Goal: Task Accomplishment & Management: Manage account settings

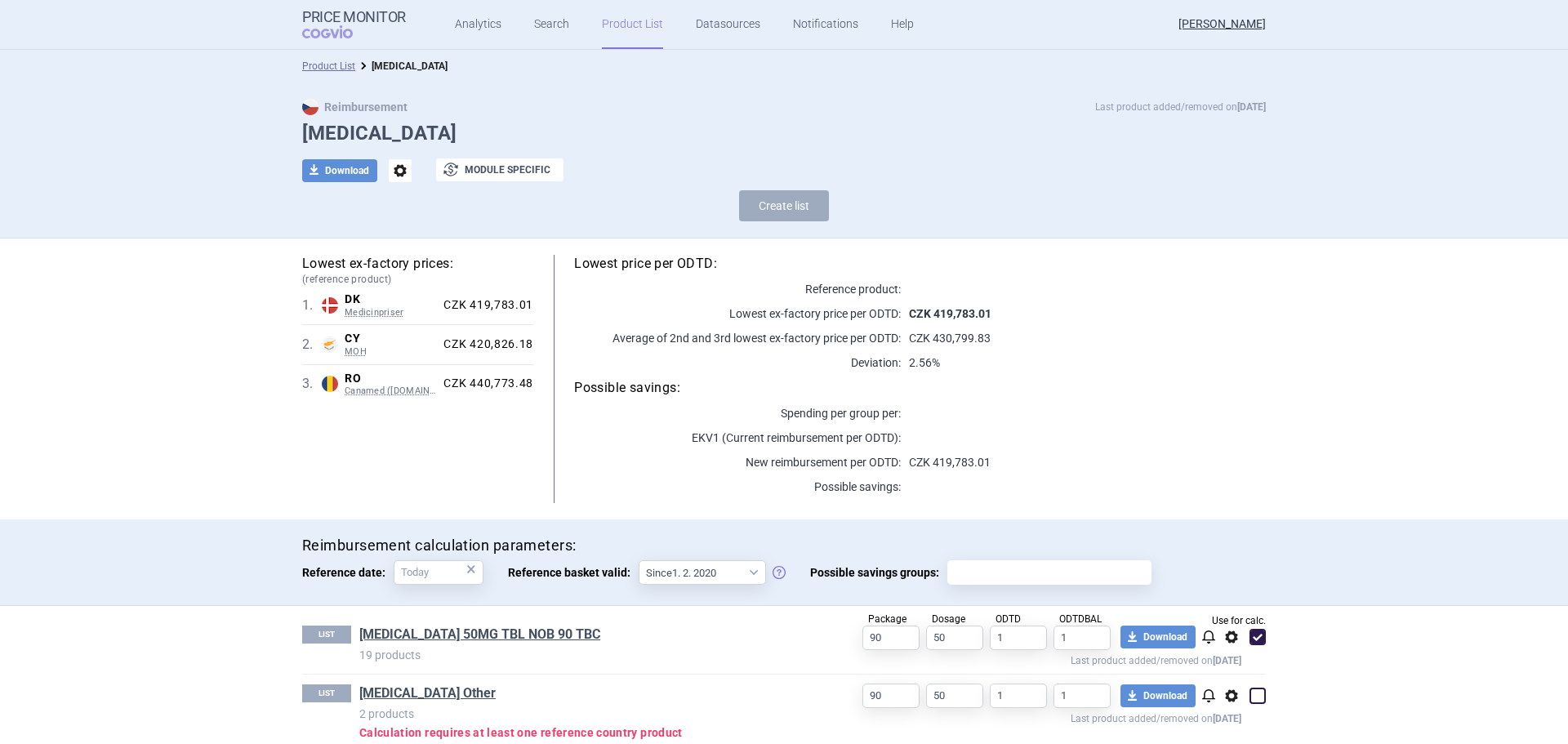
click at [620, 33] on link "Product List" at bounding box center [633, 24] width 61 height 49
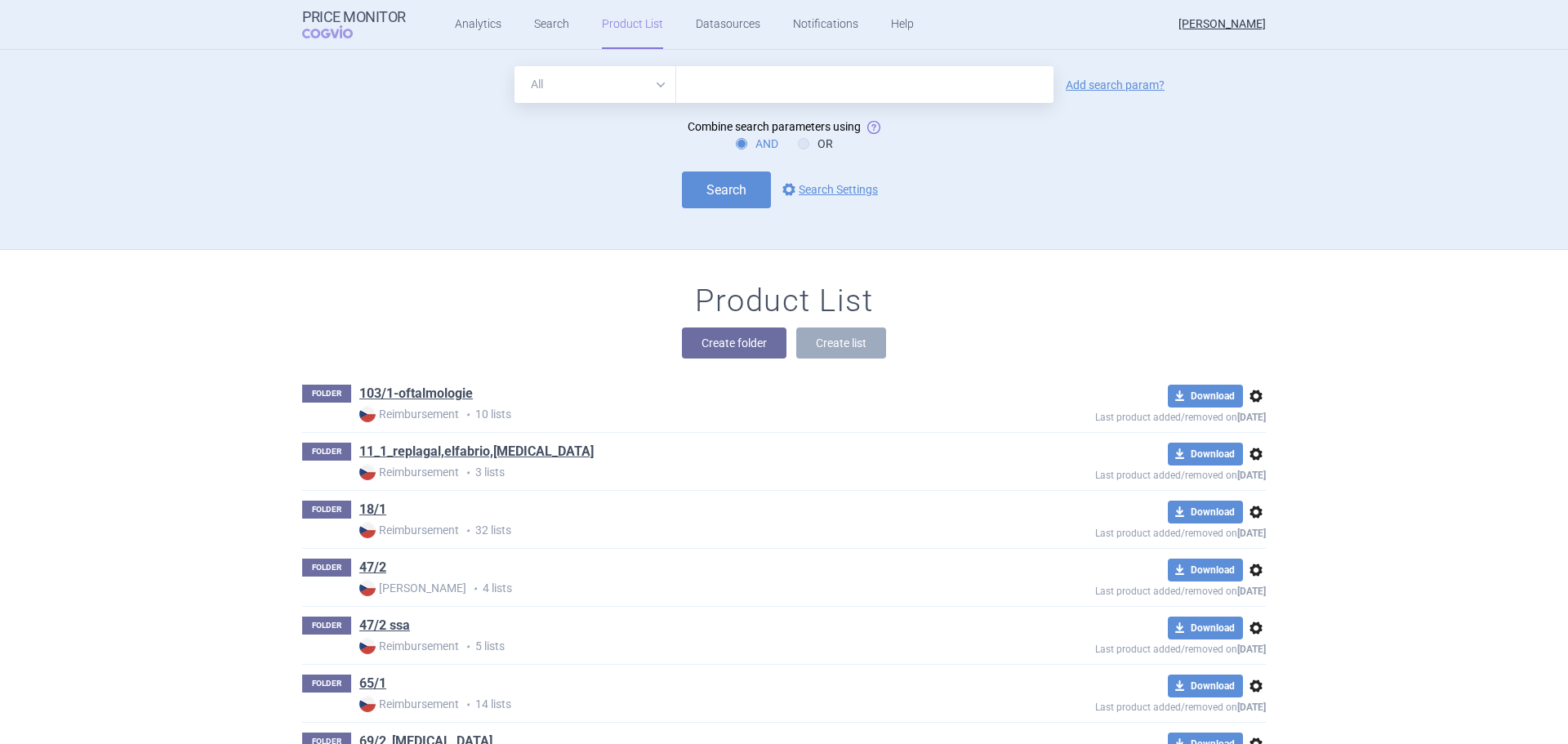
scroll to position [200, 0]
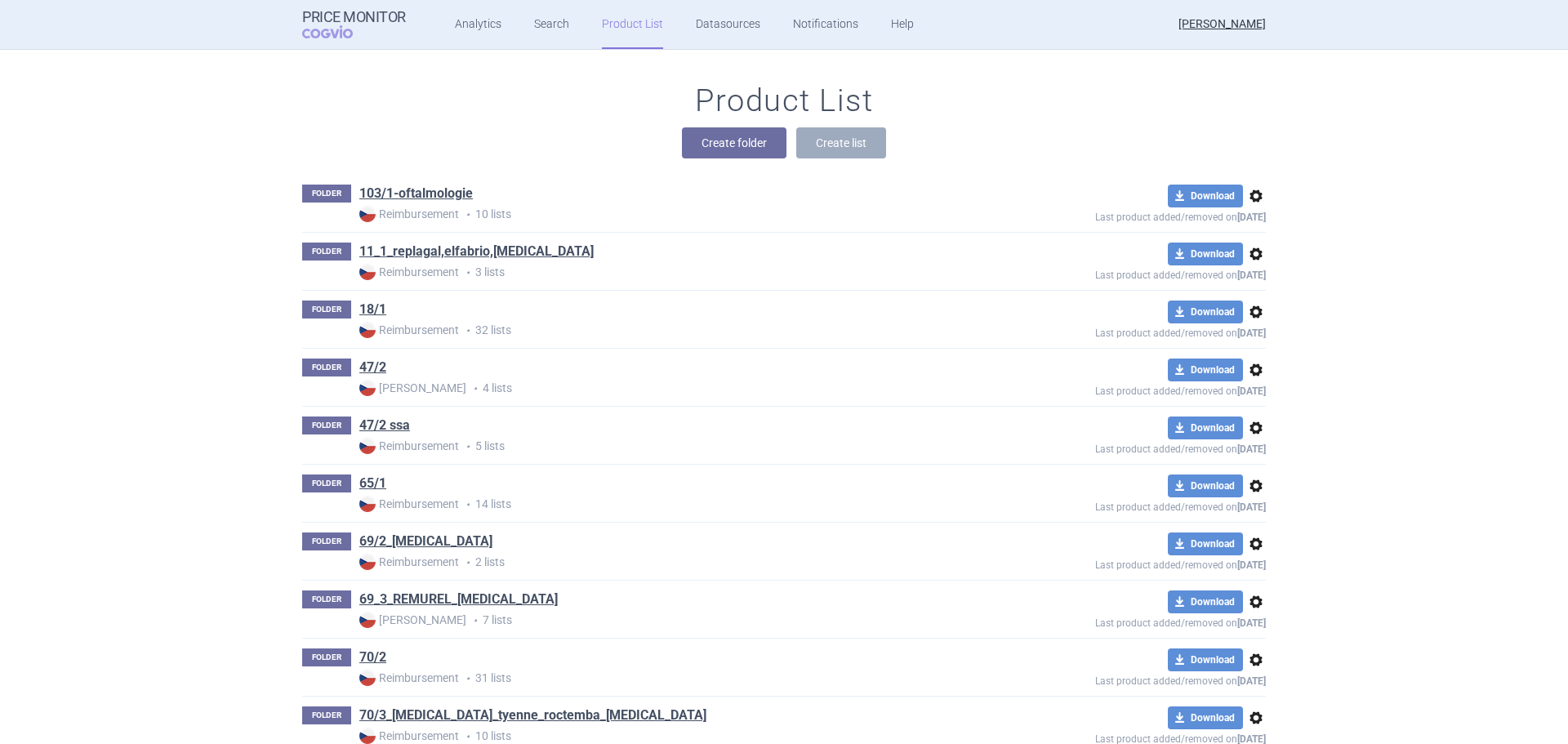
click at [1022, 150] on div "Create folder Create list" at bounding box center [783, 143] width 963 height 31
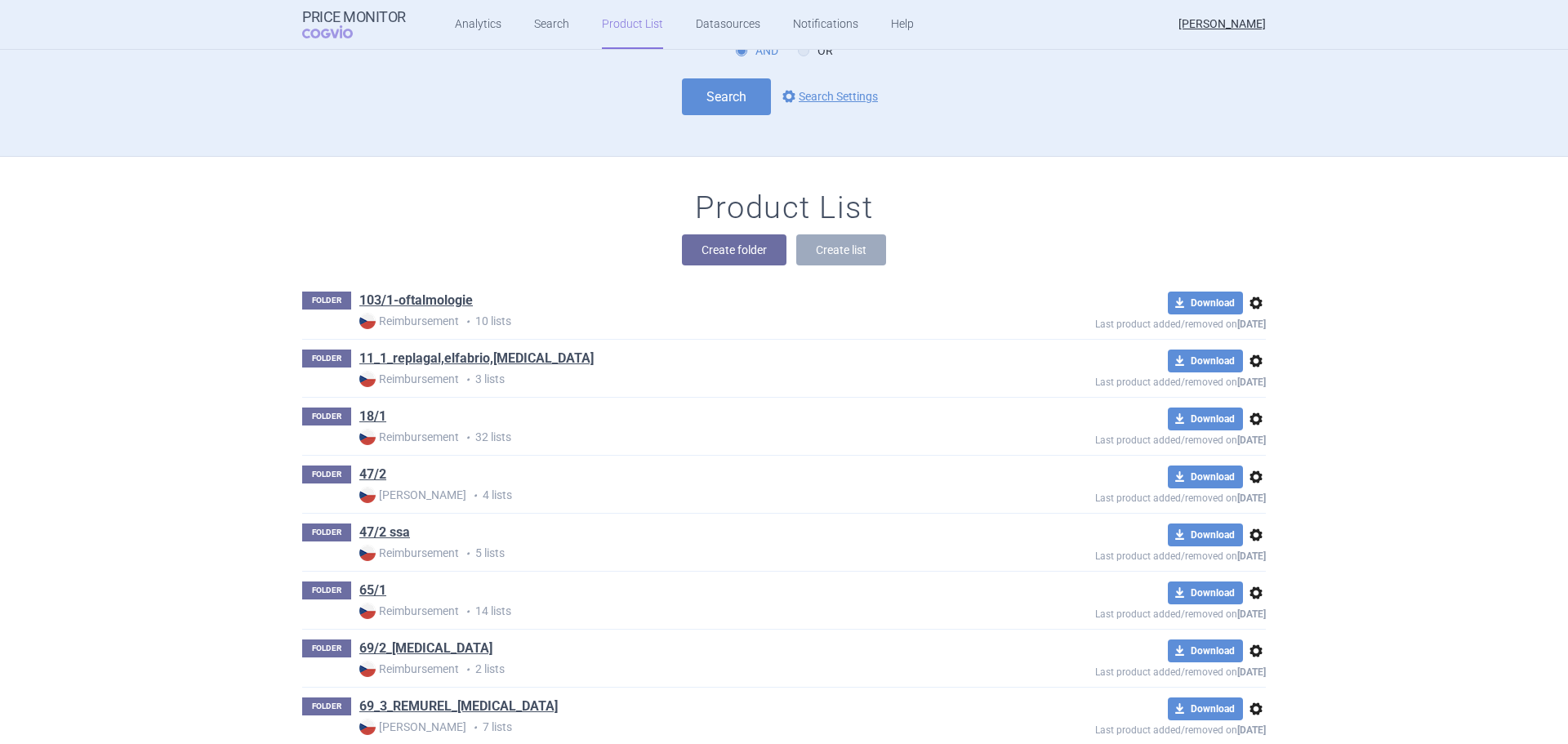
scroll to position [0, 0]
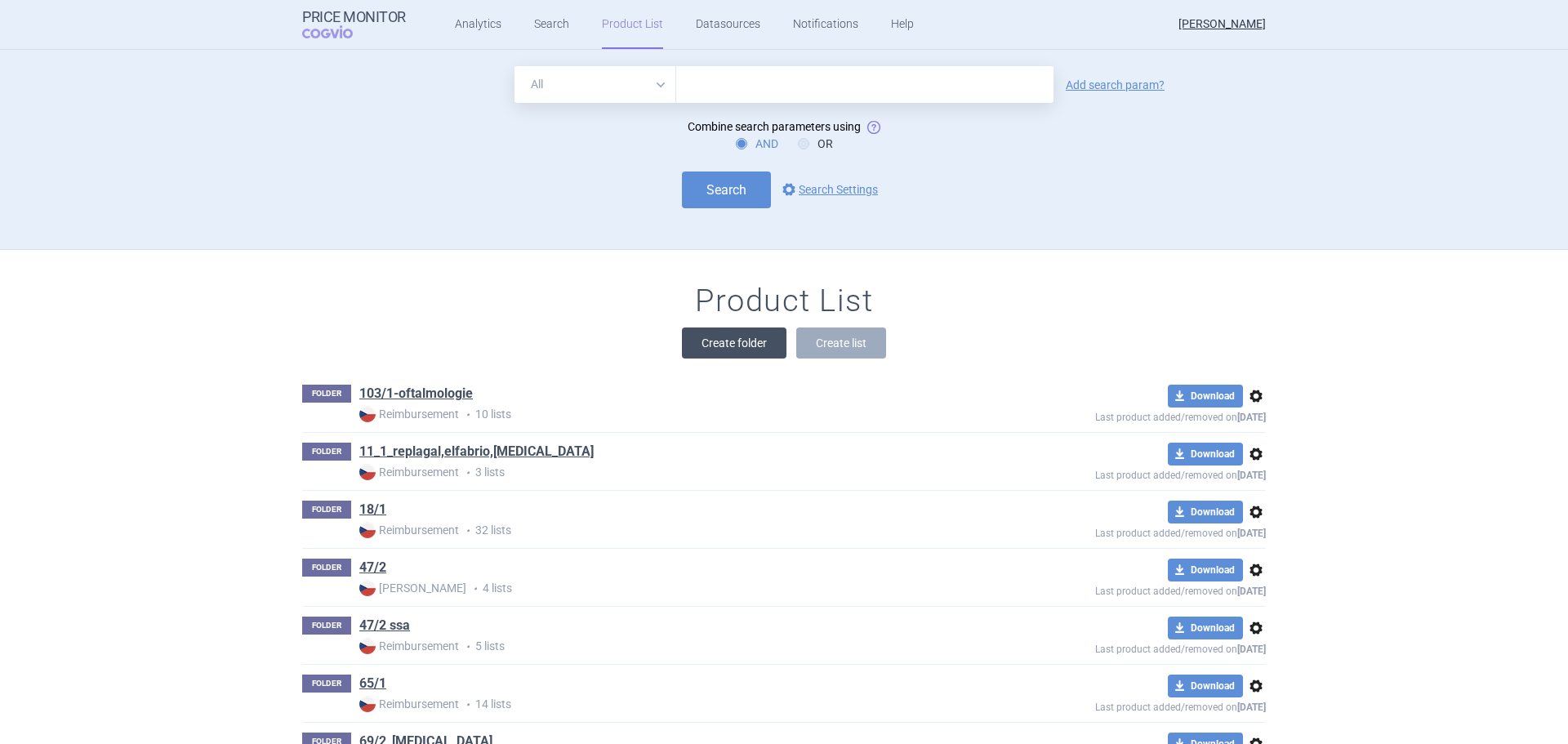
click at [737, 351] on button "Create folder" at bounding box center [734, 343] width 104 height 31
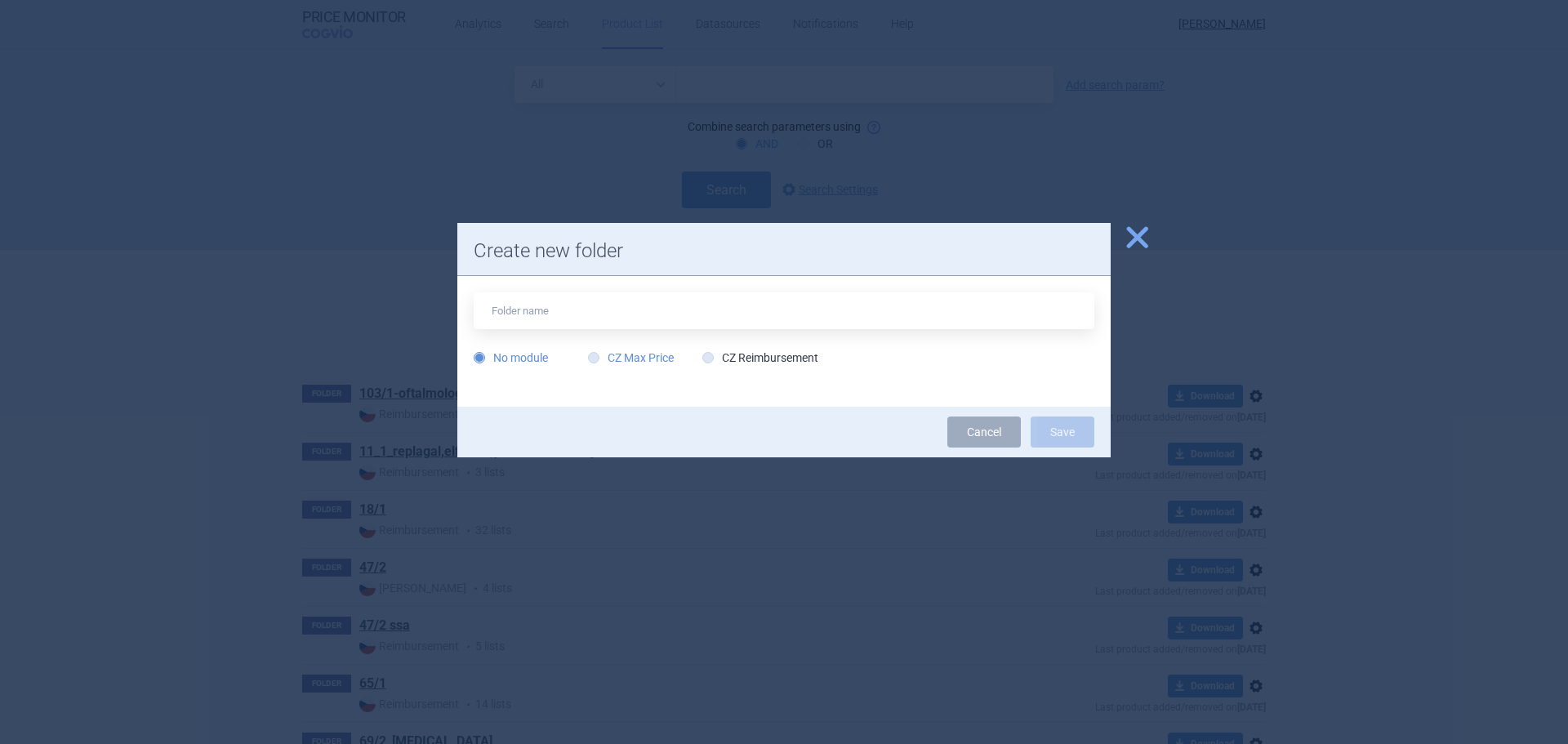
click at [629, 356] on label "CZ Max Price" at bounding box center [631, 358] width 86 height 17
click at [605, 356] on input "CZ Max Price" at bounding box center [597, 359] width 17 height 17
radio input "true"
drag, startPoint x: 628, startPoint y: 315, endPoint x: 643, endPoint y: 318, distance: 15.3
click at [628, 315] on input "text" at bounding box center [784, 311] width 620 height 36
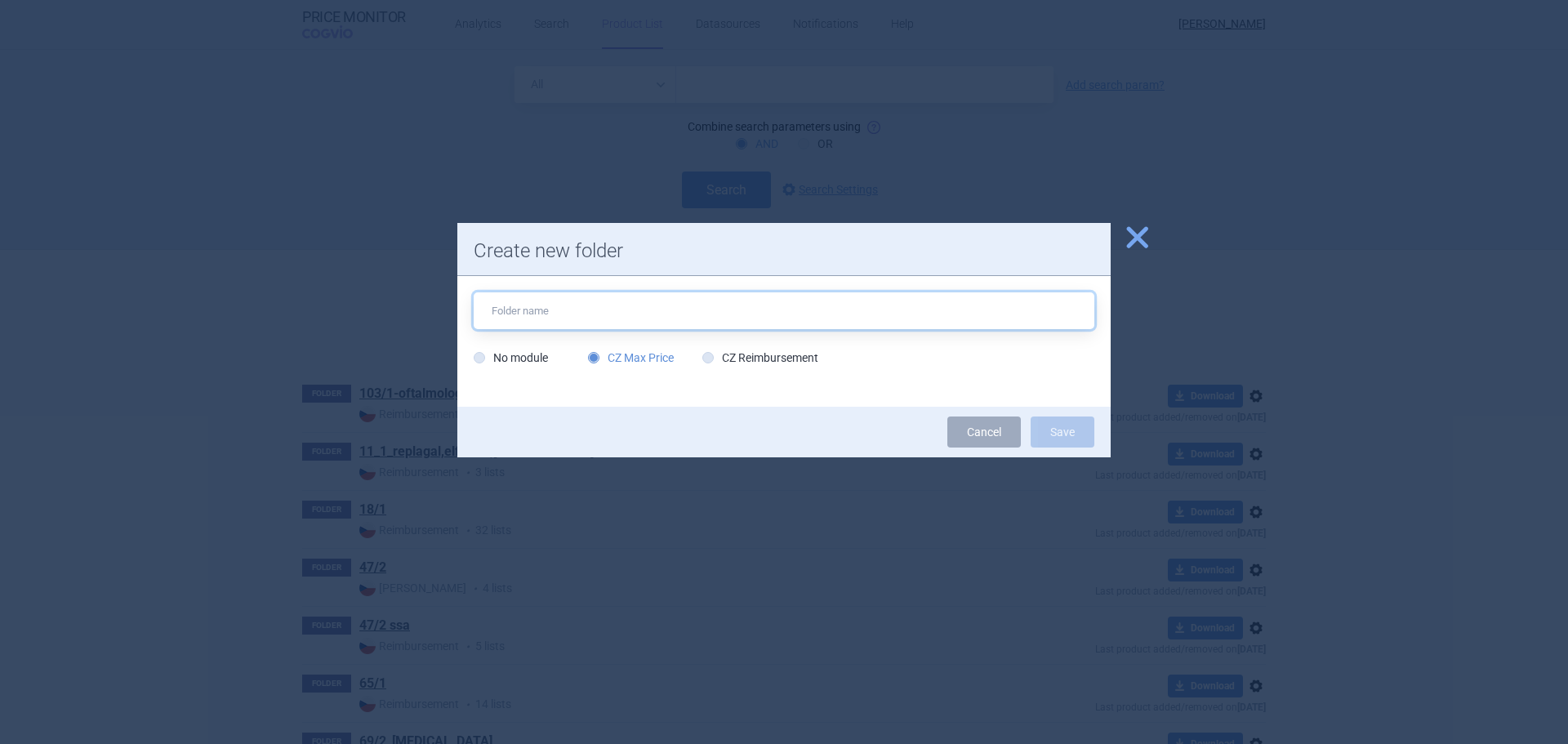
click at [643, 318] on input "text" at bounding box center [784, 311] width 620 height 36
type input "fabhalta"
click at [1059, 436] on button "Save" at bounding box center [1062, 432] width 64 height 31
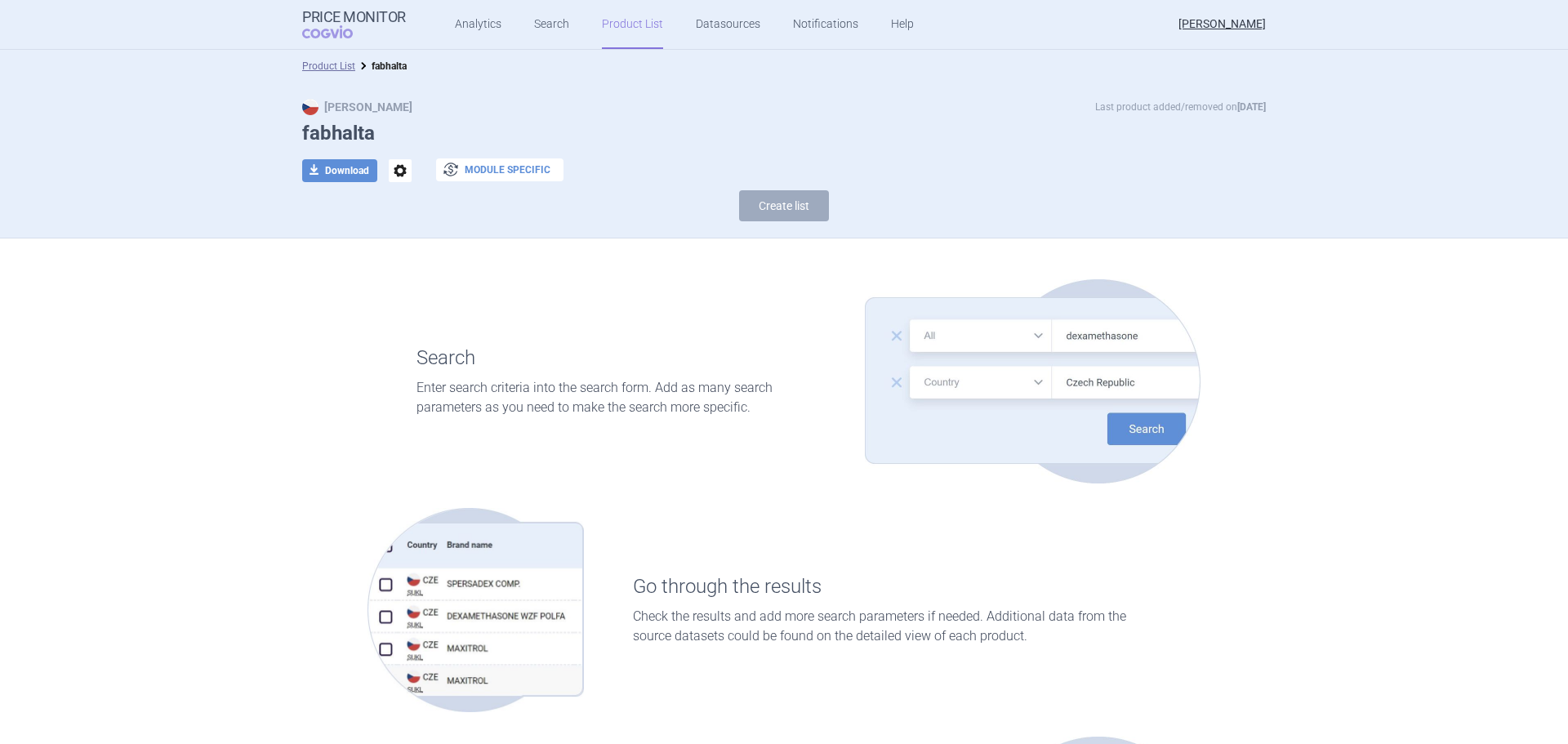
click at [468, 171] on button "exchange Module specific" at bounding box center [500, 170] width 127 height 23
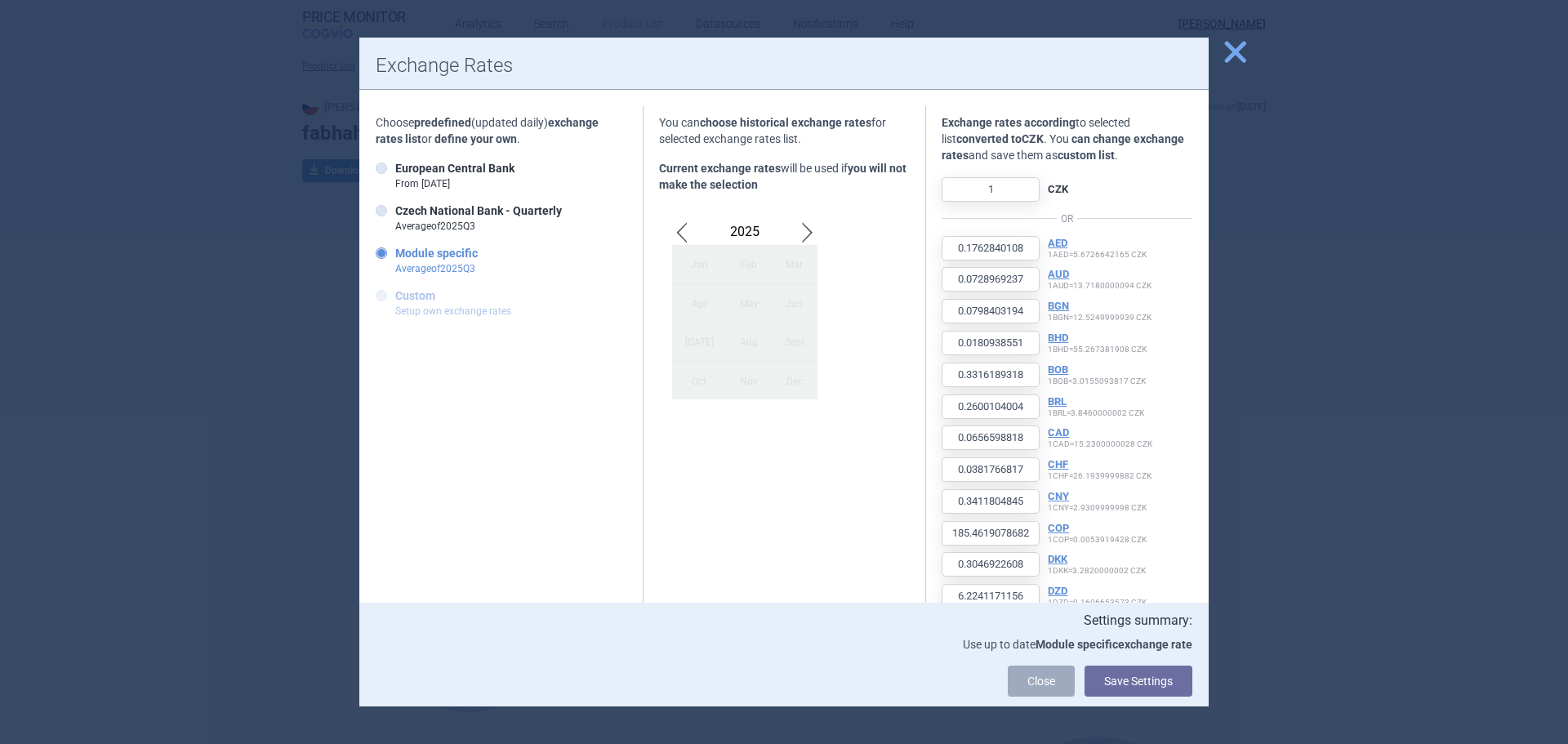
click at [419, 298] on strong "Custom" at bounding box center [415, 296] width 40 height 13
click at [406, 295] on strong "Custom" at bounding box center [415, 296] width 40 height 13
click at [381, 293] on icon at bounding box center [381, 296] width 12 height 12
click at [405, 218] on label "Czech National Bank - Quarterly Average of 2025 Q 3" at bounding box center [468, 218] width 186 height 31
click at [393, 218] on input "Czech National Bank - Quarterly Average of 2025 Q 3" at bounding box center [385, 212] width 17 height 17
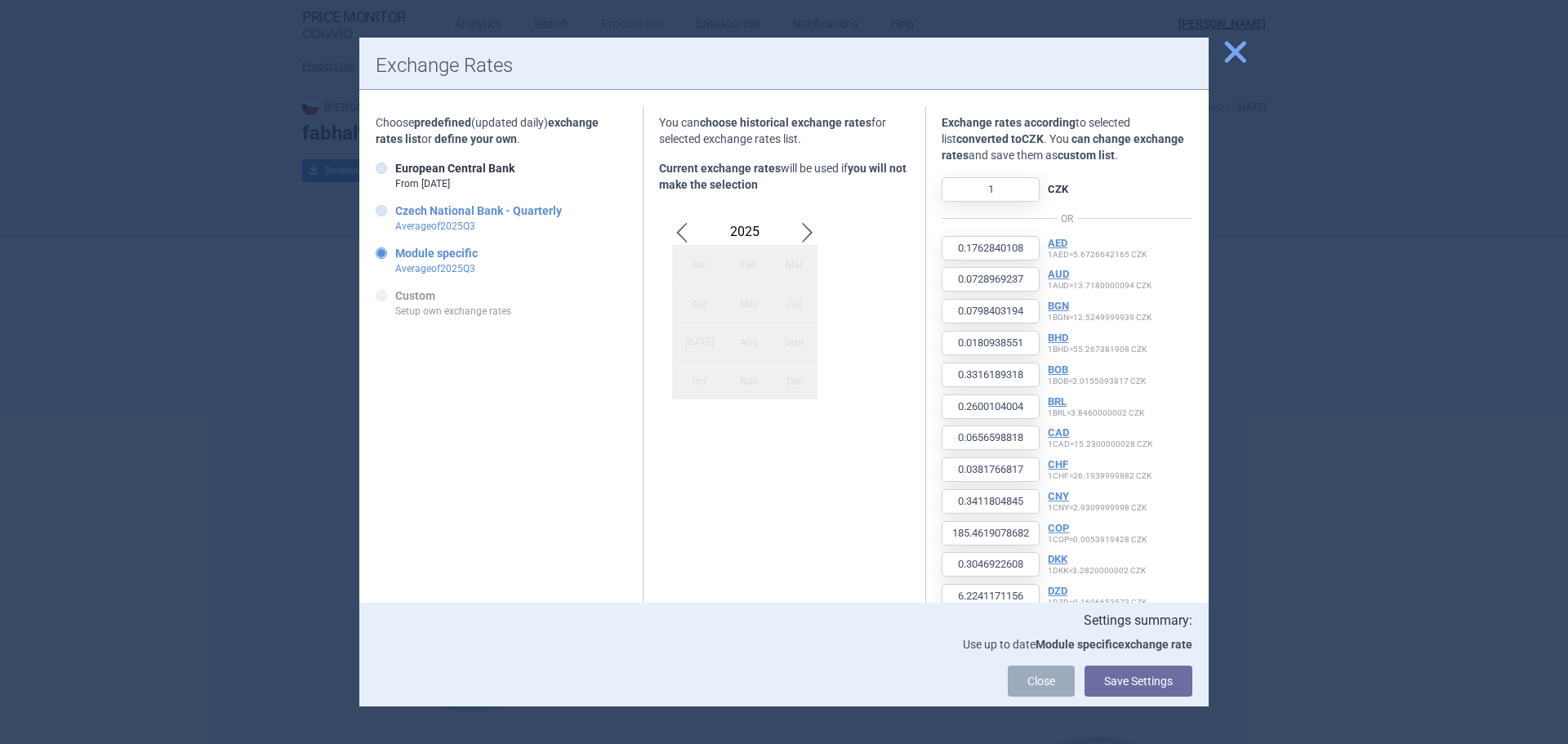
radio input "true"
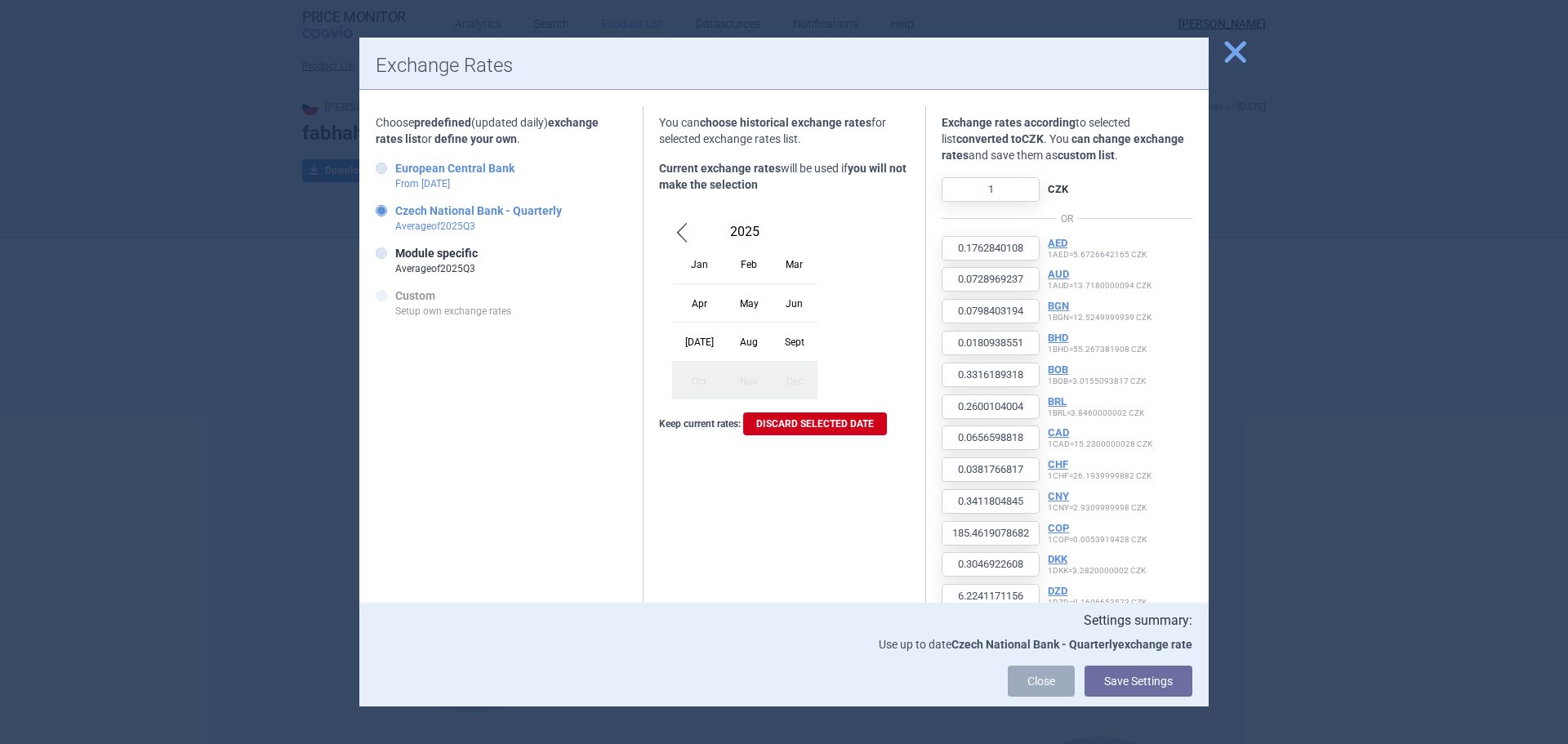
click at [429, 174] on strong "European Central Bank" at bounding box center [455, 169] width 119 height 13
click at [393, 174] on input "European Central Bank From [DATE]" at bounding box center [385, 169] width 17 height 17
radio input "true"
type input "4.288196"
type input "1.7698"
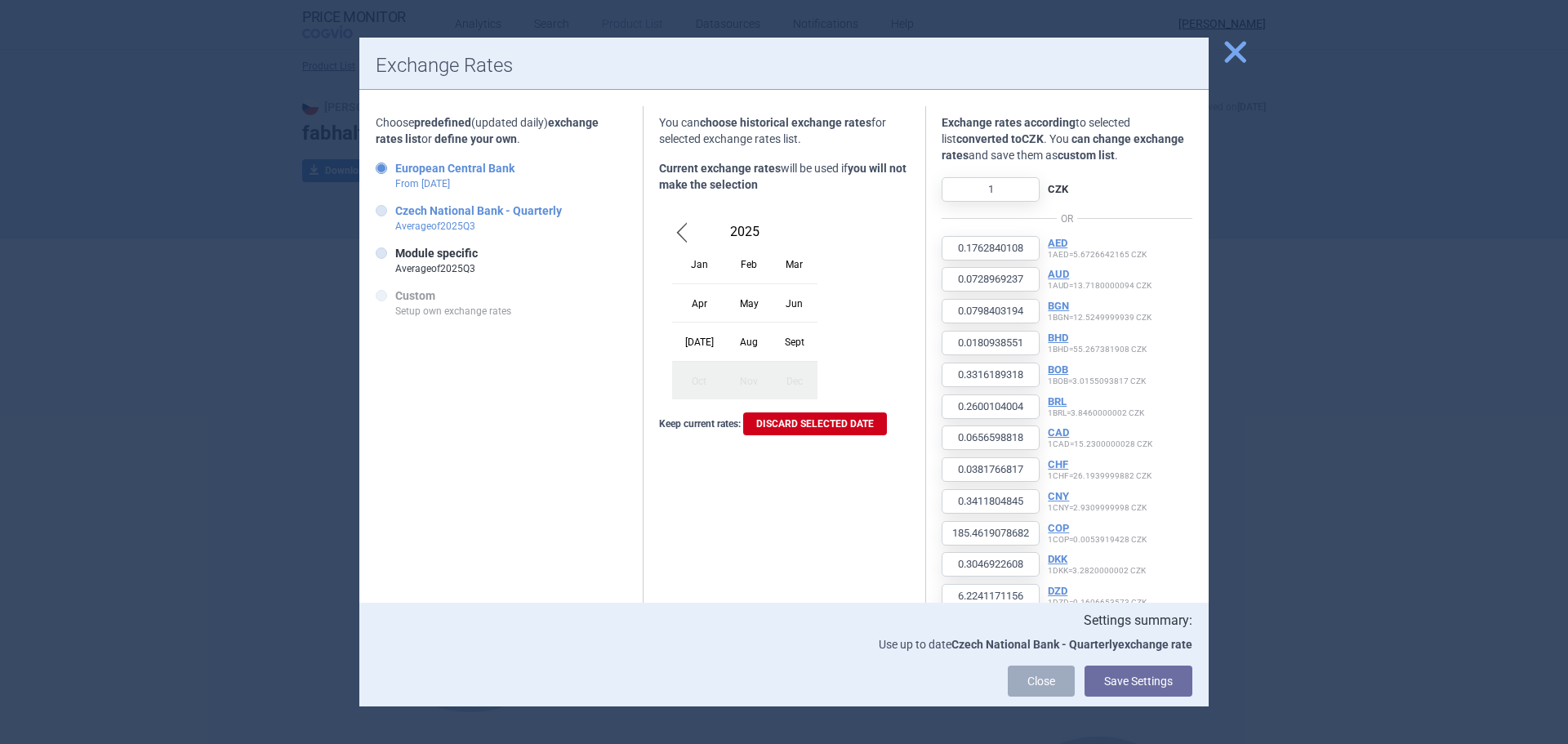
type input "1.9558"
type input "0.440142"
type input "8.066795"
type input "6.2387"
type input "1.6304"
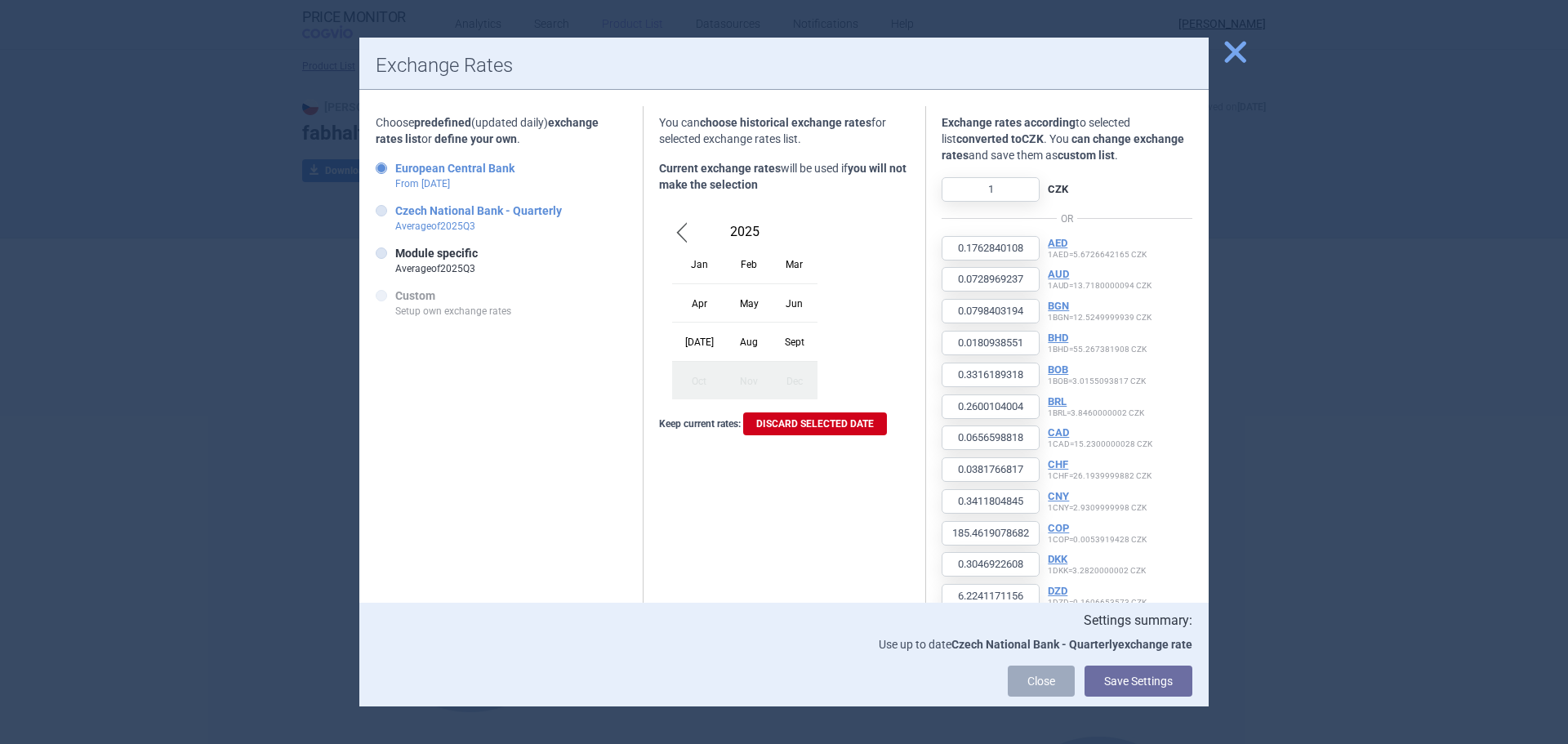
type input "0.9314"
type input "8.3142"
type input "4511.452898"
type input "7.4667"
type input "151.404736"
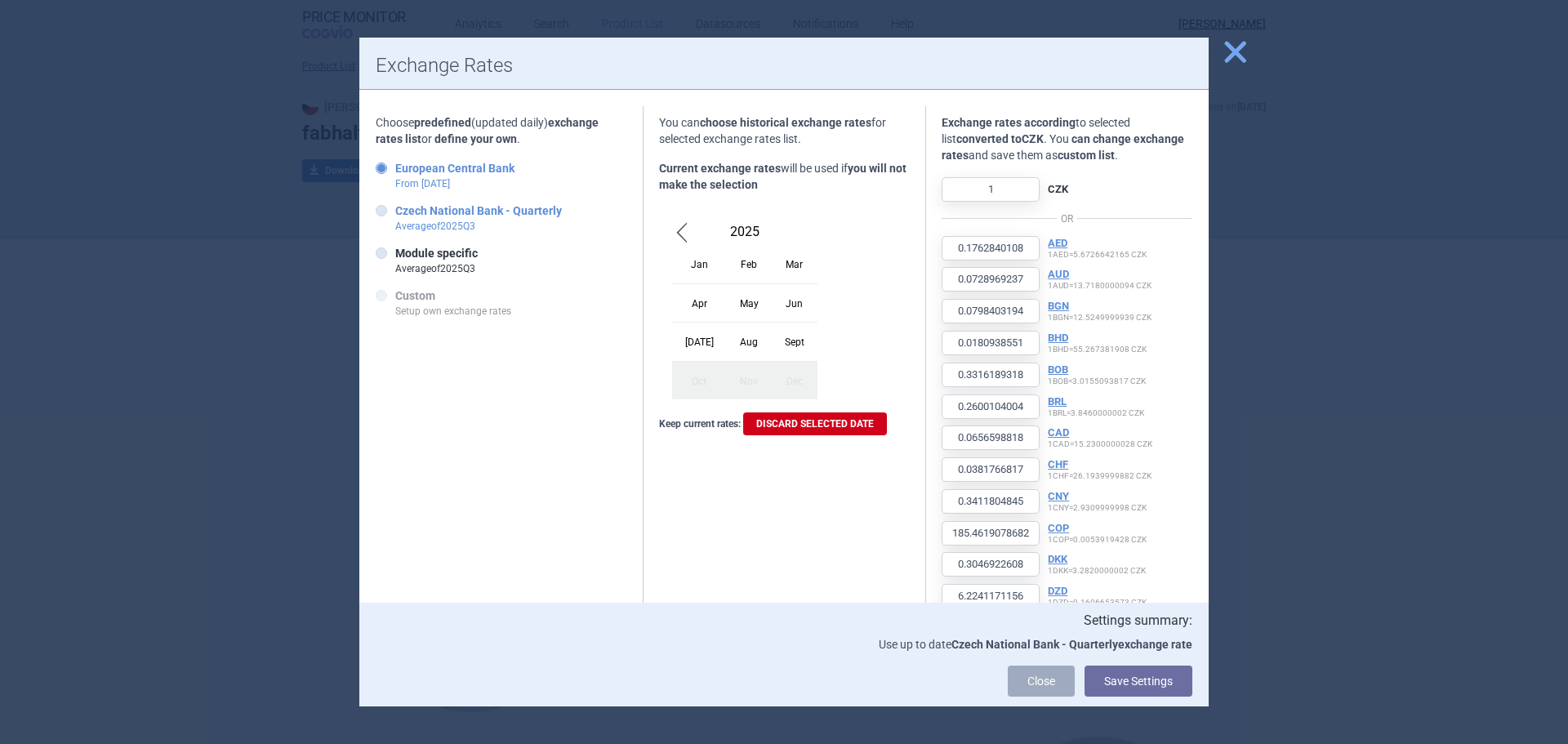
type input "0.8695"
type input "389.13"
type input "3.8294"
type input "103.678"
type input "141.8"
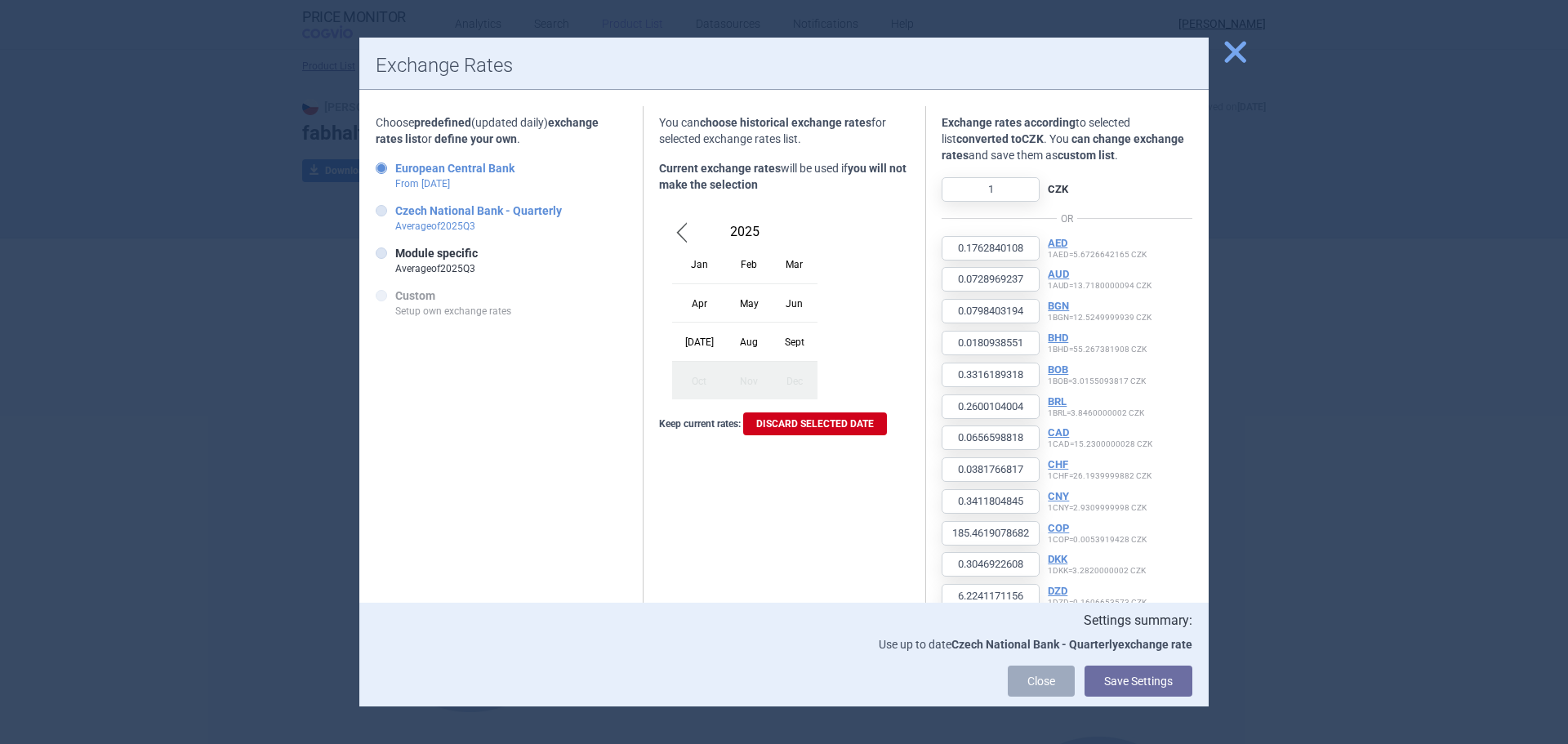
type input "0.827836"
type input "175.22"
type input "1649.2"
type input "0.357593"
type input "632.977669"
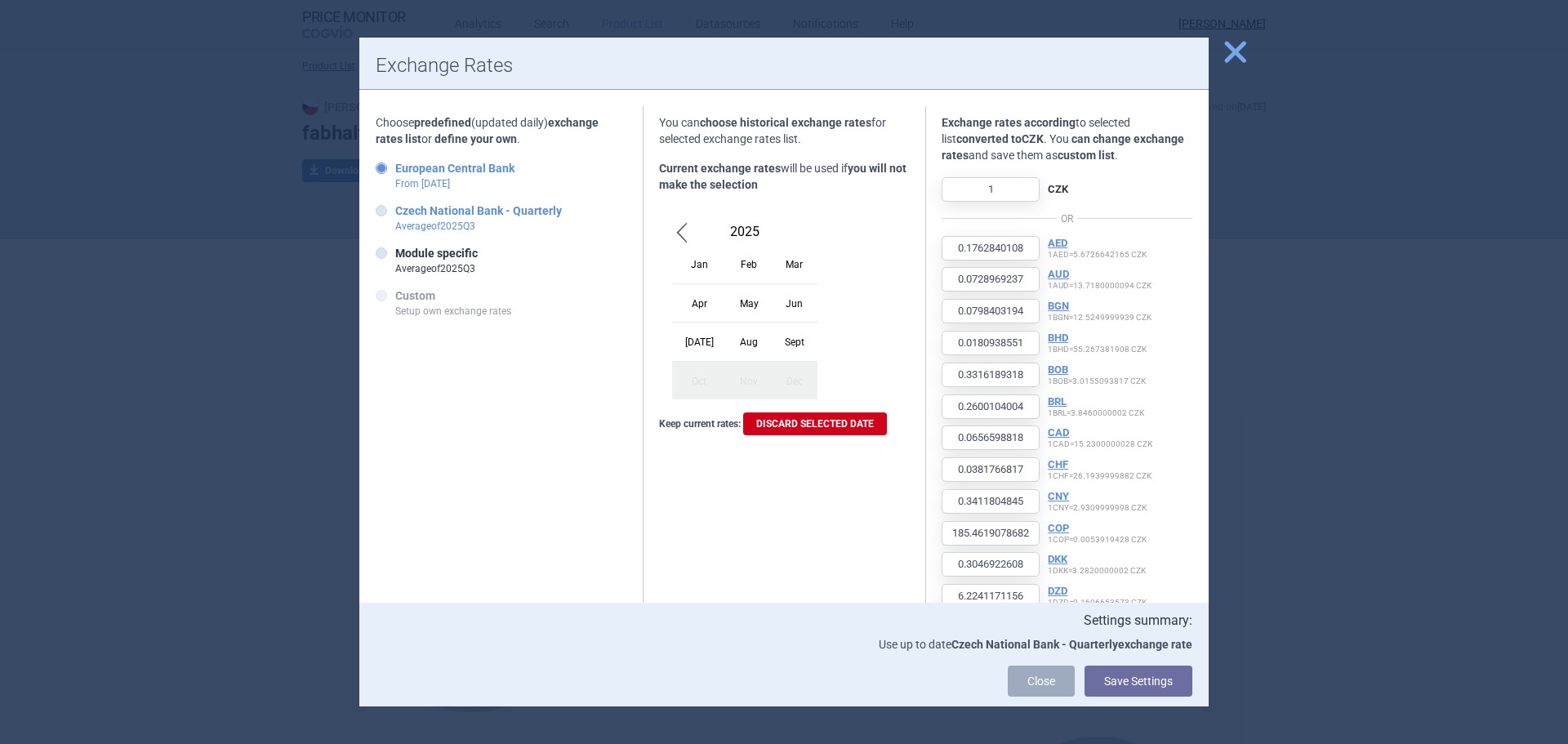
type input "104158.793022"
type input "19.500324"
type input "4.9223"
type input "11.621"
type input "2.006"
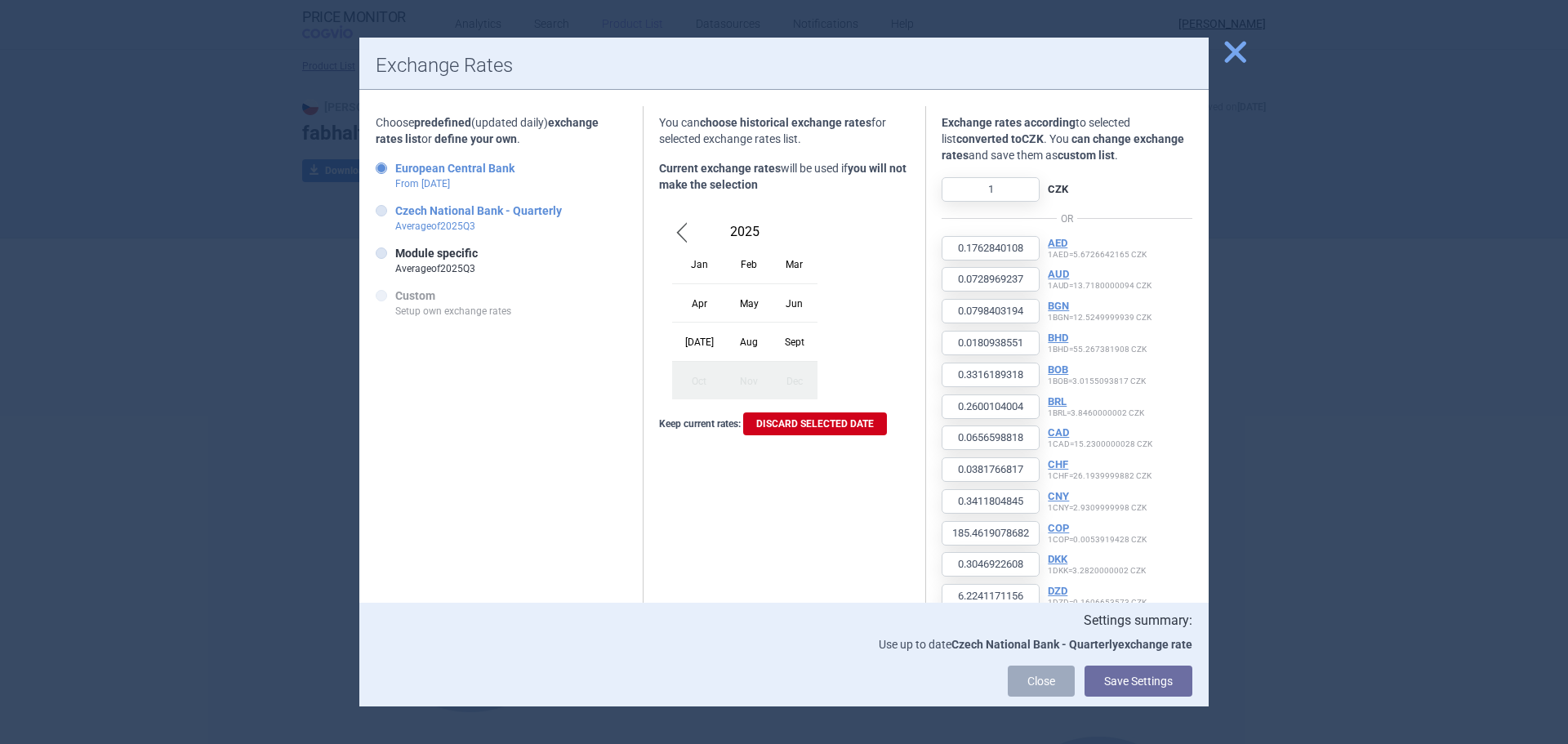
type input "0.448961"
type input "4.2528"
type input "4.251538"
type input "5.0885"
type input "117.172638"
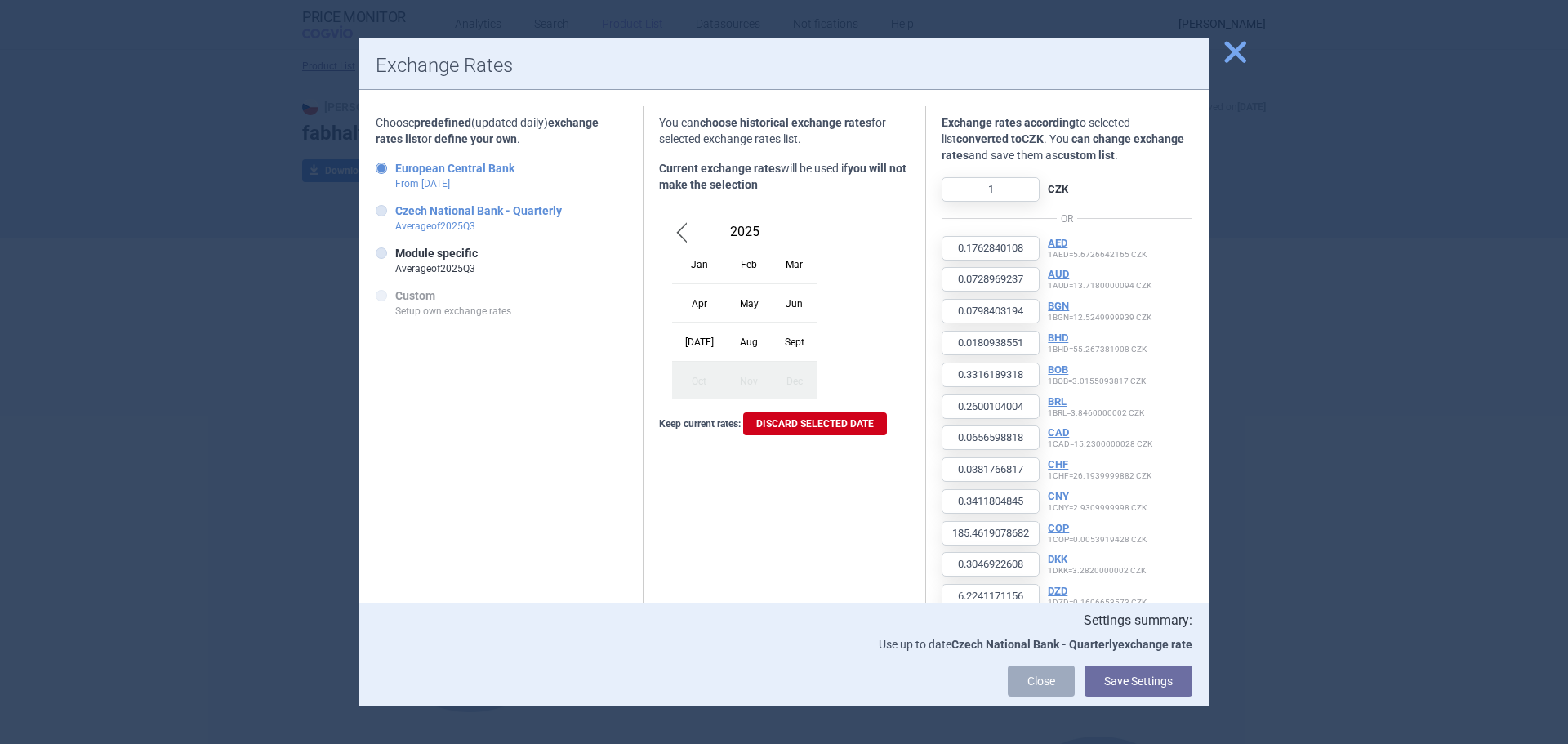
type input "95.957031"
type input "4.379634"
type input "10.988"
type input "1.1678"
type input "14070.193494"
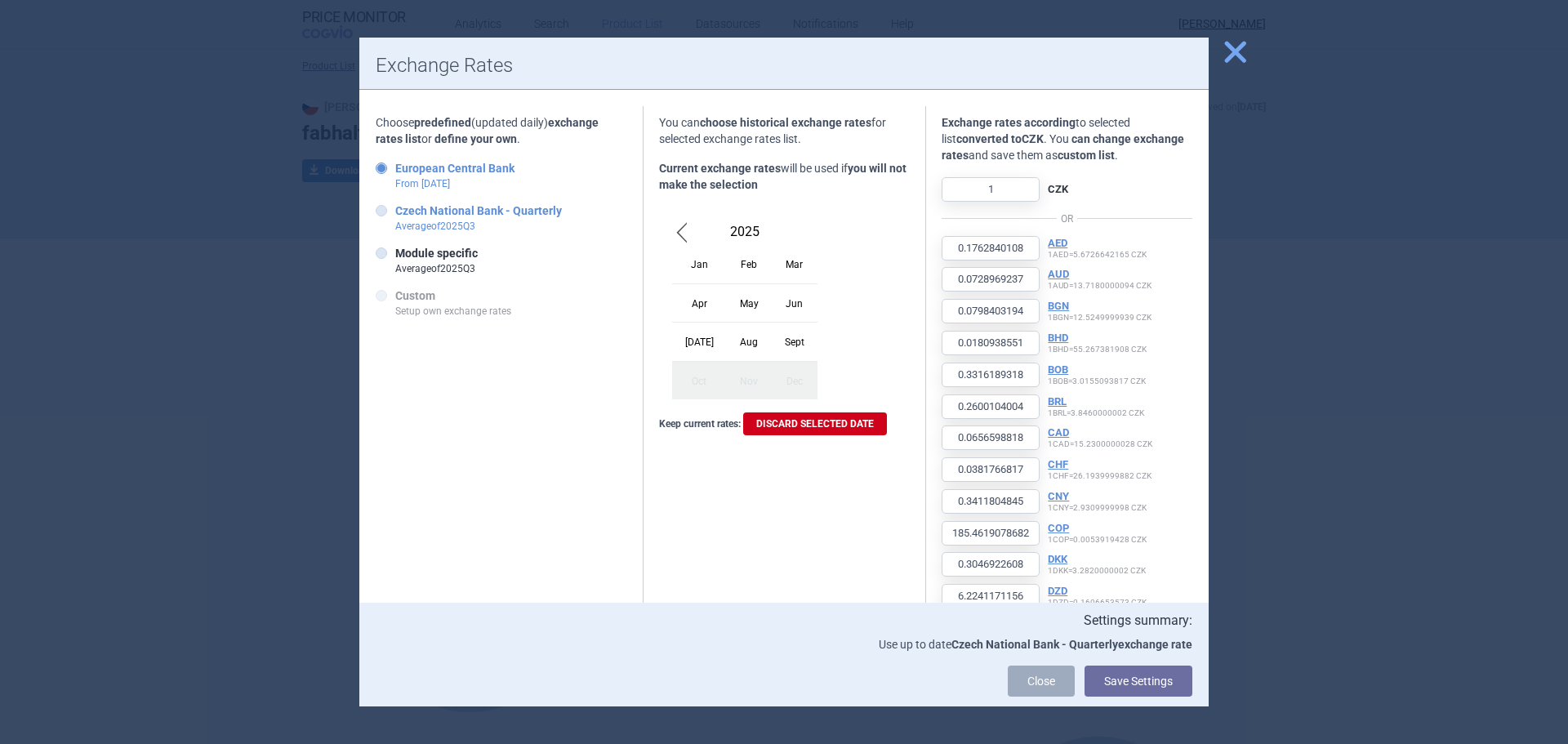
type input "20.1428"
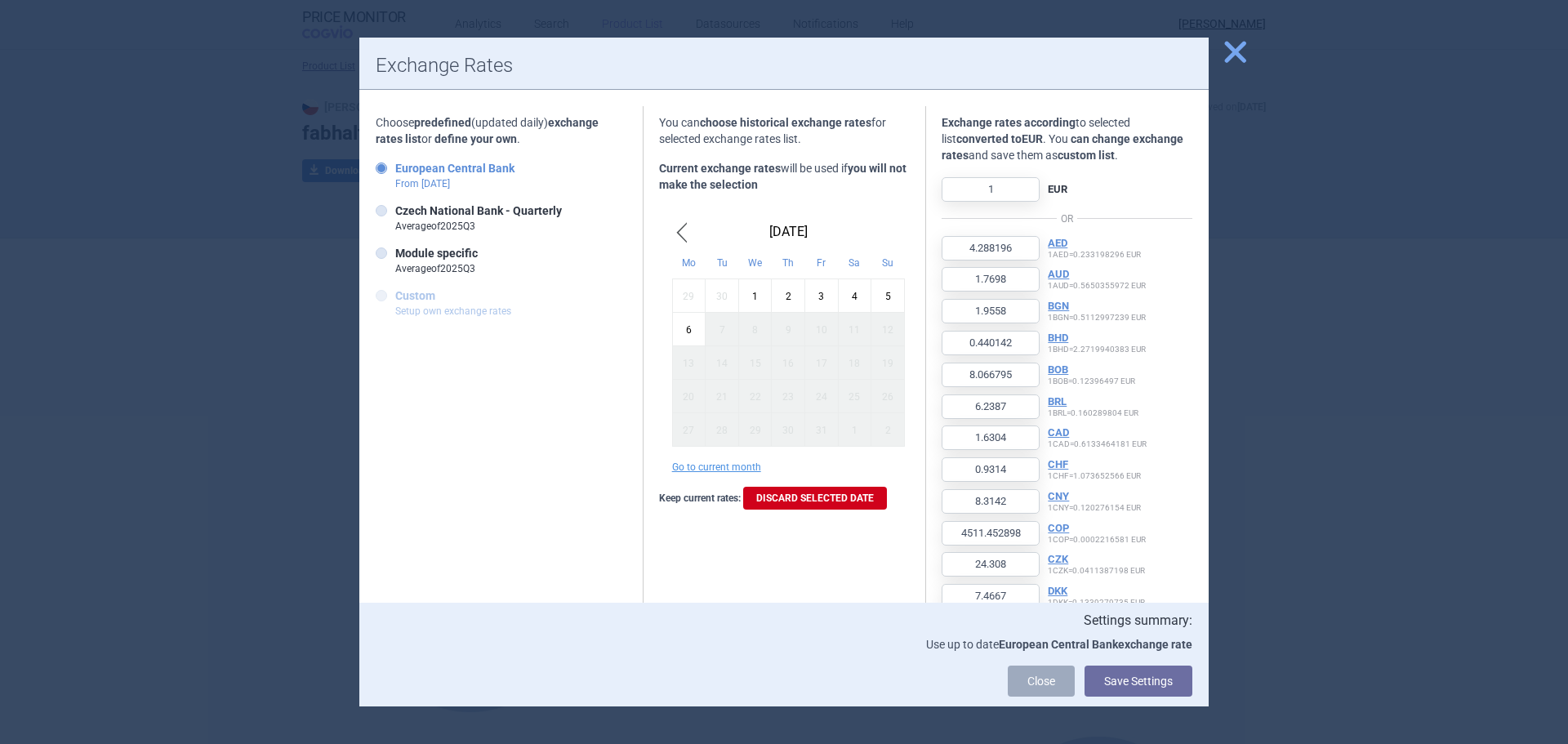
click at [416, 295] on strong "Custom" at bounding box center [415, 296] width 40 height 13
click at [424, 250] on strong "Module specific" at bounding box center [437, 253] width 83 height 13
click at [393, 250] on input "Module specific Average of 2025 Q 3" at bounding box center [385, 254] width 17 height 17
radio input "true"
type input "0.1762840108"
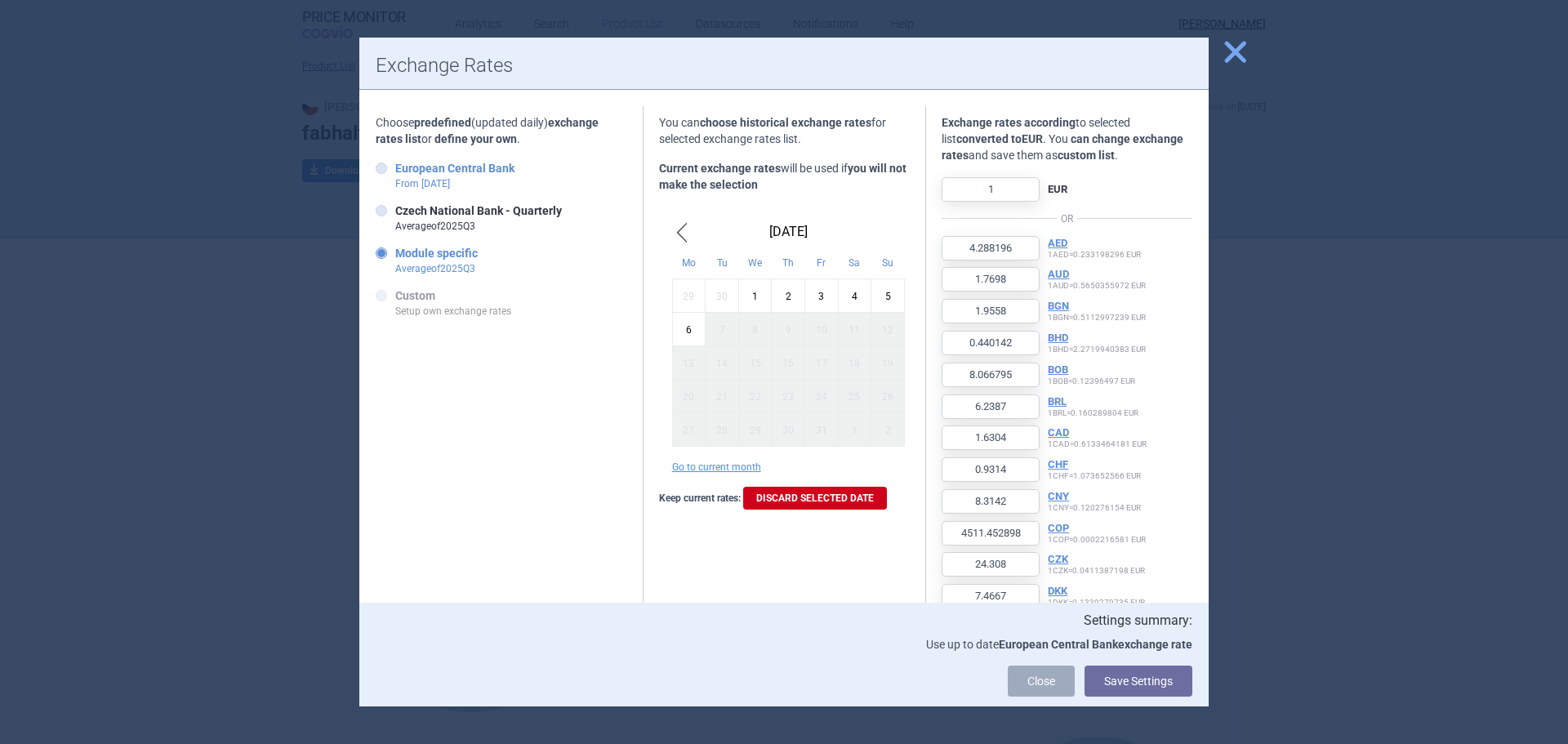
type input "0.0728969237"
type input "0.0798403194"
type input "0.0180938551"
type input "0.3316189318"
type input "0.2600104004"
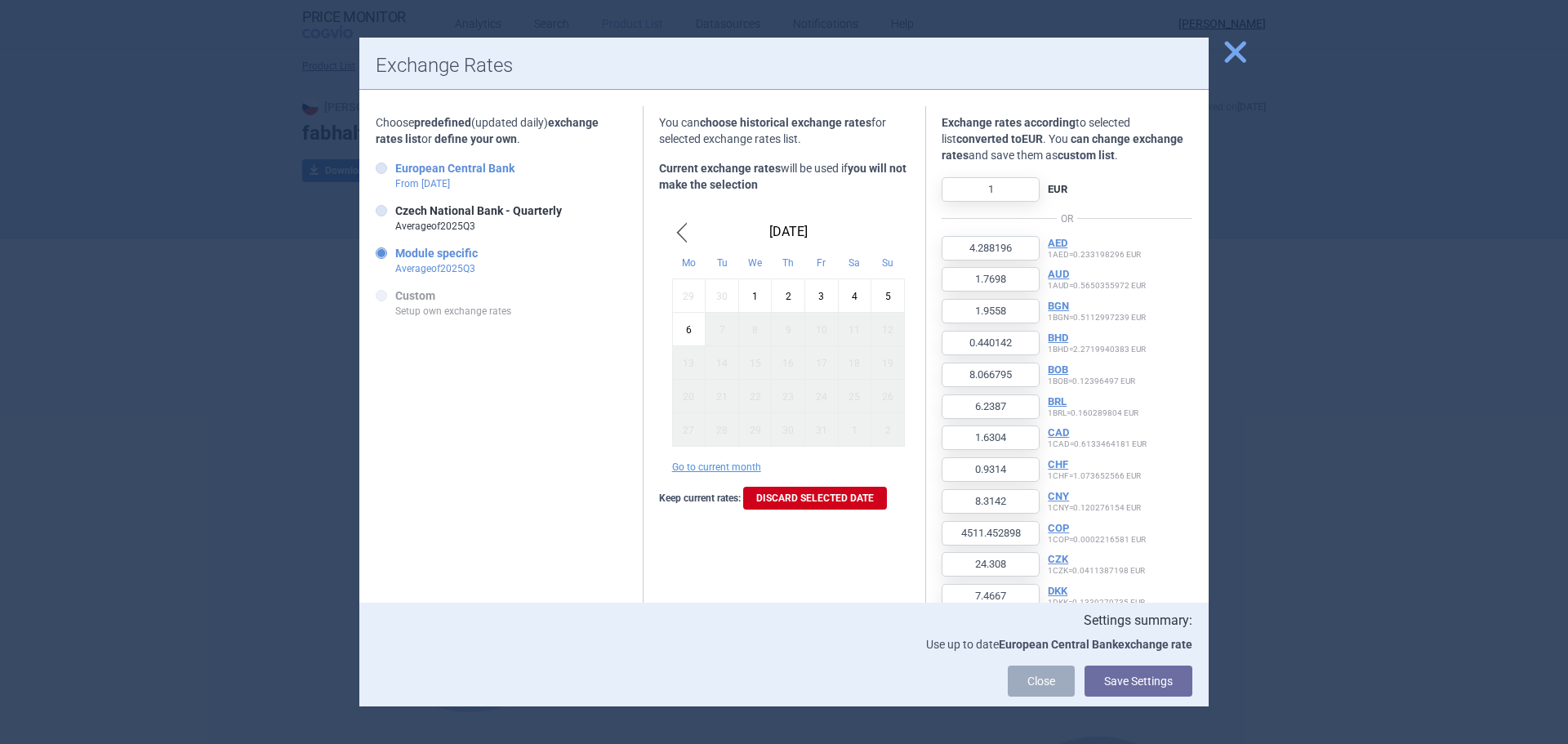
type input "0.0656598818"
type input "0.0381766817"
type input "0.3411804845"
type input "185.4619078682"
type input "0.3046922608"
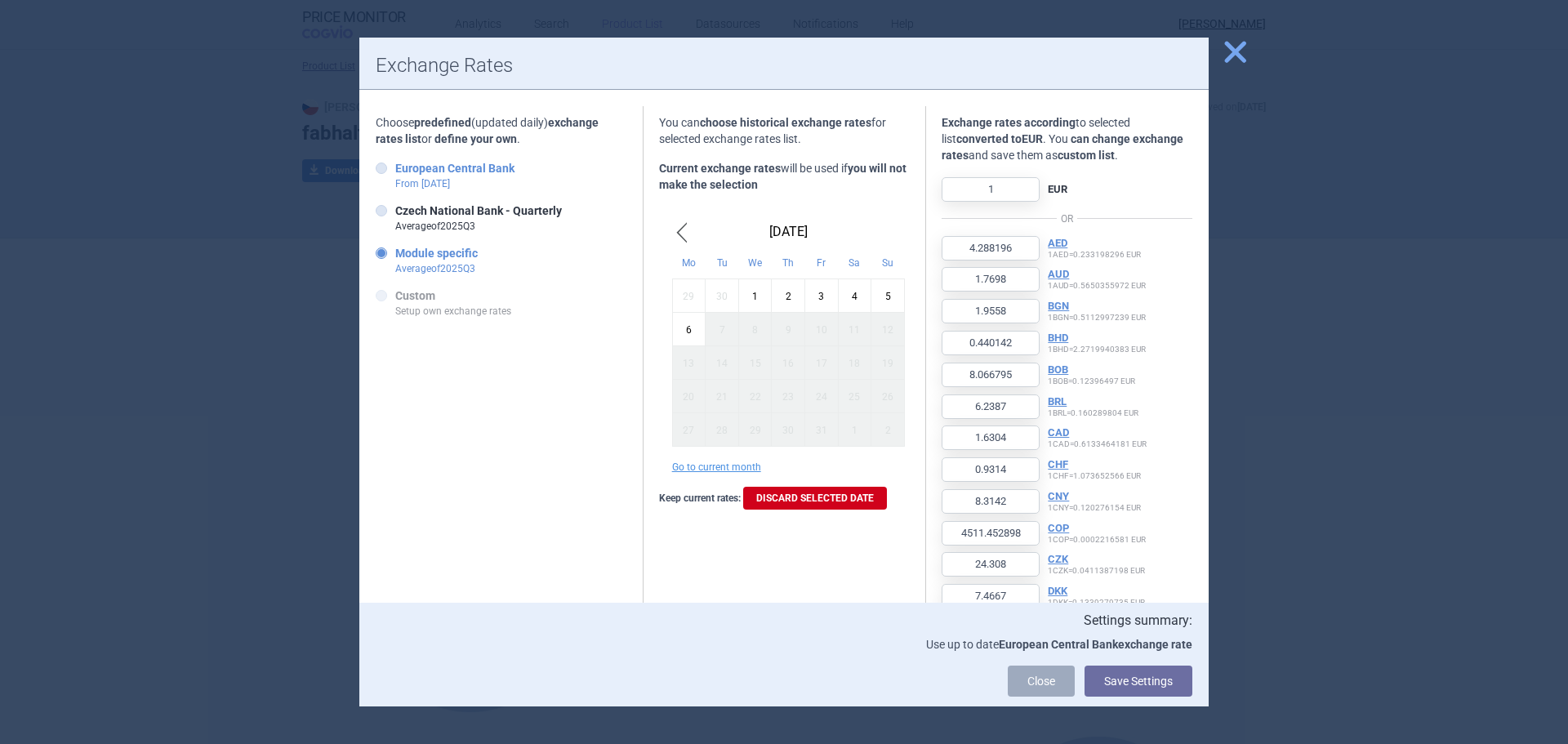
type input "6.2241171156"
type input "0.0353594286"
type input "16.155088853"
type input "0.1603849238"
type input "4.1628507202"
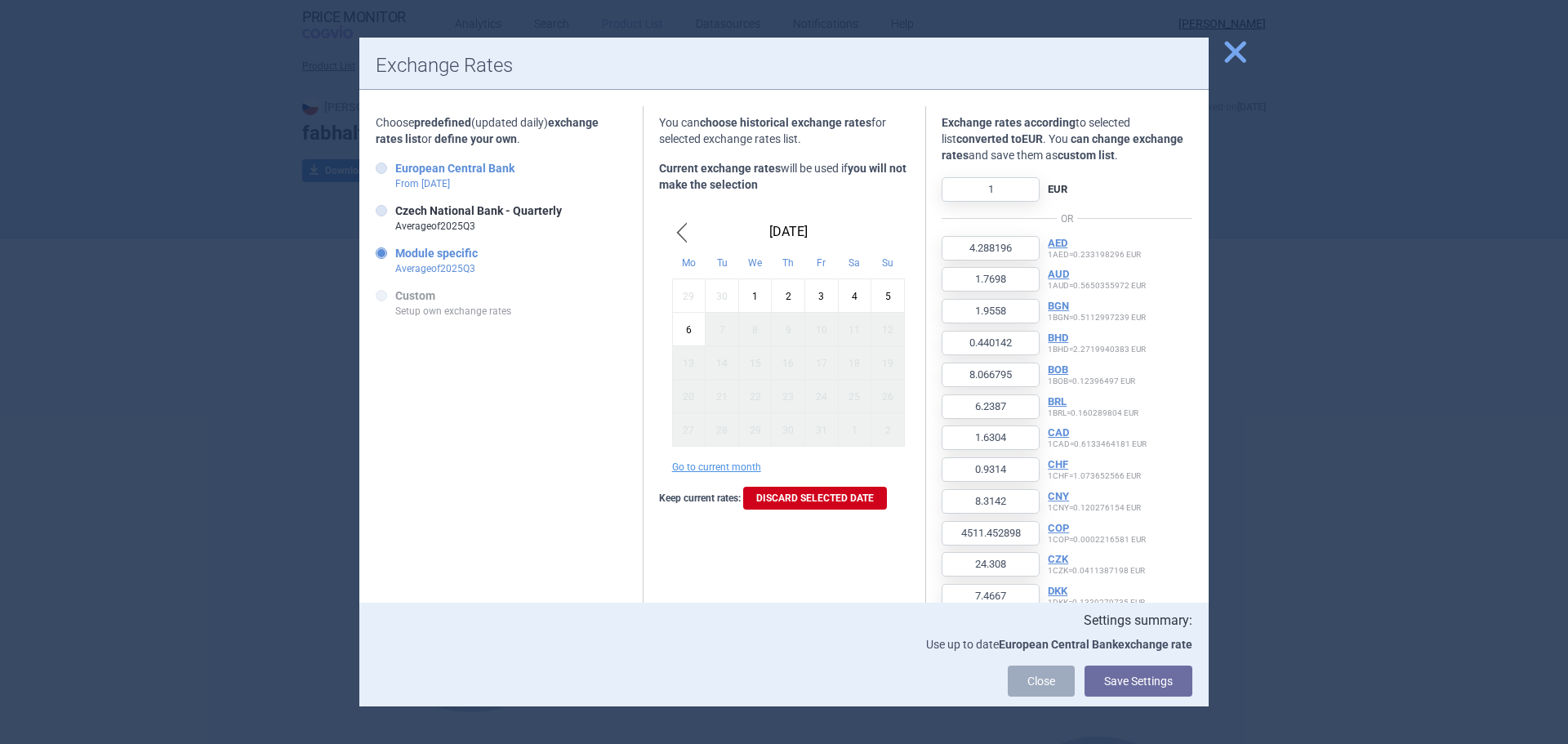
type input "5.8295441296"
type input "0.0340316185"
type input "7.0323488045"
type input "66.1375661376"
type input "0.0147003375"
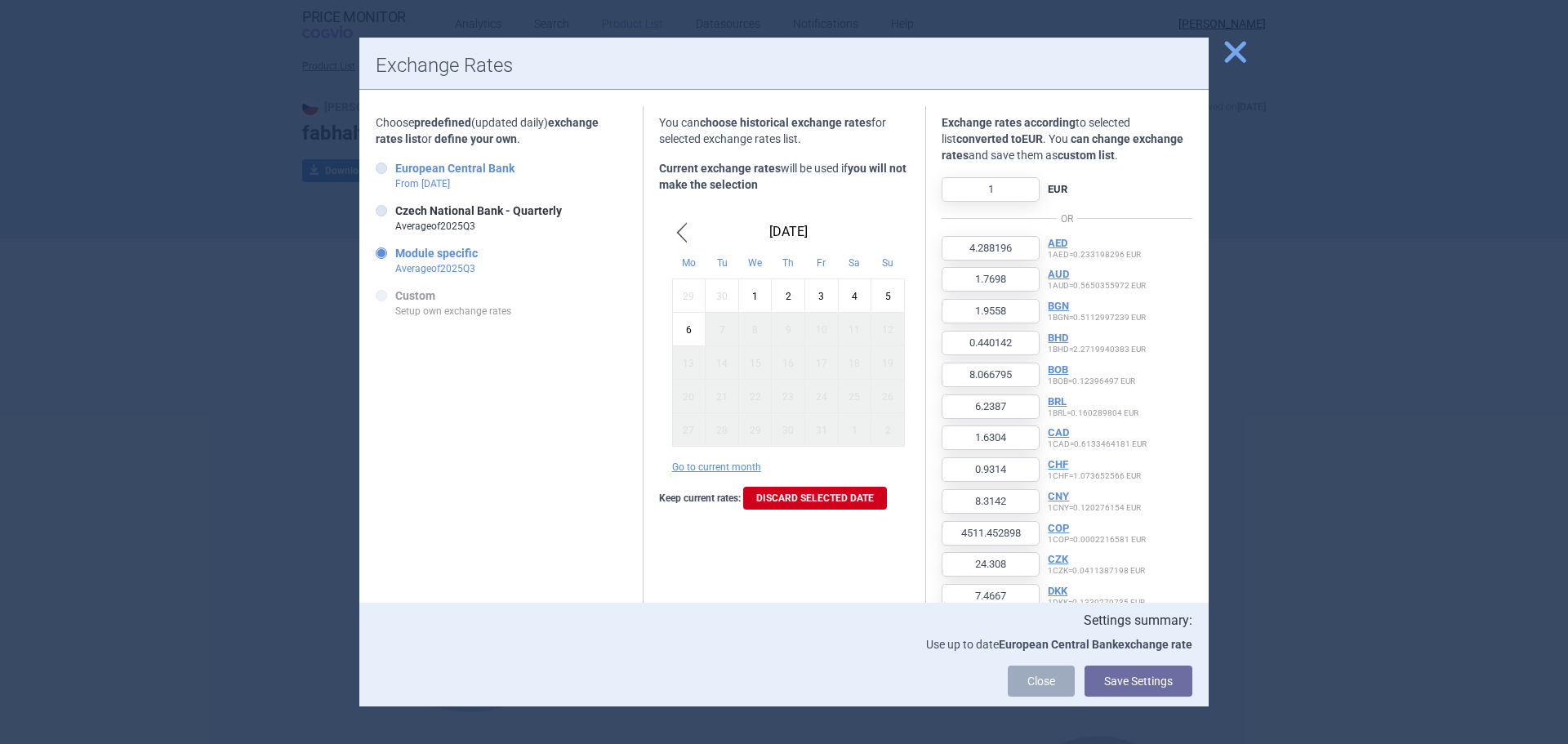
type input "26.0211618707"
type input "4281.8774598471"
type input "0.8016413725"
type input "0.2014504432"
type input "0.4814636495"
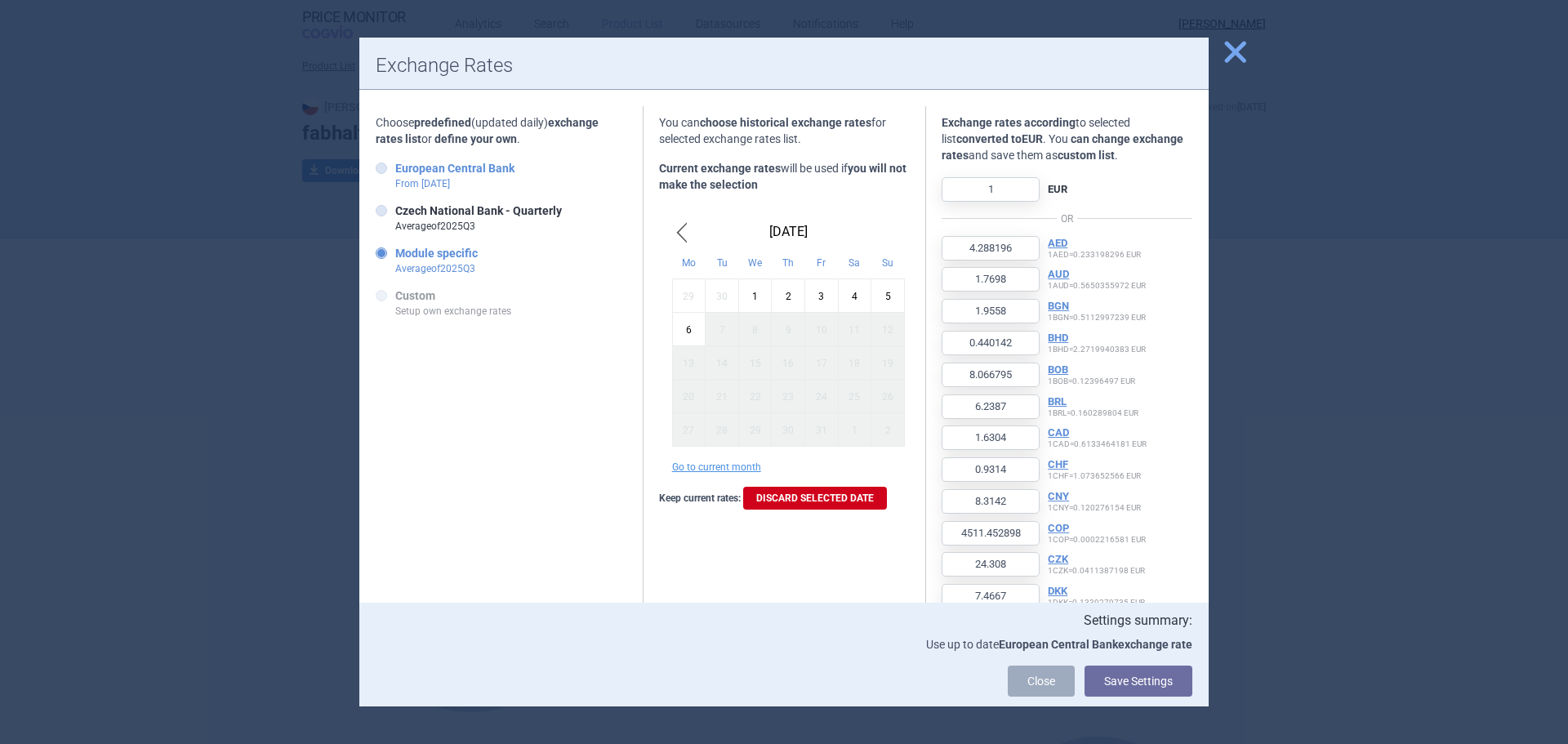
type input "0.0804246421"
type input "0.0184563965"
type input "0.1738223536"
type input "0.1747770323"
type input "0.2069964811"
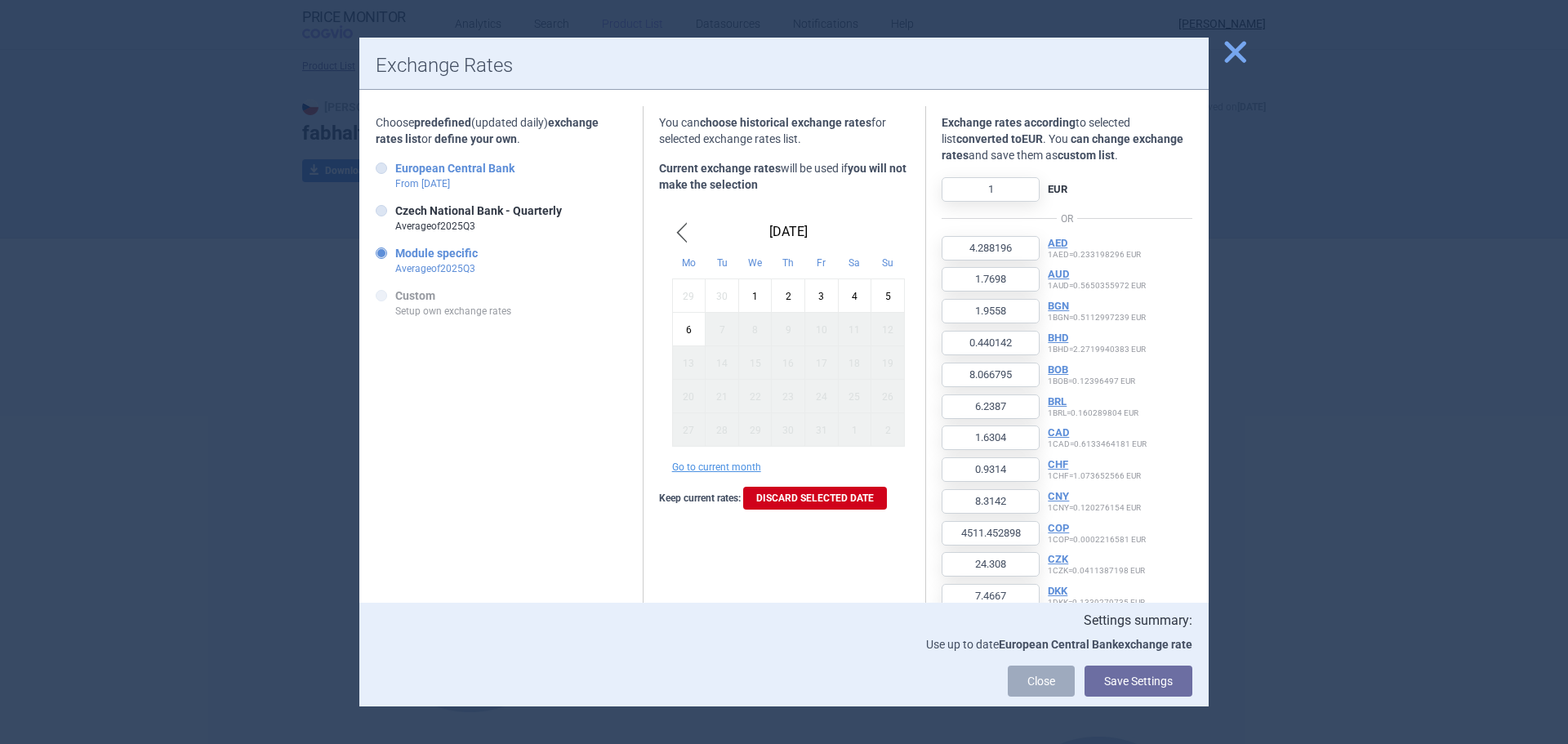
type input "4.8168653169"
type input "3.944710151"
type input "0.1800429475"
type input "0.4539264639"
type input "0.0476803509"
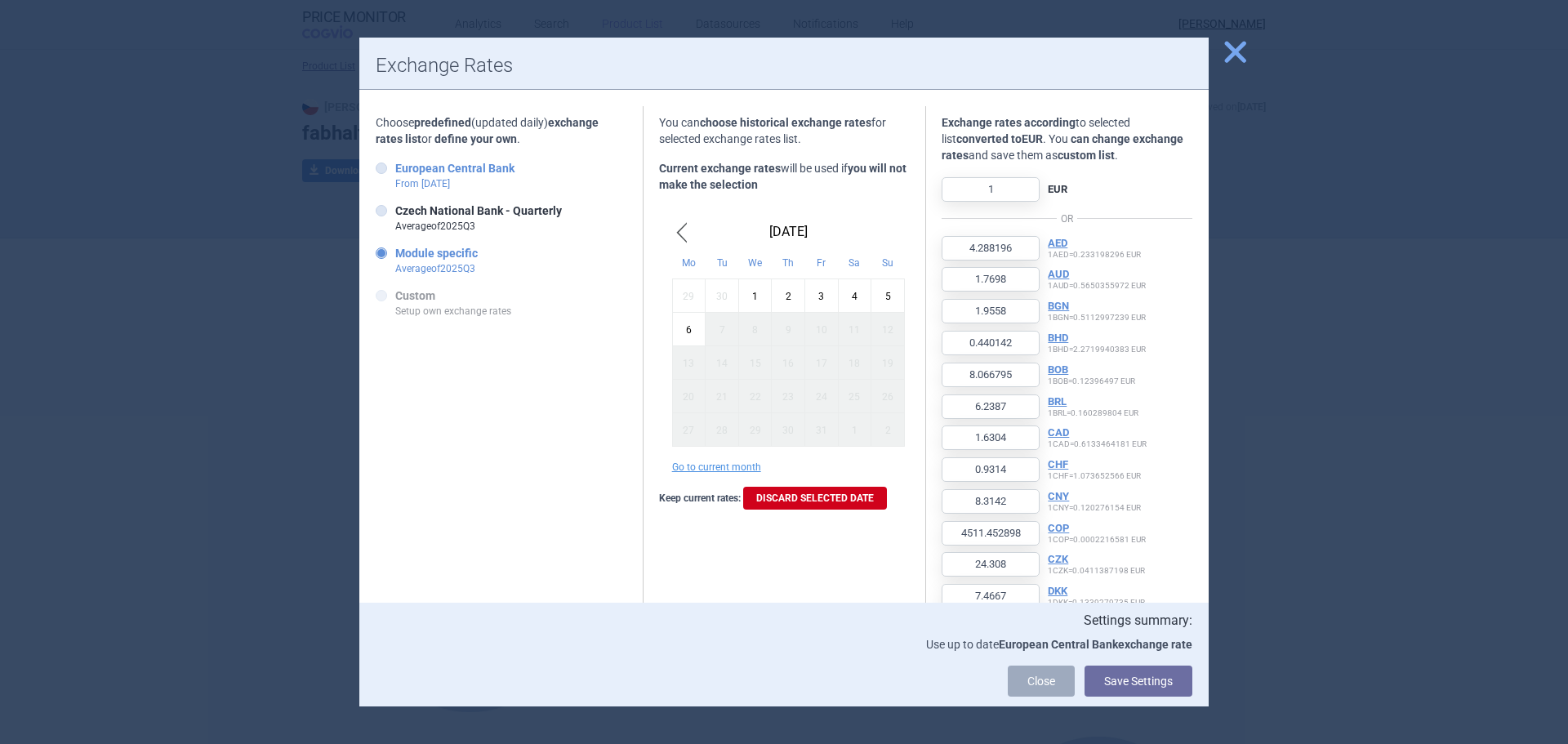
type input "578.4134265546"
type input "0.8417508418"
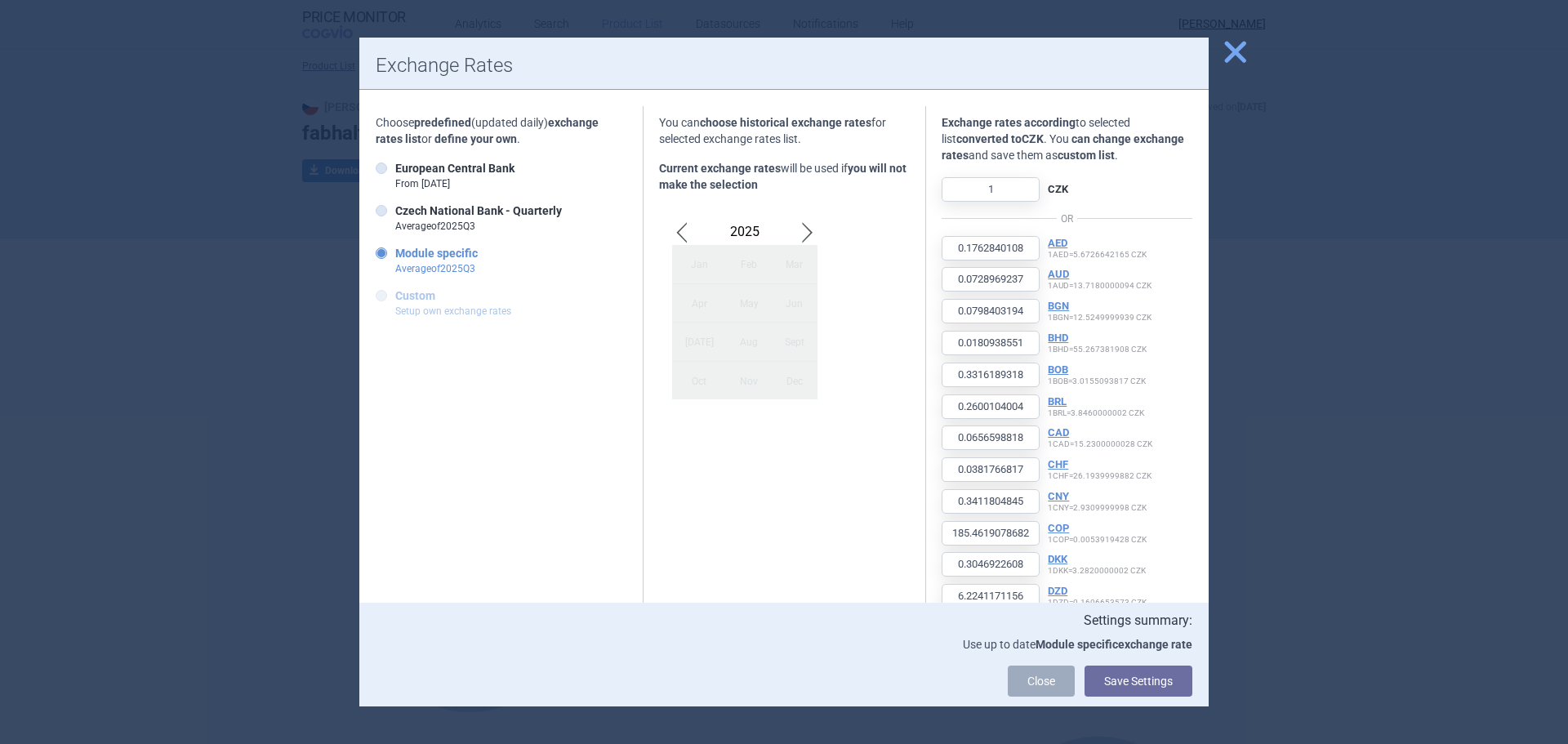
click at [445, 312] on p "Setup own exchange rates" at bounding box center [453, 311] width 116 height 15
click at [1238, 53] on span "close" at bounding box center [1235, 51] width 29 height 29
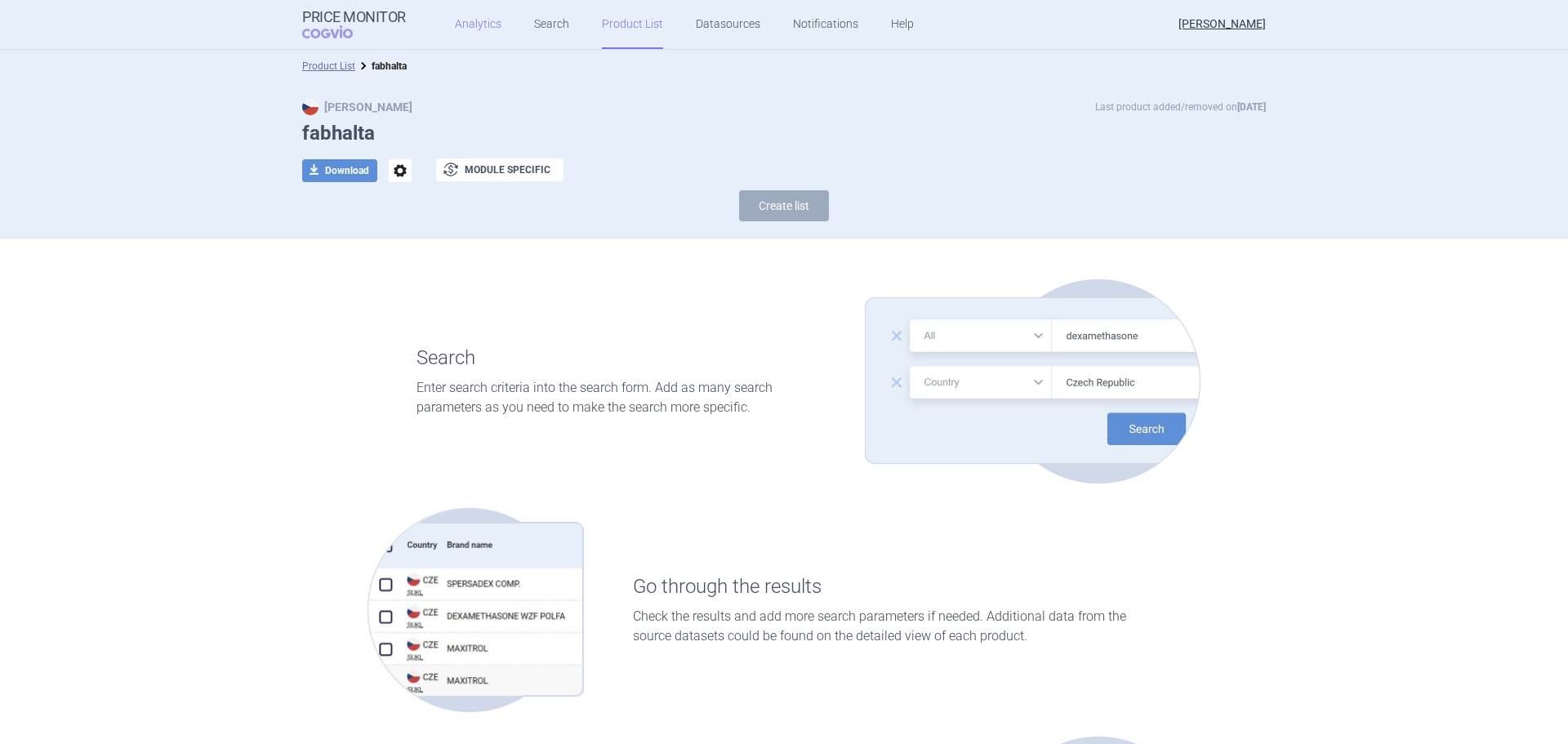
click at [476, 31] on link "Analytics" at bounding box center [478, 24] width 46 height 49
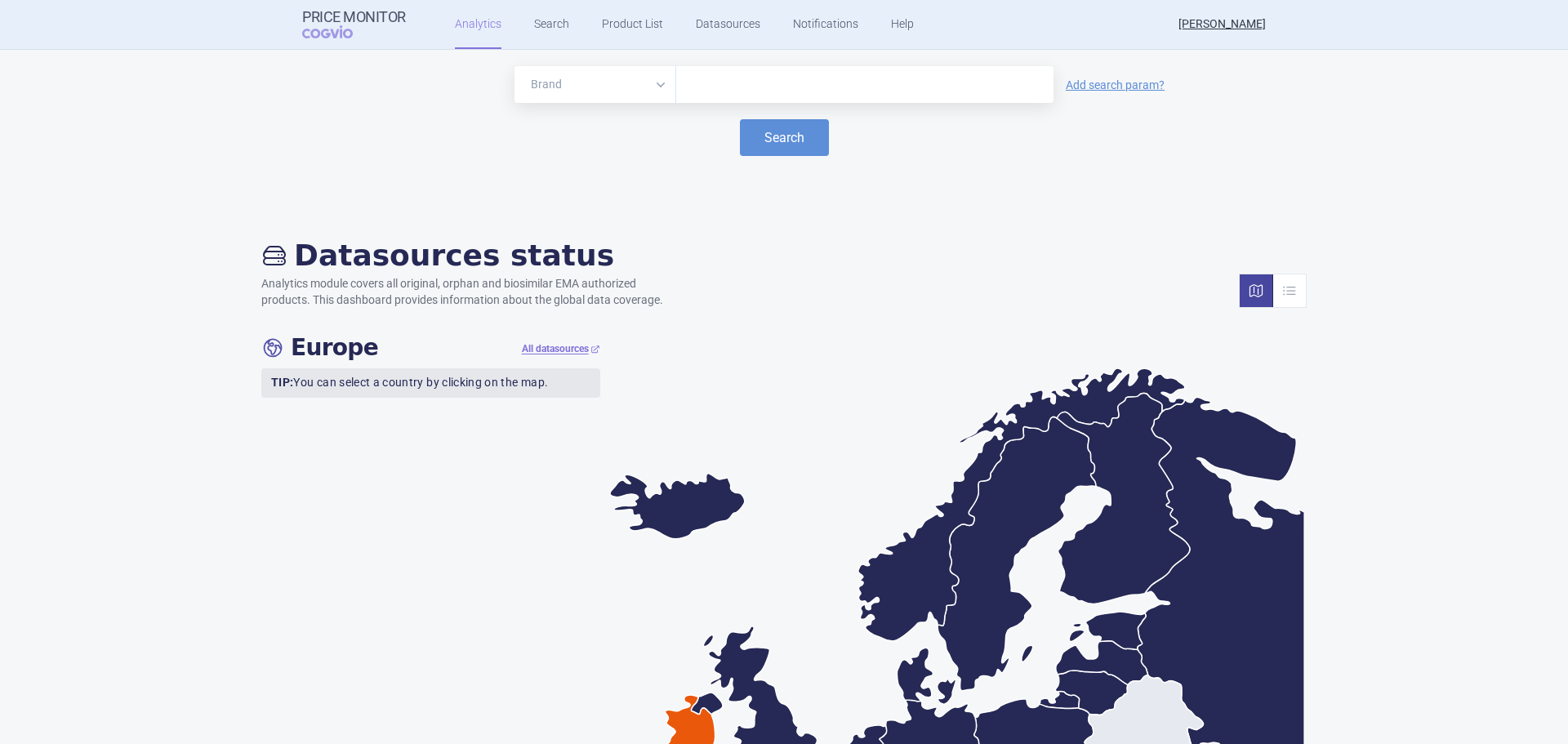
click at [701, 80] on input "text" at bounding box center [865, 85] width 361 height 21
type input "fabhalta"
click at [731, 84] on input "fabhalta" at bounding box center [865, 85] width 361 height 21
drag, startPoint x: 734, startPoint y: 89, endPoint x: 621, endPoint y: 88, distance: 113.0
click at [621, 88] on div "Brand ATC/Active substance Therapeutic area fabhalta" at bounding box center [784, 84] width 539 height 36
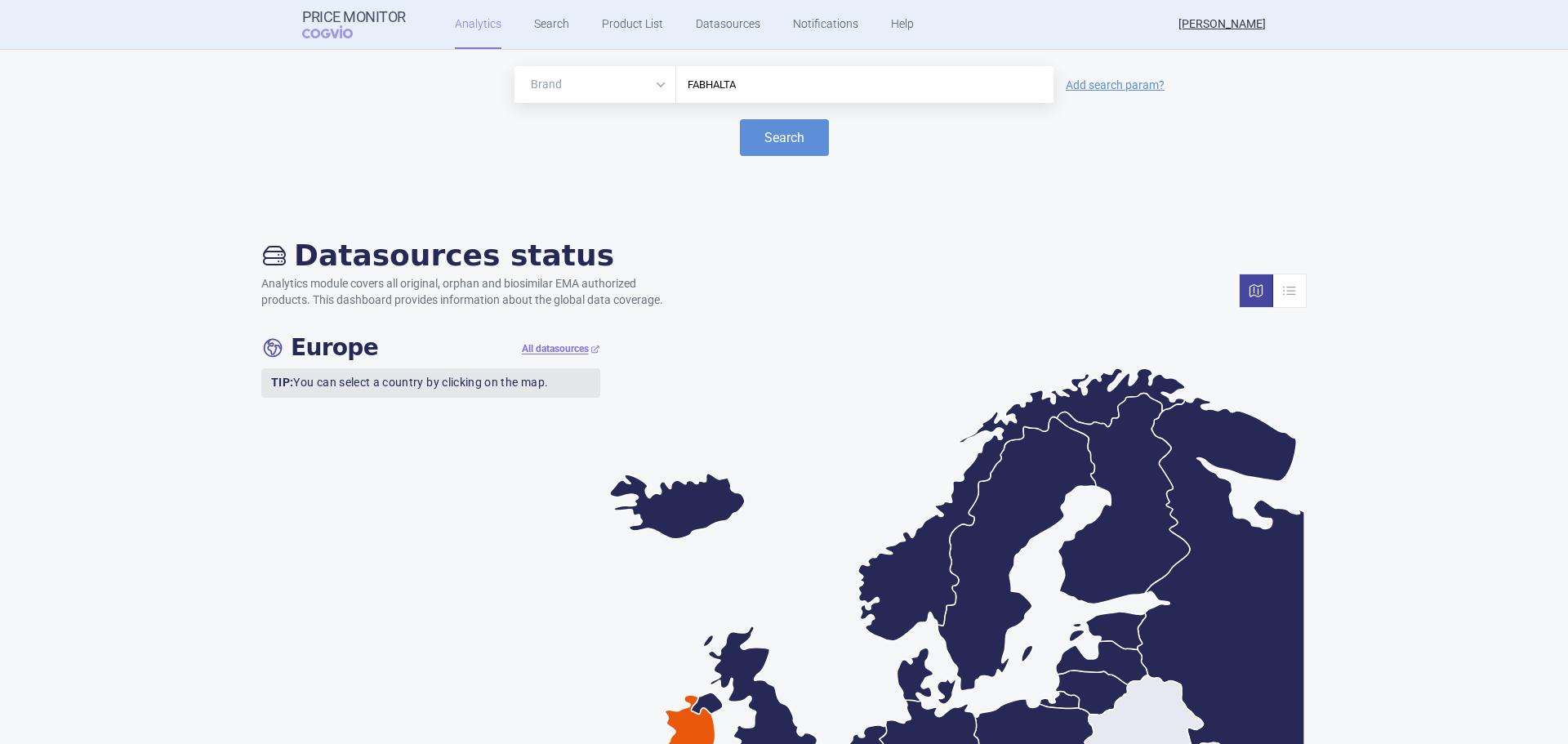
type input "FABHALTA"
click at [643, 137] on div "Search" at bounding box center [784, 137] width 1535 height 36
click at [545, 31] on link "Search" at bounding box center [552, 24] width 35 height 49
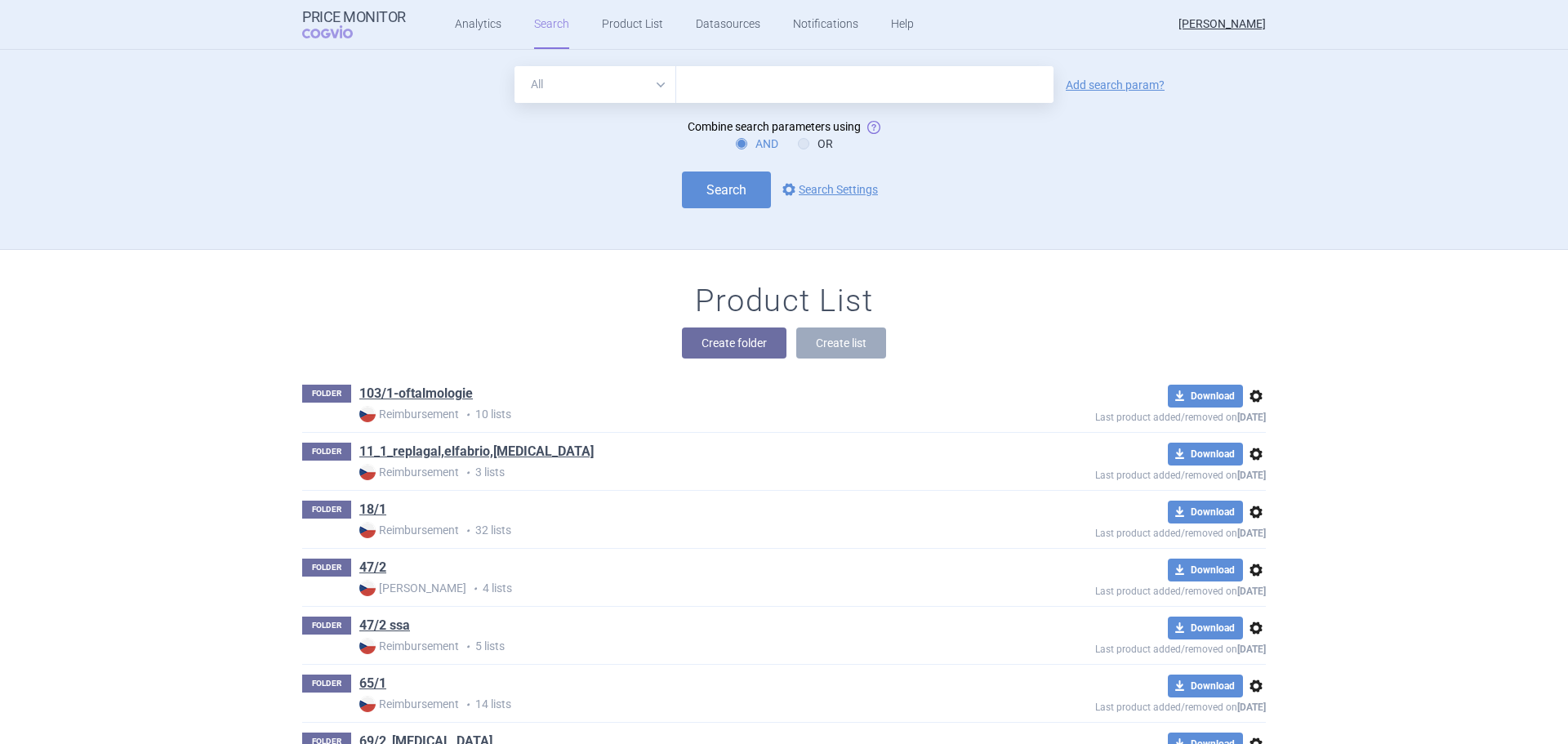
click at [754, 88] on input "text" at bounding box center [865, 84] width 377 height 36
type input "FABHALTA"
click at [727, 188] on button "Search" at bounding box center [727, 189] width 89 height 36
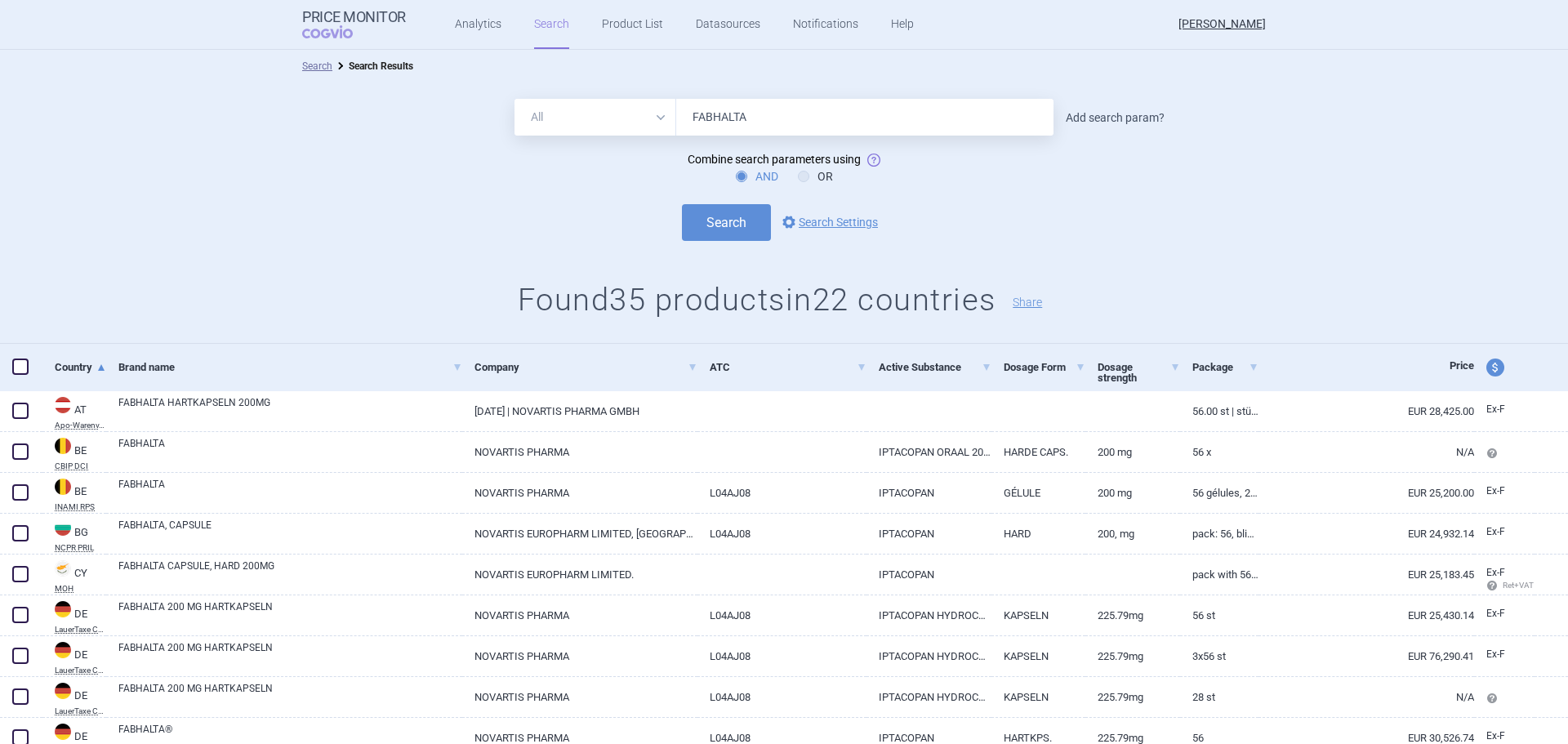
click at [1099, 115] on link "Add search param?" at bounding box center [1115, 117] width 98 height 12
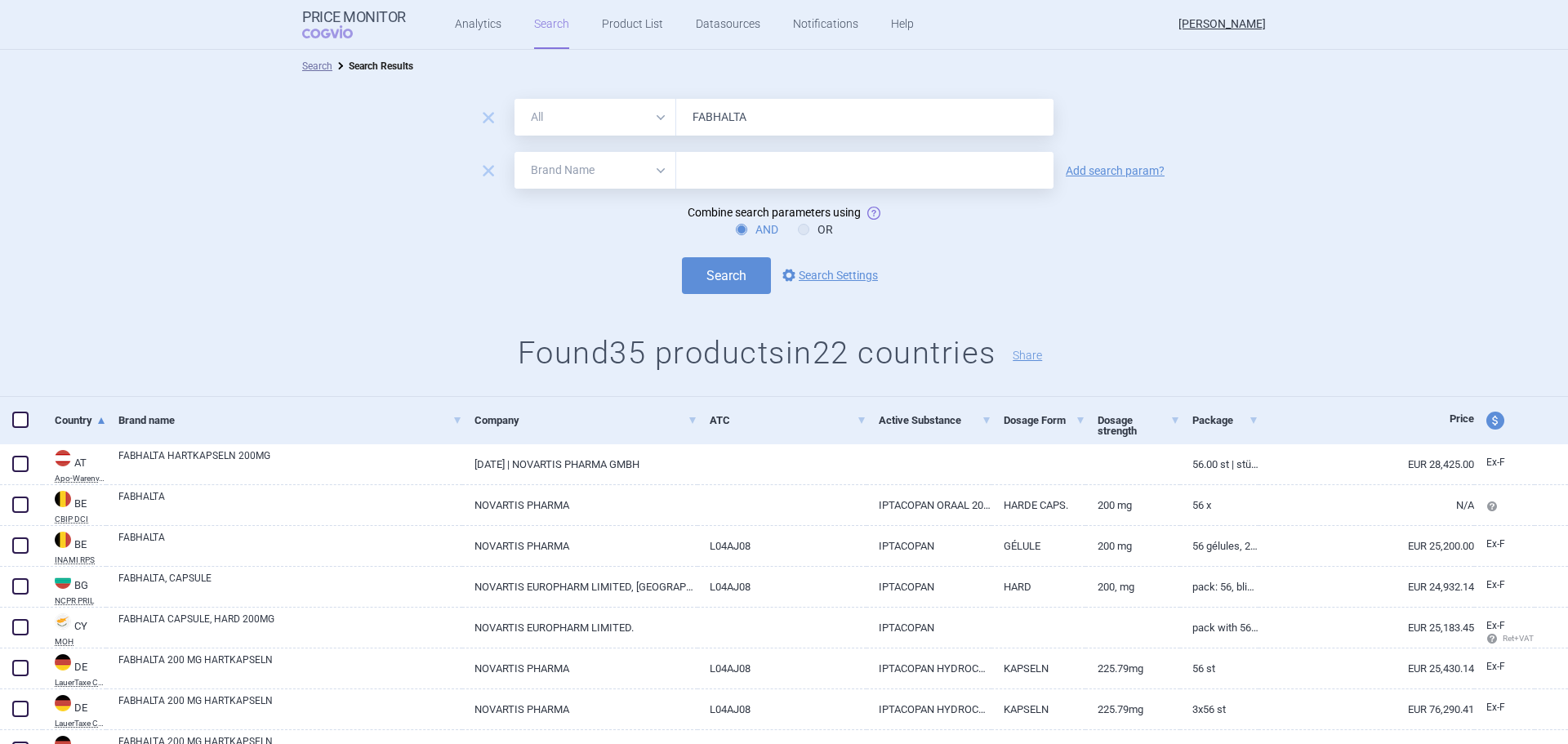
click at [661, 170] on select "All Brand Name ATC Company Active Substance Country Newer than" at bounding box center [595, 170] width 162 height 36
select select "mah"
click at [514, 152] on select "All Brand Name ATC Company Active Substance Country Newer than" at bounding box center [595, 170] width 162 height 36
click at [707, 164] on input "text" at bounding box center [865, 170] width 377 height 36
type input "NOVARTIS"
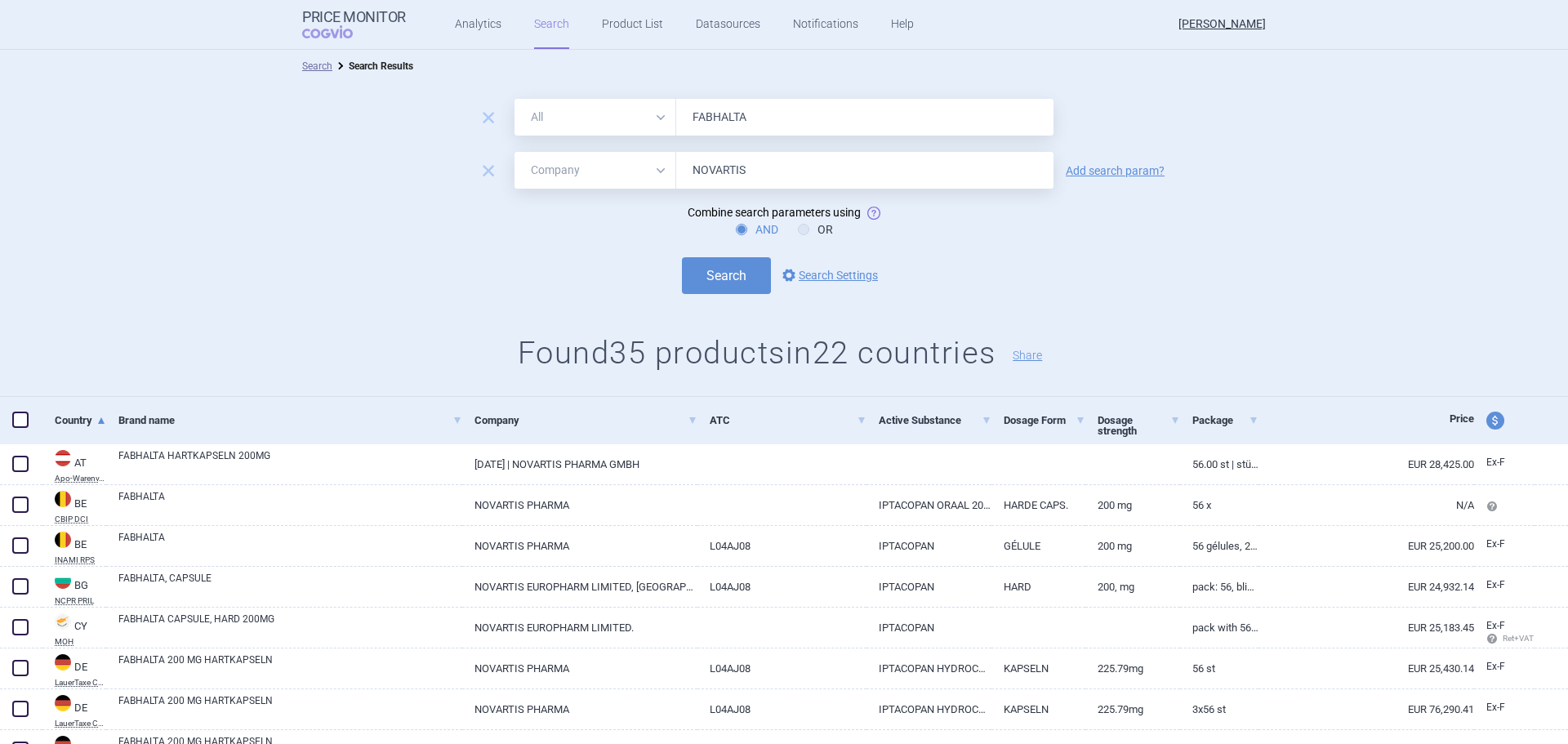
click at [609, 217] on form "remove All Brand Name ATC Company Active Substance Country Newer than FABHALTA …" at bounding box center [784, 196] width 1568 height 195
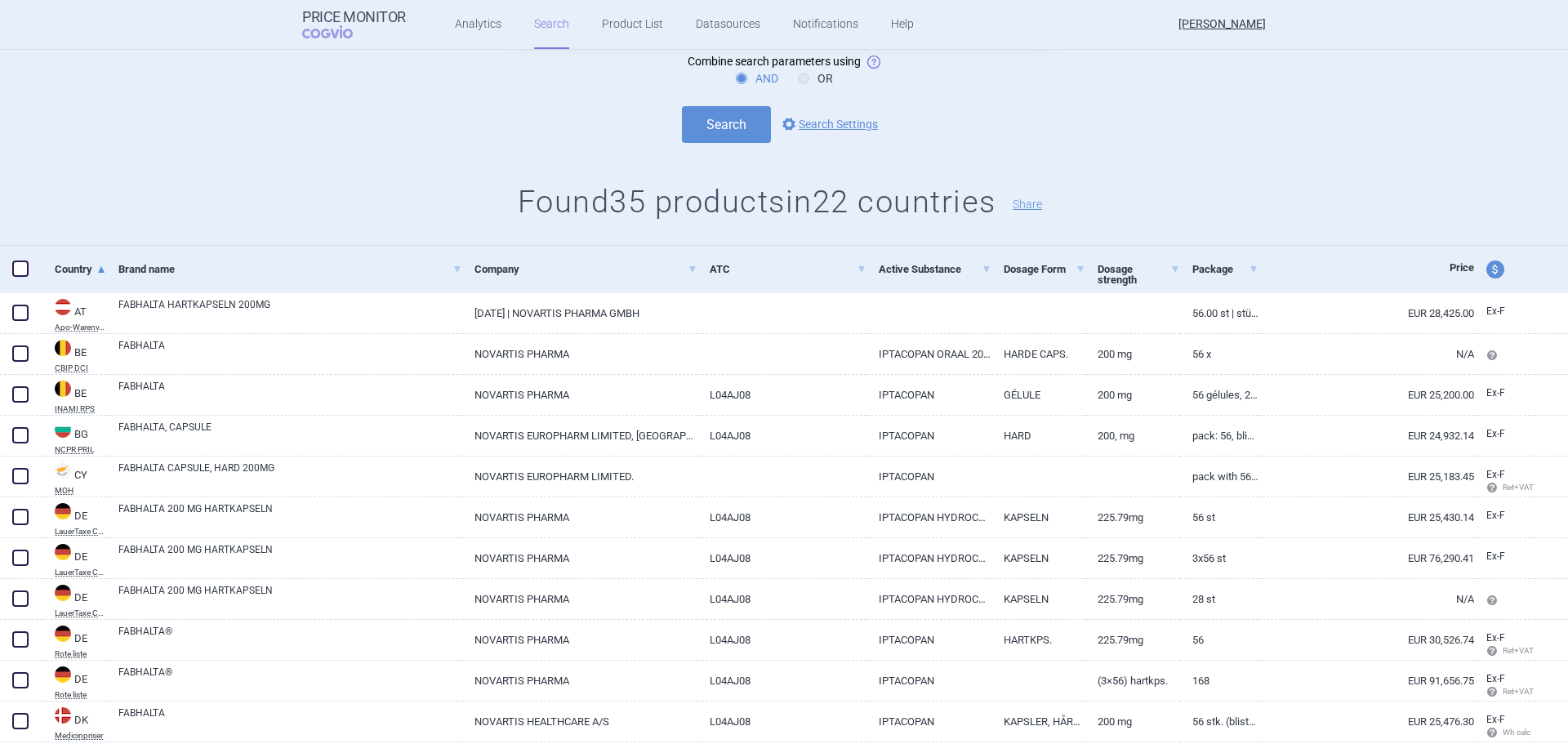
scroll to position [163, 0]
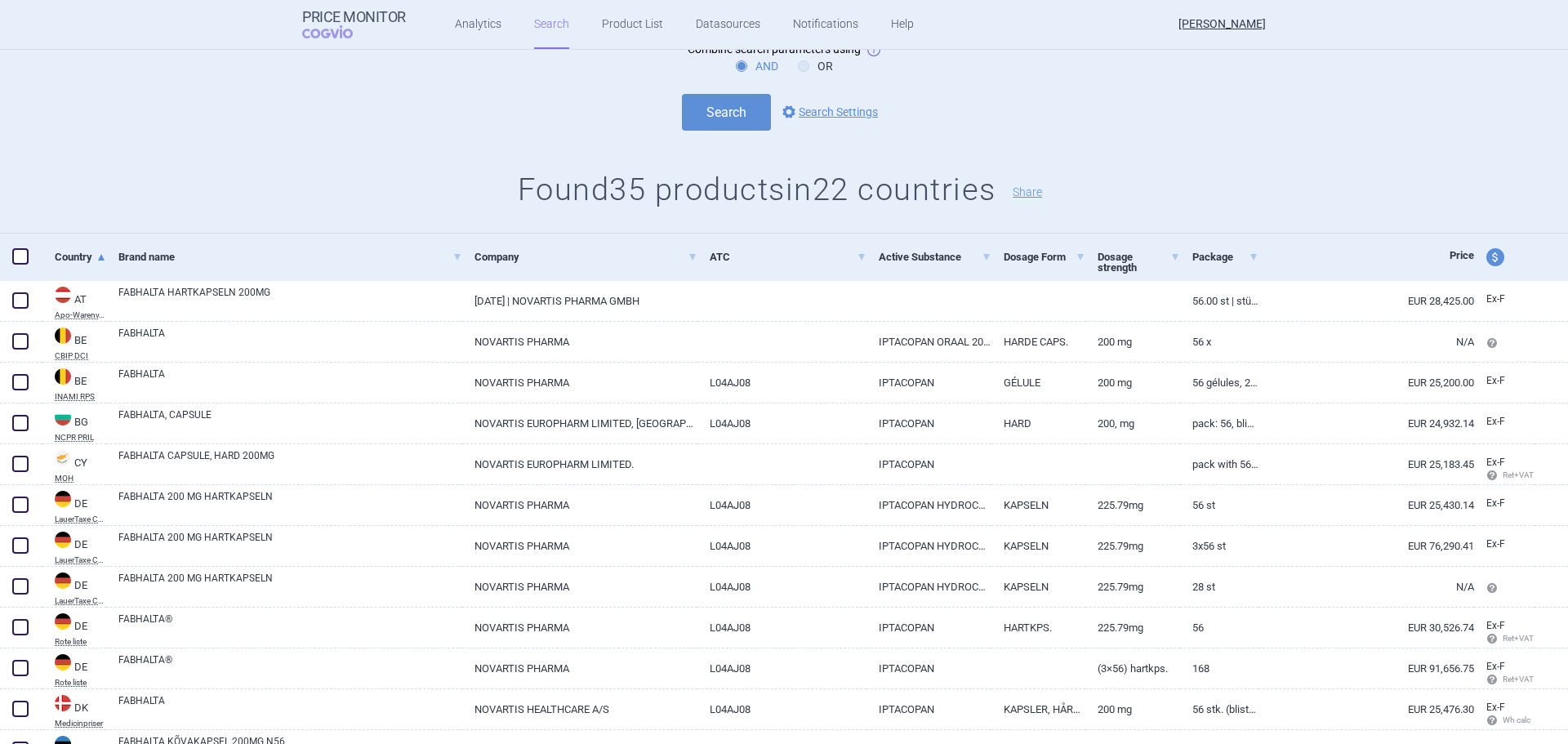
click at [21, 254] on span at bounding box center [21, 256] width 17 height 17
checkbox input "true"
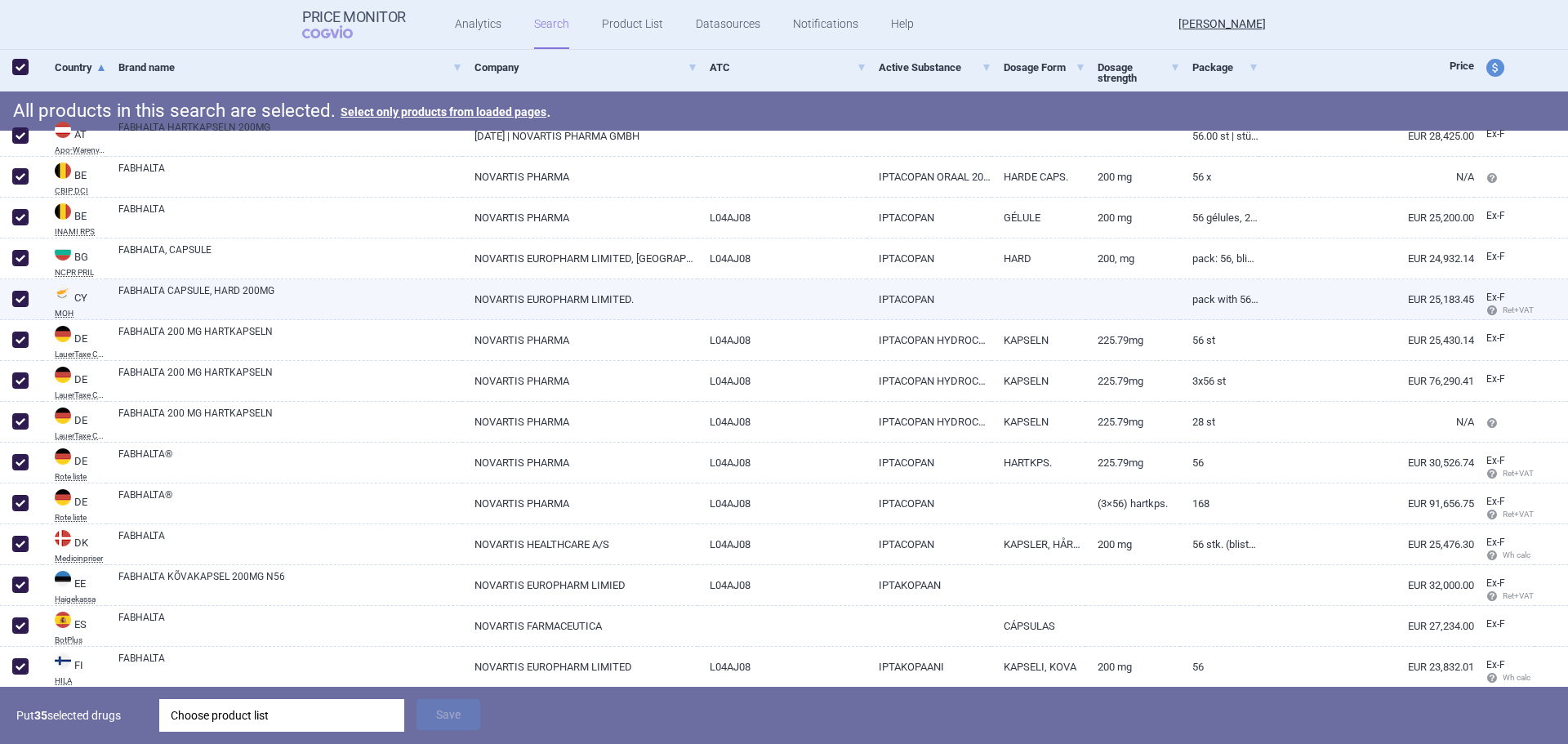
scroll to position [327, 0]
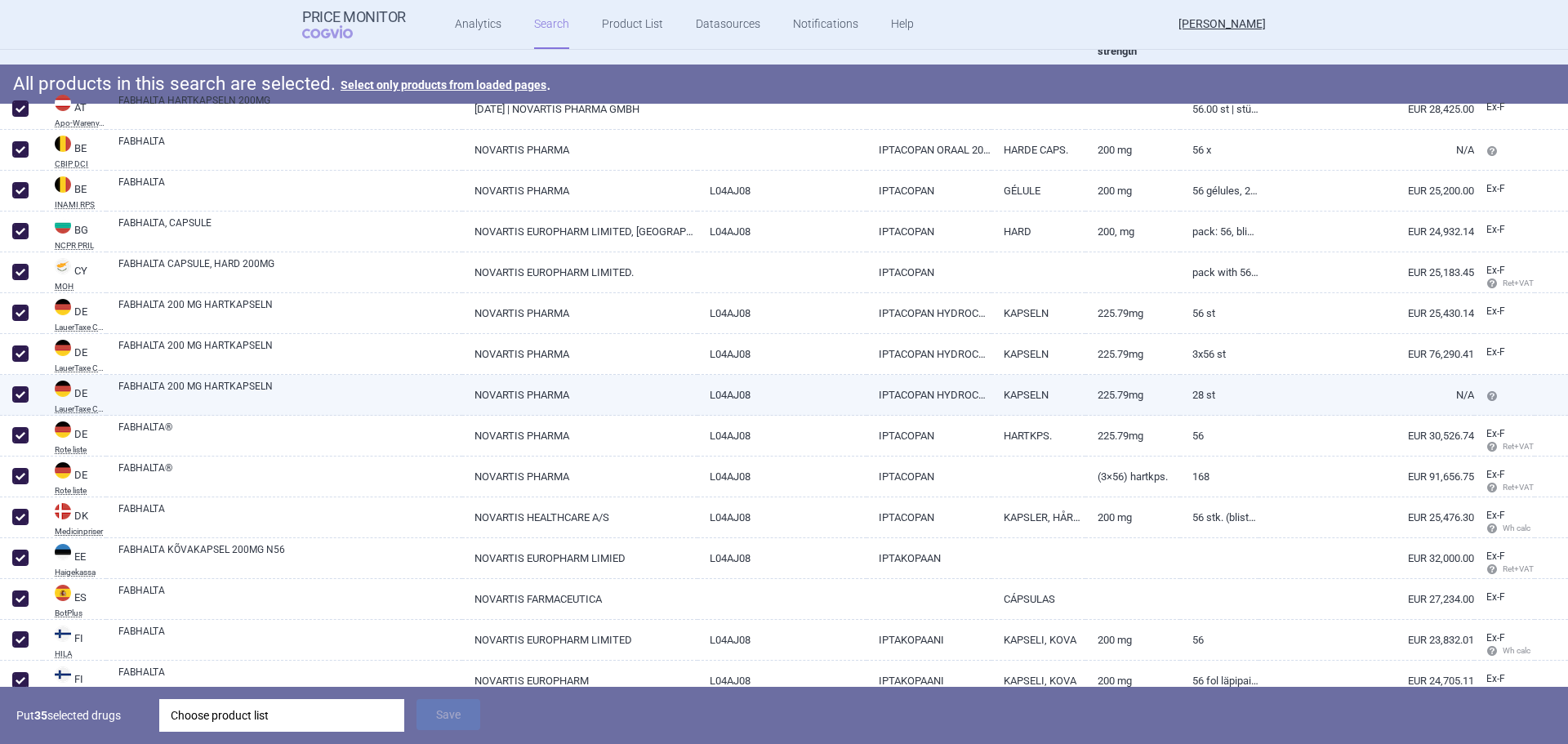
click at [16, 354] on span at bounding box center [21, 354] width 17 height 17
checkbox input "false"
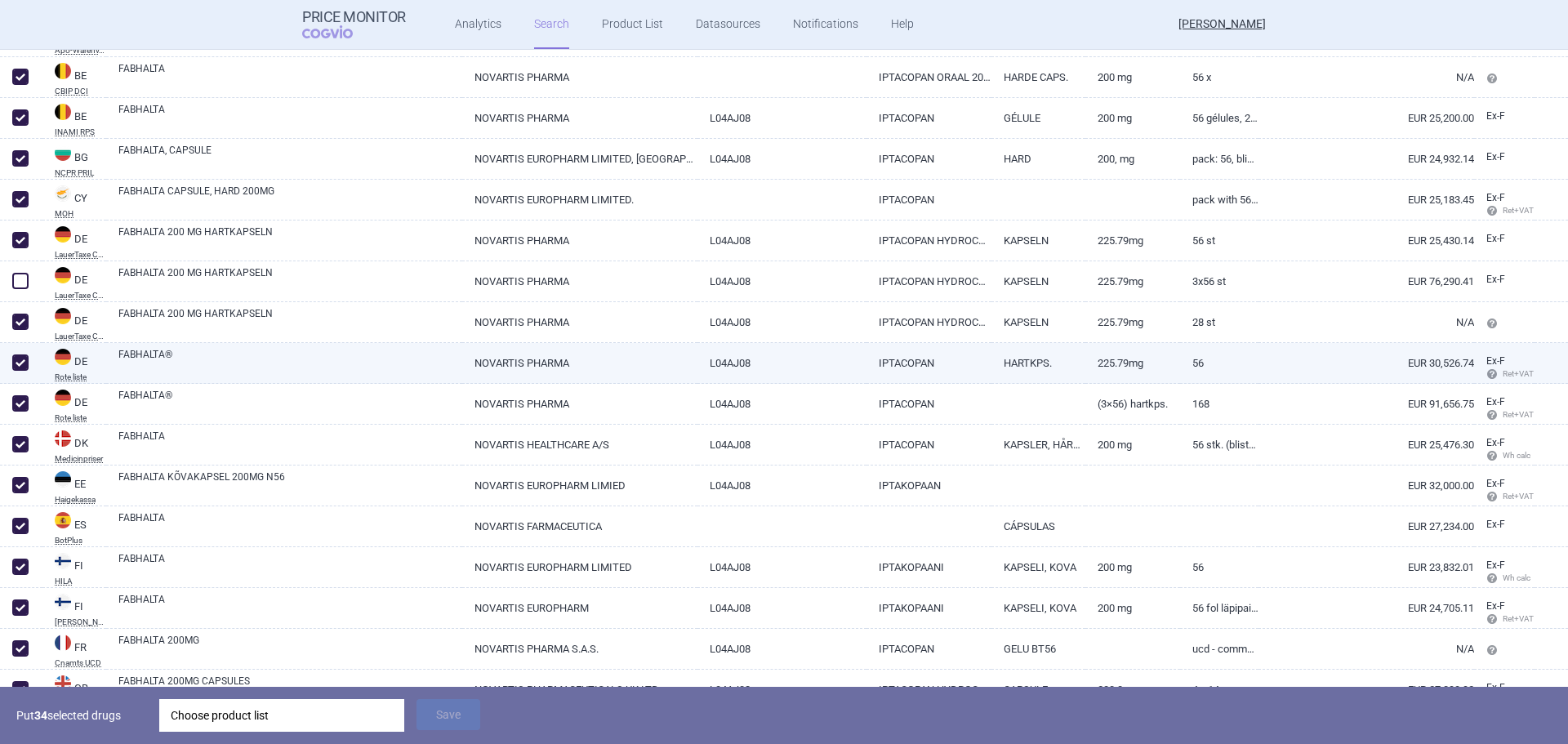
scroll to position [408, 0]
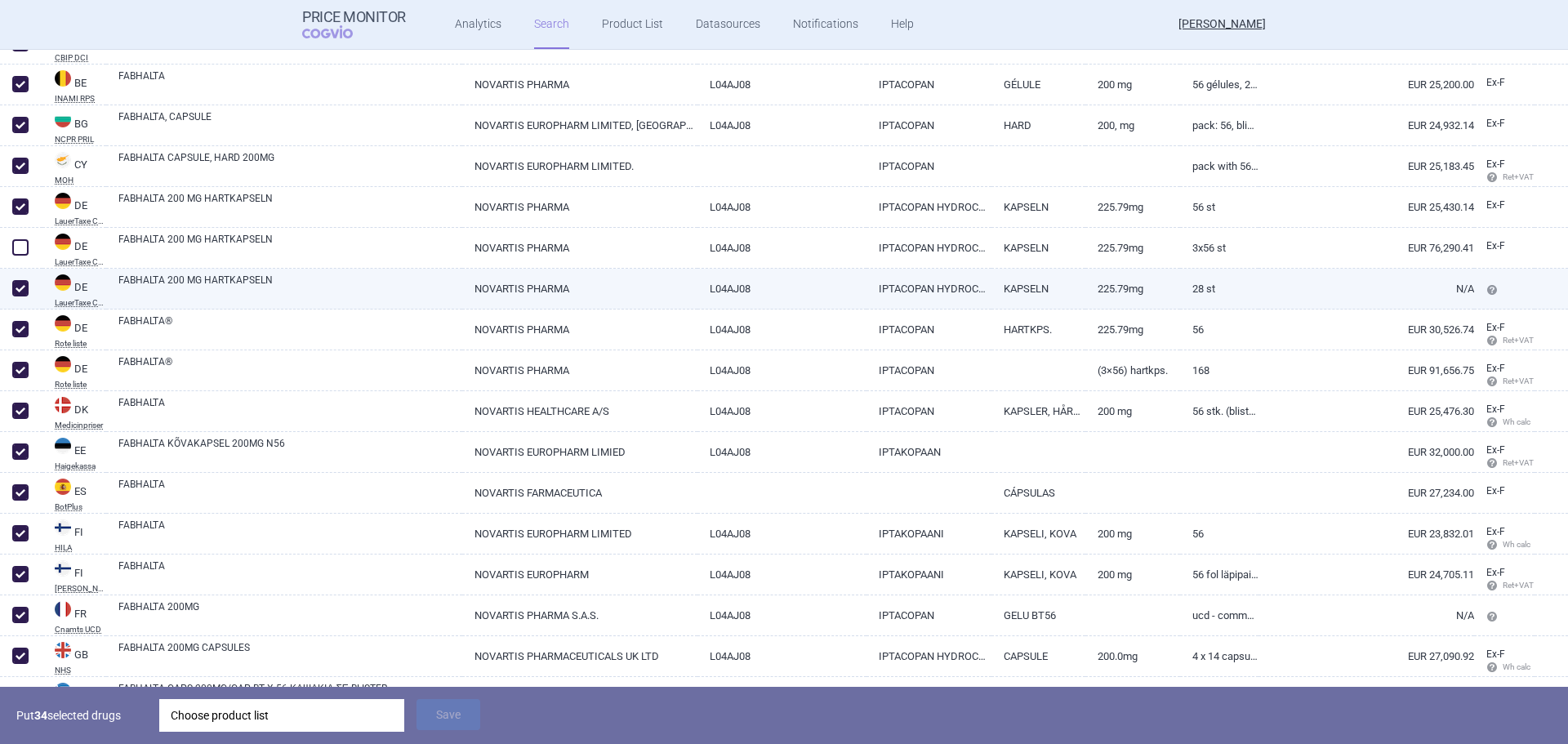
click at [15, 286] on span at bounding box center [21, 289] width 17 height 17
checkbox input "false"
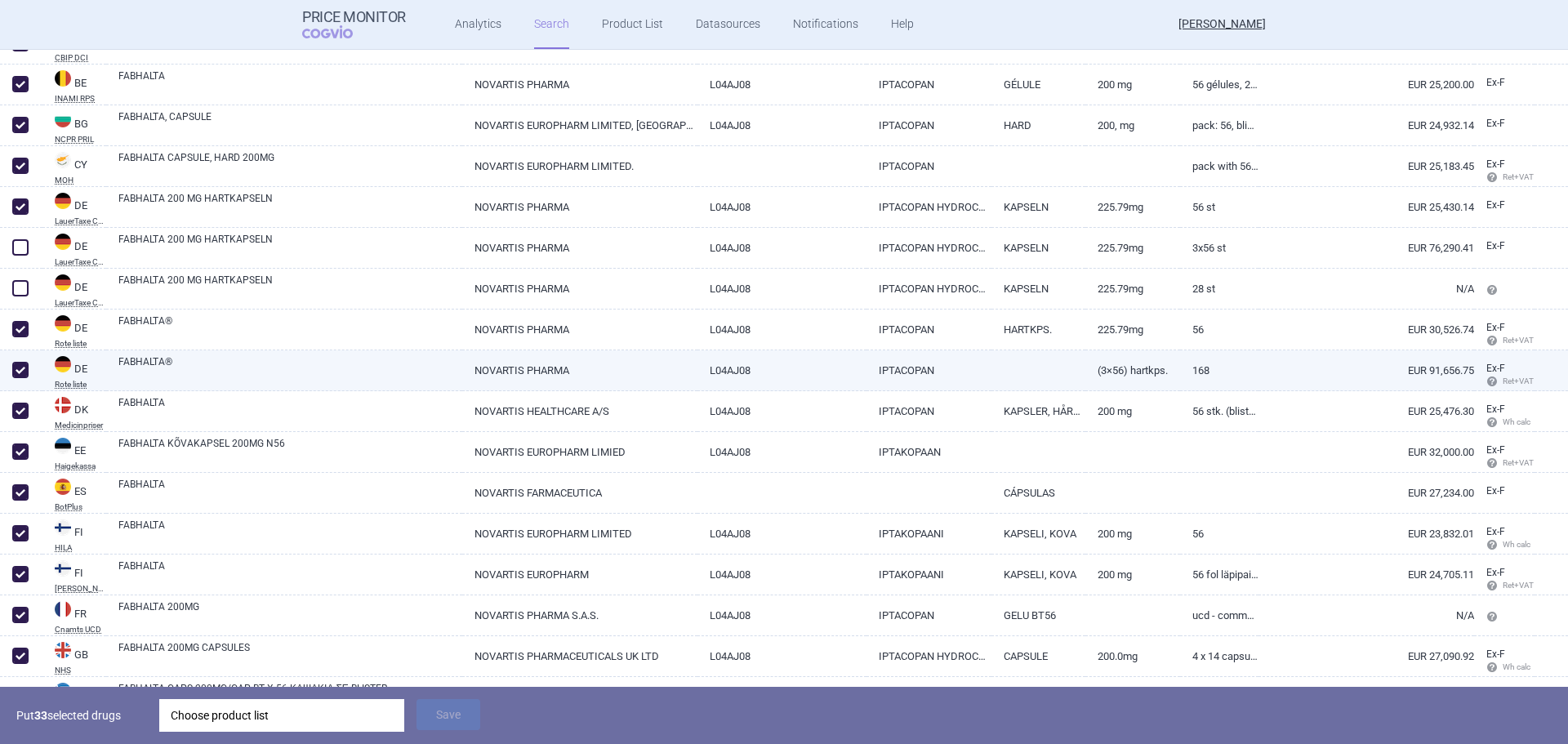
click at [17, 369] on span at bounding box center [21, 370] width 17 height 17
checkbox input "false"
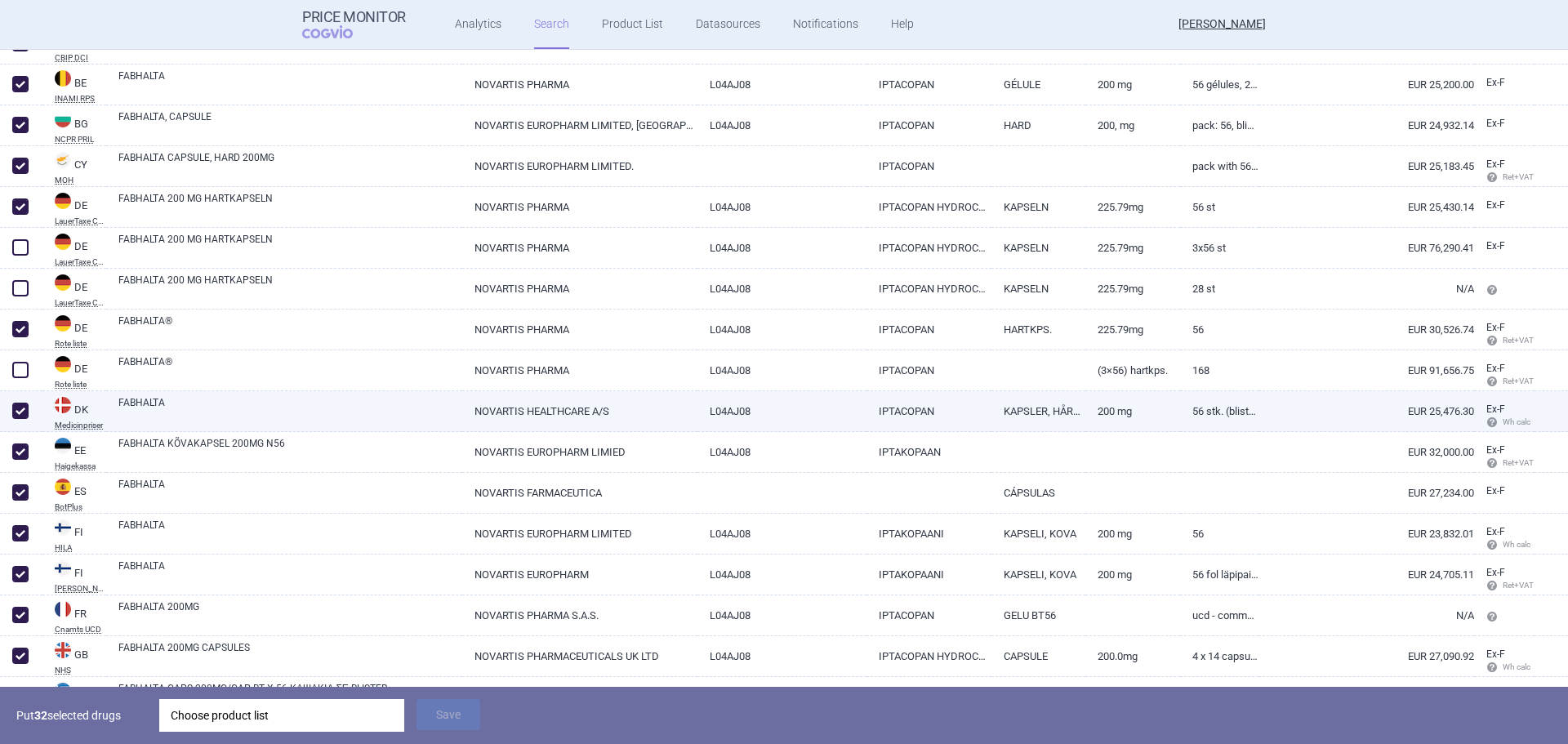
scroll to position [489, 0]
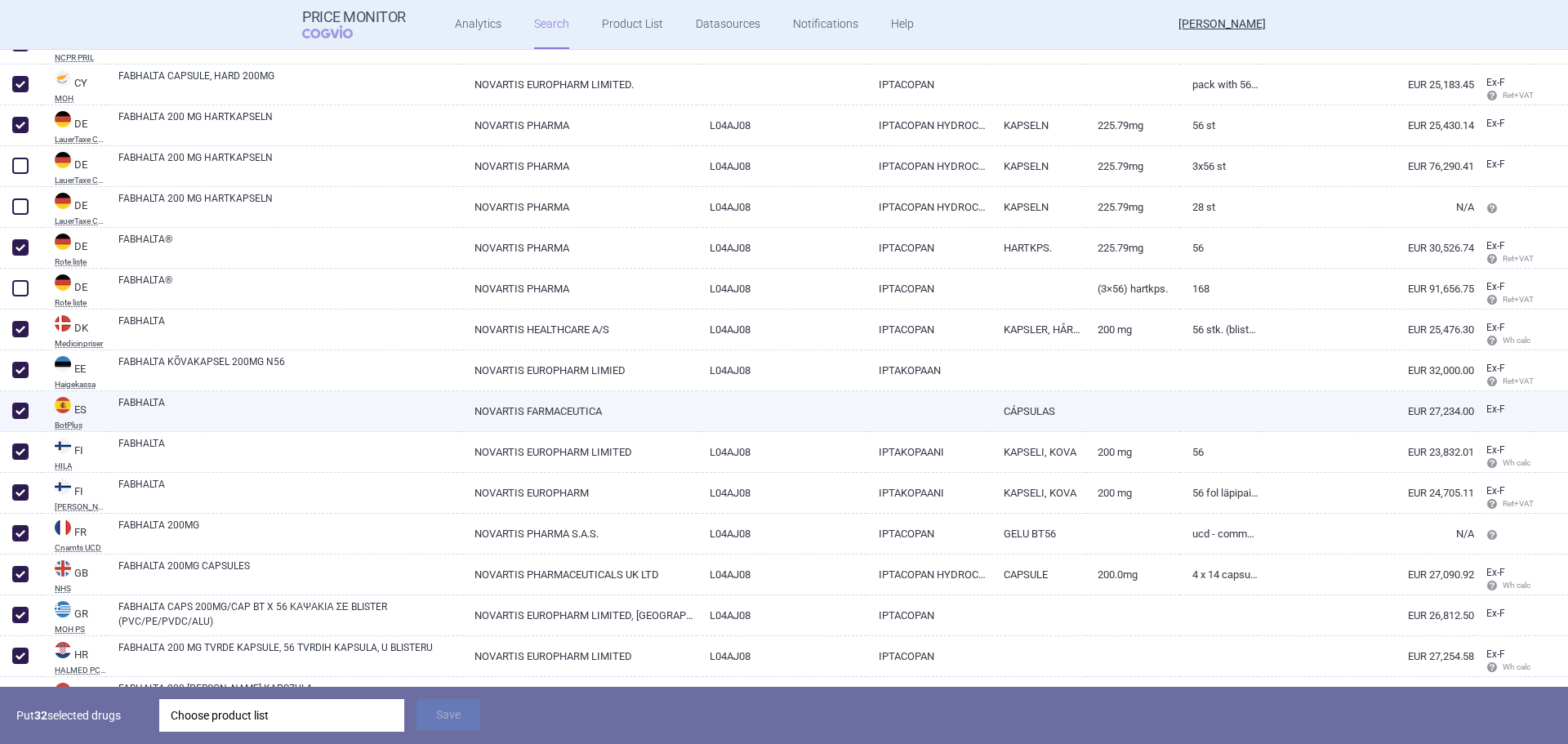
click at [510, 403] on link "NOVARTIS FARMACEUTICA" at bounding box center [580, 411] width 235 height 40
select select "EUR"
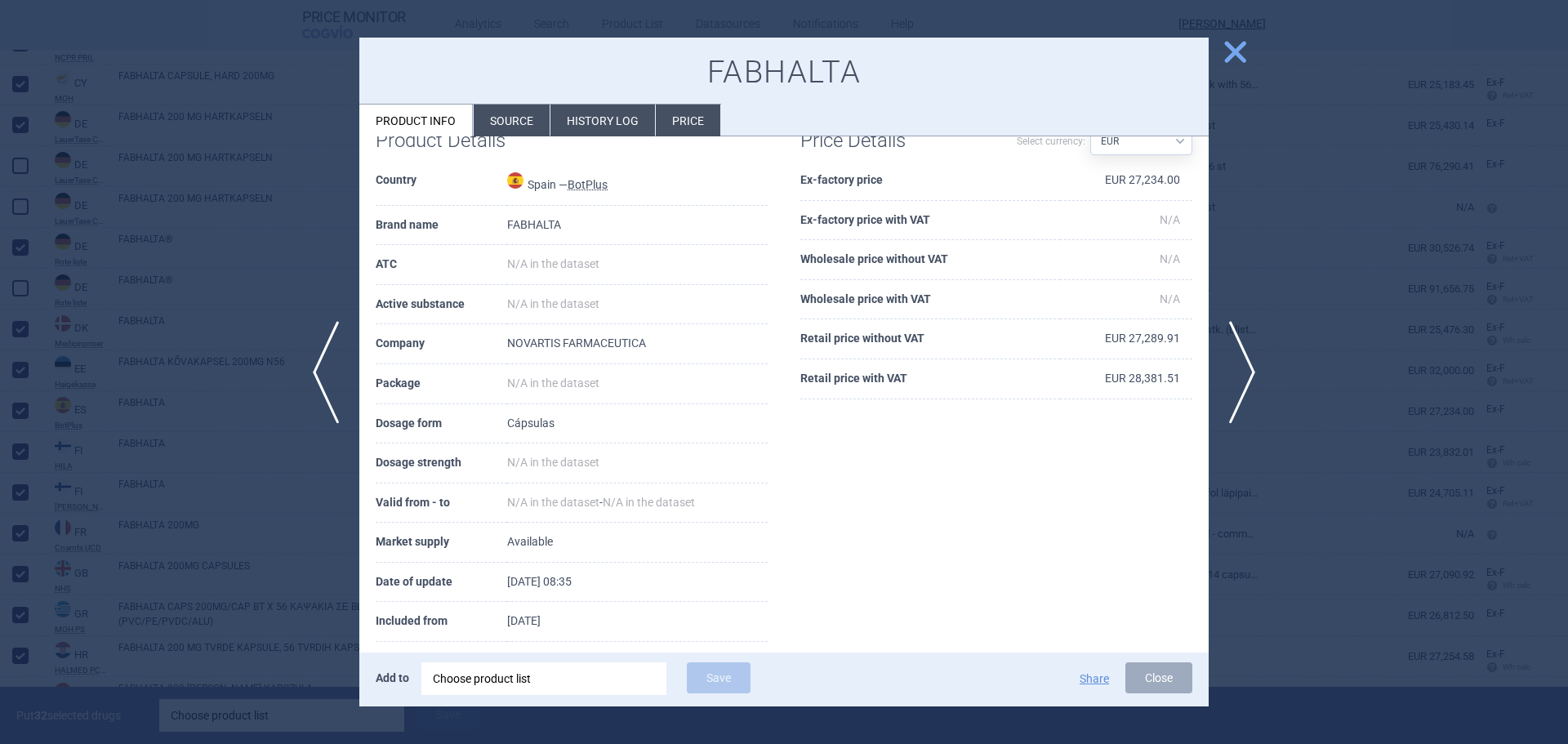
scroll to position [62, 0]
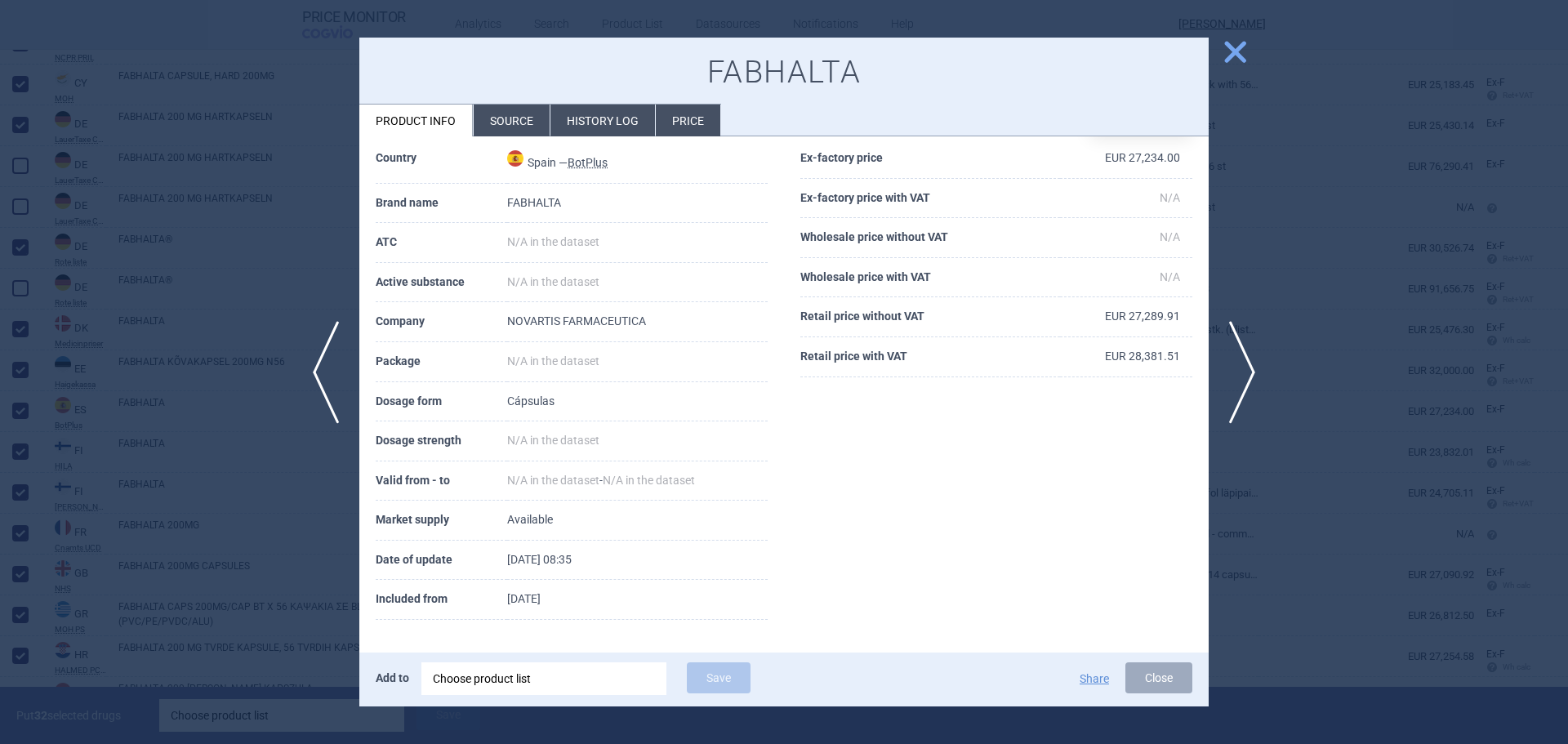
click at [515, 126] on li "Source" at bounding box center [512, 120] width 76 height 32
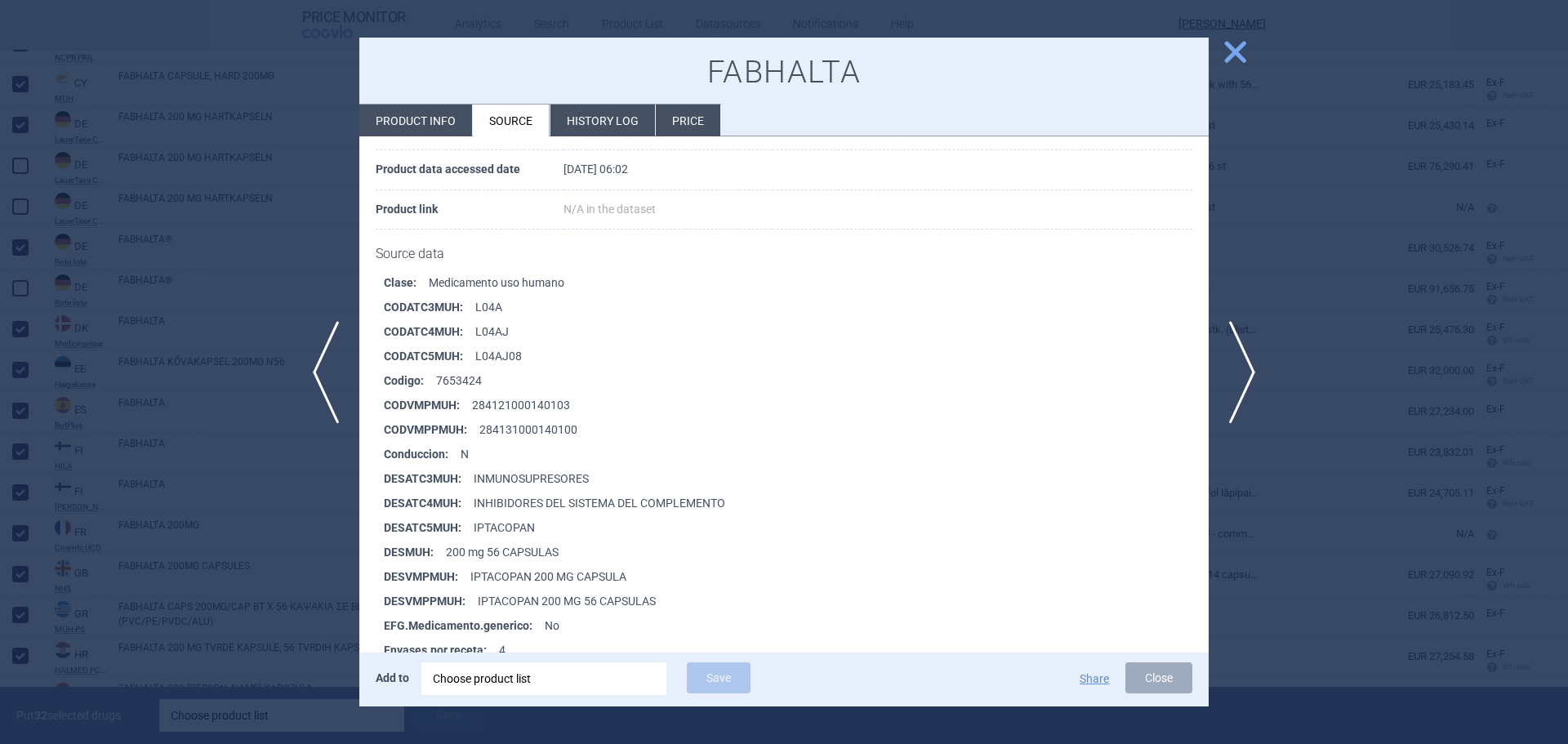
scroll to position [163, 0]
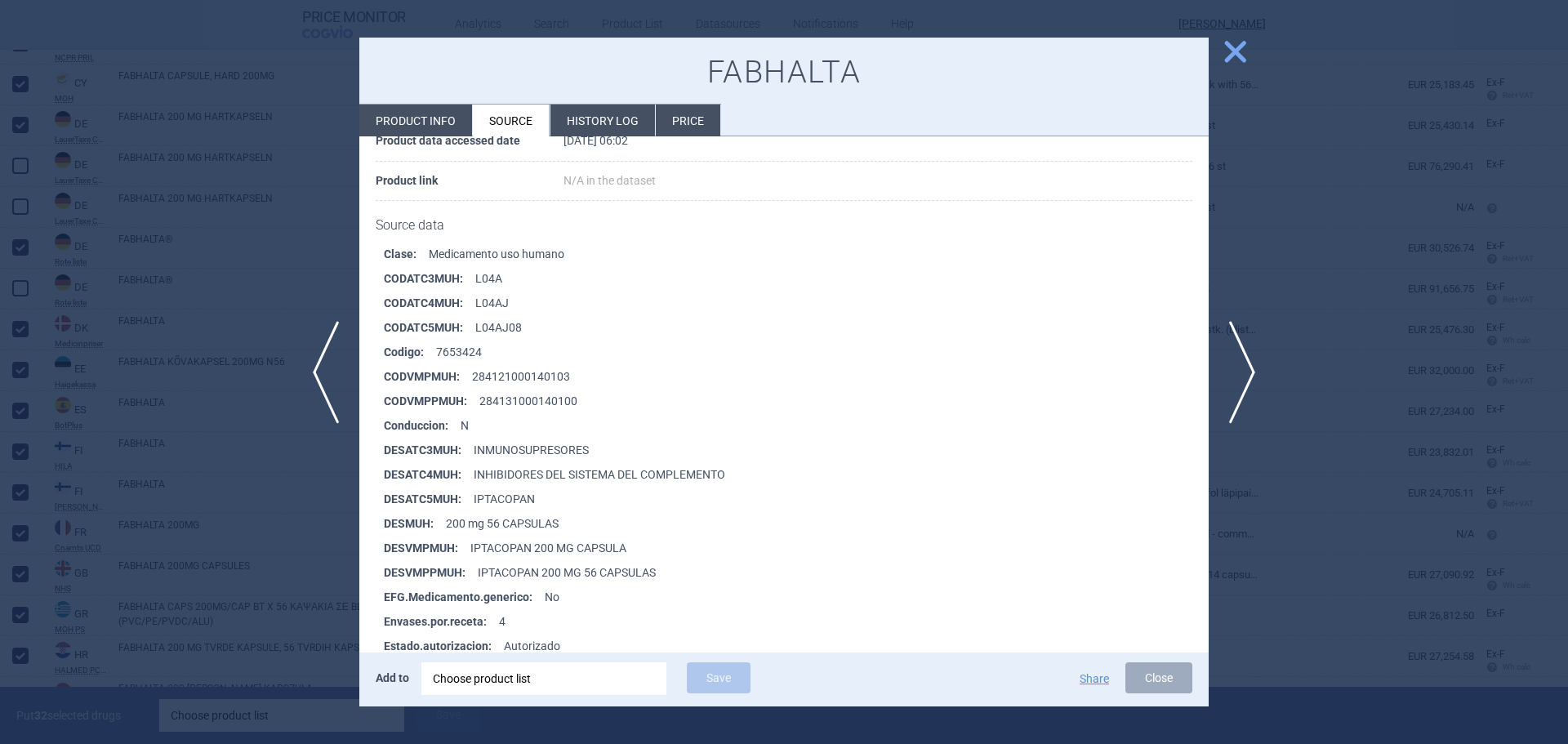
click at [1236, 52] on span "close" at bounding box center [1235, 51] width 29 height 29
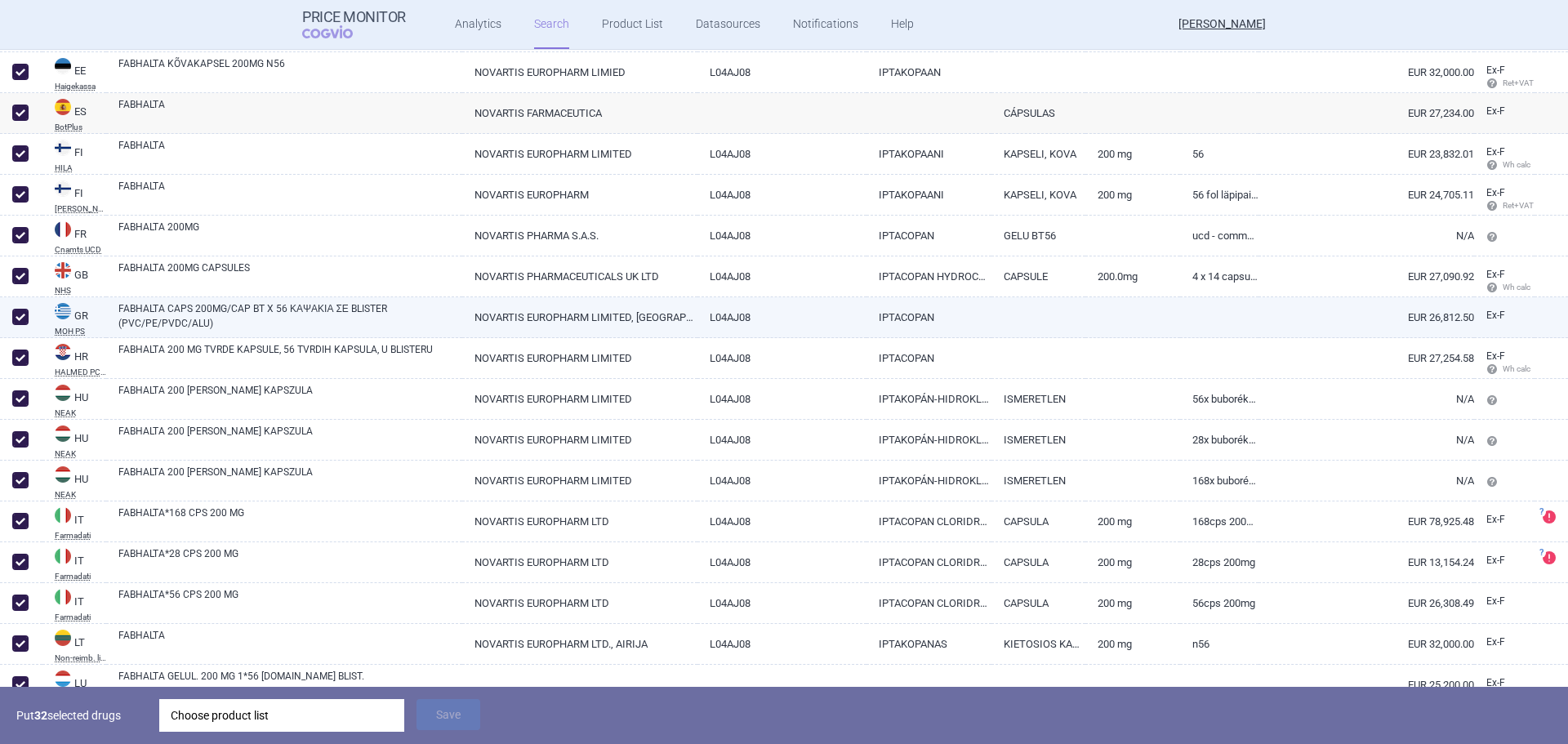
scroll to position [816, 0]
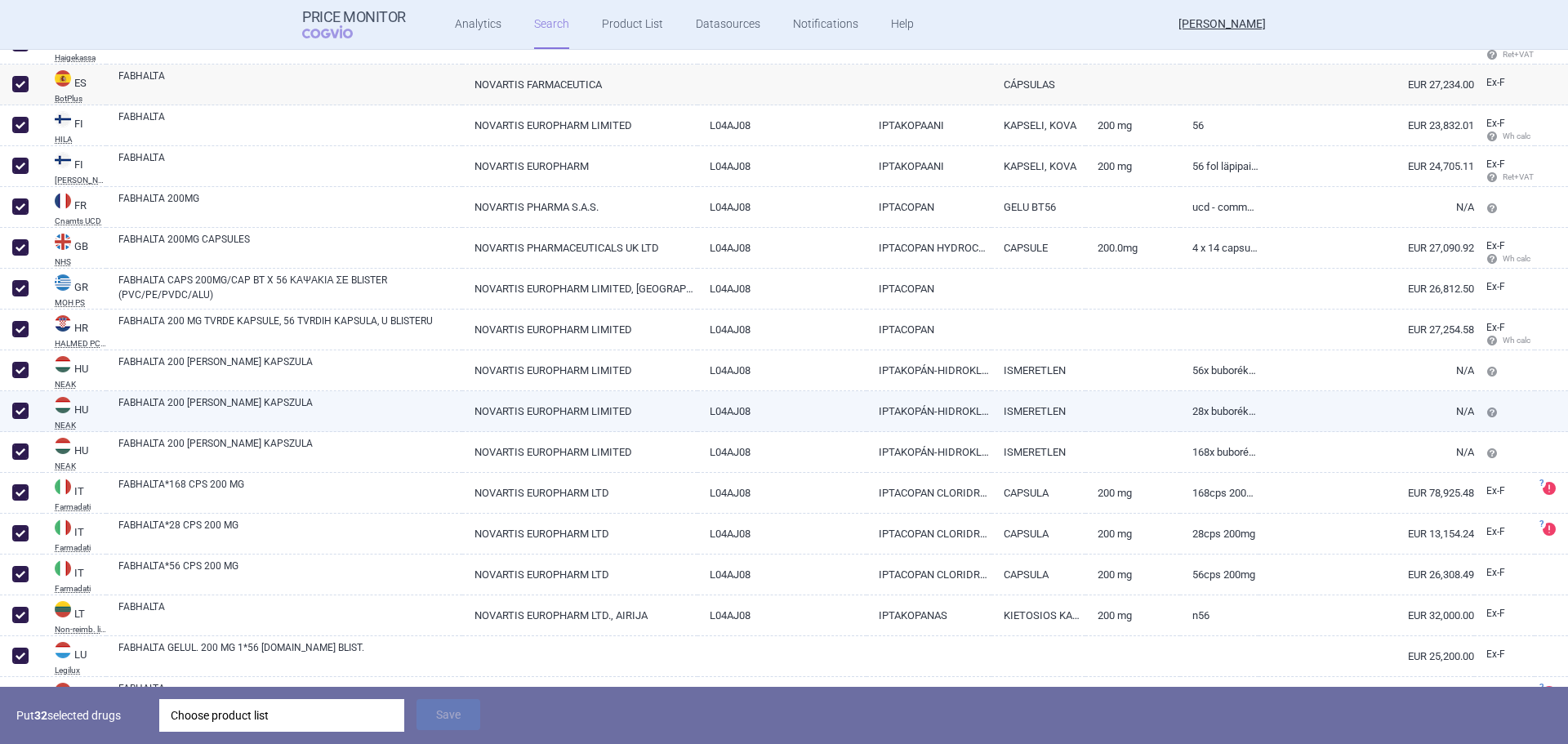
click at [13, 403] on span at bounding box center [21, 411] width 17 height 17
checkbox input "false"
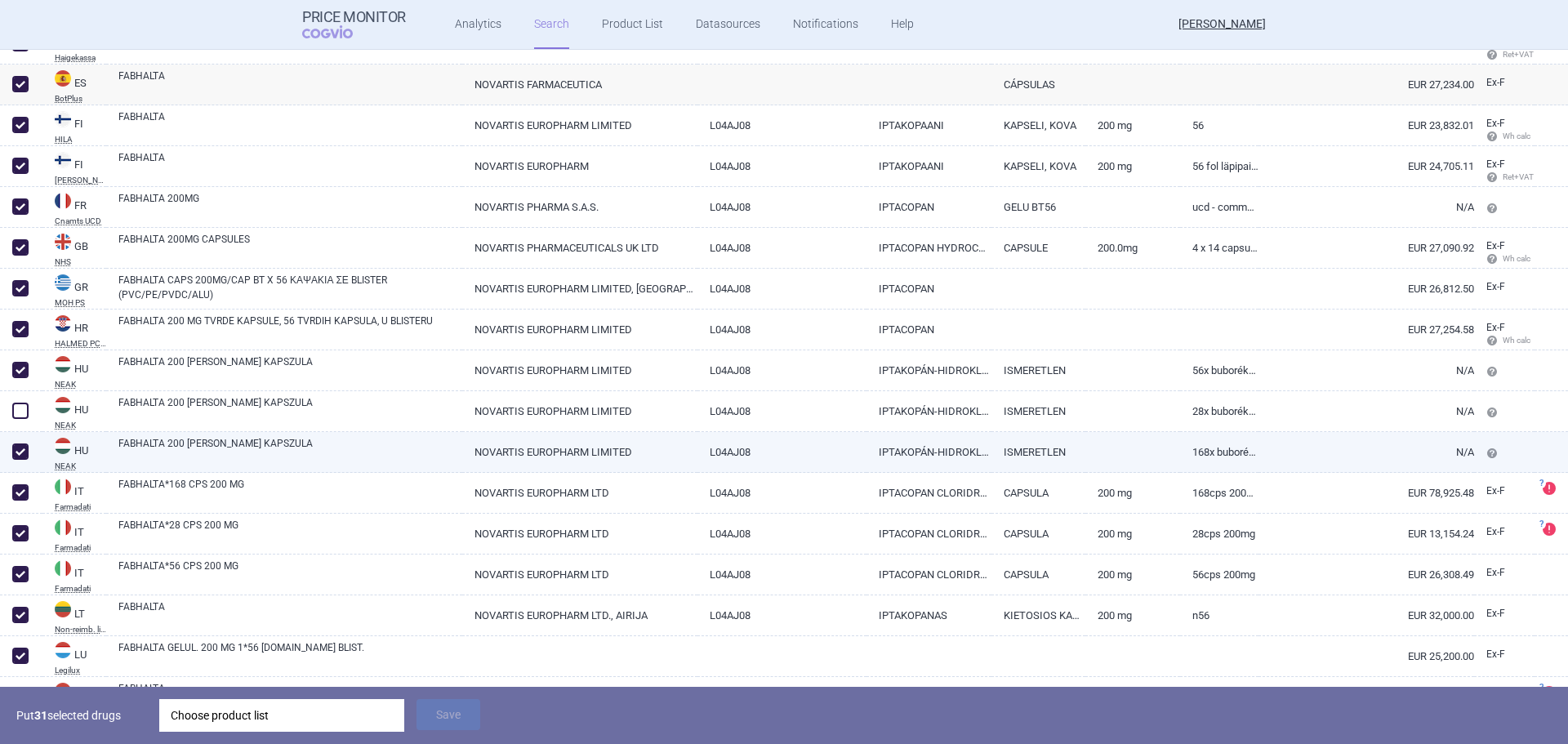
click at [18, 446] on span at bounding box center [21, 451] width 17 height 17
checkbox input "false"
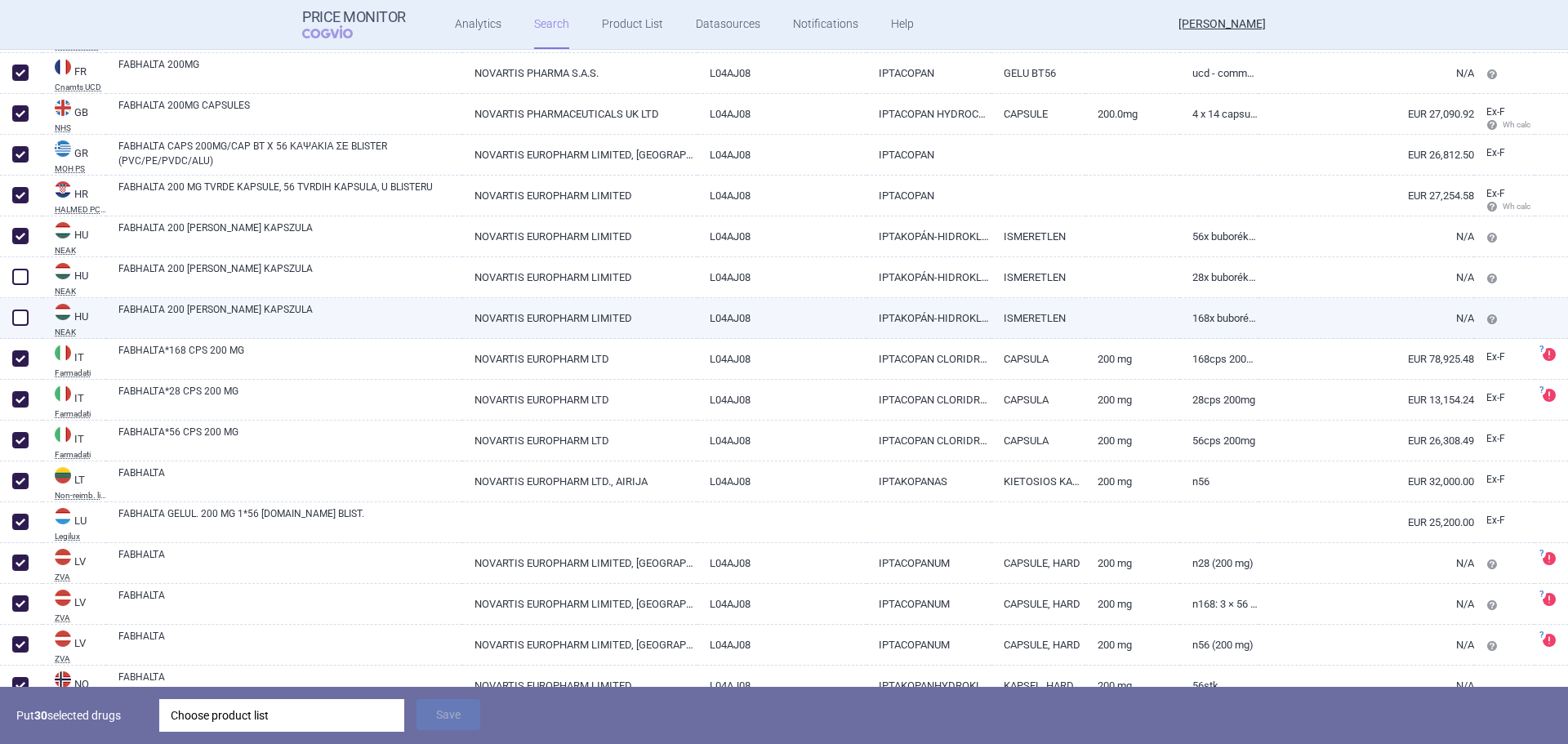
scroll to position [980, 0]
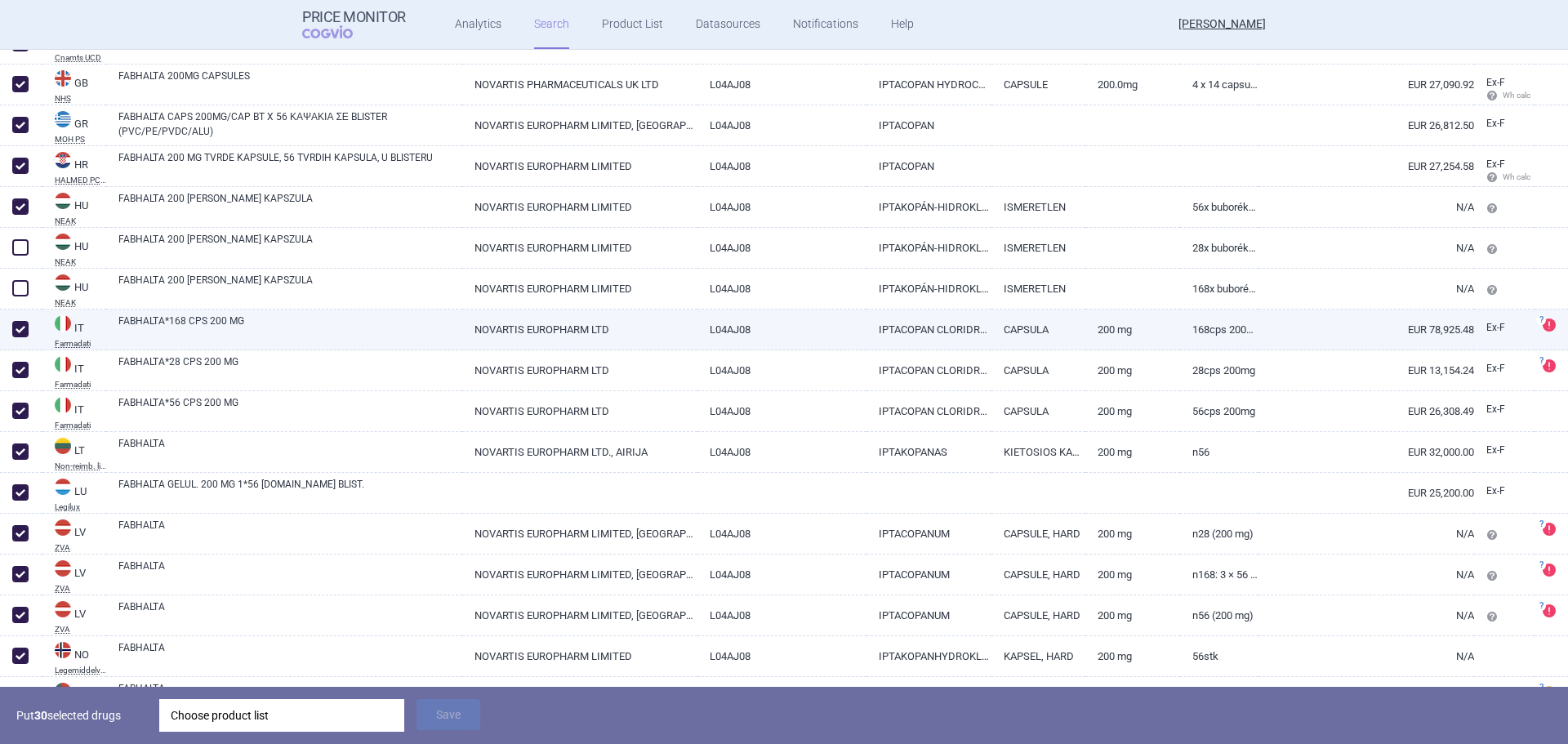
click at [17, 327] on span at bounding box center [21, 329] width 17 height 17
checkbox input "false"
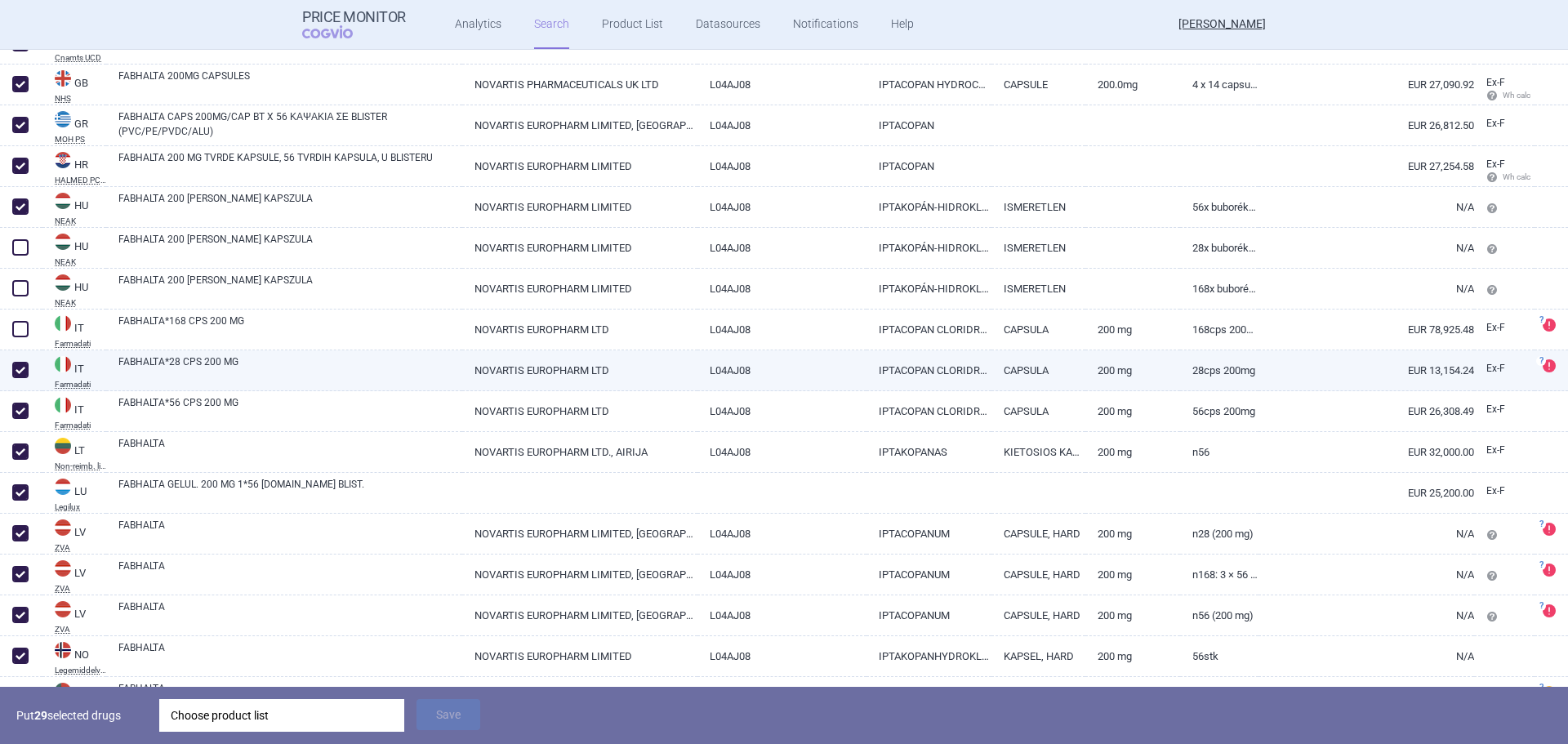
click at [17, 363] on span at bounding box center [21, 370] width 17 height 17
checkbox input "false"
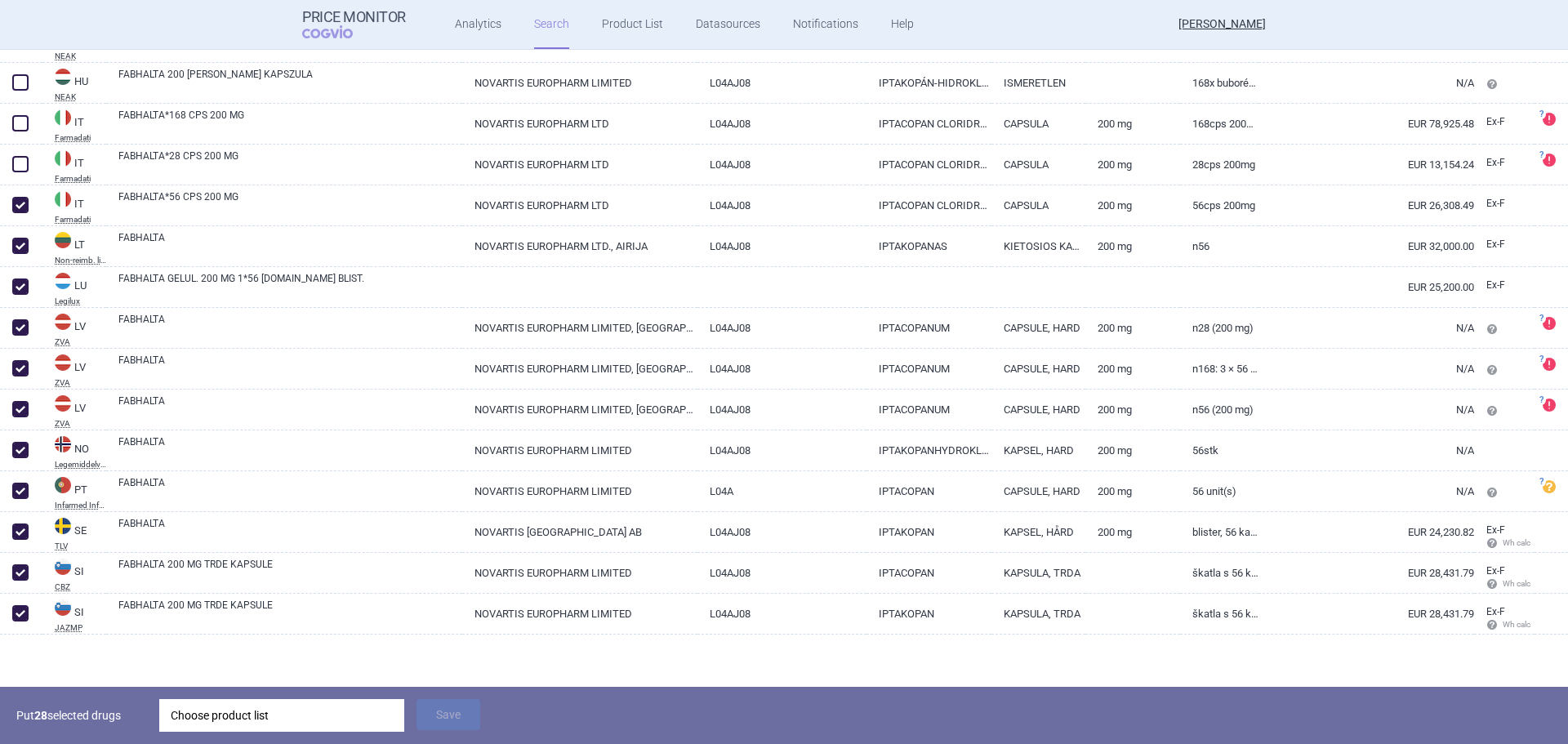
scroll to position [1186, 0]
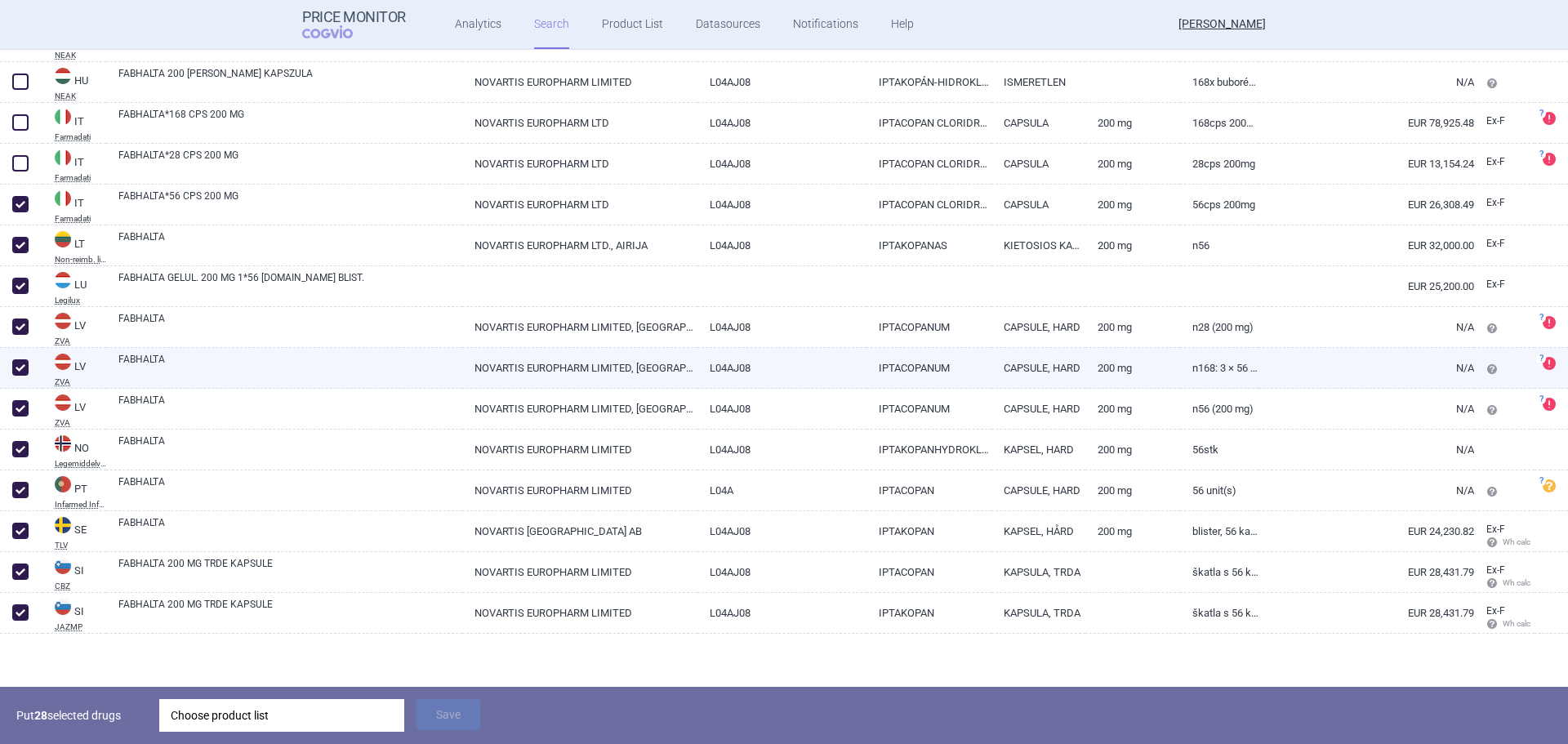
click at [17, 370] on span at bounding box center [21, 367] width 17 height 17
checkbox input "false"
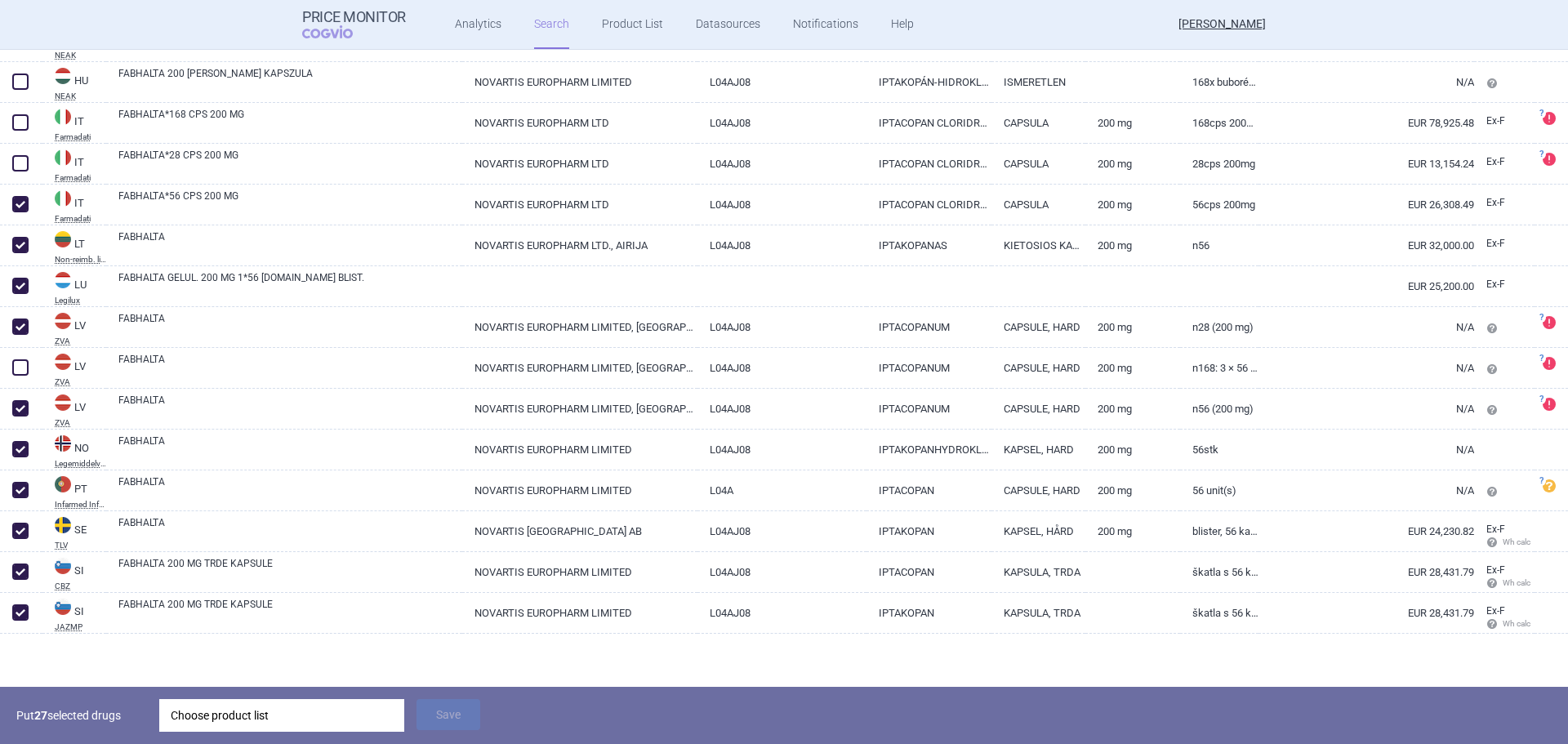
click at [242, 717] on div "Choose product list" at bounding box center [281, 714] width 222 height 32
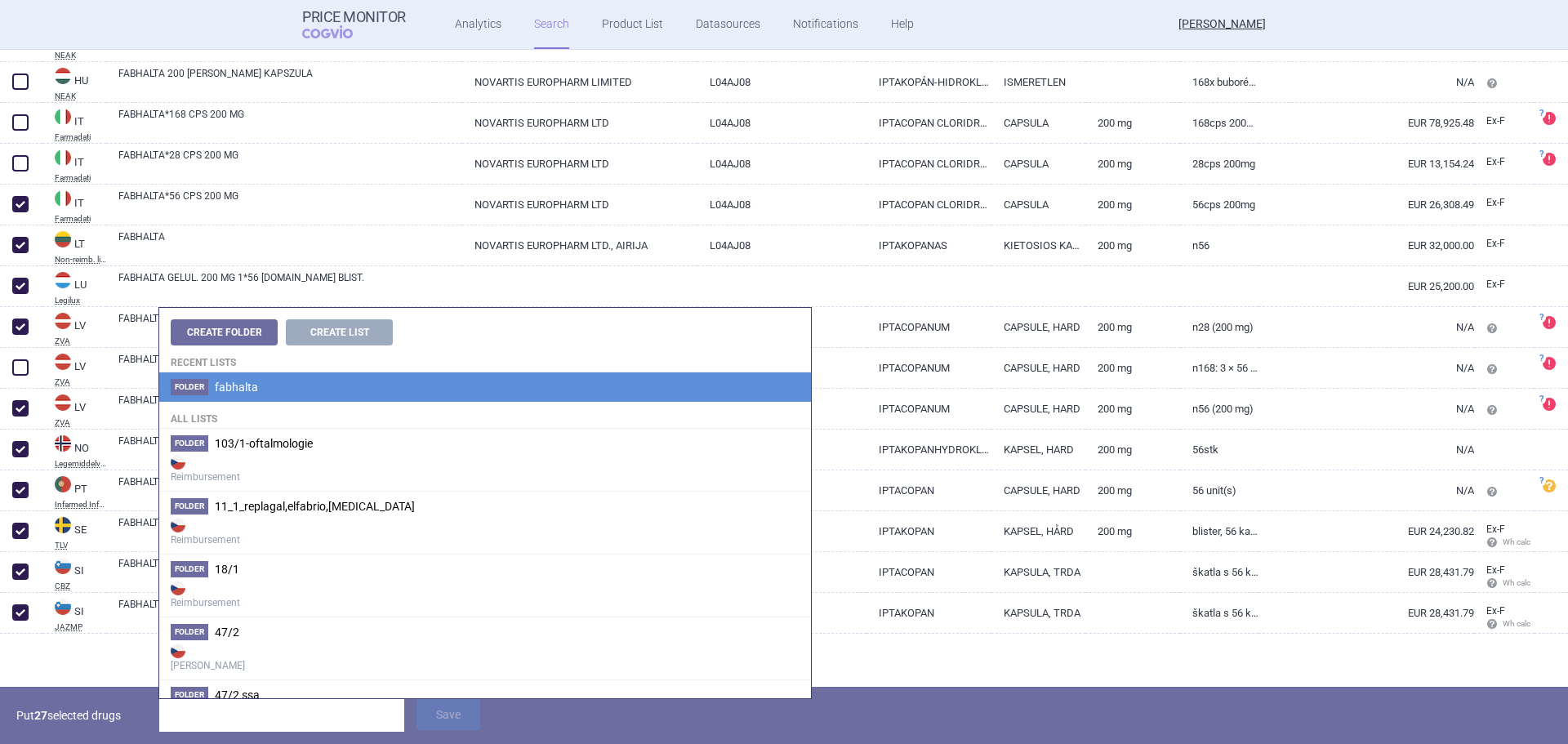
click at [250, 393] on span "fabhalta" at bounding box center [237, 387] width 43 height 13
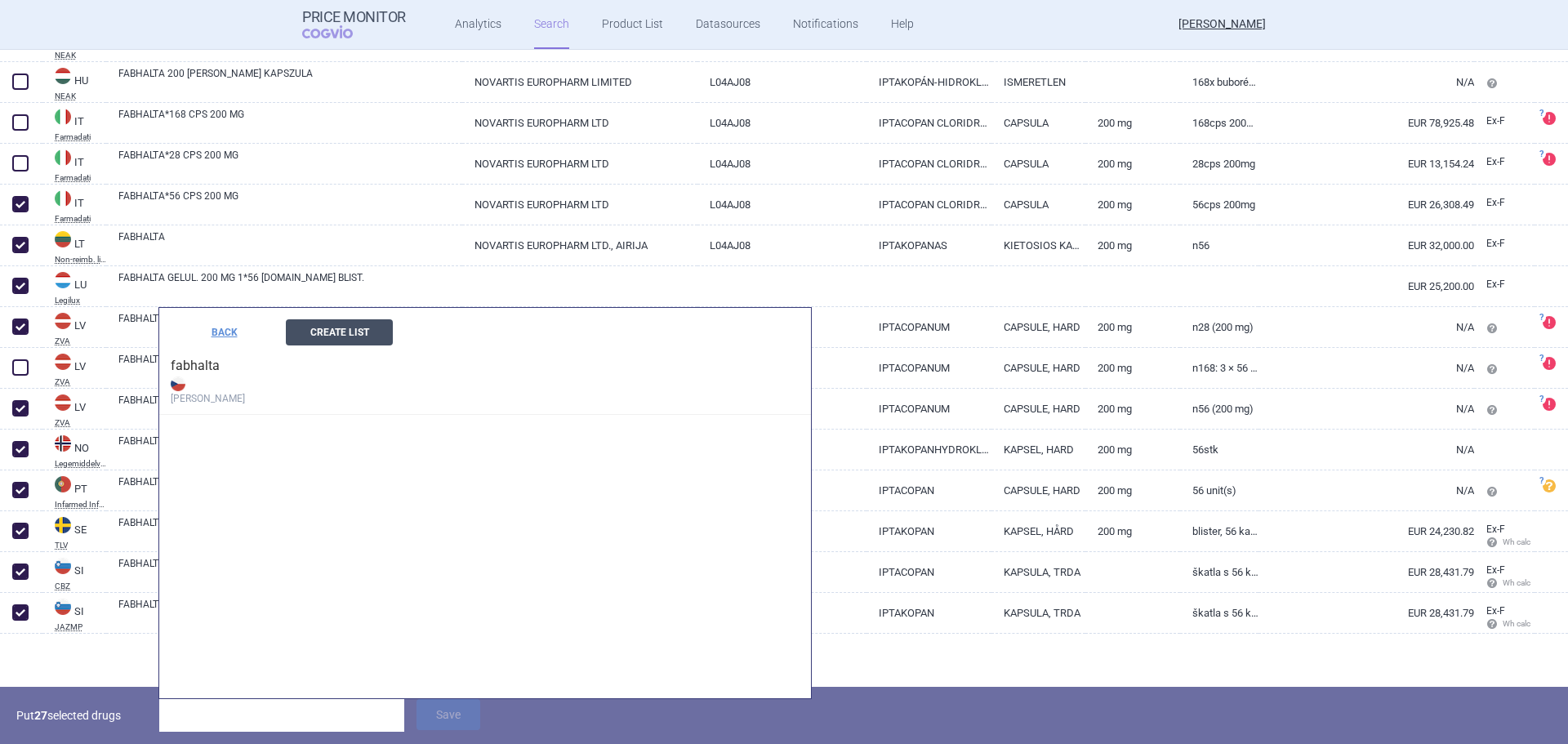
click at [333, 330] on button "Create List" at bounding box center [339, 332] width 107 height 26
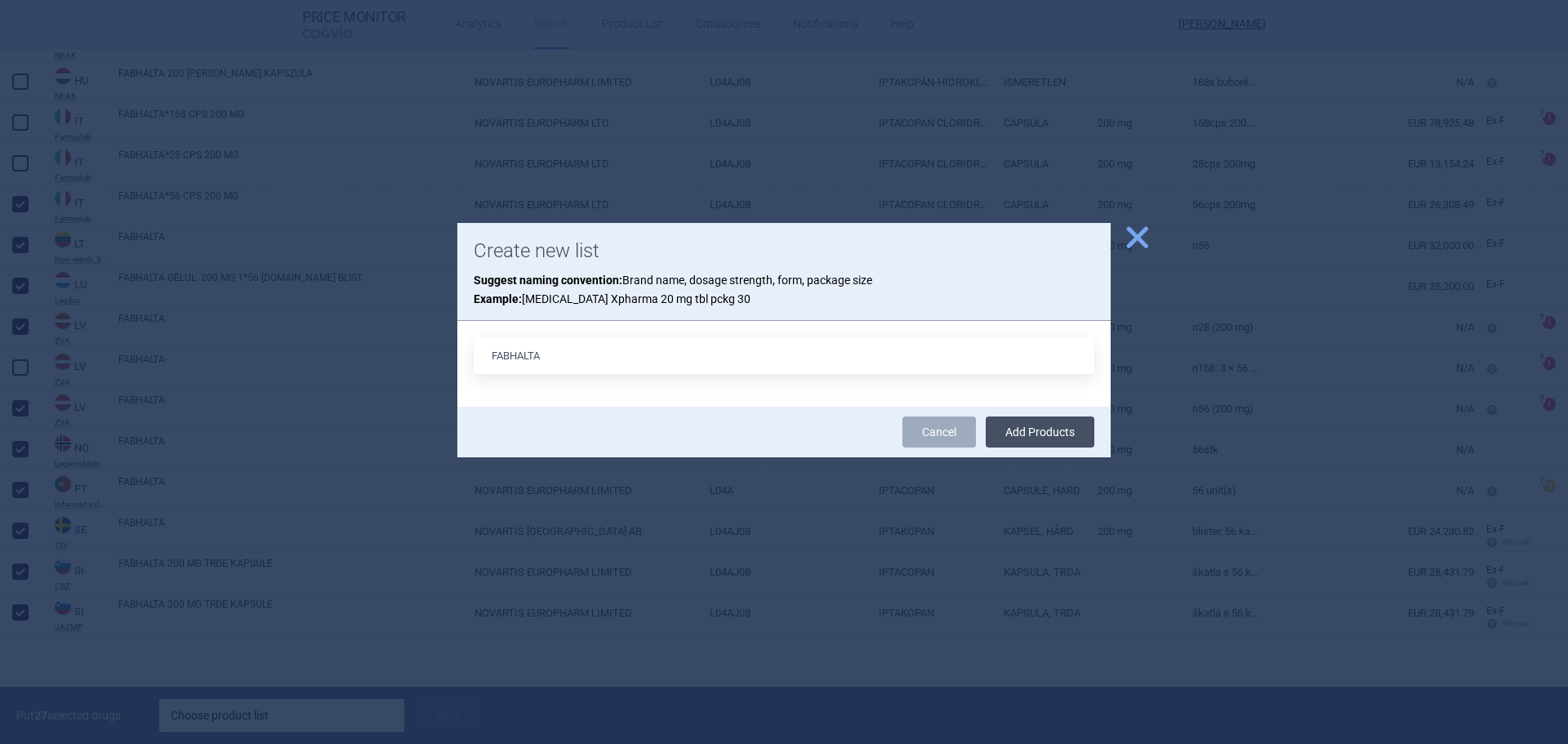
type input "FABHALTA"
click at [1062, 436] on button "Add Products" at bounding box center [1040, 432] width 108 height 31
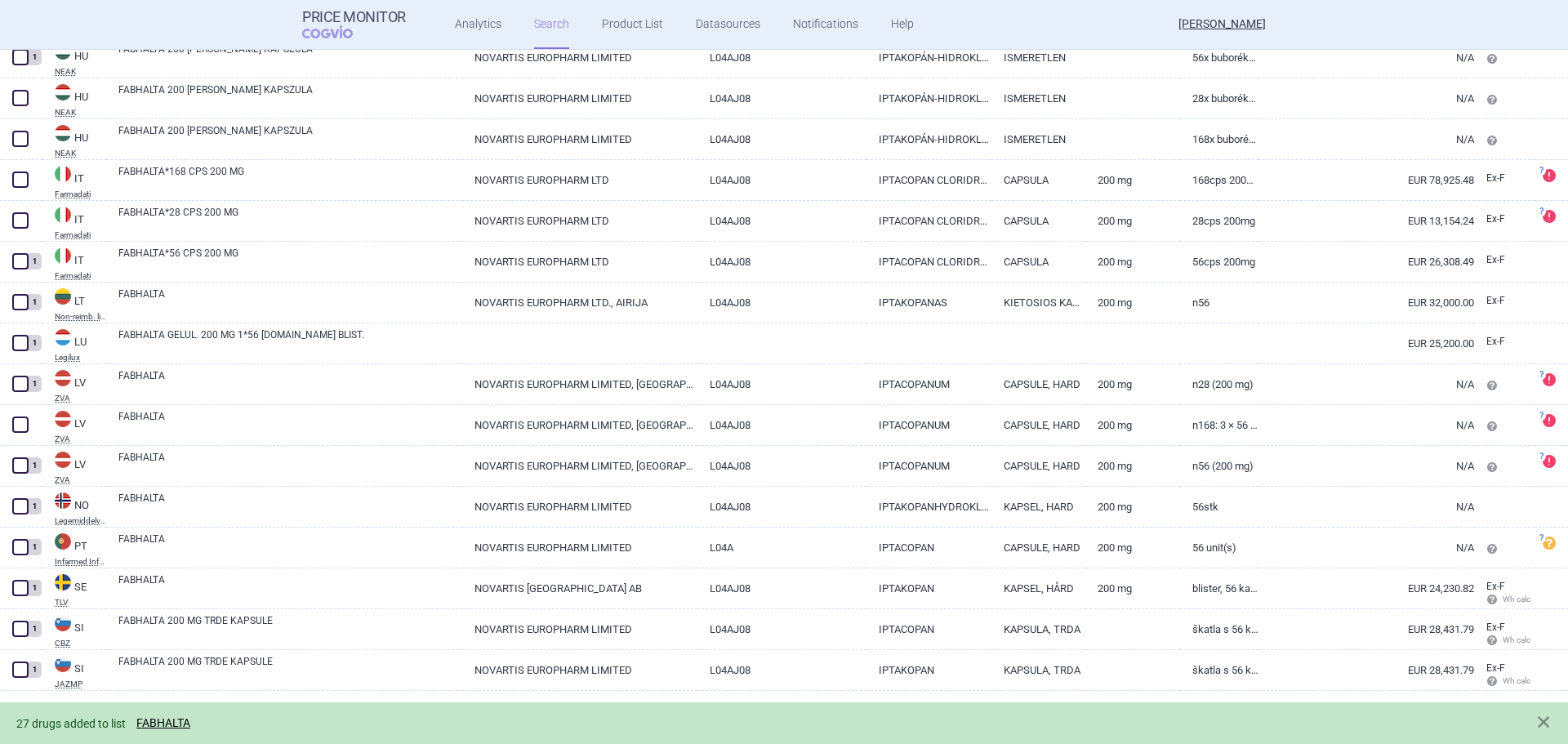
scroll to position [0, 0]
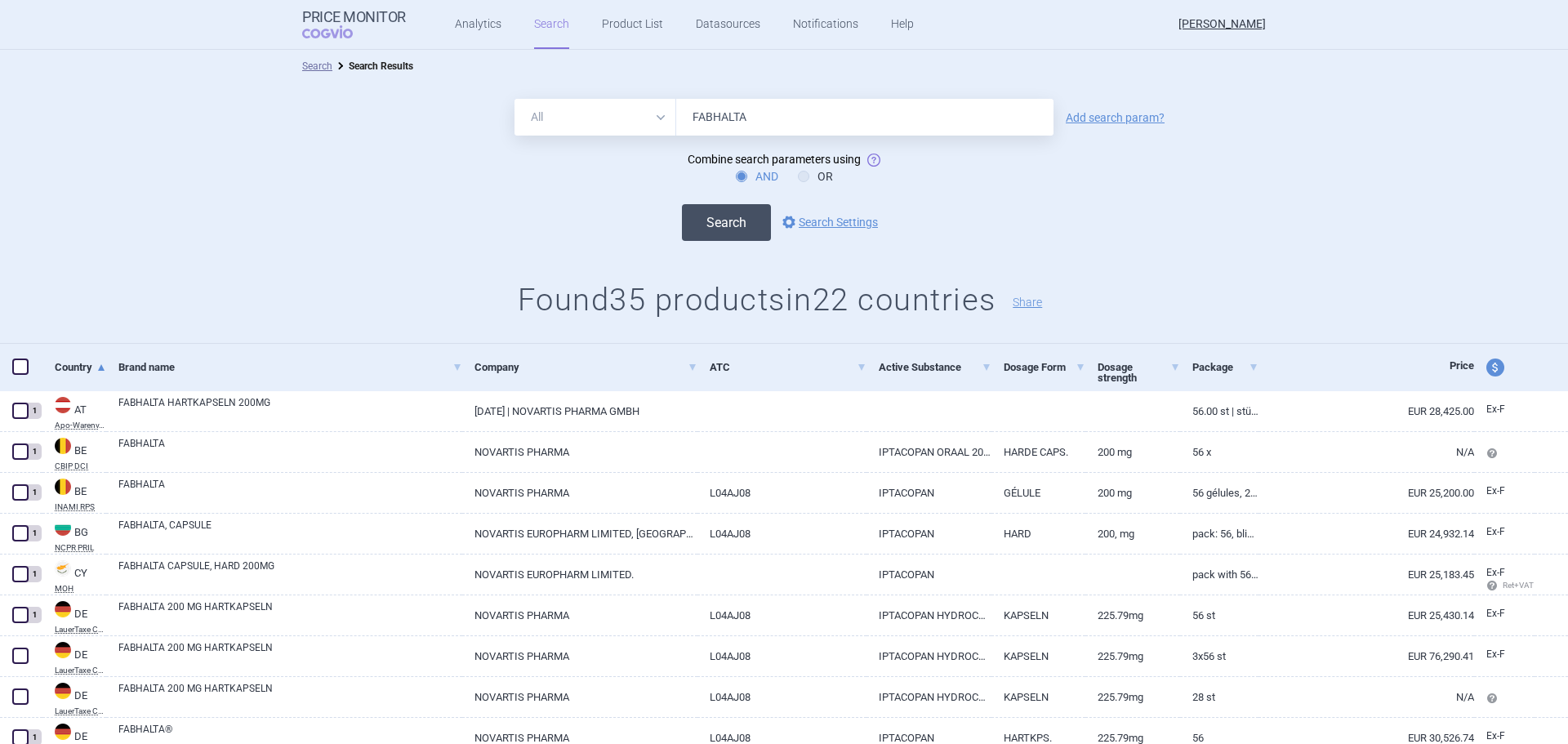
click at [738, 231] on button "Search" at bounding box center [727, 222] width 89 height 36
click at [626, 28] on link "Product List" at bounding box center [633, 24] width 61 height 49
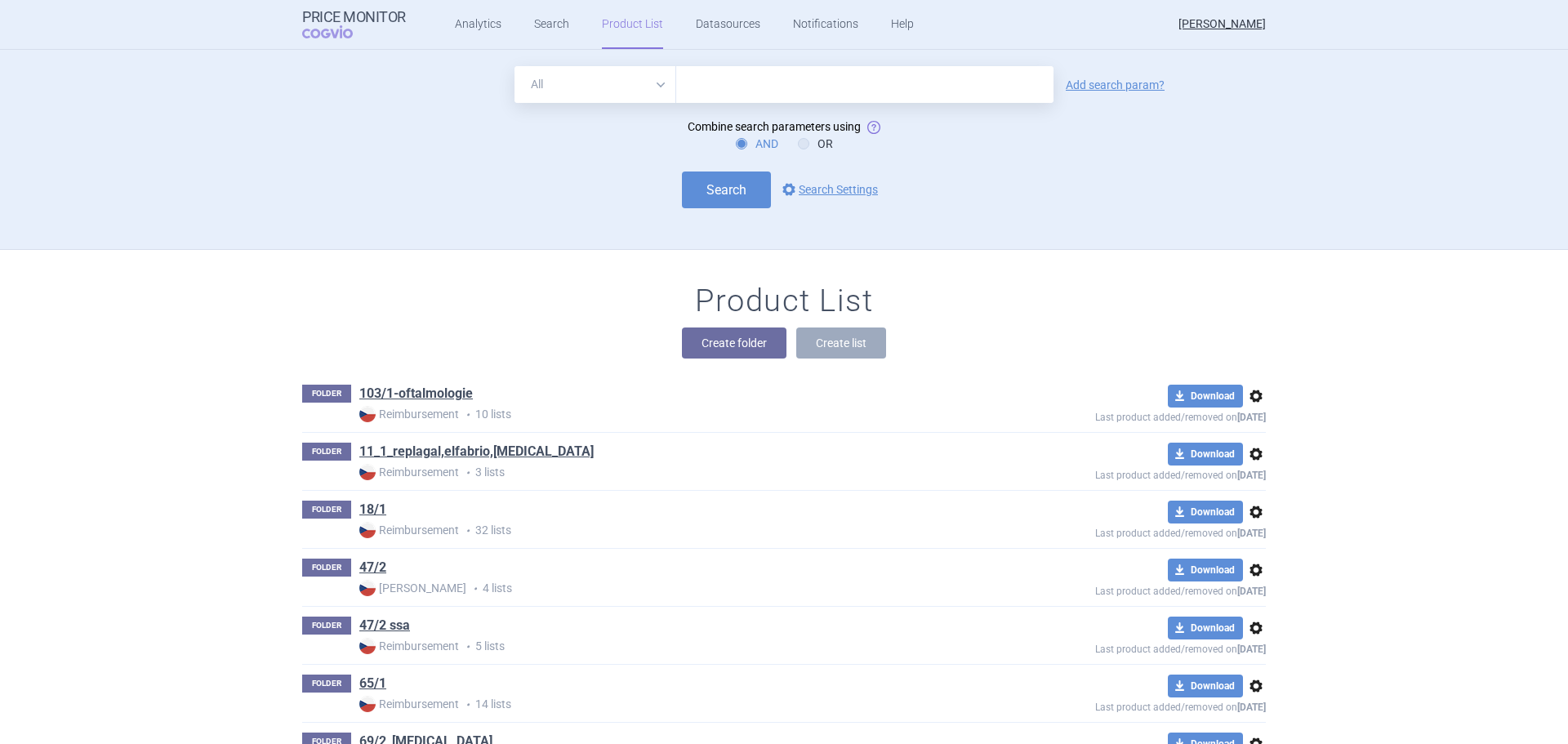
scroll to position [200, 0]
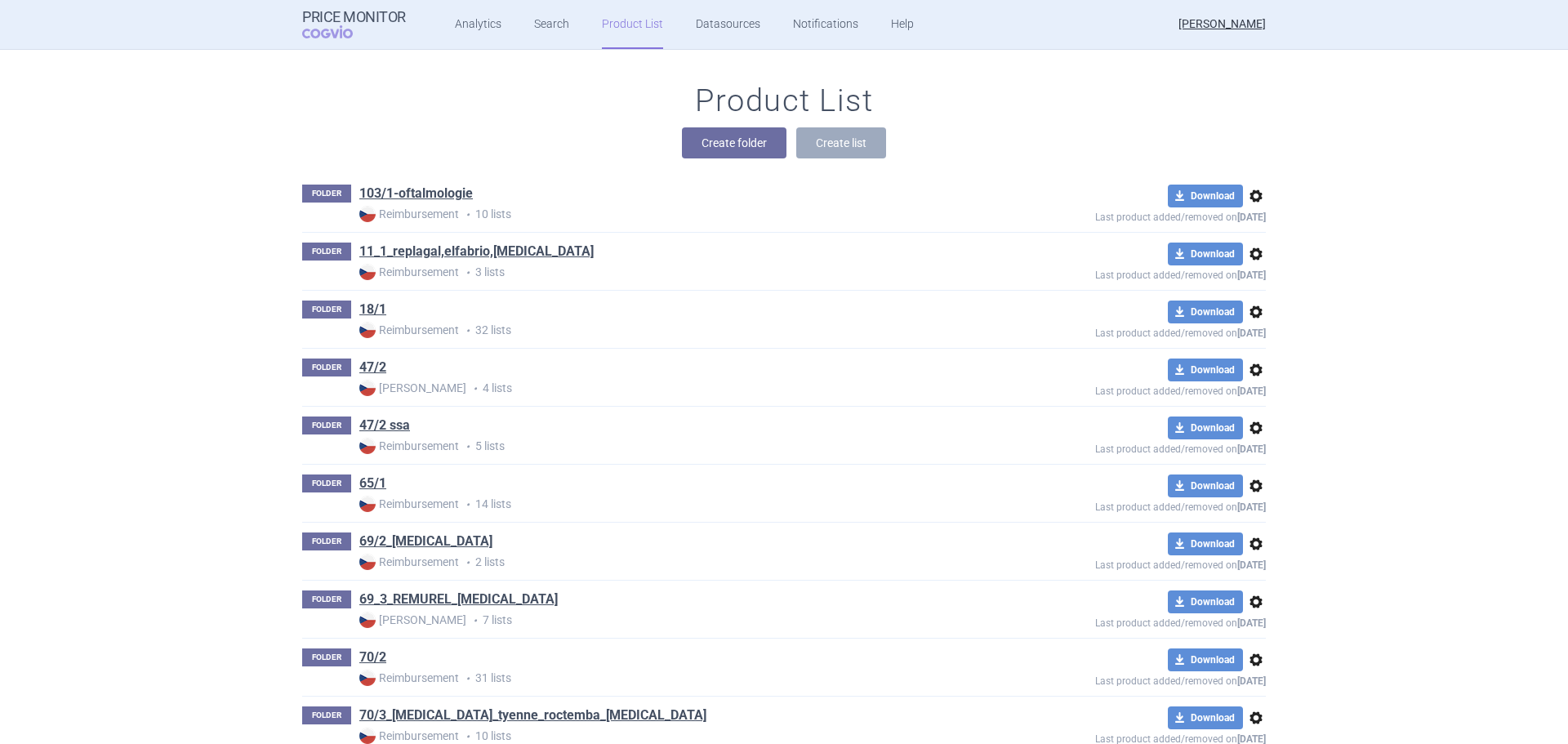
click at [492, 126] on div "Product List Create folder Create list" at bounding box center [784, 129] width 1029 height 93
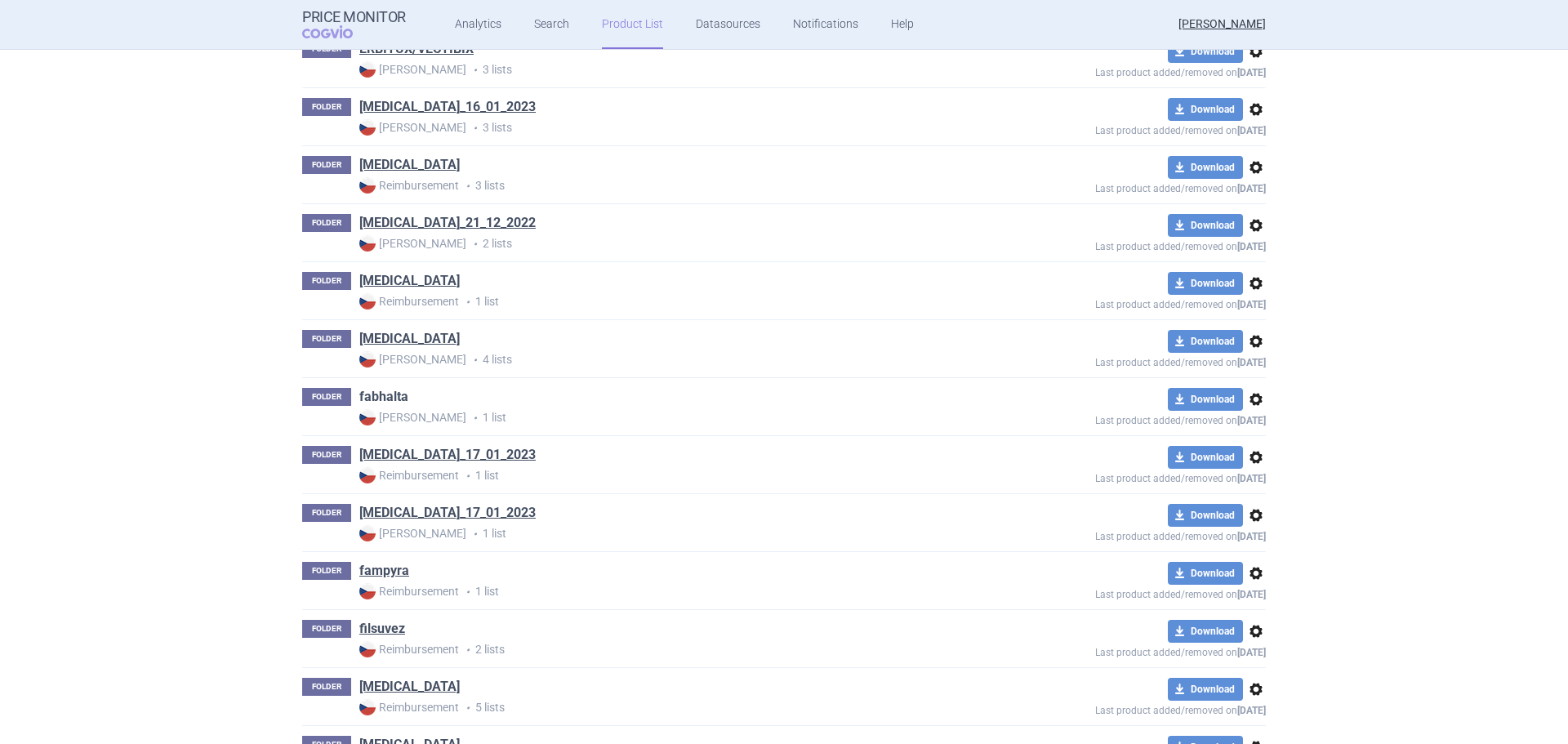
click at [387, 401] on link "fabhalta" at bounding box center [383, 397] width 49 height 18
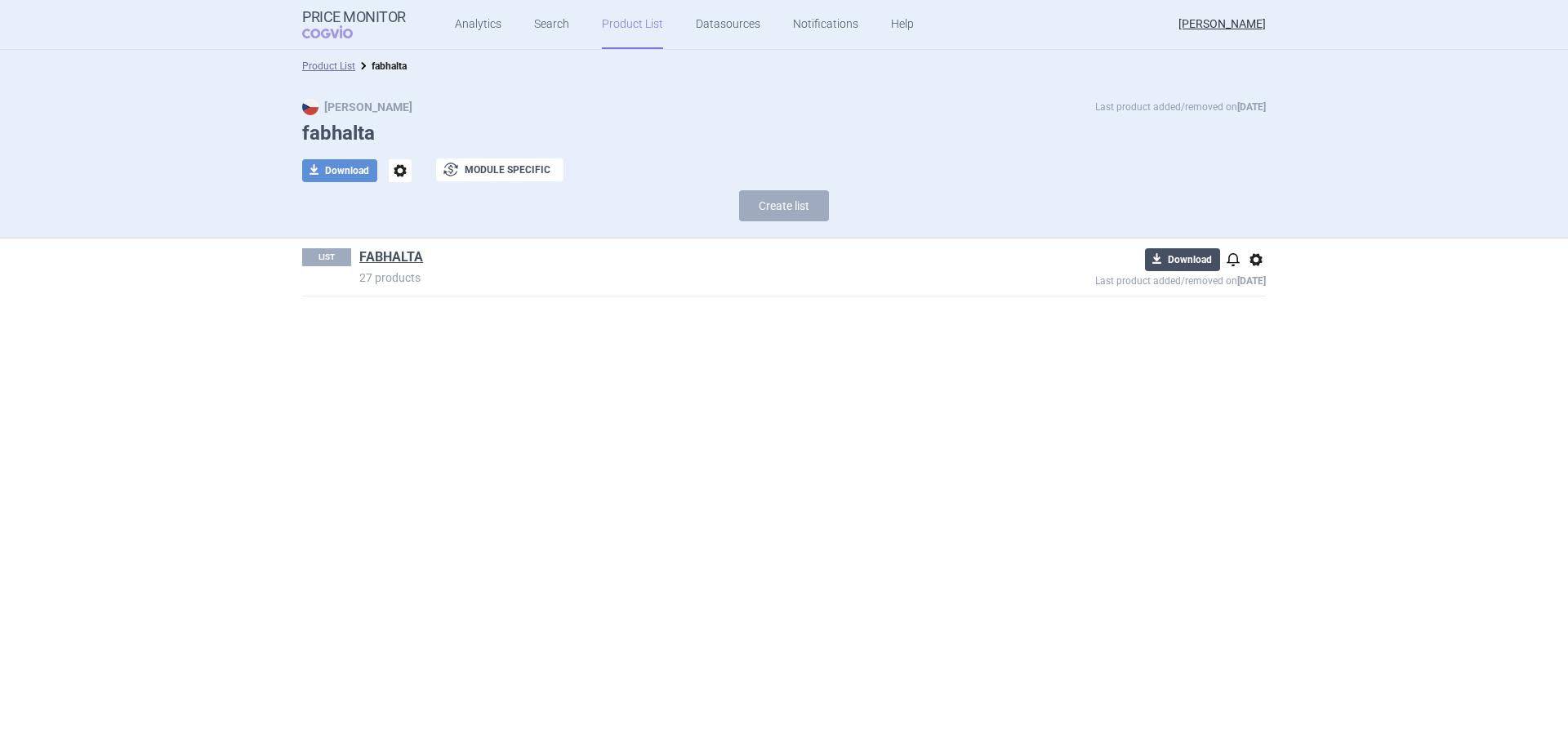
click at [1174, 263] on button "download Download" at bounding box center [1182, 260] width 75 height 23
select select "EUR"
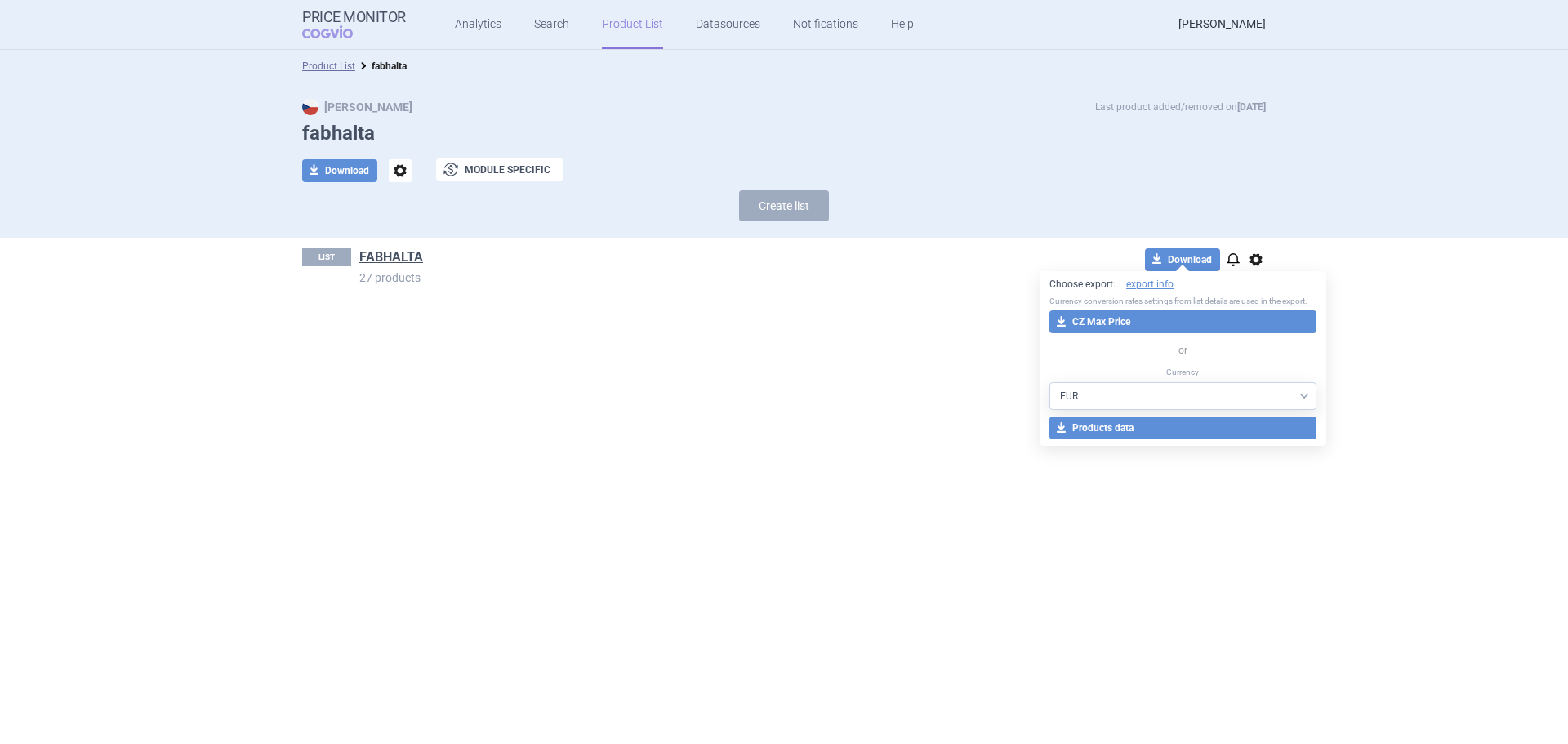
click at [1157, 404] on select "AED AUD BGN BHD BOB BRL CAD CHF CNY COP CZK DKK DZD EUR GBP HUF ILS INR ISK JOD…" at bounding box center [1183, 396] width 267 height 28
click at [1402, 360] on section "Product List fabhalta Max Price Last product added/removed on [DATE] fabhalta d…" at bounding box center [784, 396] width 1568 height 694
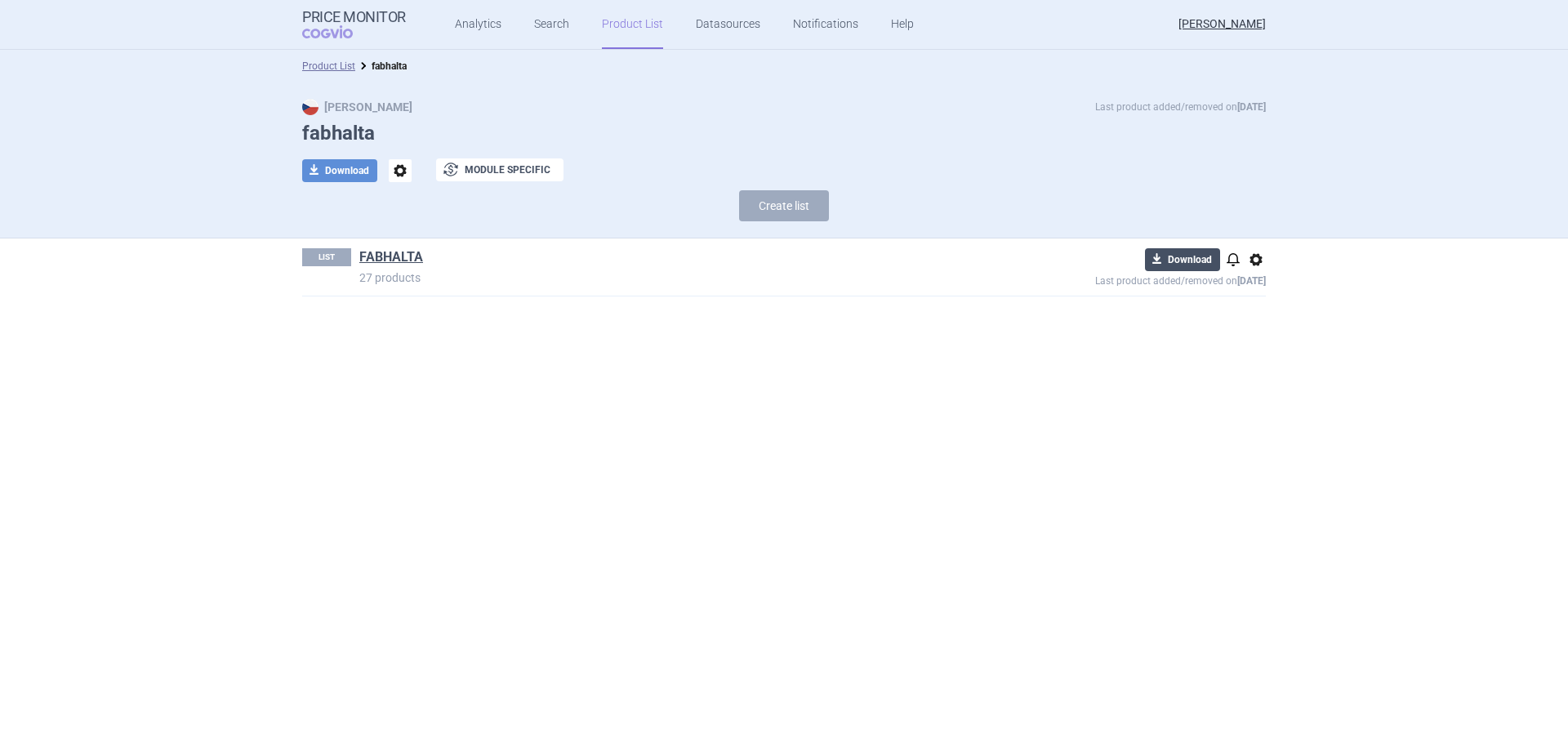
click at [1164, 251] on span "download" at bounding box center [1156, 260] width 23 height 23
select select "EUR"
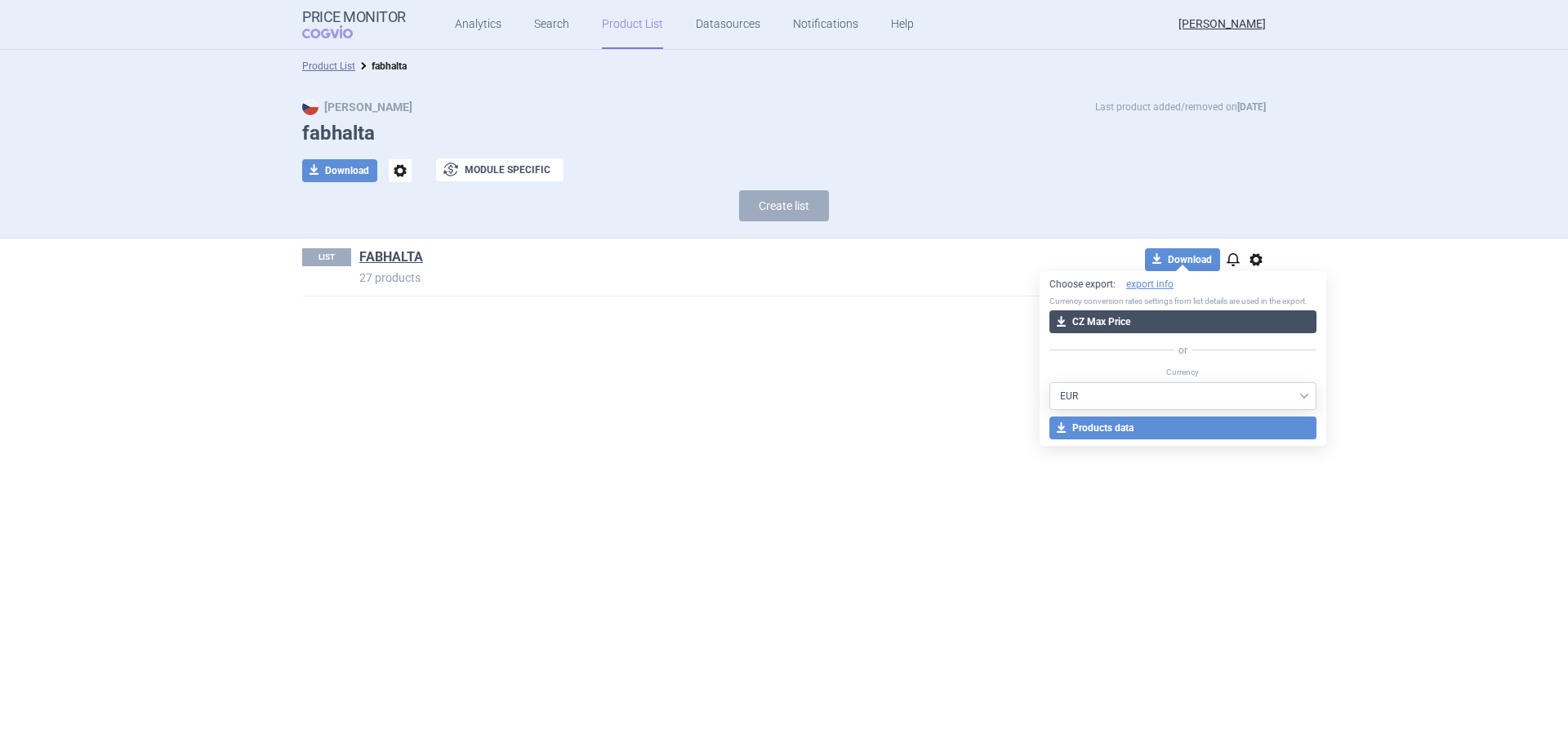
click at [1092, 327] on button "download CZ Max Price" at bounding box center [1183, 322] width 267 height 23
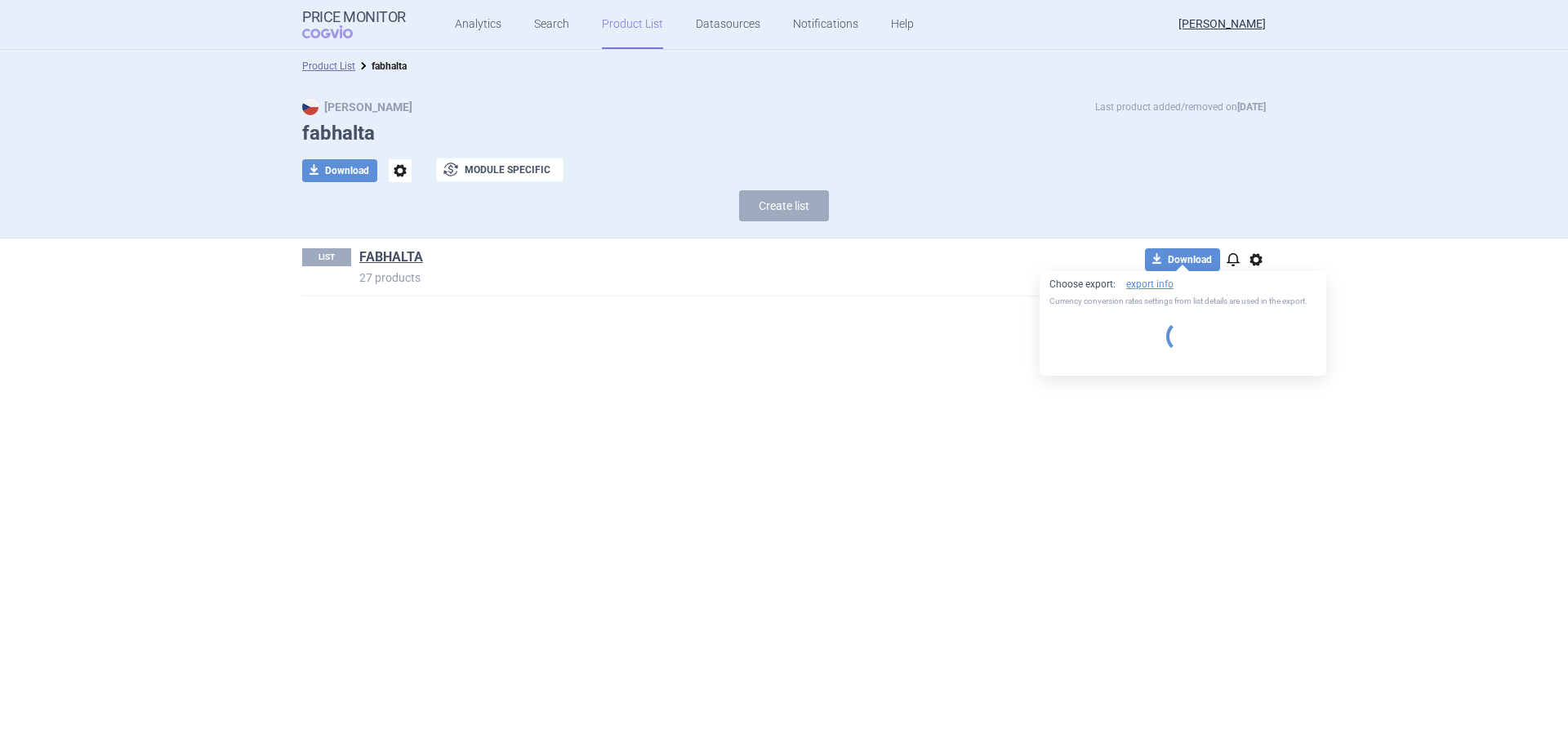
select select "EUR"
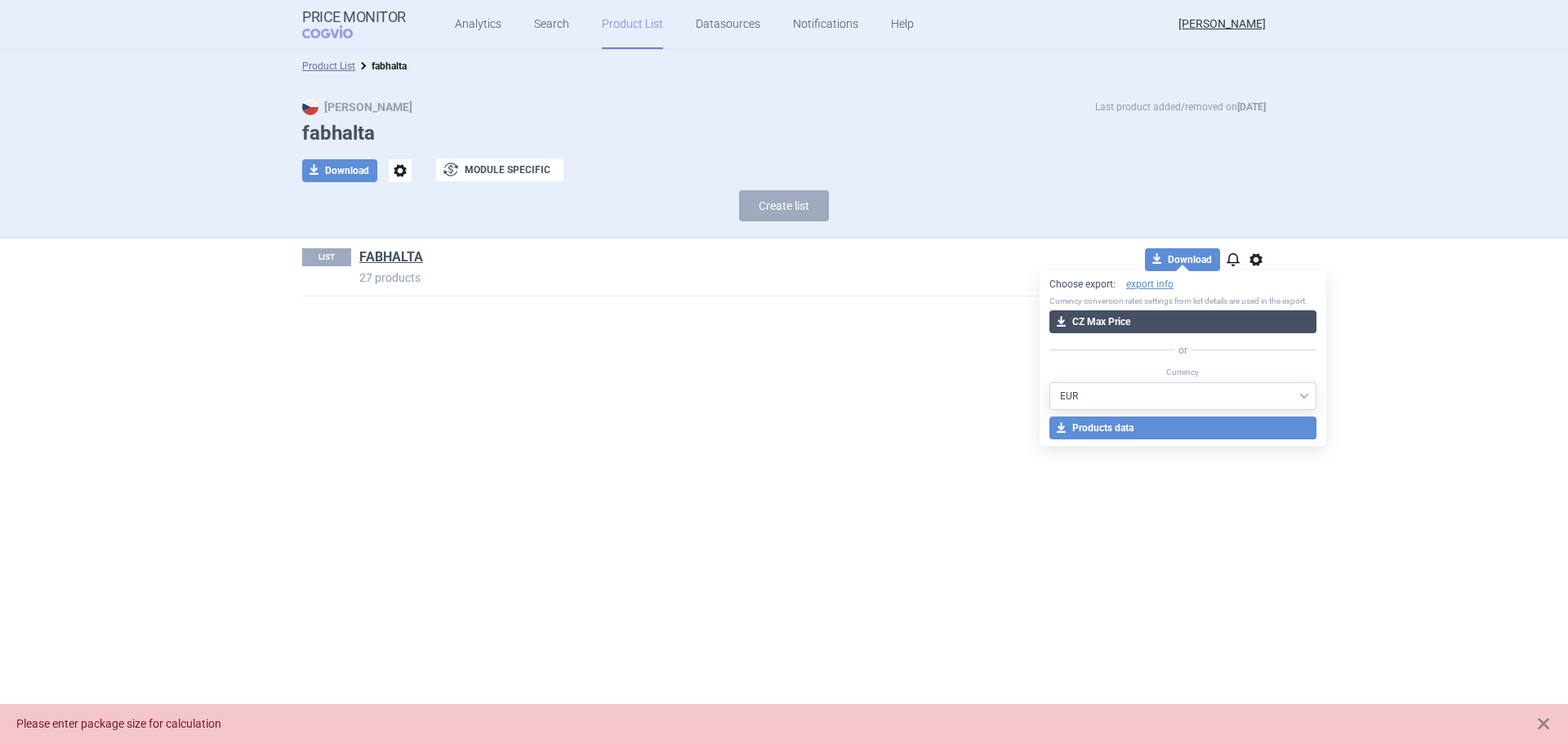
click at [1115, 317] on button "download CZ Max Price" at bounding box center [1183, 322] width 267 height 23
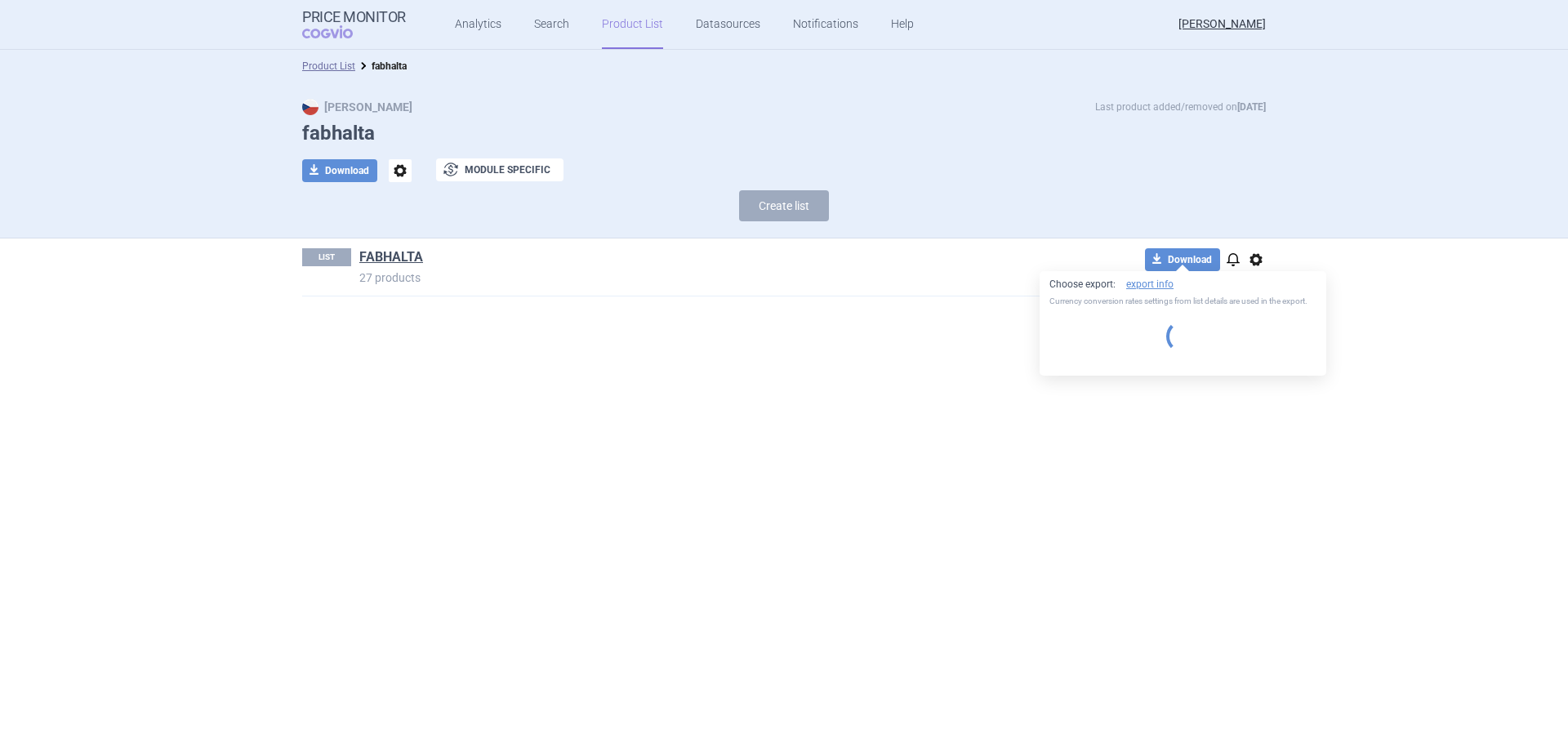
select select "EUR"
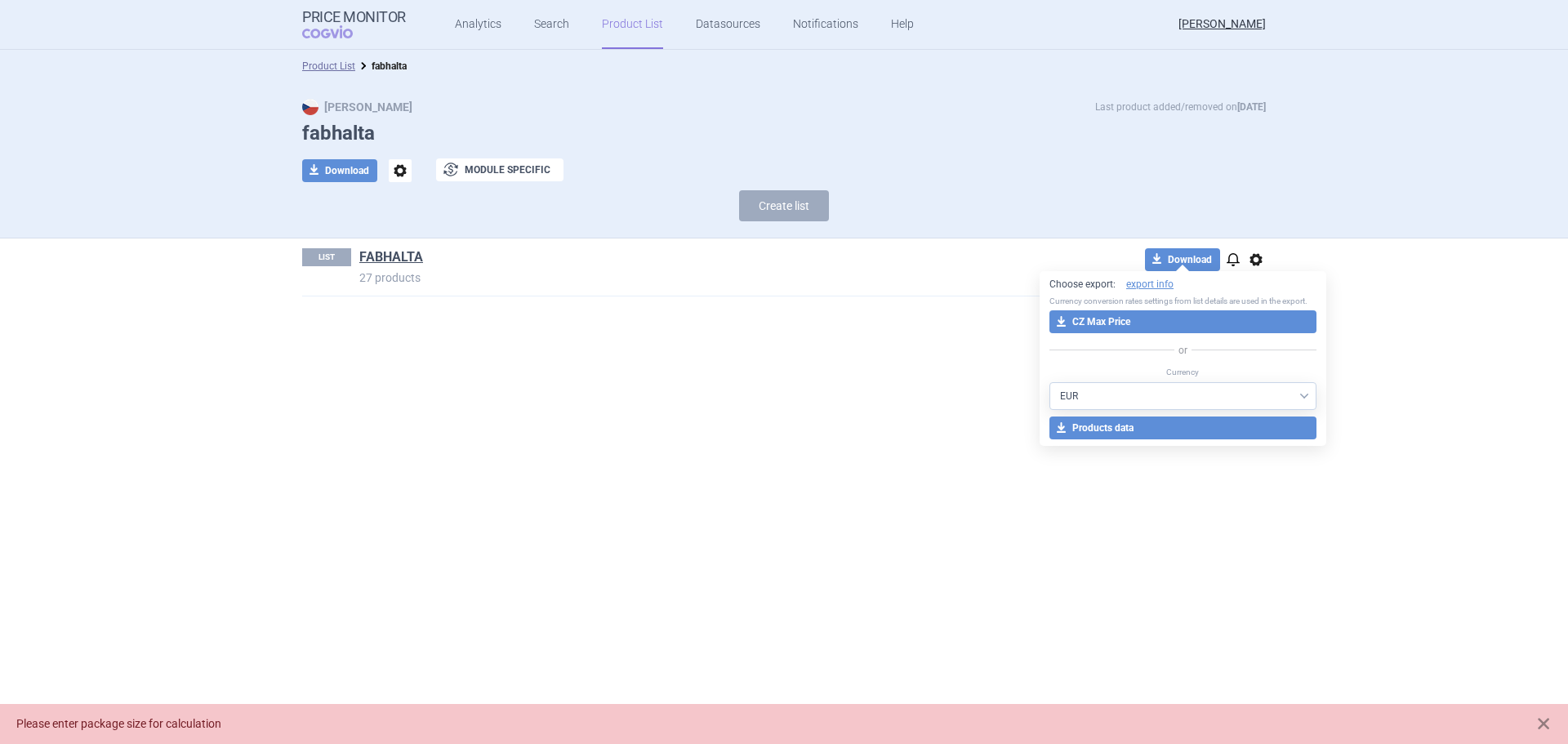
click at [762, 344] on section "Product List fabhalta Max Price Last product added/removed on [DATE] fabhalta d…" at bounding box center [784, 396] width 1568 height 694
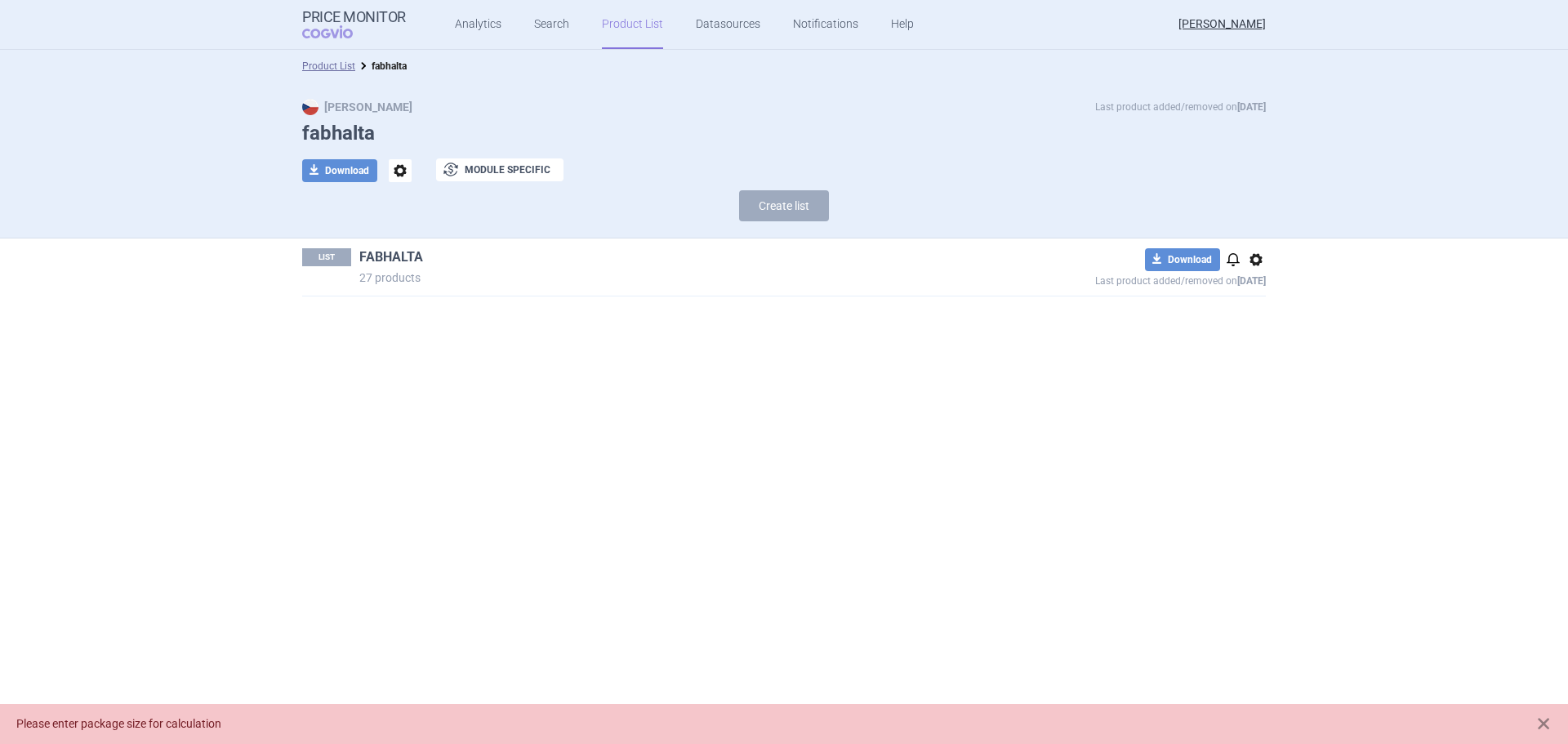
click at [393, 253] on link "FABHALTA" at bounding box center [390, 257] width 64 height 18
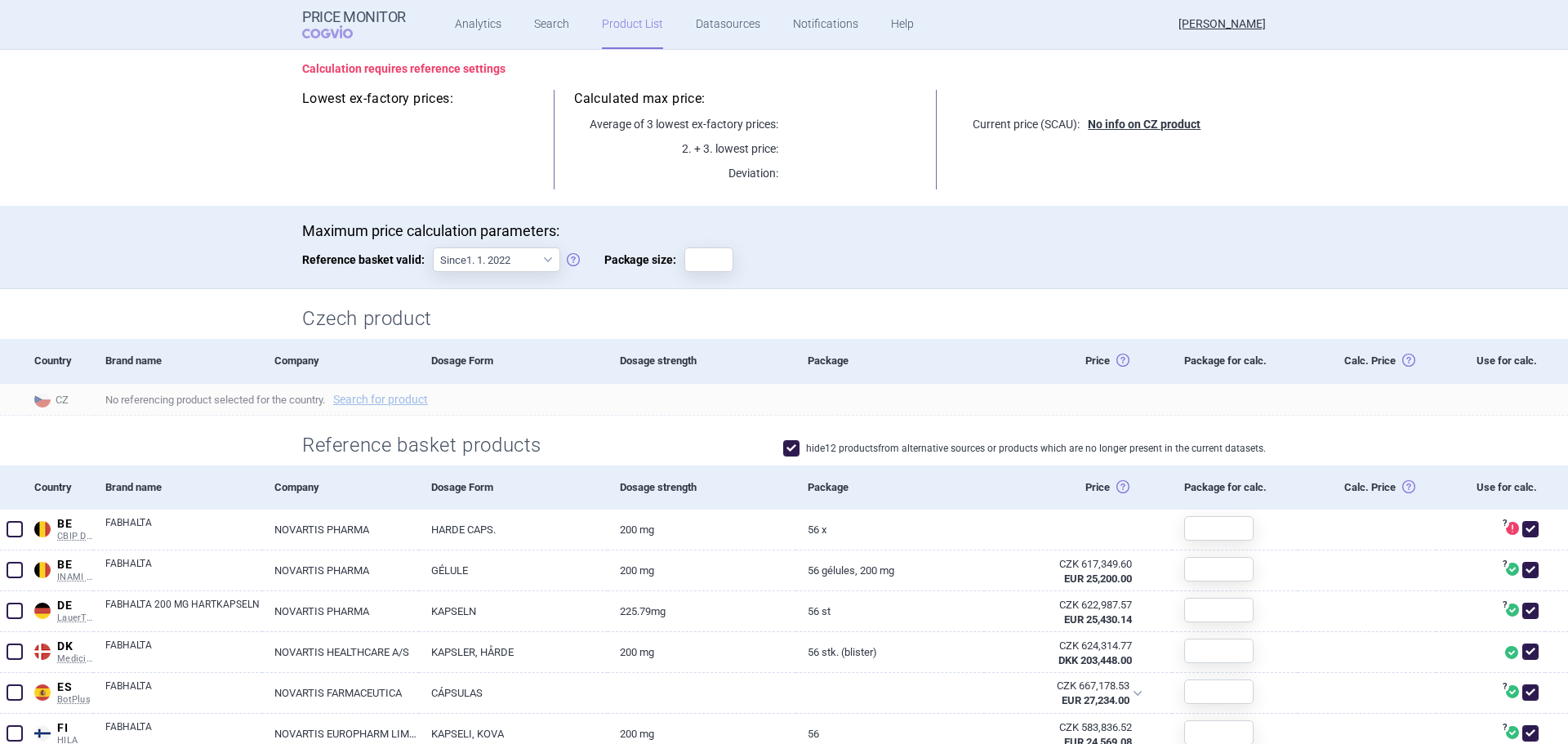
scroll to position [163, 0]
click at [705, 269] on input "Package size:" at bounding box center [709, 260] width 49 height 25
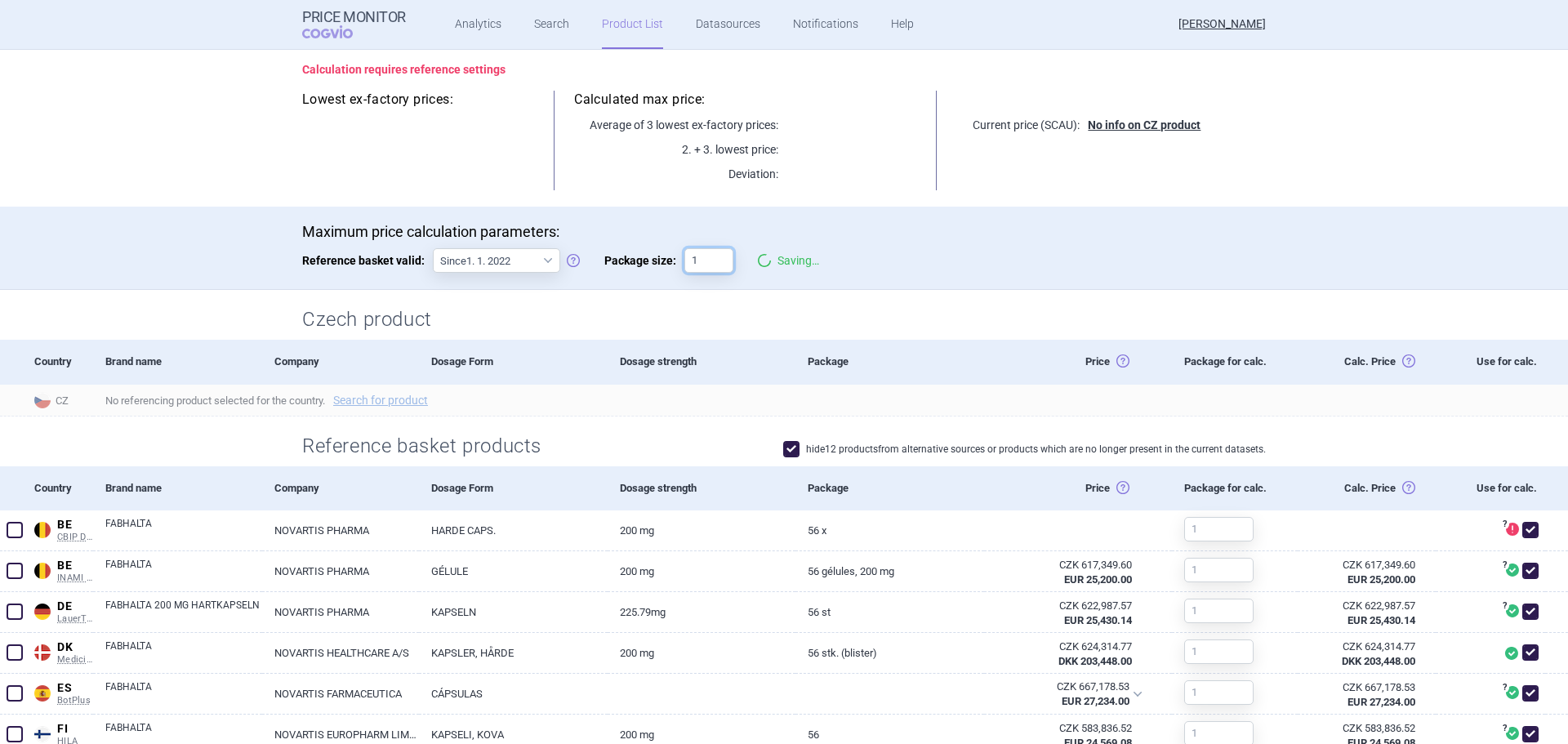
type input "1"
click at [827, 315] on h2 "Czech product" at bounding box center [783, 319] width 963 height 27
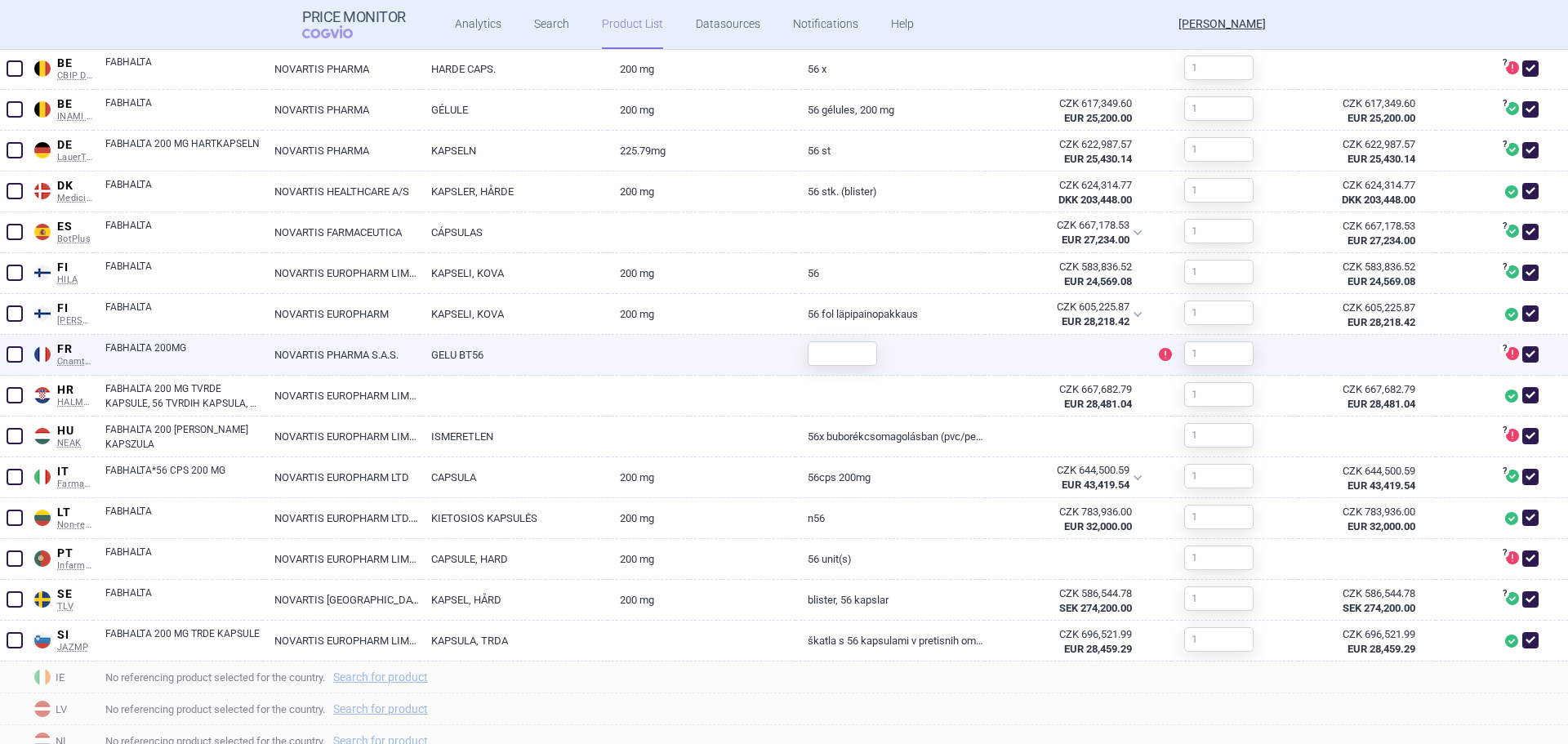
scroll to position [653, 0]
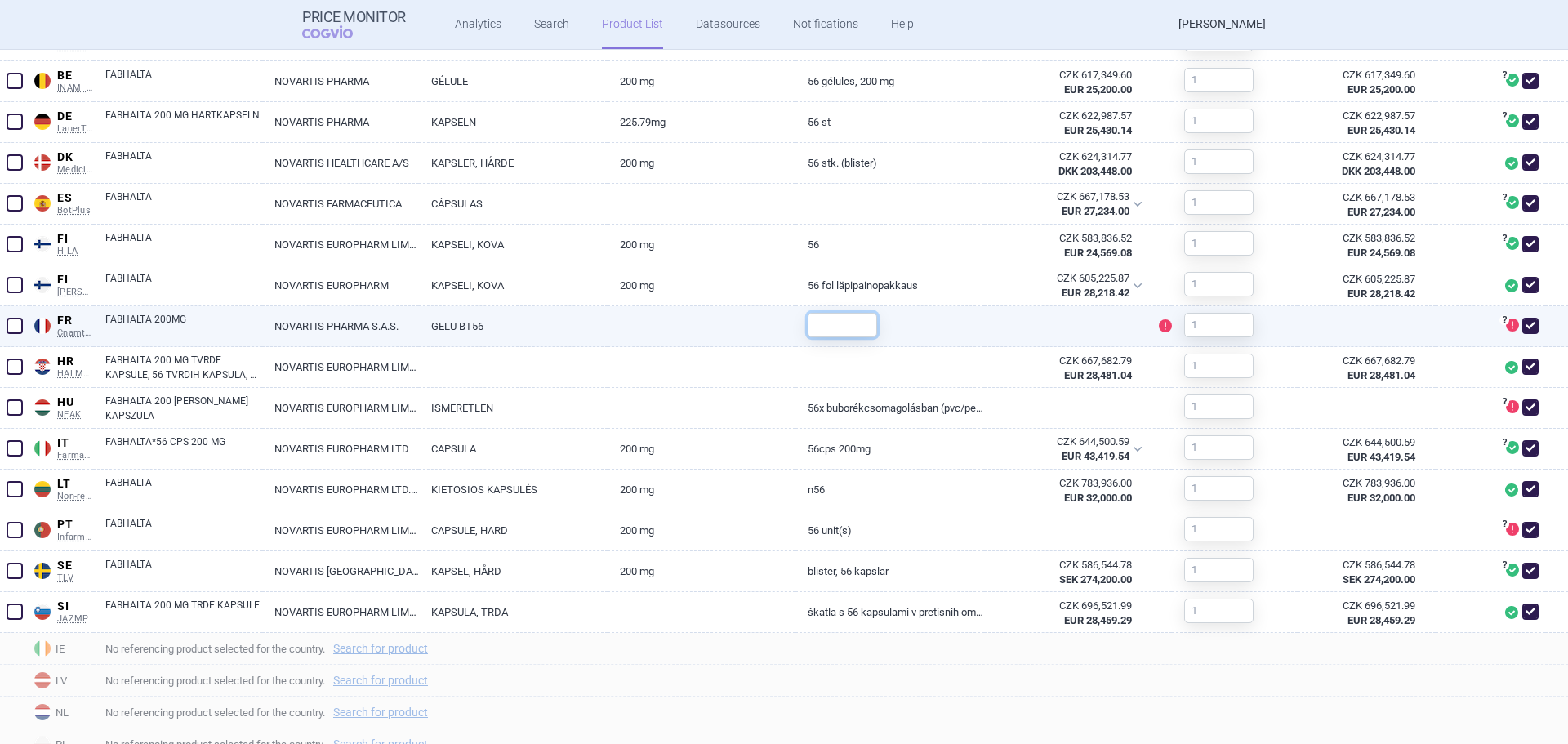
click at [839, 326] on input "text" at bounding box center [843, 325] width 69 height 25
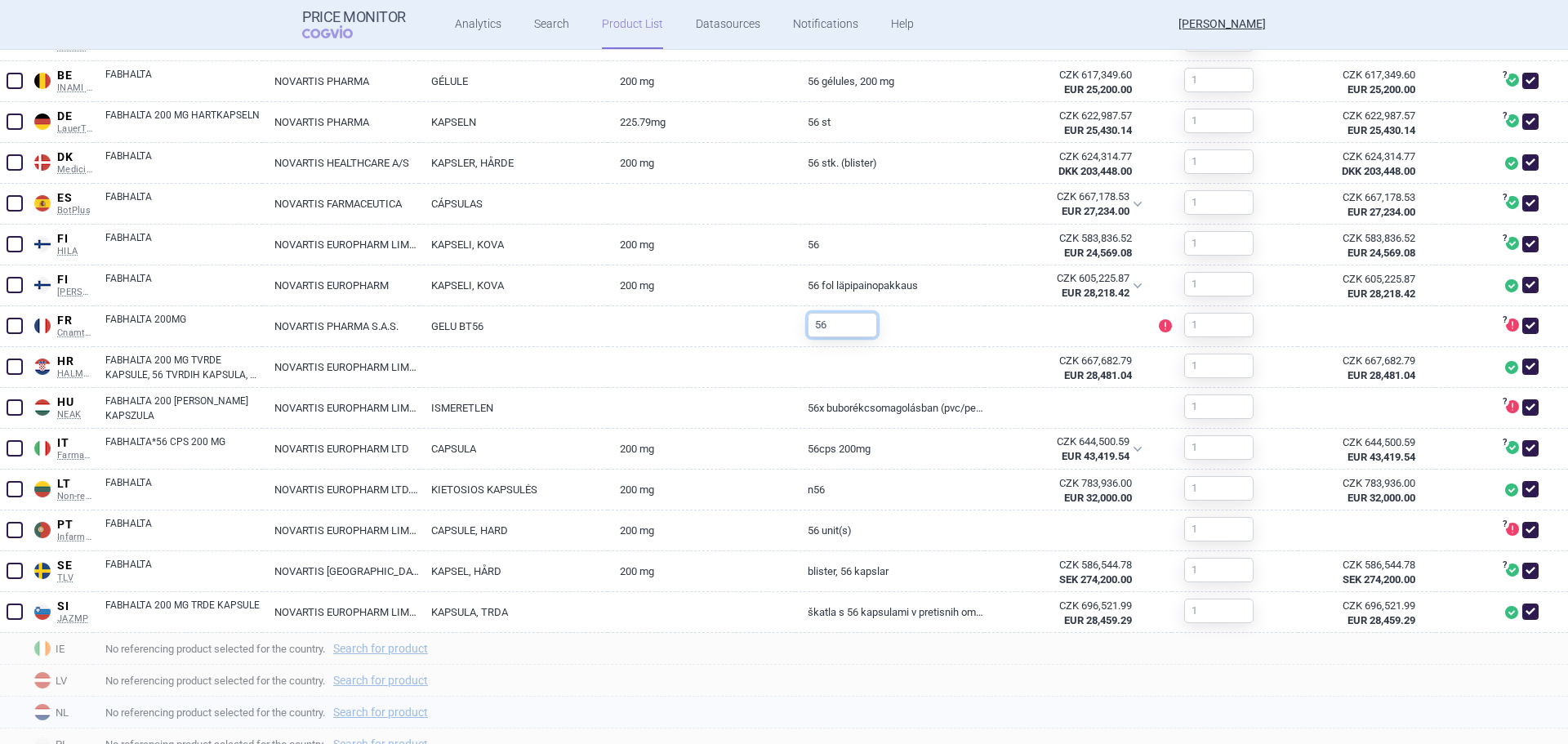
type input "56"
click at [1097, 702] on span "No referencing product selected for the country. Search for product" at bounding box center [836, 712] width 1463 height 20
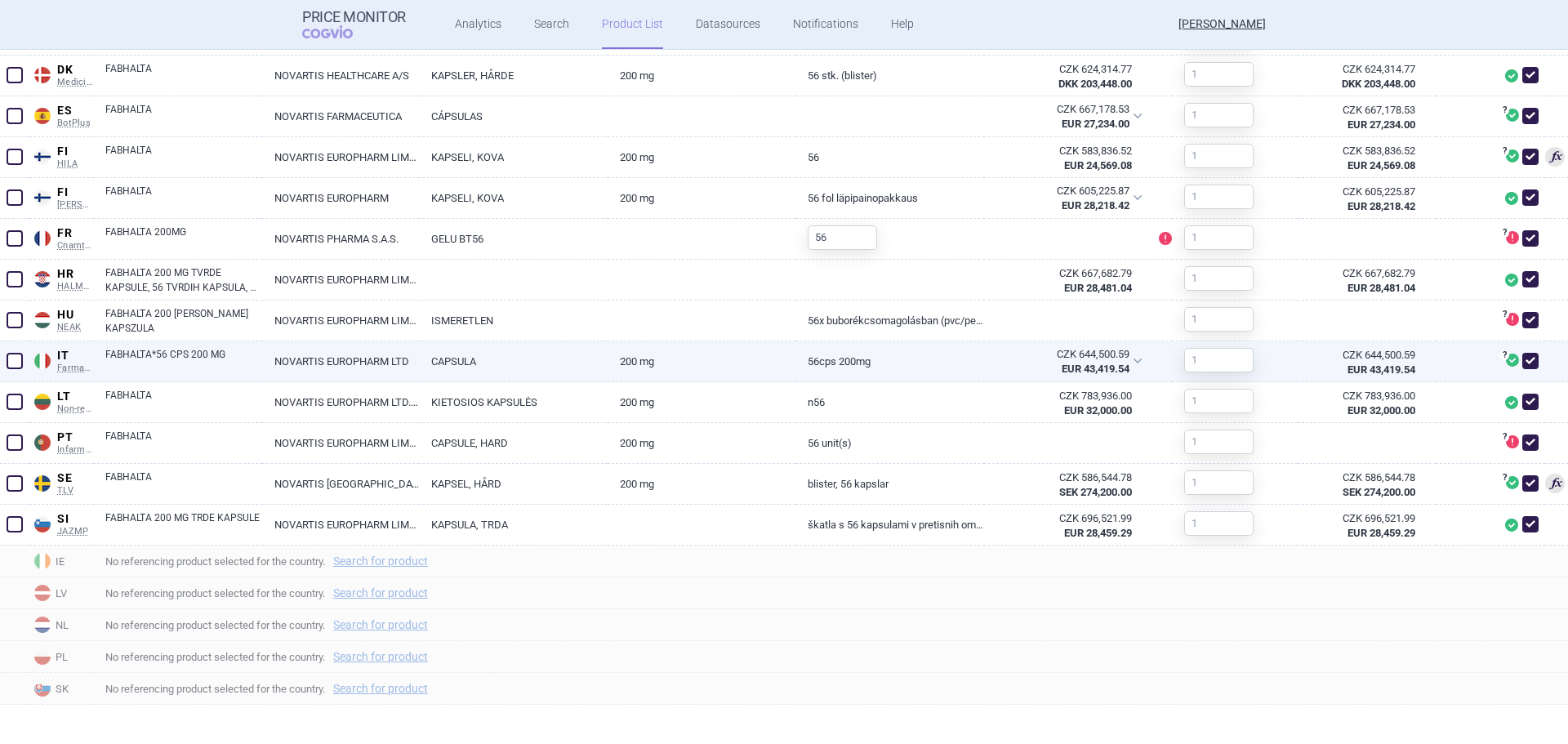
scroll to position [749, 0]
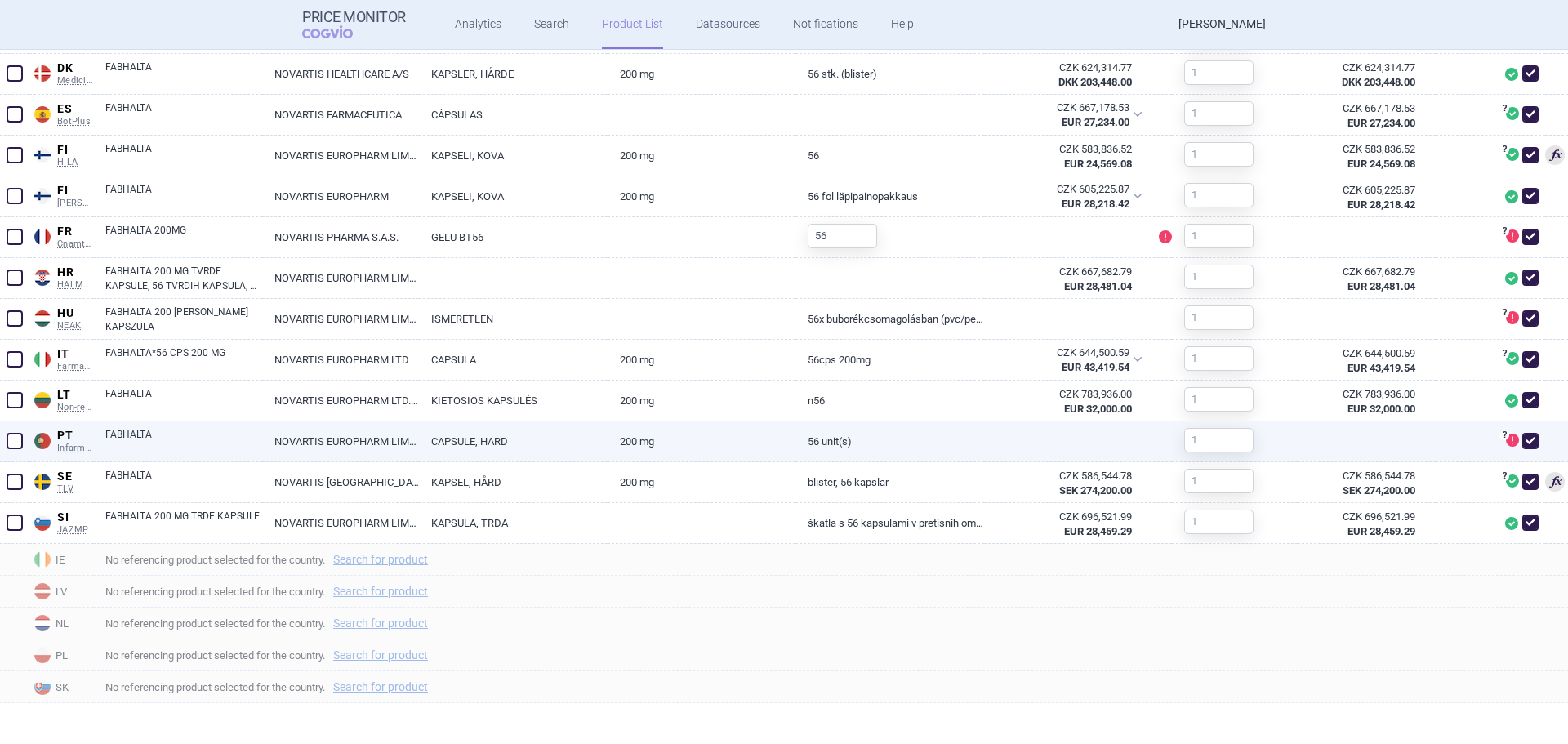
click at [1523, 440] on span at bounding box center [1531, 441] width 17 height 17
checkbox input "false"
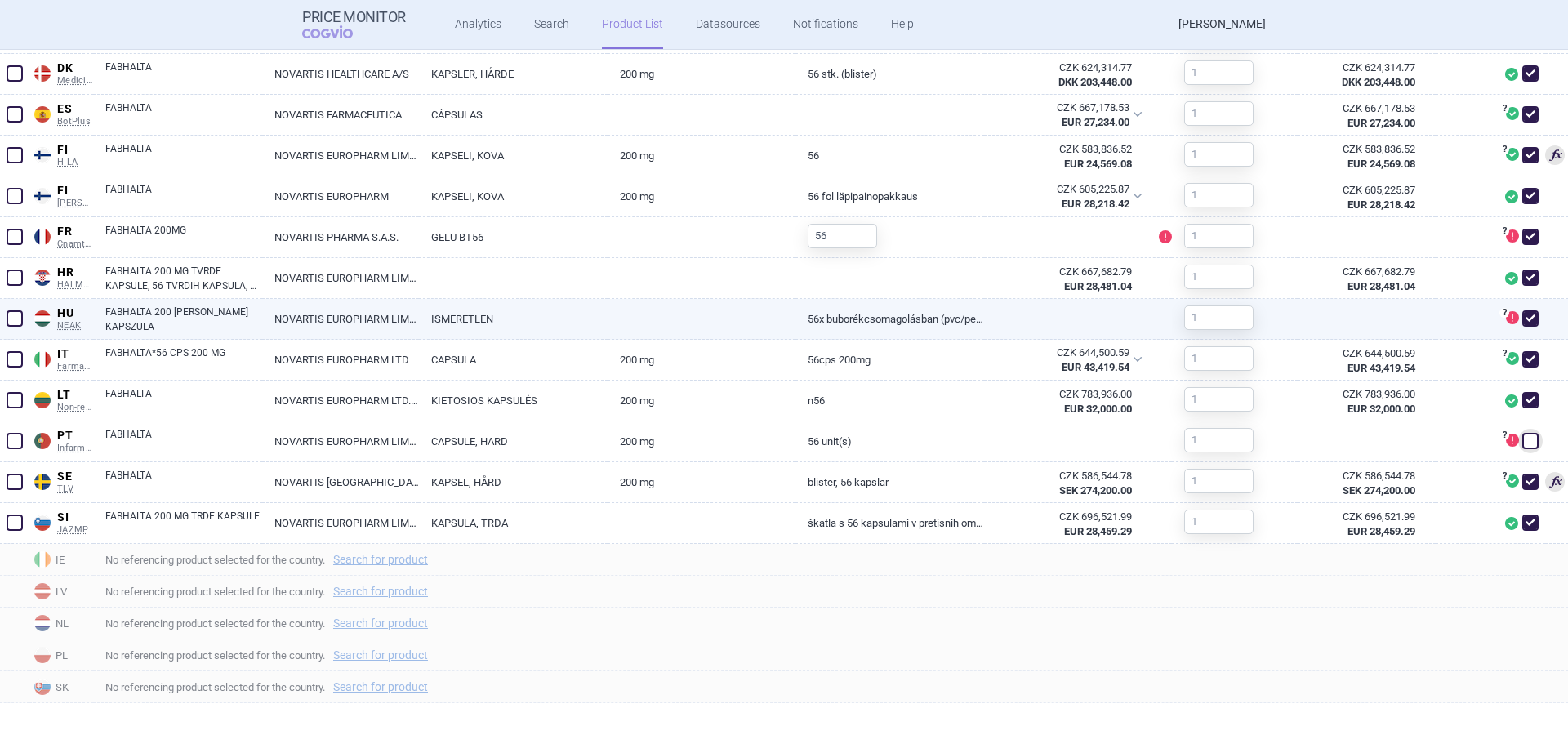
click at [1523, 319] on span at bounding box center [1531, 318] width 17 height 17
checkbox input "false"
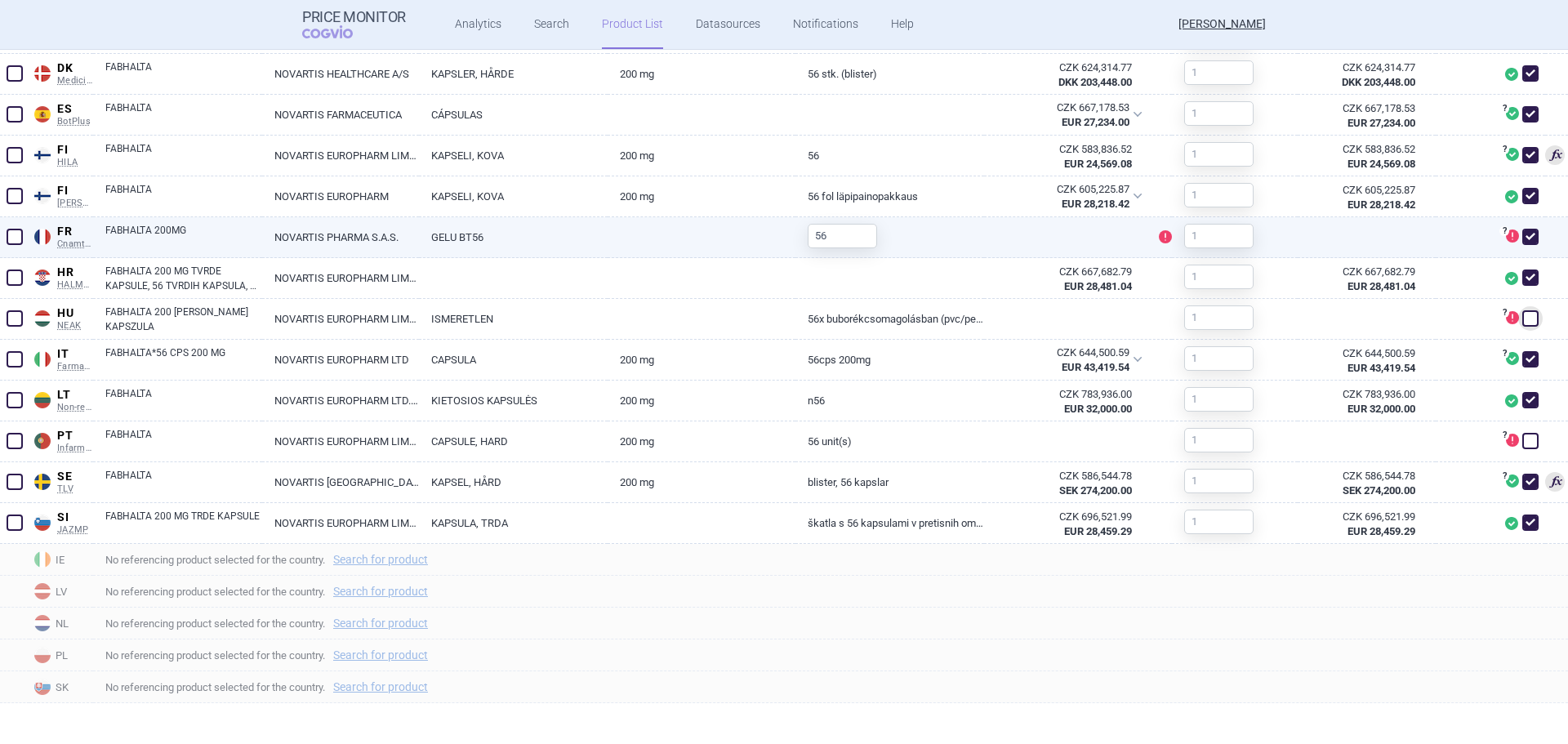
click at [1523, 235] on span at bounding box center [1531, 236] width 17 height 17
checkbox input "false"
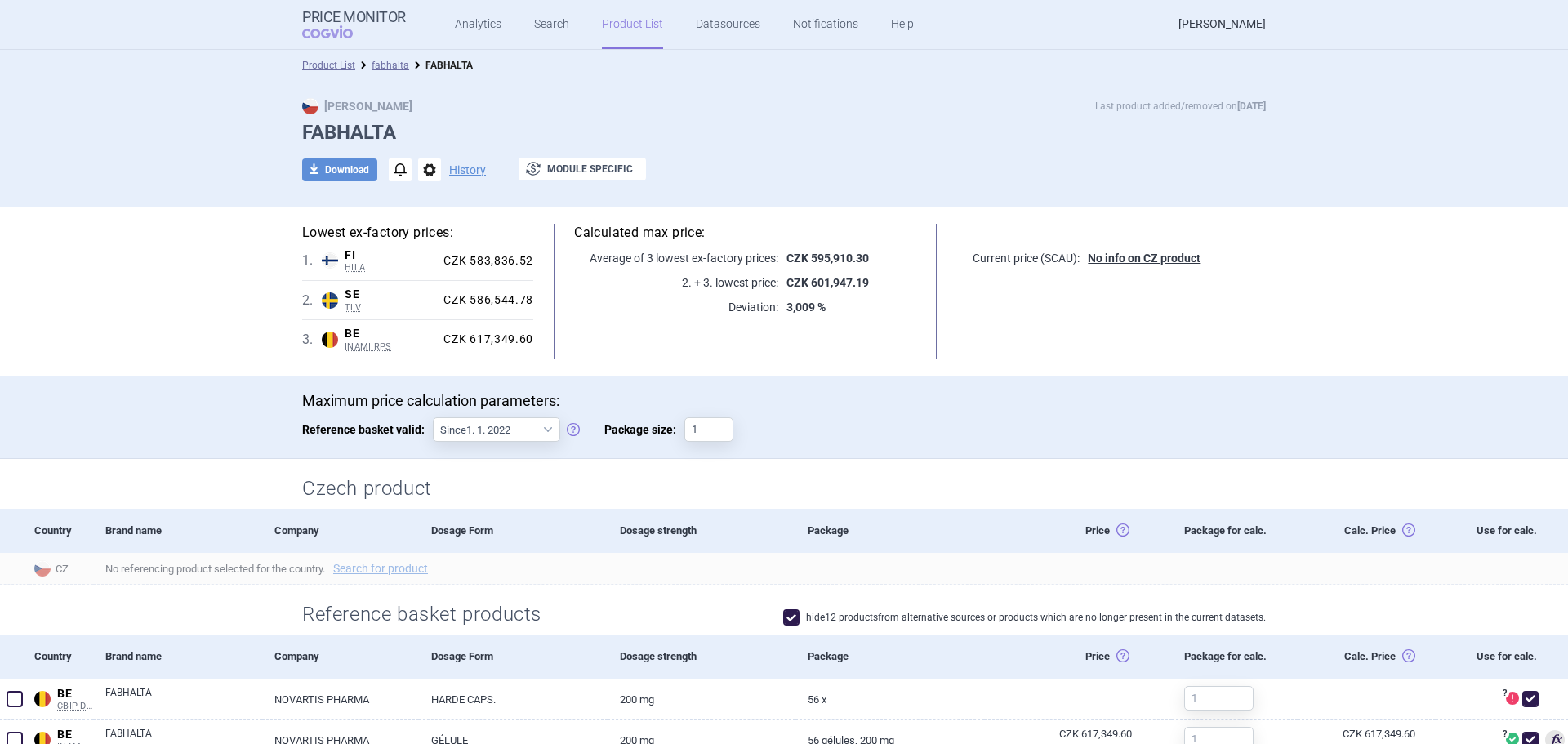
scroll to position [0, 0]
click at [329, 169] on button "download Download" at bounding box center [339, 171] width 75 height 23
select select "EUR"
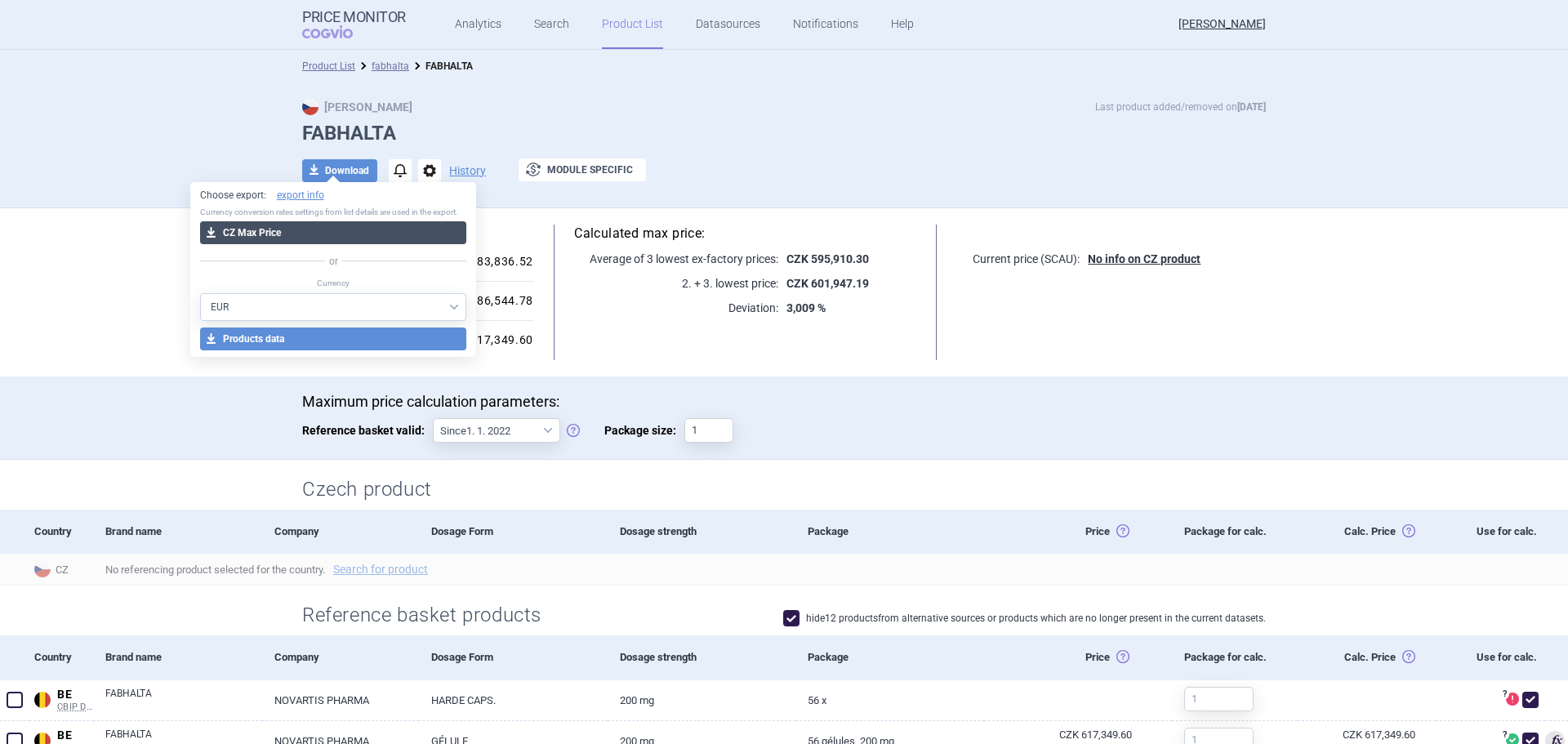
click at [309, 238] on button "download CZ Max Price" at bounding box center [333, 233] width 267 height 23
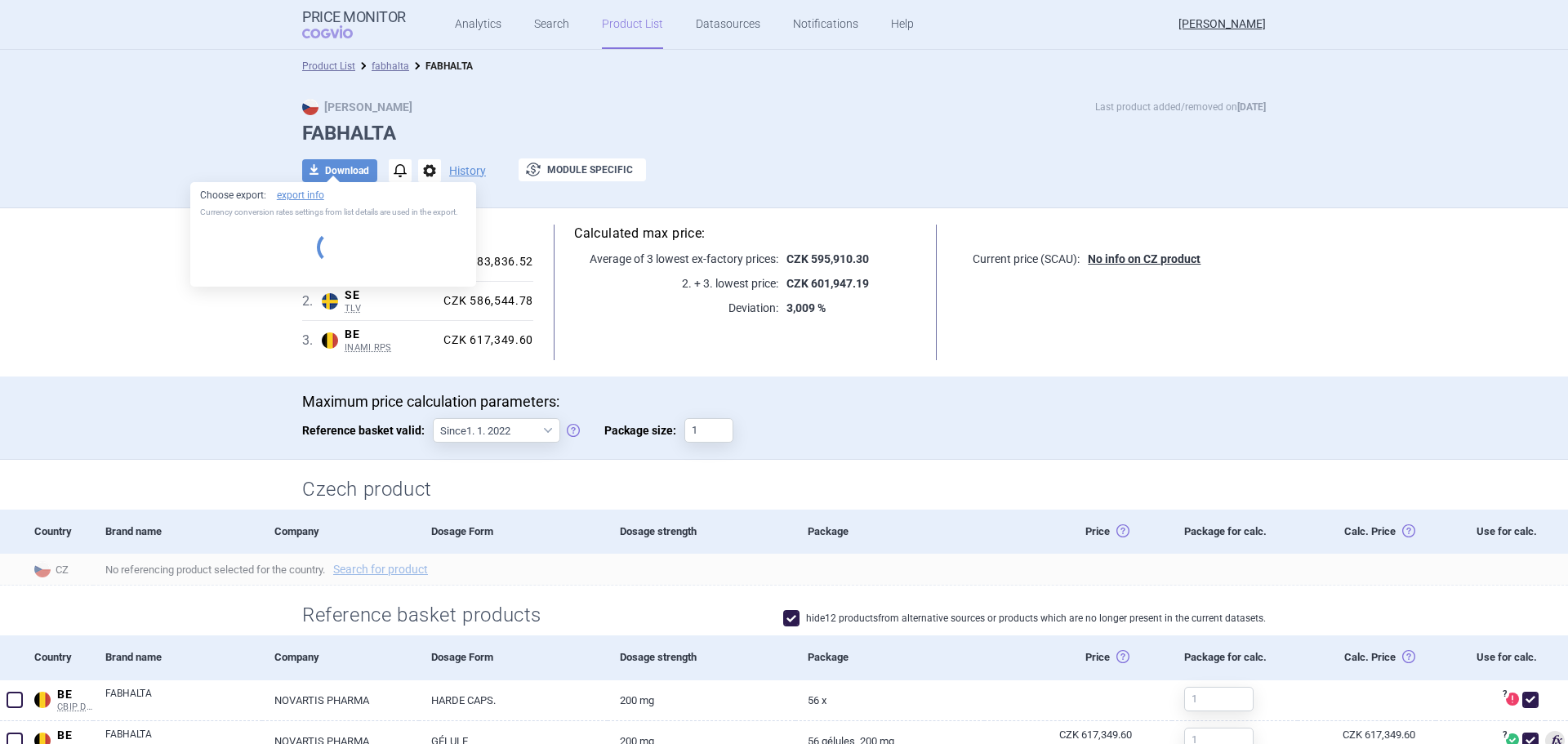
select select "EUR"
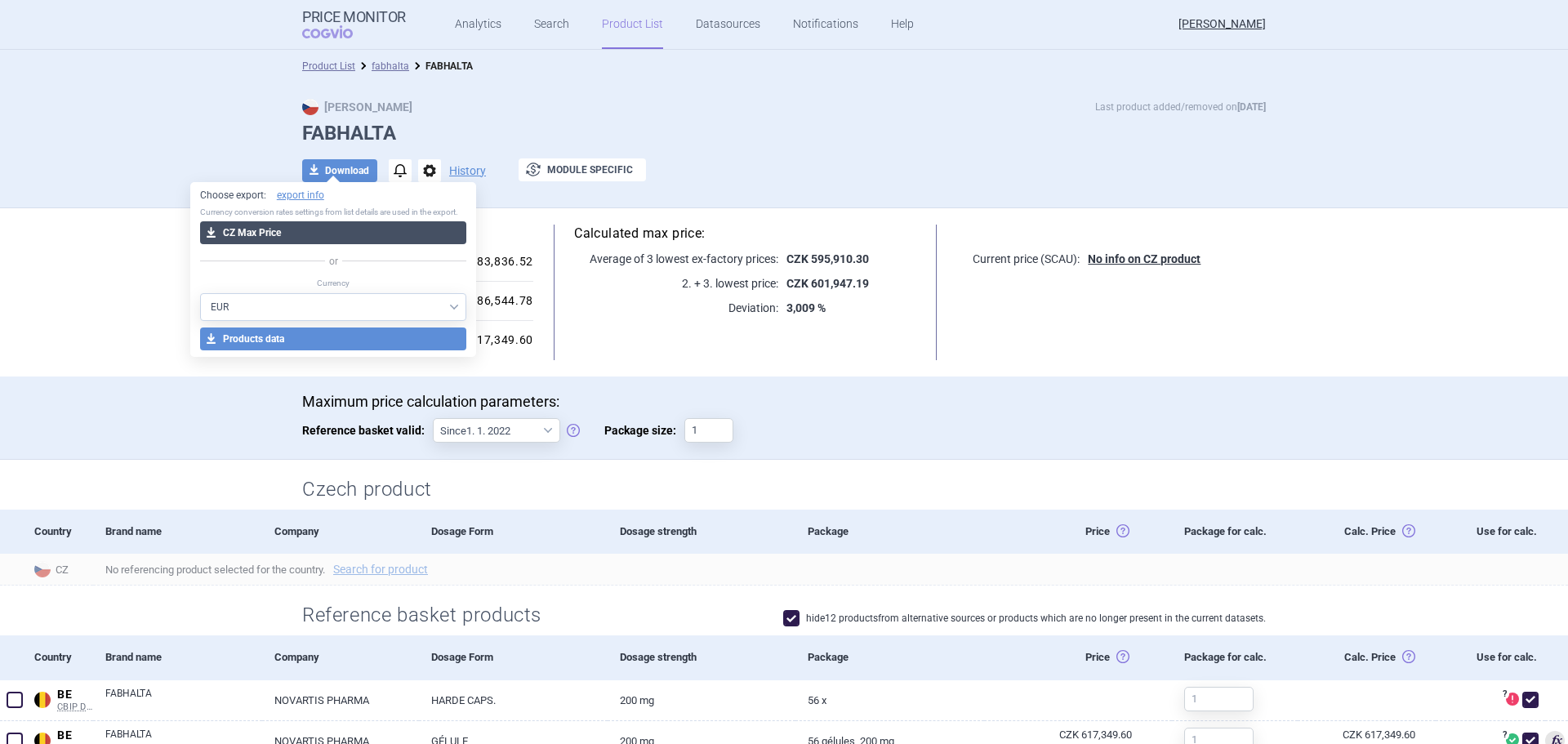
click at [313, 232] on button "download CZ Max Price" at bounding box center [333, 233] width 267 height 23
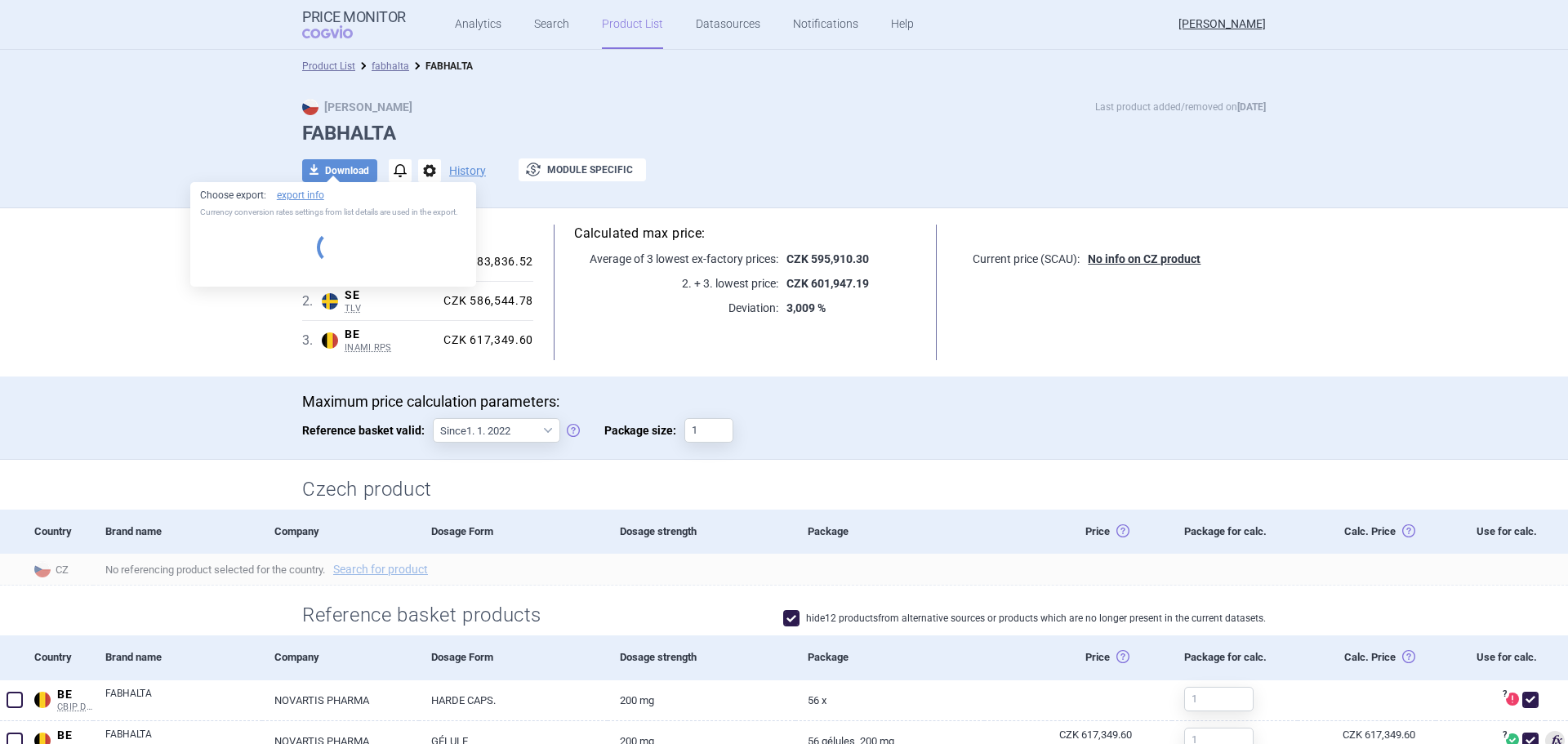
select select "EUR"
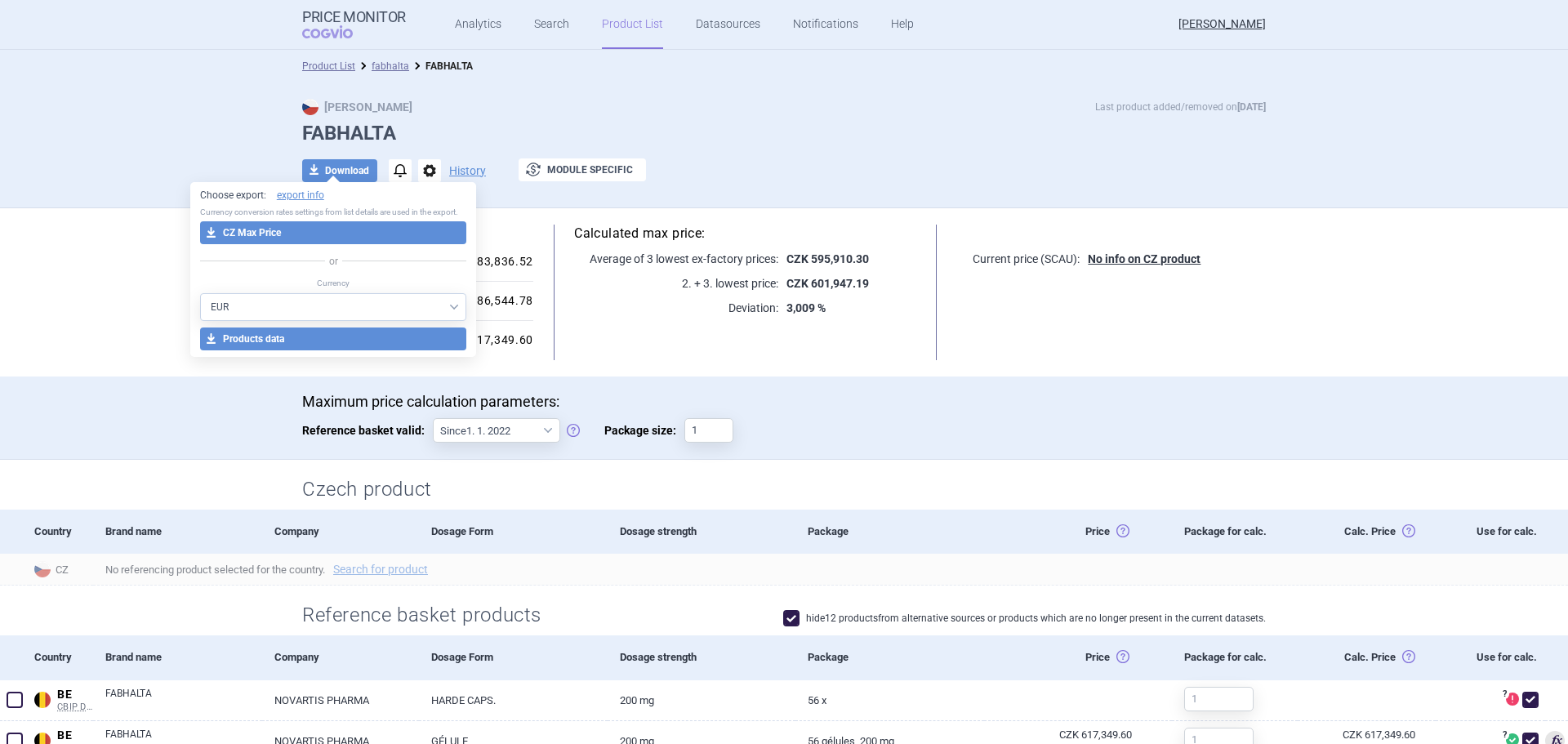
drag, startPoint x: 1041, startPoint y: 458, endPoint x: 1047, endPoint y: 450, distance: 10.0
click at [1045, 455] on div "Maximum price calculation parameters: Reference basket valid: Since 1. 1. 2022 …" at bounding box center [783, 426] width 963 height 67
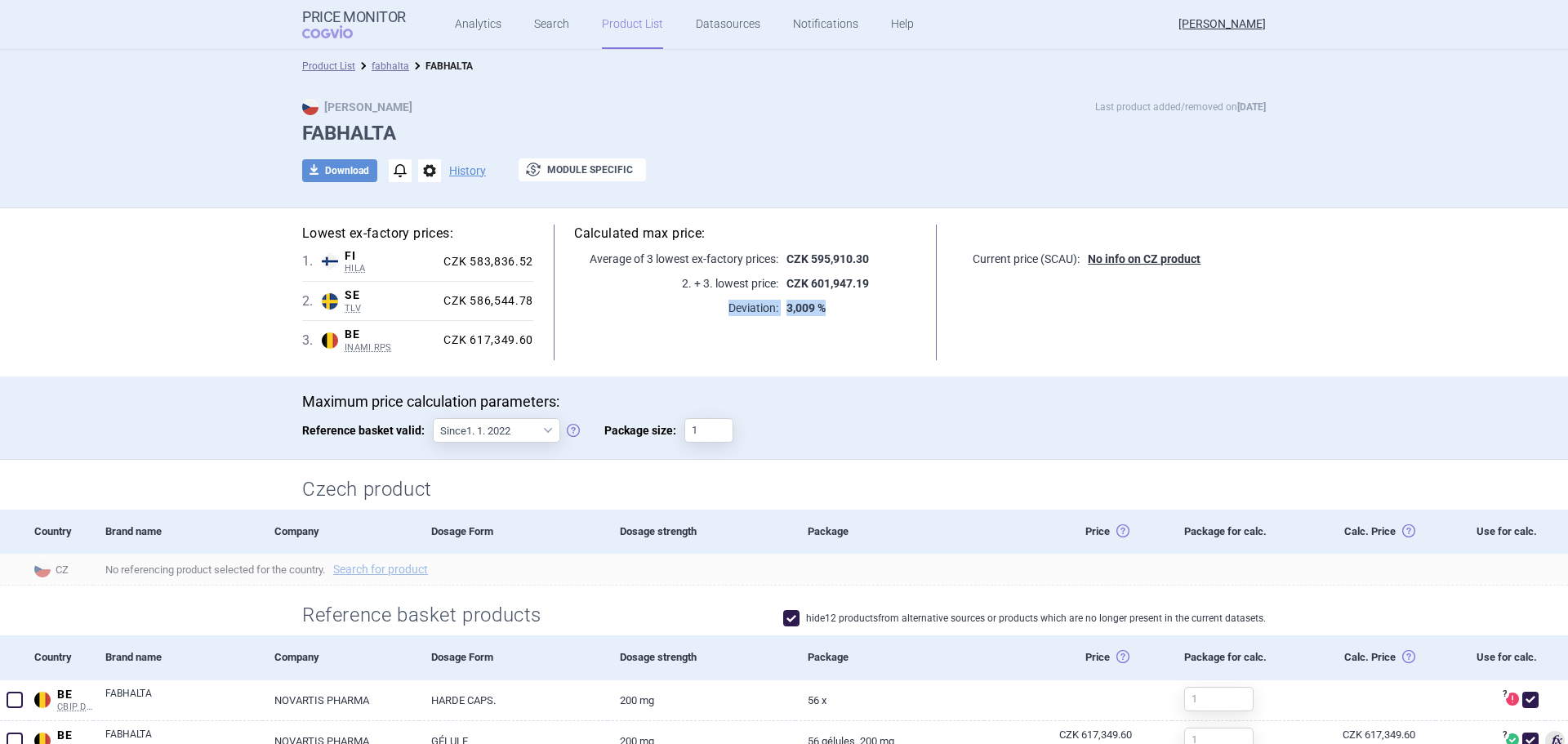
drag, startPoint x: 724, startPoint y: 304, endPoint x: 834, endPoint y: 312, distance: 110.3
click at [834, 312] on div "Deviation: 3,009 %" at bounding box center [745, 308] width 342 height 17
drag, startPoint x: 851, startPoint y: 253, endPoint x: 885, endPoint y: 246, distance: 34.7
click at [857, 253] on strong "CZK 595,910.30" at bounding box center [828, 259] width 83 height 13
click at [882, 253] on p "CZK 595,910.30" at bounding box center [847, 259] width 138 height 17
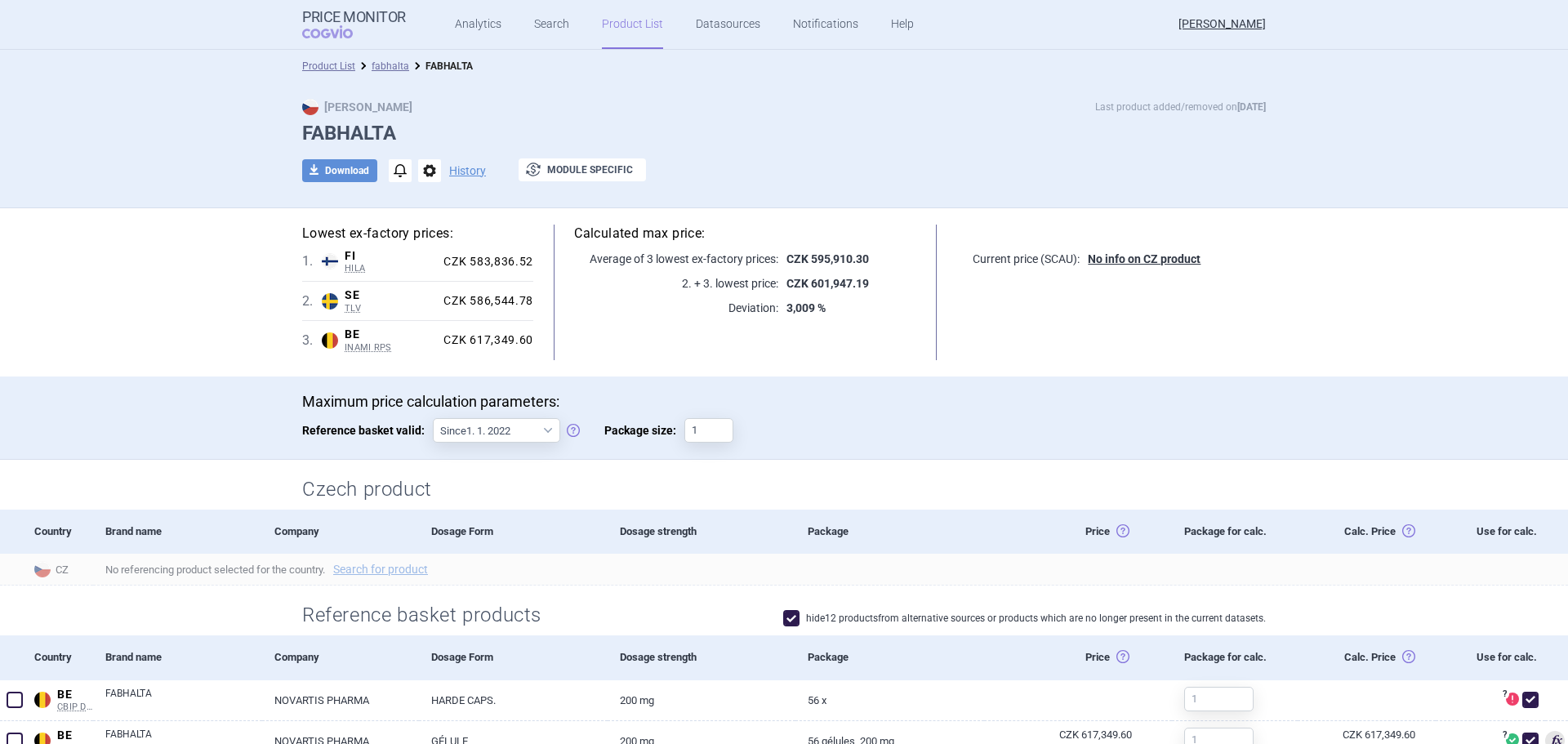
click at [627, 24] on link "Product List" at bounding box center [633, 24] width 61 height 49
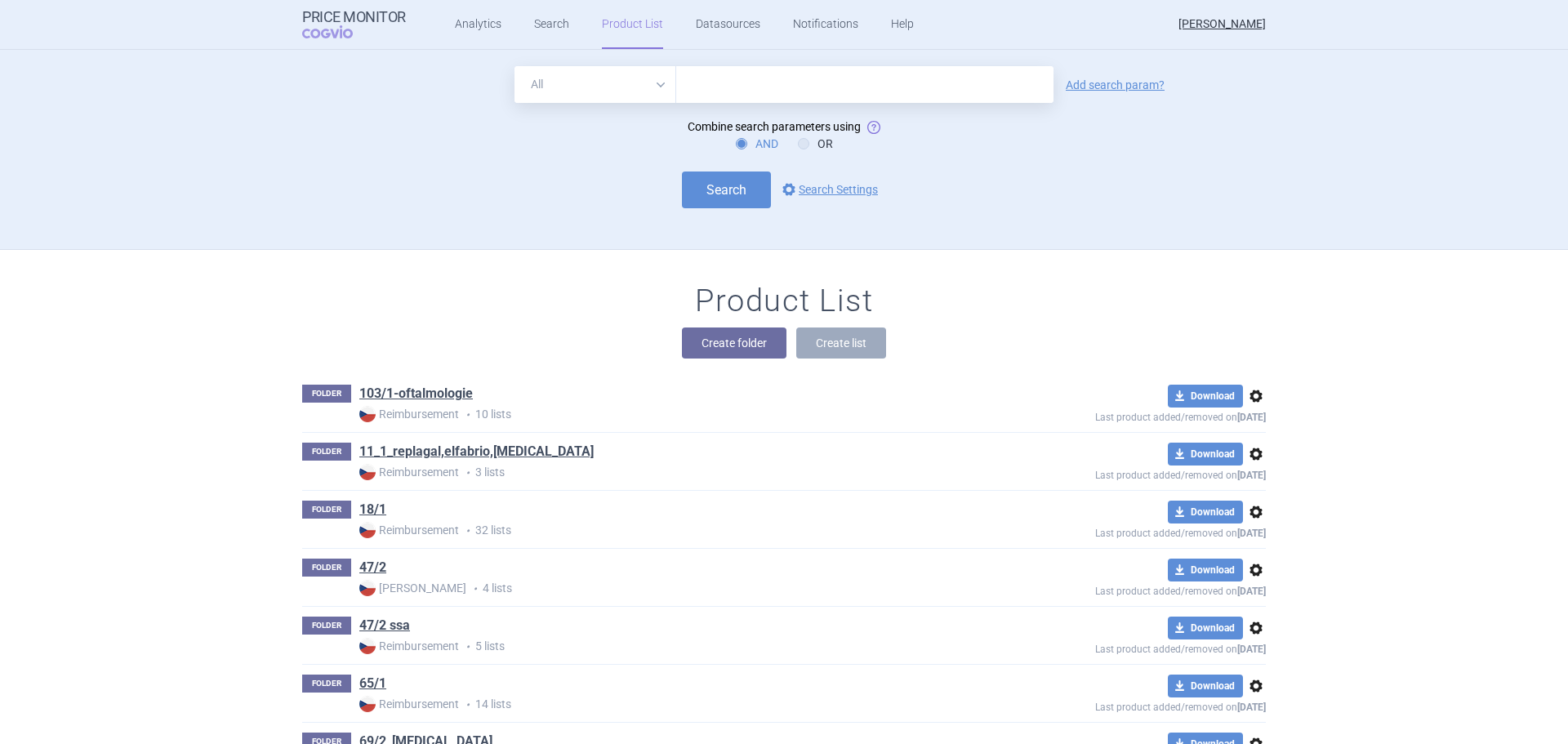
scroll to position [200, 0]
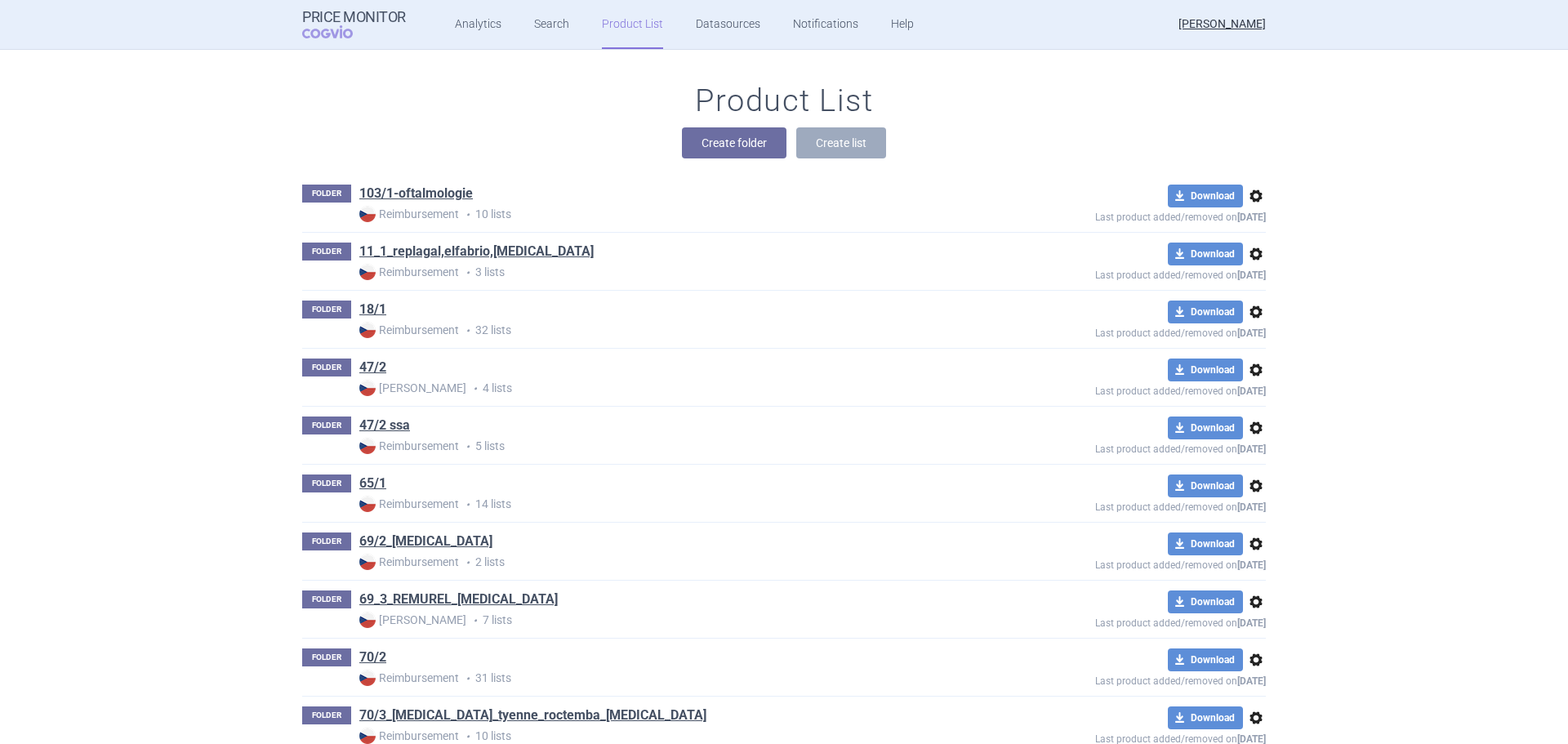
click at [507, 126] on div "Product List Create folder Create list" at bounding box center [784, 129] width 1029 height 93
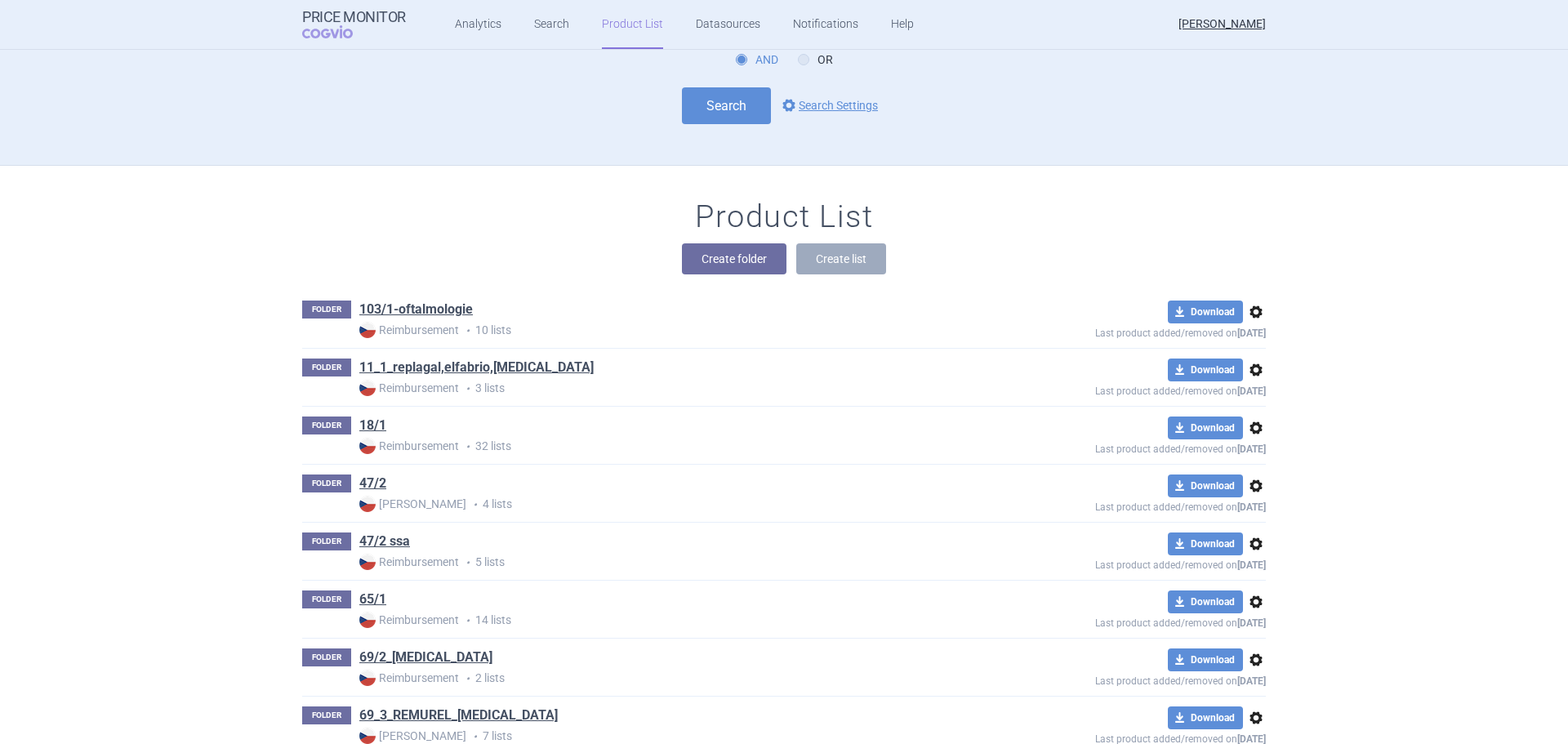
scroll to position [163, 0]
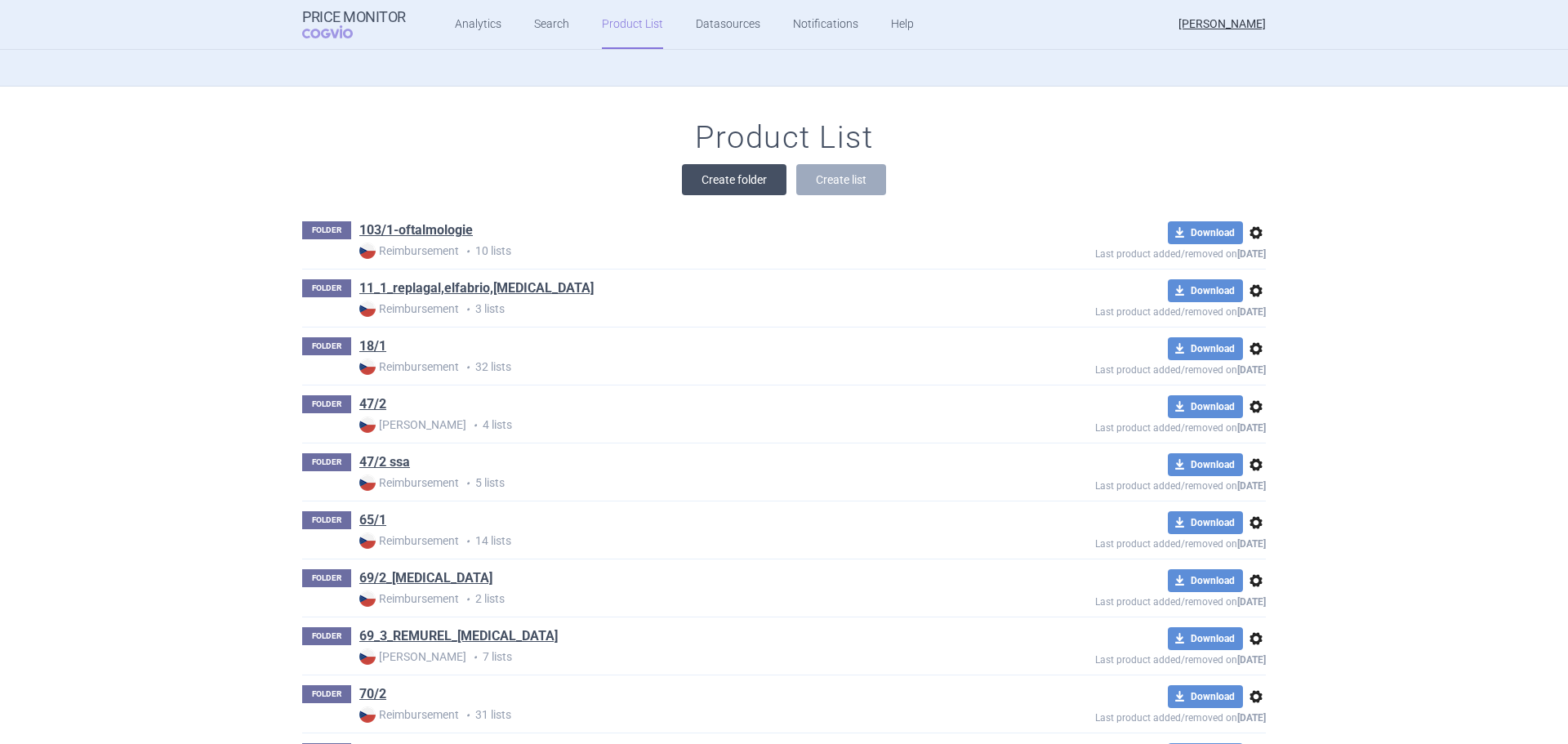
click at [743, 182] on button "Create folder" at bounding box center [734, 179] width 104 height 31
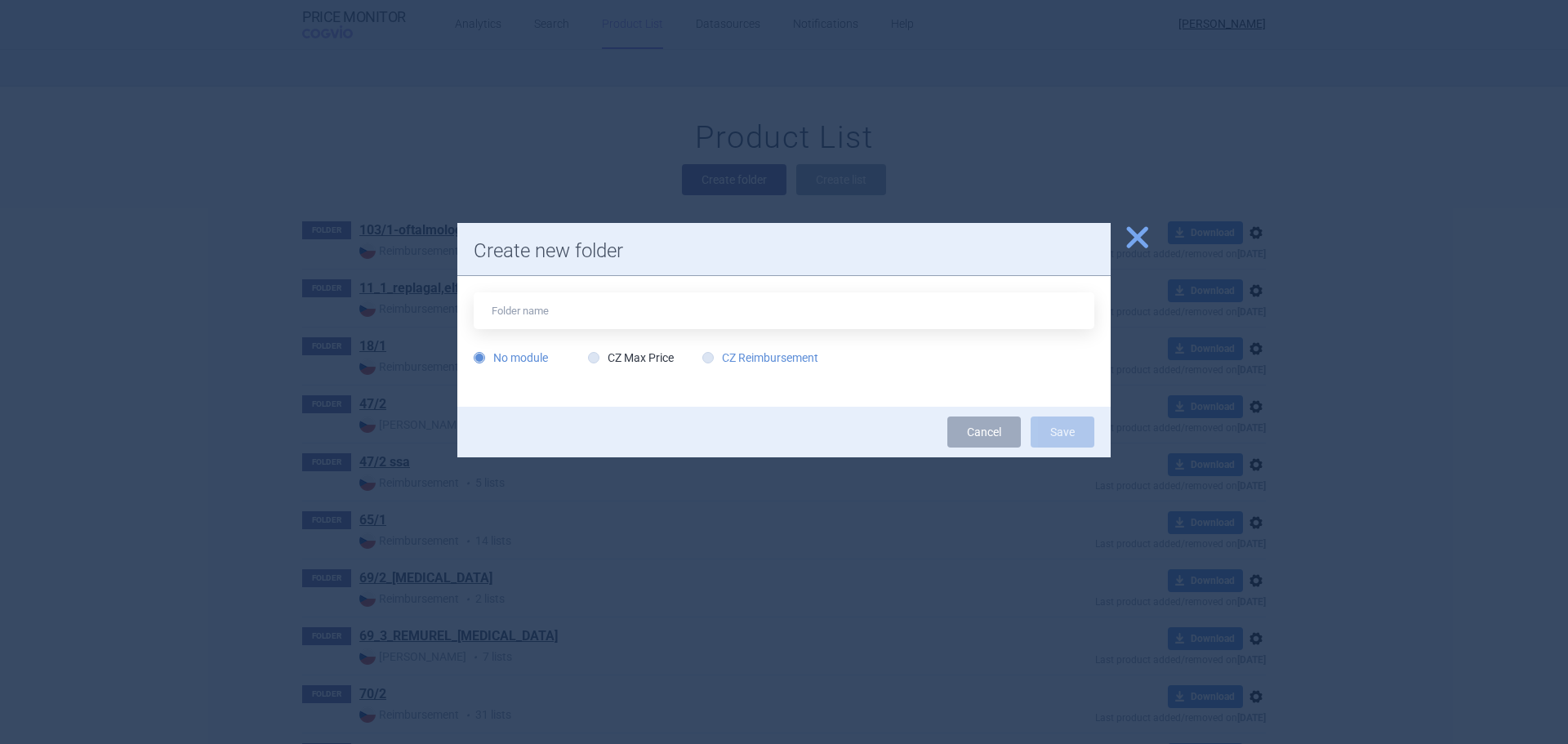
click at [766, 359] on label "CZ Reimbursement" at bounding box center [760, 358] width 116 height 17
click at [719, 359] on input "CZ Reimbursement" at bounding box center [711, 359] width 17 height 17
radio input "true"
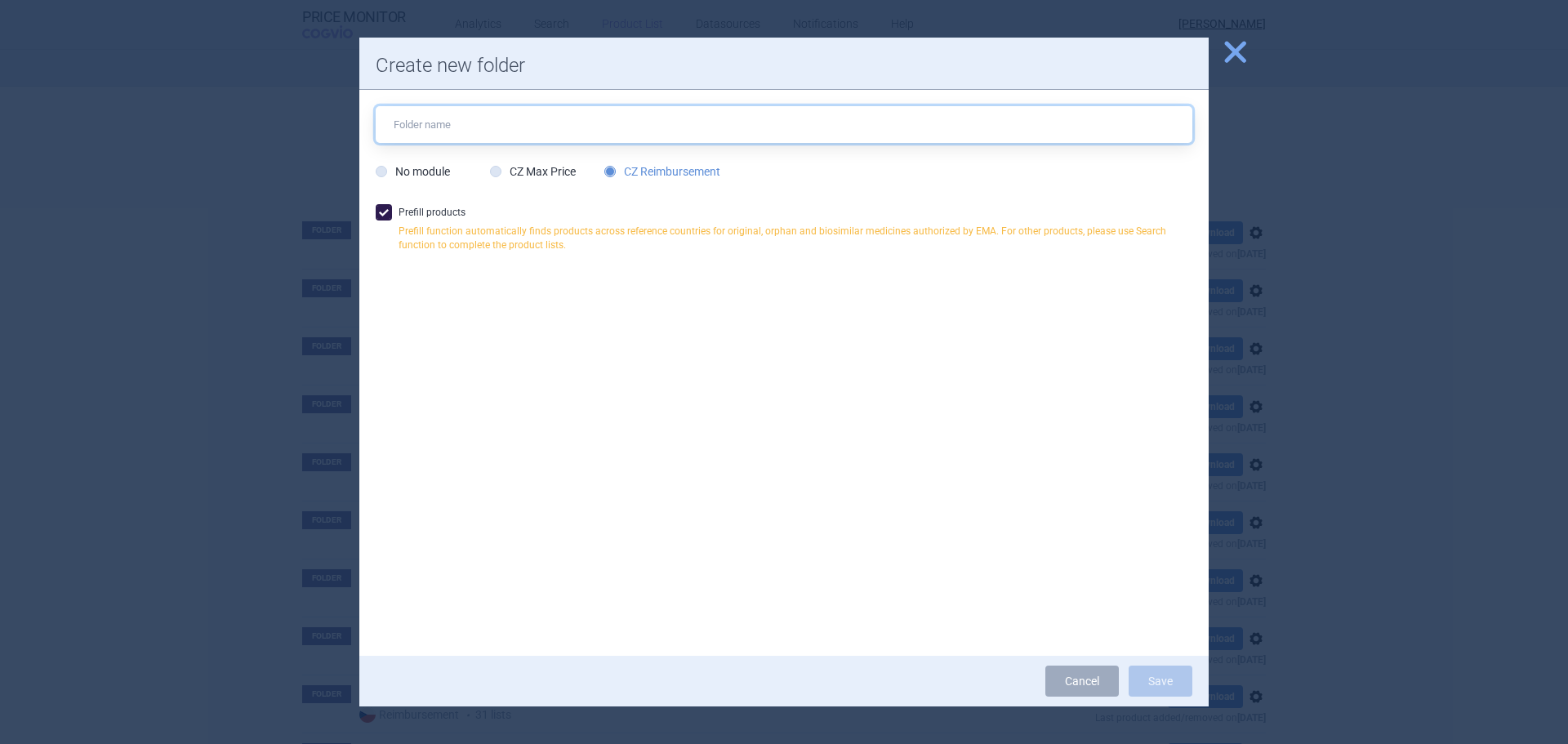
click at [536, 136] on input "text" at bounding box center [783, 124] width 816 height 36
type input "[MEDICAL_DATA]_2"
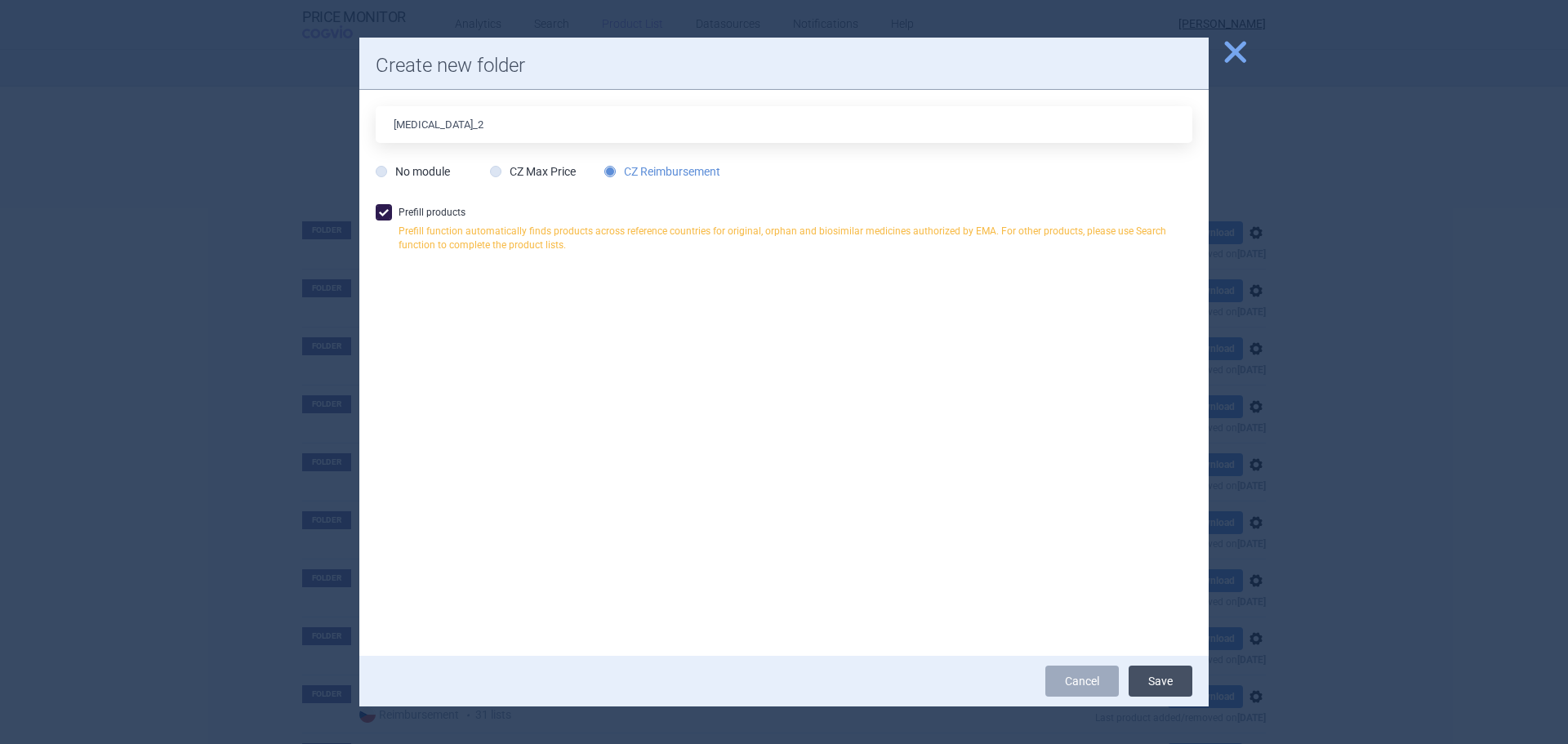
click at [1176, 681] on button "Save" at bounding box center [1160, 681] width 64 height 31
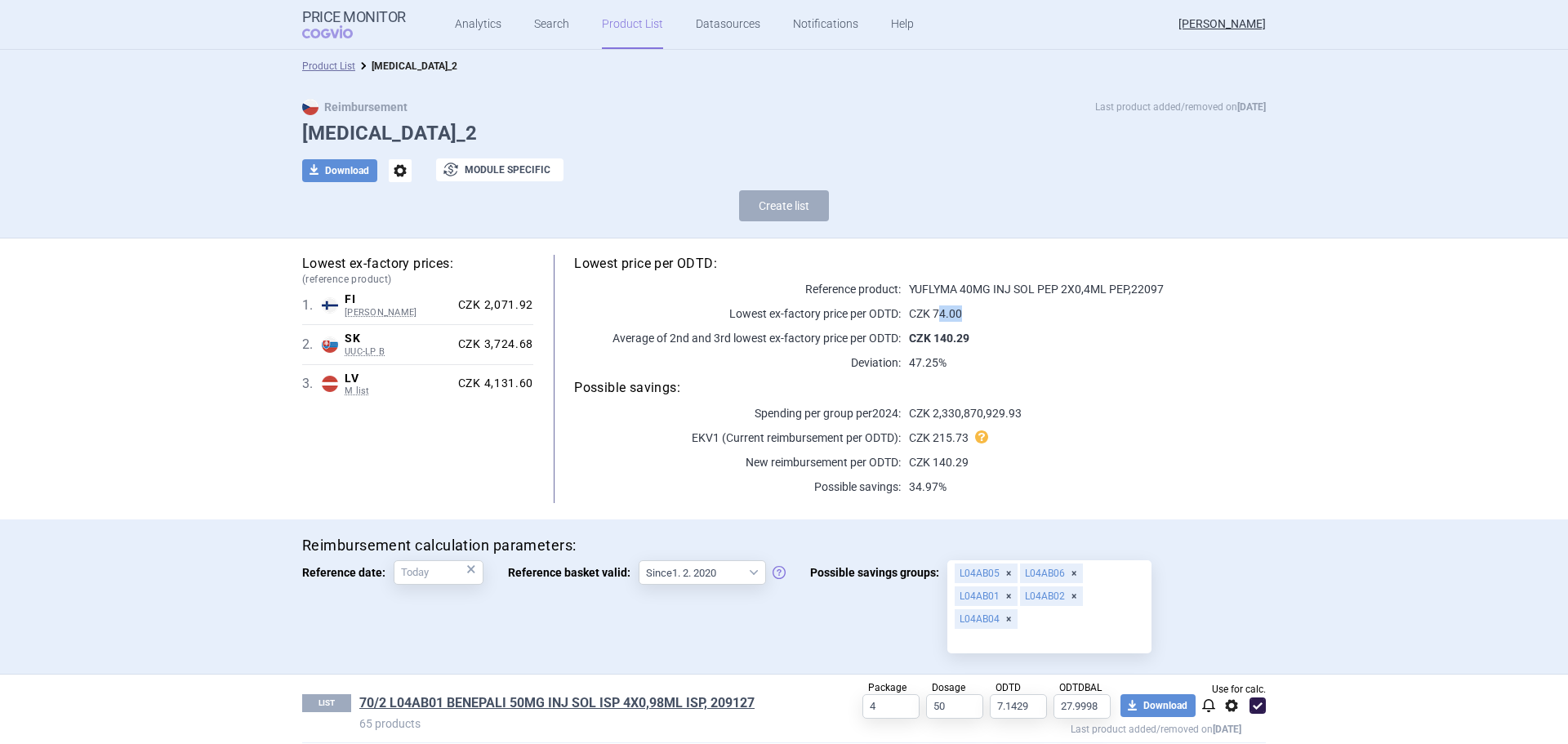
drag, startPoint x: 958, startPoint y: 314, endPoint x: 936, endPoint y: 309, distance: 22.6
click at [936, 309] on p "CZK 74.00" at bounding box center [1083, 313] width 365 height 17
drag, startPoint x: 941, startPoint y: 365, endPoint x: 853, endPoint y: 360, distance: 88.1
click at [853, 360] on div "Deviation: 47.25%" at bounding box center [920, 363] width 691 height 17
click at [940, 369] on p "47.25%" at bounding box center [1083, 363] width 365 height 17
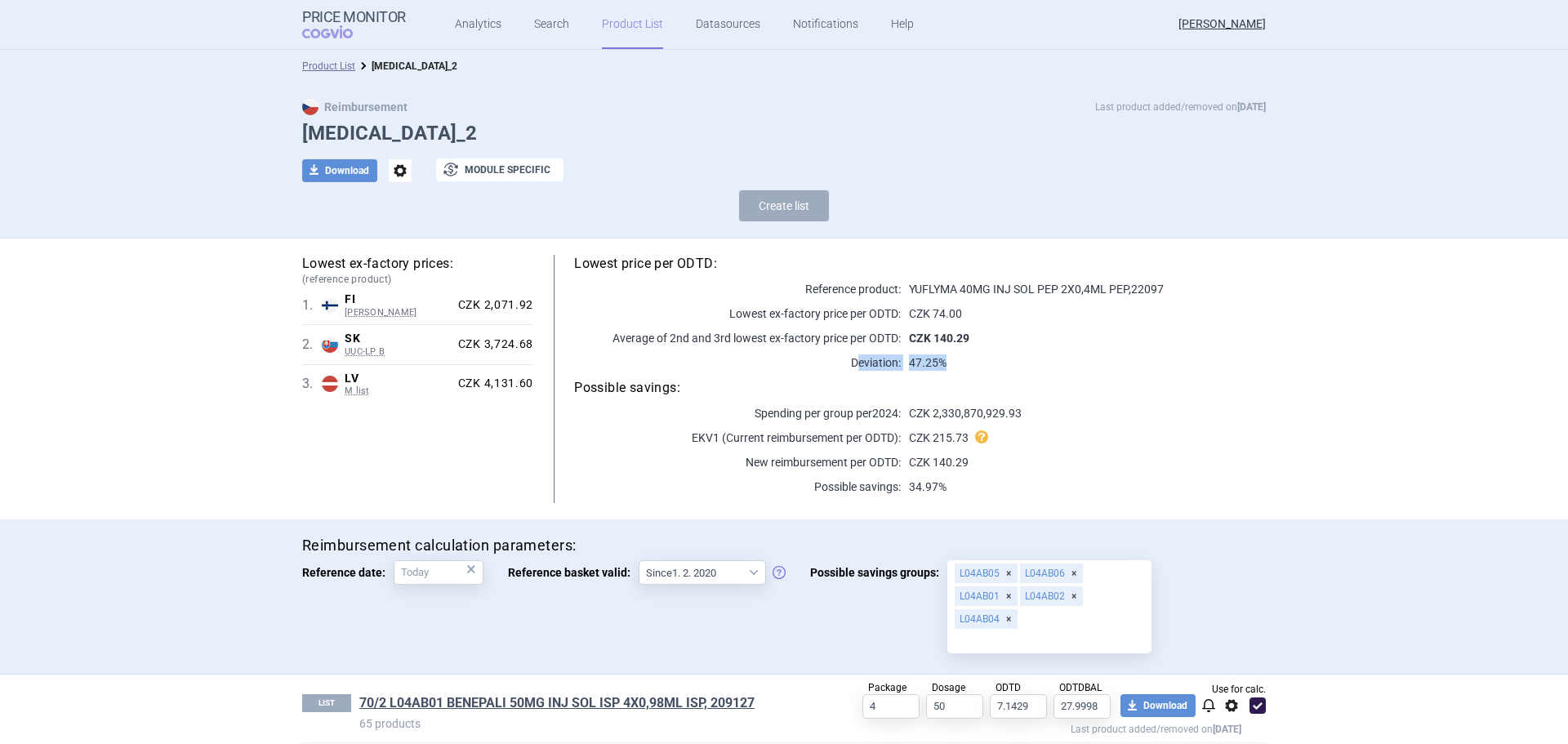
click at [928, 368] on p "47.25%" at bounding box center [1083, 363] width 365 height 17
drag, startPoint x: 969, startPoint y: 334, endPoint x: 929, endPoint y: 336, distance: 40.0
click at [929, 336] on p "CZK 140.29" at bounding box center [1083, 338] width 365 height 17
click at [633, 28] on link "Product List" at bounding box center [633, 24] width 61 height 49
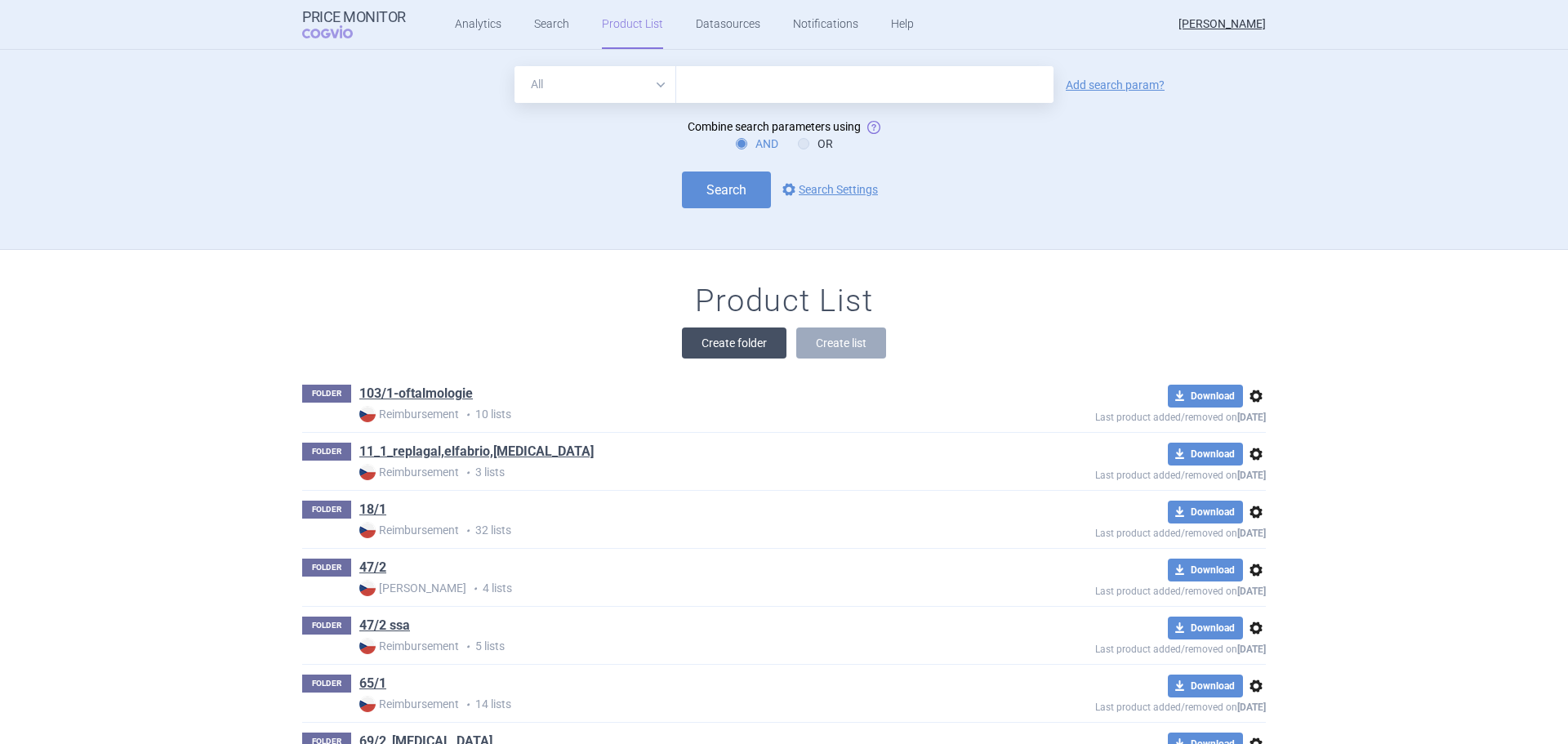
click at [765, 352] on button "Create folder" at bounding box center [734, 343] width 104 height 31
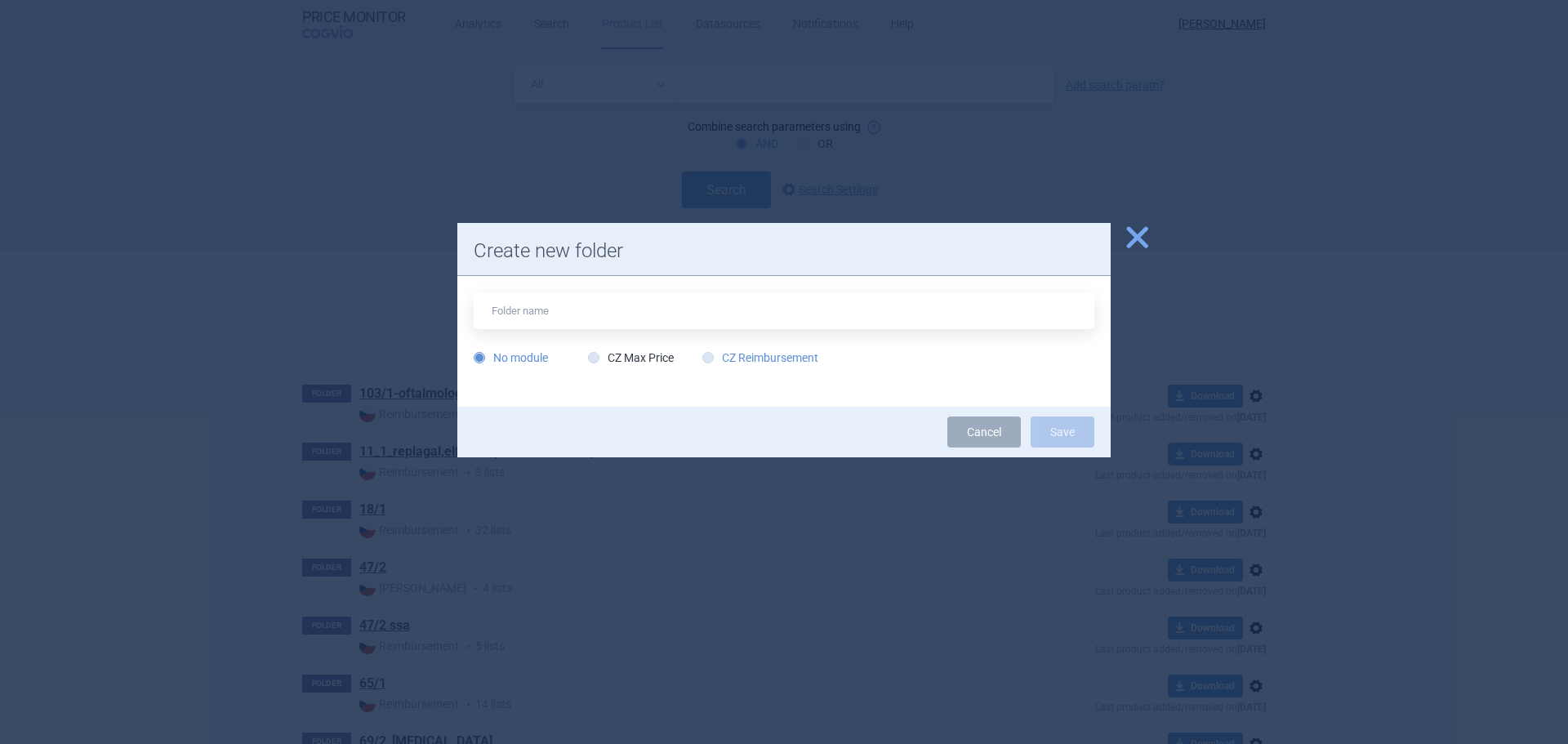
click at [755, 362] on label "CZ Reimbursement" at bounding box center [760, 358] width 116 height 17
click at [719, 362] on input "CZ Reimbursement" at bounding box center [711, 359] width 17 height 17
radio input "true"
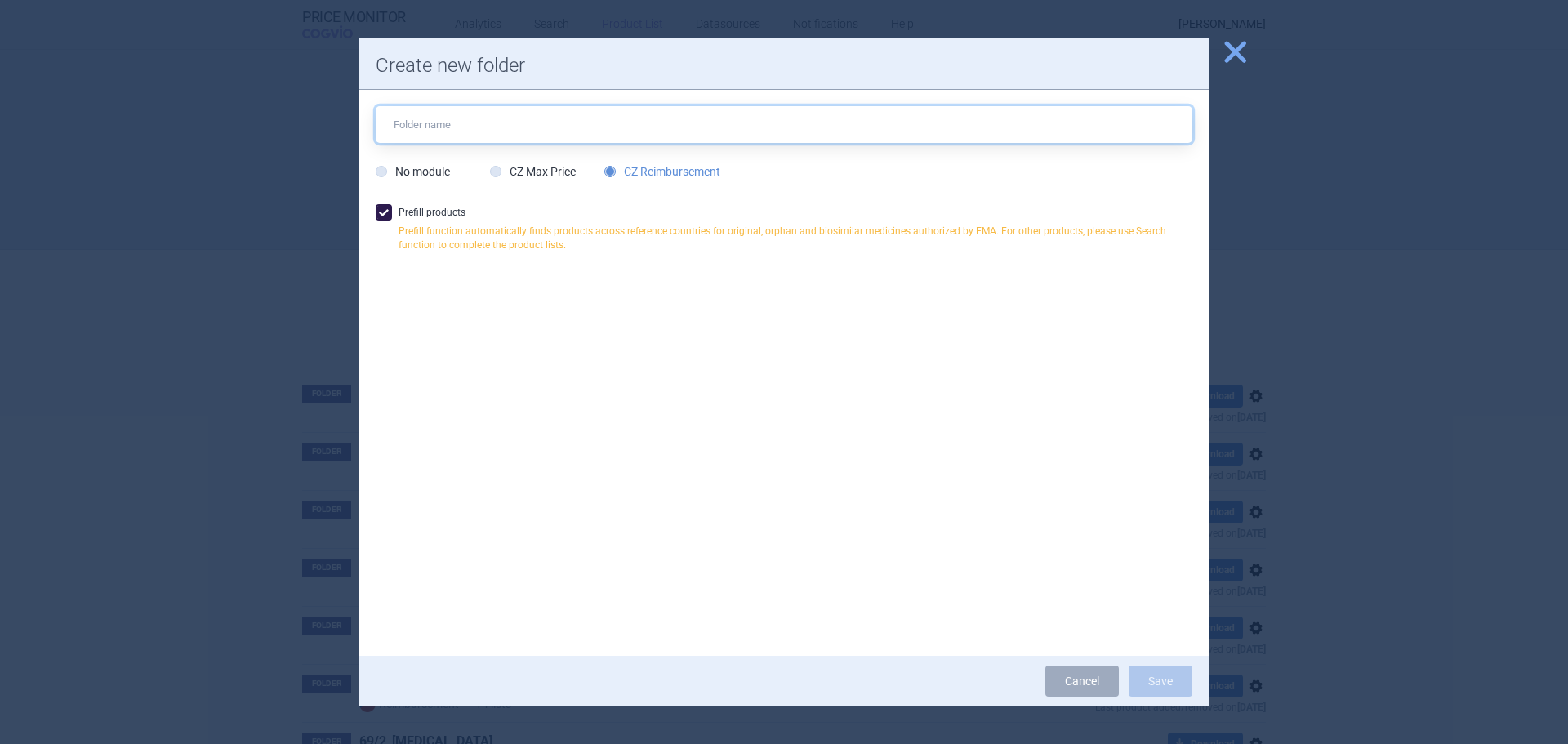
drag, startPoint x: 446, startPoint y: 133, endPoint x: 454, endPoint y: 131, distance: 8.2
click at [446, 133] on input "text" at bounding box center [783, 124] width 816 height 36
type input "IMNOVID"
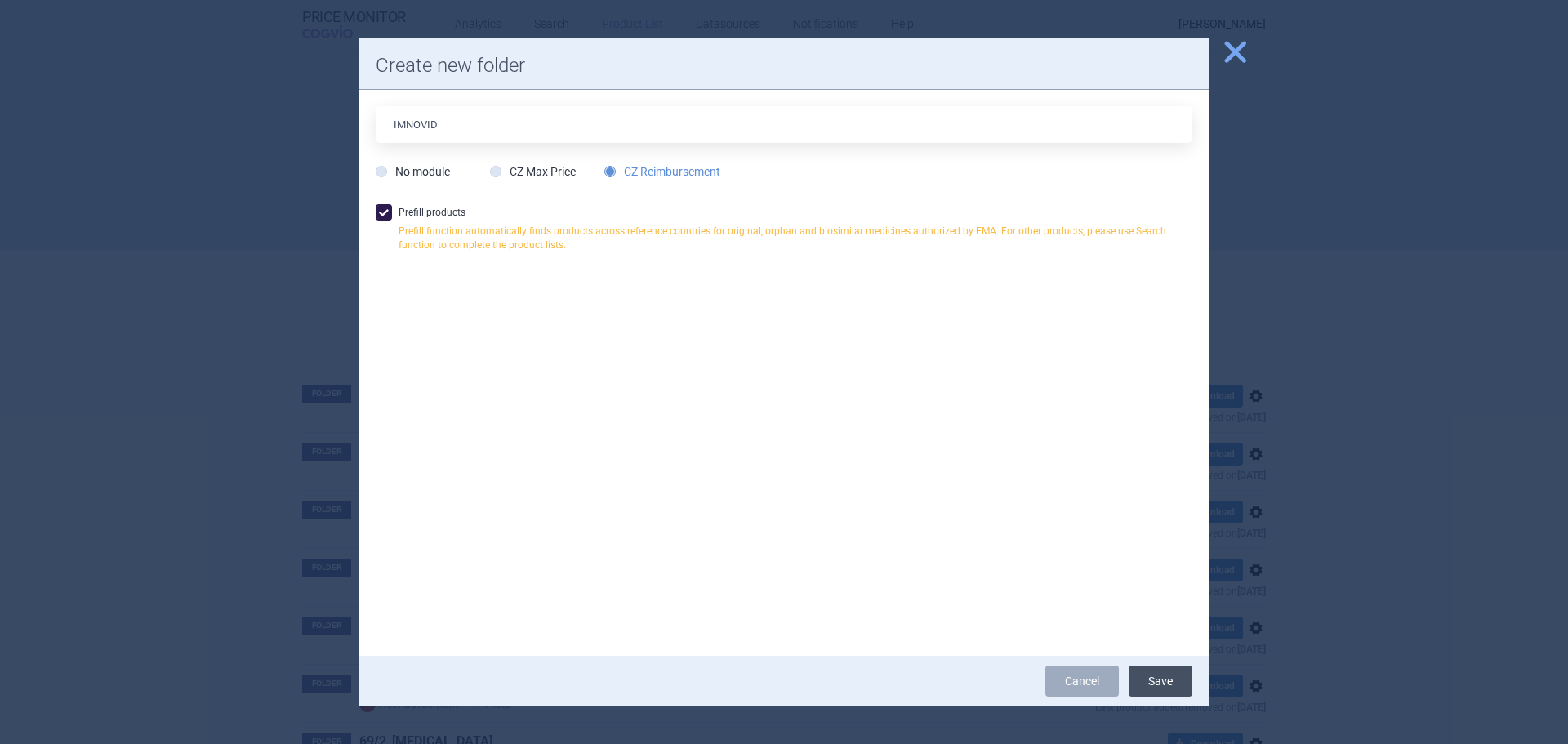
click at [1164, 685] on button "Save" at bounding box center [1160, 681] width 64 height 31
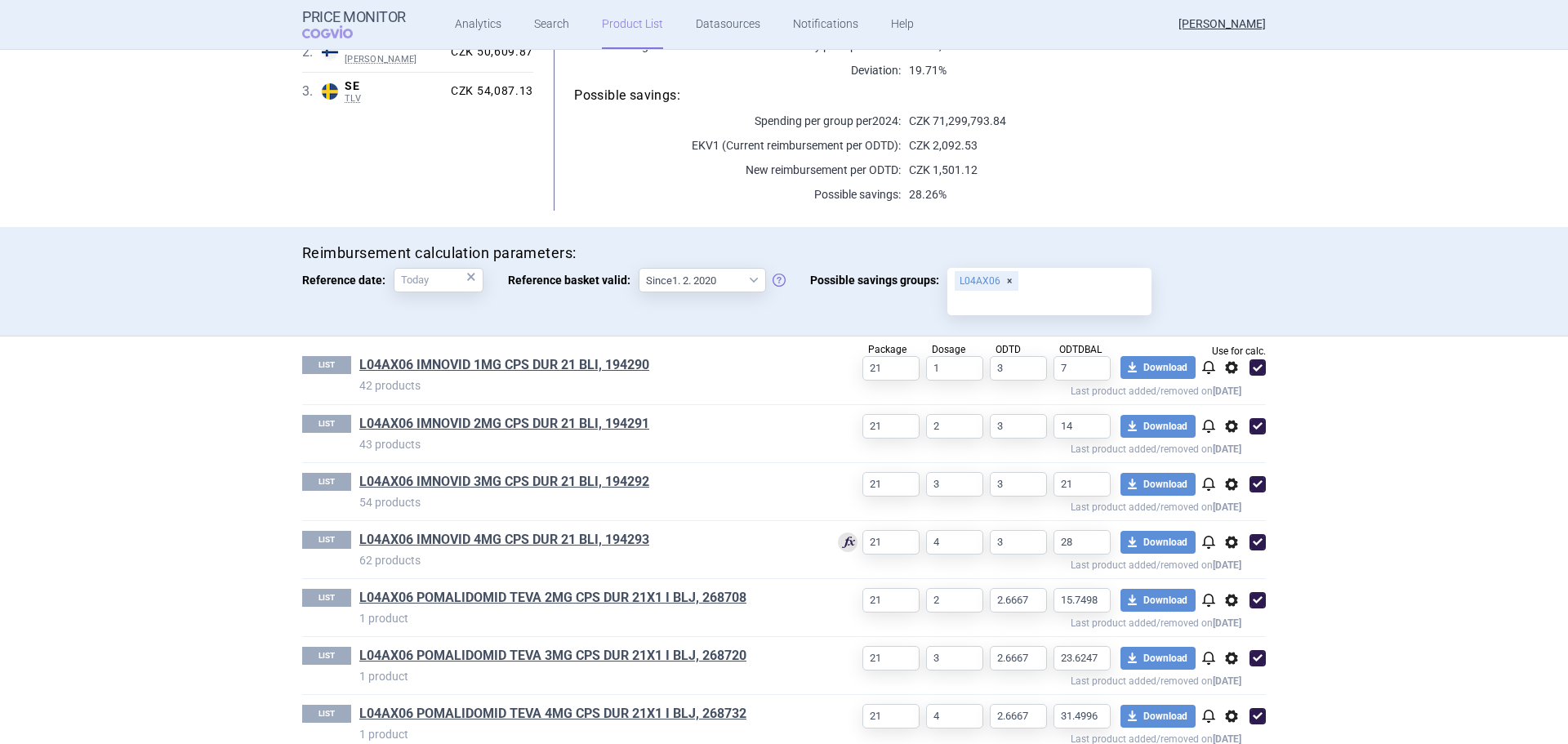
scroll to position [317, 0]
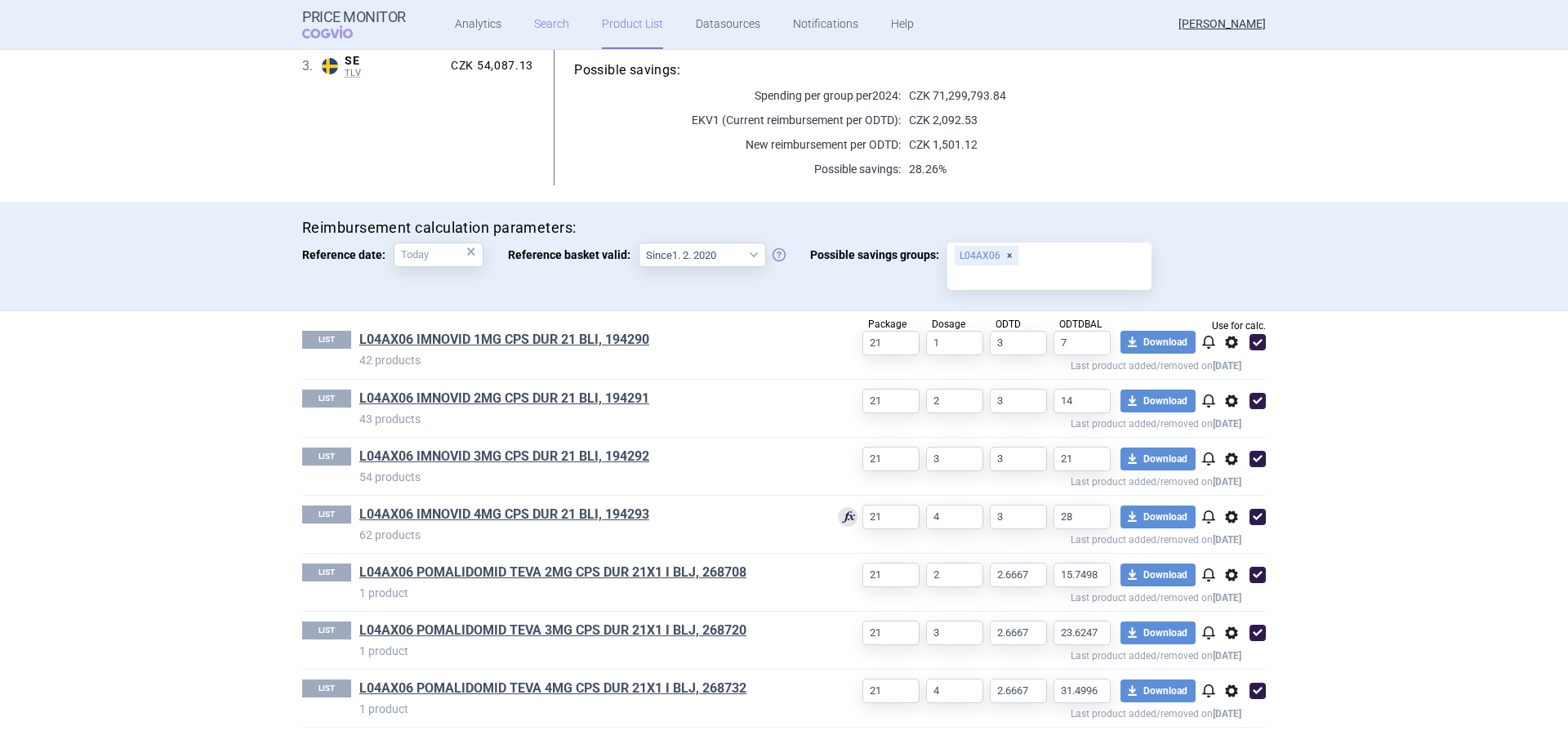
click at [549, 31] on link "Search" at bounding box center [552, 24] width 35 height 49
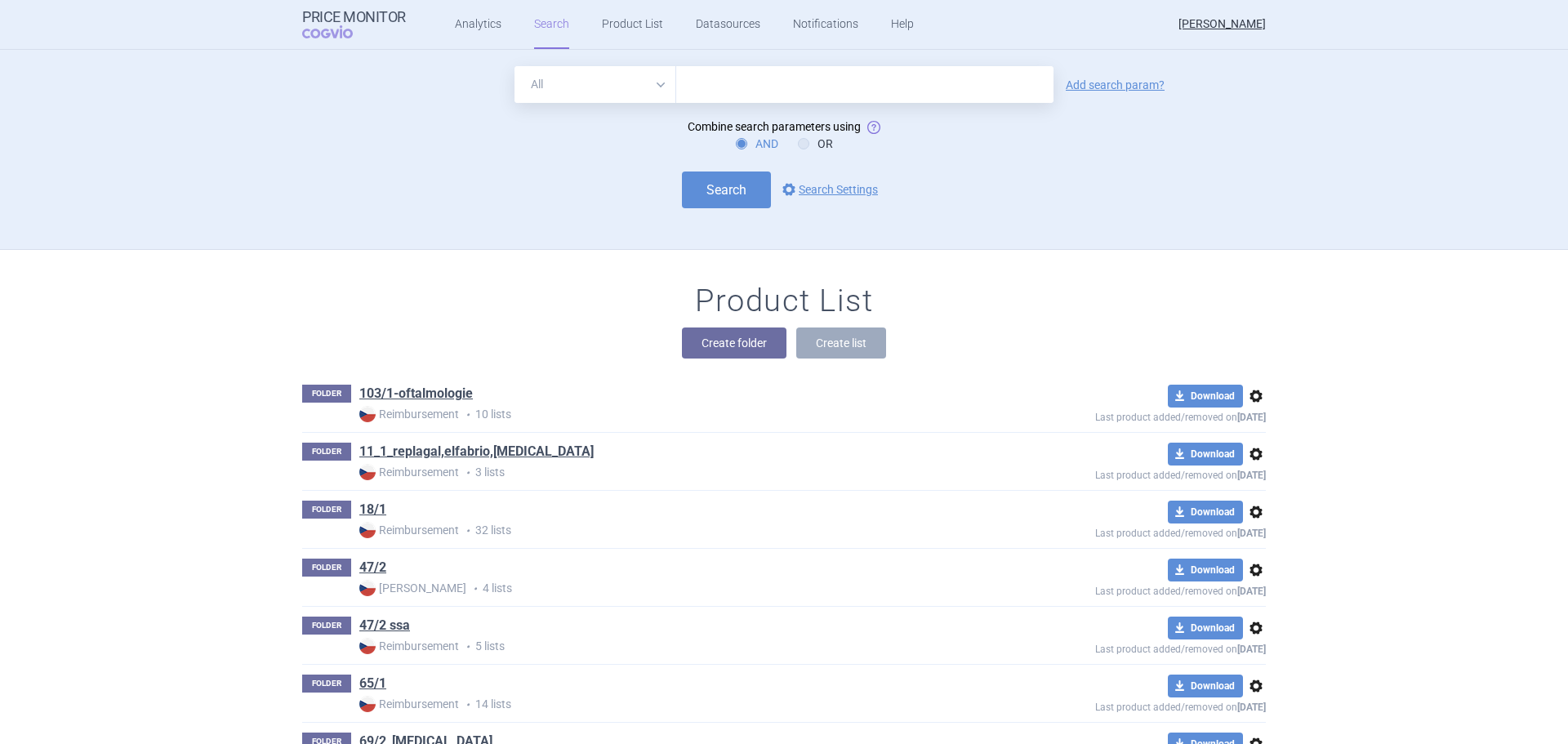
drag, startPoint x: 698, startPoint y: 83, endPoint x: 711, endPoint y: 87, distance: 13.6
click at [700, 83] on input "text" at bounding box center [865, 84] width 377 height 36
type input "POMALIDOMID"
click at [720, 191] on button "Search" at bounding box center [727, 189] width 89 height 36
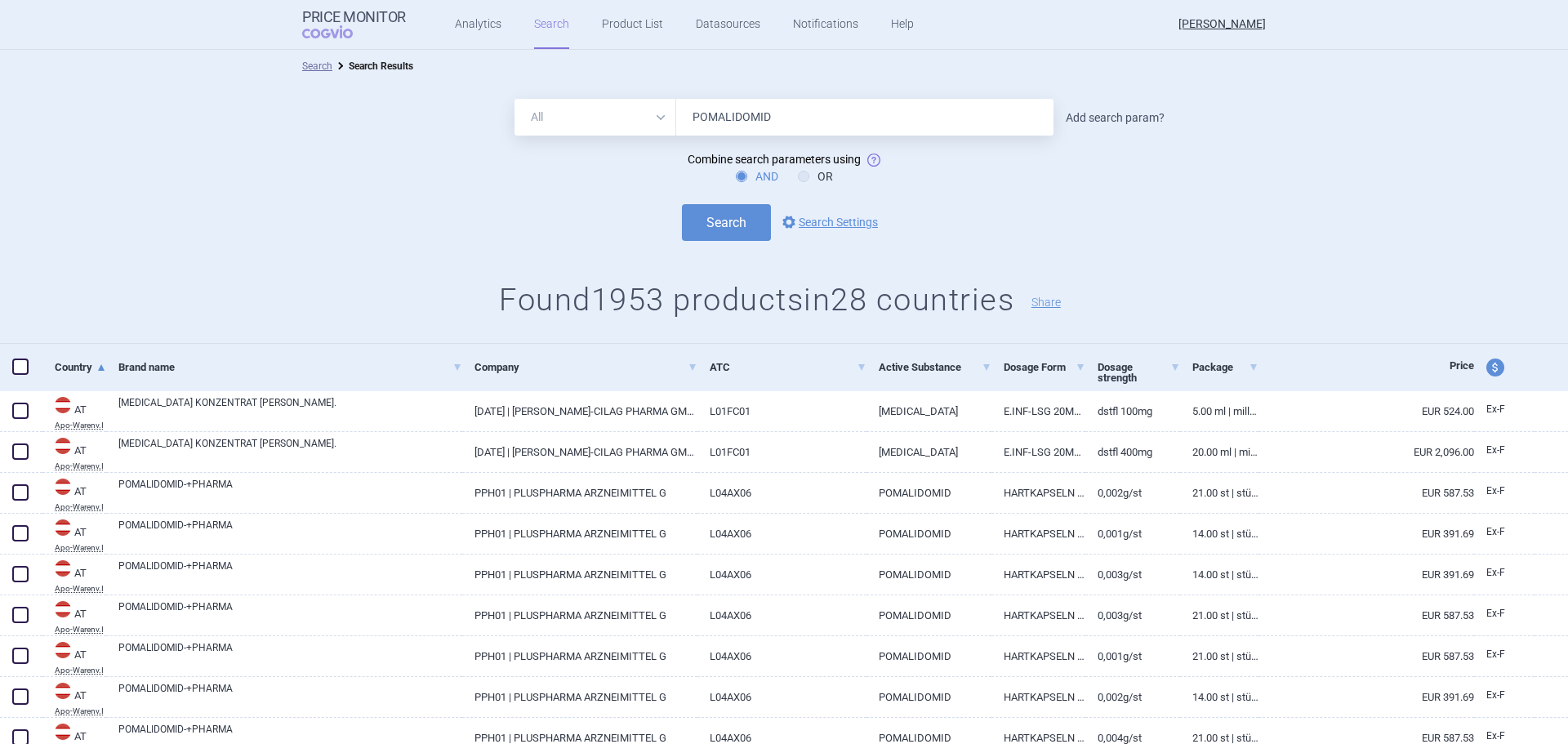
click at [1086, 112] on link "Add search param?" at bounding box center [1115, 117] width 98 height 12
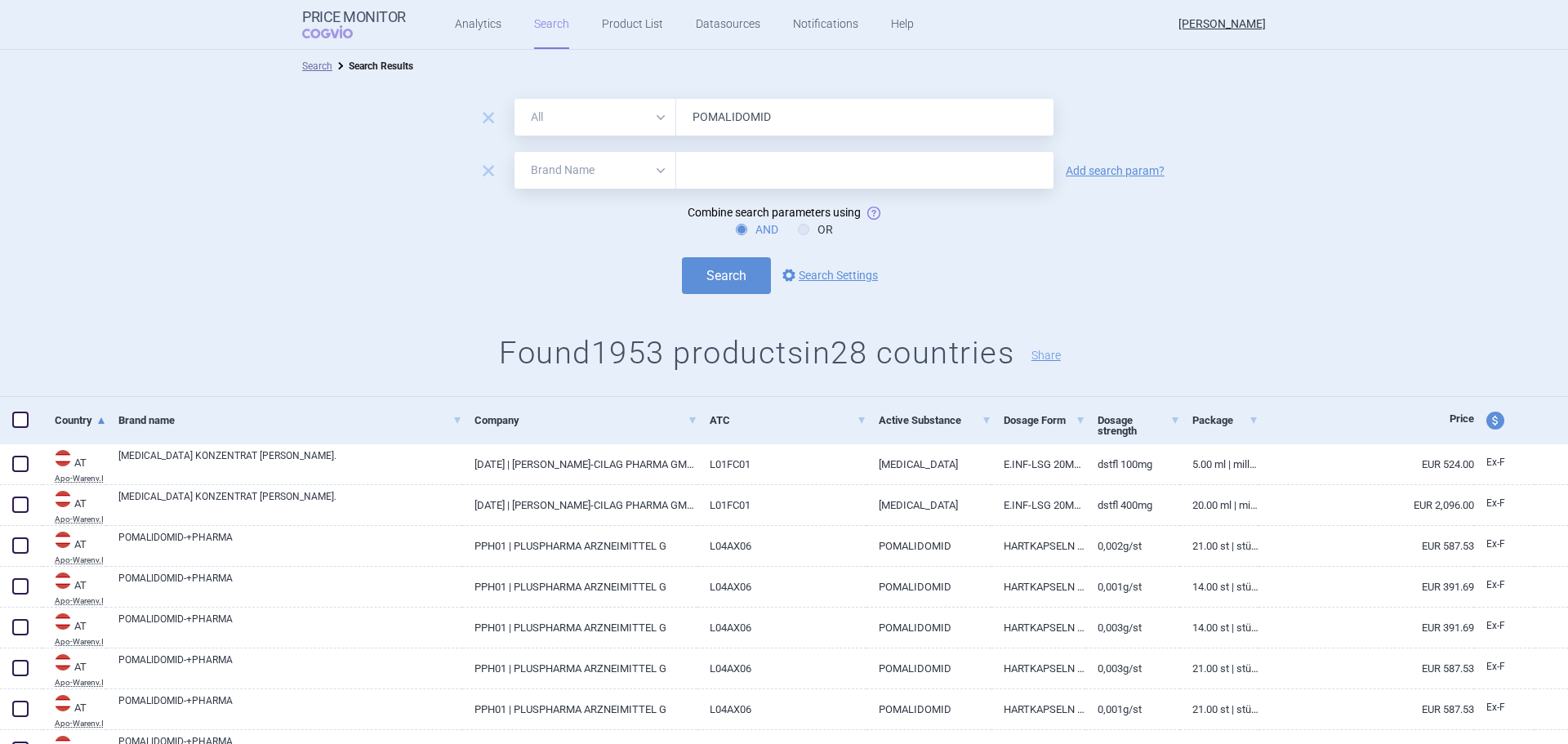
click at [638, 171] on select "All Brand Name ATC Company Active Substance Country Newer than" at bounding box center [595, 170] width 162 height 36
select select "mah"
click at [514, 152] on select "All Brand Name ATC Company Active Substance Country Newer than" at bounding box center [595, 170] width 162 height 36
click at [709, 165] on input "text" at bounding box center [865, 170] width 377 height 36
type input "TEVA"
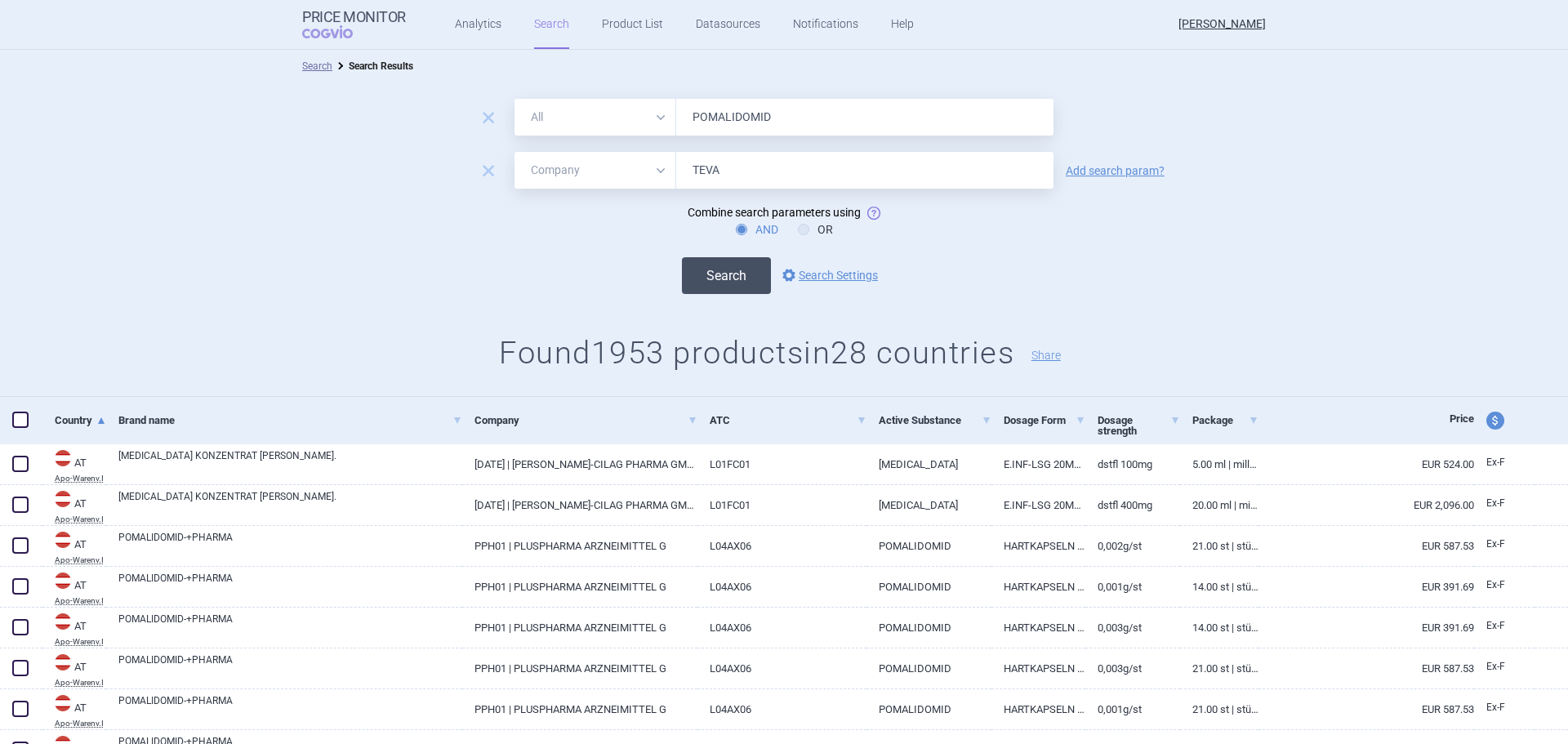
click at [743, 284] on button "Search" at bounding box center [727, 275] width 89 height 36
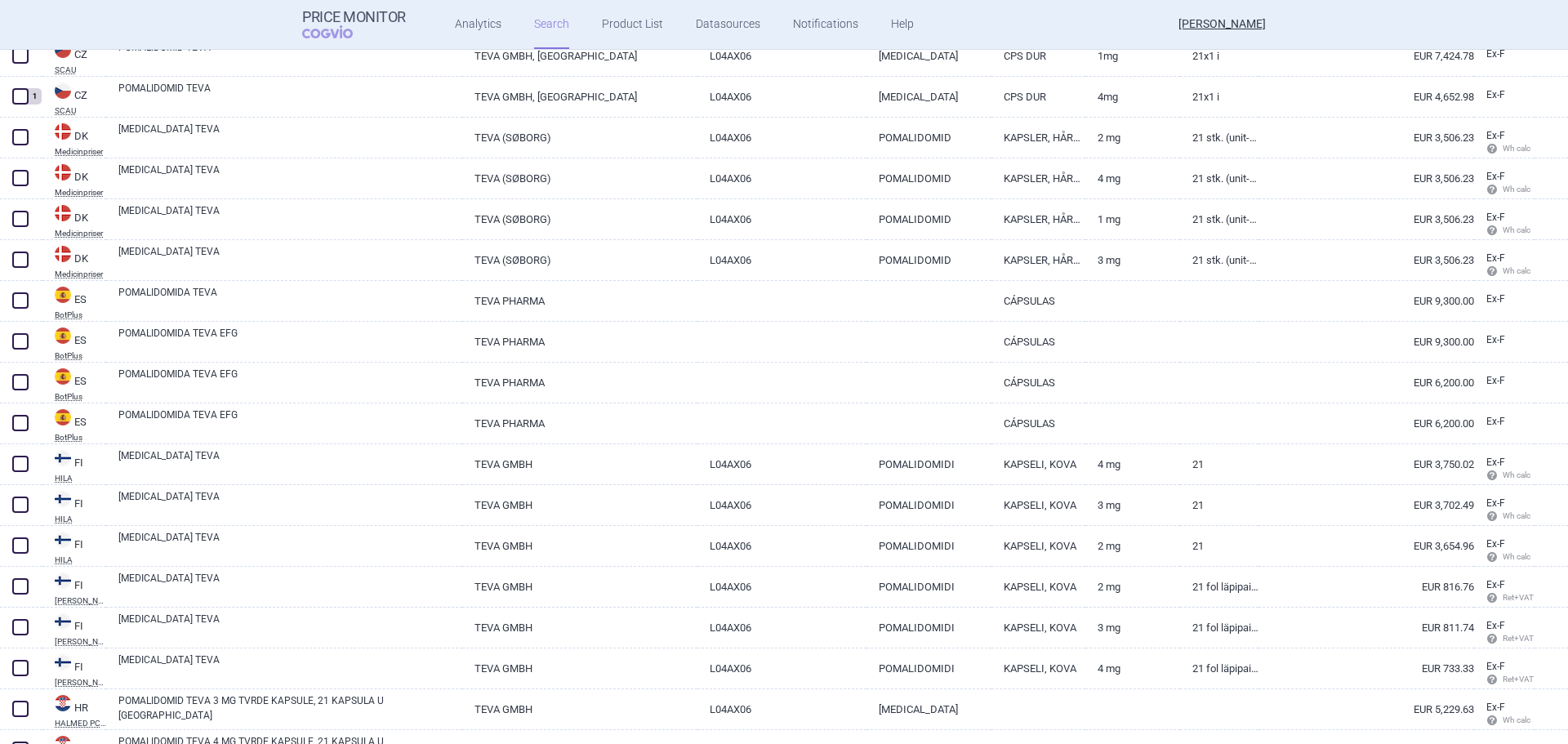
scroll to position [245, 0]
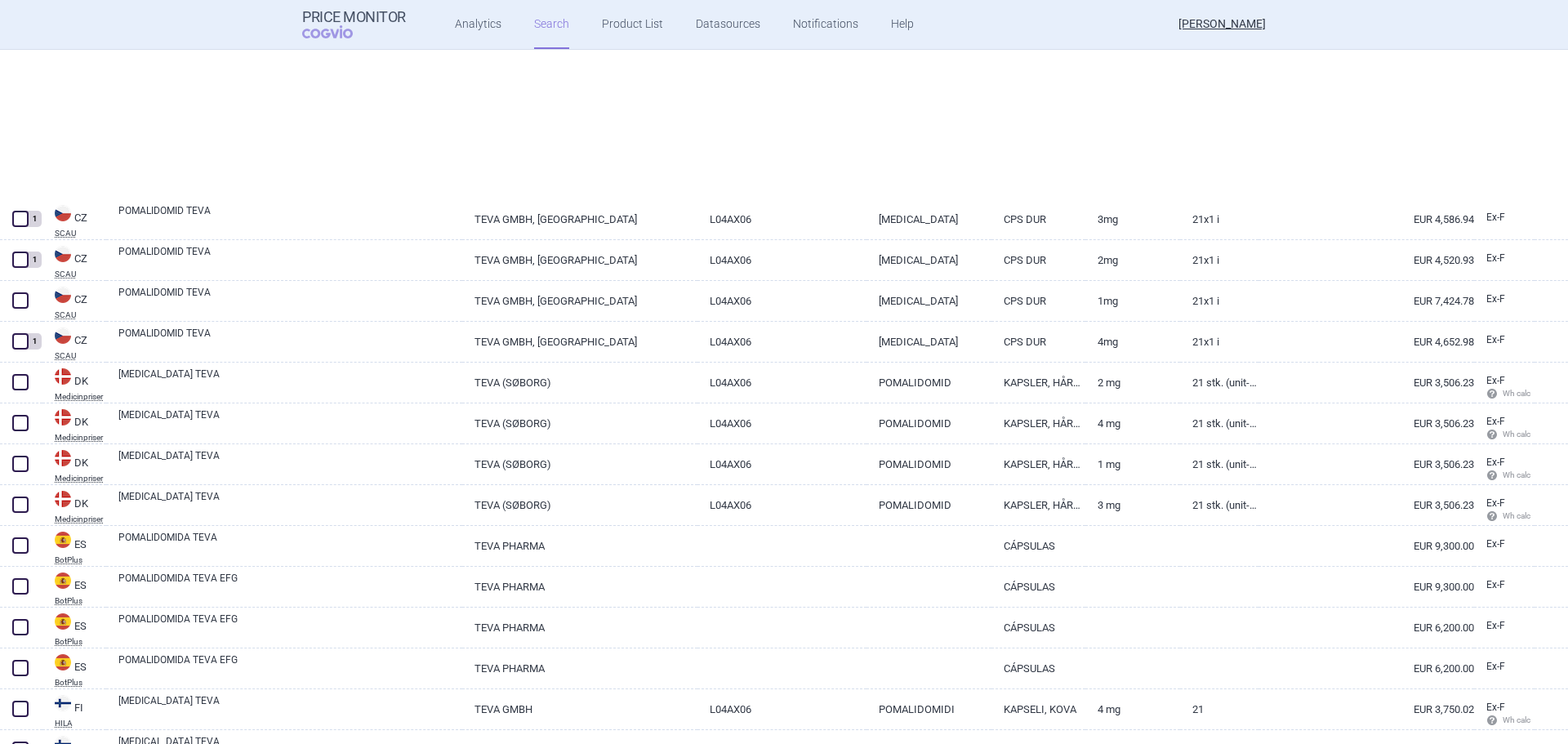
select select "mah"
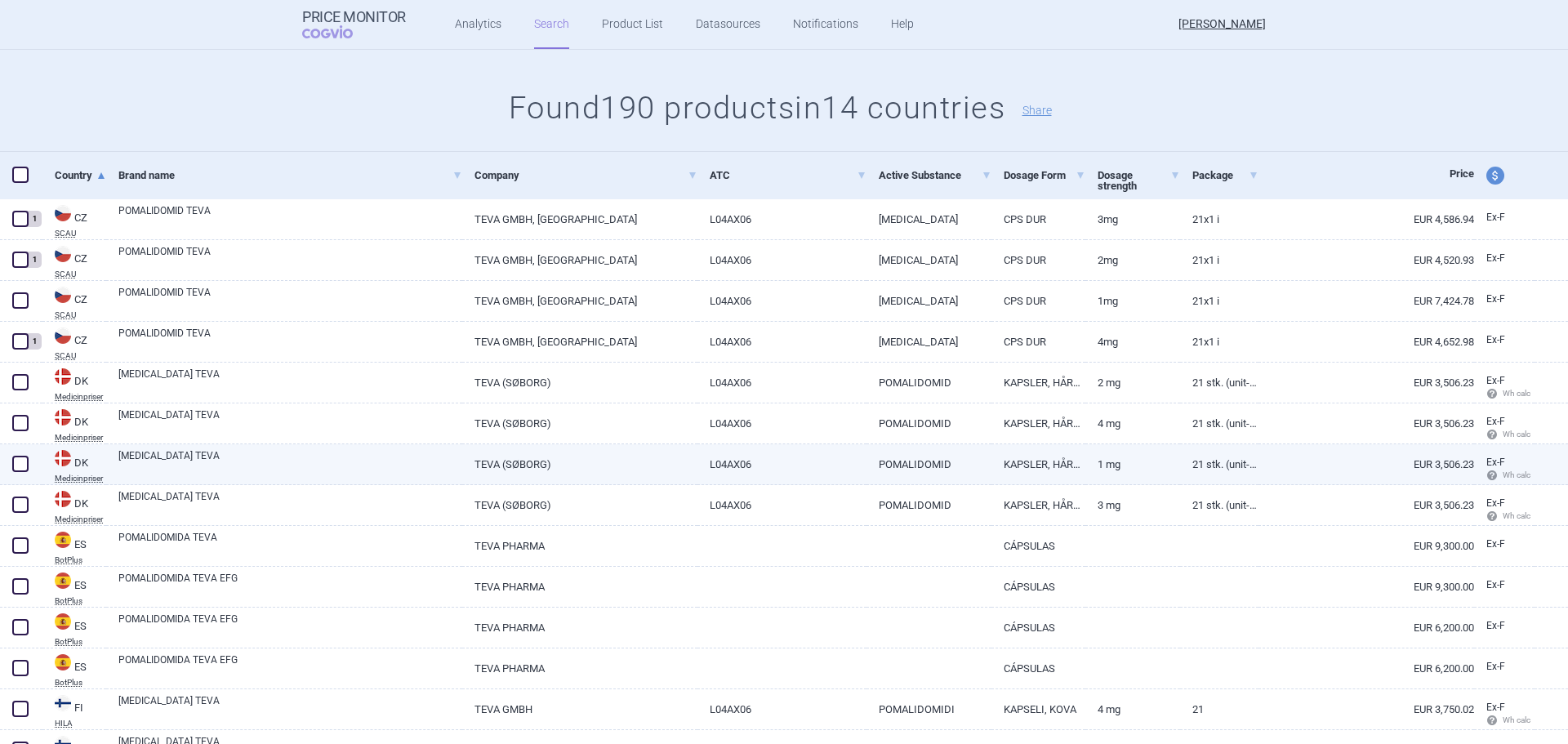
click at [23, 464] on span at bounding box center [21, 464] width 17 height 17
checkbox input "true"
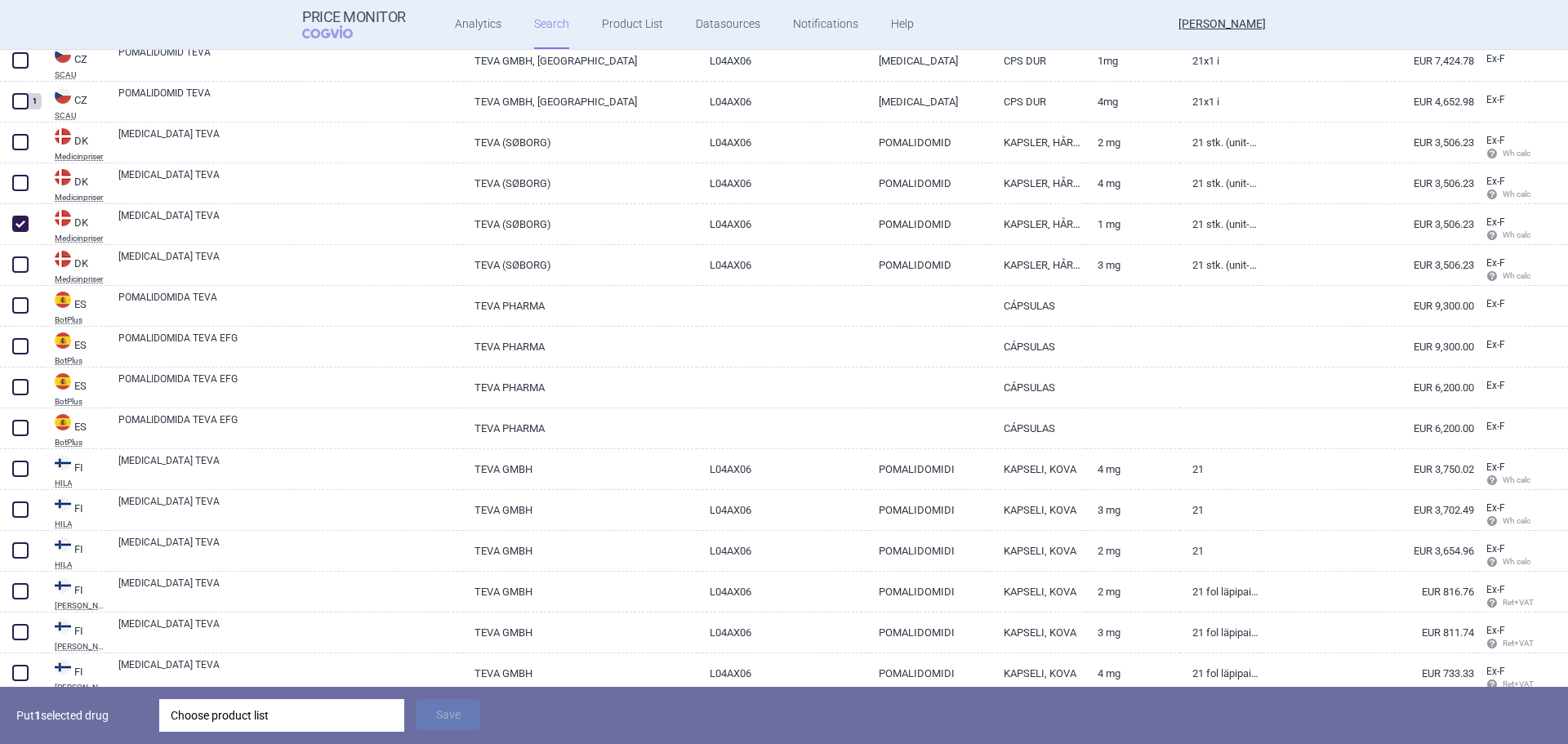
scroll to position [489, 0]
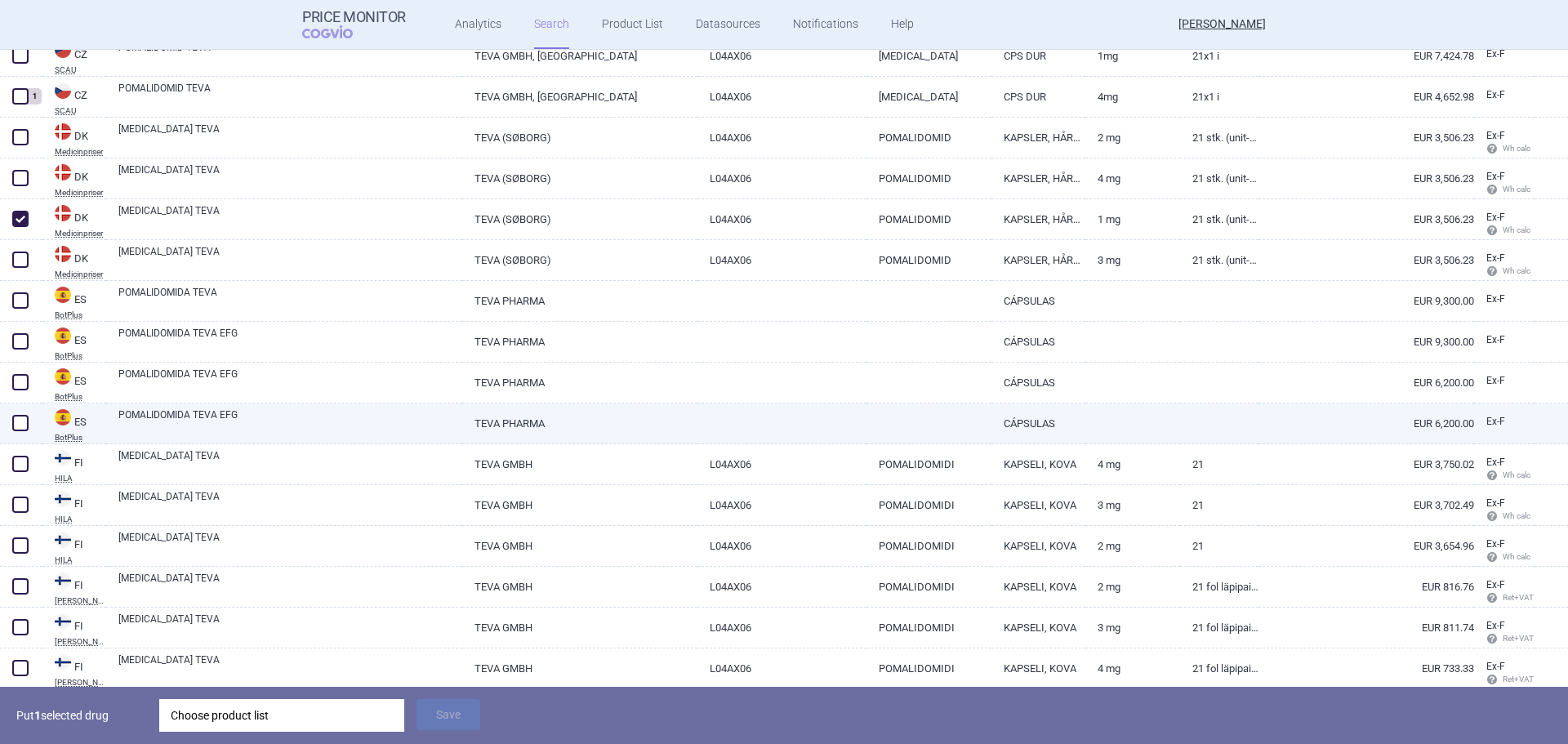
click at [322, 417] on link "POMALIDOMIDA TEVA EFG" at bounding box center [290, 422] width 344 height 30
select select "EUR"
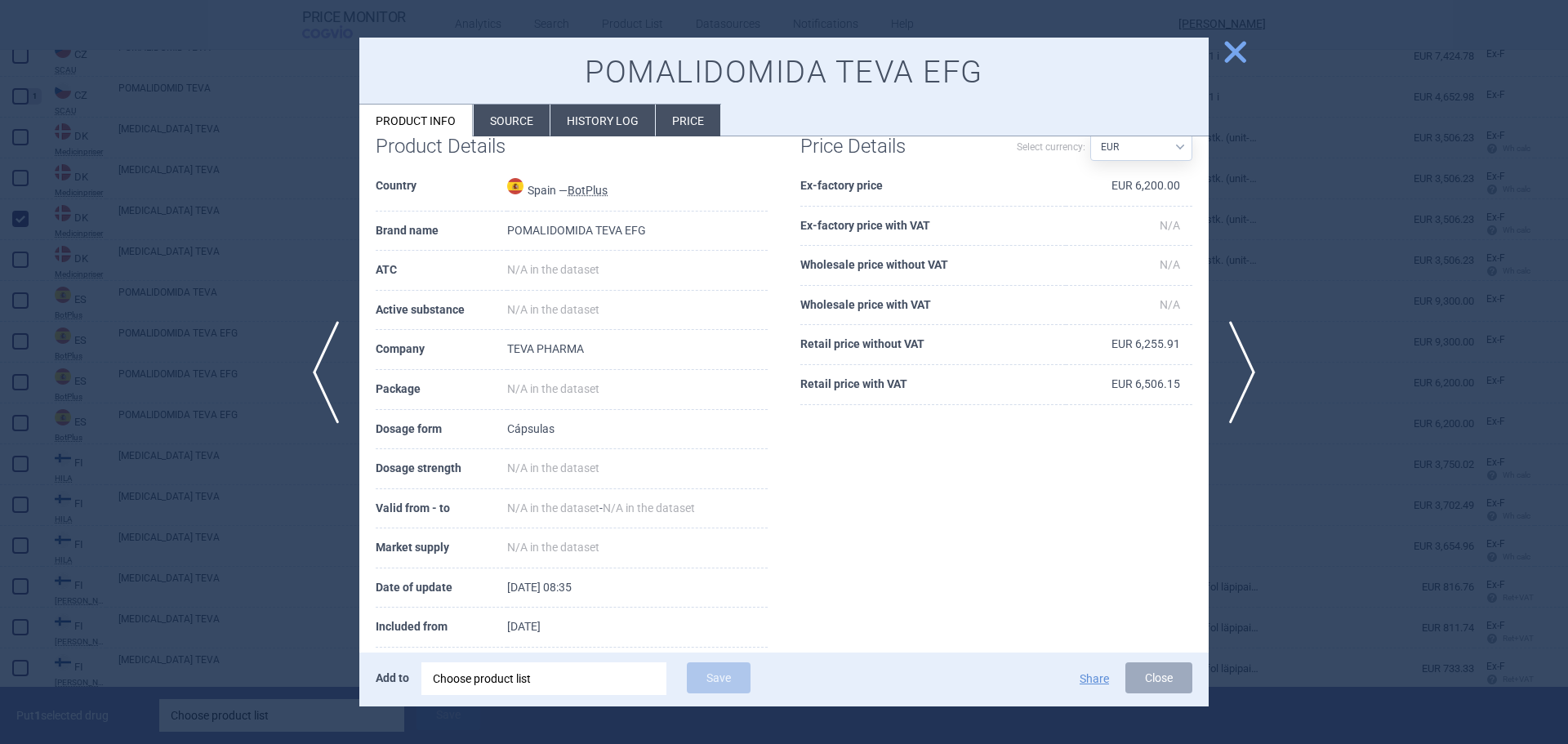
scroll to position [62, 0]
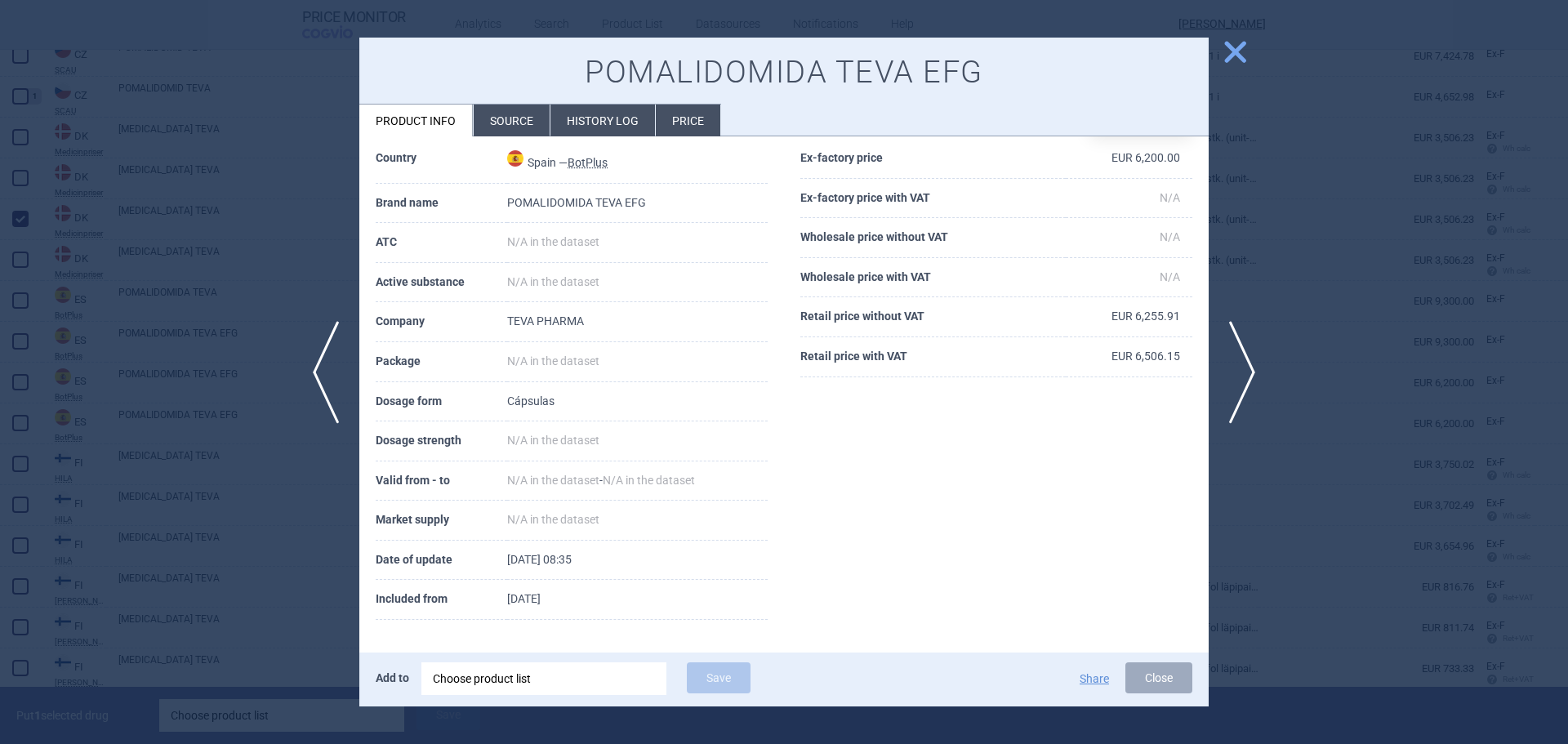
click at [509, 123] on li "Source" at bounding box center [512, 120] width 76 height 32
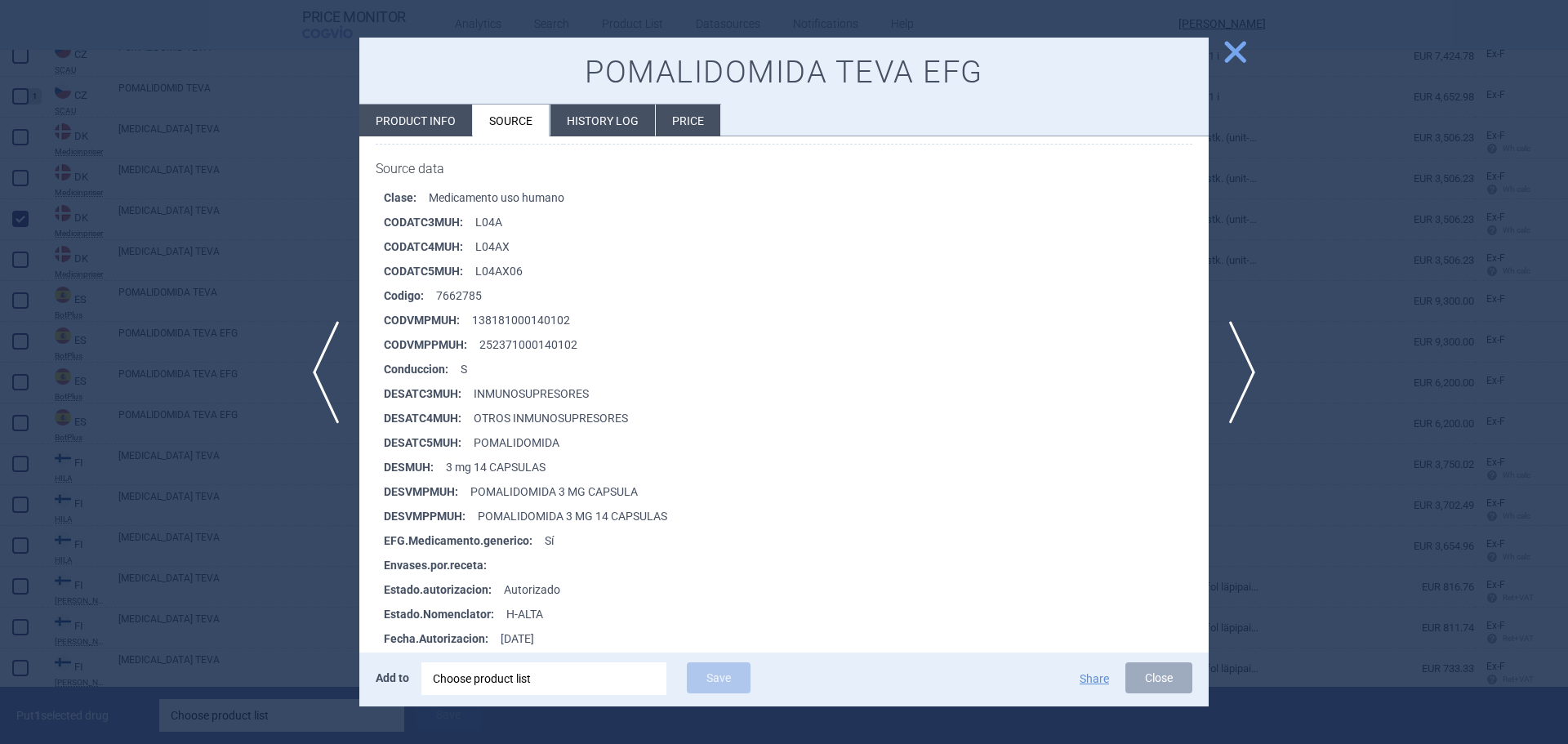
scroll to position [245, 0]
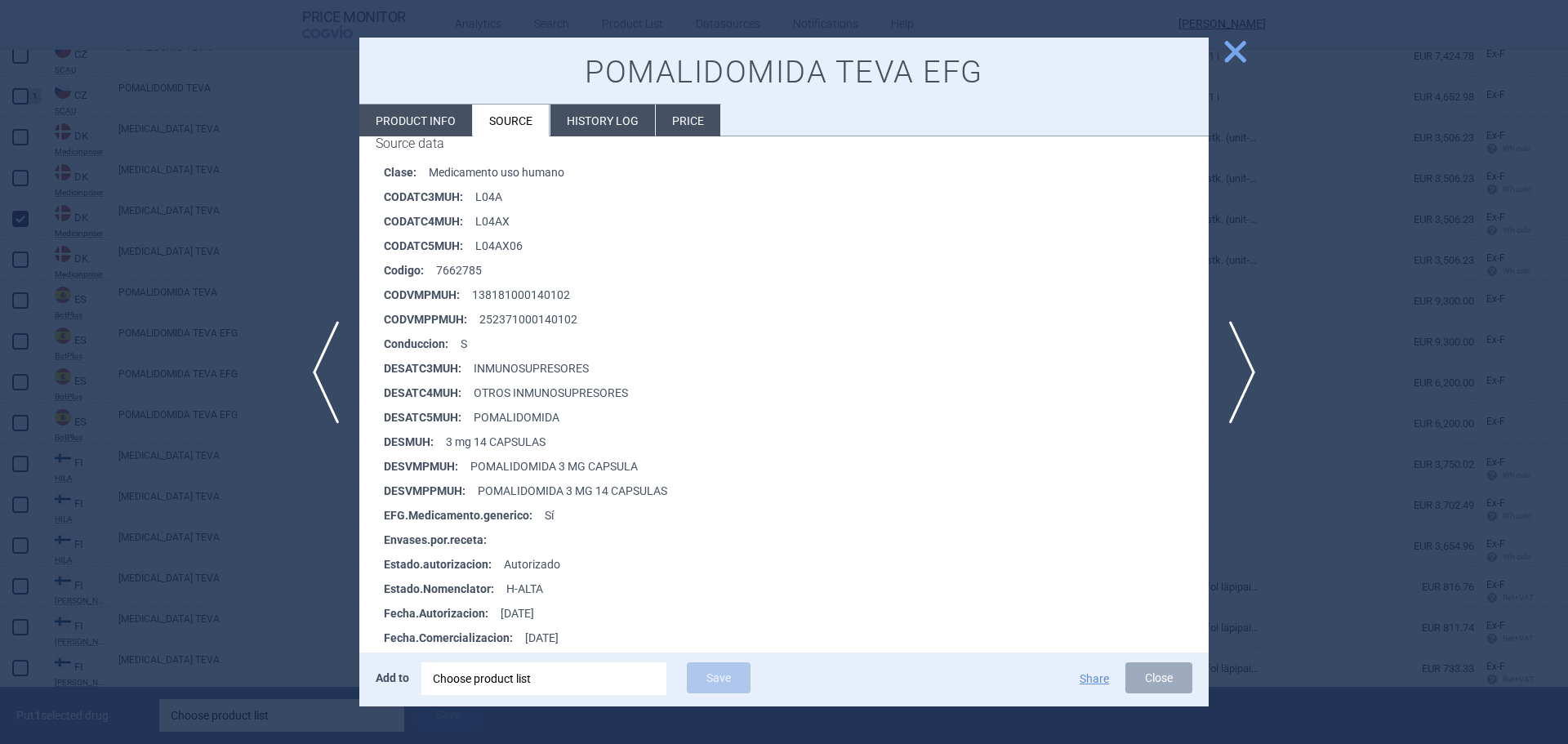
click at [1232, 64] on span "close" at bounding box center [1235, 51] width 29 height 29
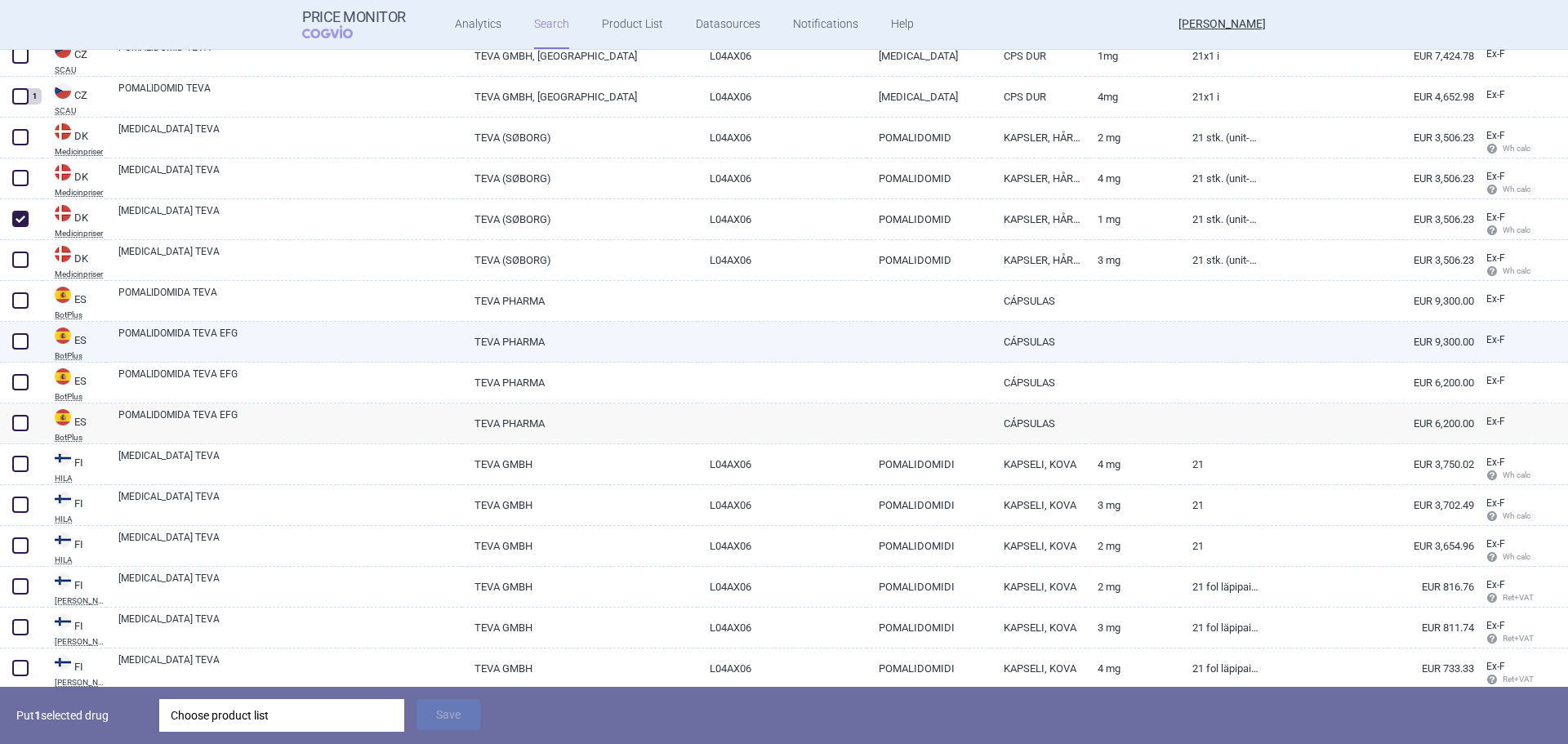
click at [210, 328] on link "POMALIDOMIDA TEVA EFG" at bounding box center [290, 341] width 344 height 30
select select "EUR"
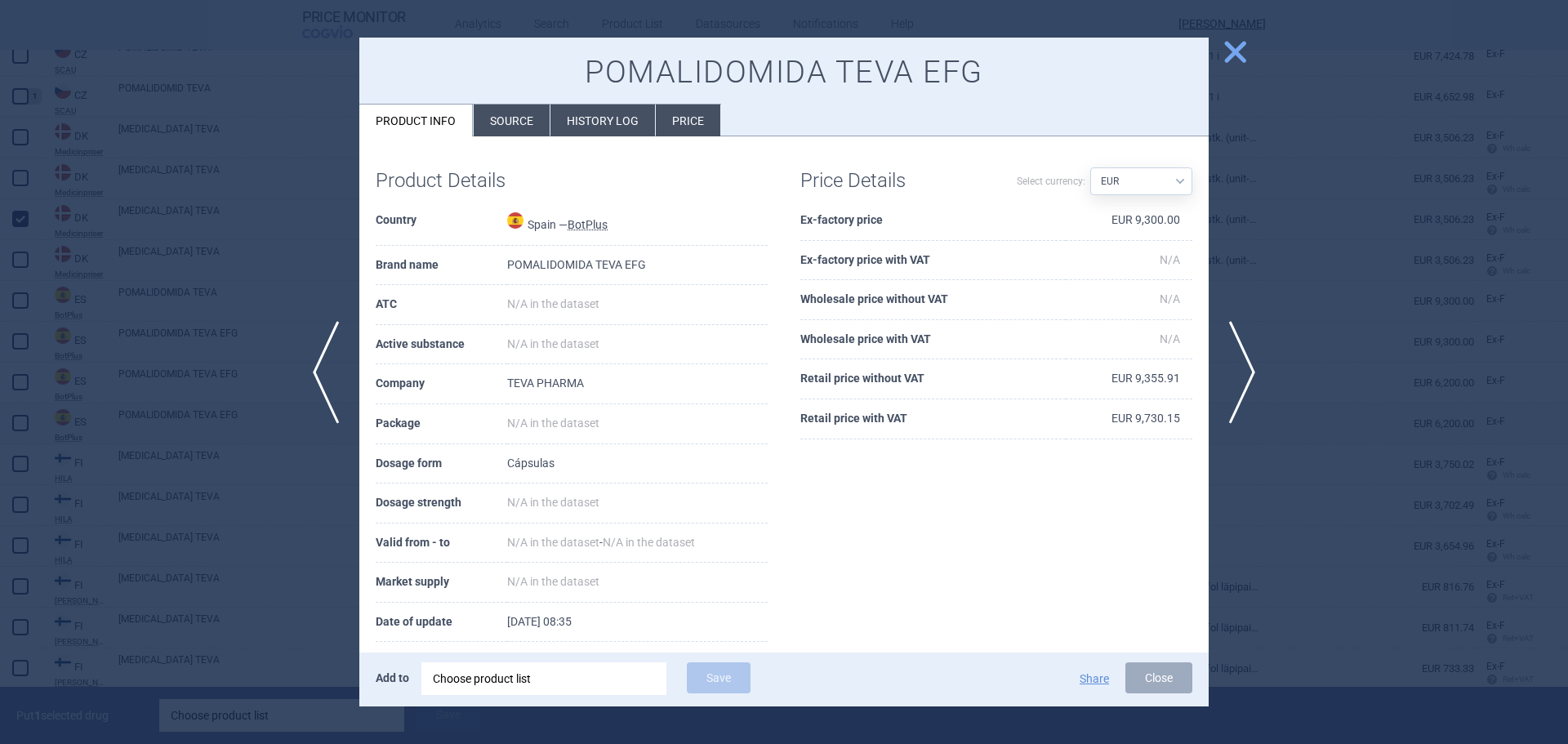
click at [681, 122] on li "Price" at bounding box center [688, 120] width 65 height 32
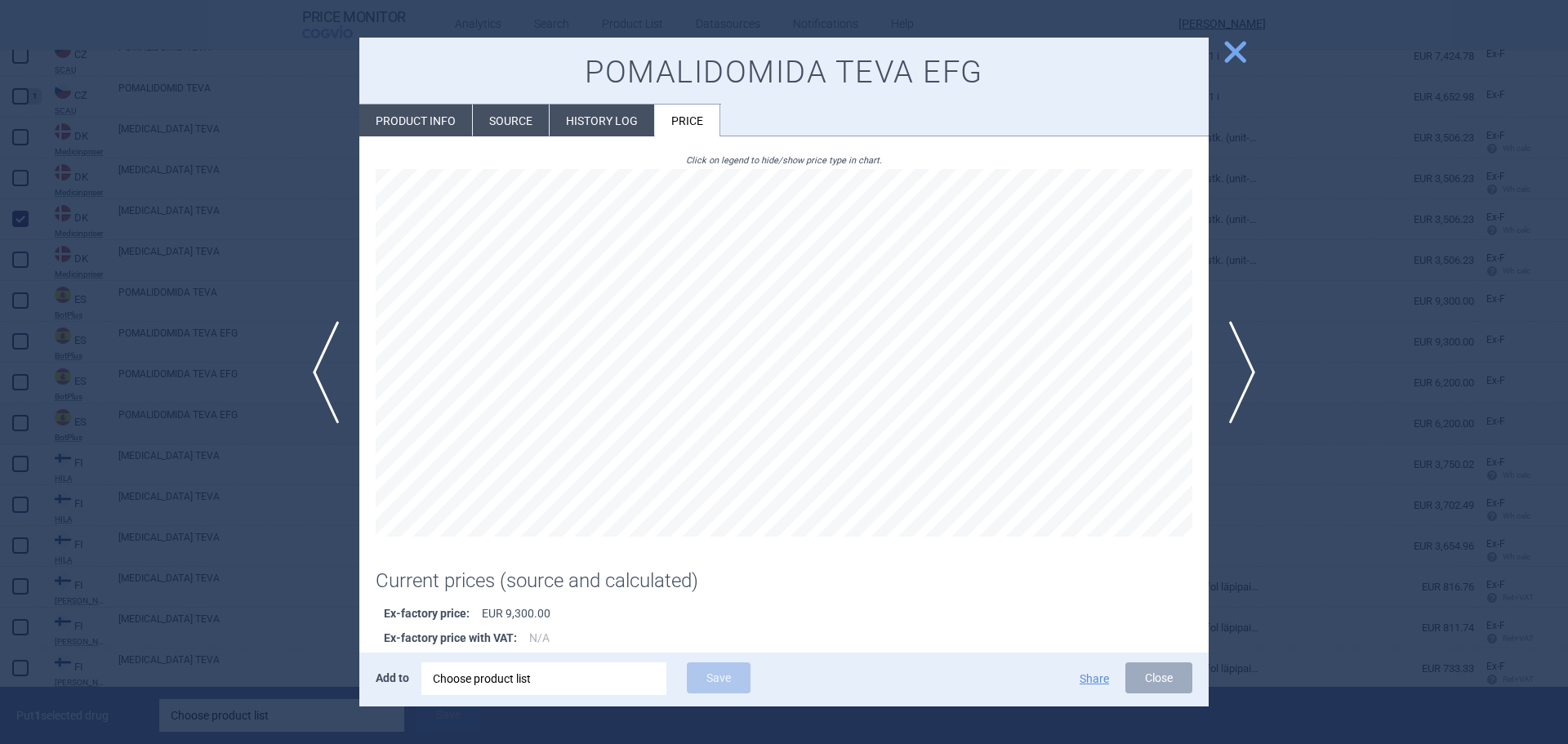
click at [517, 114] on li "Source" at bounding box center [511, 120] width 76 height 32
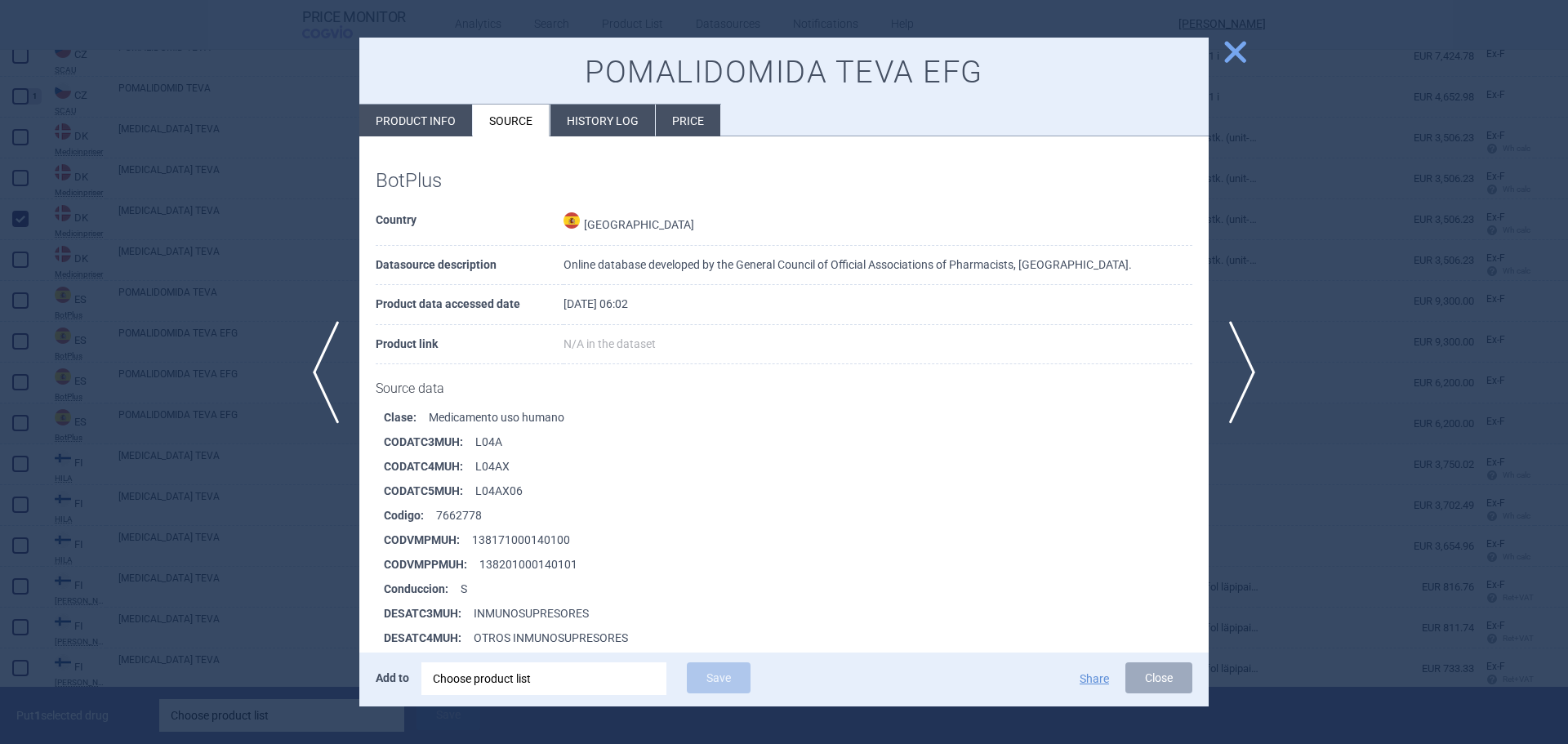
scroll to position [245, 0]
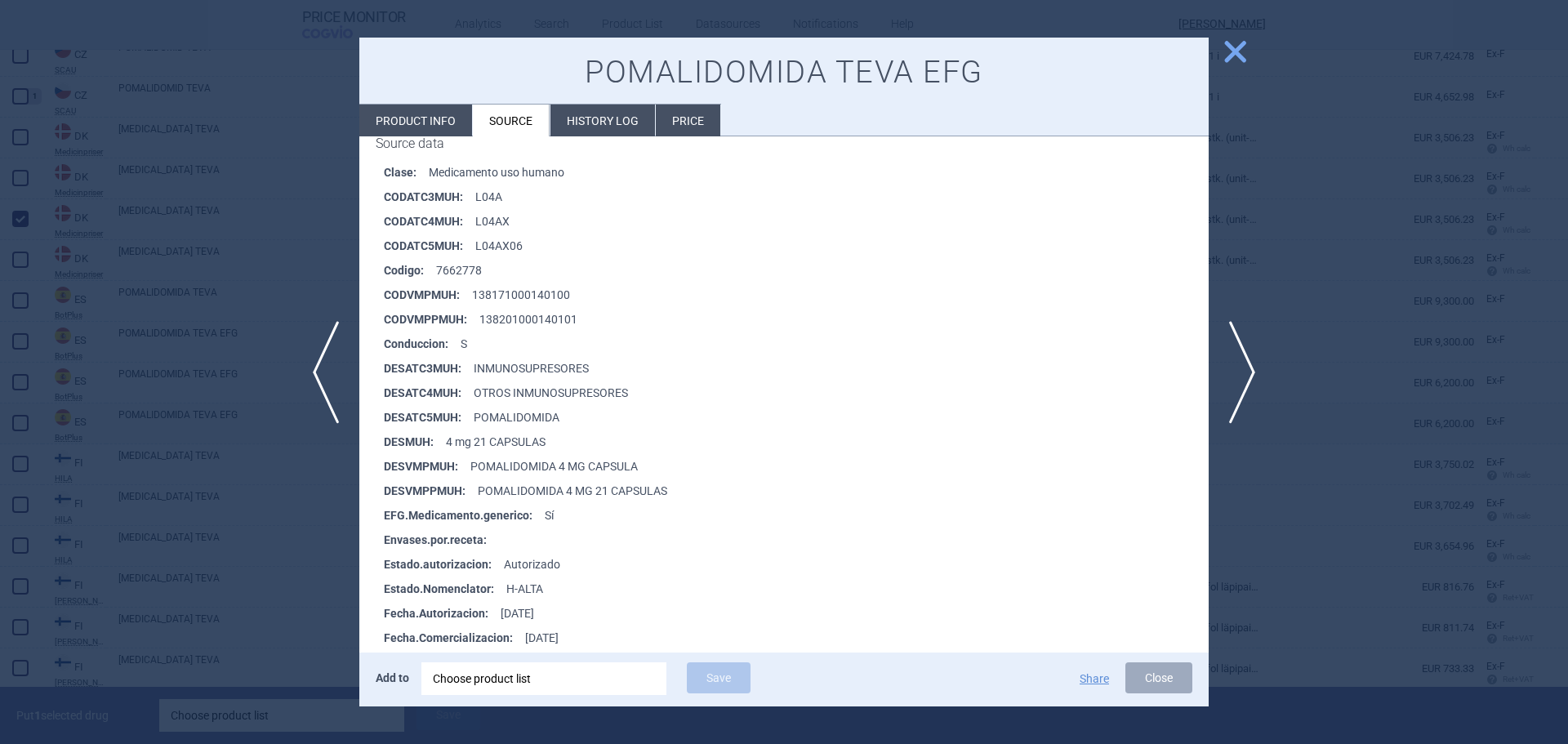
click at [1233, 54] on span "close" at bounding box center [1235, 51] width 29 height 29
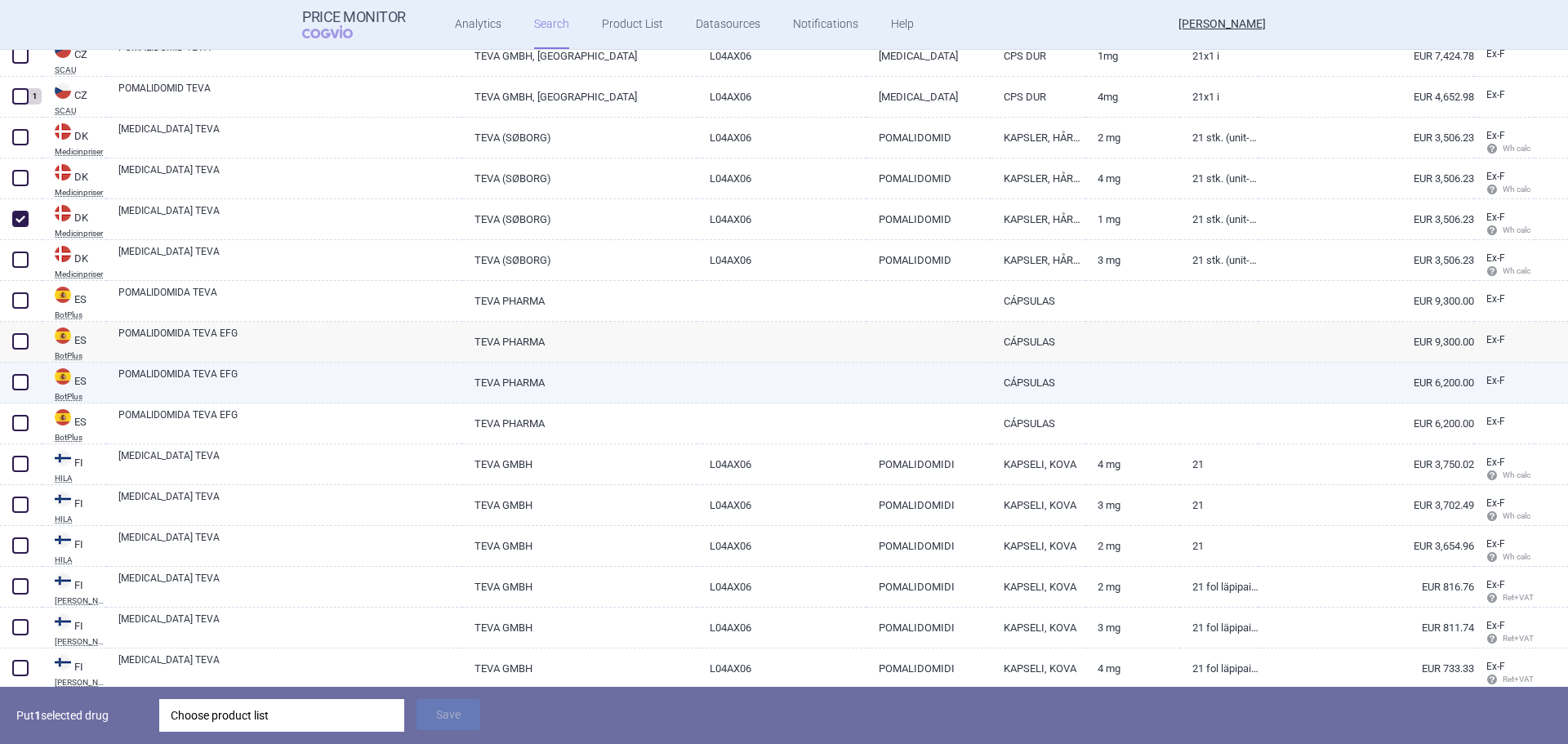
click at [193, 385] on link "POMALIDOMIDA TEVA EFG" at bounding box center [290, 381] width 344 height 30
select select "EUR"
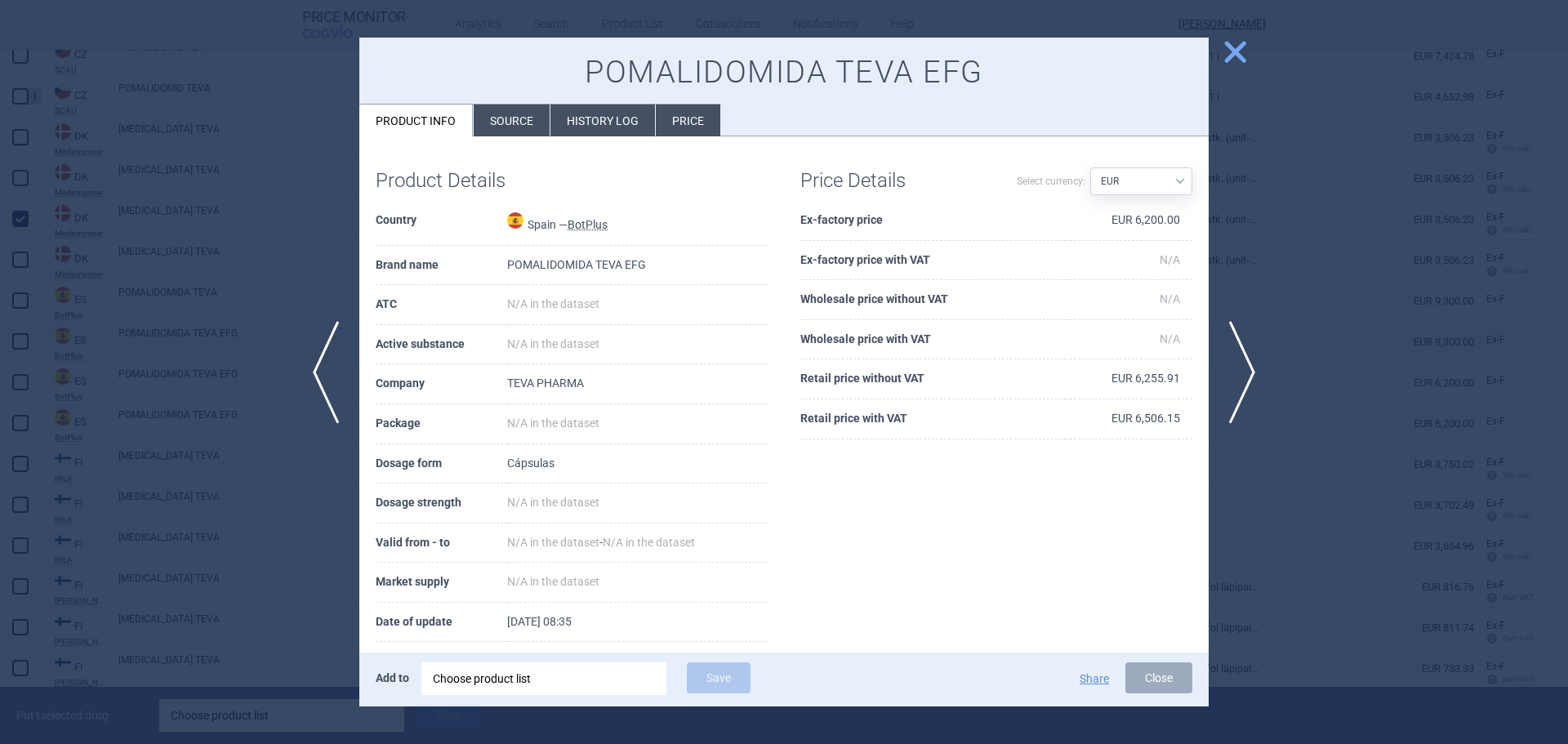
click at [531, 125] on li "Source" at bounding box center [512, 120] width 76 height 32
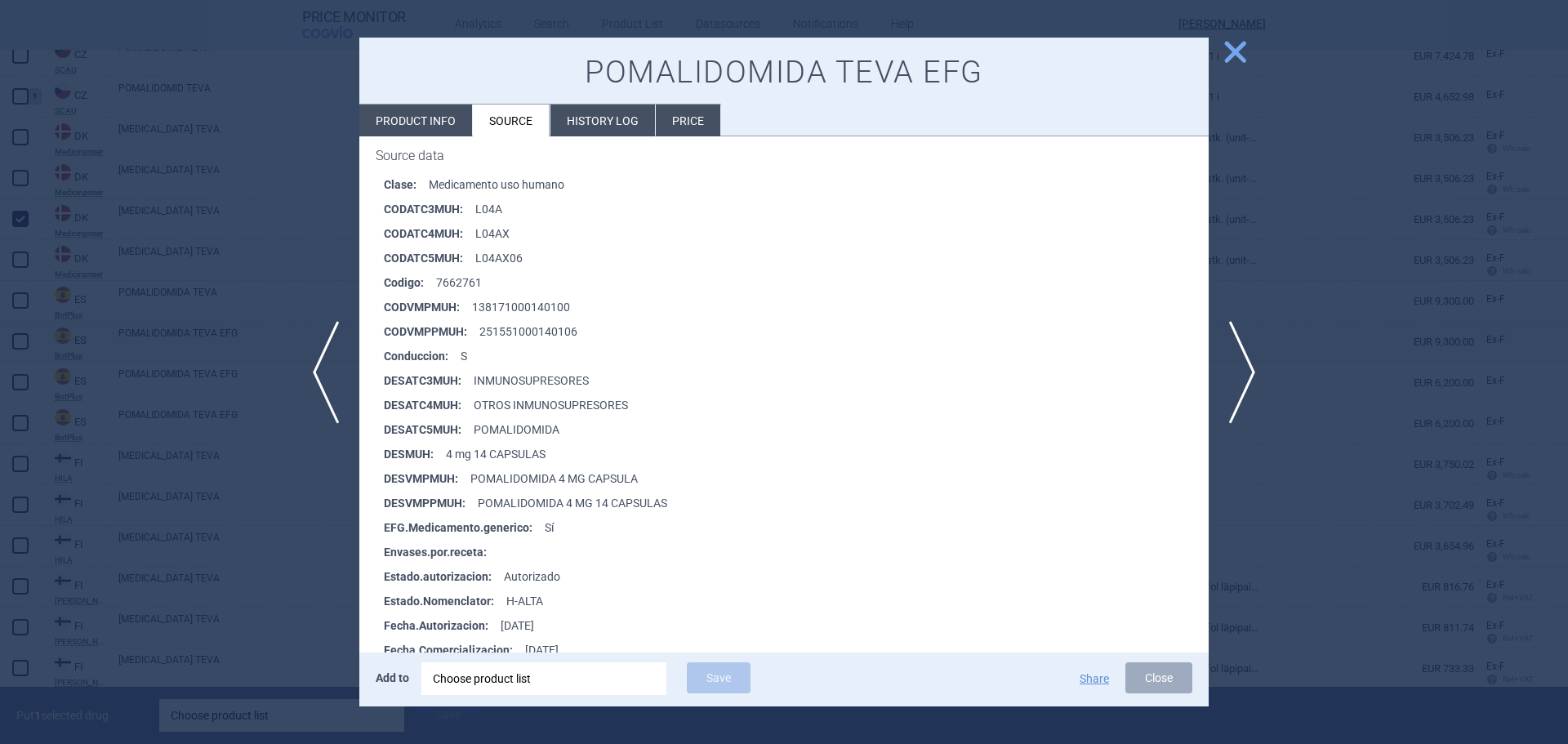
scroll to position [245, 0]
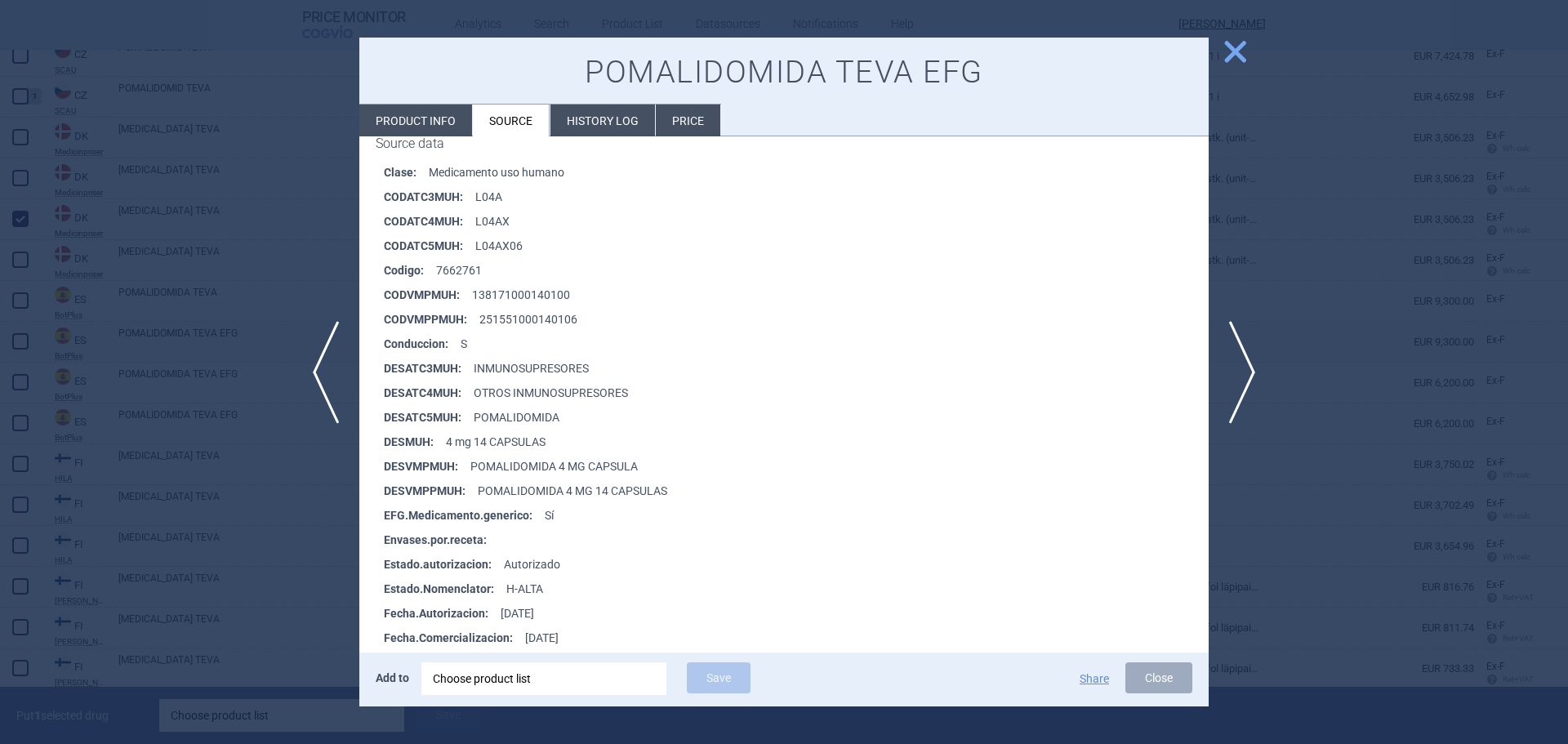
click at [1237, 43] on span "close" at bounding box center [1235, 51] width 29 height 29
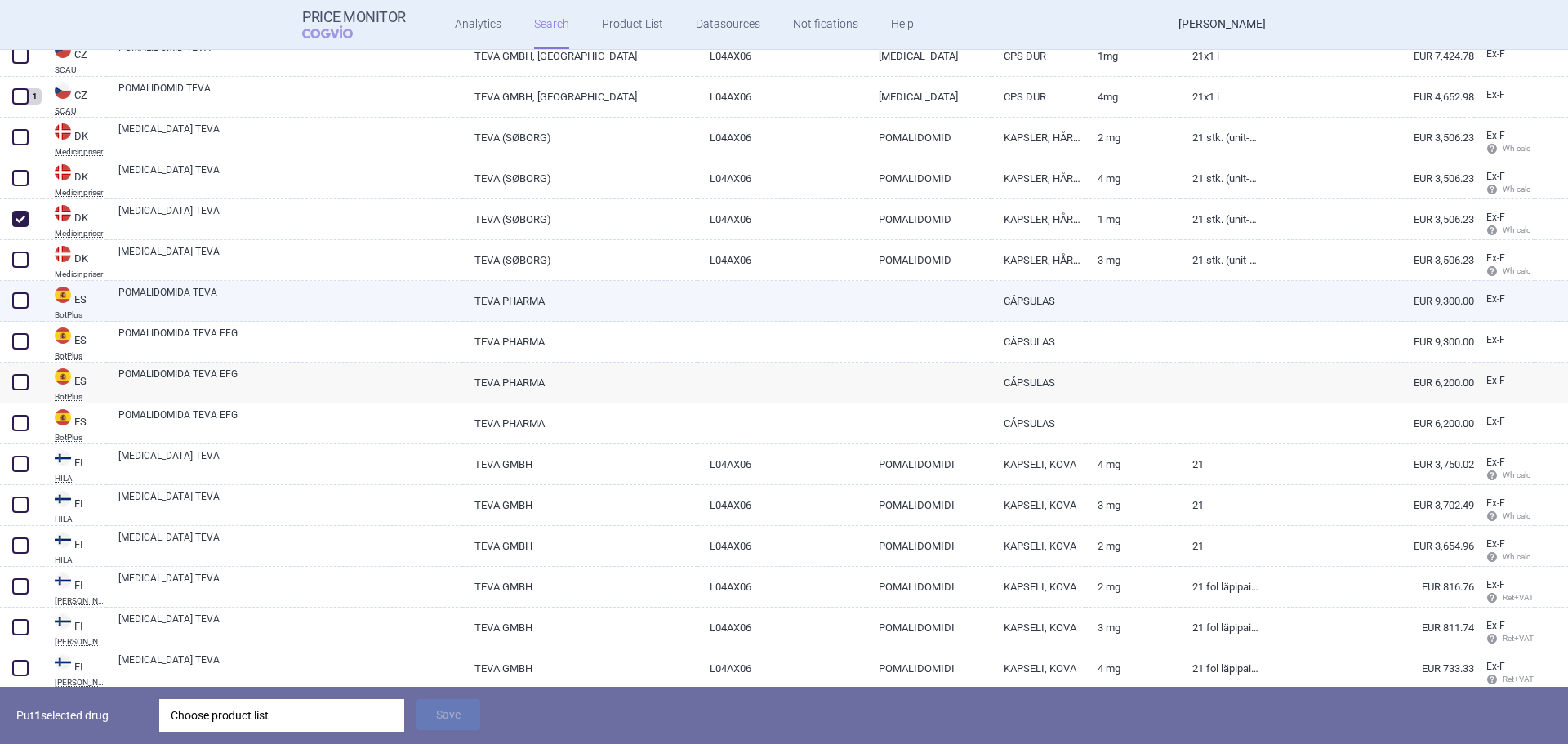
click at [160, 298] on link "POMALIDOMIDA TEVA" at bounding box center [290, 300] width 344 height 30
select select "EUR"
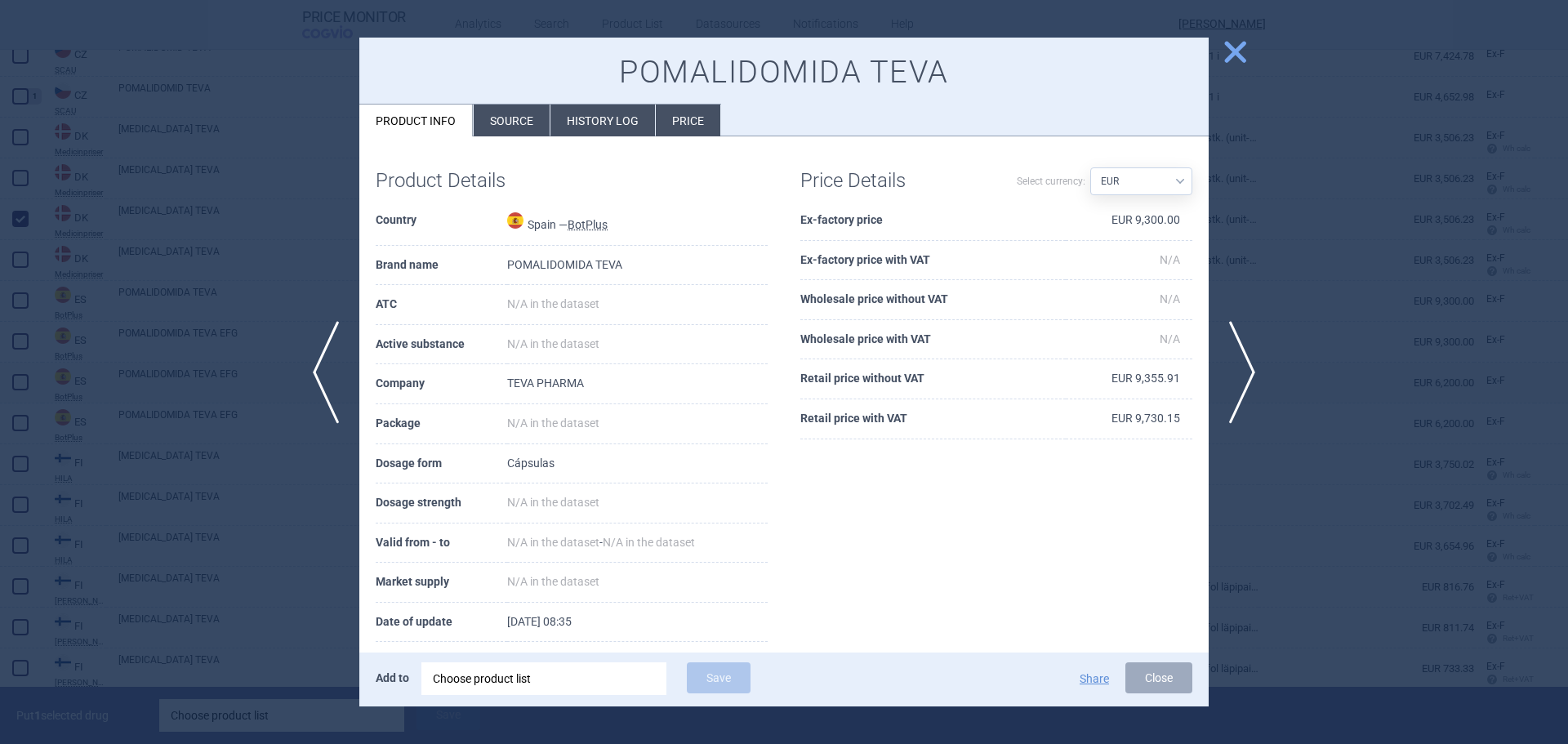
click at [514, 113] on li "Source" at bounding box center [512, 120] width 76 height 32
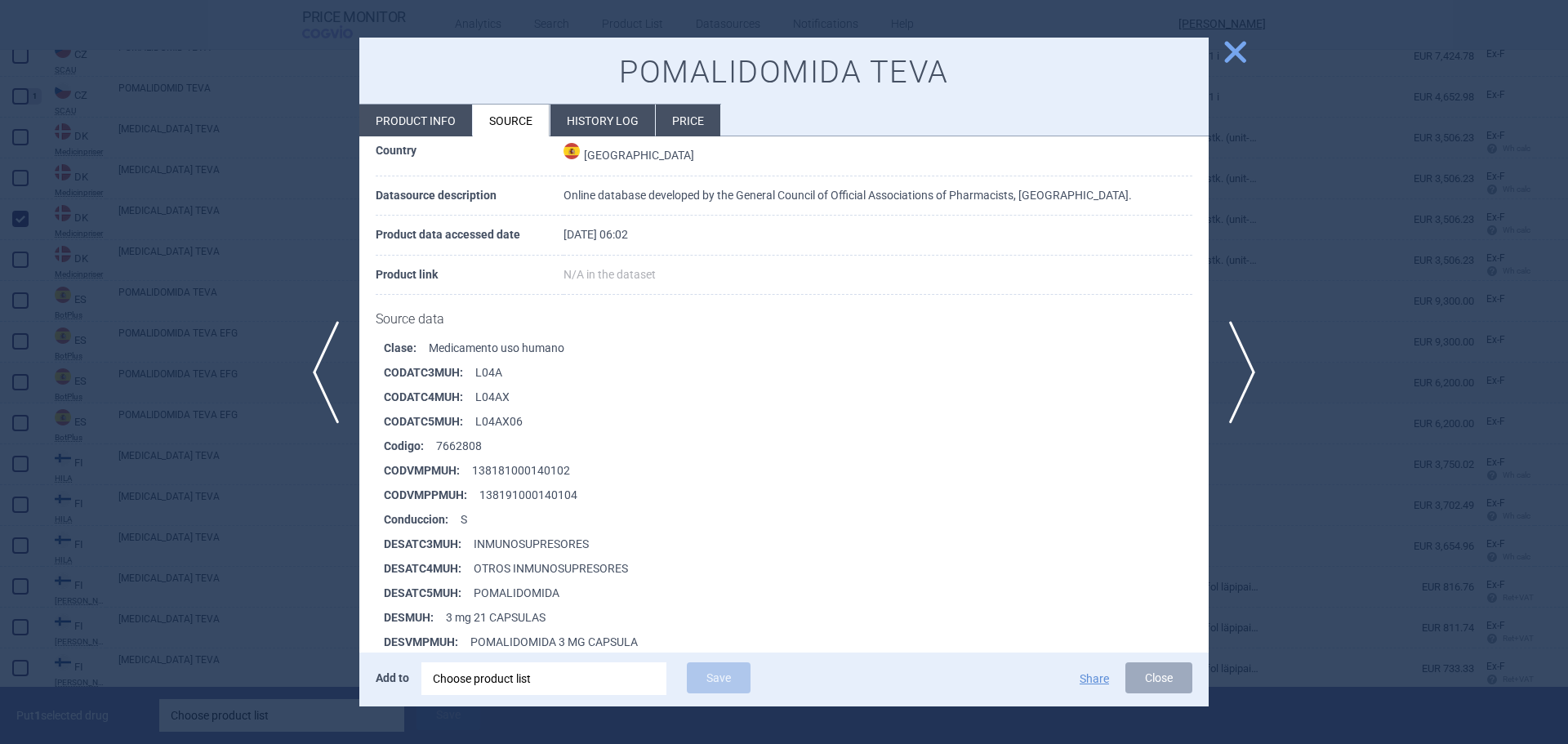
scroll to position [163, 0]
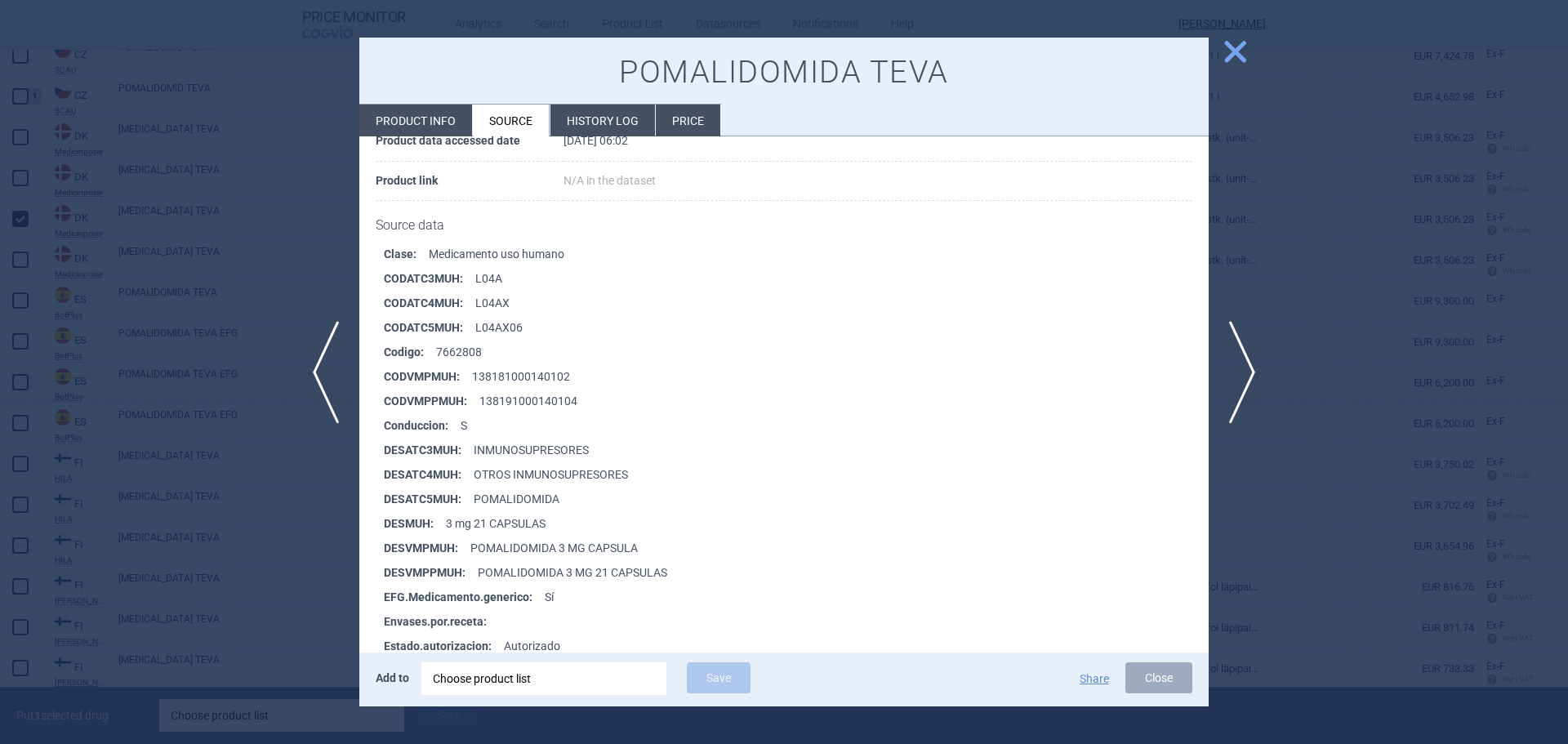
click at [1230, 48] on span "close" at bounding box center [1235, 51] width 29 height 29
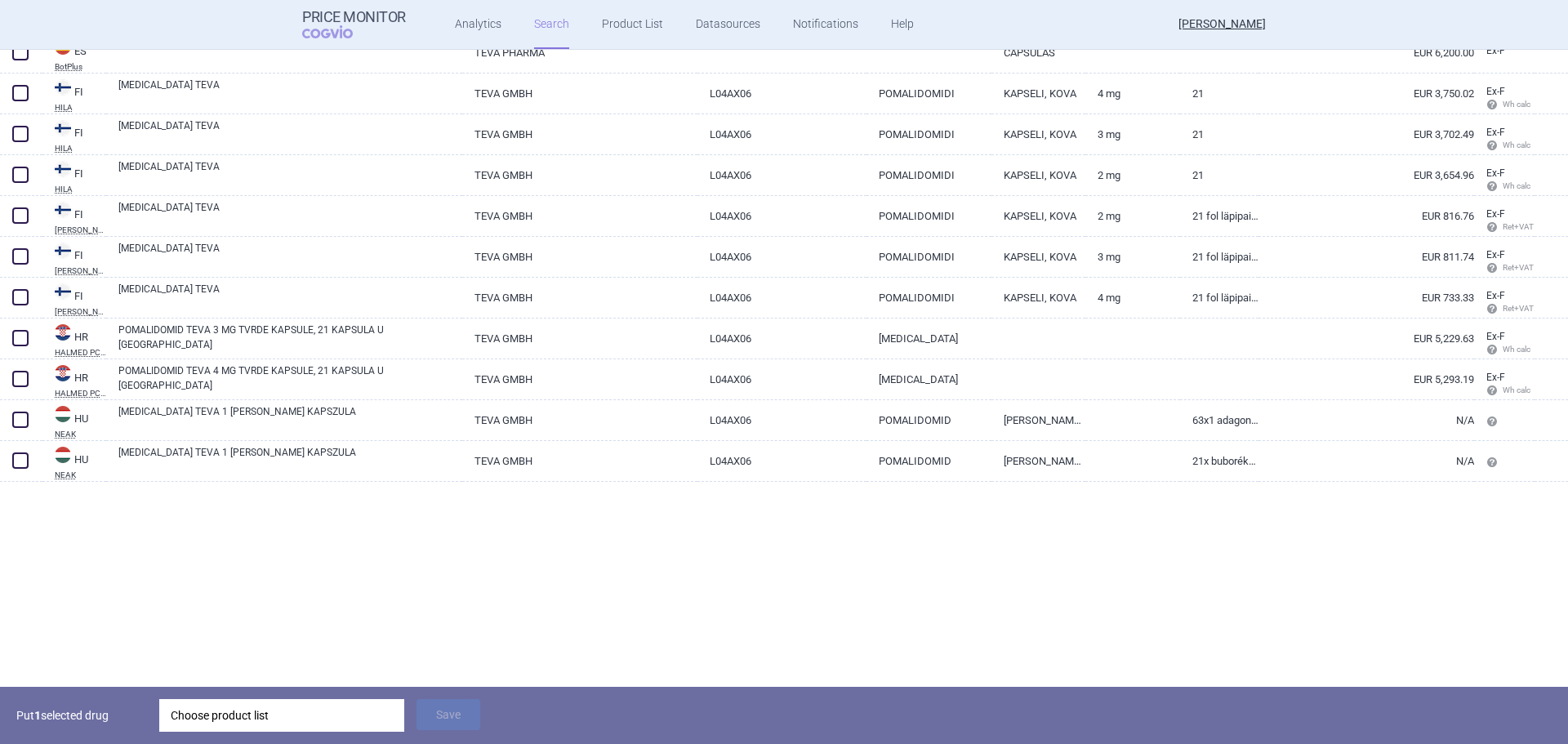
scroll to position [898, 0]
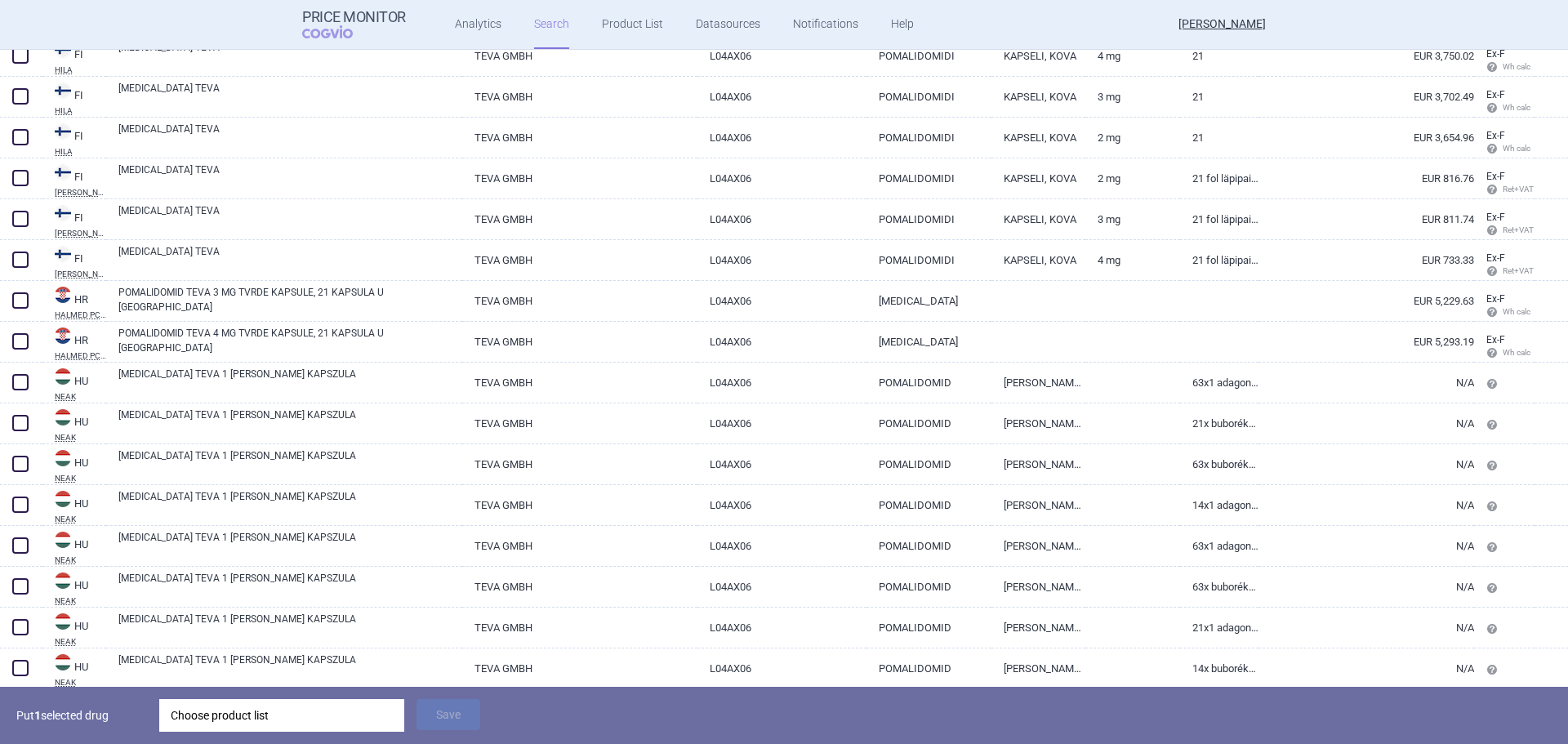
click at [191, 707] on div "Choose product list" at bounding box center [281, 714] width 222 height 32
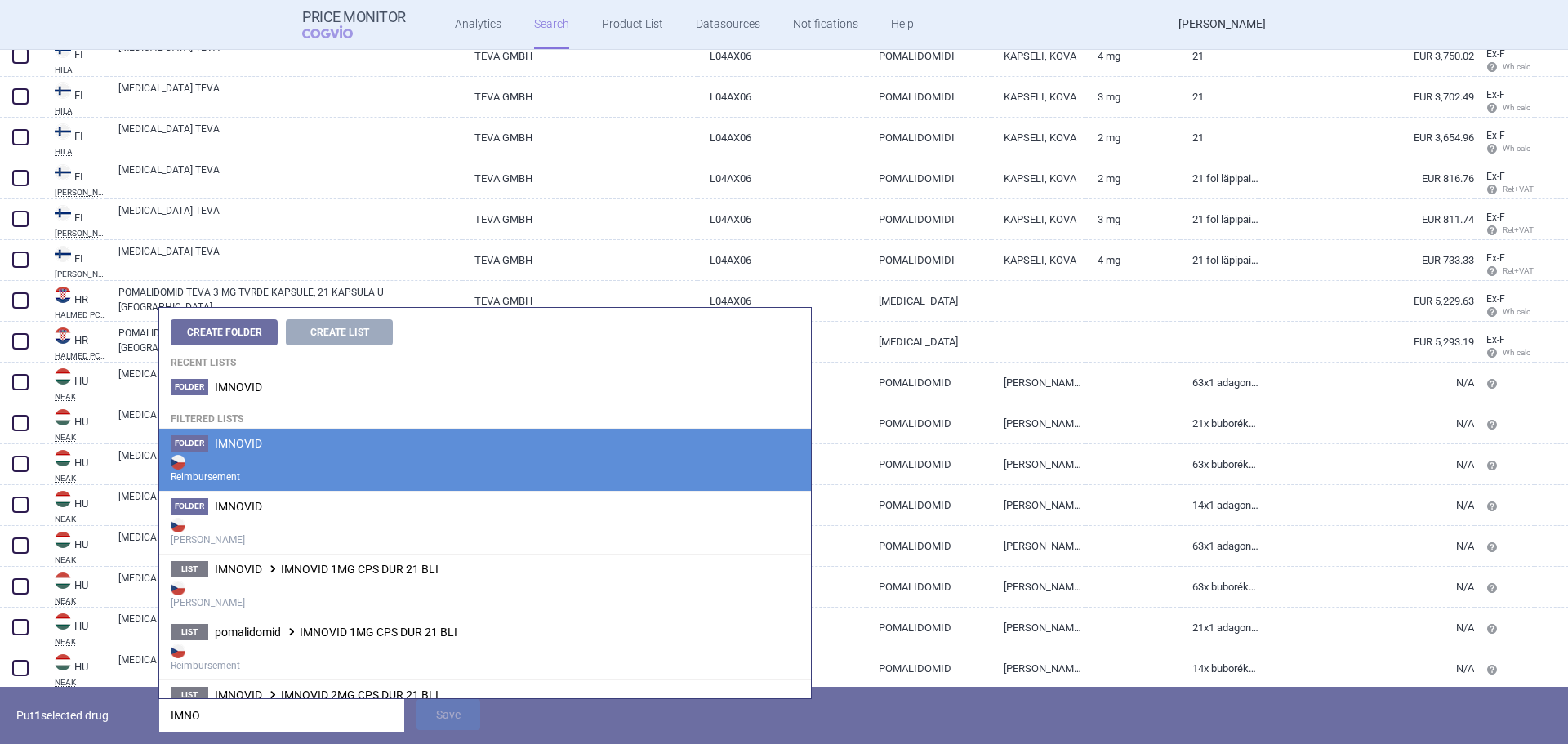
type input "IMNO"
click at [277, 460] on strong "Reimbursement" at bounding box center [485, 467] width 629 height 32
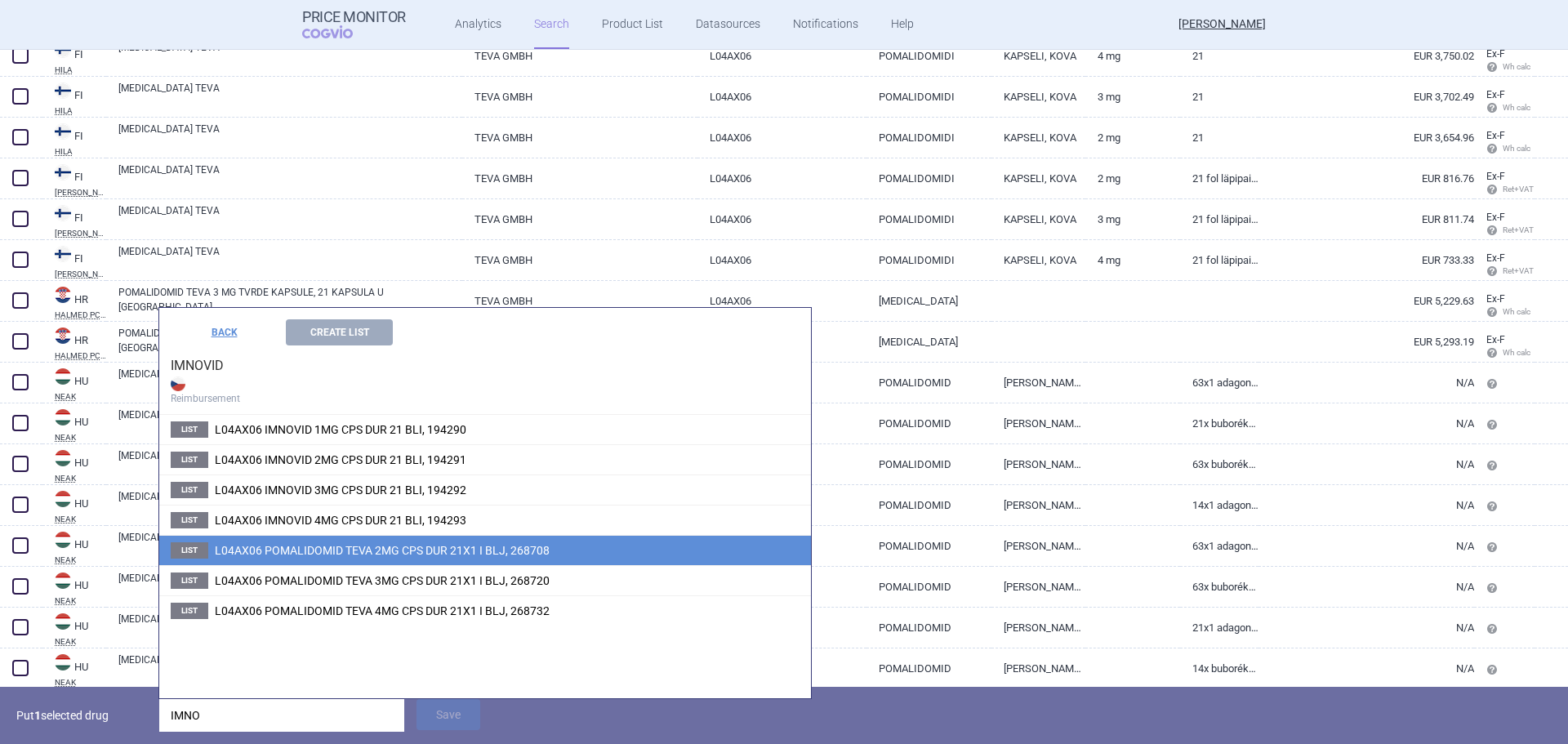
click at [458, 556] on span "L04AX06 POMALIDOMID TEVA 2MG CPS DUR 21X1 I BLJ, 268708" at bounding box center [382, 551] width 335 height 13
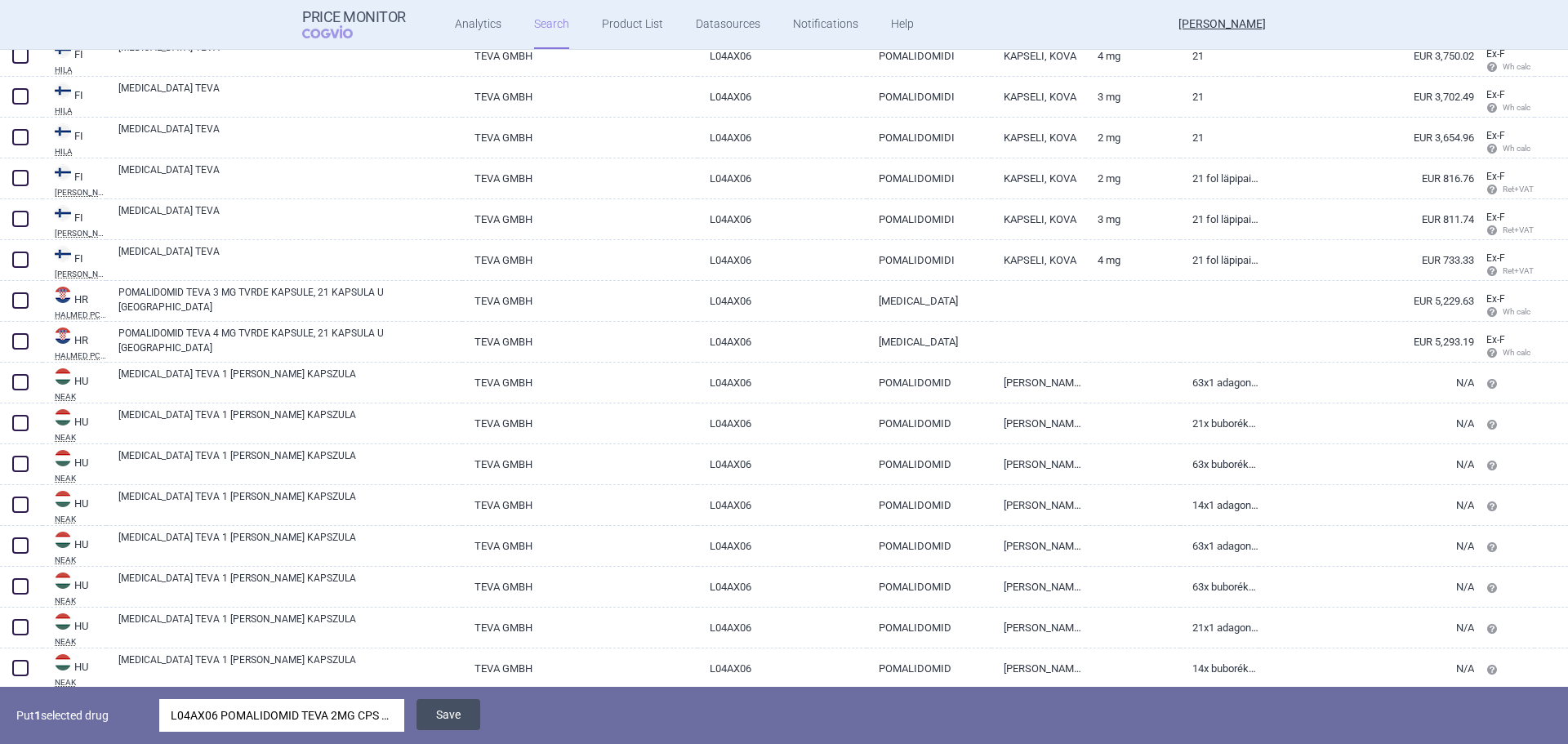
click at [454, 721] on button "Save" at bounding box center [448, 714] width 64 height 31
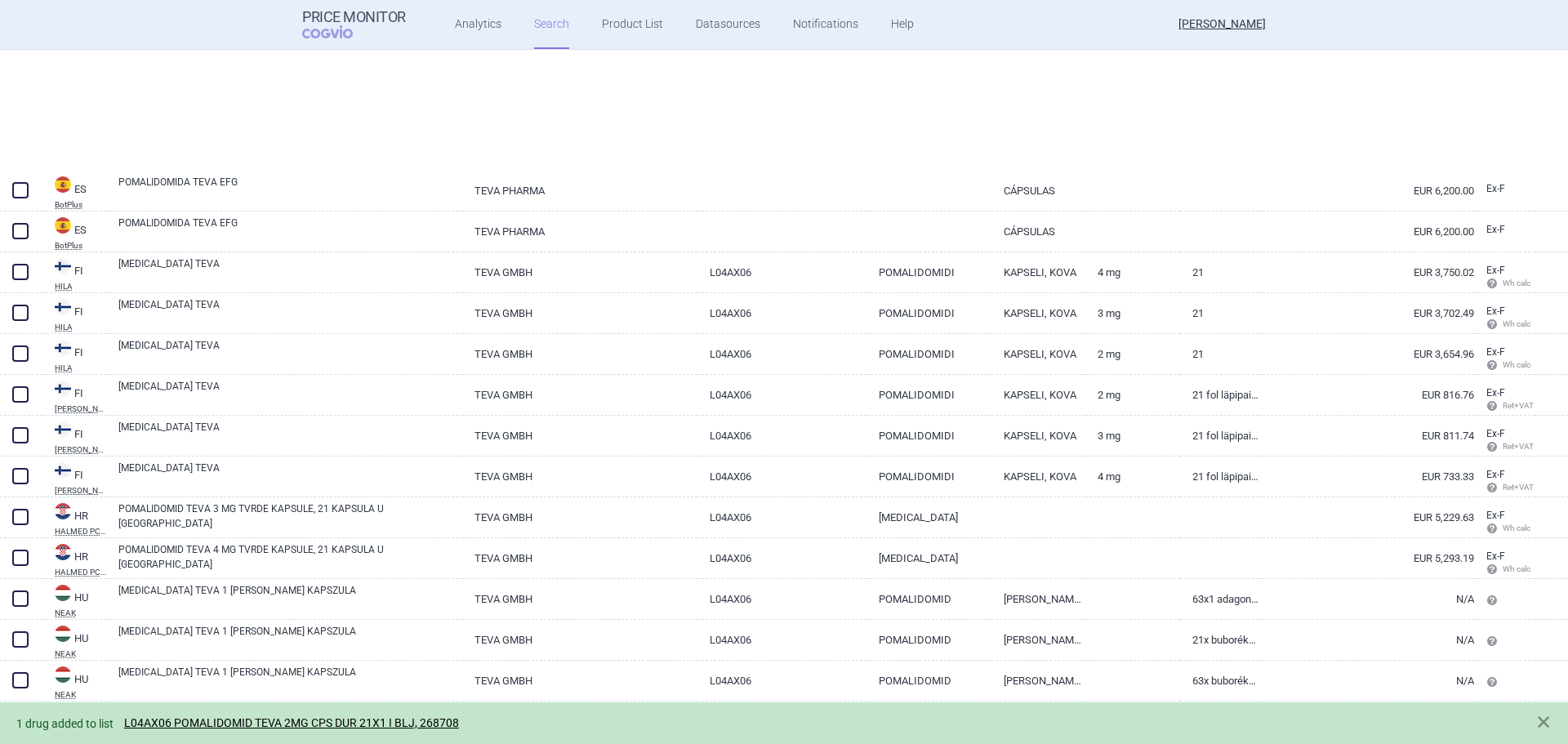
select select "mah"
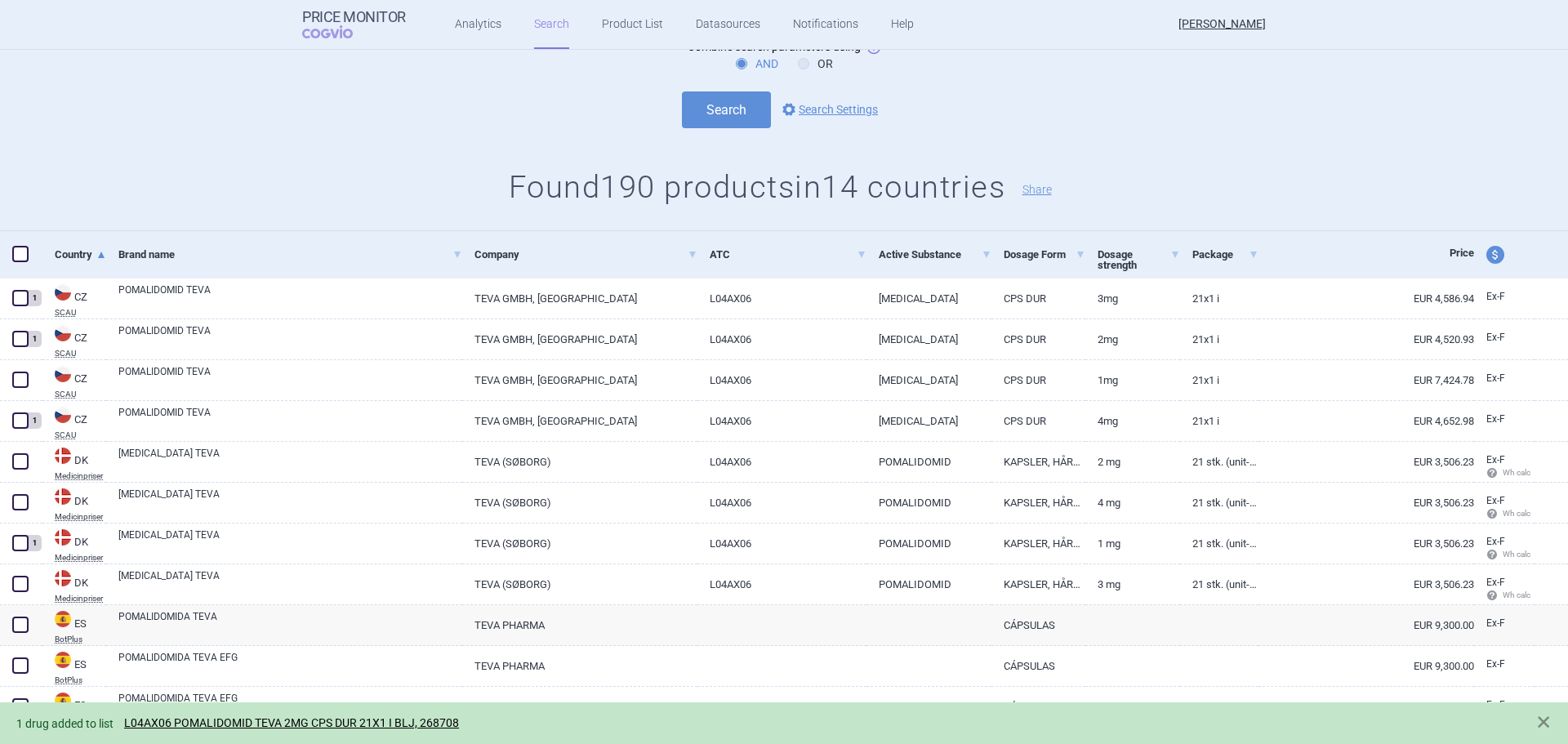
scroll to position [0, 0]
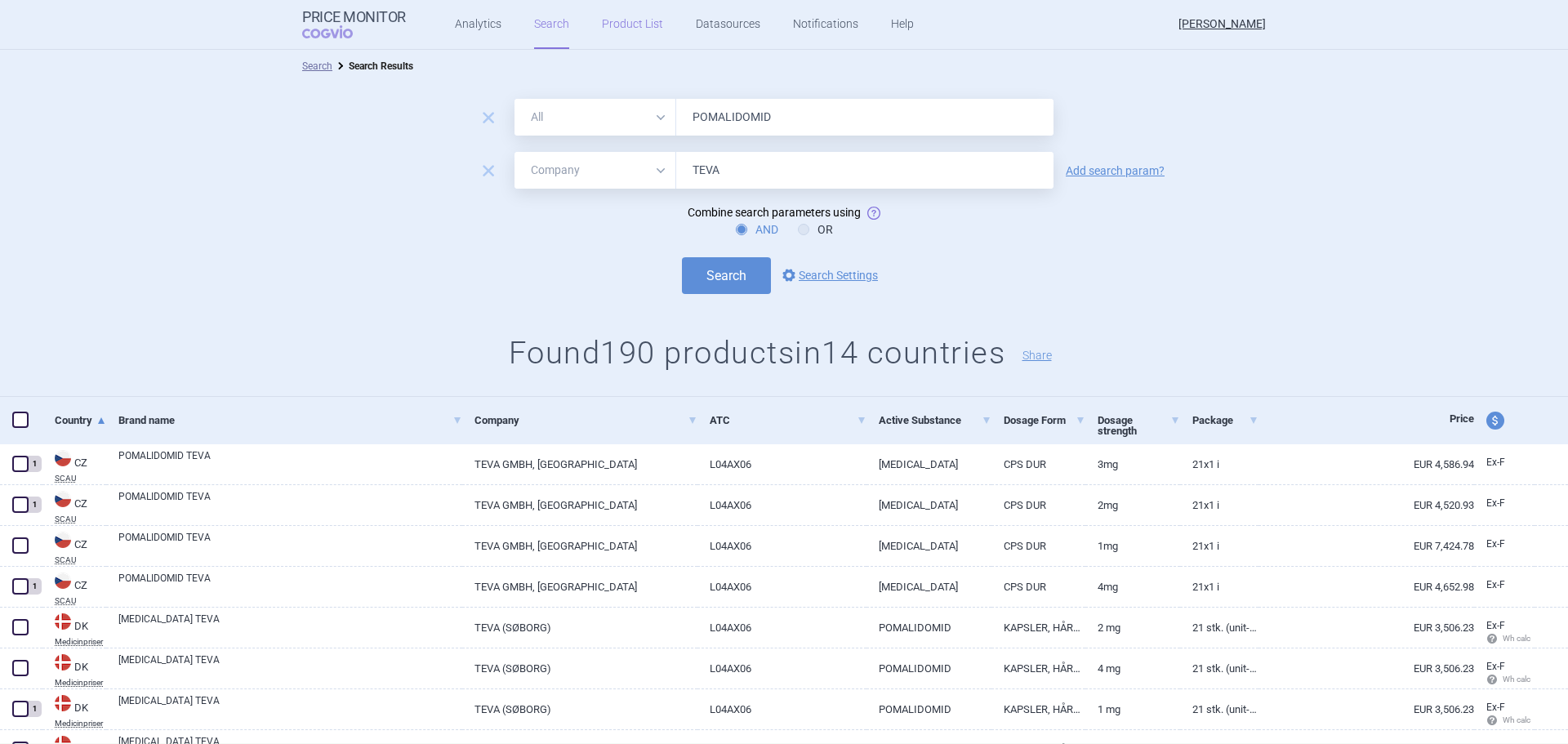
click at [610, 23] on link "Product List" at bounding box center [633, 24] width 61 height 49
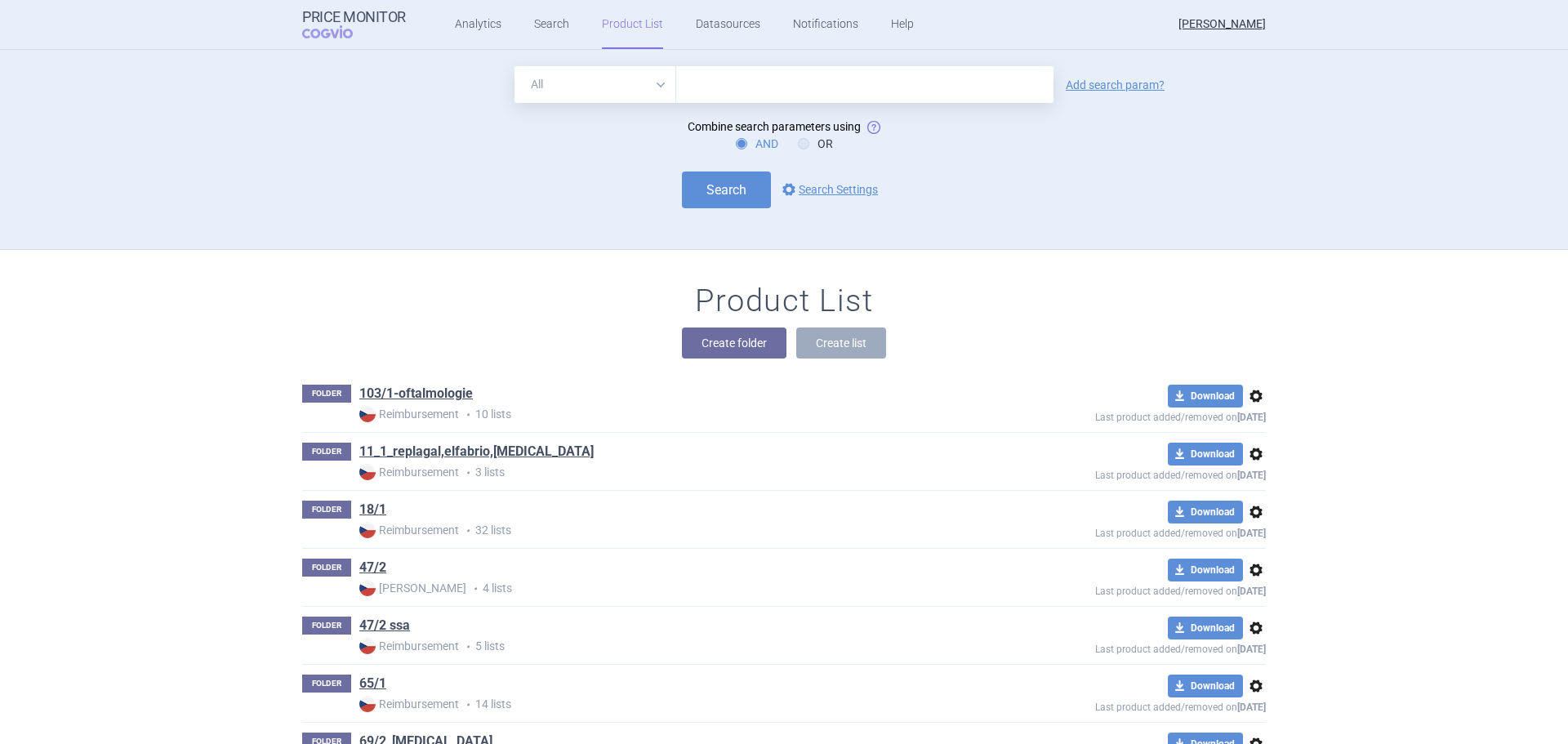
scroll to position [200, 0]
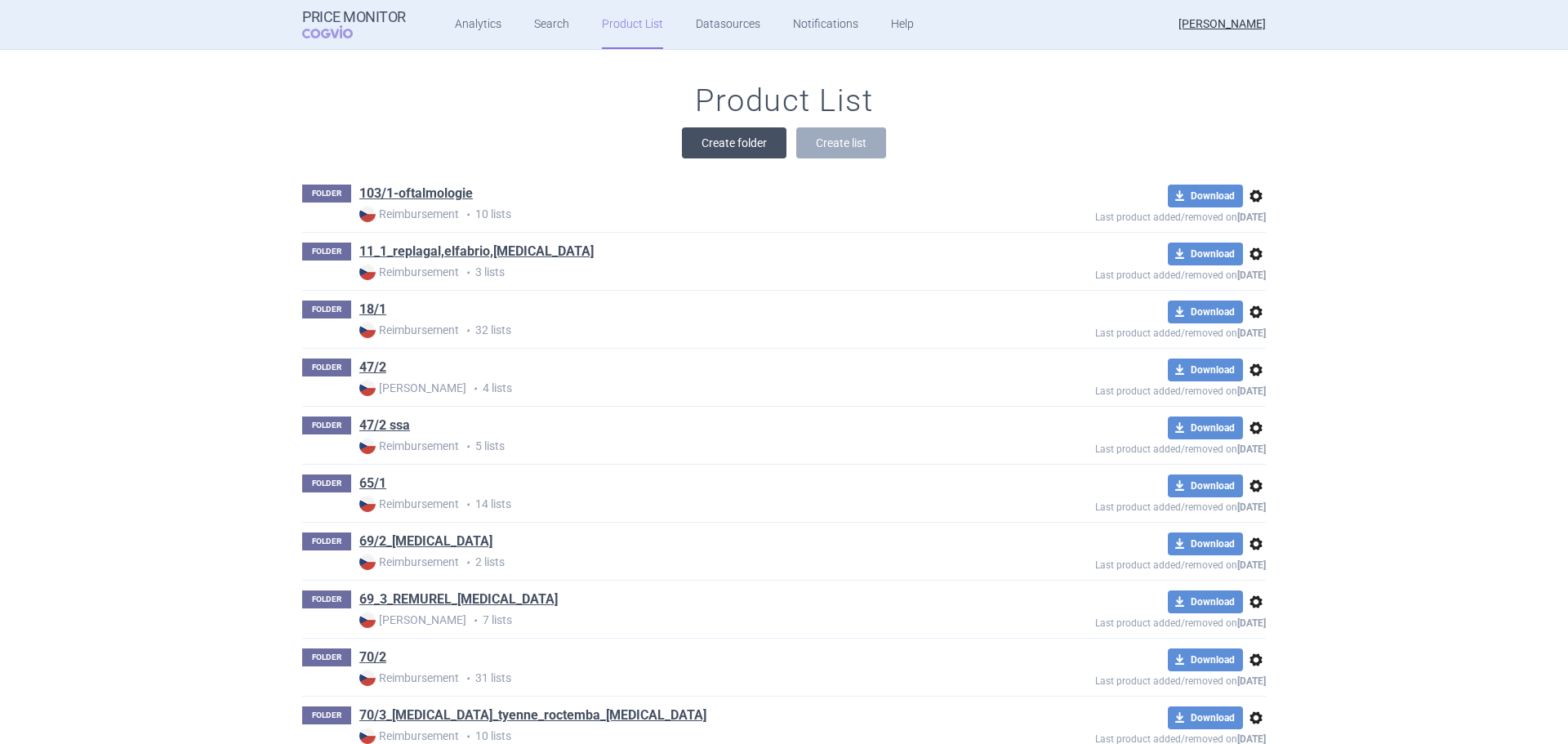
click at [737, 136] on button "Create folder" at bounding box center [734, 143] width 104 height 31
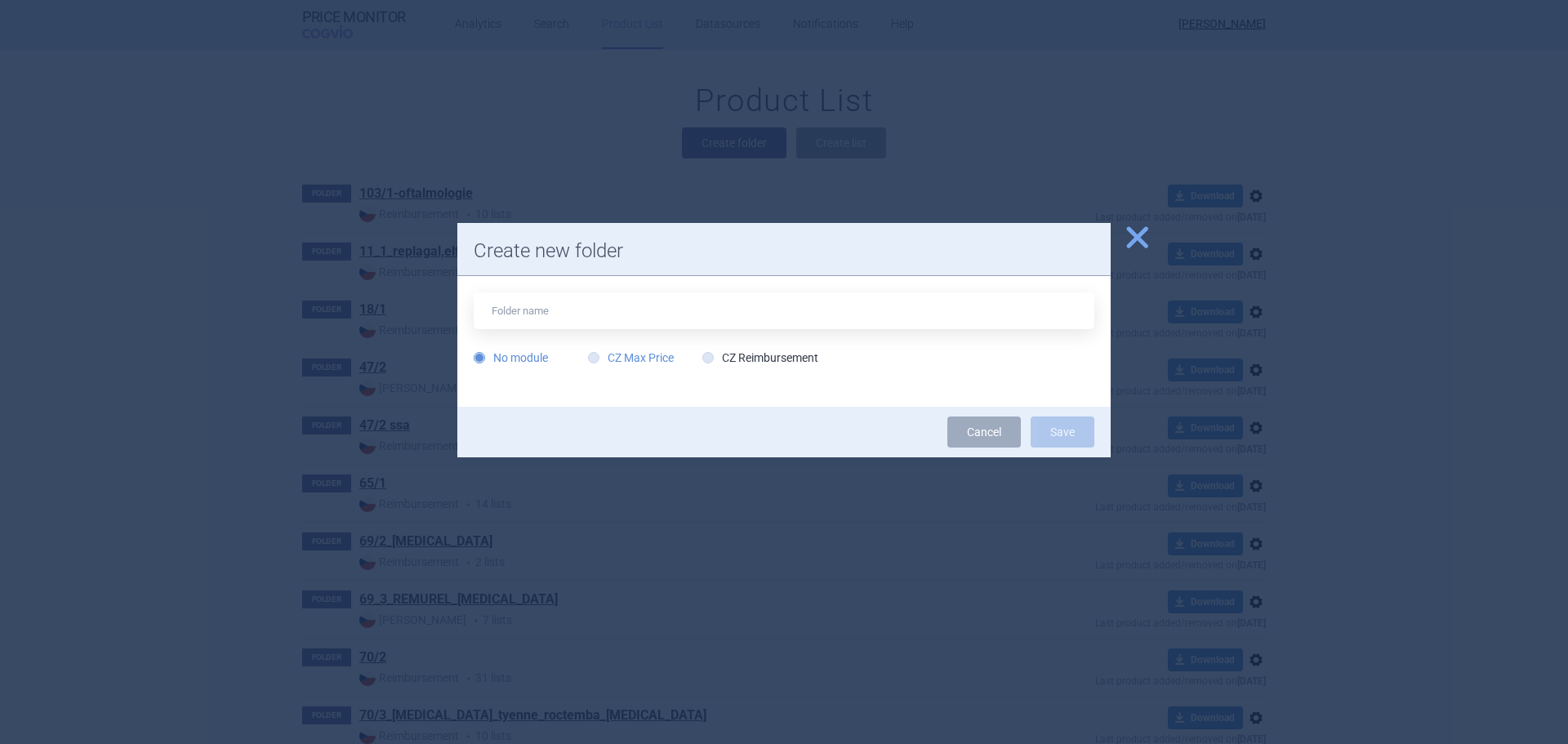
click at [653, 359] on label "CZ Max Price" at bounding box center [631, 358] width 86 height 17
click at [605, 359] on input "CZ Max Price" at bounding box center [597, 359] width 17 height 17
radio input "true"
click at [605, 311] on input "text" at bounding box center [784, 311] width 620 height 36
type input "[MEDICAL_DATA]_2"
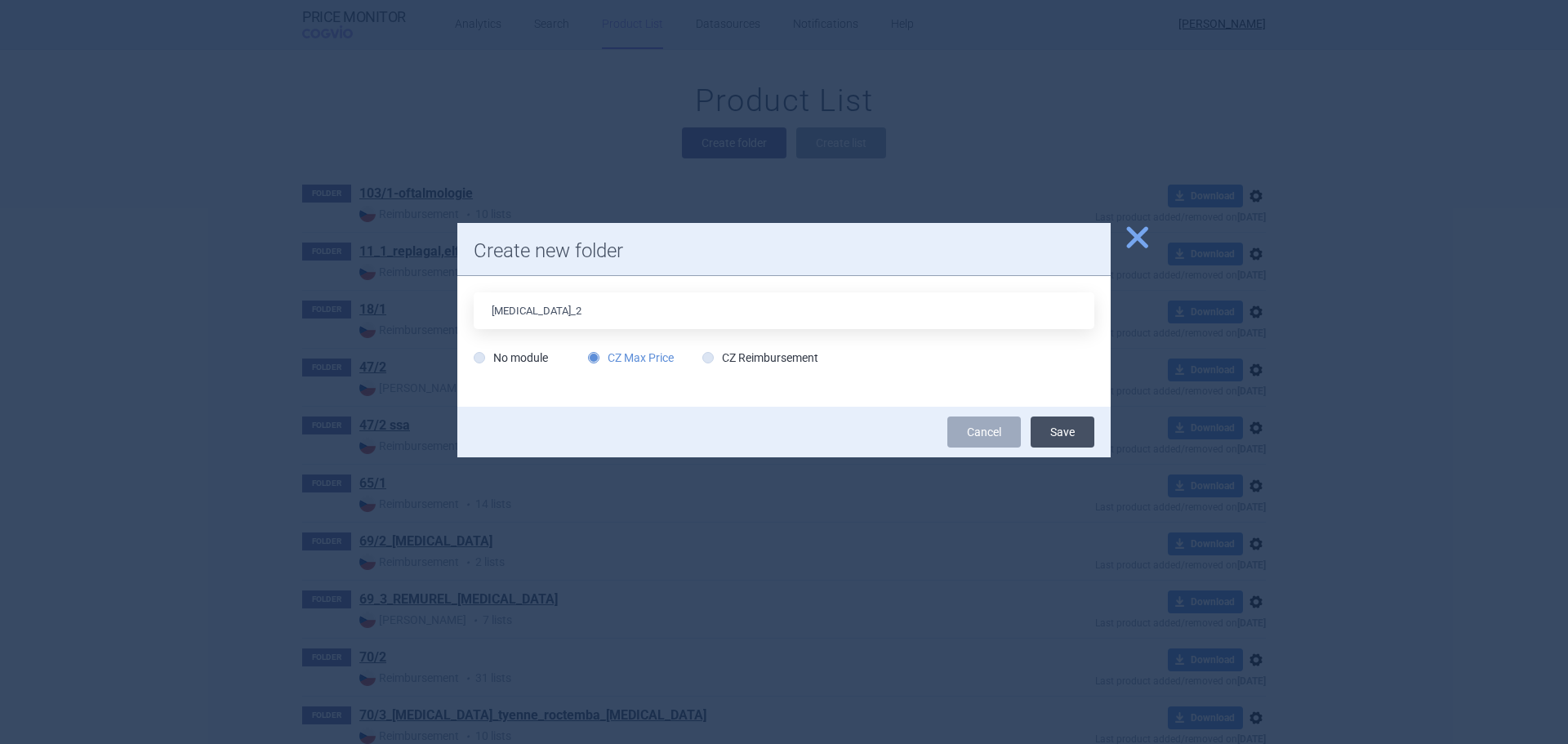
click at [1068, 424] on button "Save" at bounding box center [1062, 432] width 64 height 31
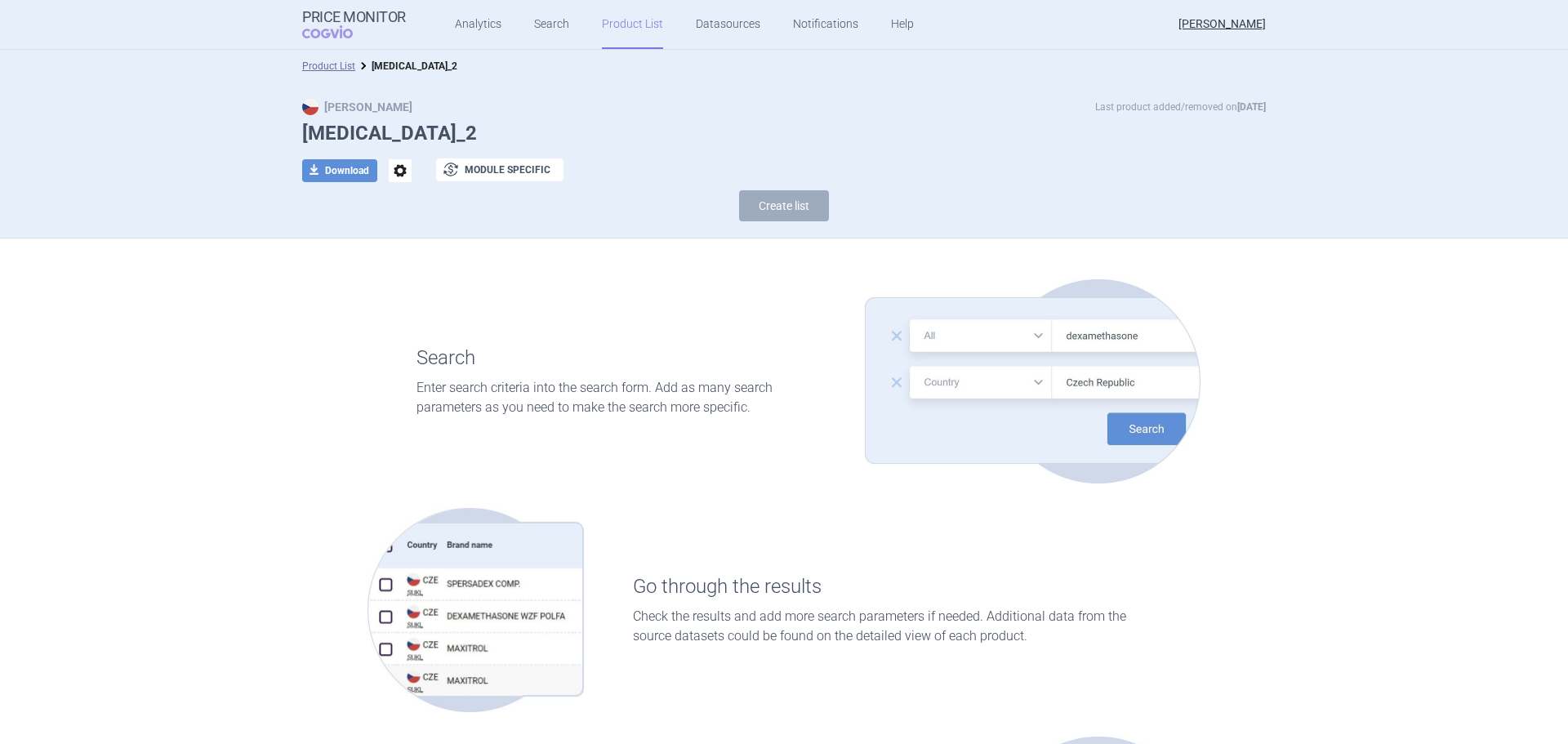
click at [643, 34] on link "Product List" at bounding box center [633, 24] width 61 height 49
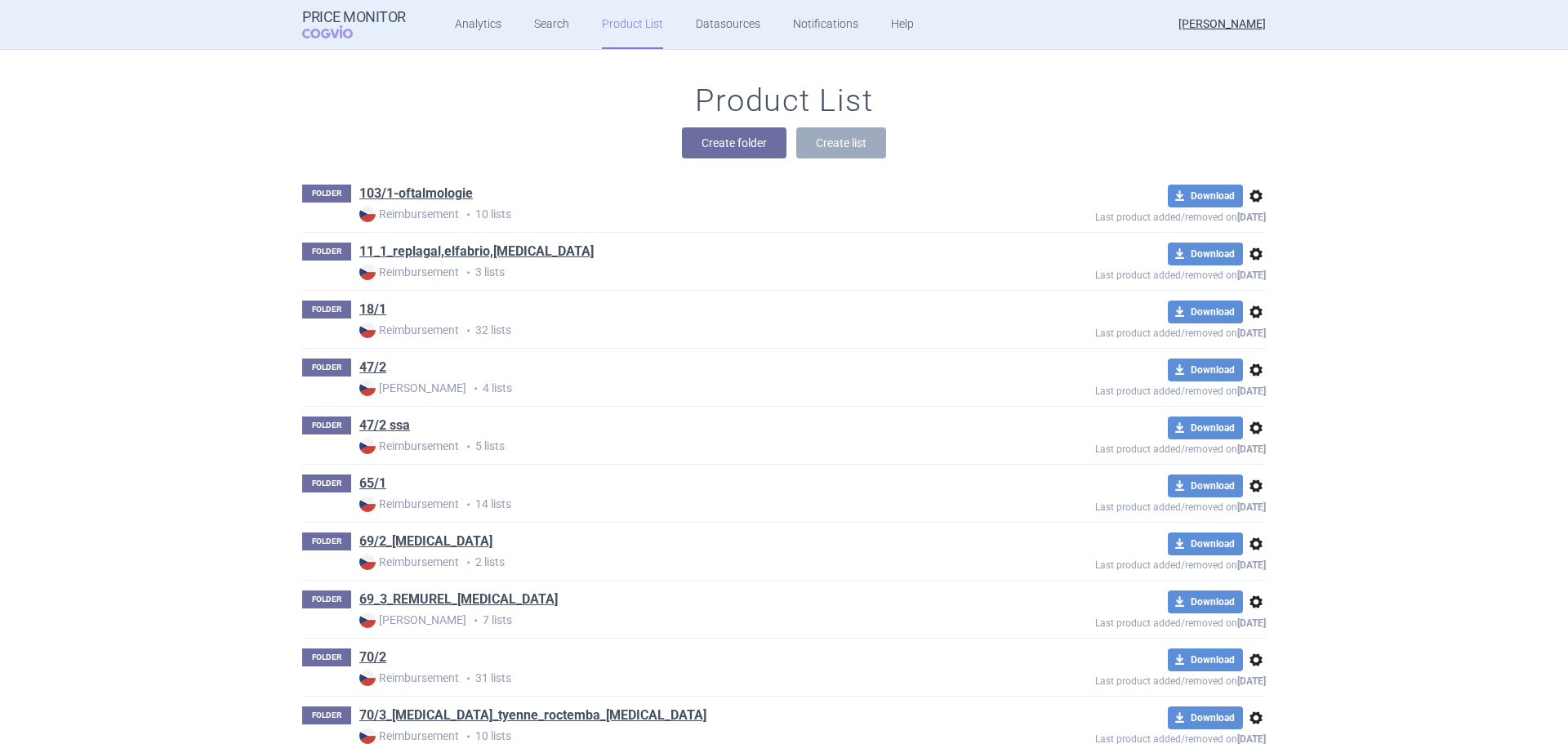
scroll to position [751, 0]
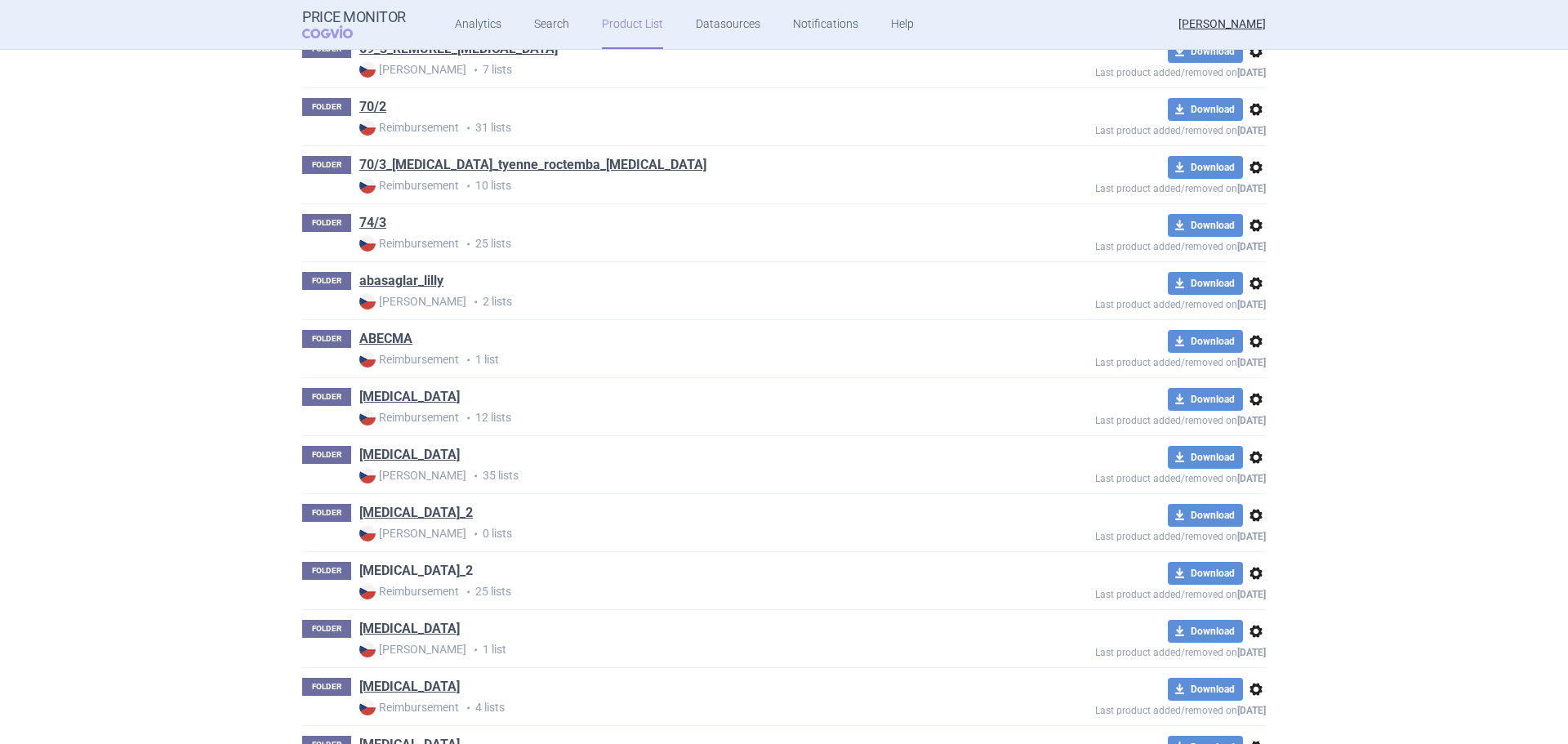
click at [423, 570] on link "[MEDICAL_DATA]_2" at bounding box center [415, 570] width 113 height 18
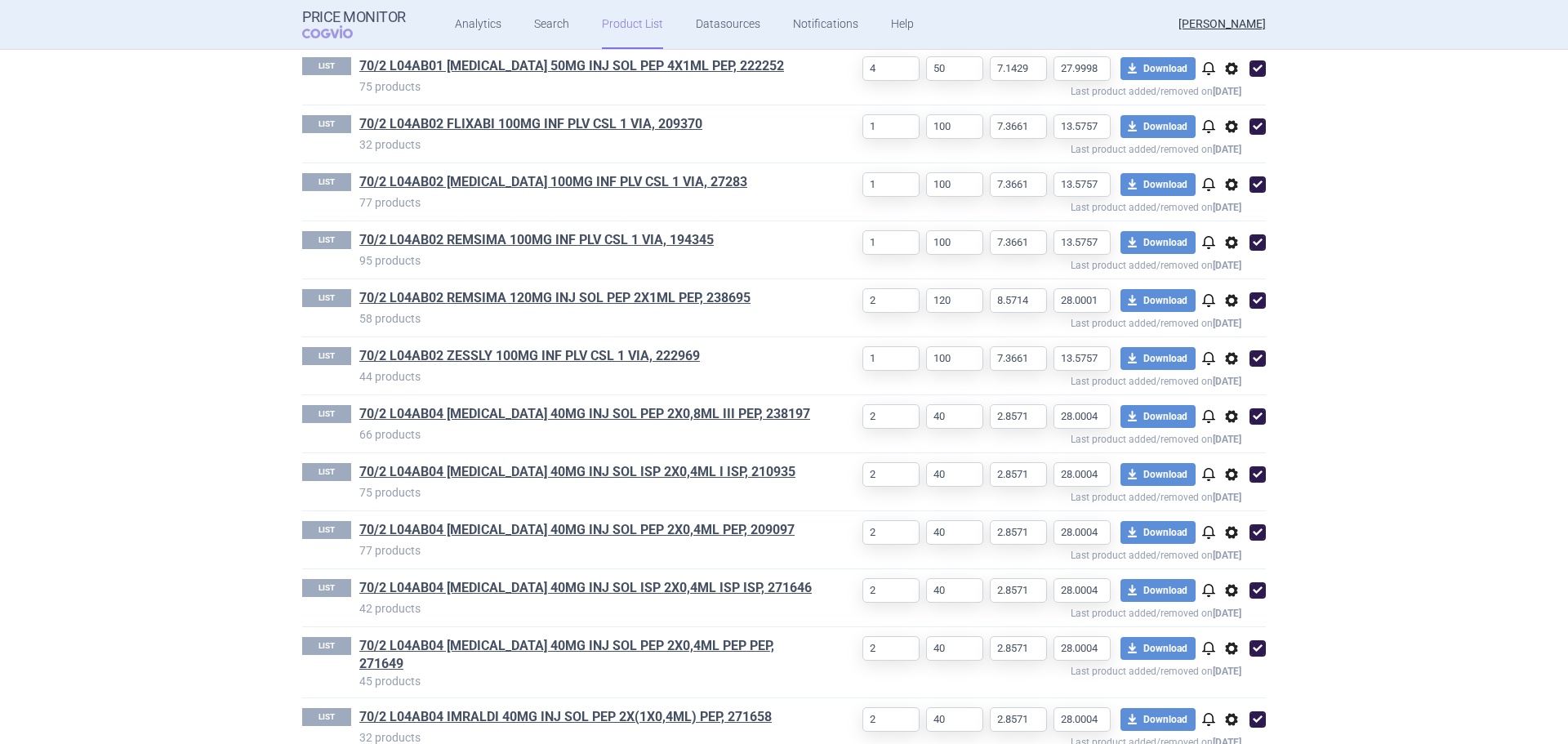
scroll to position [898, 0]
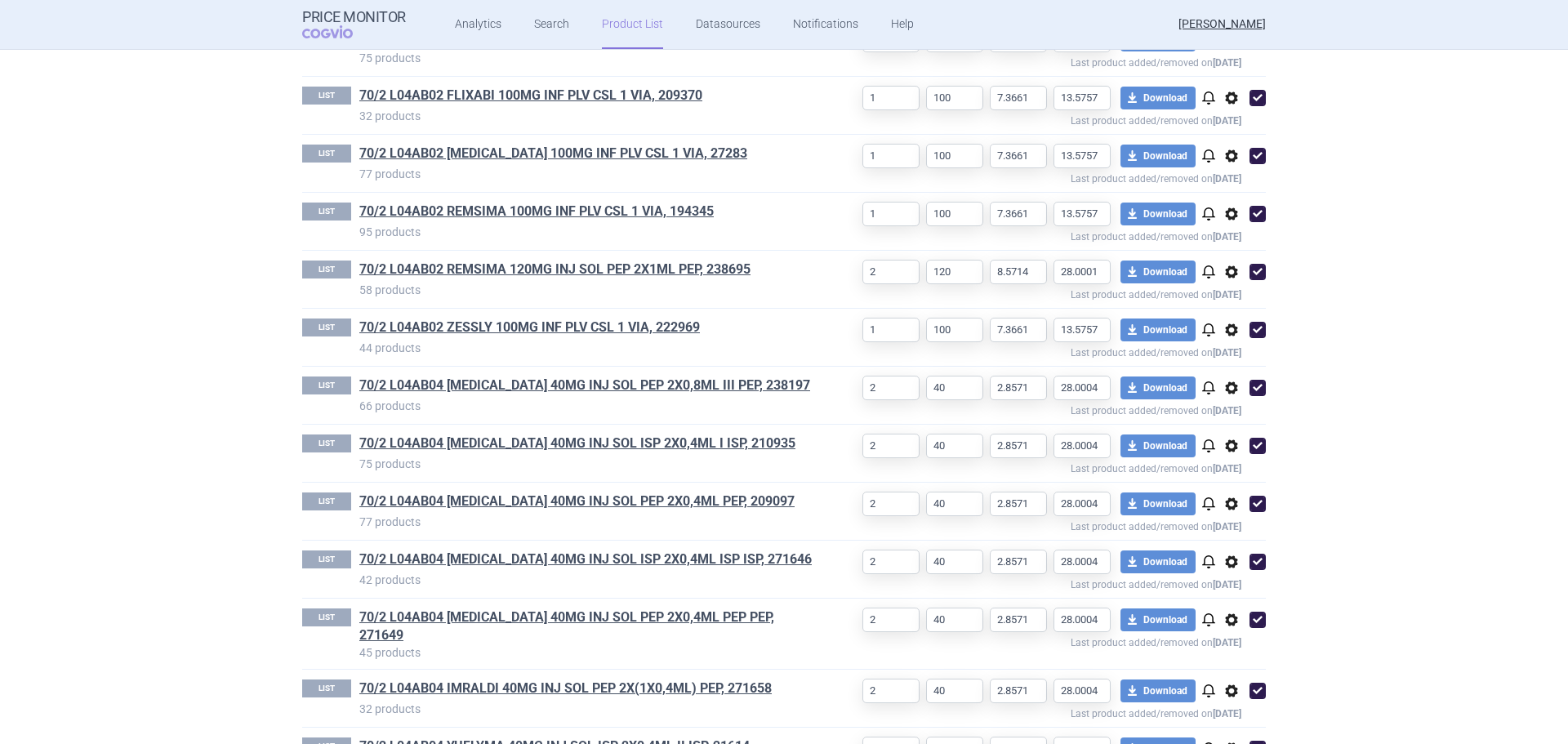
click at [1224, 446] on span "options" at bounding box center [1231, 446] width 20 height 20
click at [1236, 482] on button "Copy" at bounding box center [1225, 480] width 52 height 24
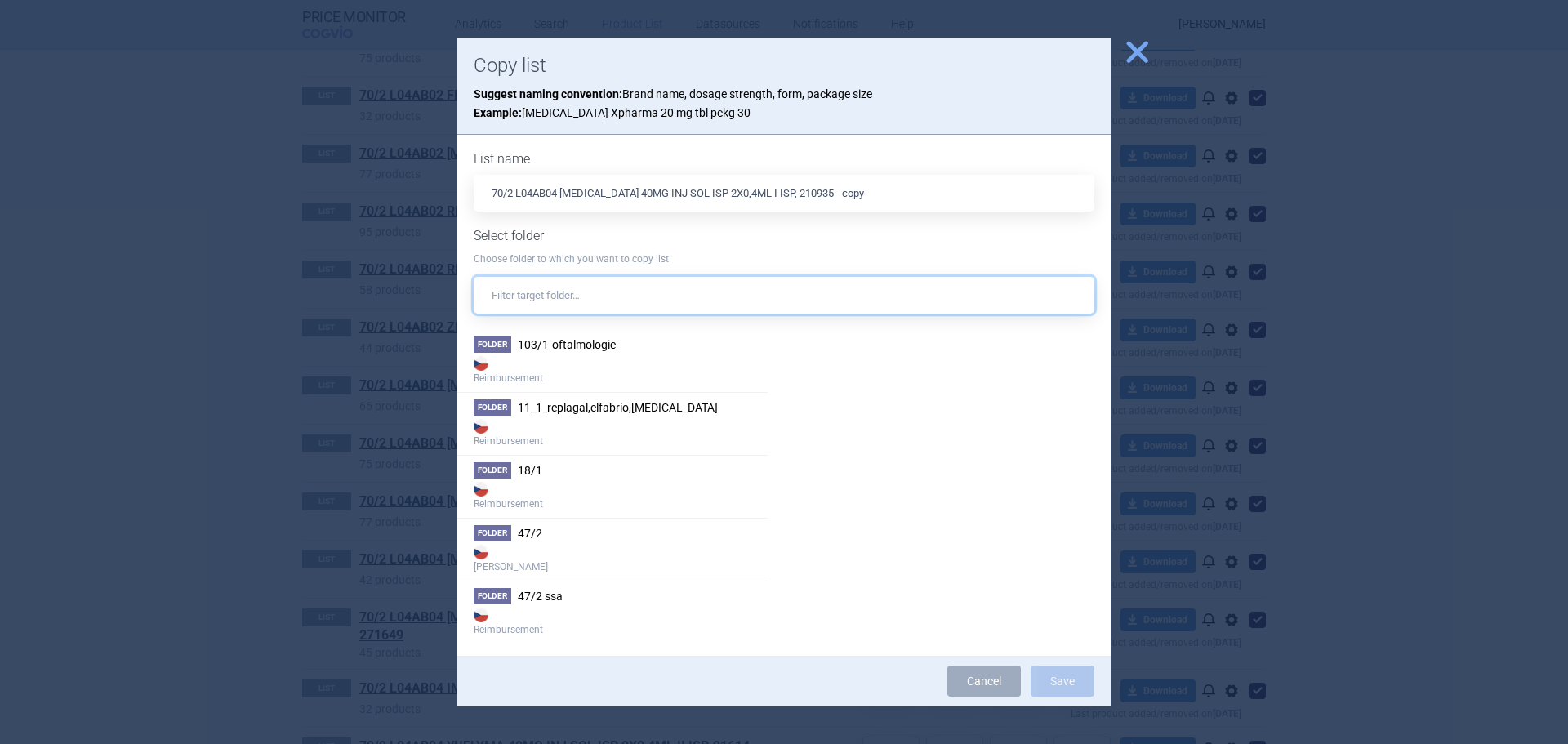
click at [610, 288] on input "text" at bounding box center [784, 295] width 620 height 36
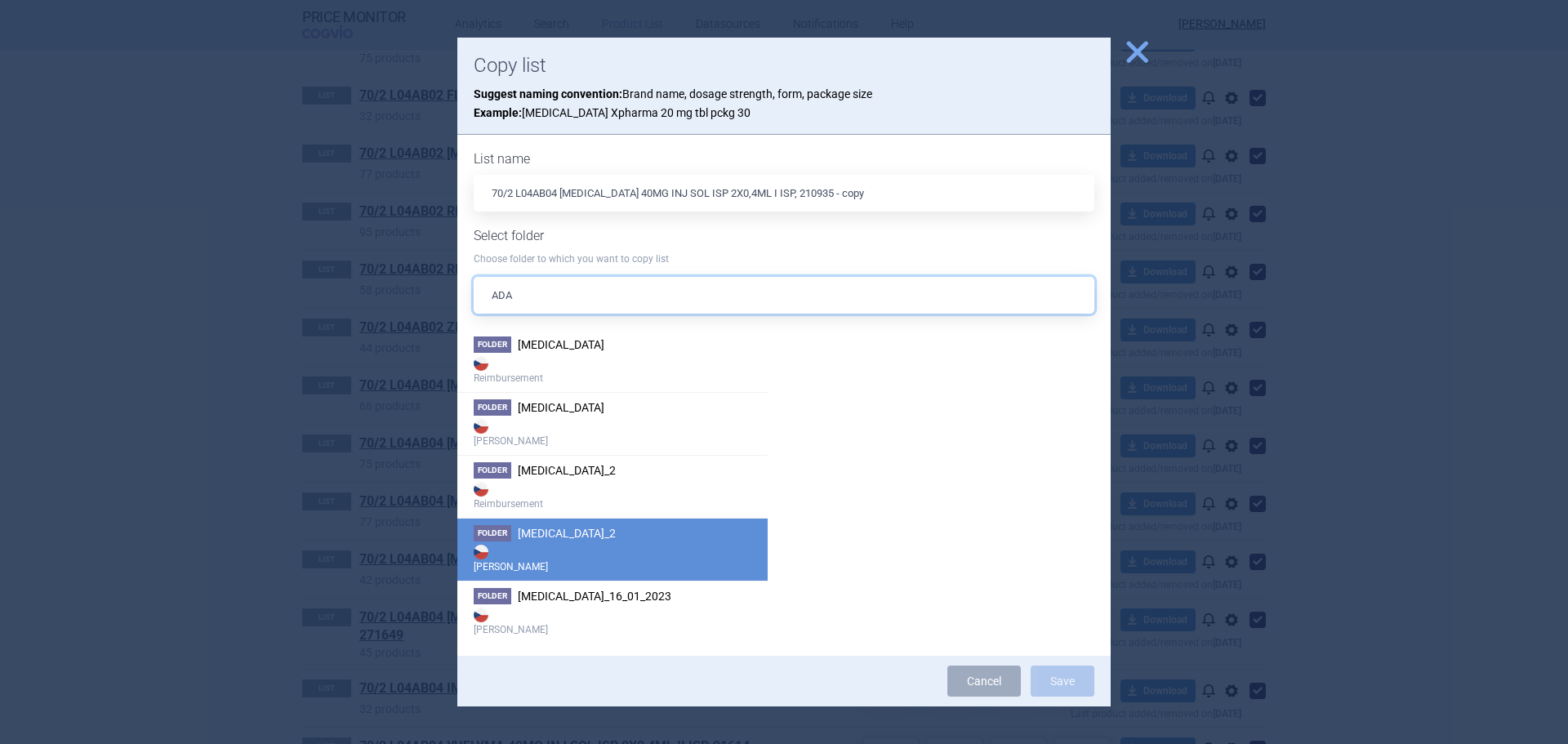
type input "ADA"
click at [600, 550] on strong "[PERSON_NAME]" at bounding box center [613, 557] width 278 height 32
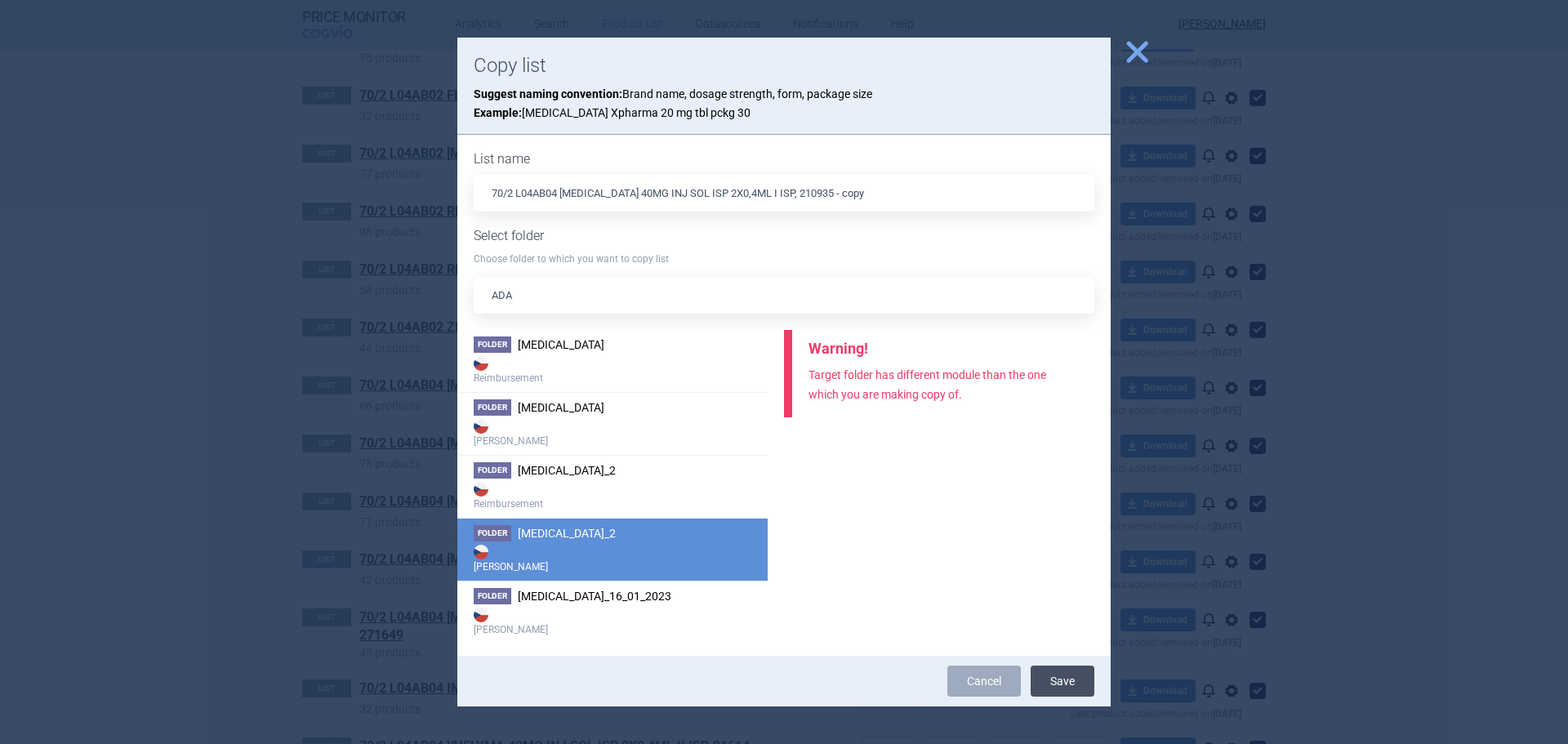
click at [1062, 672] on button "Save" at bounding box center [1062, 681] width 64 height 31
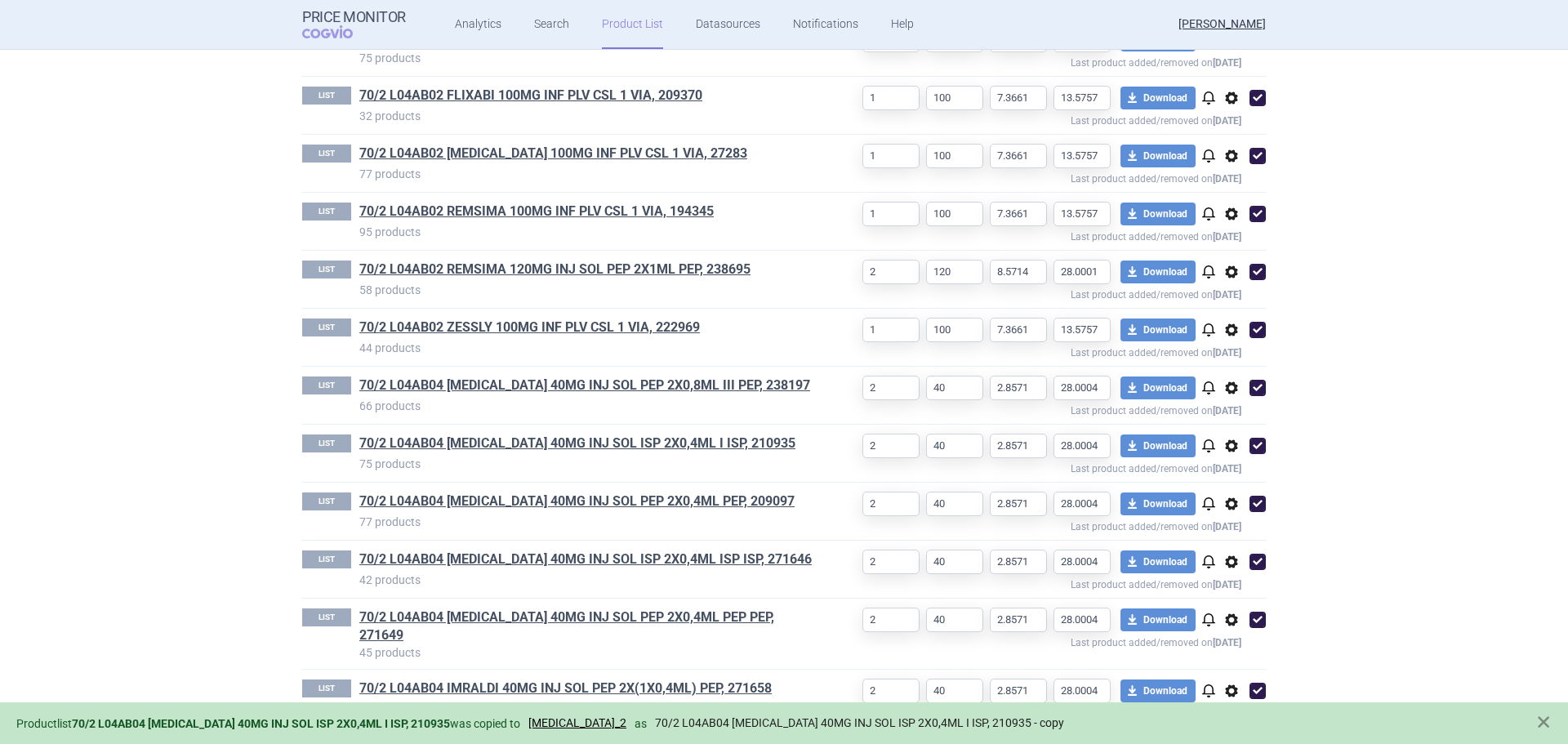
click at [676, 718] on link "70/2 L04AB04 [MEDICAL_DATA] 40MG INJ SOL ISP 2X0,4ML I ISP, 210935 - copy" at bounding box center [859, 723] width 409 height 14
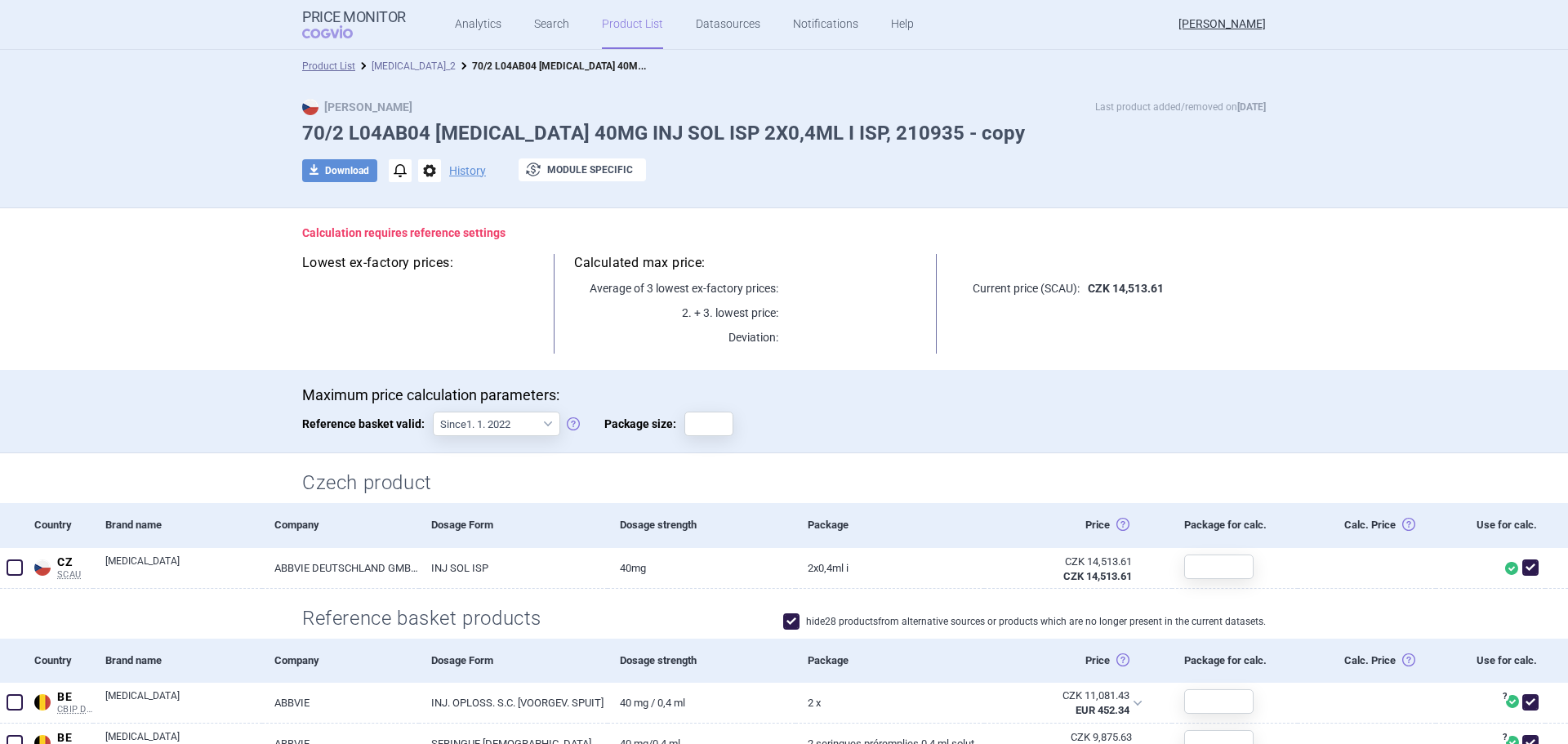
click at [413, 60] on link "[MEDICAL_DATA]_2" at bounding box center [414, 66] width 84 height 12
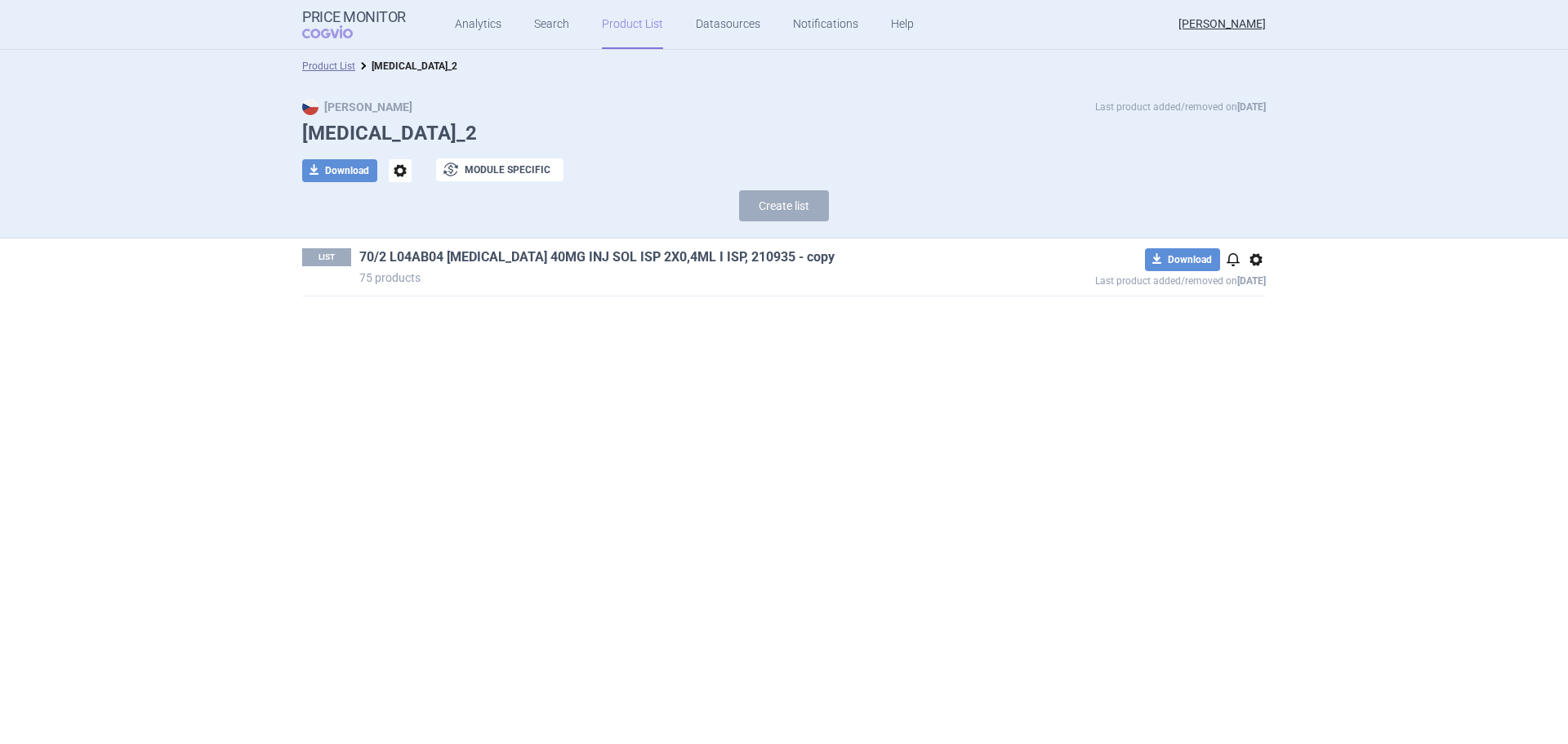
click at [759, 260] on link "70/2 L04AB04 [MEDICAL_DATA] 40MG INJ SOL ISP 2X0,4ML I ISP, 210935 - copy" at bounding box center [596, 257] width 476 height 18
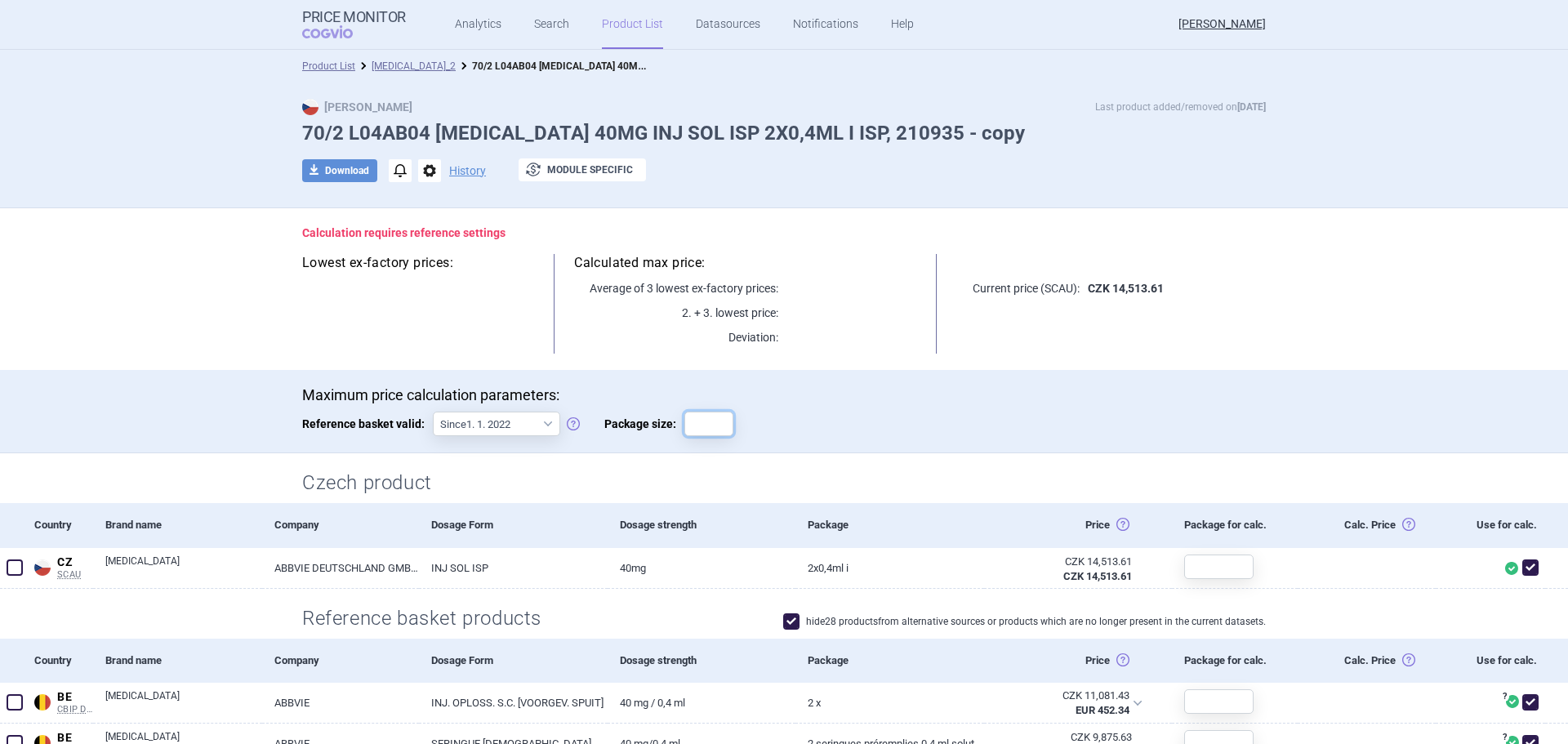
click at [696, 427] on input "Package size:" at bounding box center [709, 424] width 49 height 25
type input "1"
click at [841, 462] on div "Czech product" at bounding box center [784, 478] width 1029 height 50
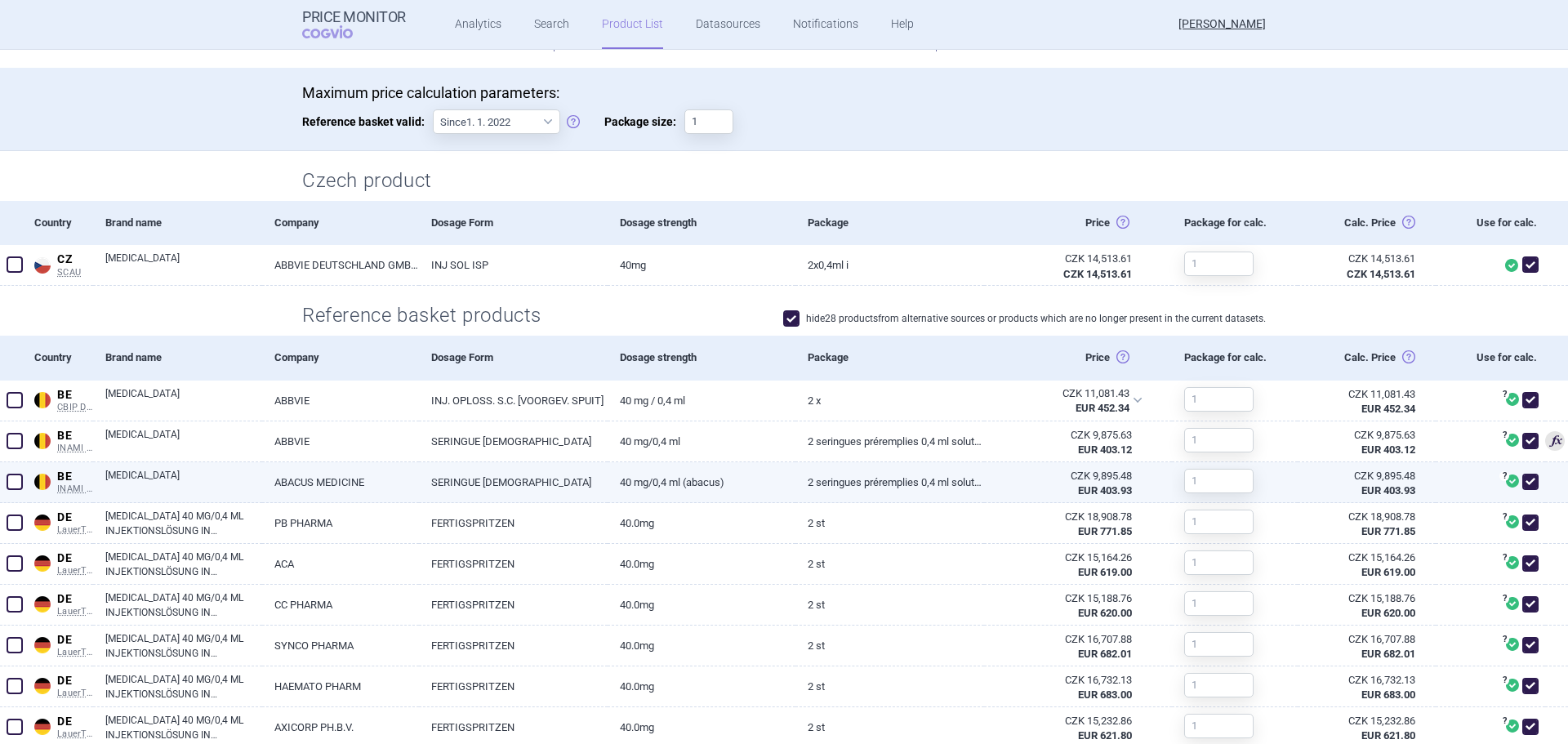
scroll to position [327, 0]
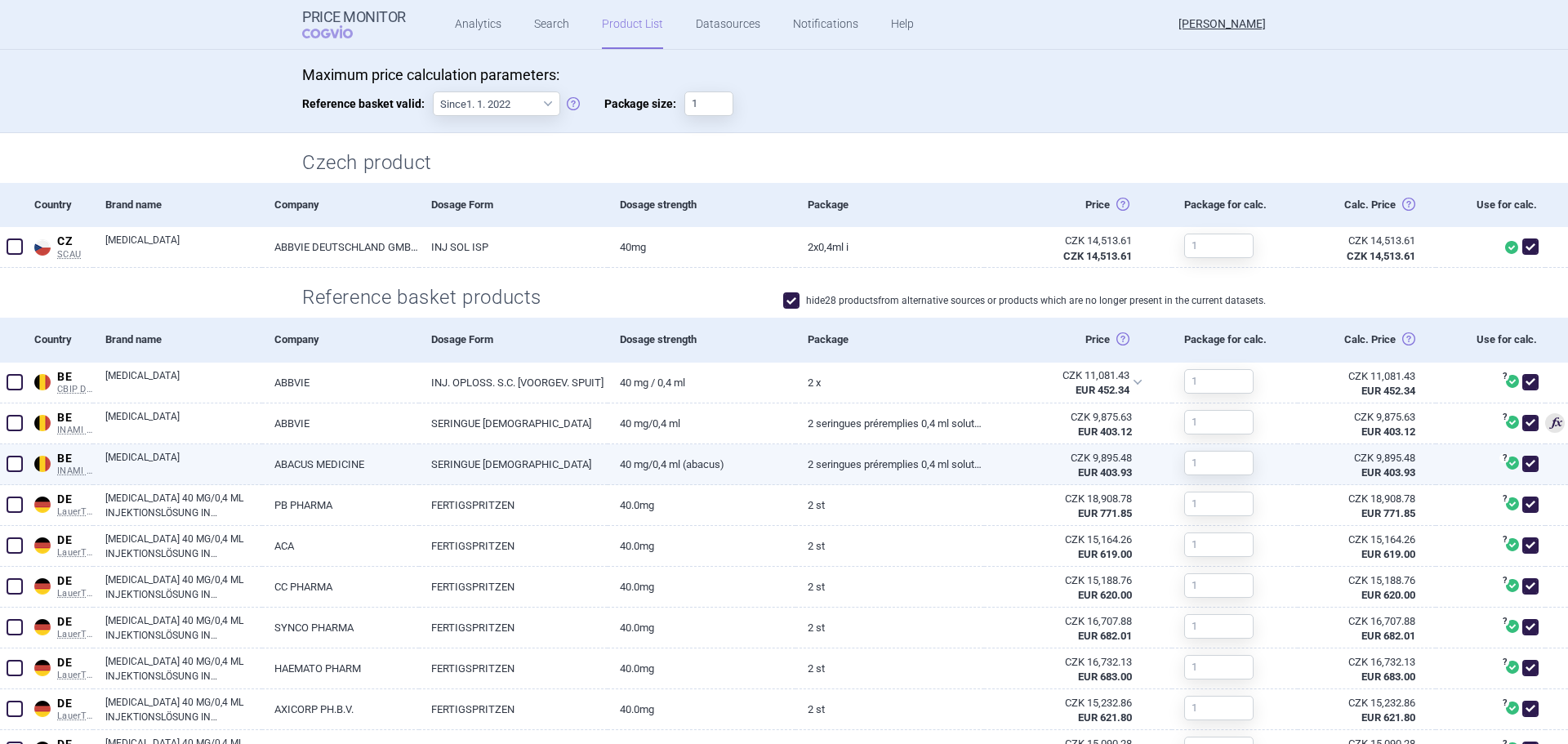
click at [12, 466] on span at bounding box center [15, 464] width 17 height 17
checkbox input "true"
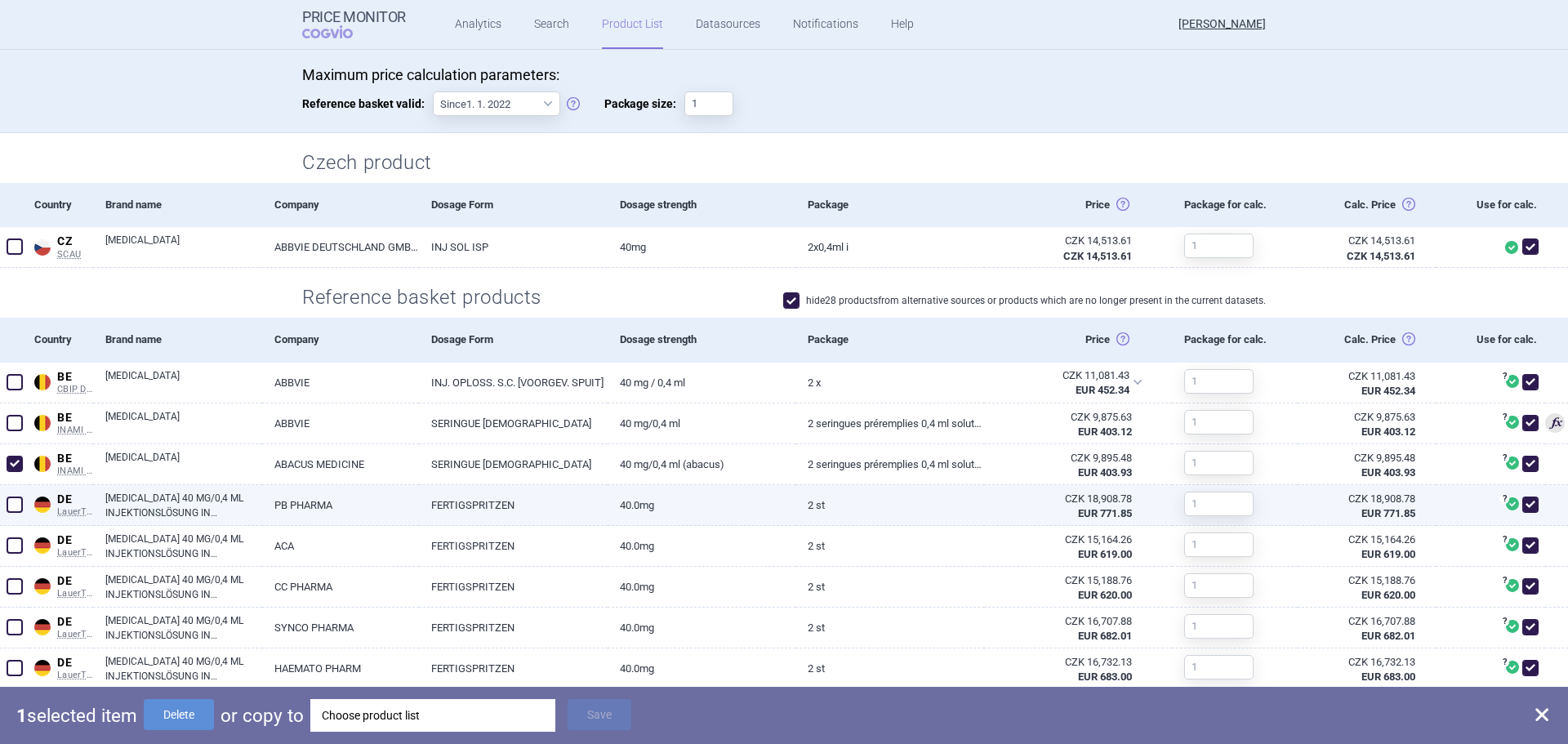
click at [13, 502] on span at bounding box center [15, 504] width 17 height 17
checkbox input "true"
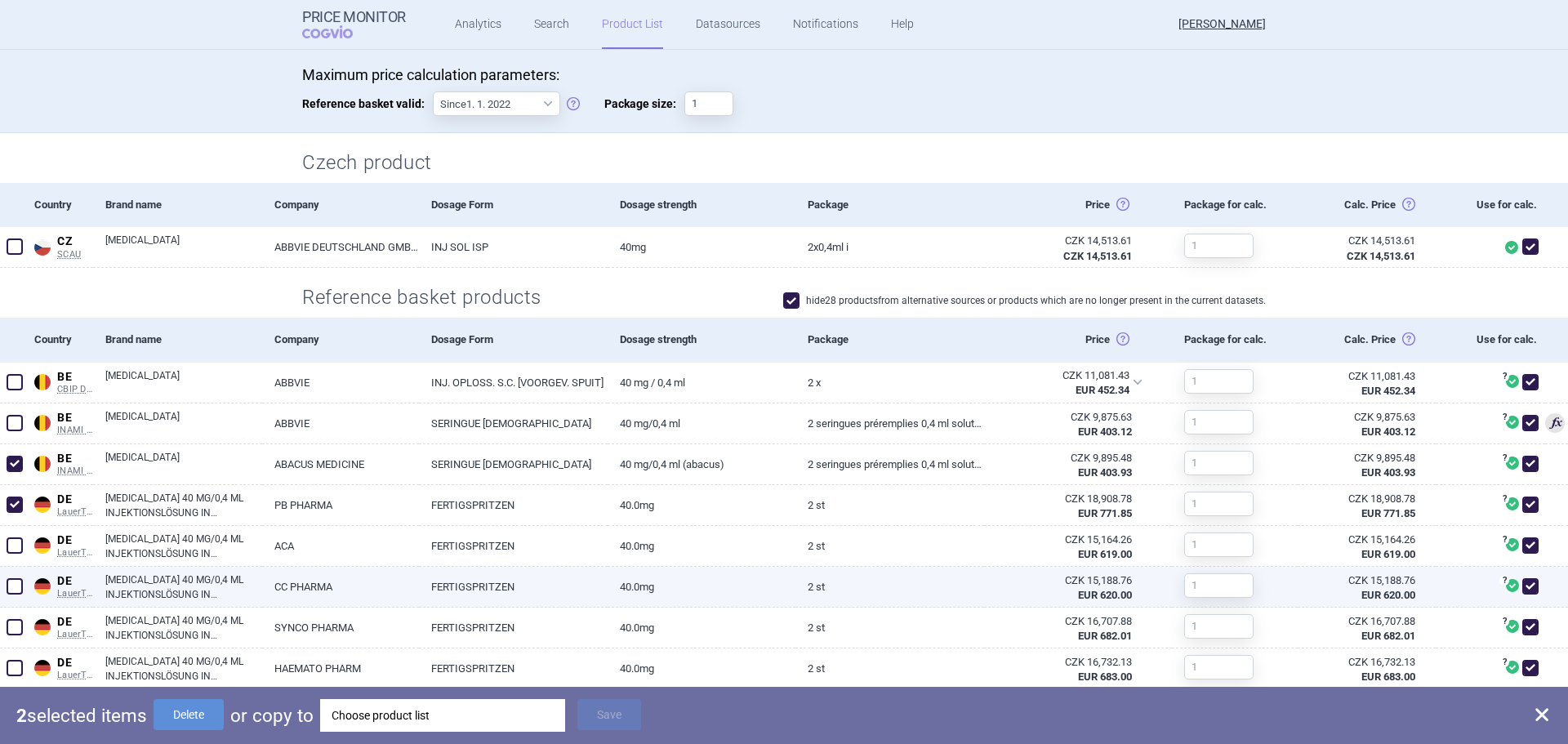
scroll to position [408, 0]
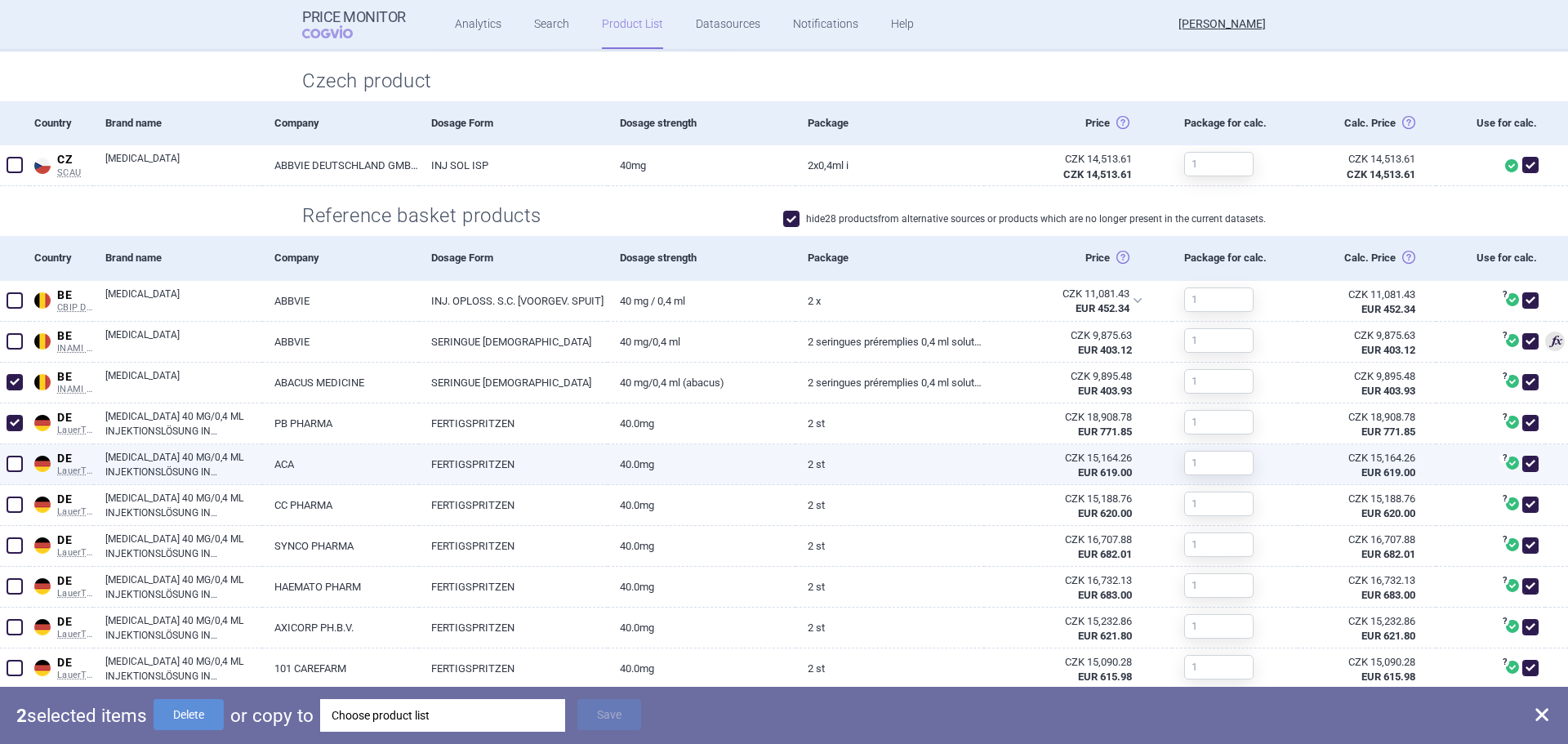
click at [15, 463] on span at bounding box center [15, 464] width 17 height 17
checkbox input "true"
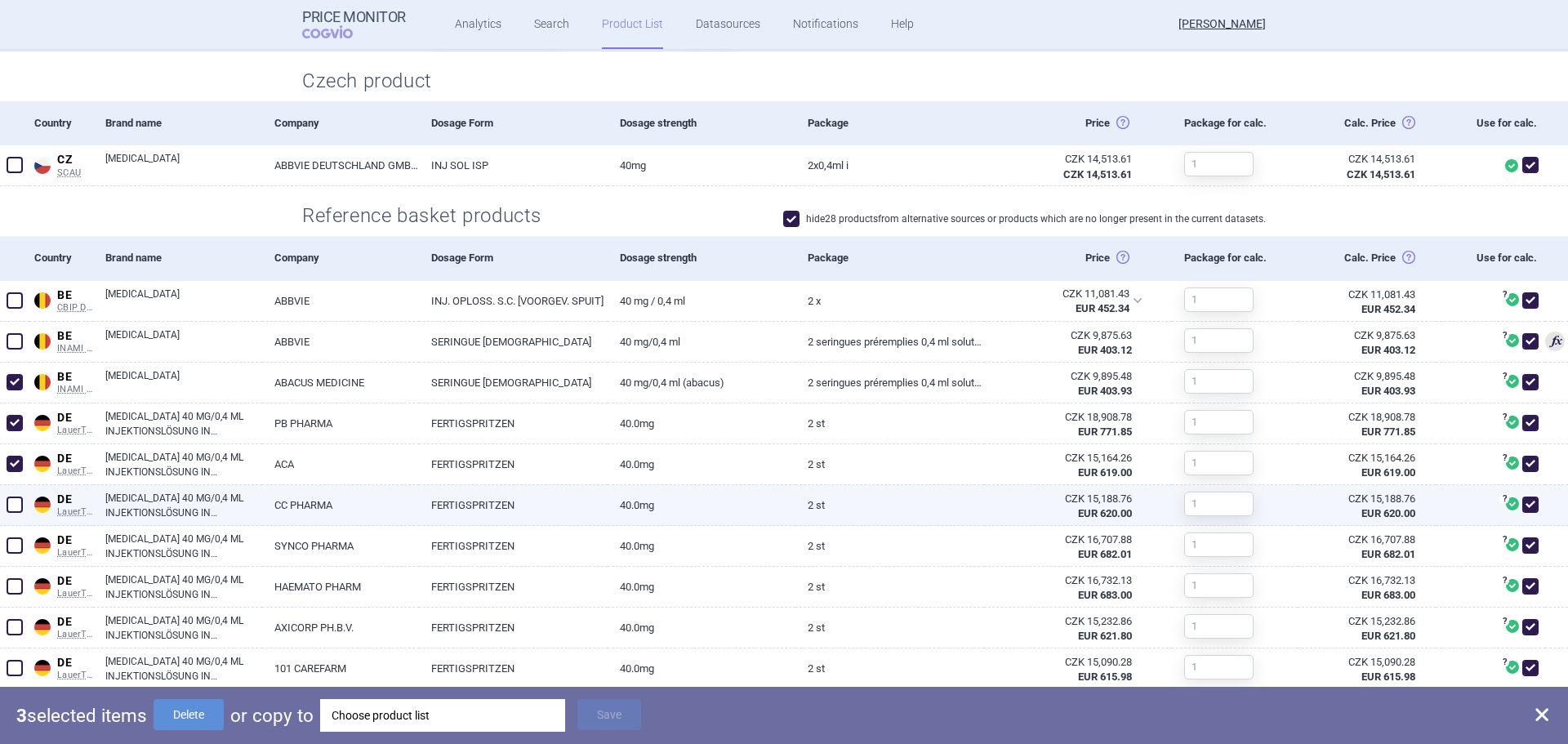
click at [17, 508] on span at bounding box center [15, 504] width 17 height 17
checkbox input "true"
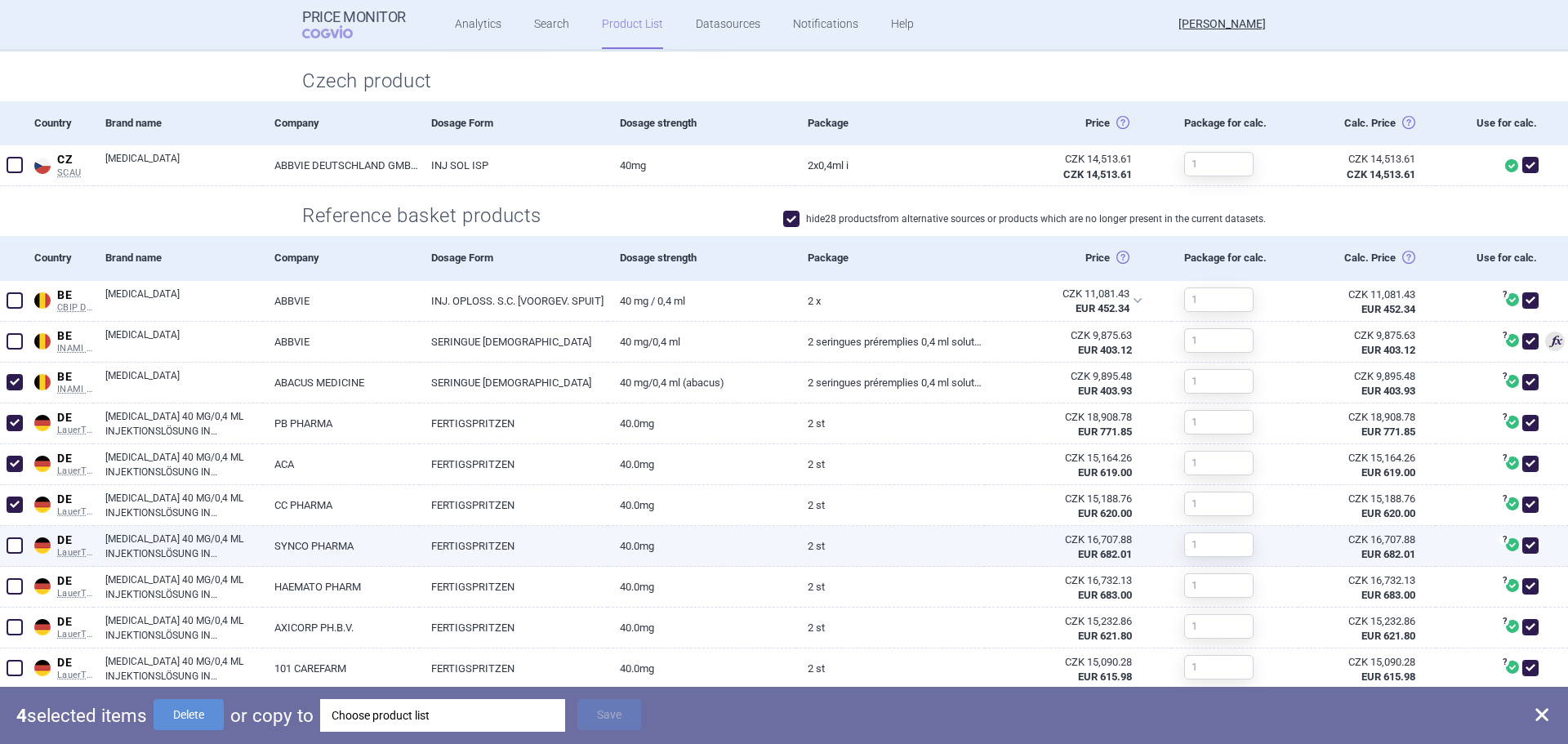
click at [16, 544] on span at bounding box center [15, 546] width 17 height 17
checkbox input "true"
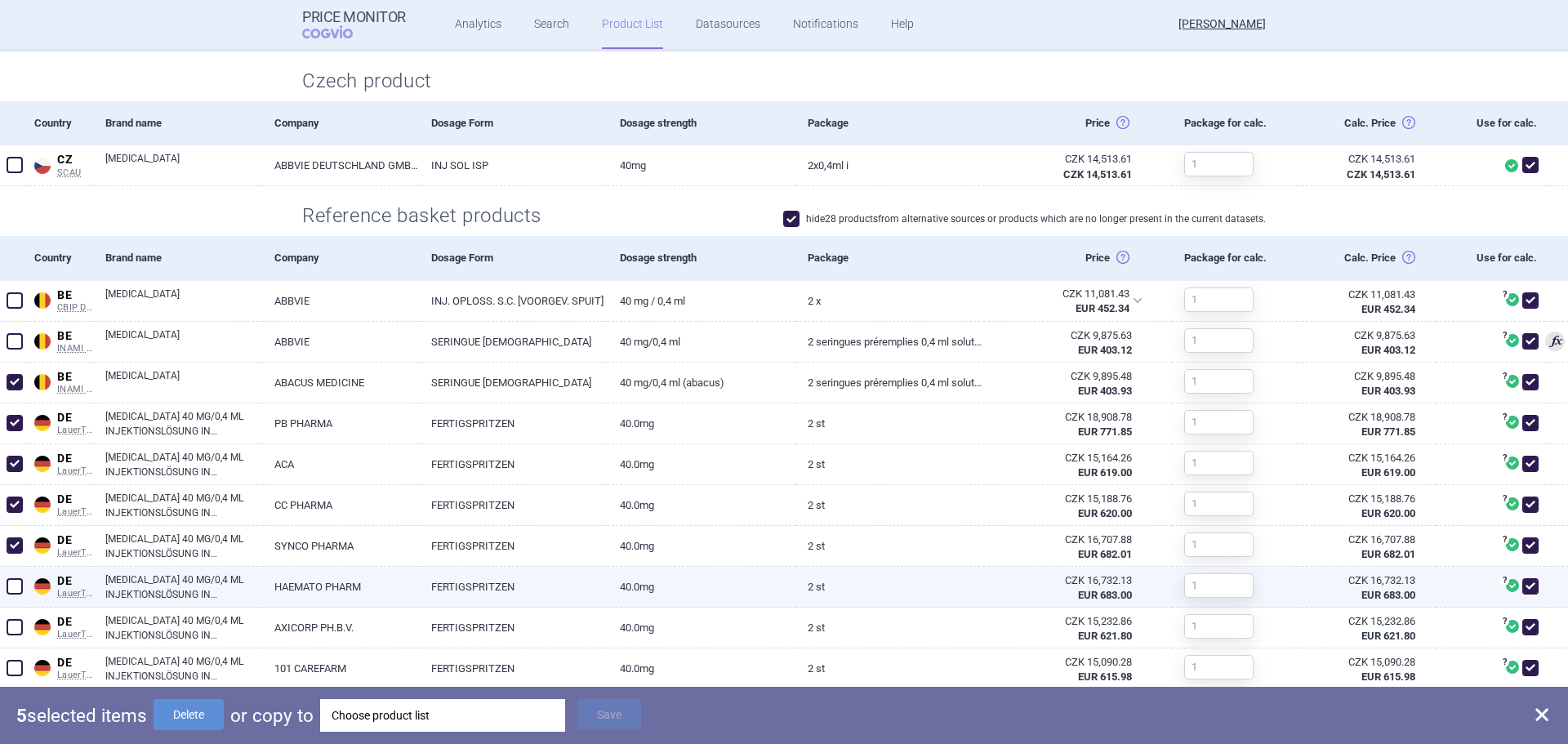
click at [14, 590] on span at bounding box center [15, 586] width 17 height 17
checkbox input "true"
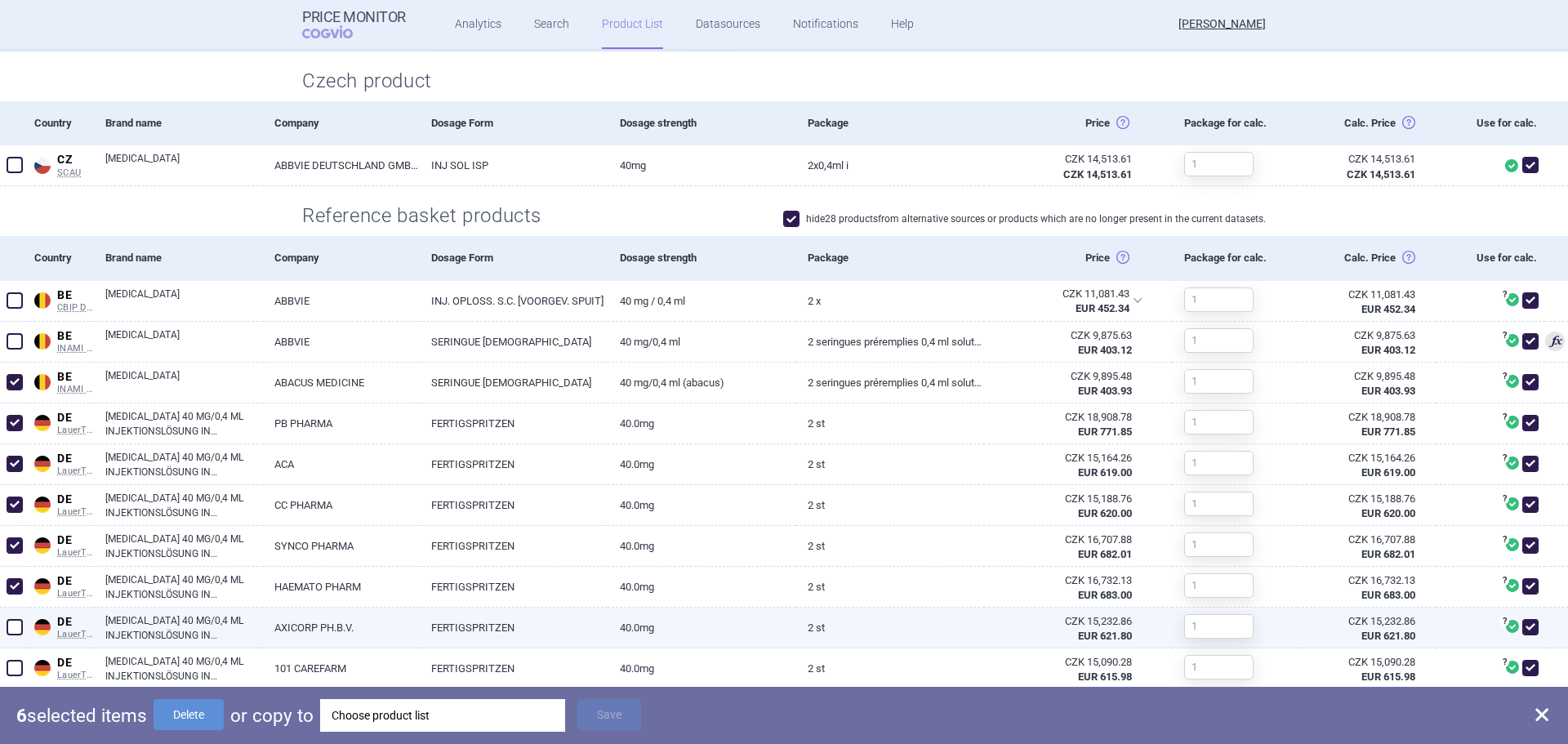
click at [20, 627] on span at bounding box center [15, 627] width 17 height 17
checkbox input "true"
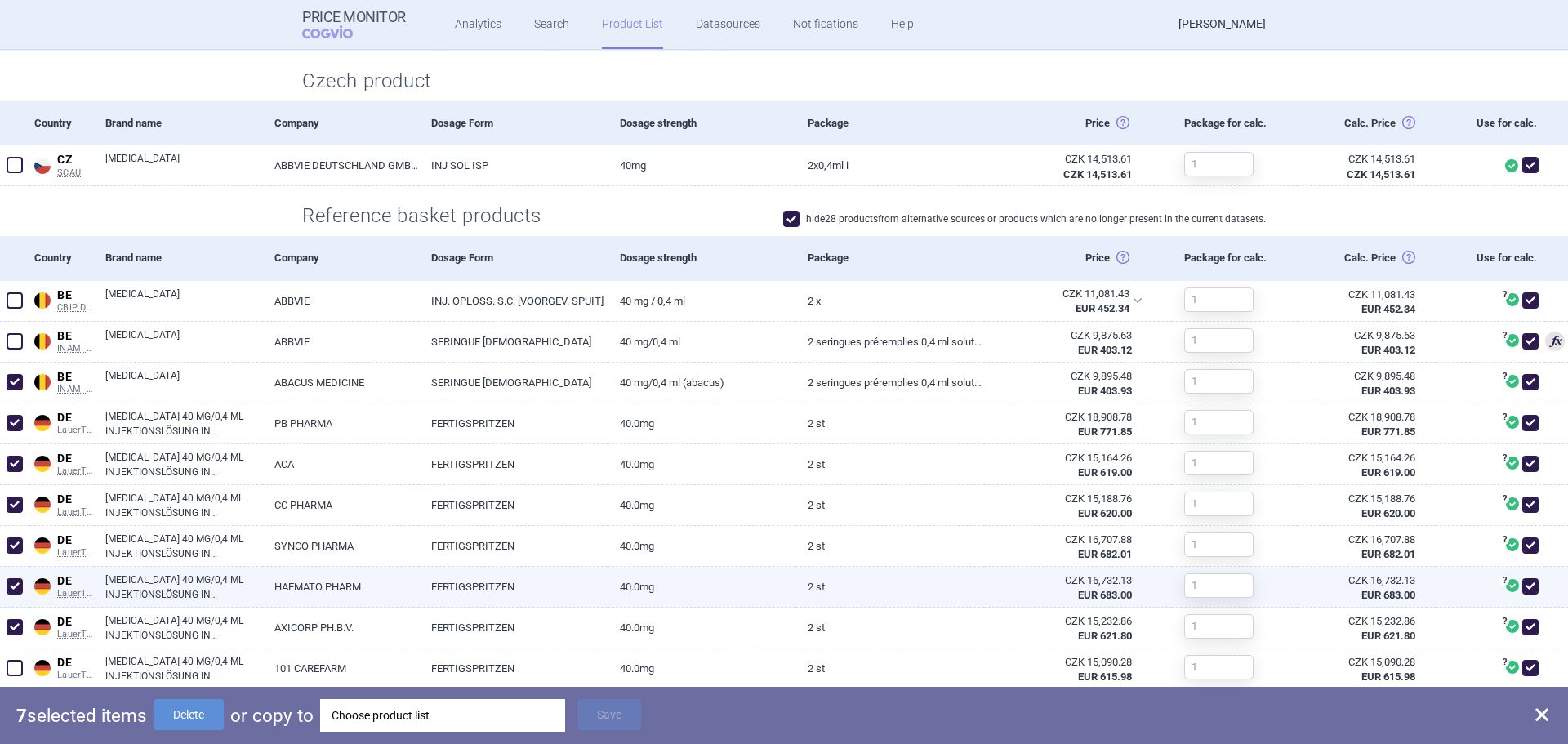
scroll to position [489, 0]
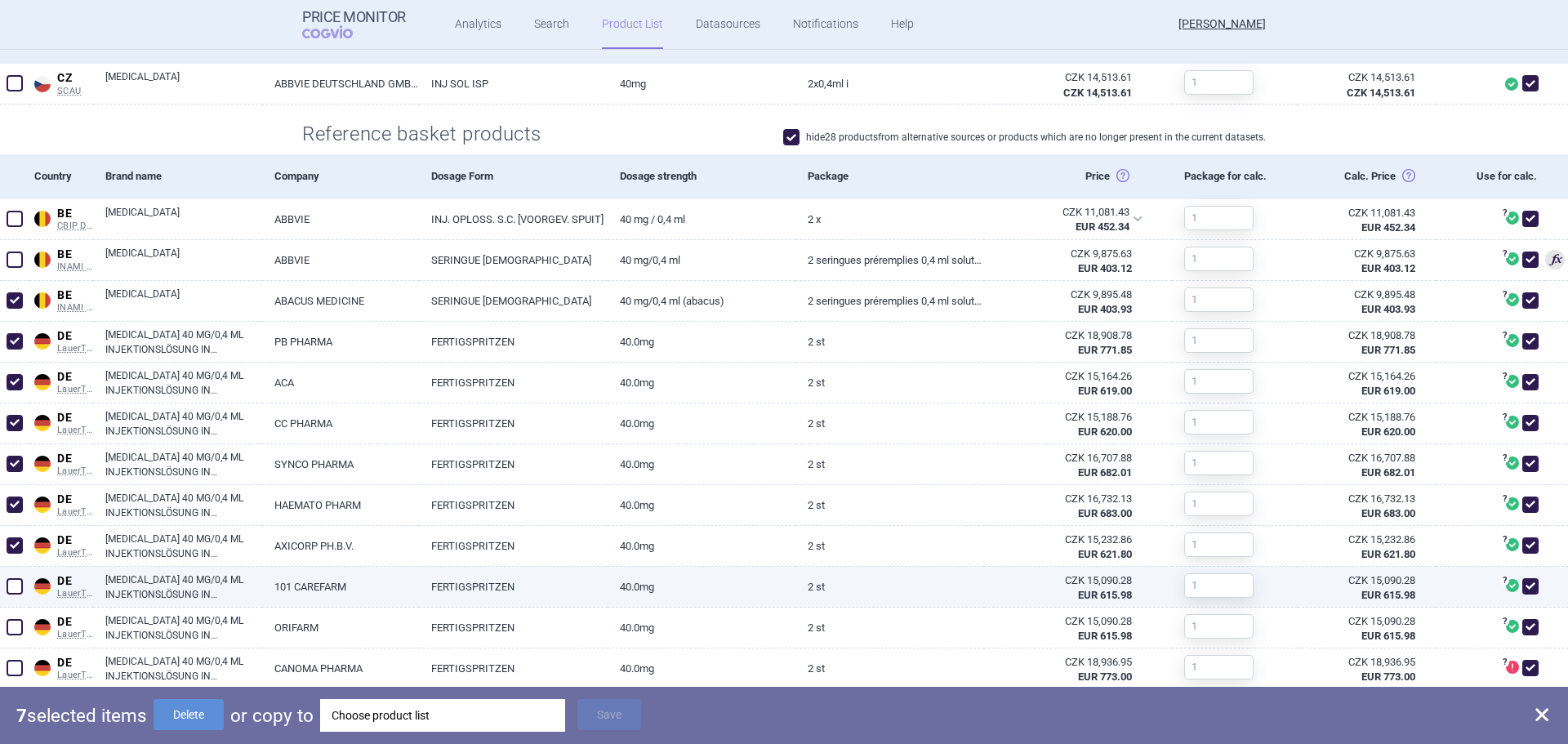
click at [11, 584] on span at bounding box center [15, 586] width 17 height 17
checkbox input "true"
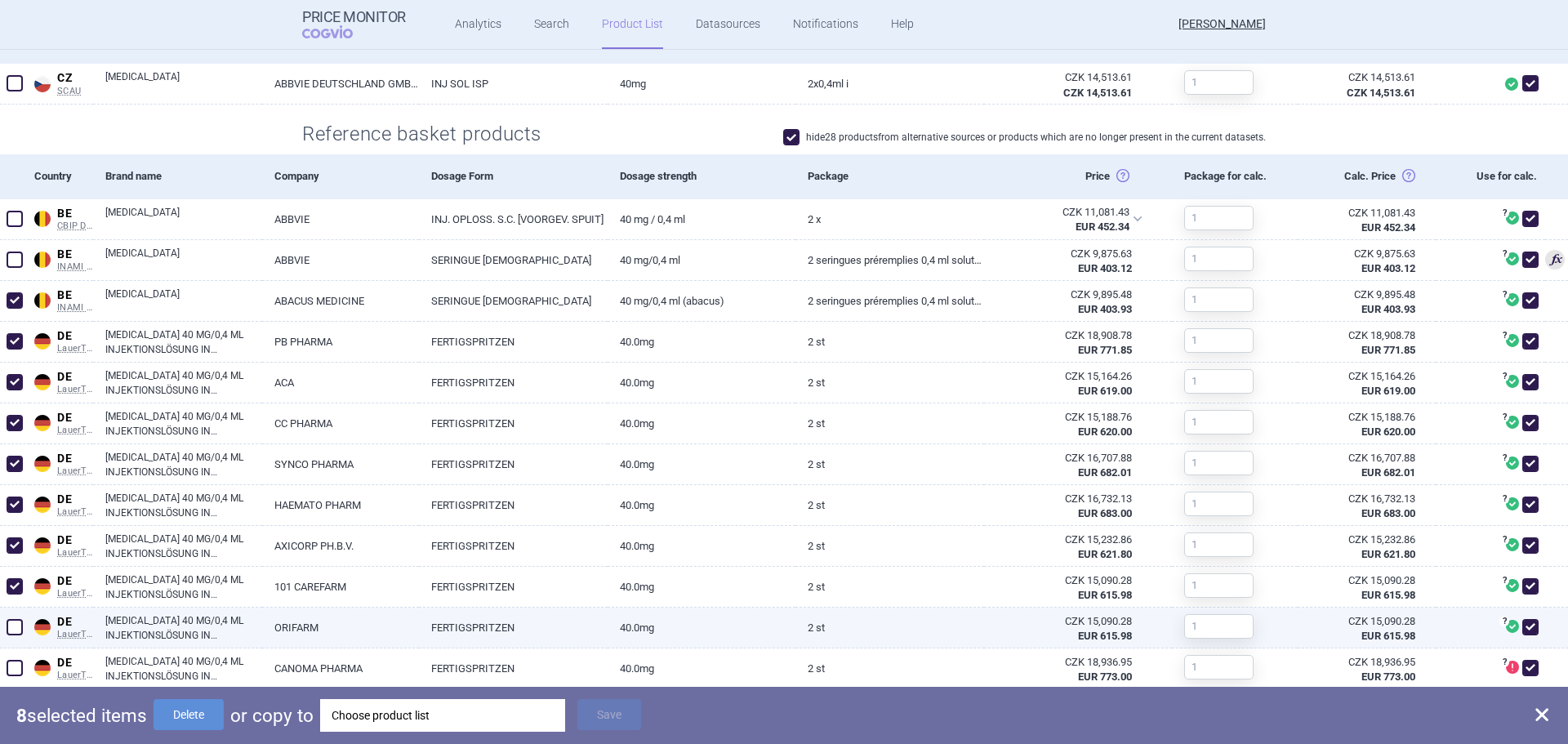
click at [14, 630] on span at bounding box center [15, 627] width 17 height 17
checkbox input "true"
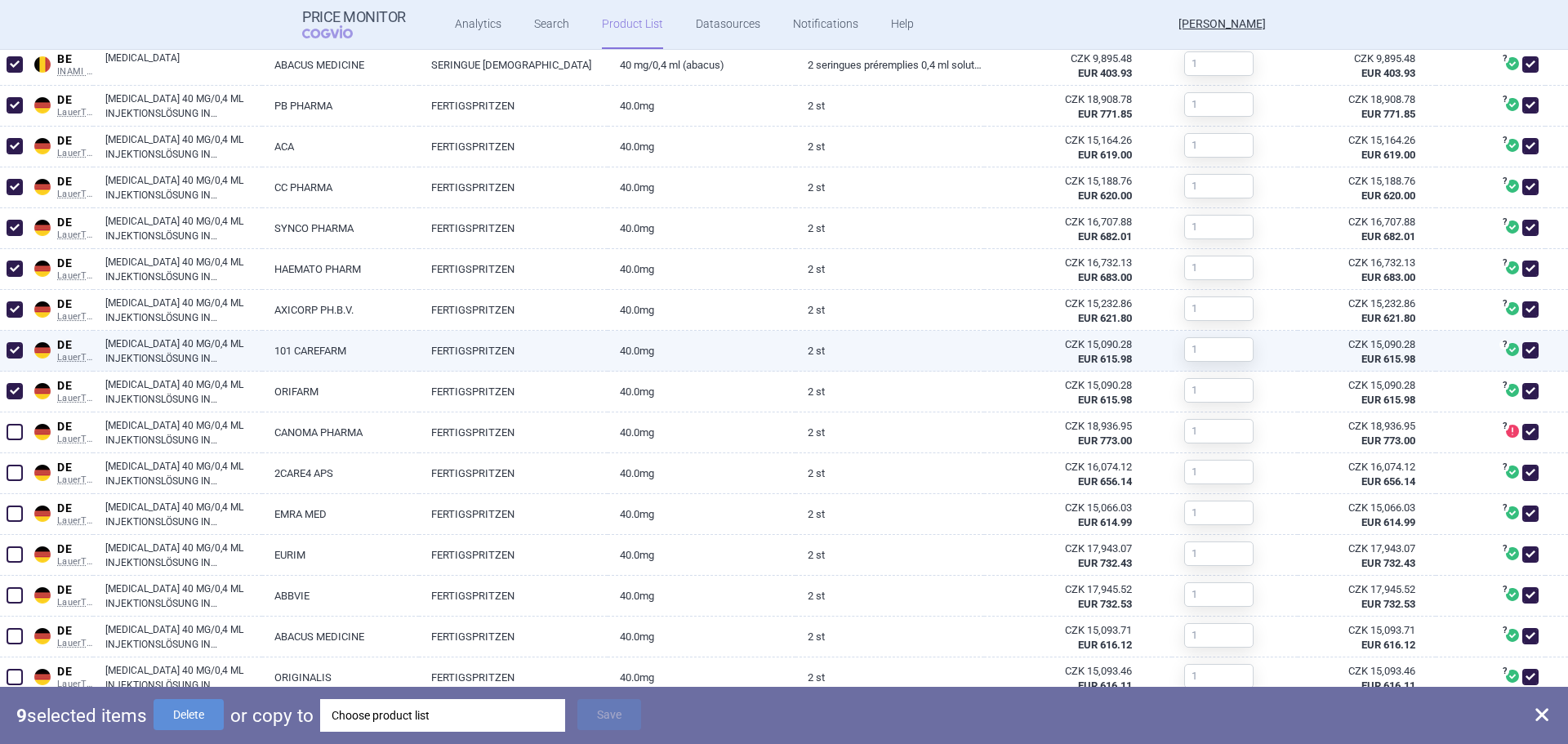
scroll to position [735, 0]
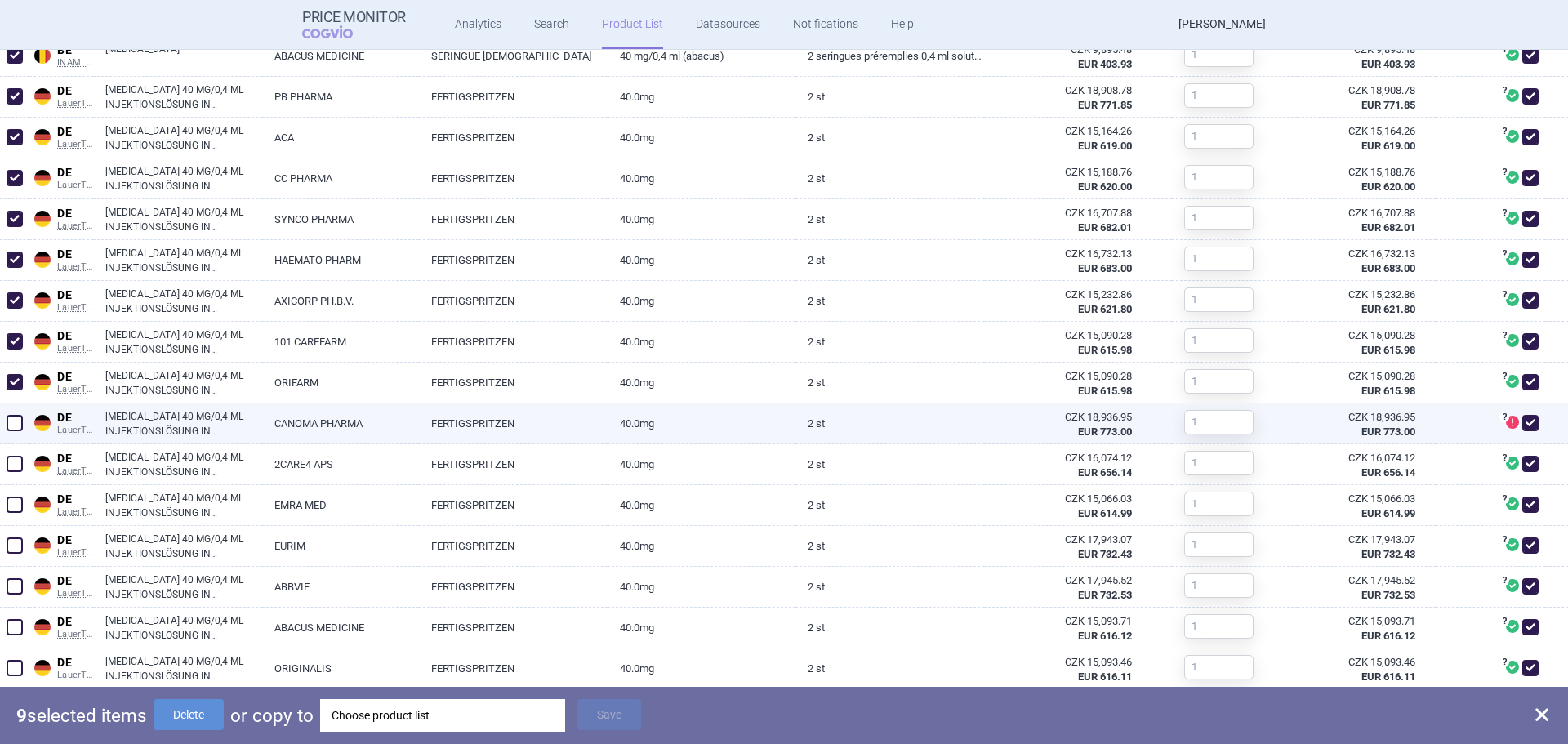
click at [12, 427] on span at bounding box center [15, 423] width 17 height 17
checkbox input "true"
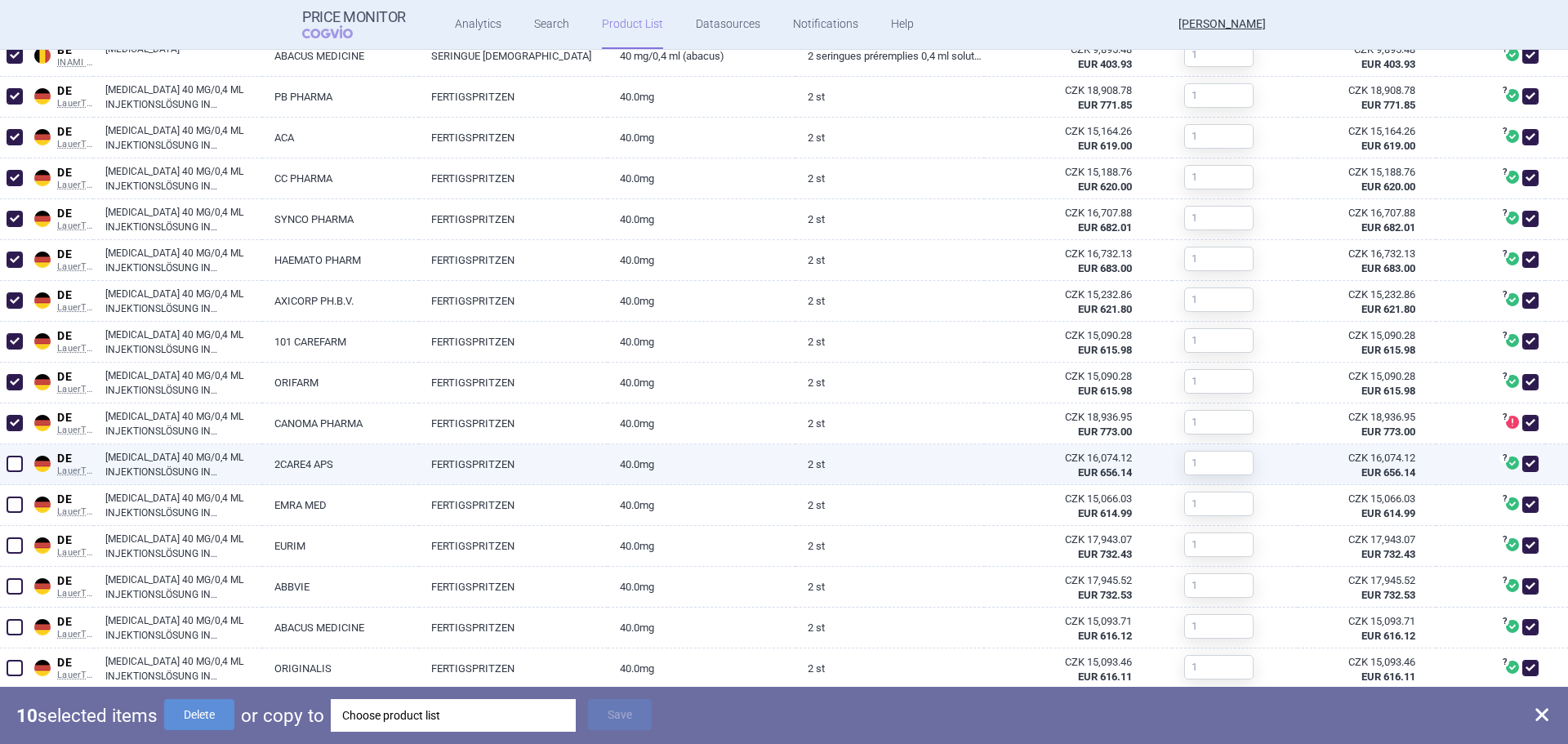
click at [13, 455] on span at bounding box center [15, 464] width 17 height 17
checkbox input "true"
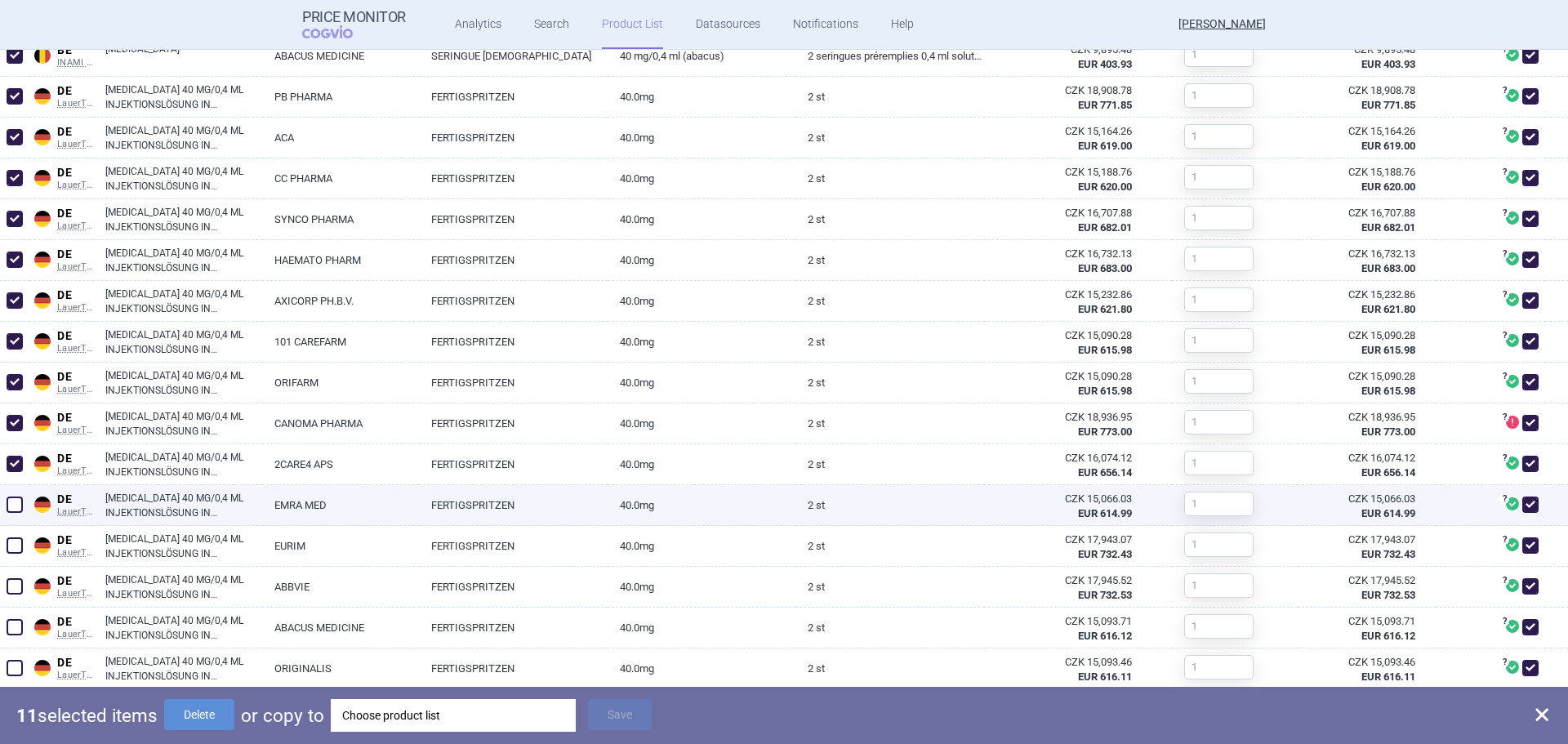
click at [16, 502] on span at bounding box center [15, 504] width 17 height 17
checkbox input "true"
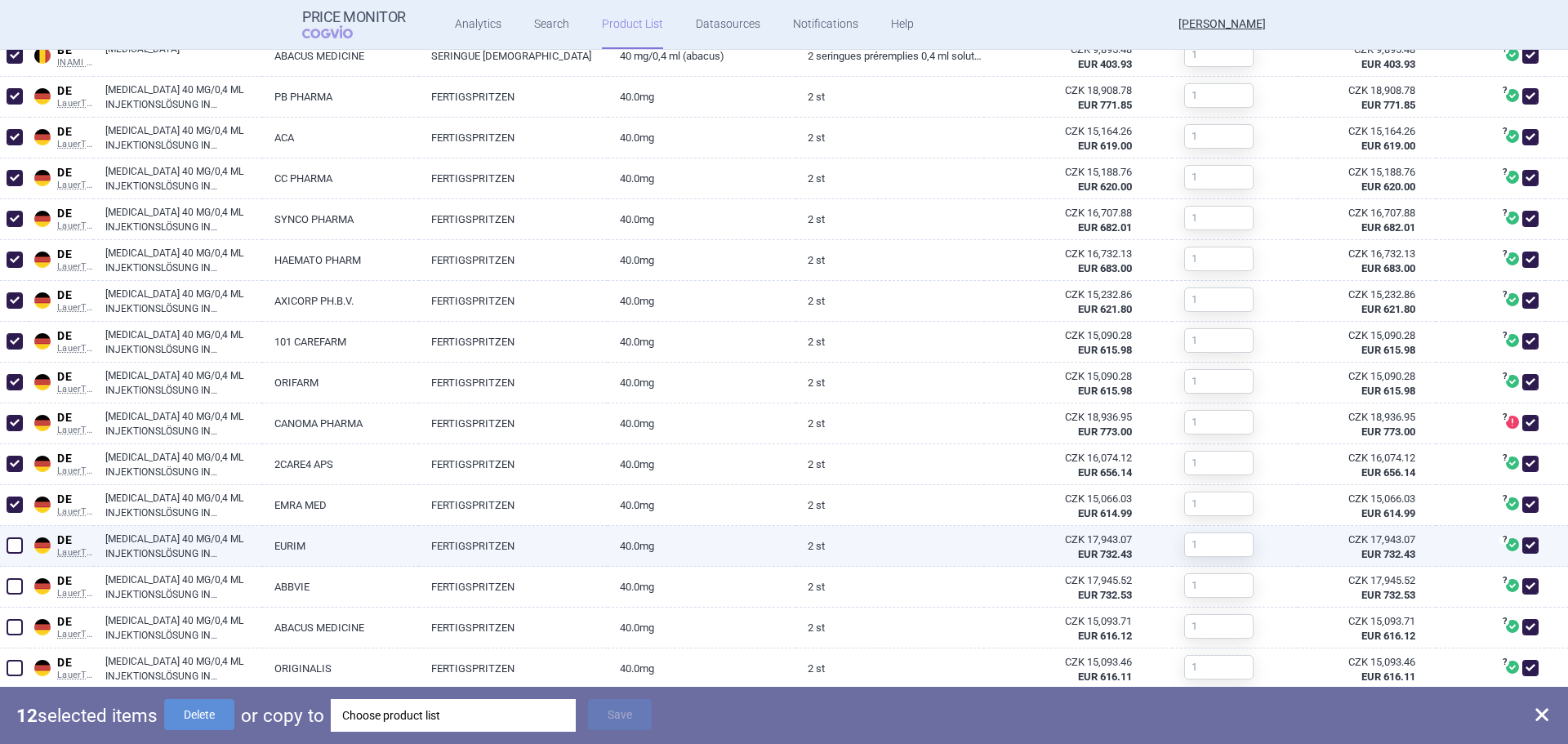
click at [17, 541] on span at bounding box center [15, 546] width 17 height 17
checkbox input "true"
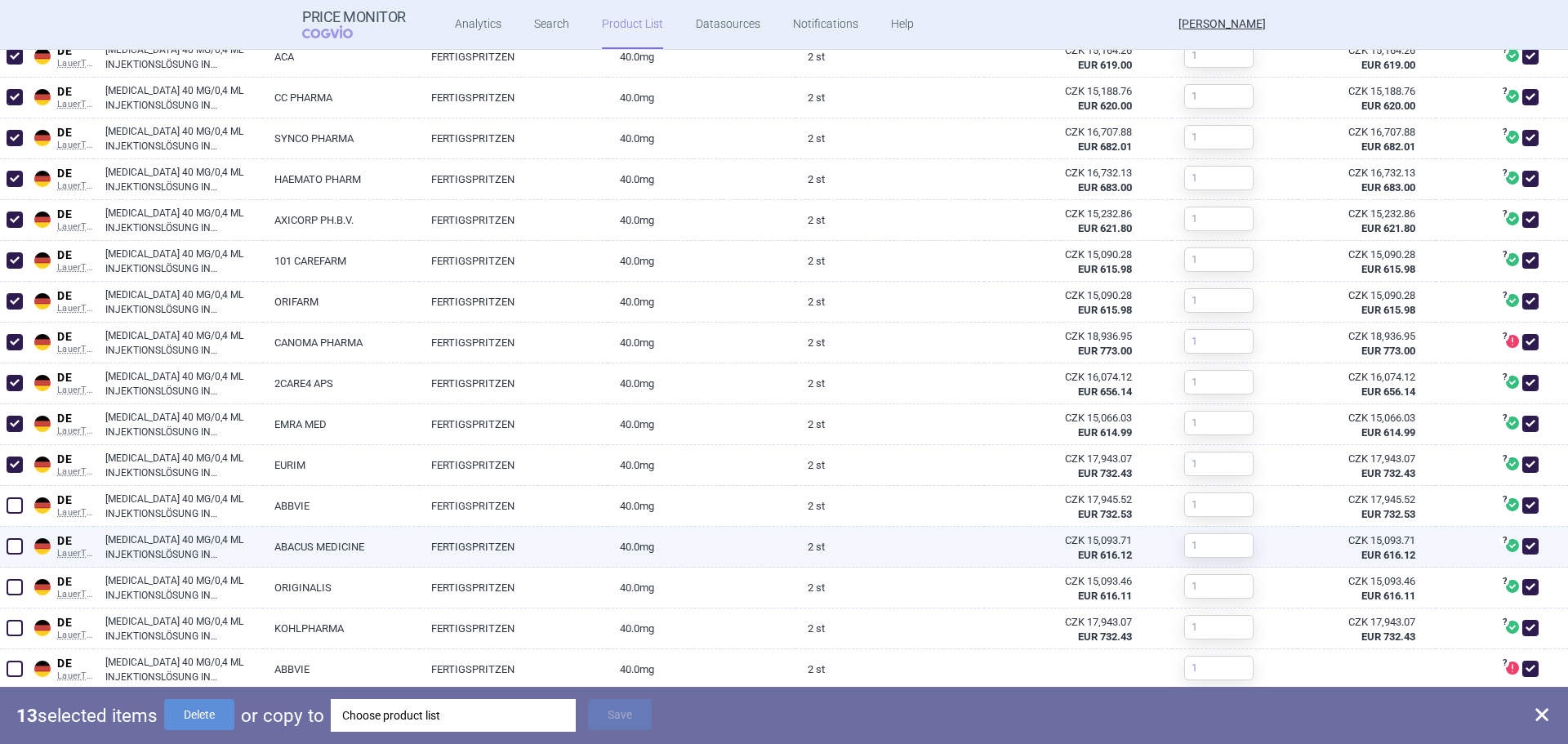
scroll to position [816, 0]
click at [19, 540] on span at bounding box center [15, 546] width 17 height 17
checkbox input "true"
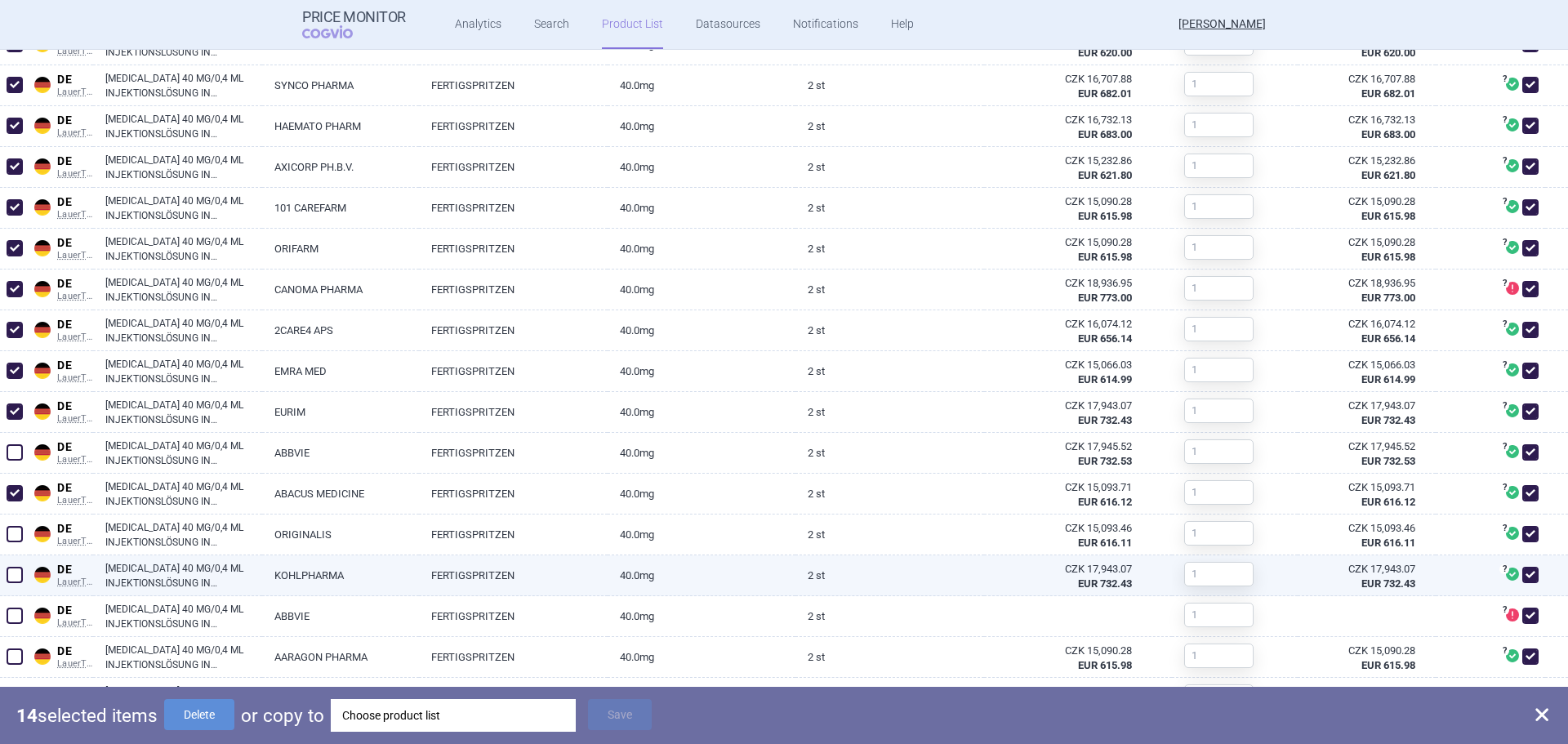
scroll to position [898, 0]
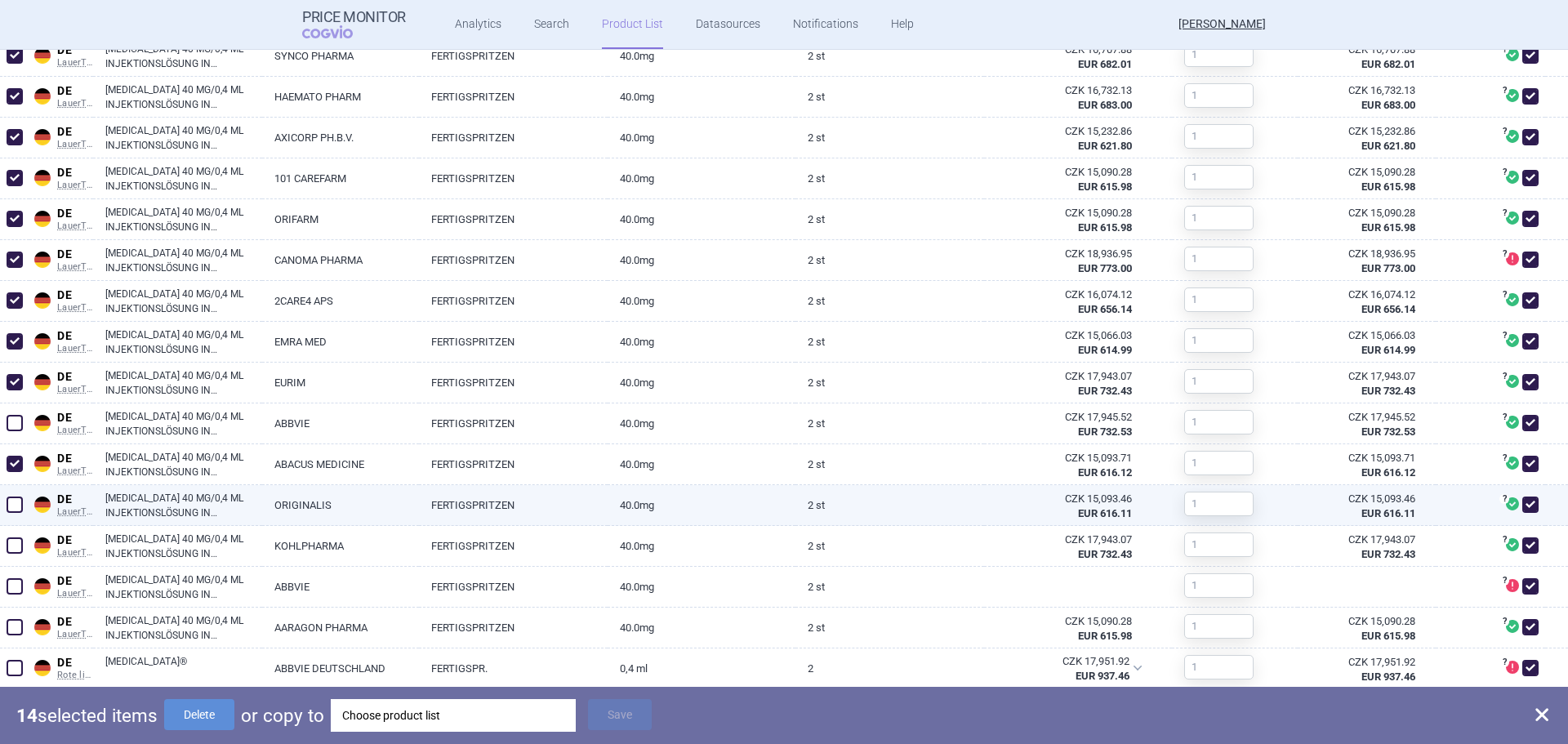
click at [17, 507] on span at bounding box center [15, 504] width 17 height 17
checkbox input "true"
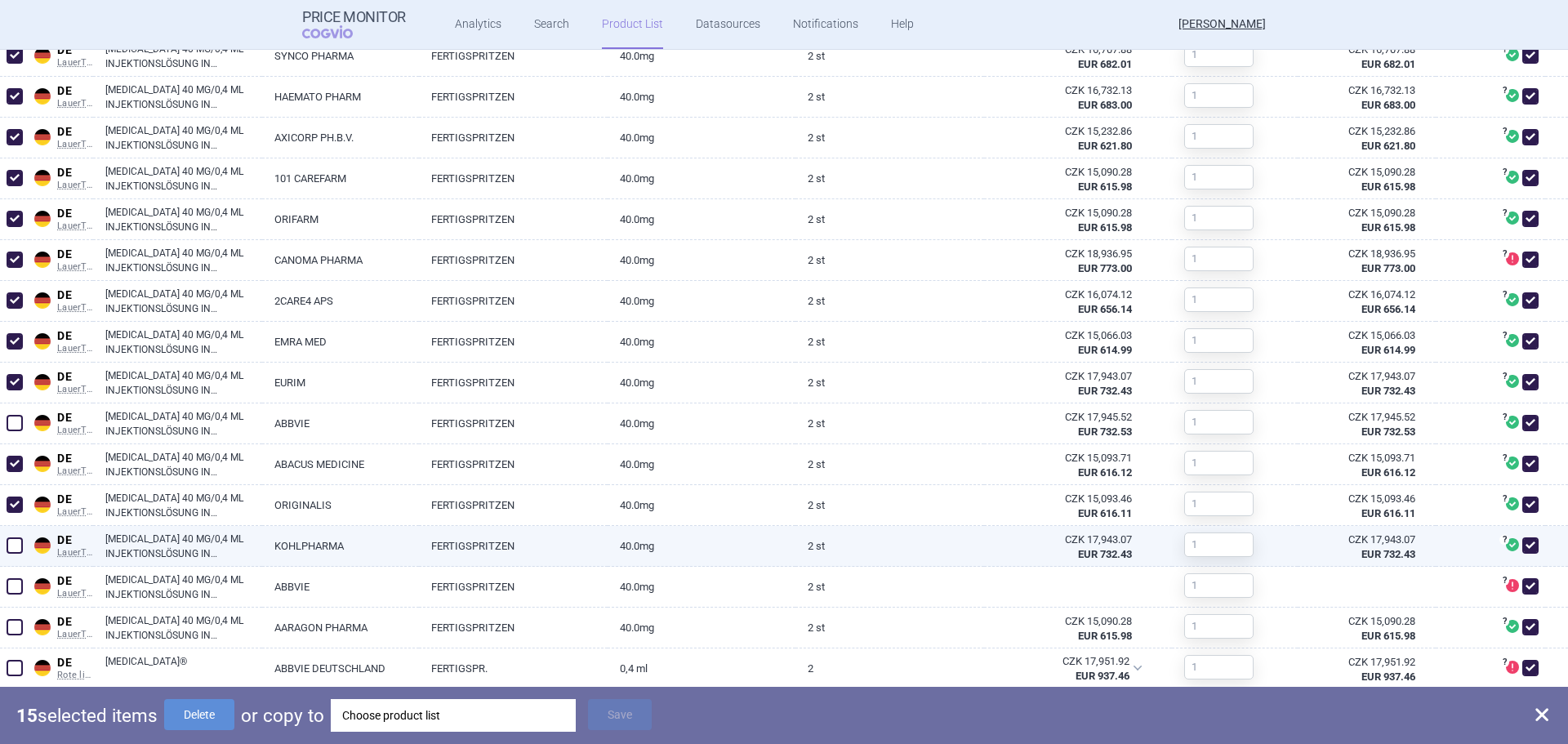
click at [24, 531] on div at bounding box center [15, 546] width 30 height 41
click at [22, 542] on span at bounding box center [15, 546] width 17 height 17
checkbox input "true"
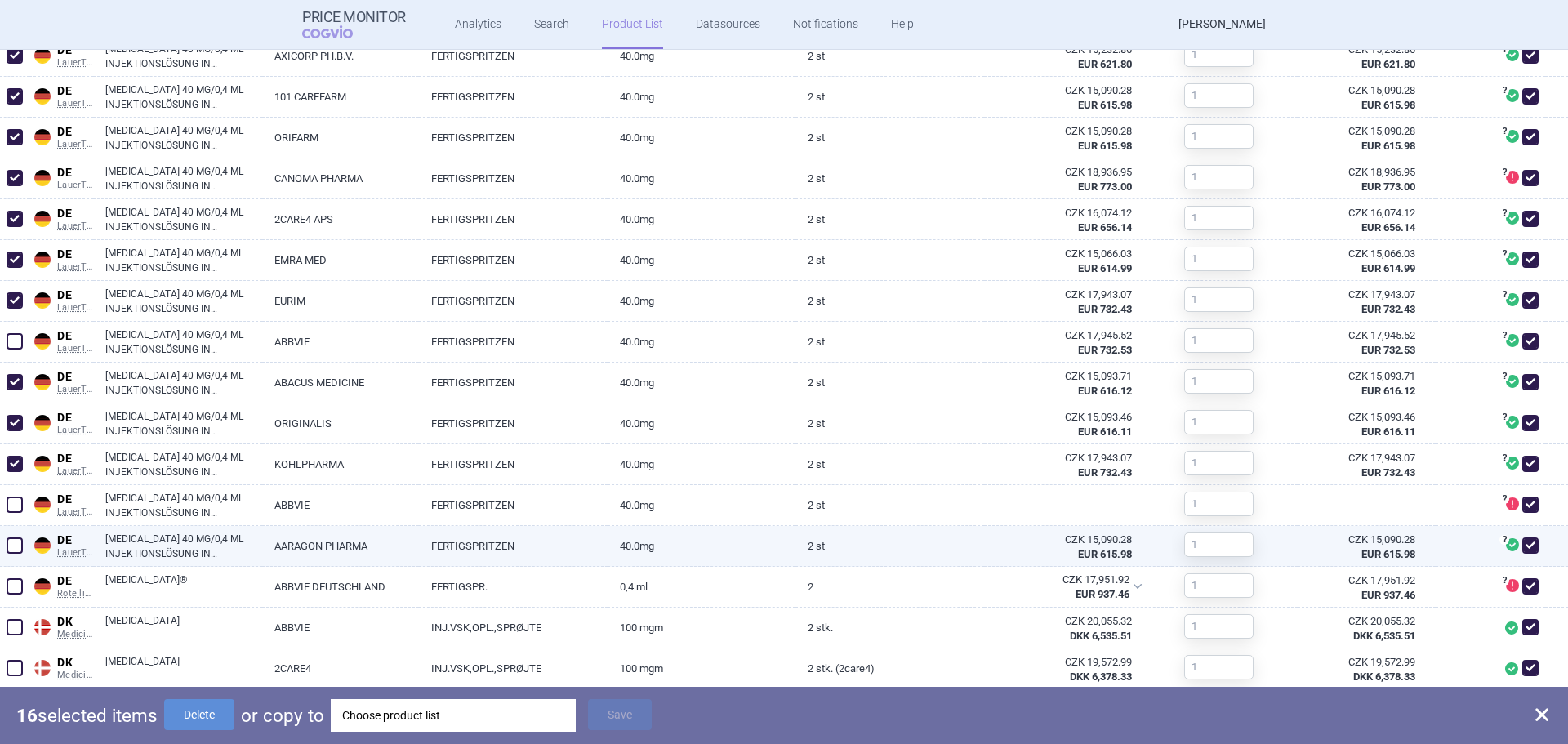
click at [16, 545] on span at bounding box center [15, 546] width 17 height 17
checkbox input "true"
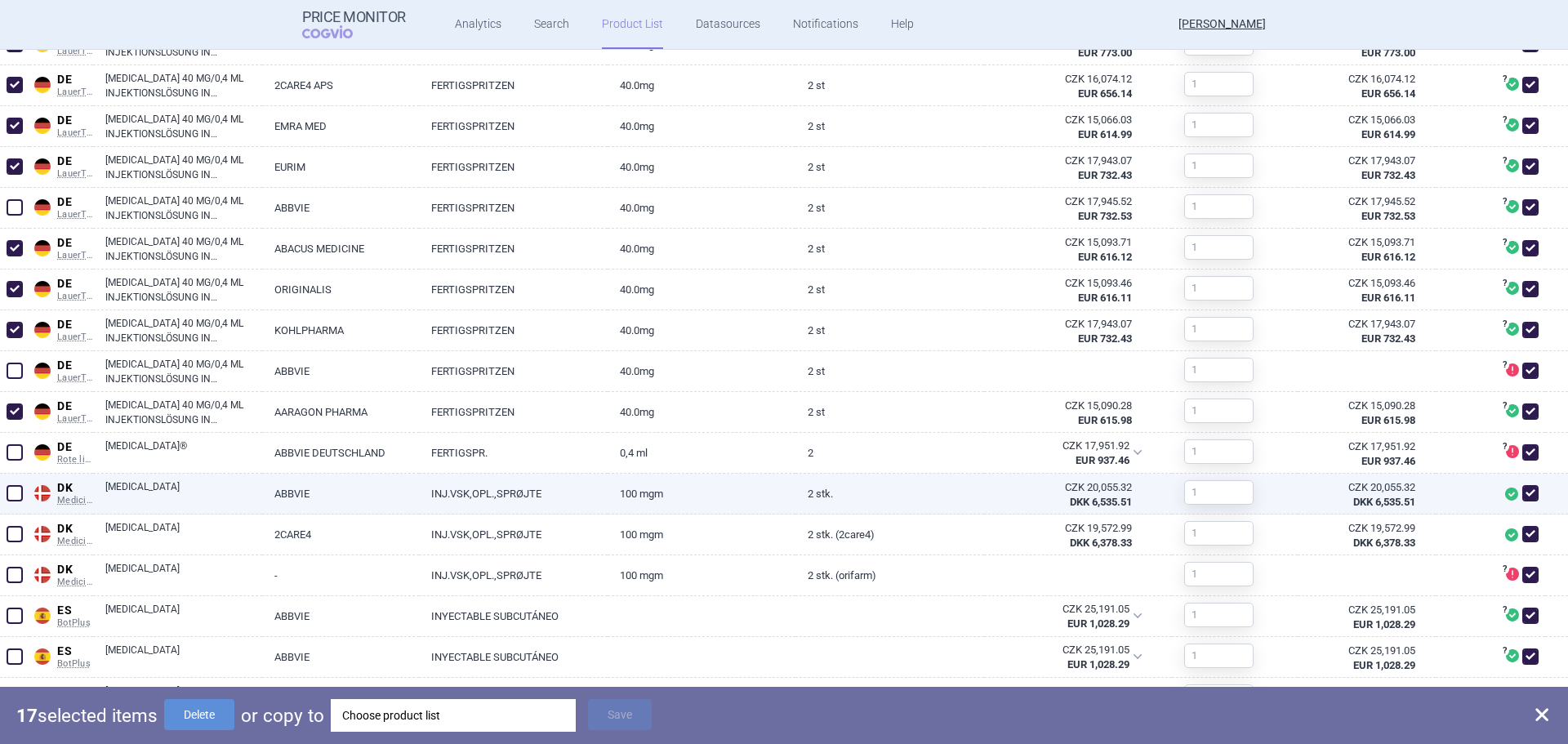
scroll to position [1142, 0]
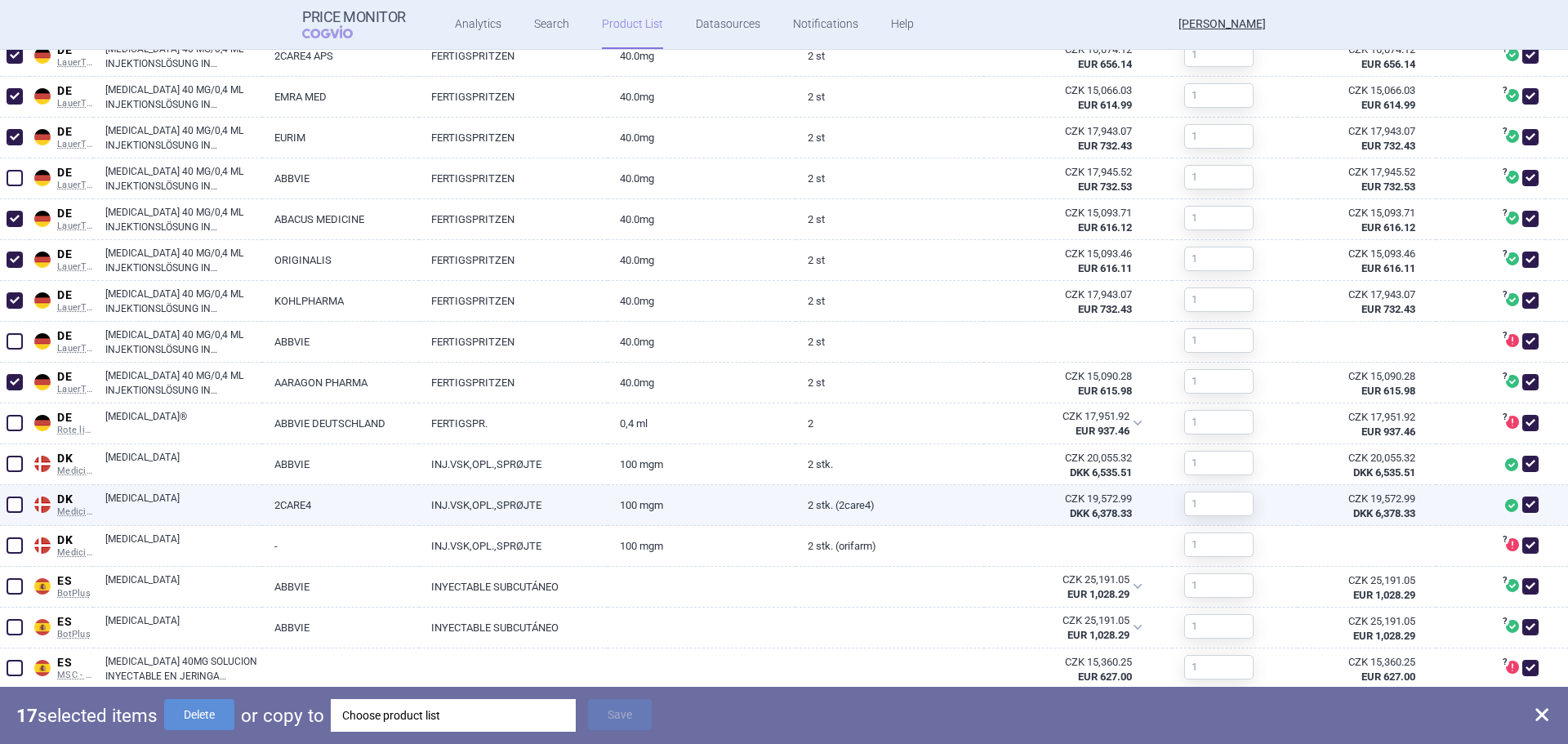
click at [19, 508] on span at bounding box center [15, 504] width 17 height 17
checkbox input "true"
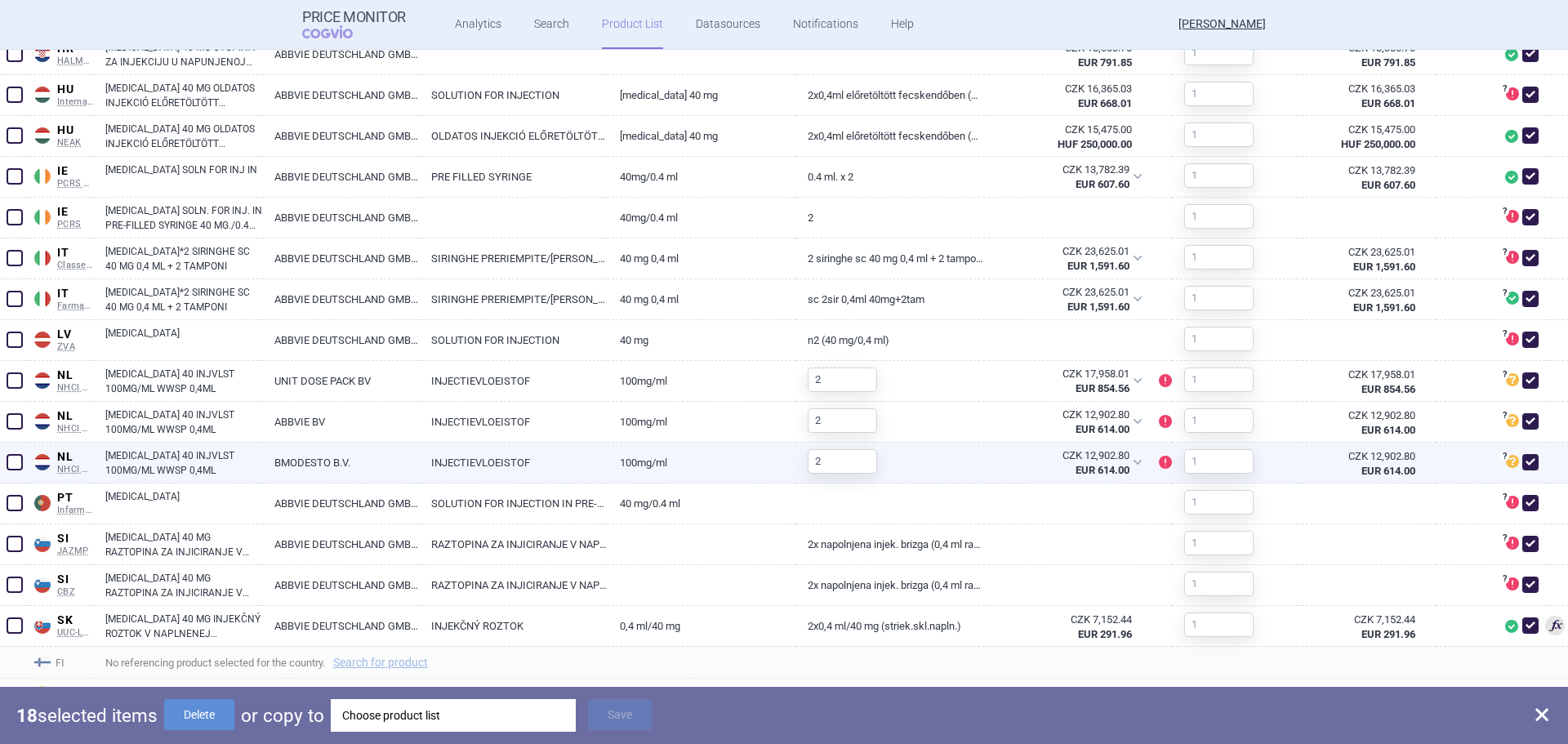
scroll to position [1959, 0]
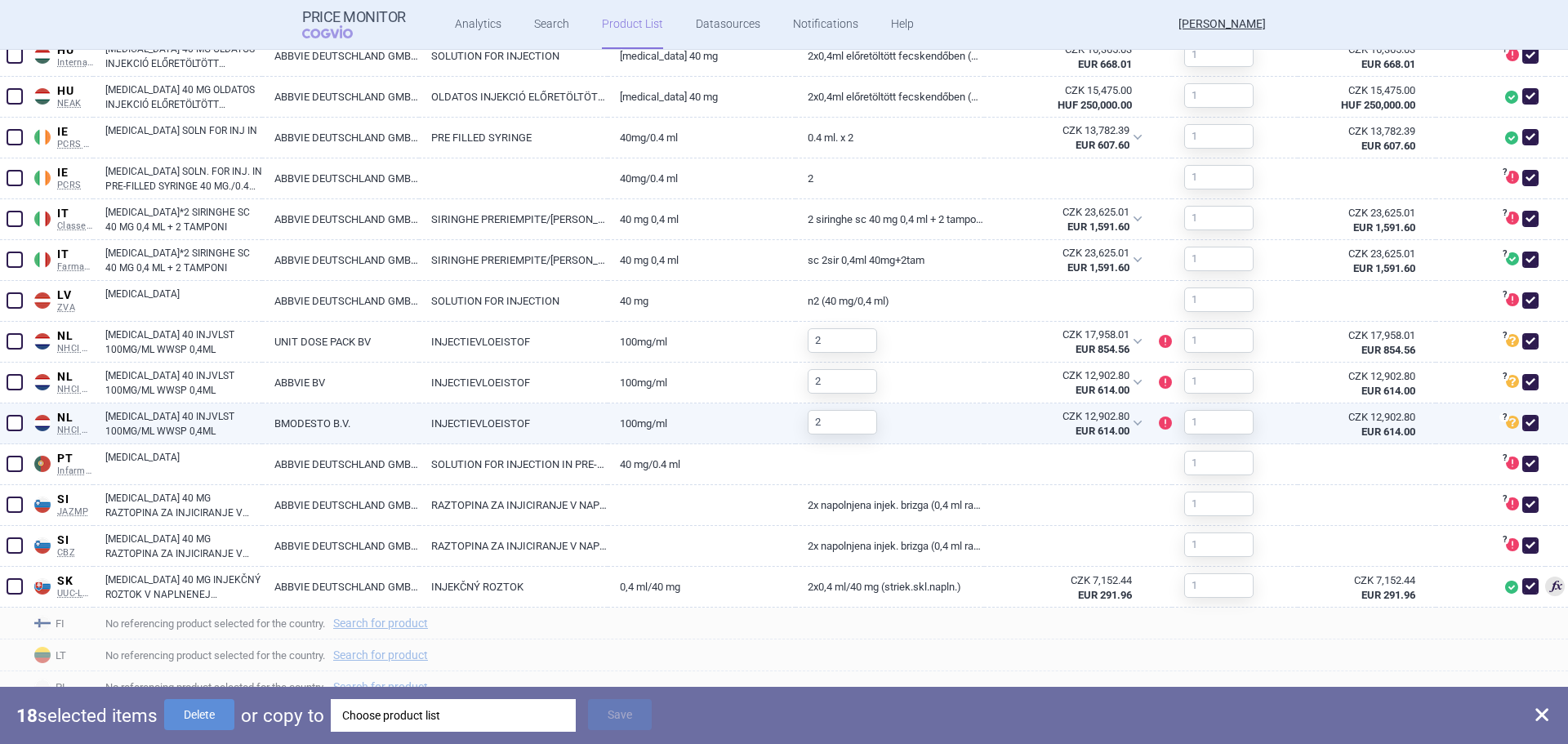
click at [10, 422] on span at bounding box center [15, 423] width 17 height 17
checkbox input "true"
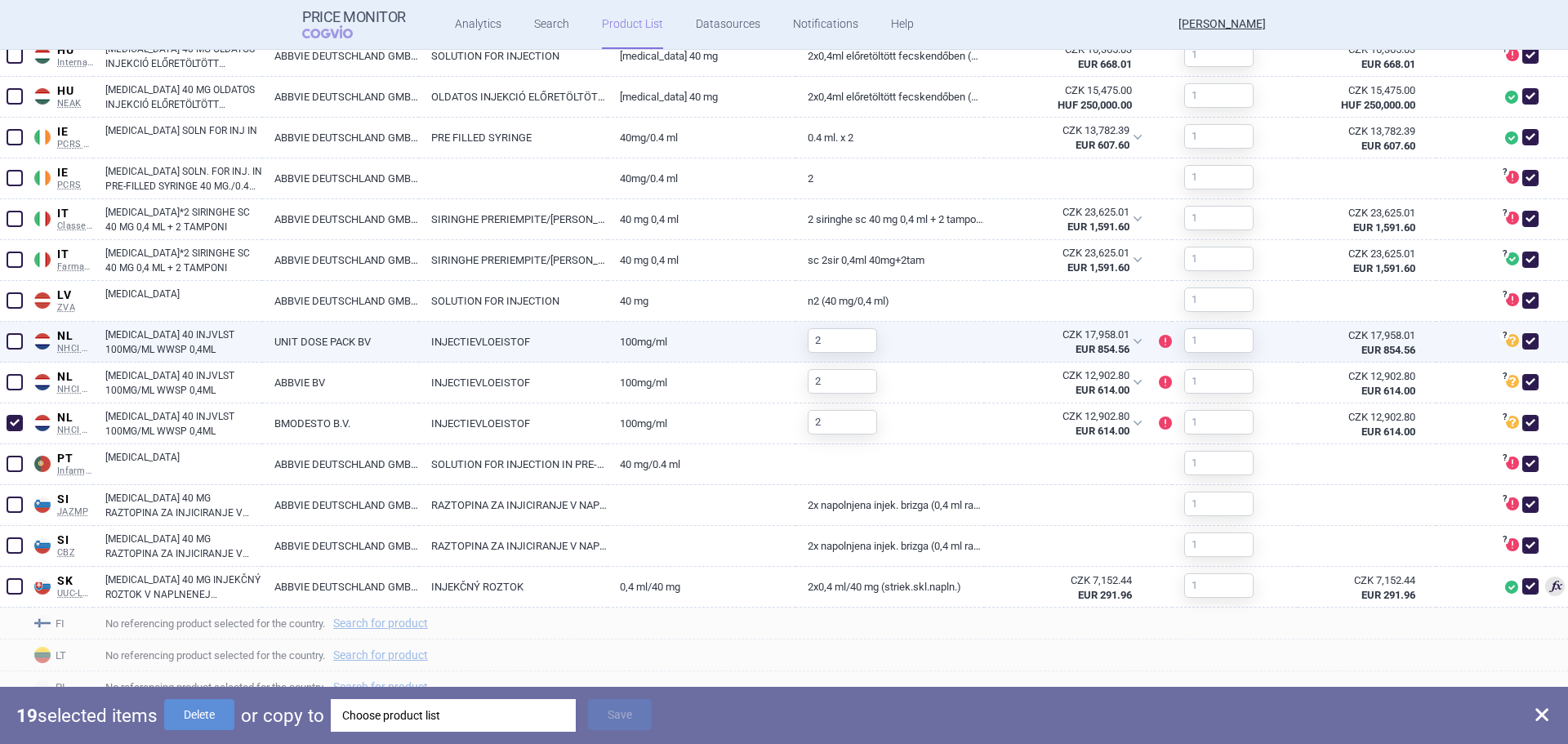
click at [16, 338] on span at bounding box center [15, 341] width 17 height 17
checkbox input "true"
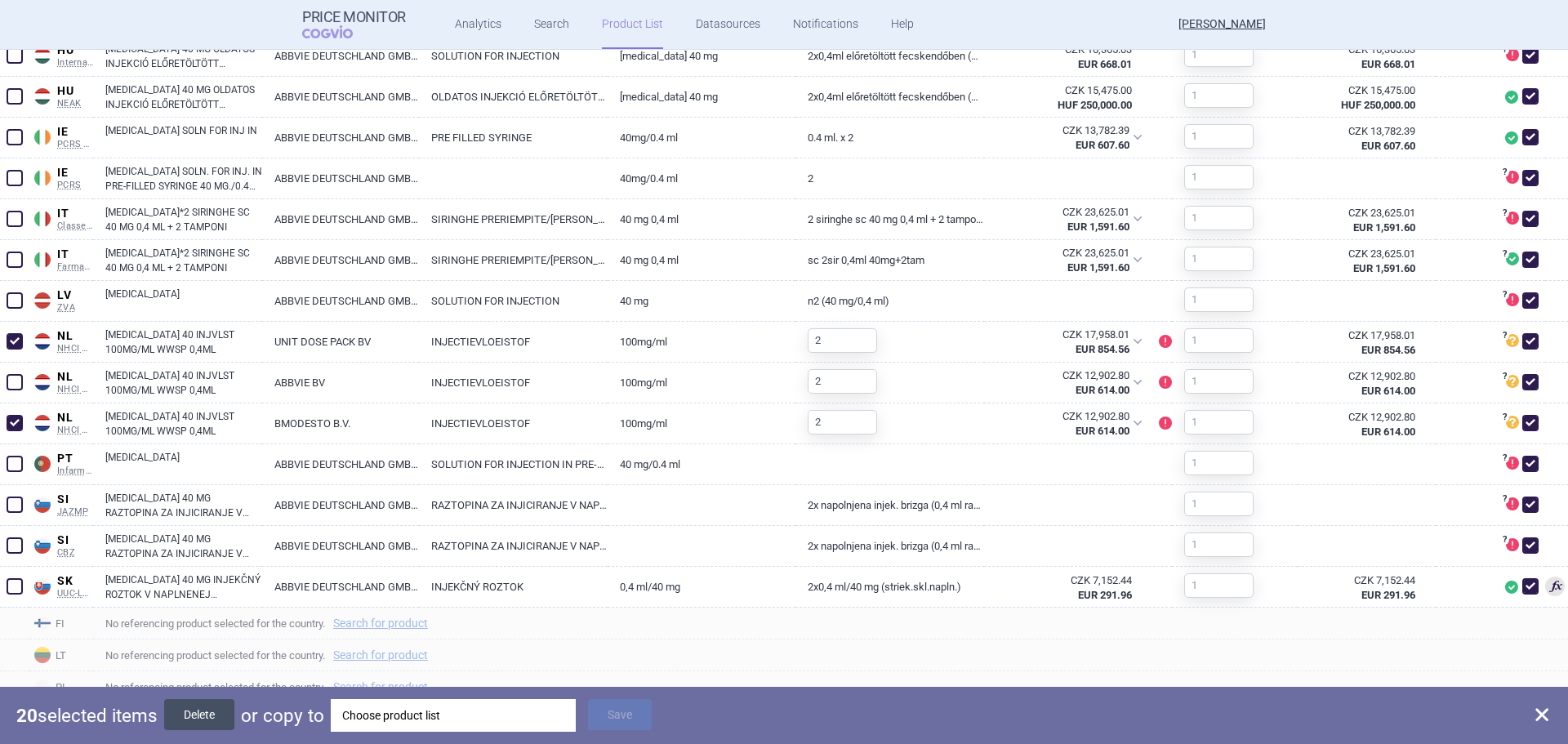
click at [222, 721] on button "Delete" at bounding box center [198, 714] width 70 height 31
checkbox input "false"
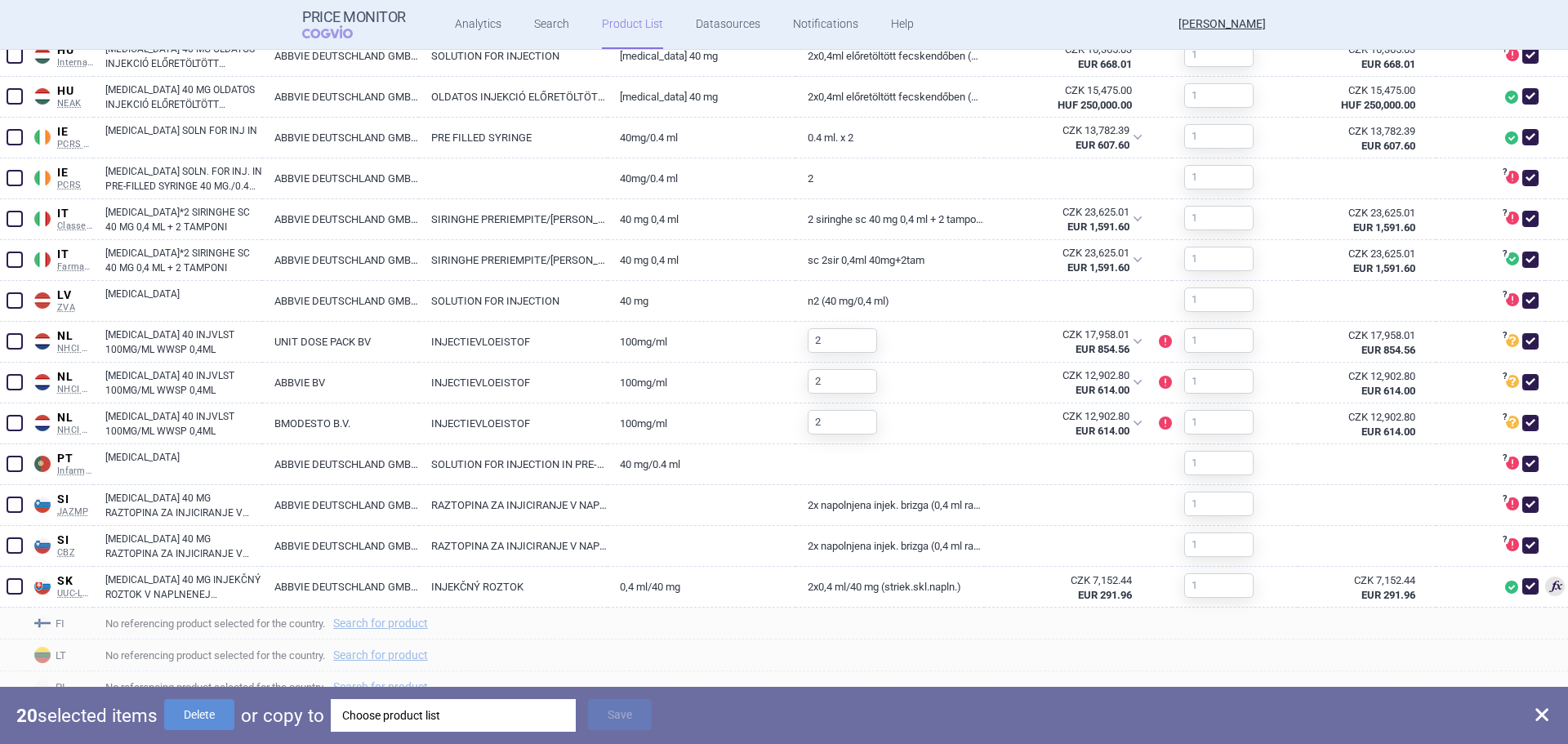
checkbox input "false"
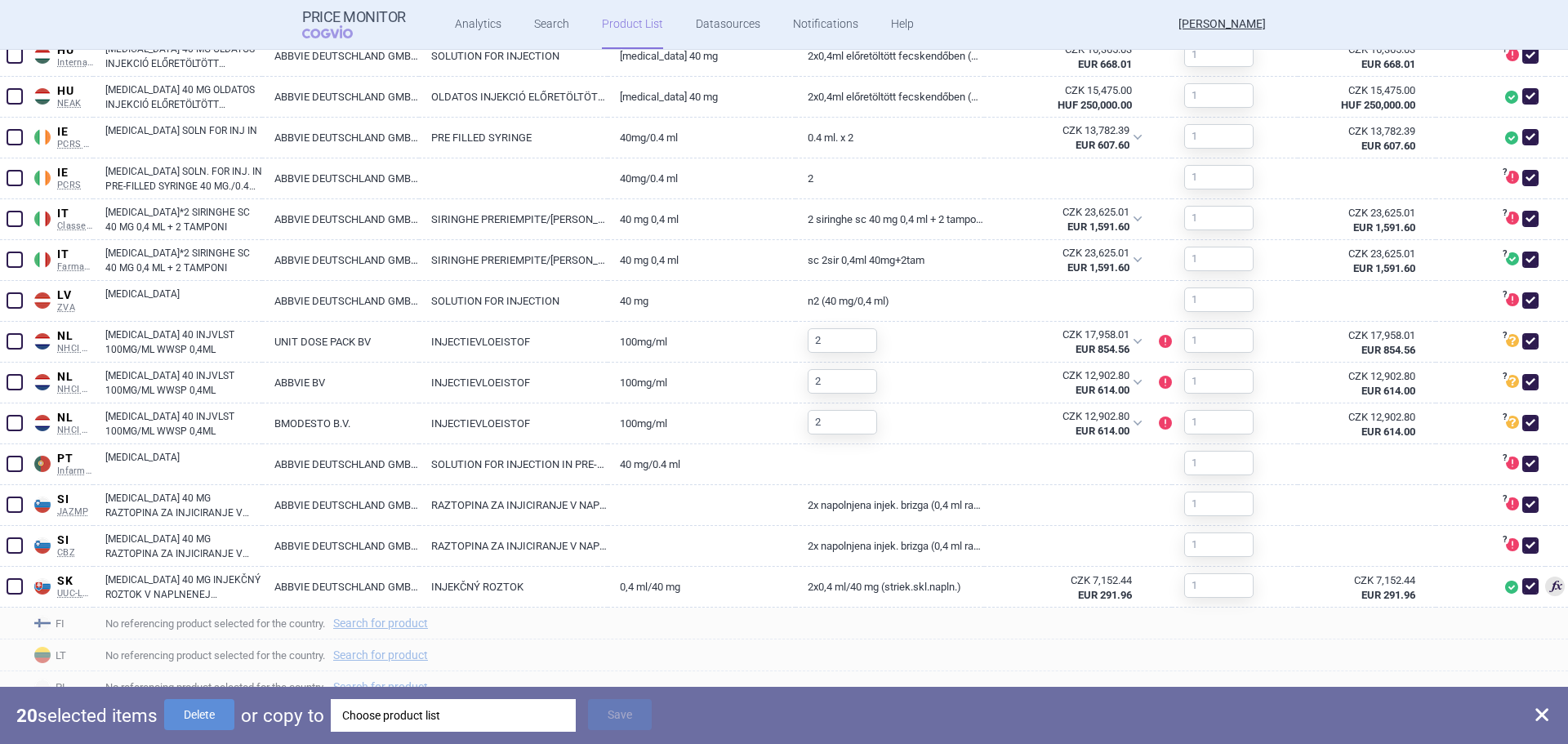
checkbox input "false"
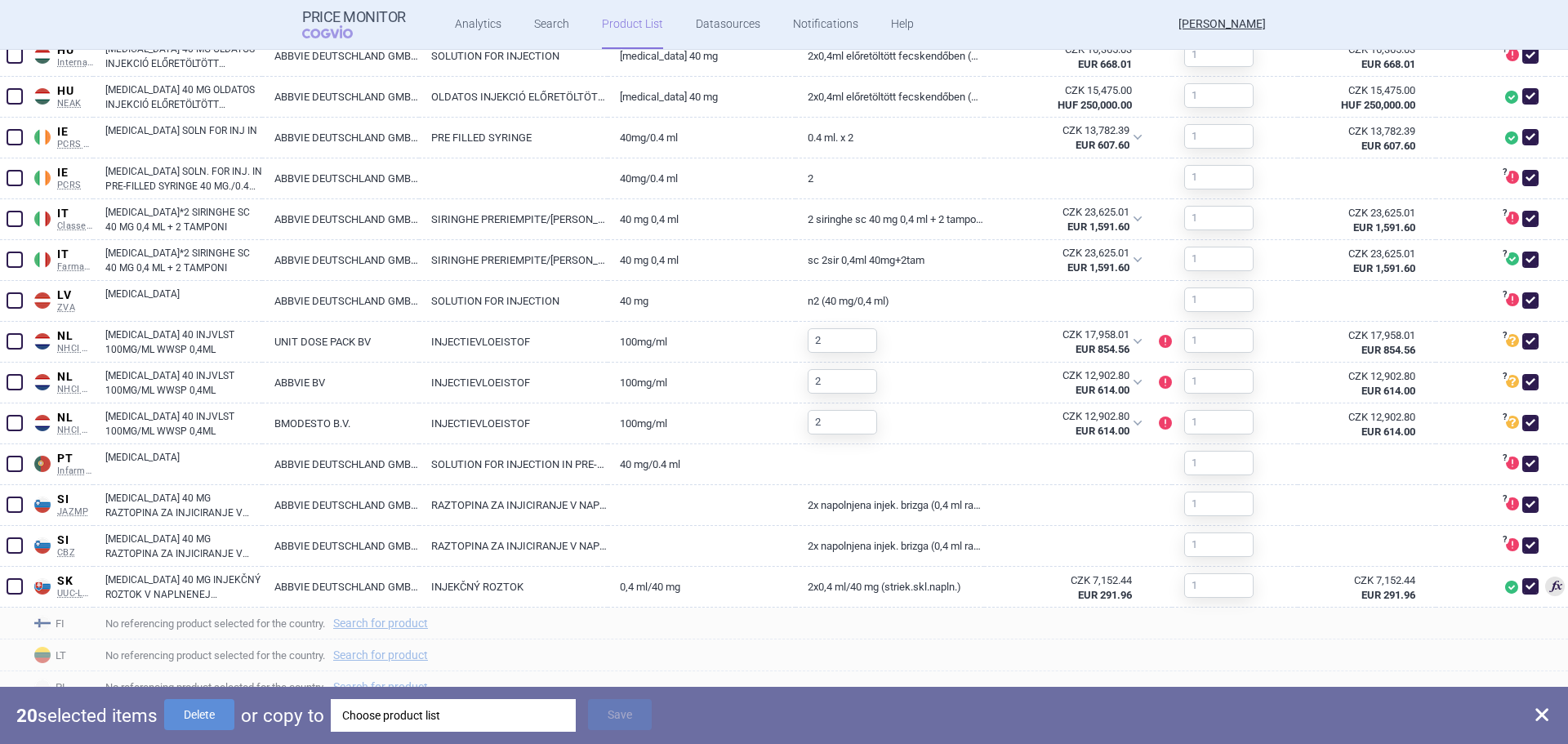
checkbox input "false"
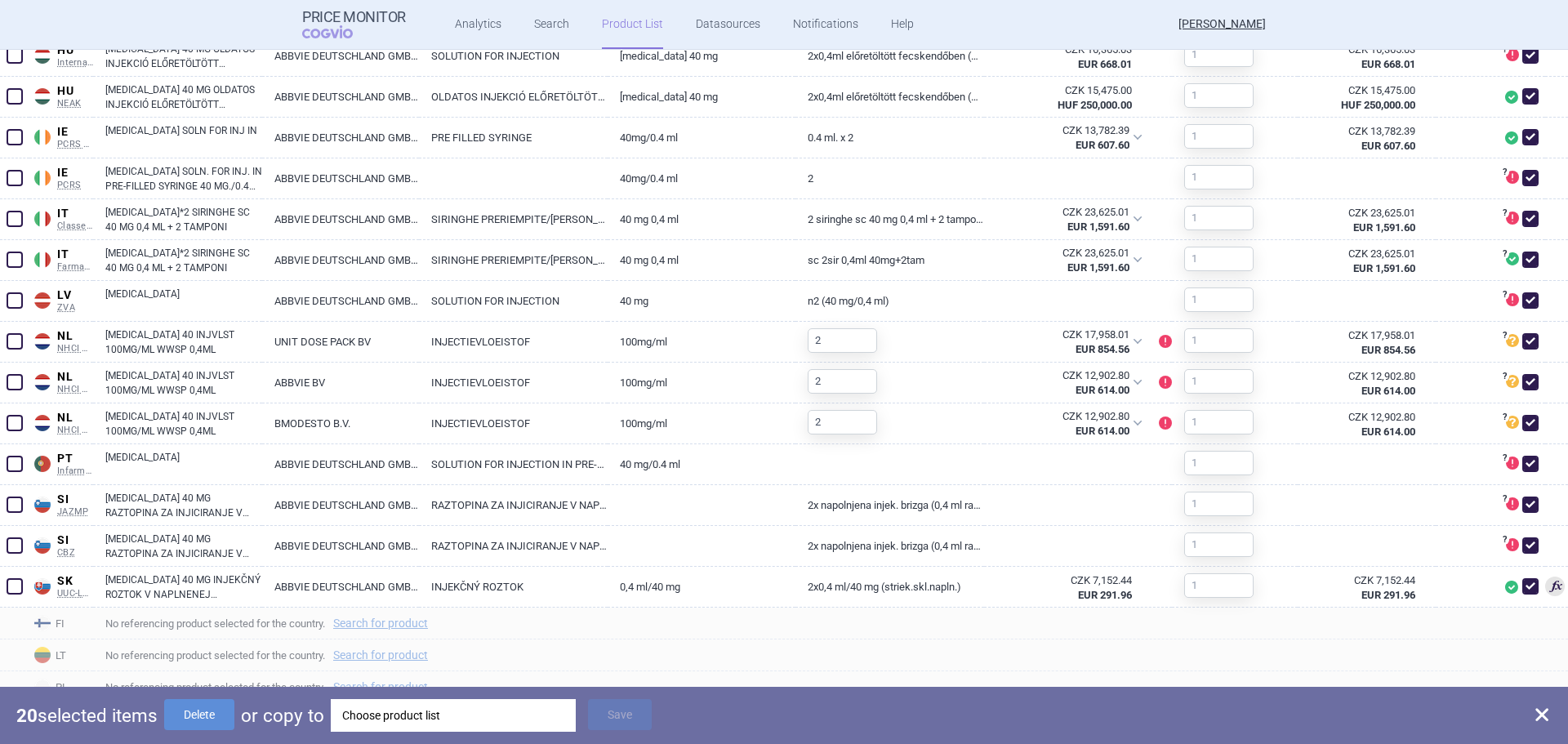
checkbox input "false"
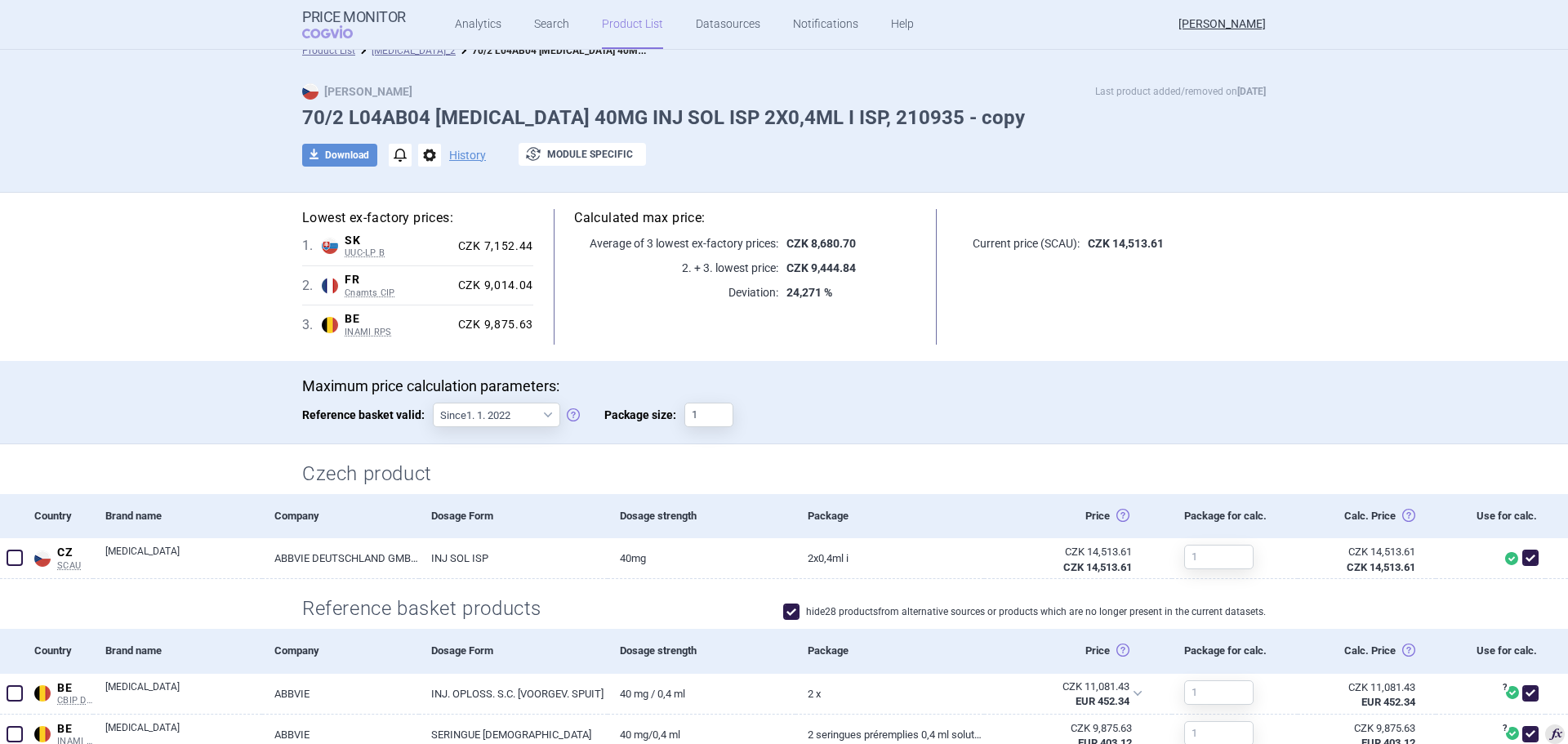
scroll to position [0, 0]
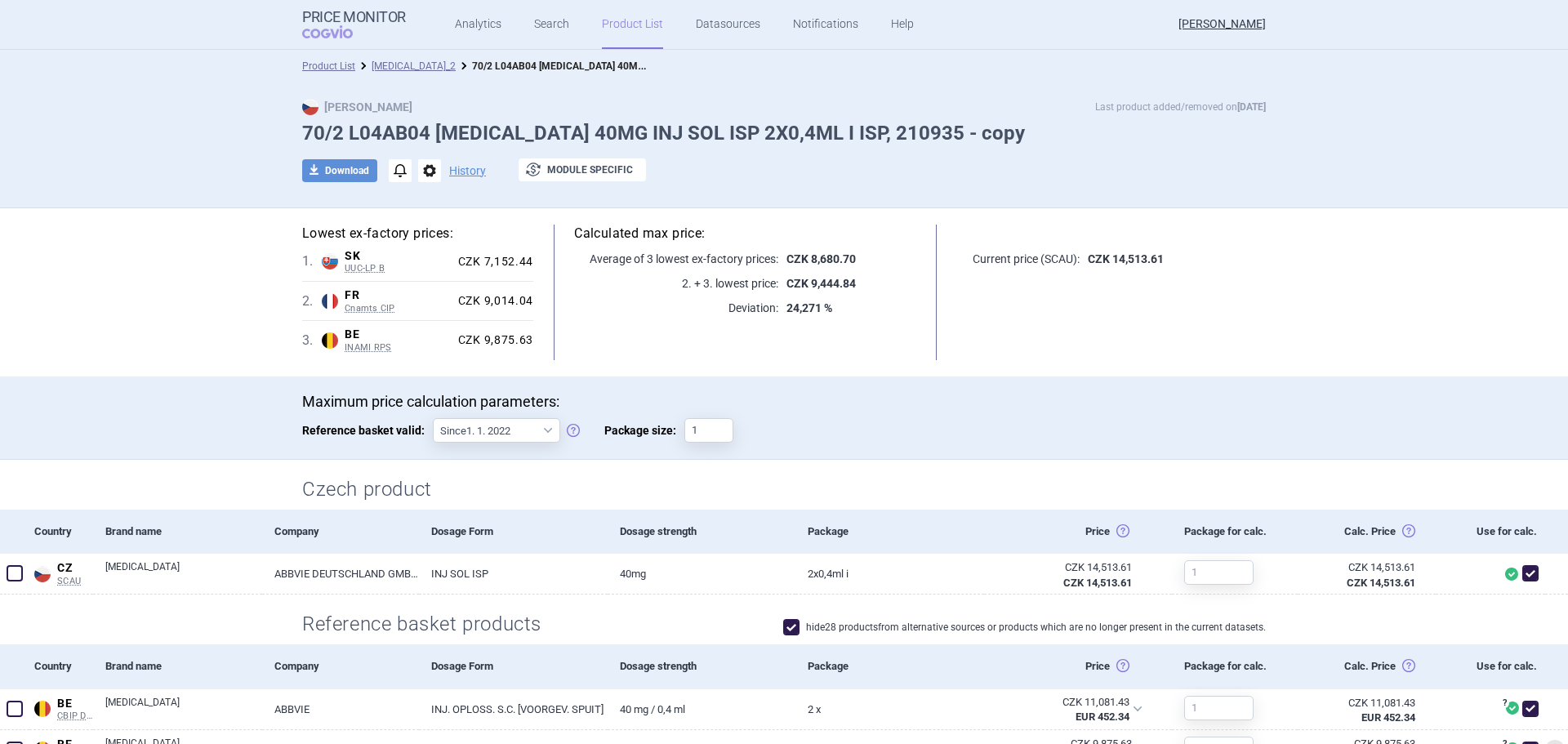
click at [631, 30] on link "Product List" at bounding box center [633, 24] width 61 height 49
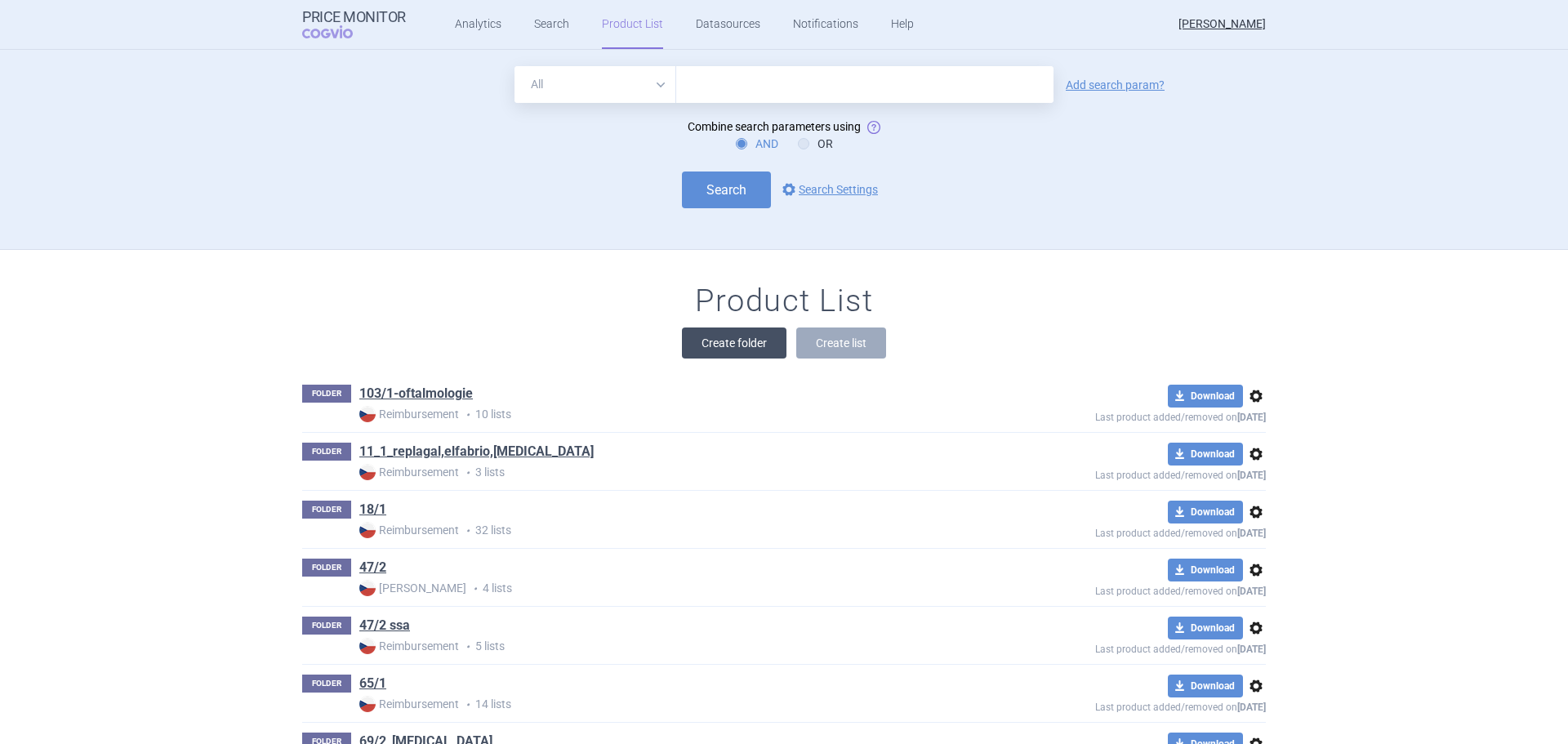
click at [729, 339] on button "Create folder" at bounding box center [734, 343] width 104 height 31
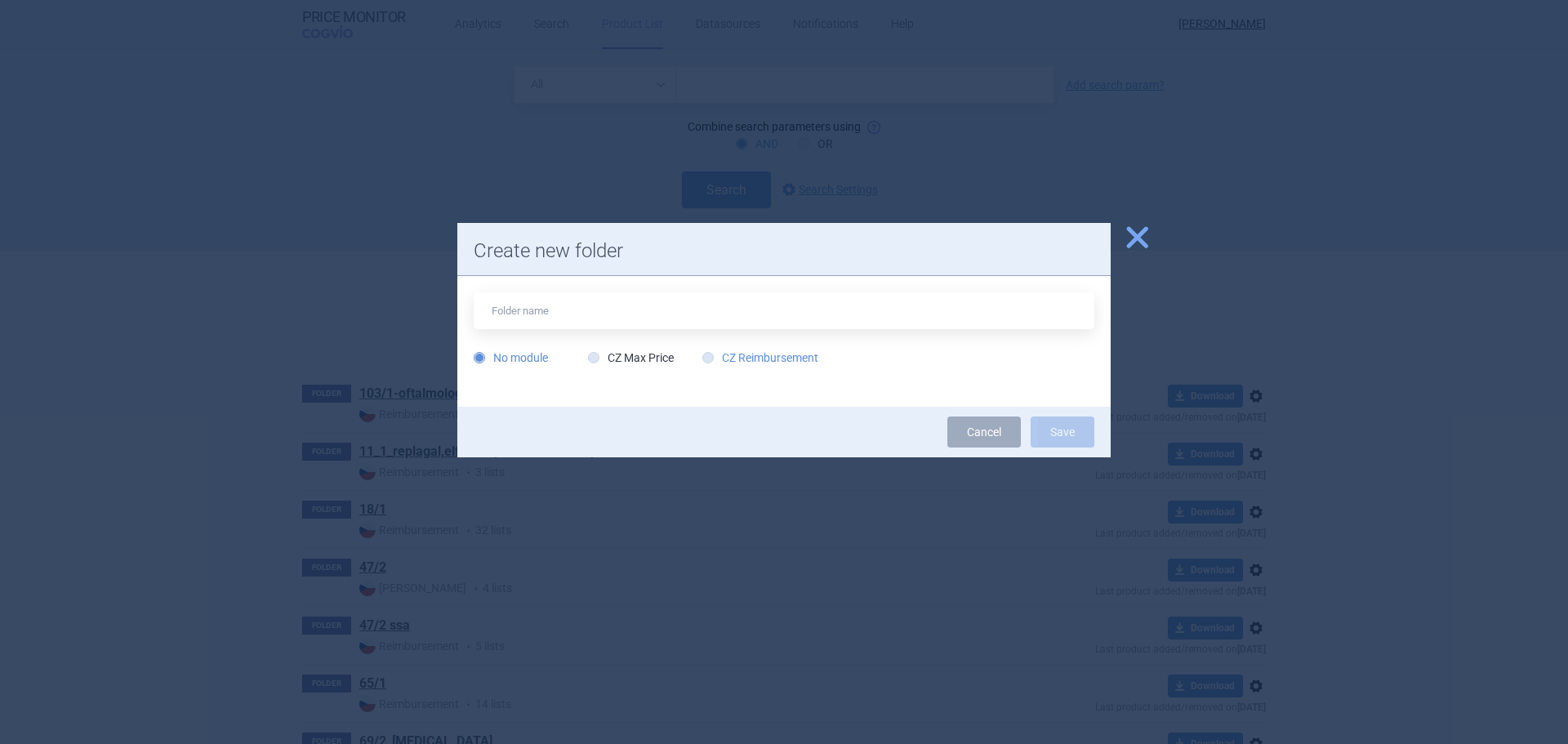
click at [772, 365] on label "CZ Reimbursement" at bounding box center [760, 358] width 116 height 17
click at [719, 365] on input "CZ Reimbursement" at bounding box center [711, 359] width 17 height 17
radio input "true"
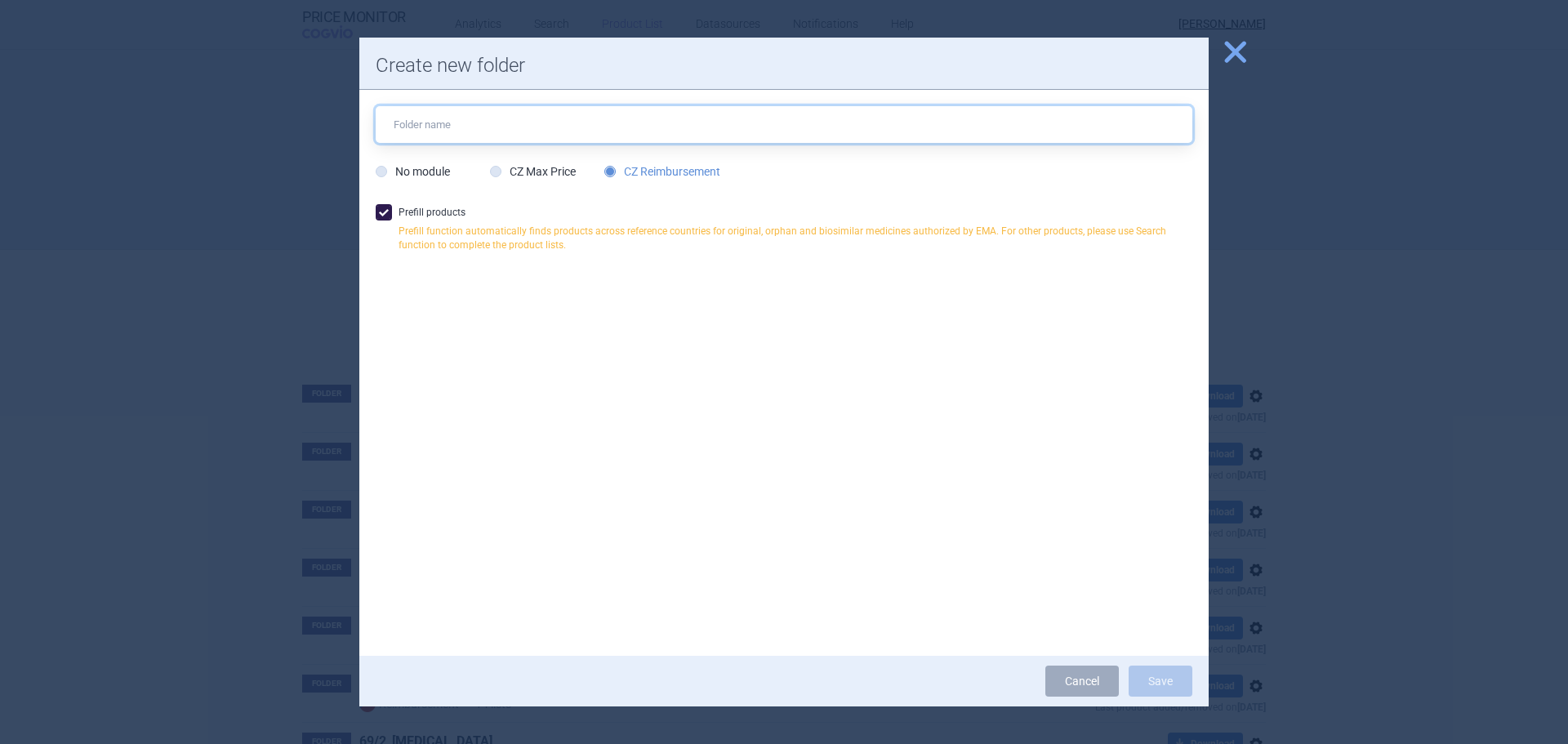
click at [485, 126] on input "text" at bounding box center [783, 124] width 816 height 36
type input "[MEDICAL_DATA]"
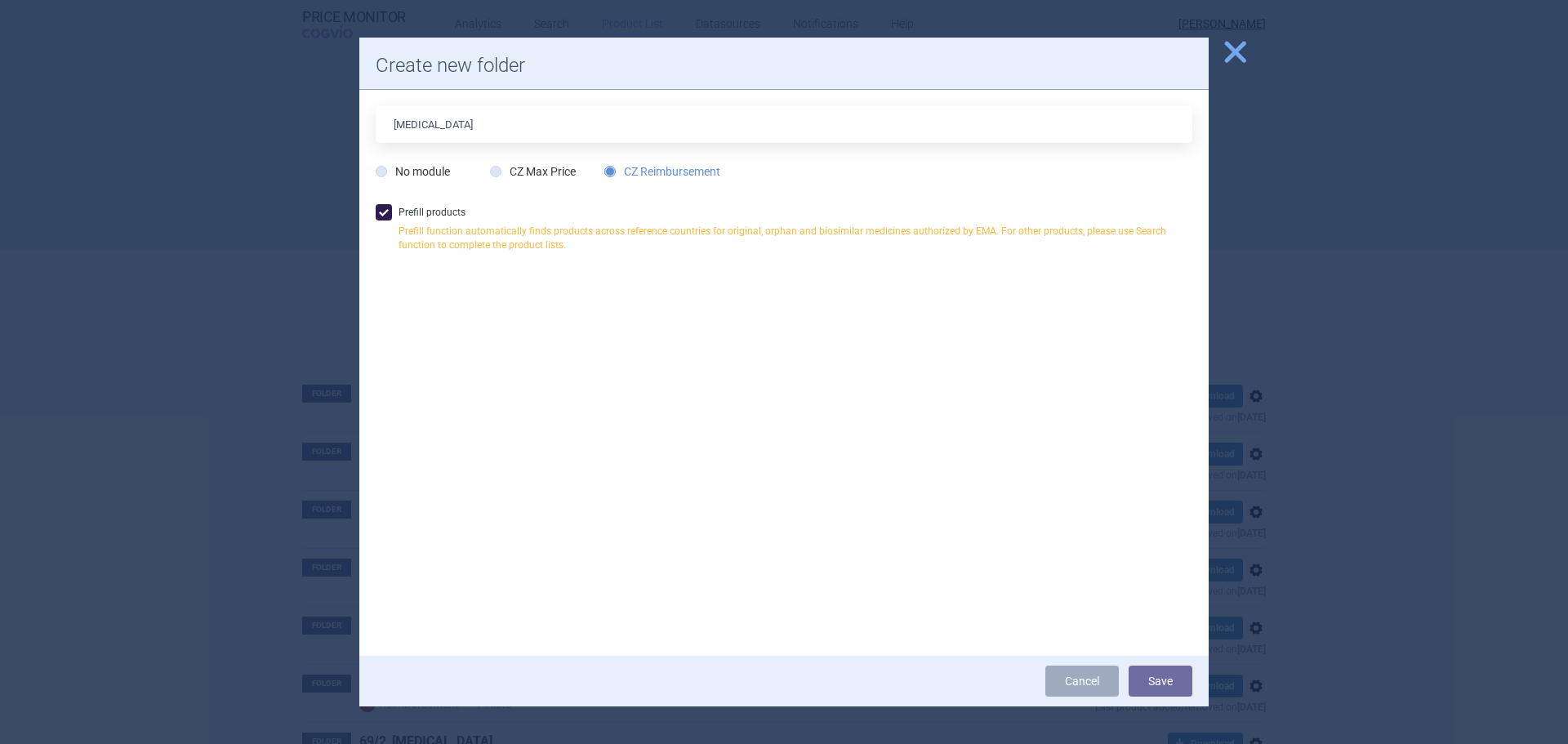
click at [381, 214] on span at bounding box center [384, 212] width 17 height 17
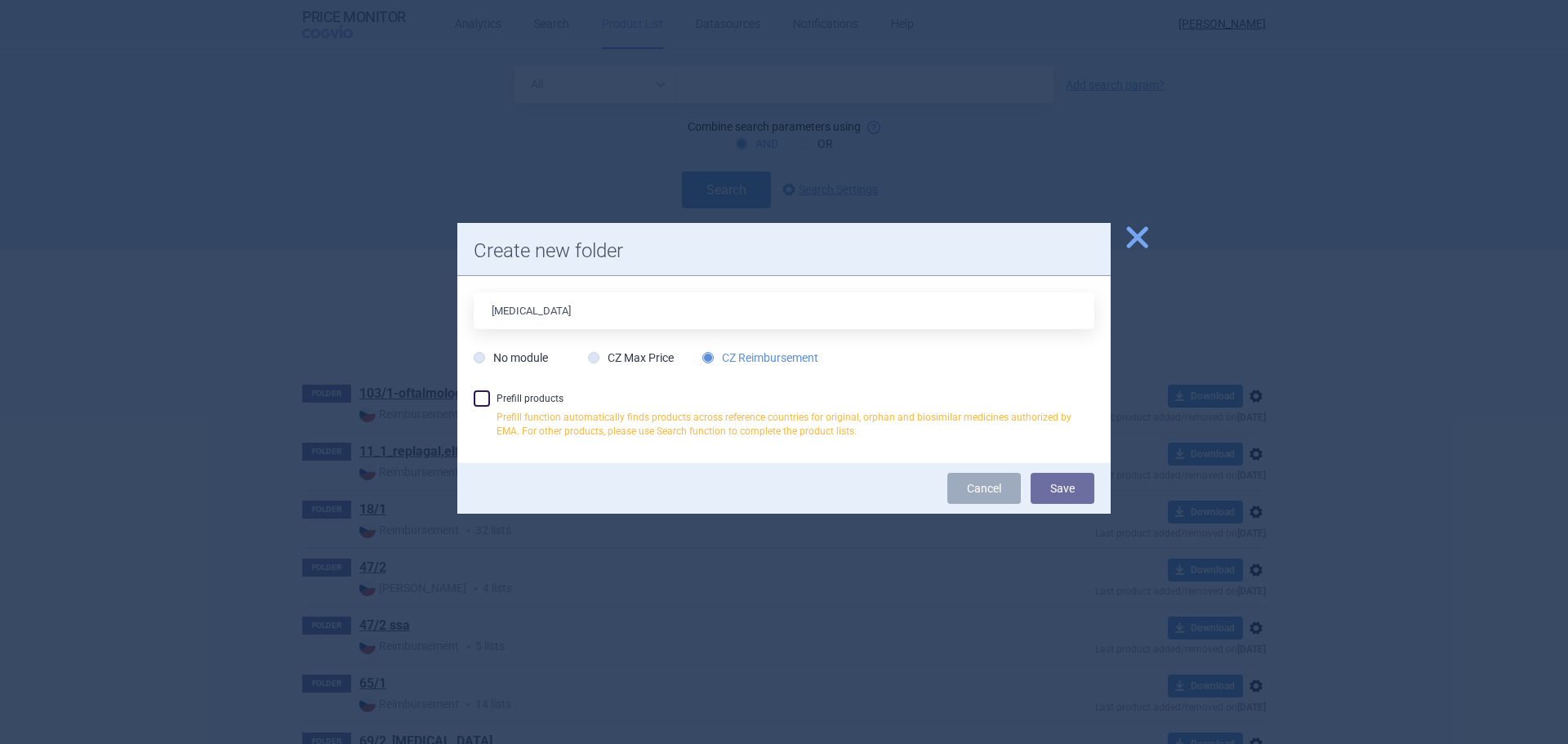
click at [502, 395] on label "Prefill products Prefill function automatically finds products across reference…" at bounding box center [784, 418] width 620 height 56
checkbox input "true"
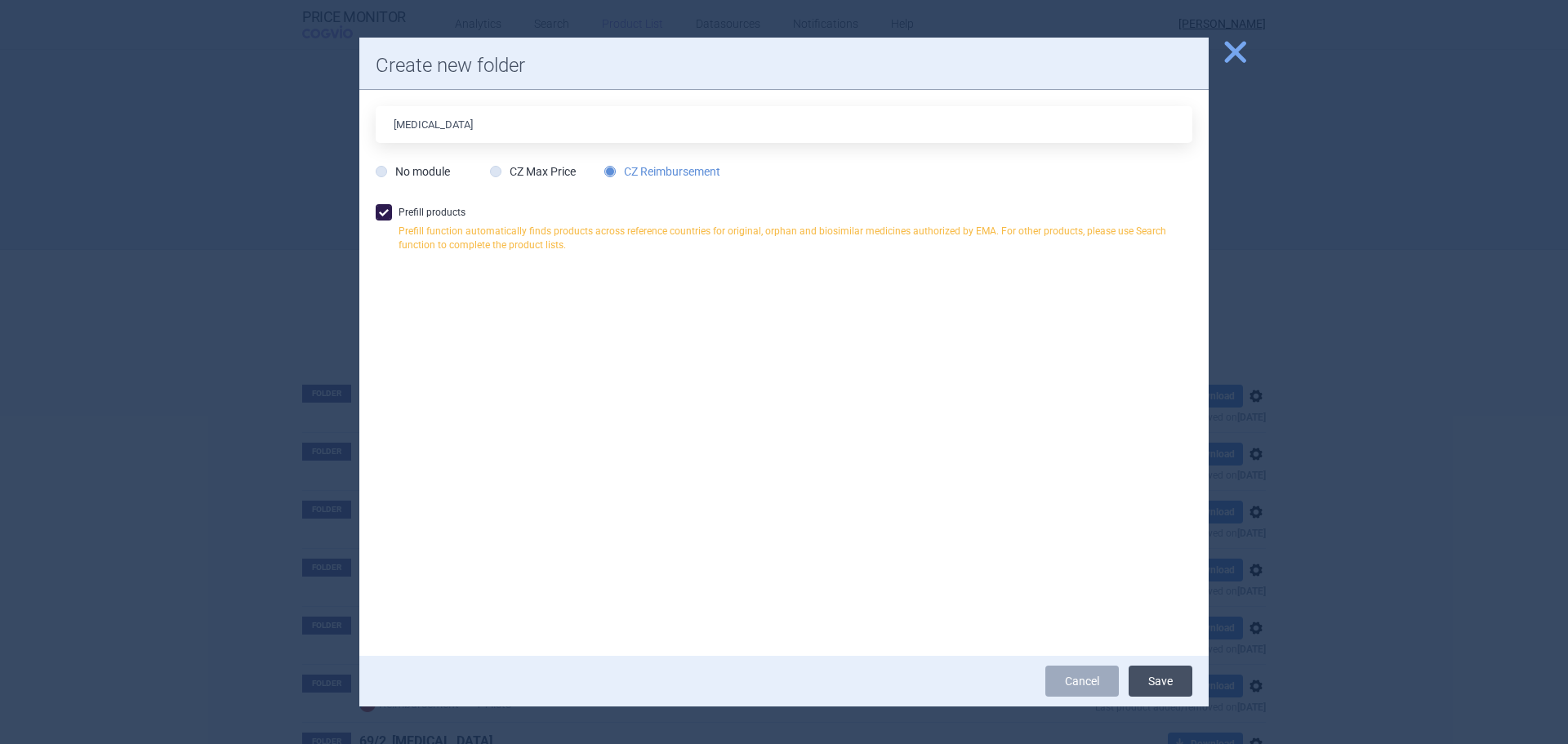
click at [1158, 680] on button "Save" at bounding box center [1160, 681] width 64 height 31
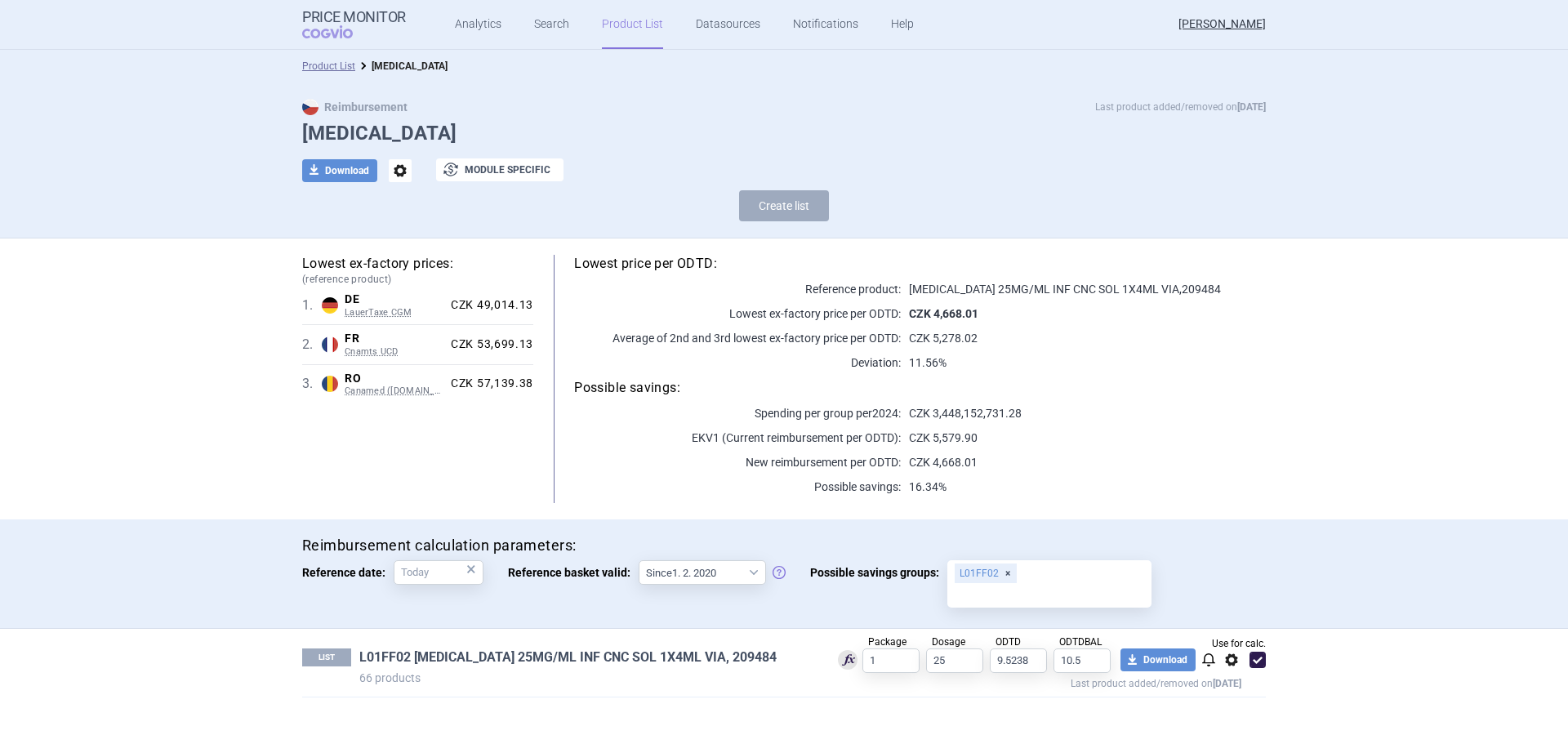
click at [548, 657] on link "L01FF02 [MEDICAL_DATA] 25MG/ML INF CNC SOL 1X4ML VIA, 209484" at bounding box center [567, 657] width 418 height 18
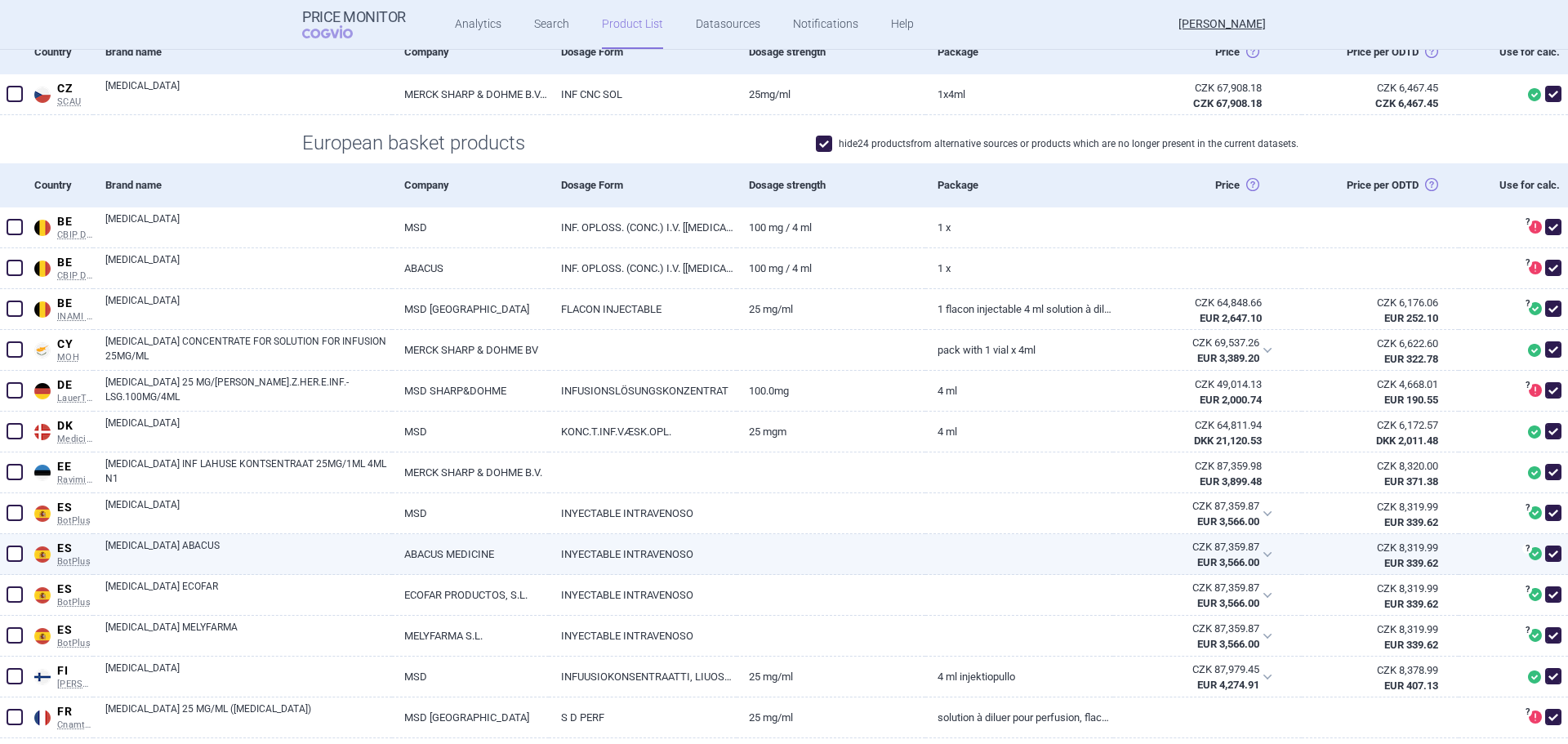
scroll to position [408, 0]
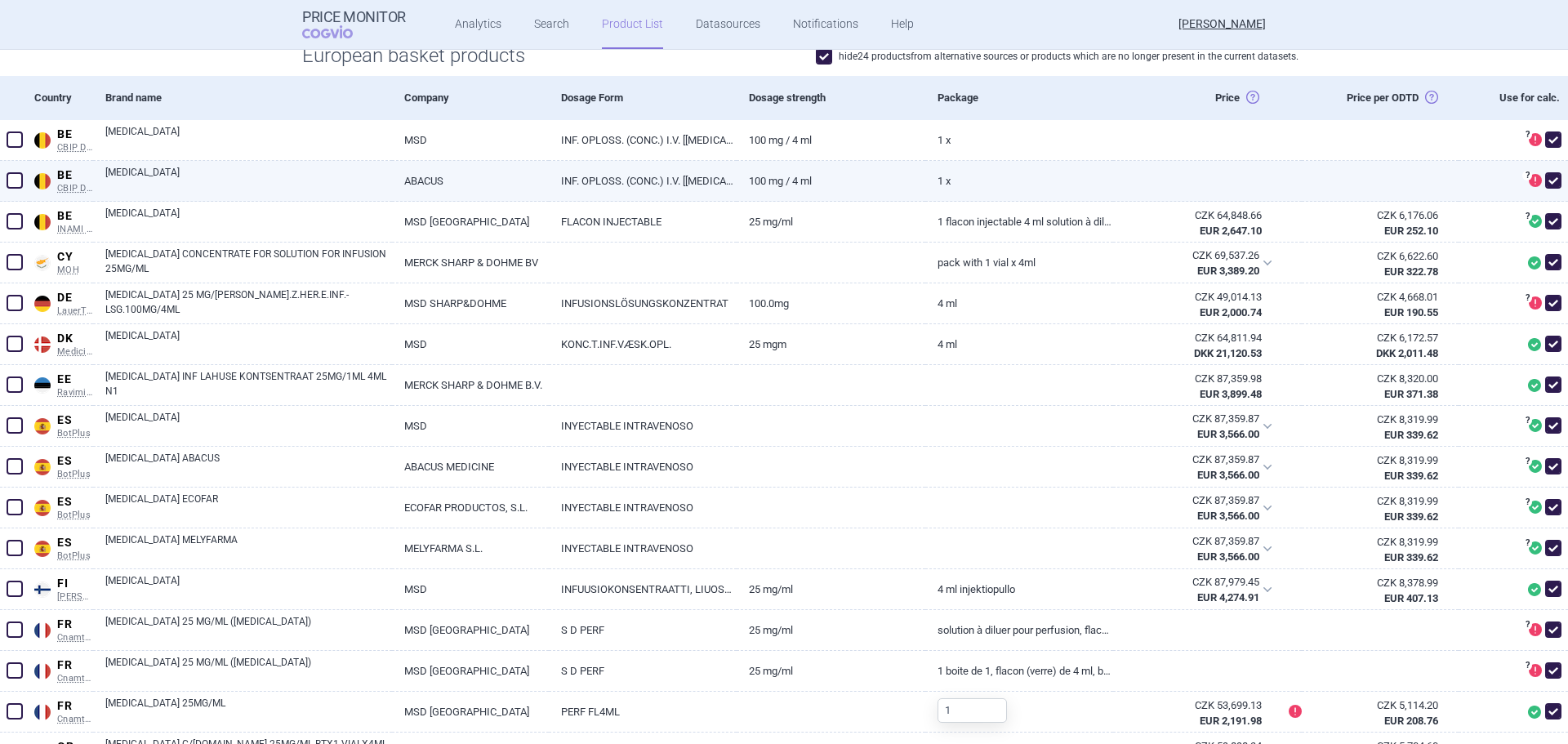
click at [12, 184] on span at bounding box center [15, 180] width 17 height 17
checkbox input "true"
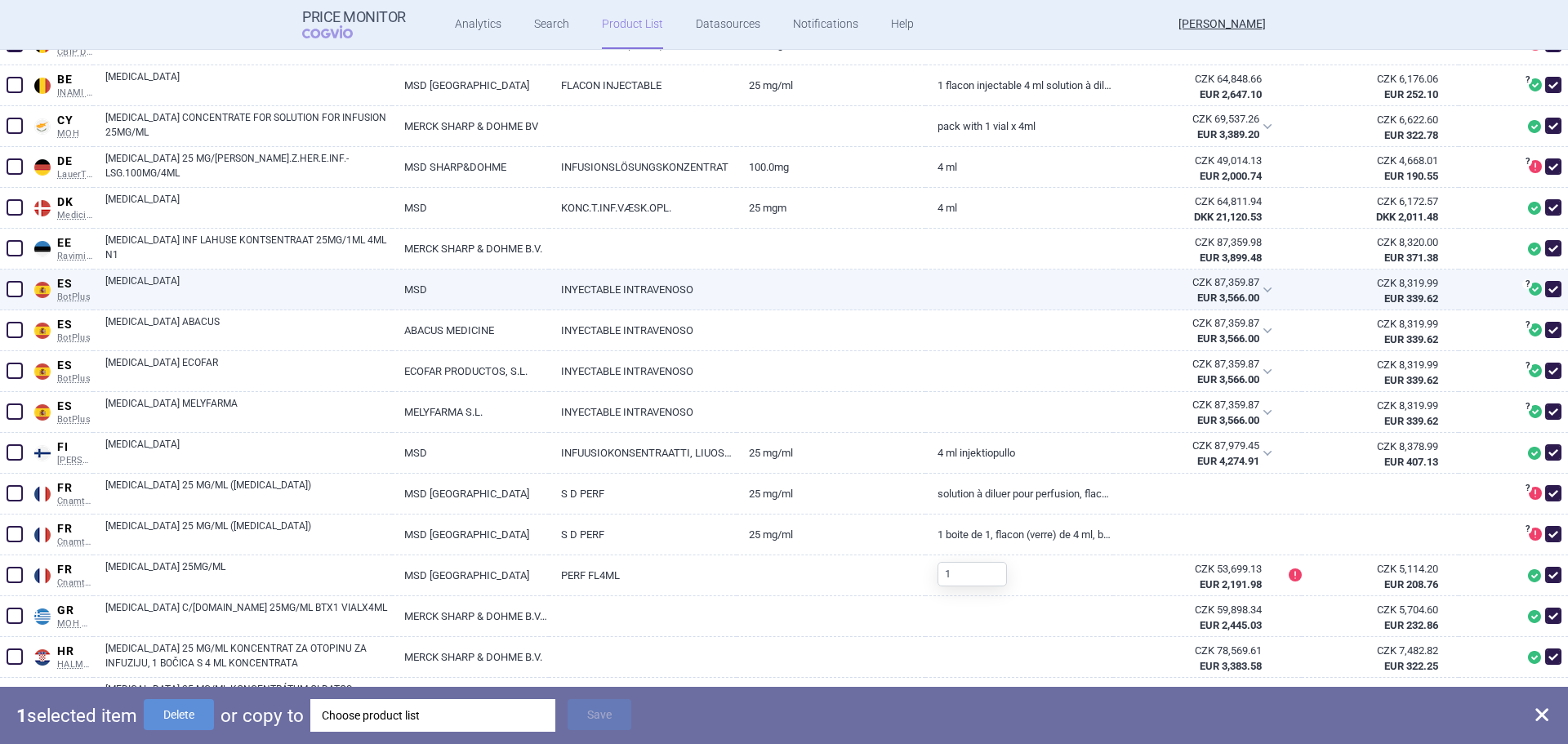
scroll to position [571, 0]
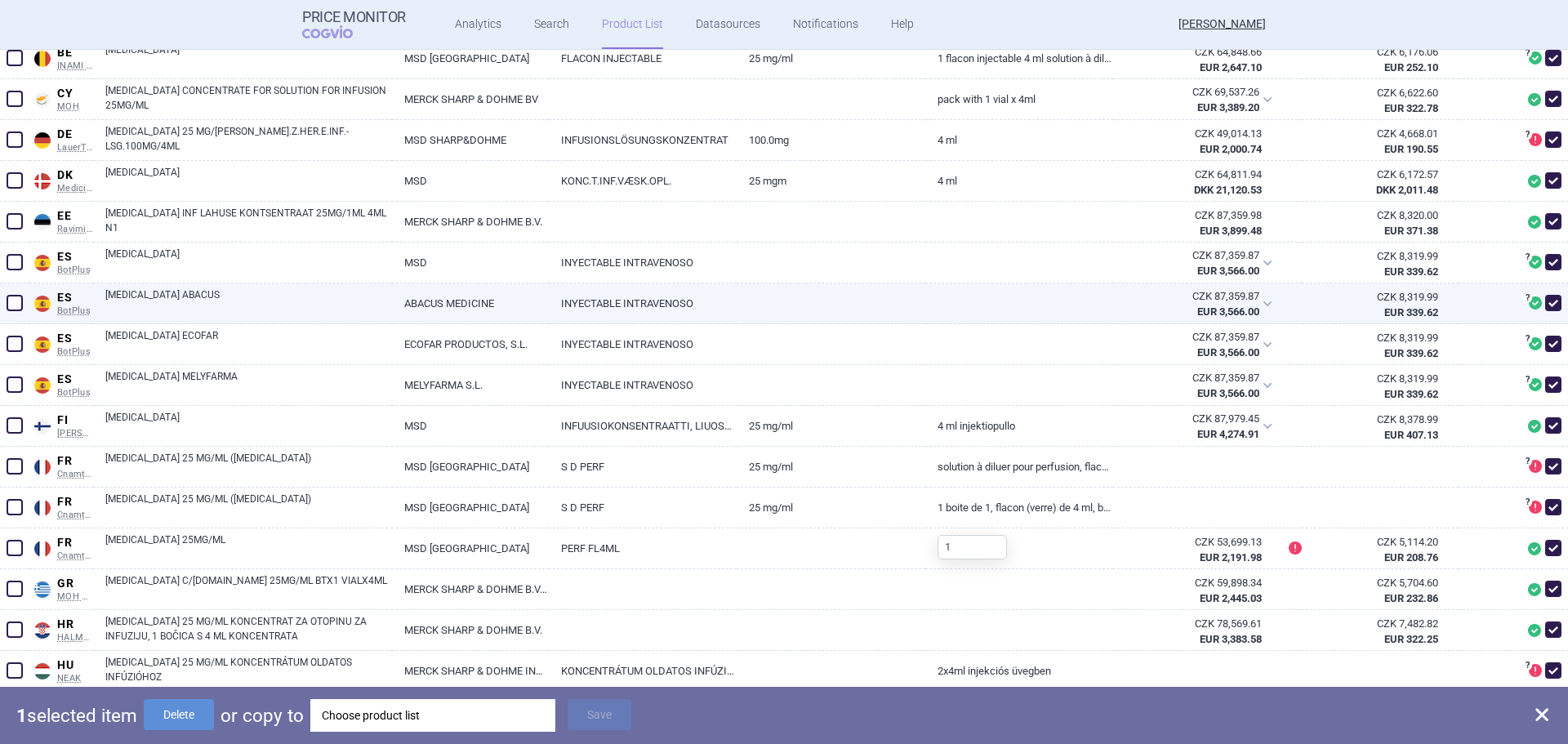
click at [10, 302] on span at bounding box center [15, 303] width 17 height 17
checkbox input "true"
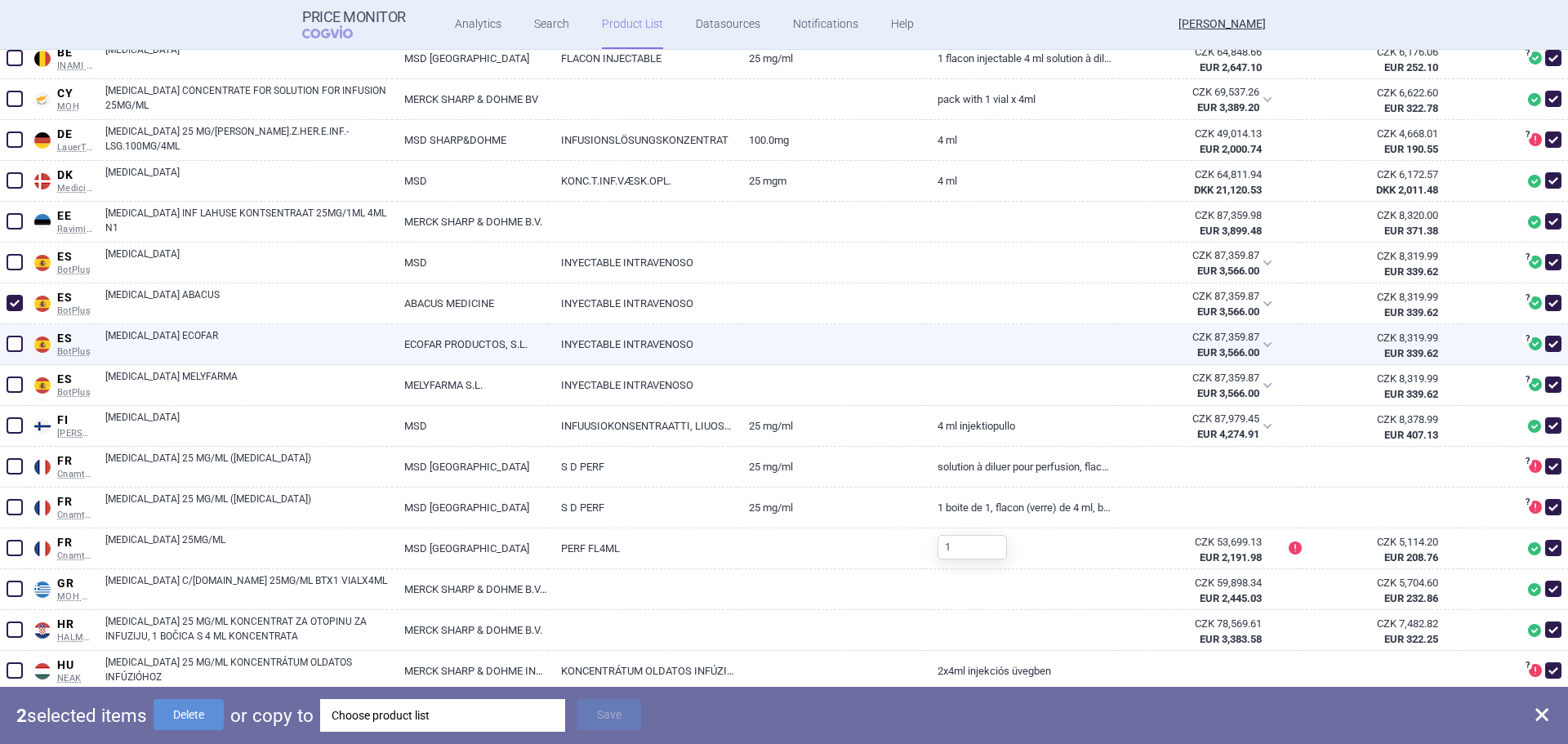
click at [12, 343] on span at bounding box center [15, 344] width 17 height 17
checkbox input "true"
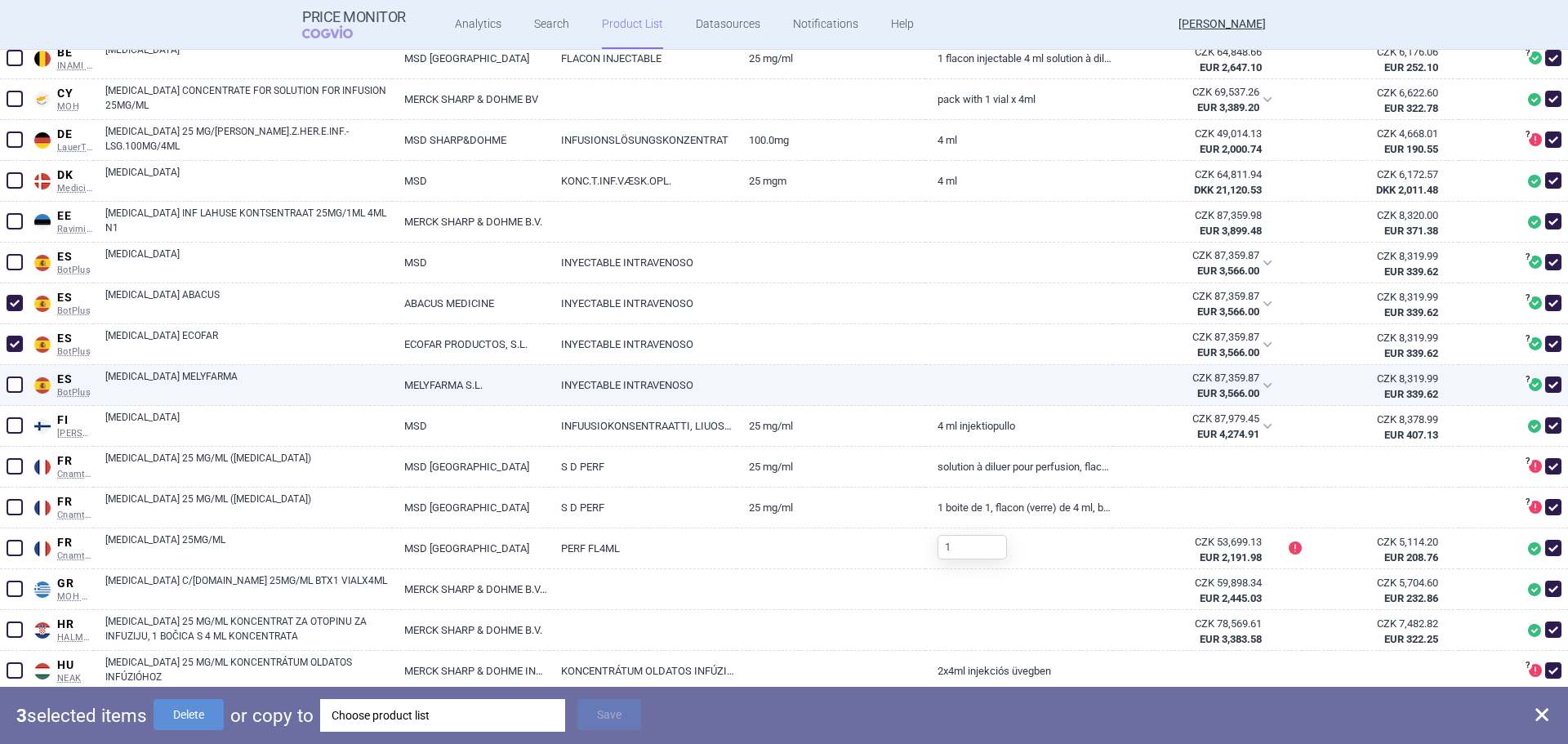
click at [15, 387] on span at bounding box center [15, 384] width 17 height 17
checkbox input "true"
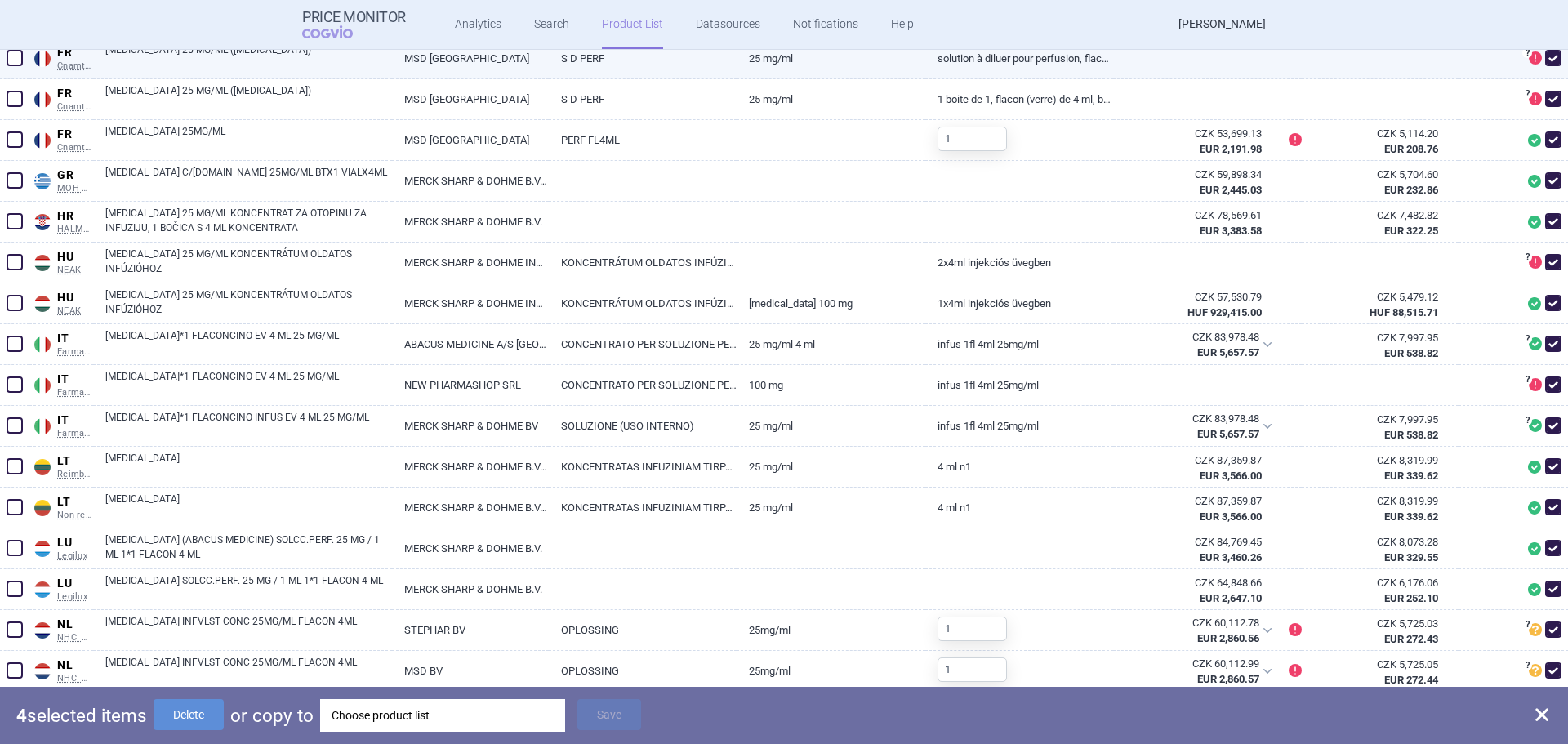
scroll to position [1061, 0]
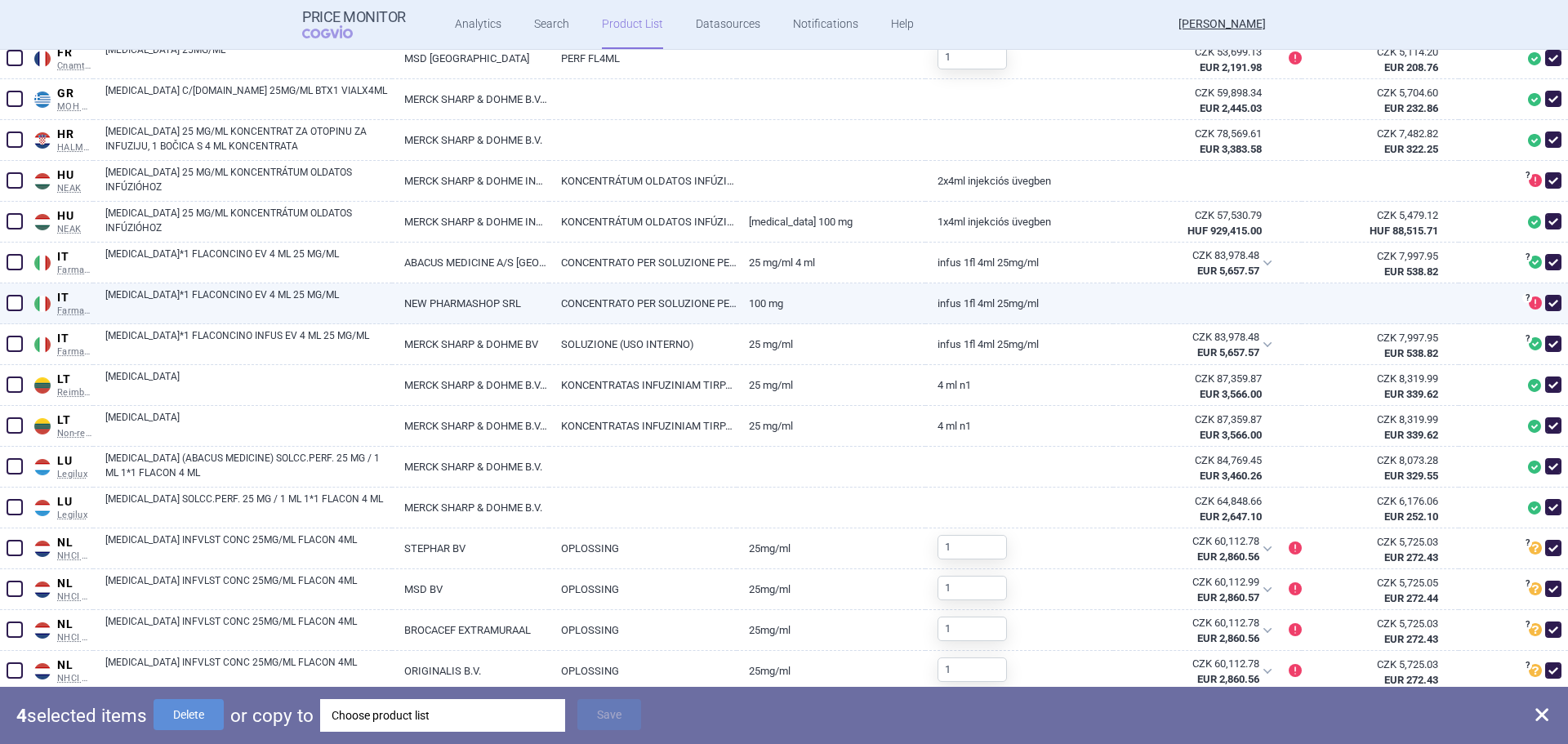
click at [19, 304] on span at bounding box center [15, 303] width 17 height 17
checkbox input "true"
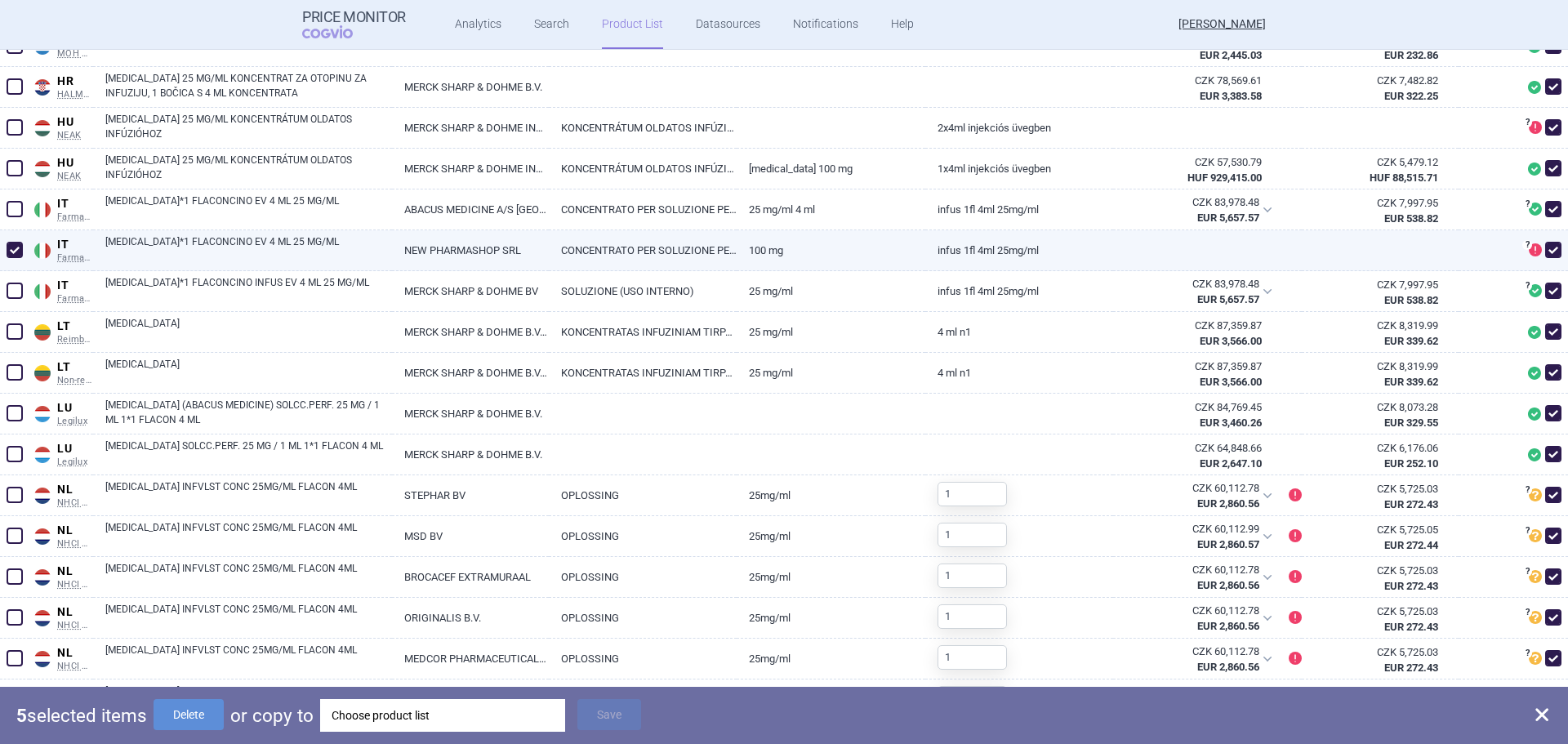
scroll to position [1142, 0]
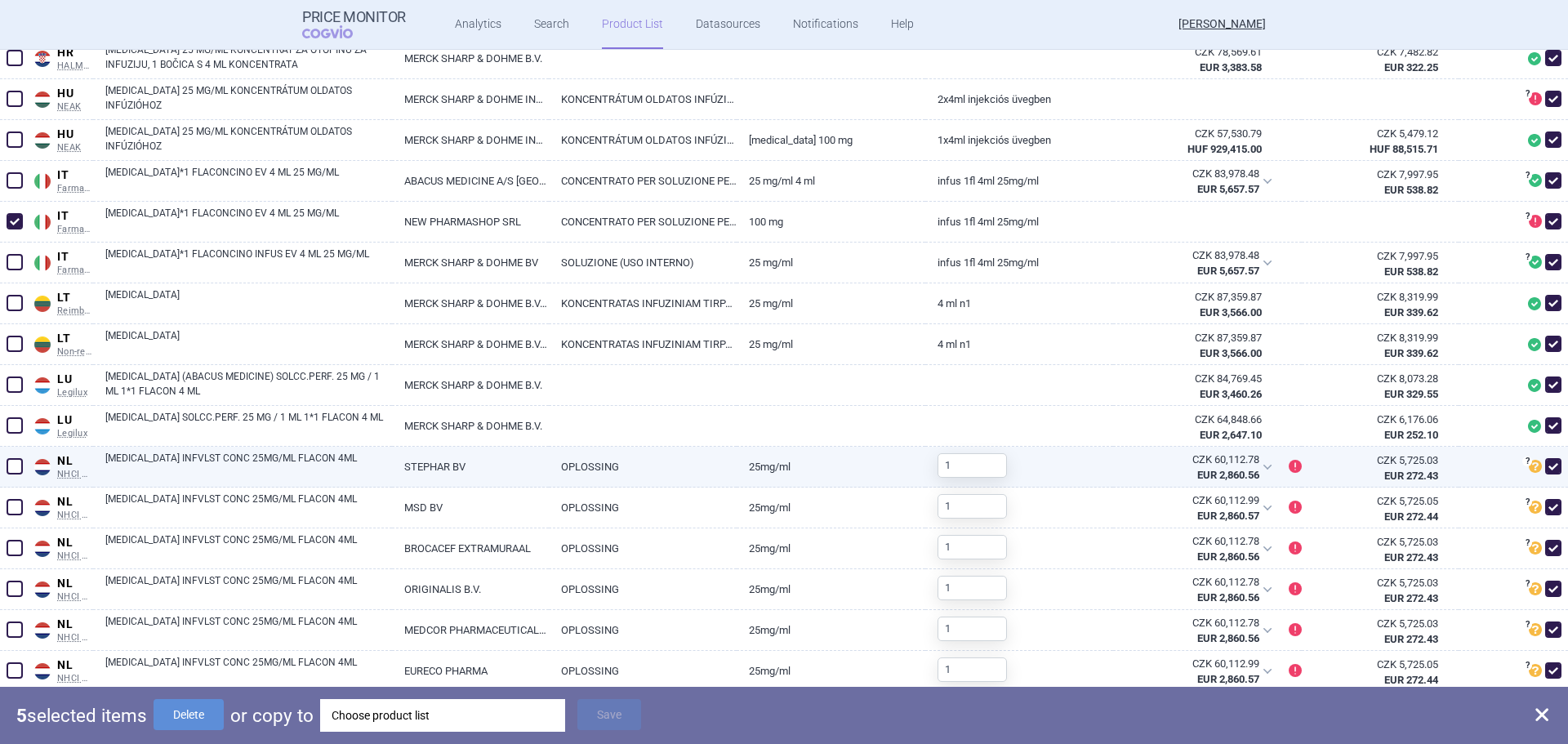
click at [10, 467] on span at bounding box center [15, 466] width 17 height 17
checkbox input "true"
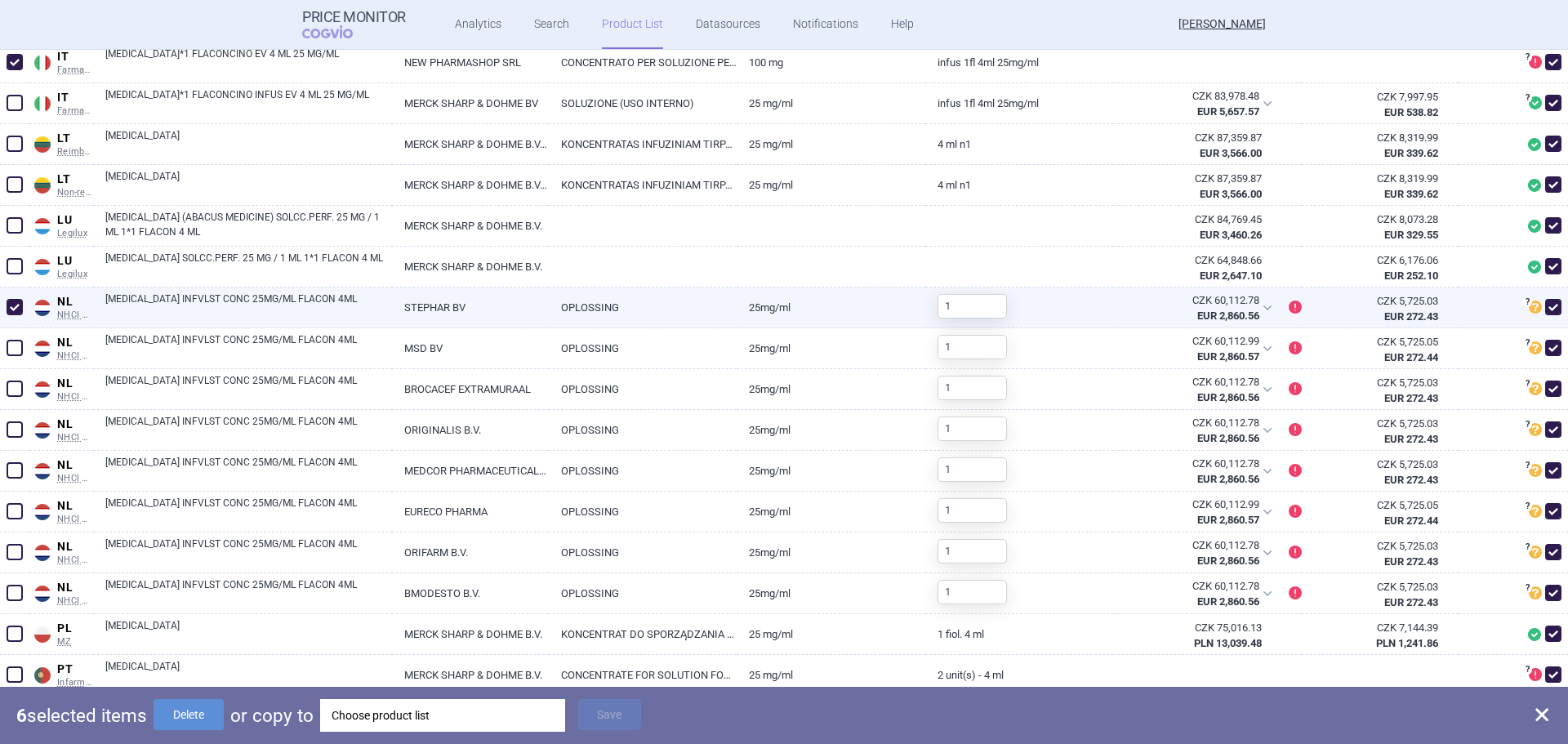
scroll to position [1306, 0]
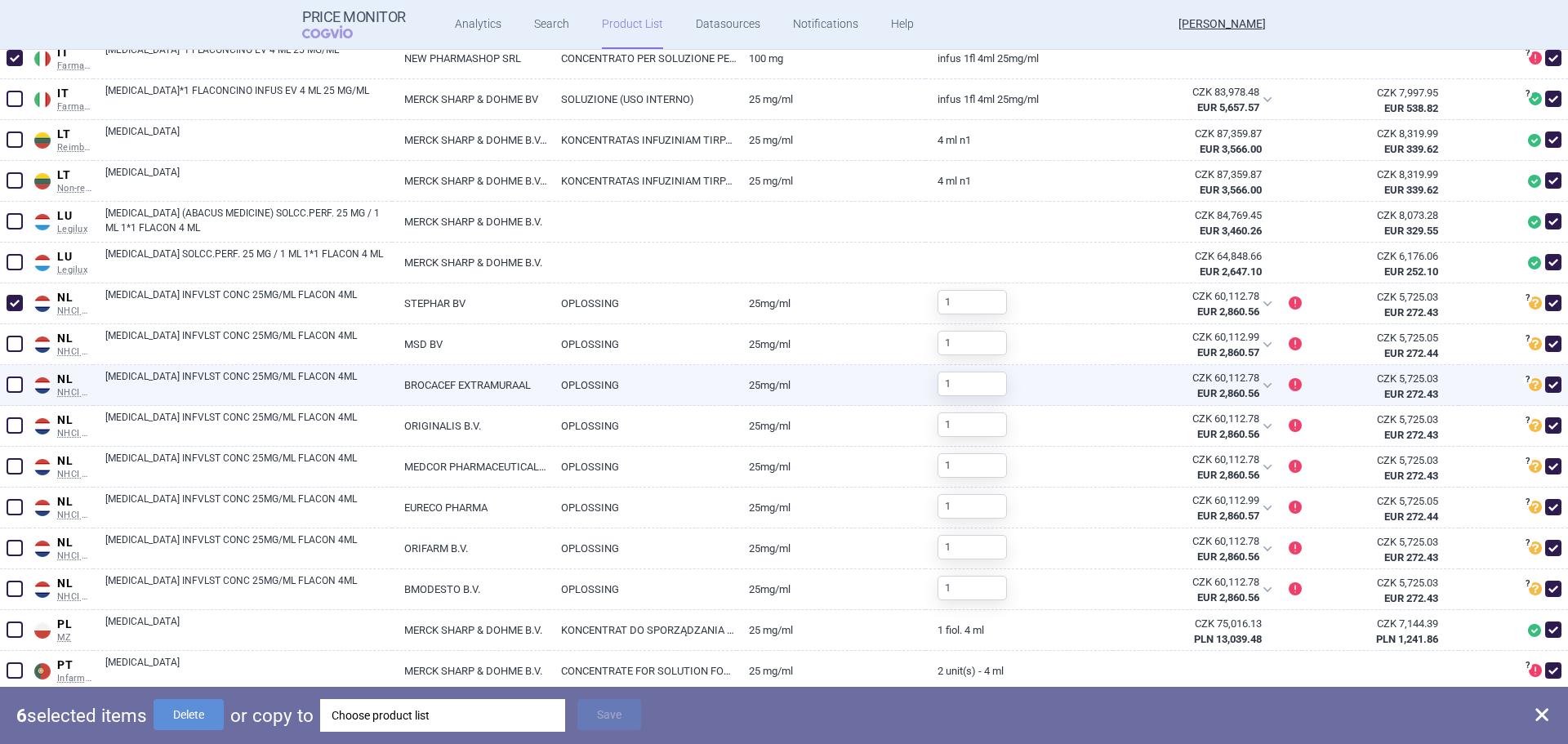
click at [16, 386] on span at bounding box center [15, 384] width 17 height 17
checkbox input "true"
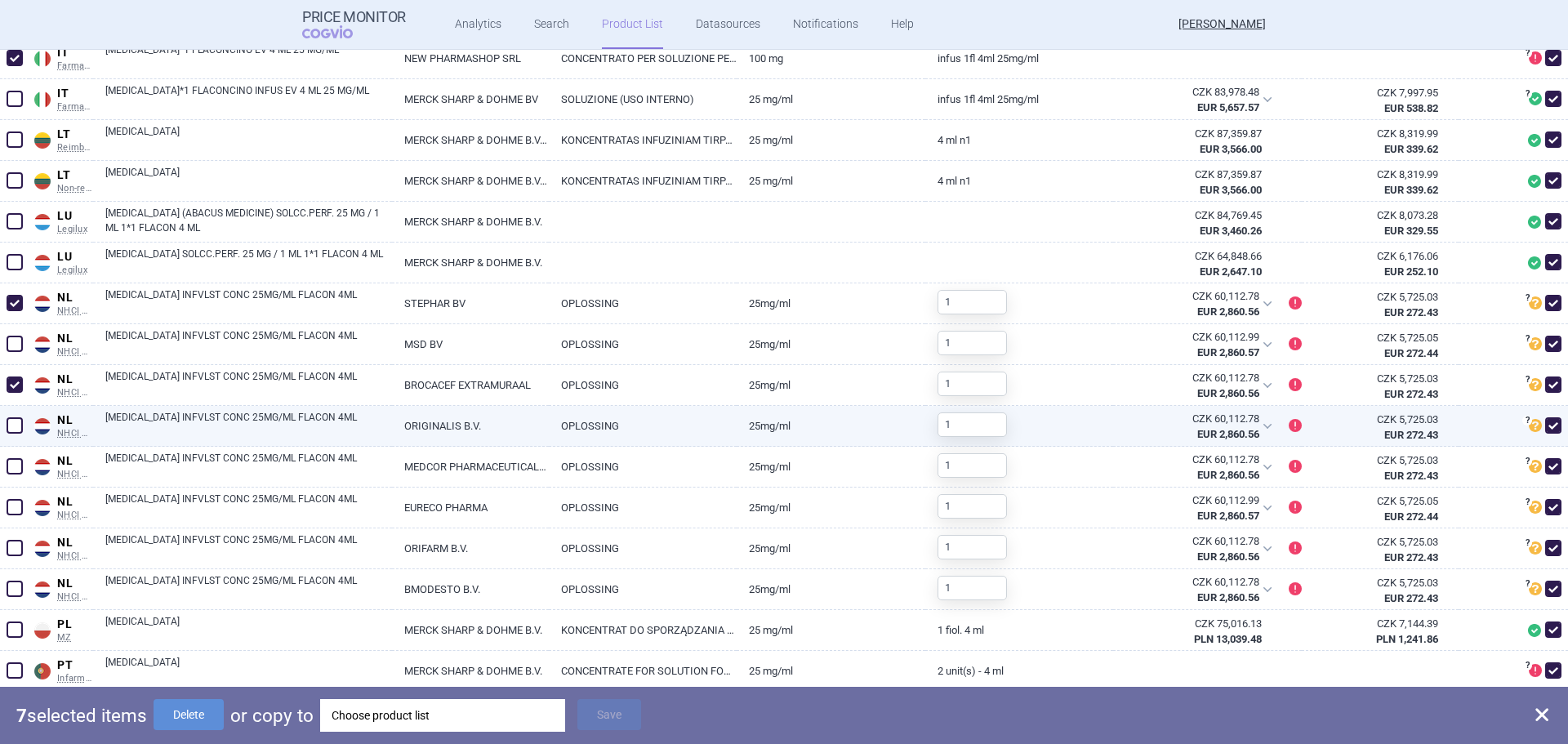
click at [7, 430] on span at bounding box center [15, 426] width 17 height 17
checkbox input "true"
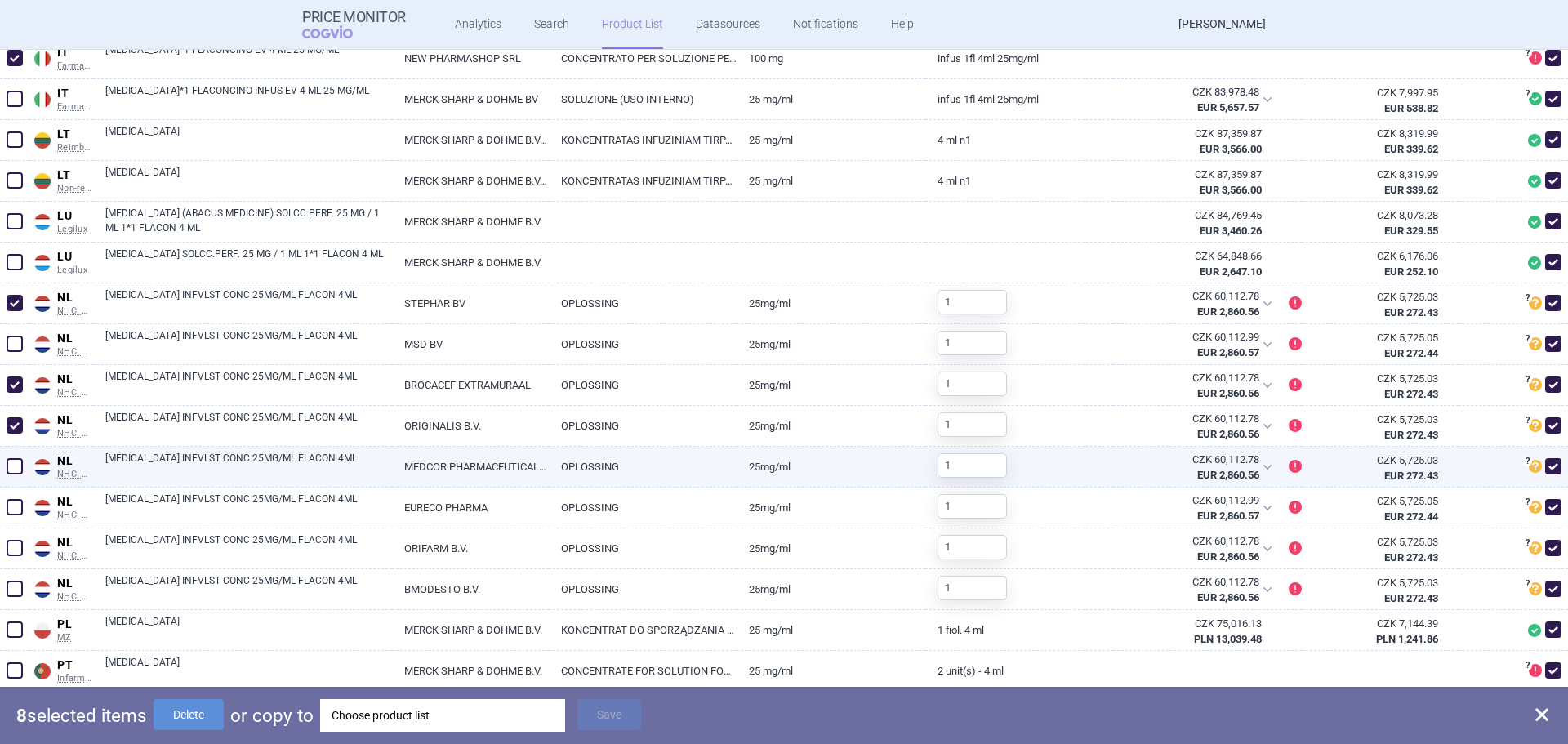
click at [10, 465] on span at bounding box center [15, 466] width 17 height 17
checkbox input "true"
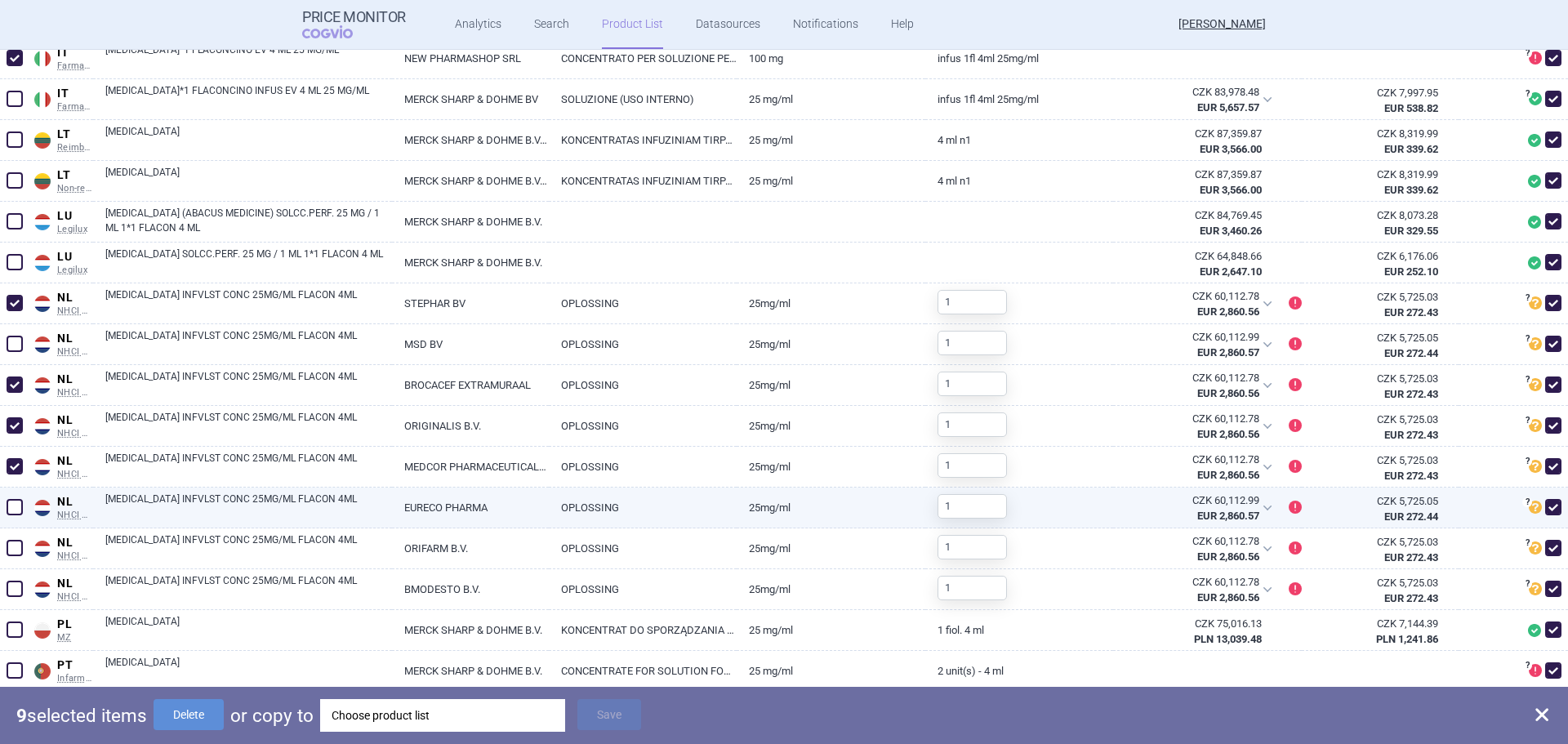
click at [4, 505] on span at bounding box center [15, 507] width 25 height 25
checkbox input "true"
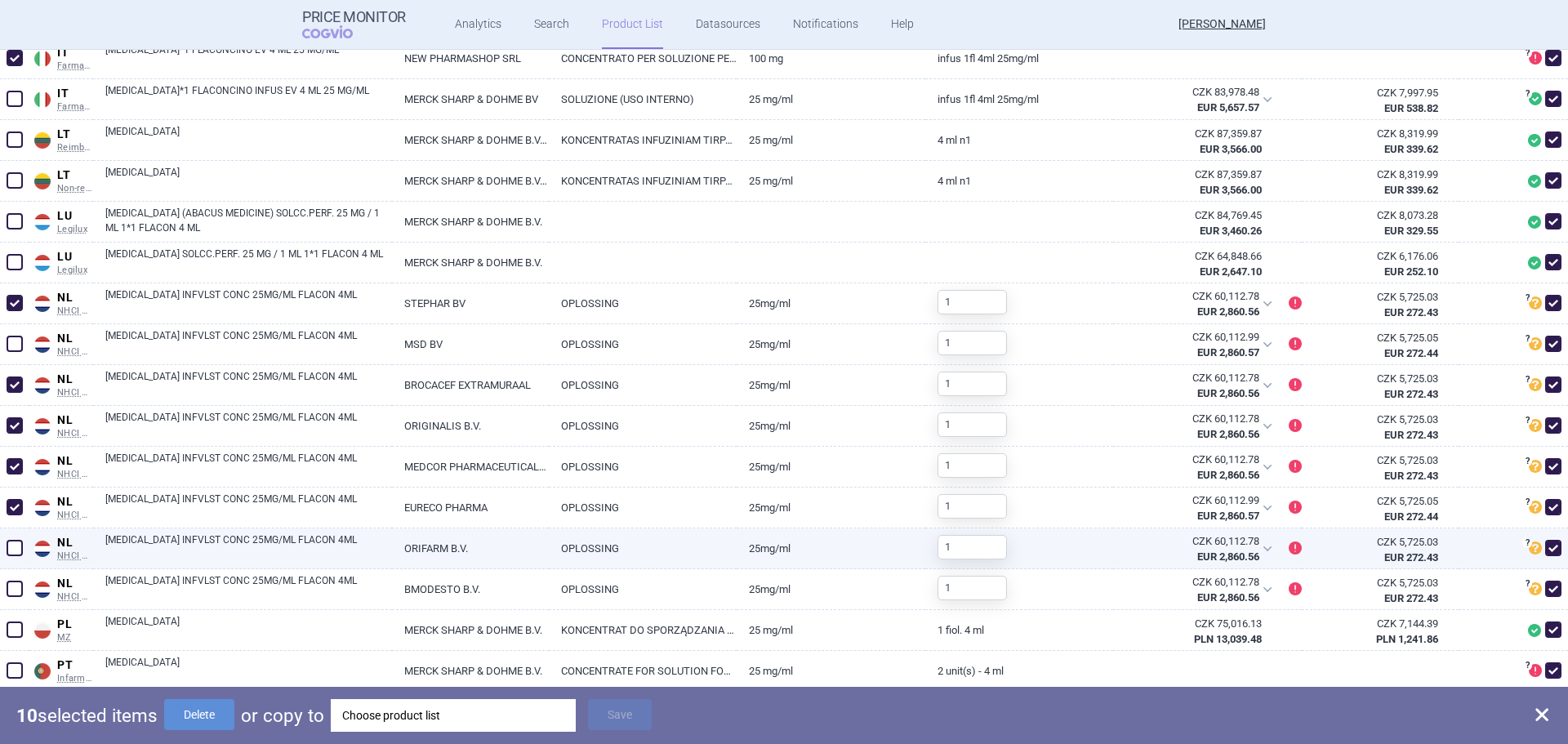
click at [10, 550] on span at bounding box center [15, 548] width 17 height 17
checkbox input "true"
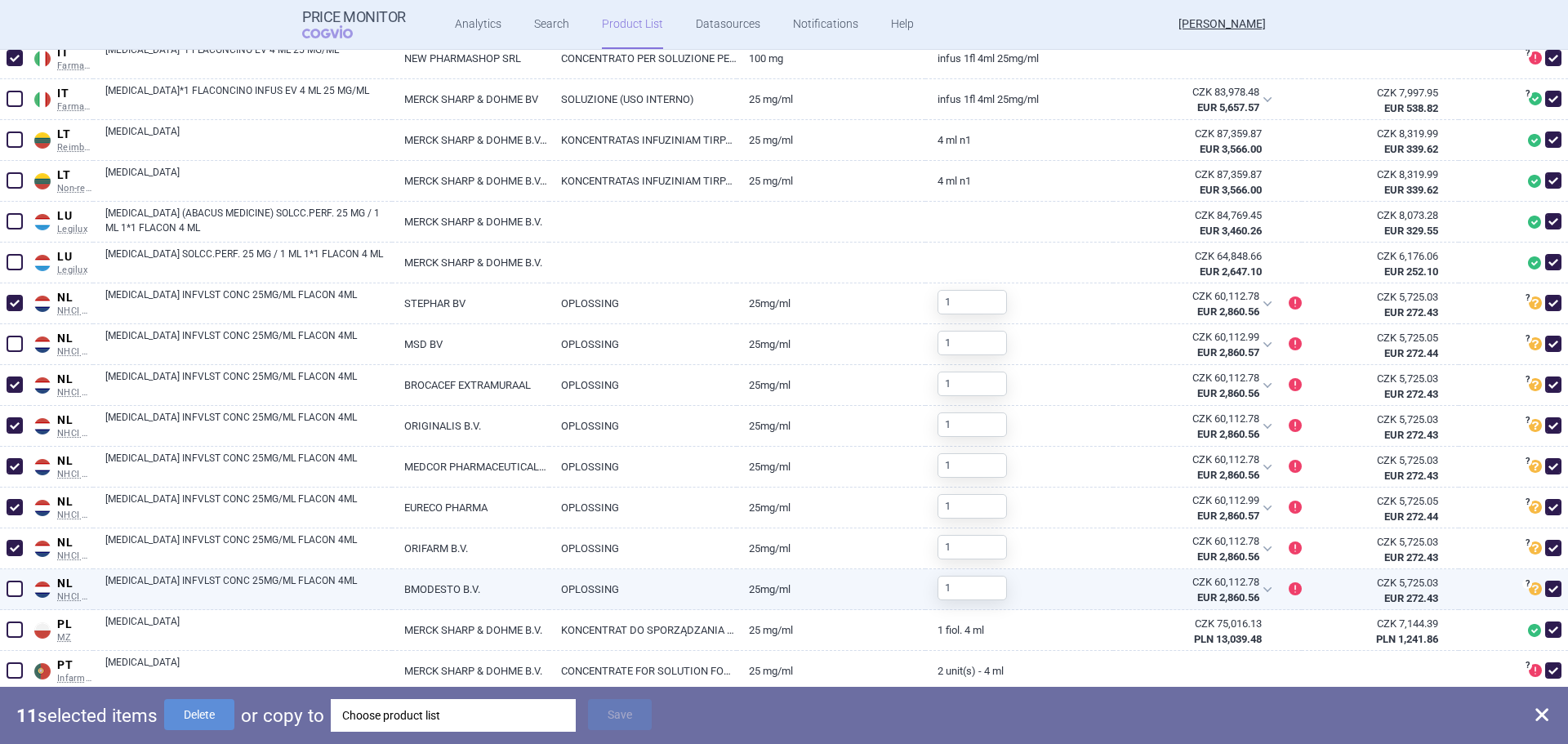
click at [8, 592] on span at bounding box center [15, 589] width 17 height 17
checkbox input "true"
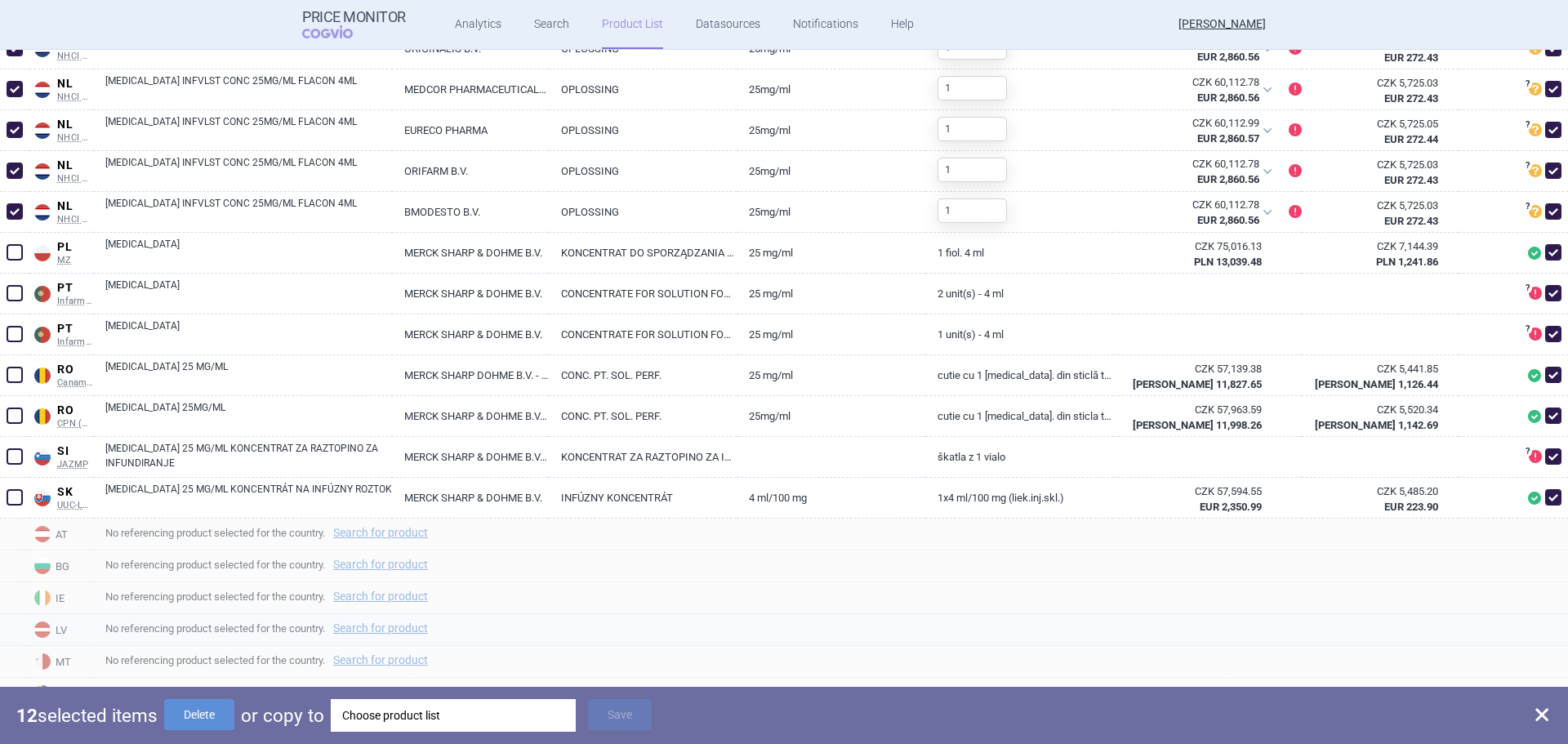
scroll to position [1690, 0]
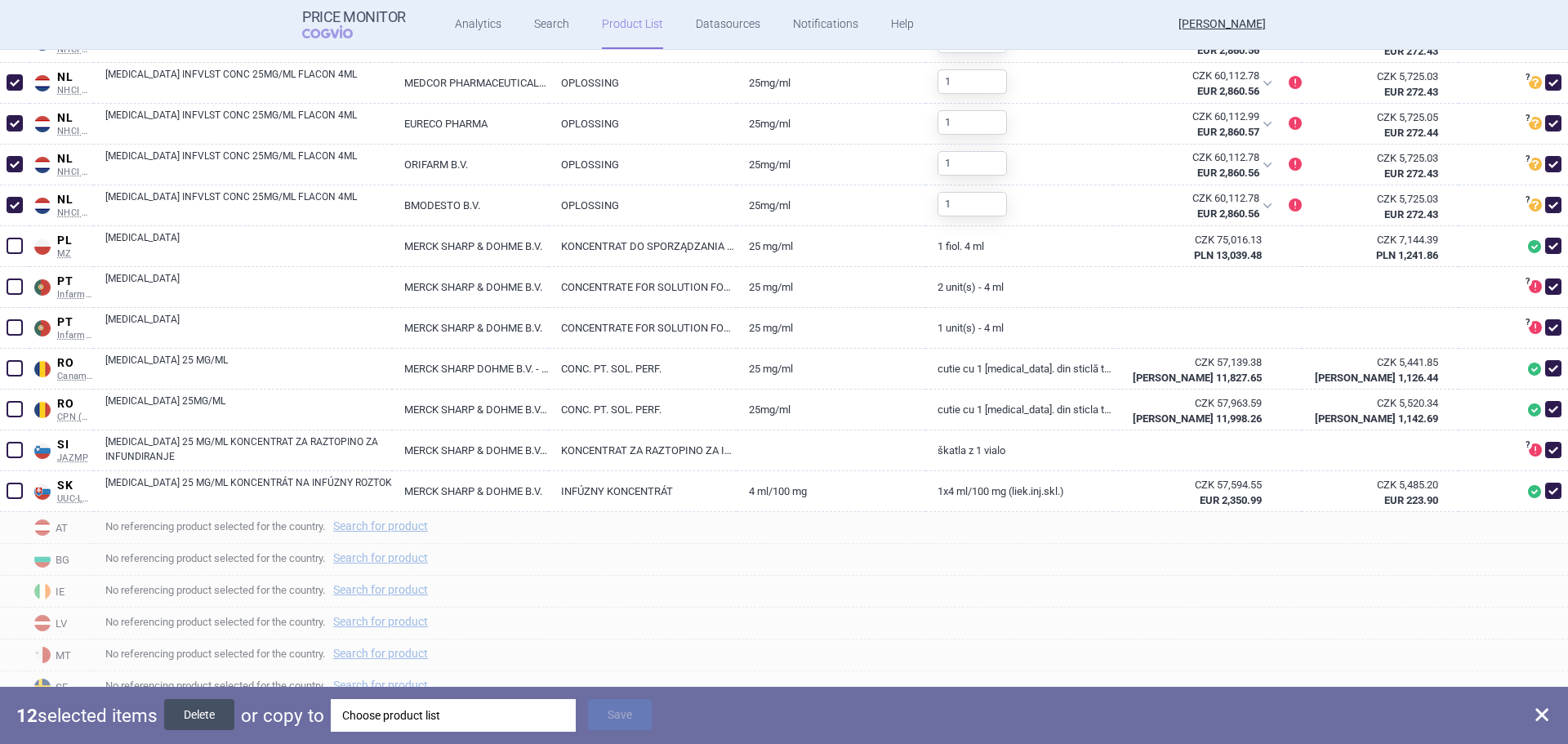
click at [203, 723] on button "Delete" at bounding box center [198, 714] width 70 height 31
checkbox input "false"
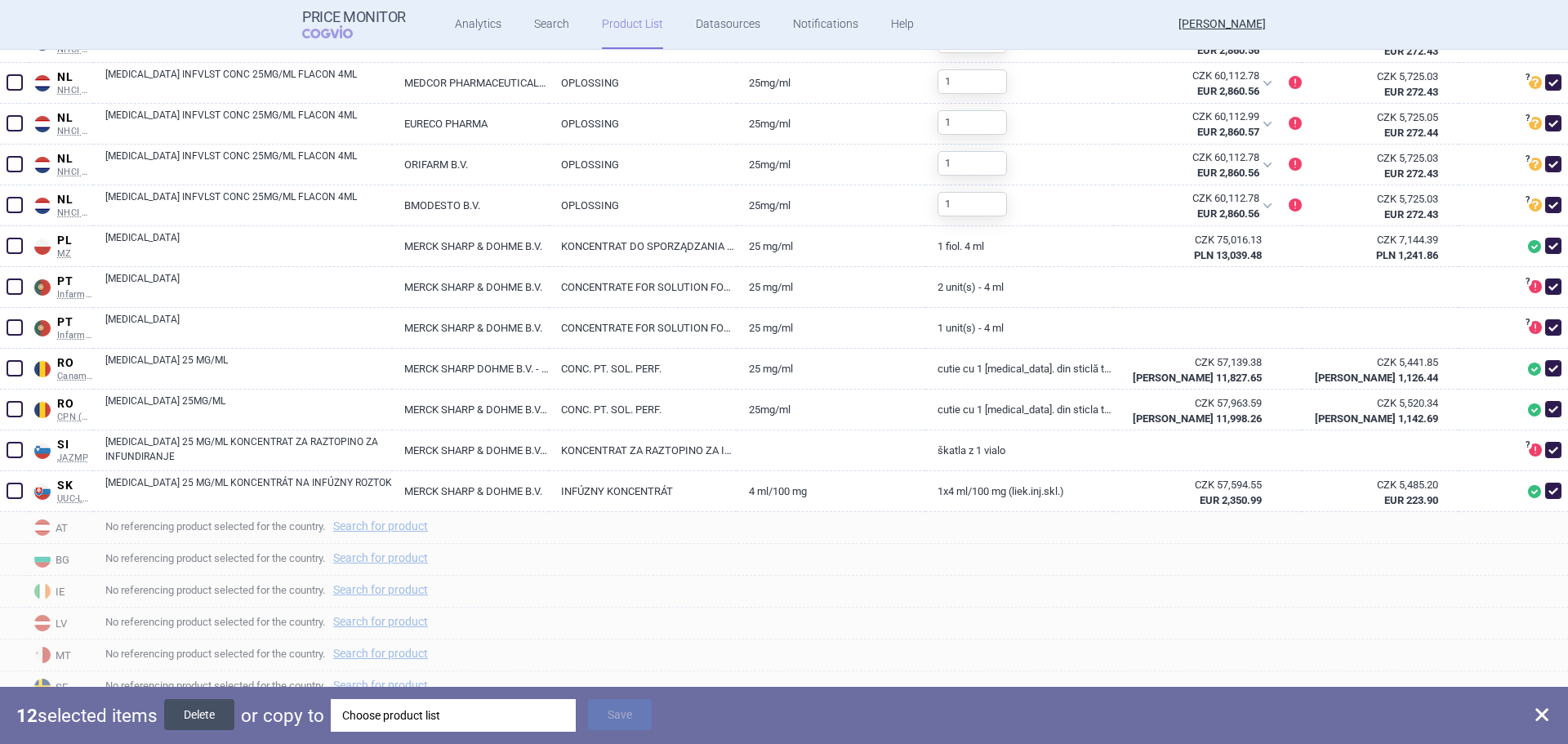
checkbox input "false"
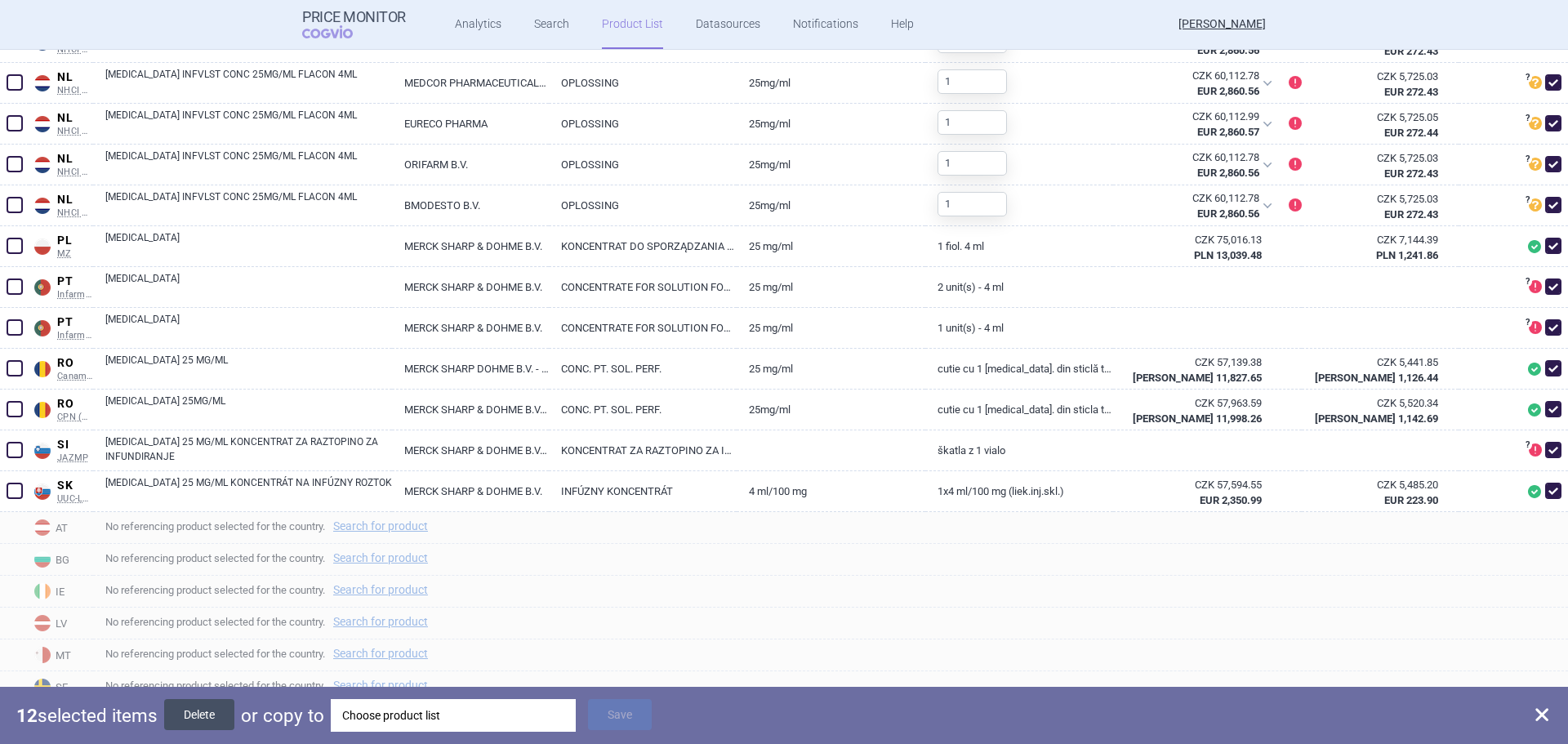
checkbox input "false"
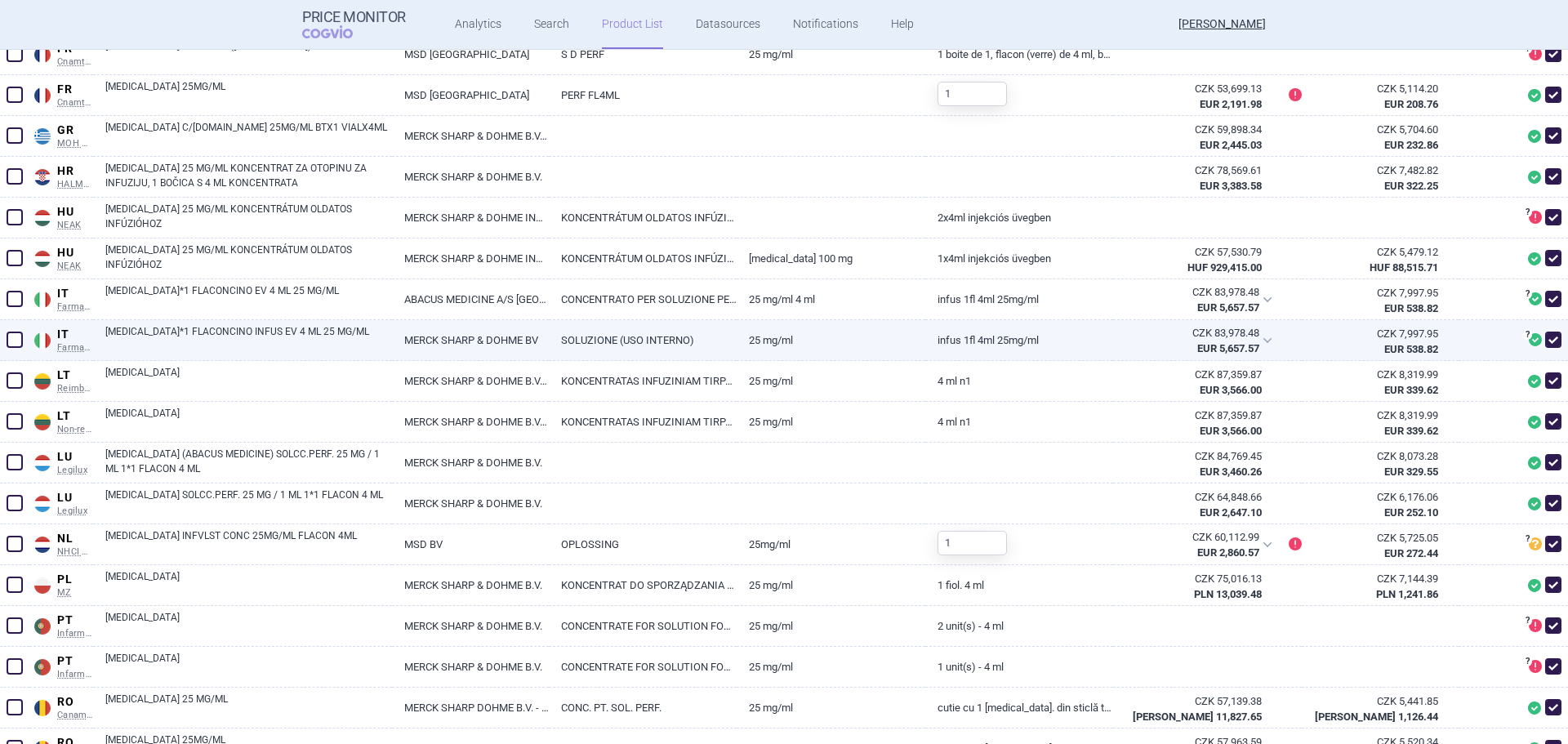
scroll to position [874, 0]
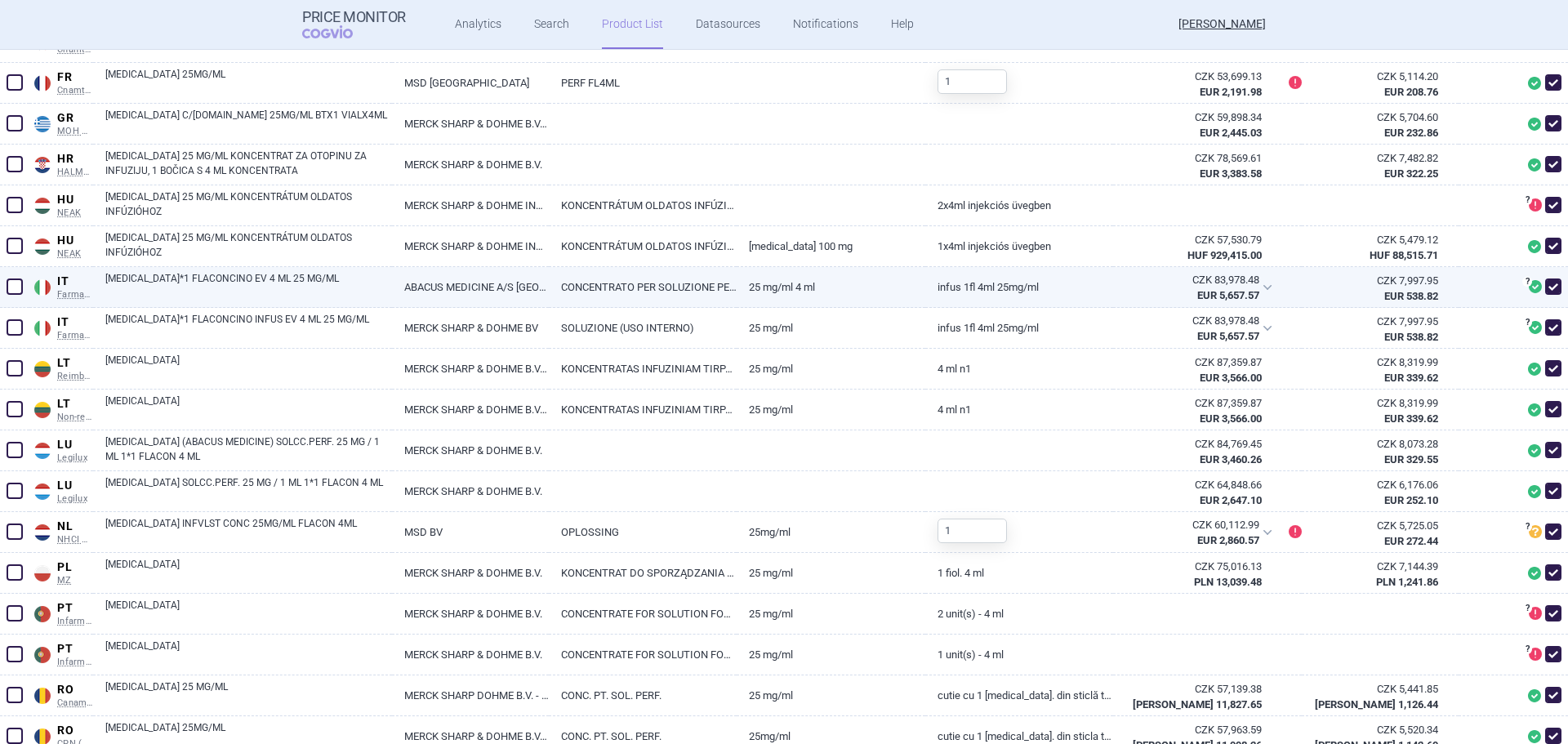
click at [10, 289] on span at bounding box center [15, 287] width 17 height 17
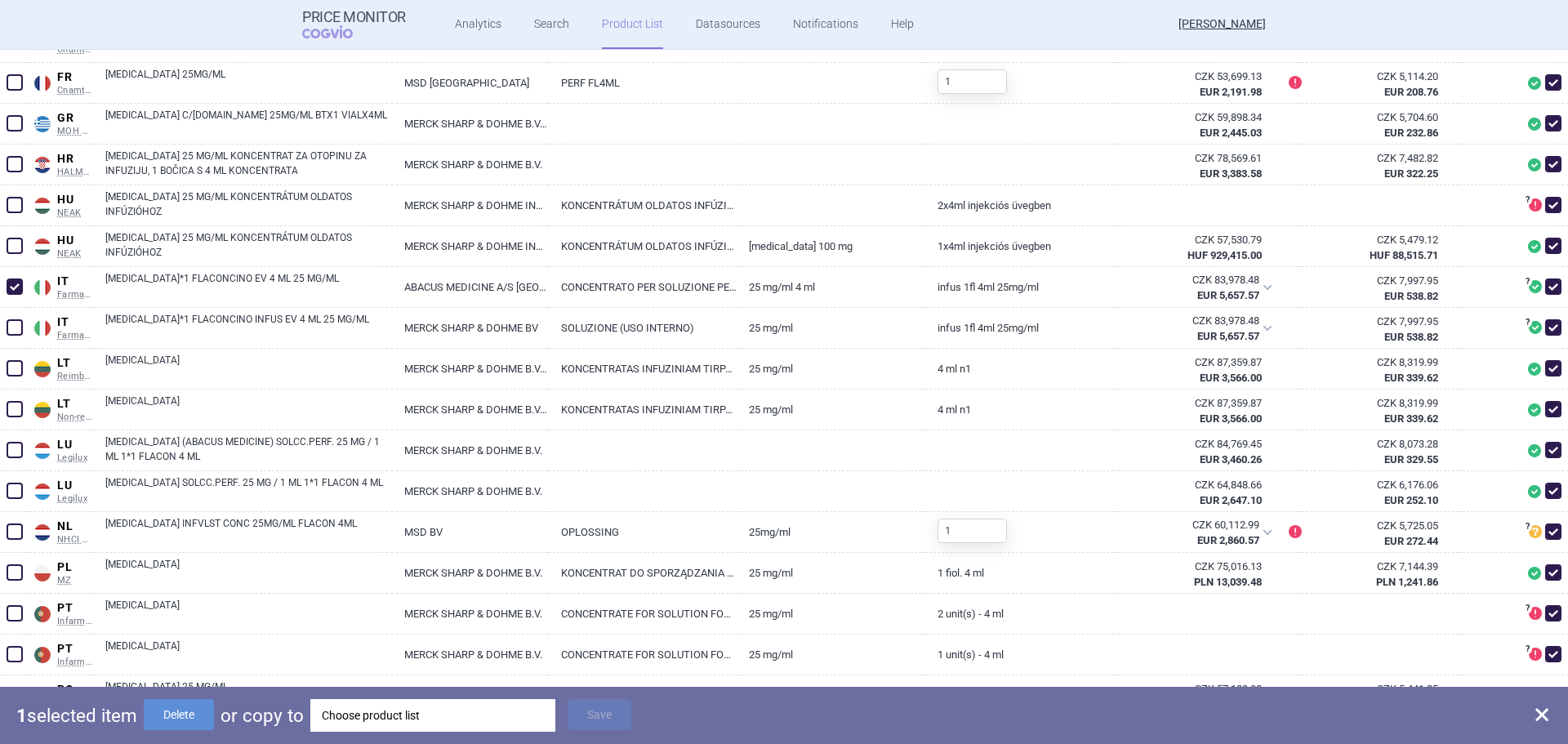
scroll to position [1118, 0]
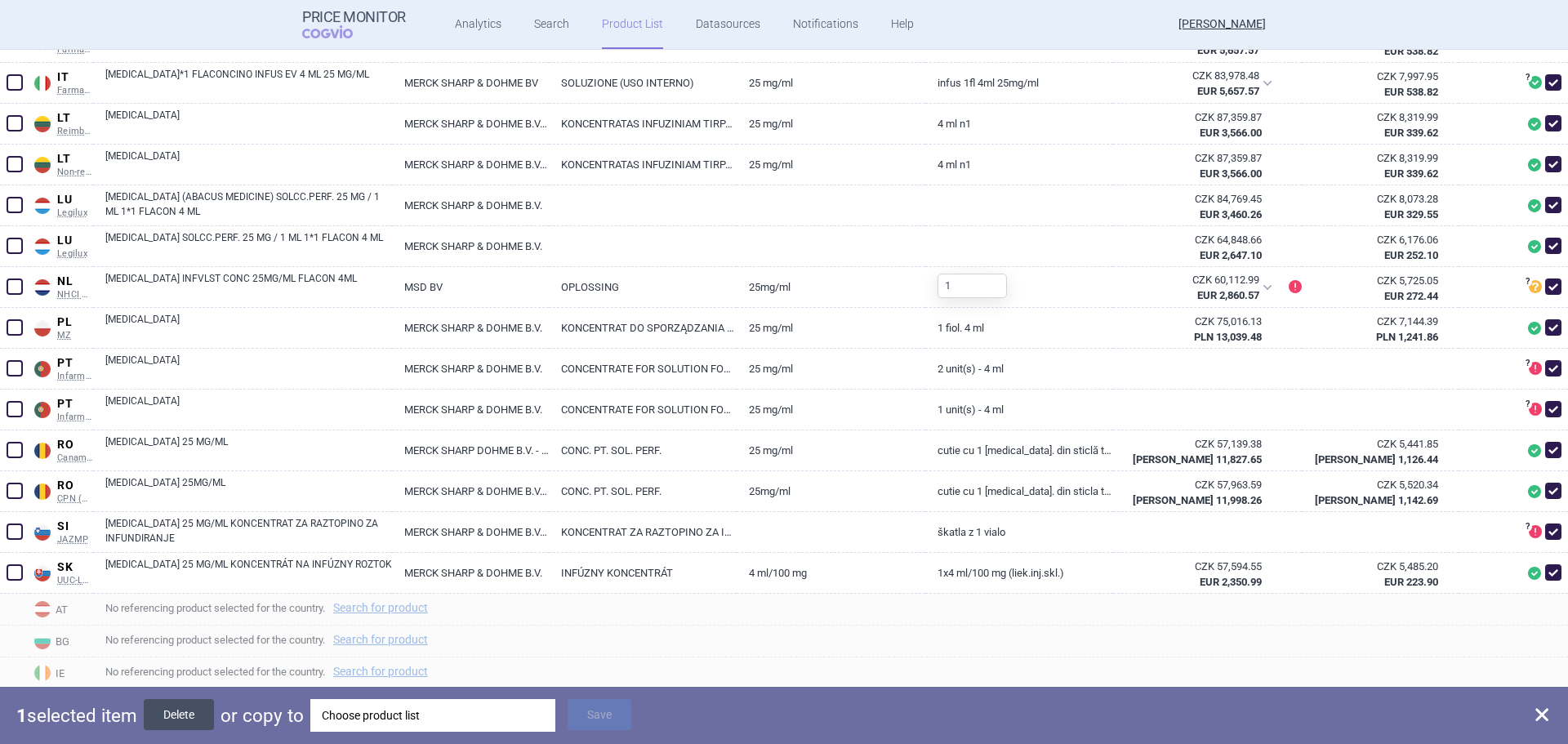
click at [194, 714] on button "Delete" at bounding box center [179, 714] width 70 height 31
checkbox input "false"
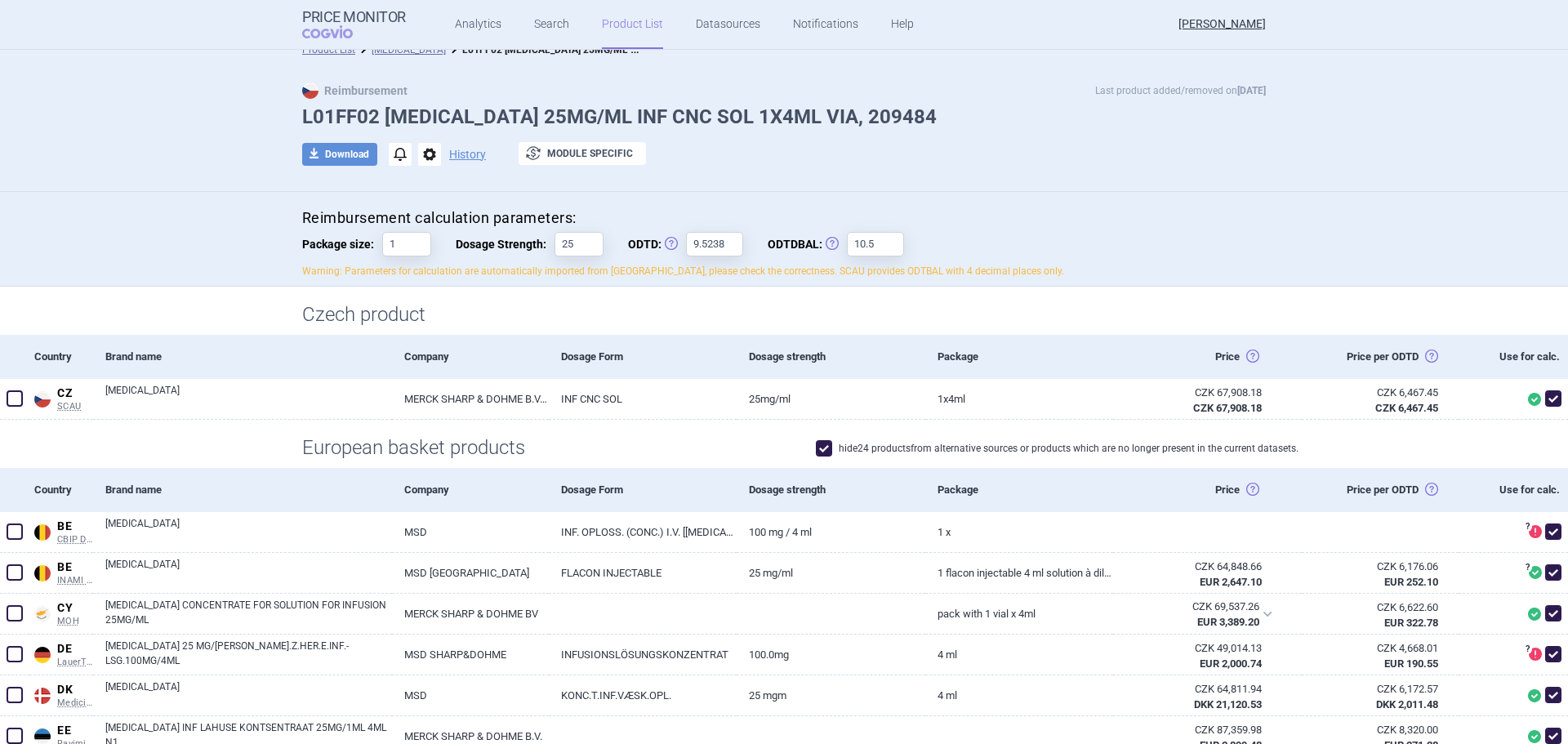
scroll to position [0, 0]
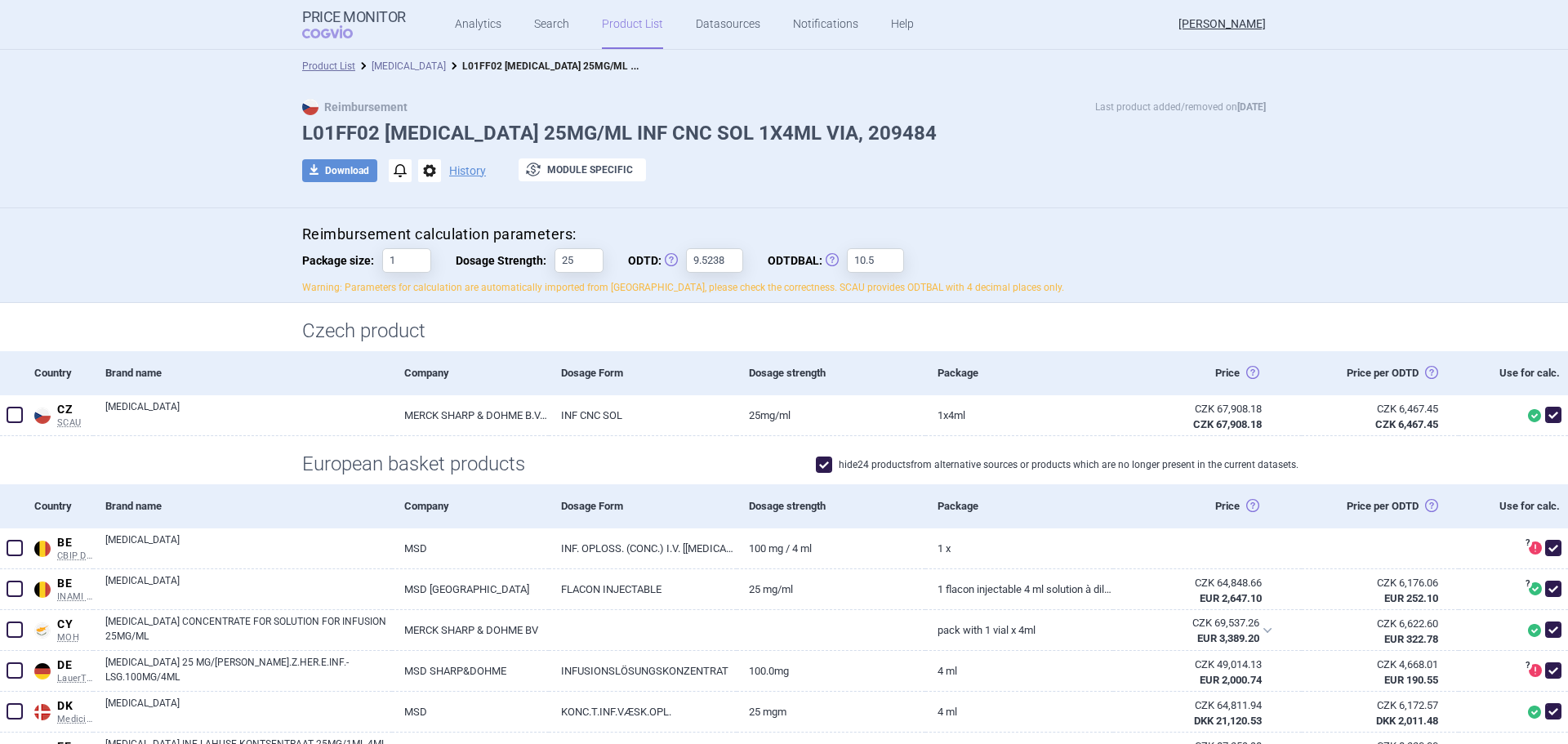
click at [384, 61] on link "[MEDICAL_DATA]" at bounding box center [409, 66] width 74 height 12
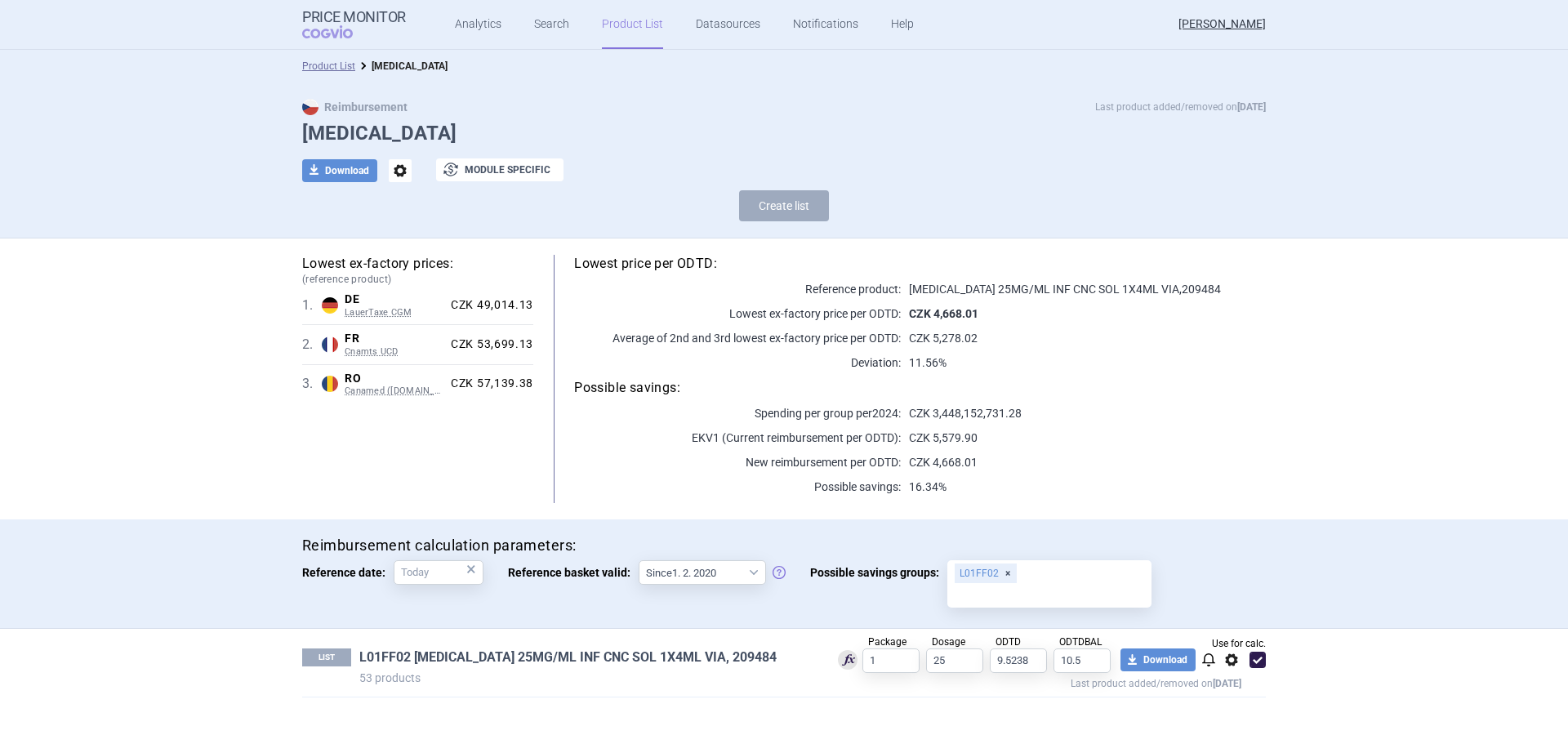
click at [626, 662] on link "L01FF02 [MEDICAL_DATA] 25MG/ML INF CNC SOL 1X4ML VIA, 209484" at bounding box center [567, 657] width 418 height 18
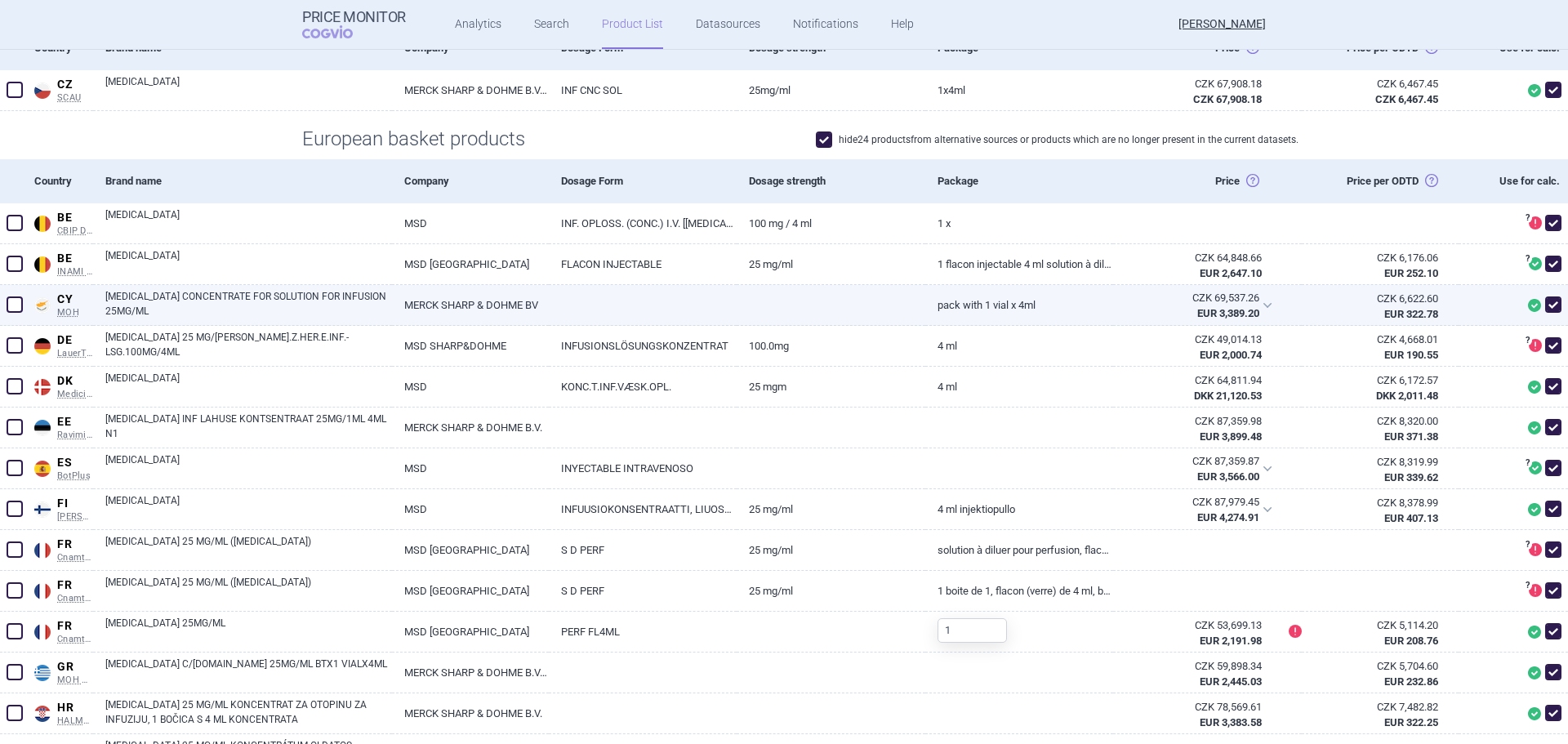
scroll to position [327, 0]
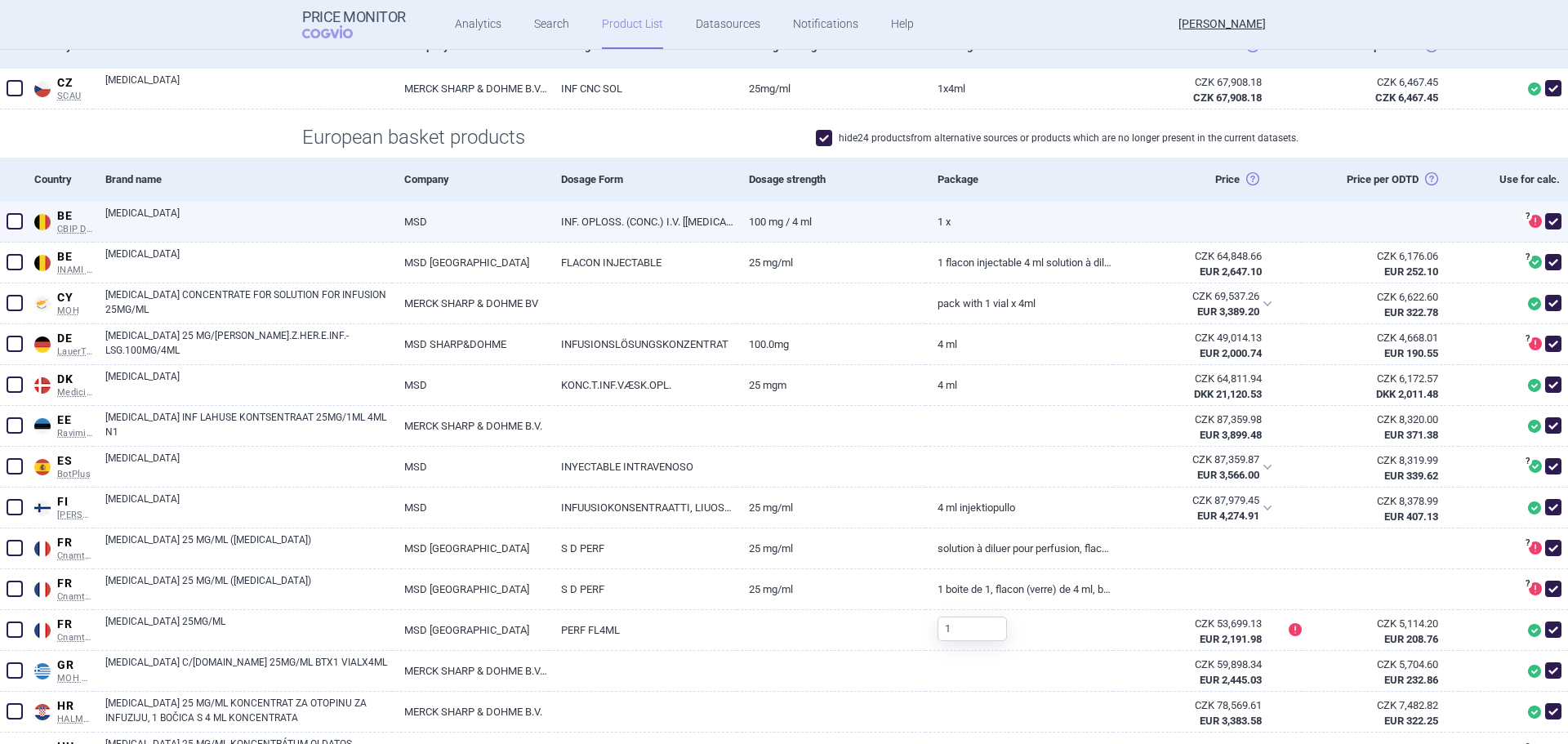
click at [1545, 223] on span at bounding box center [1553, 222] width 17 height 17
checkbox input "false"
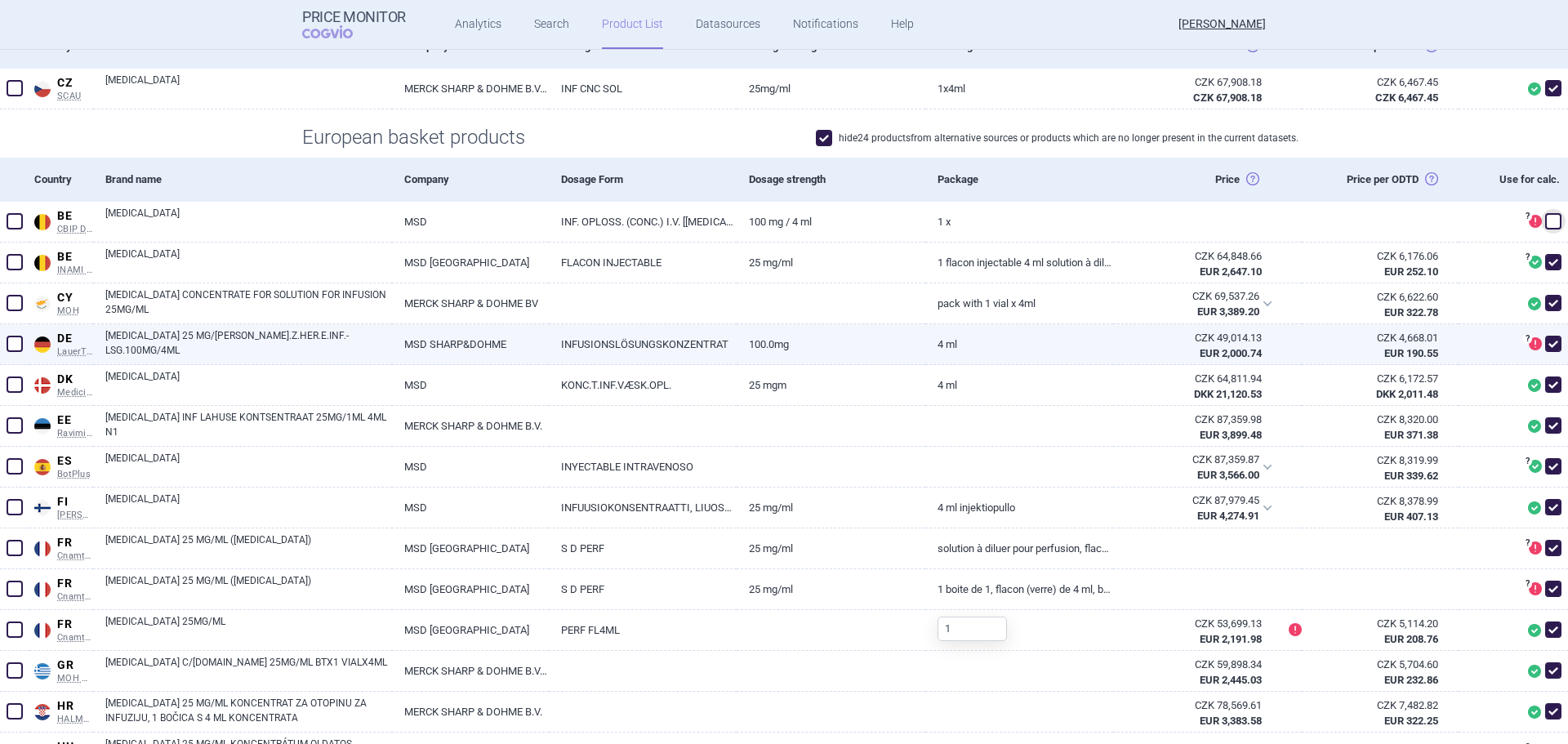
click at [1545, 347] on span at bounding box center [1553, 344] width 17 height 17
checkbox input "false"
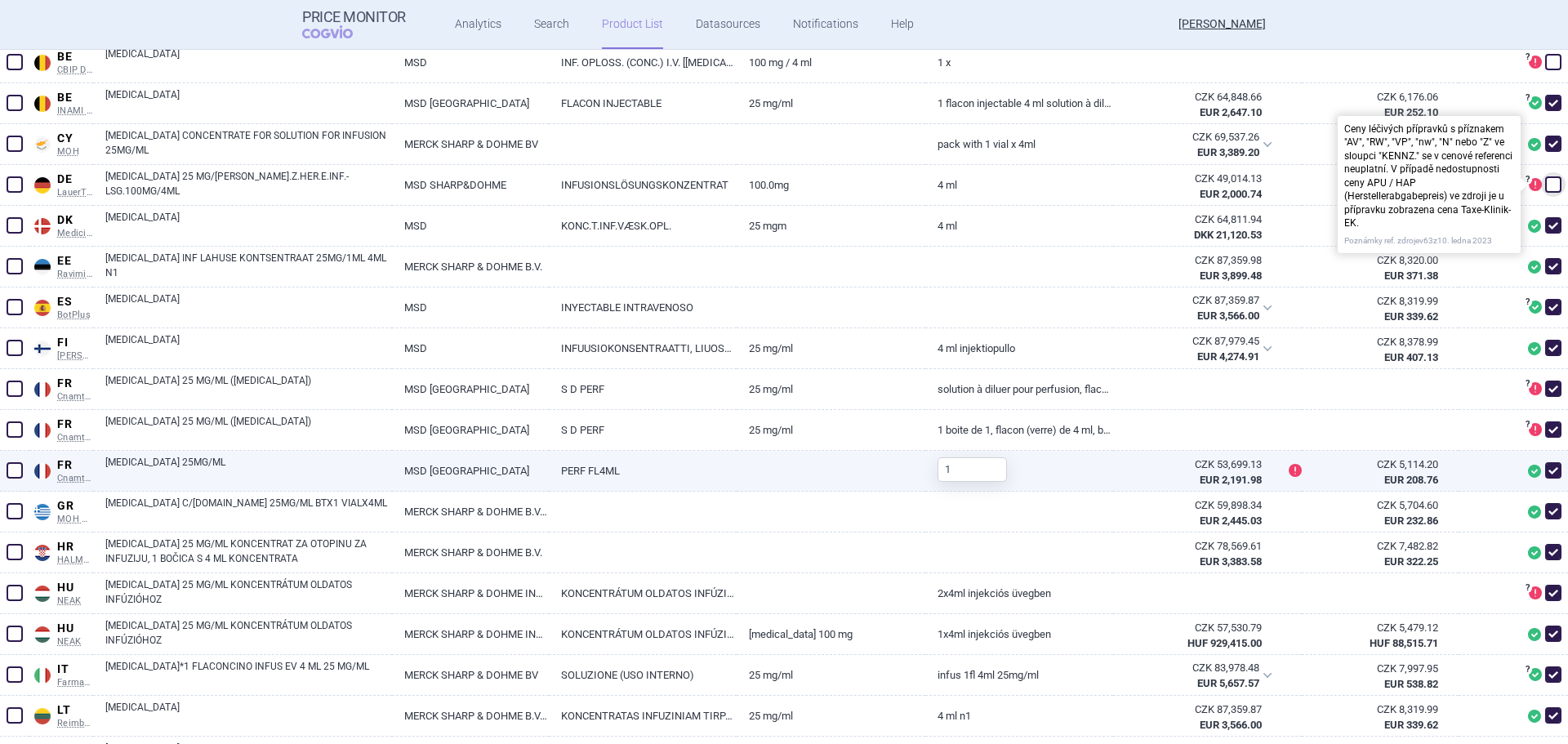
scroll to position [489, 0]
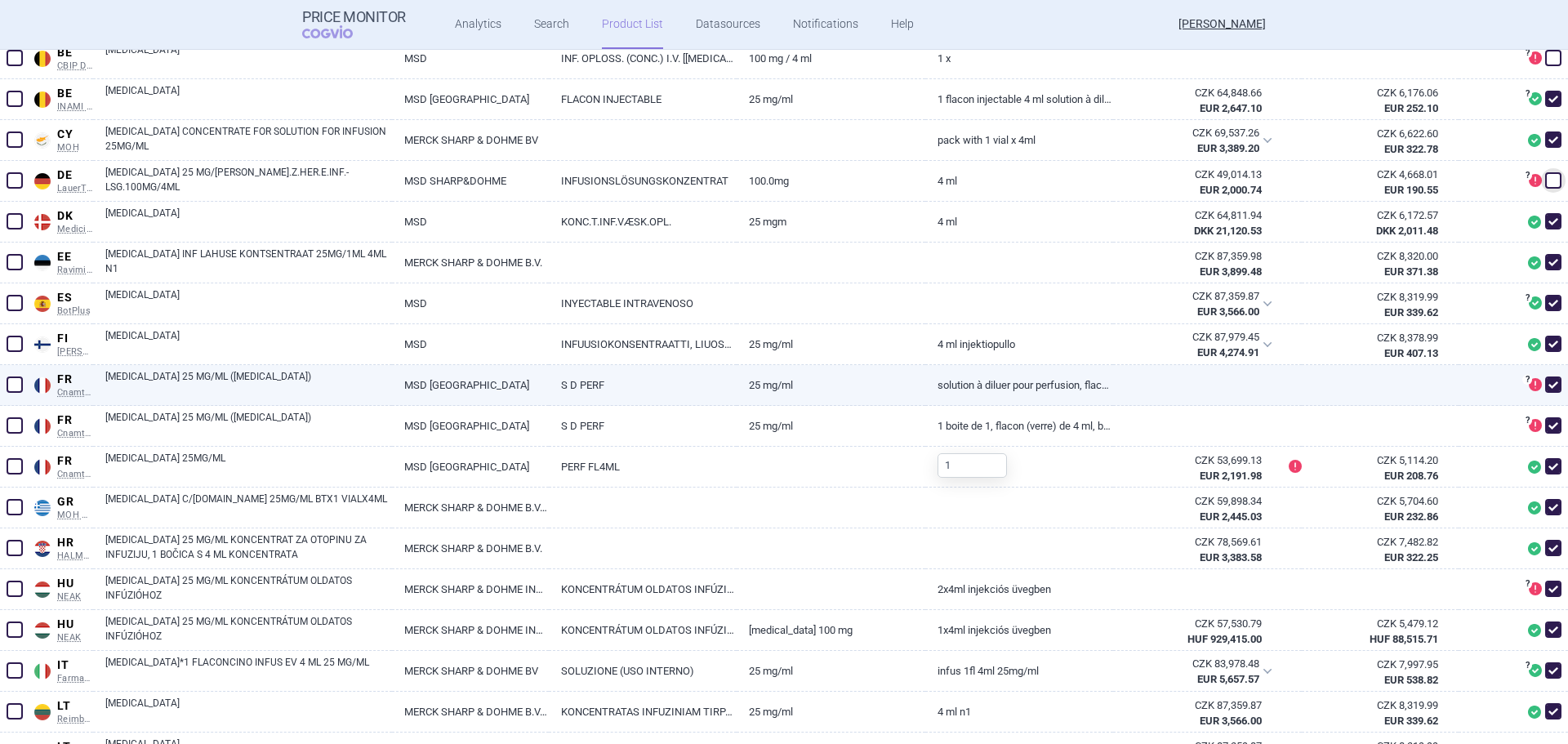
click at [1545, 385] on span at bounding box center [1553, 384] width 17 height 17
checkbox input "false"
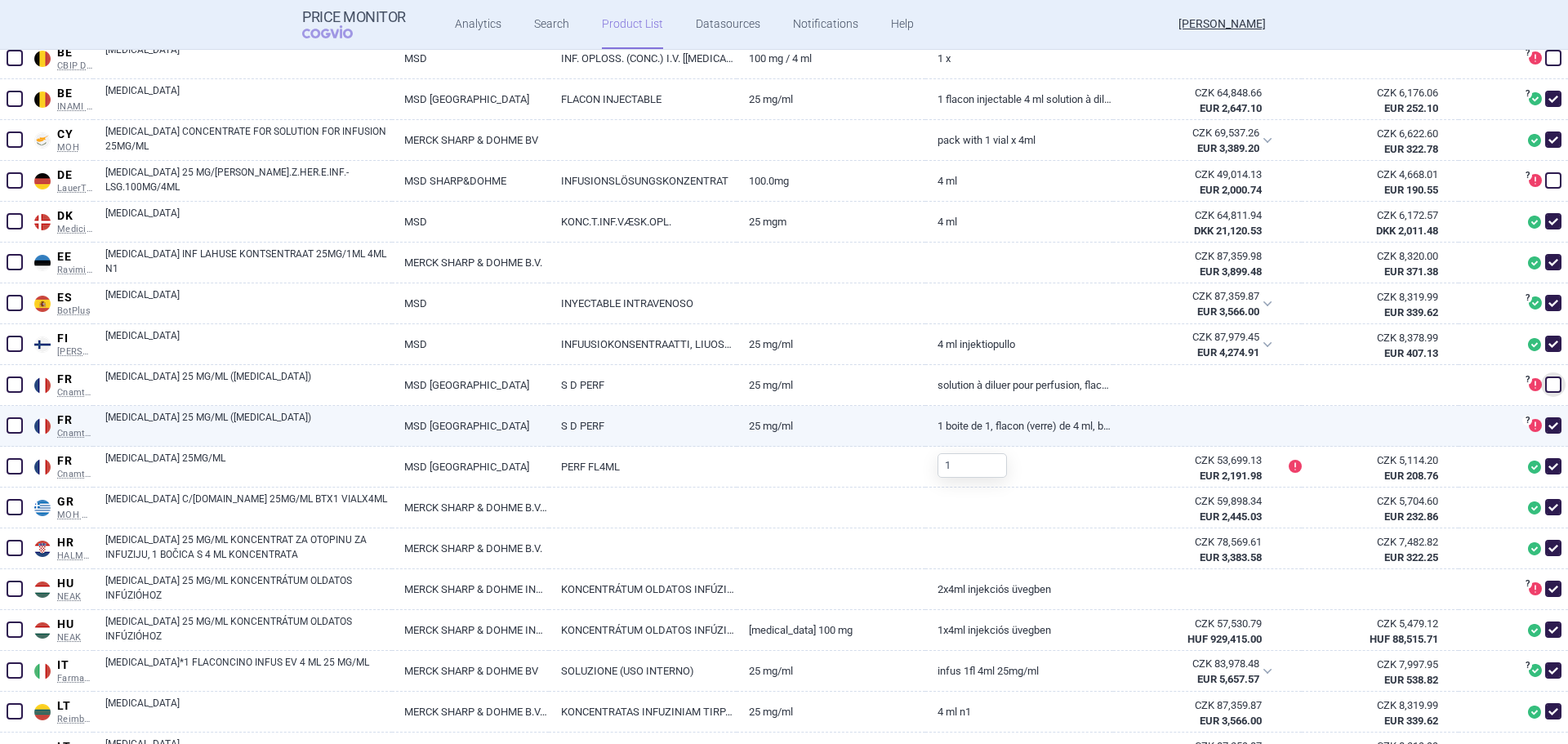
click at [1545, 421] on span at bounding box center [1553, 426] width 17 height 17
checkbox input "false"
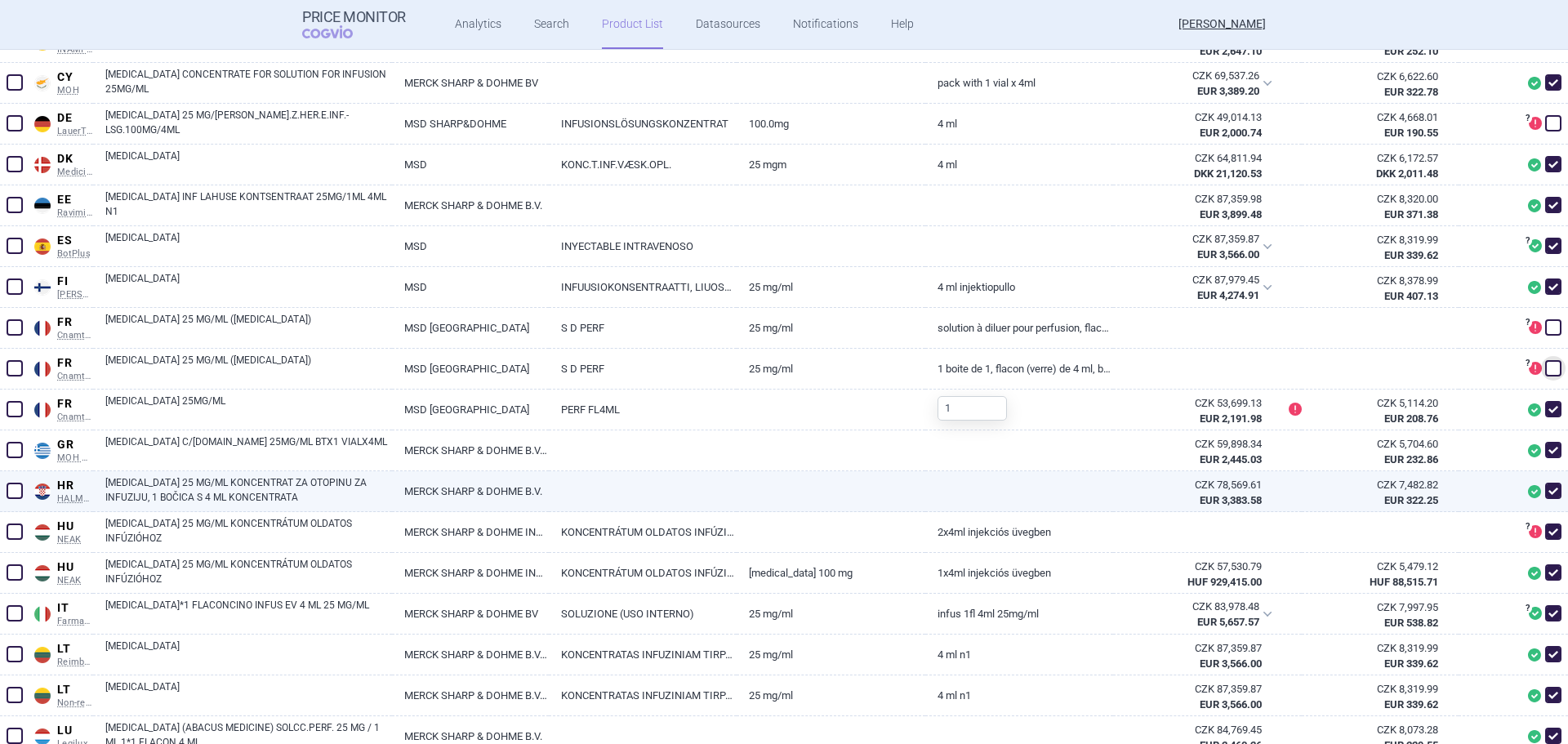
scroll to position [571, 0]
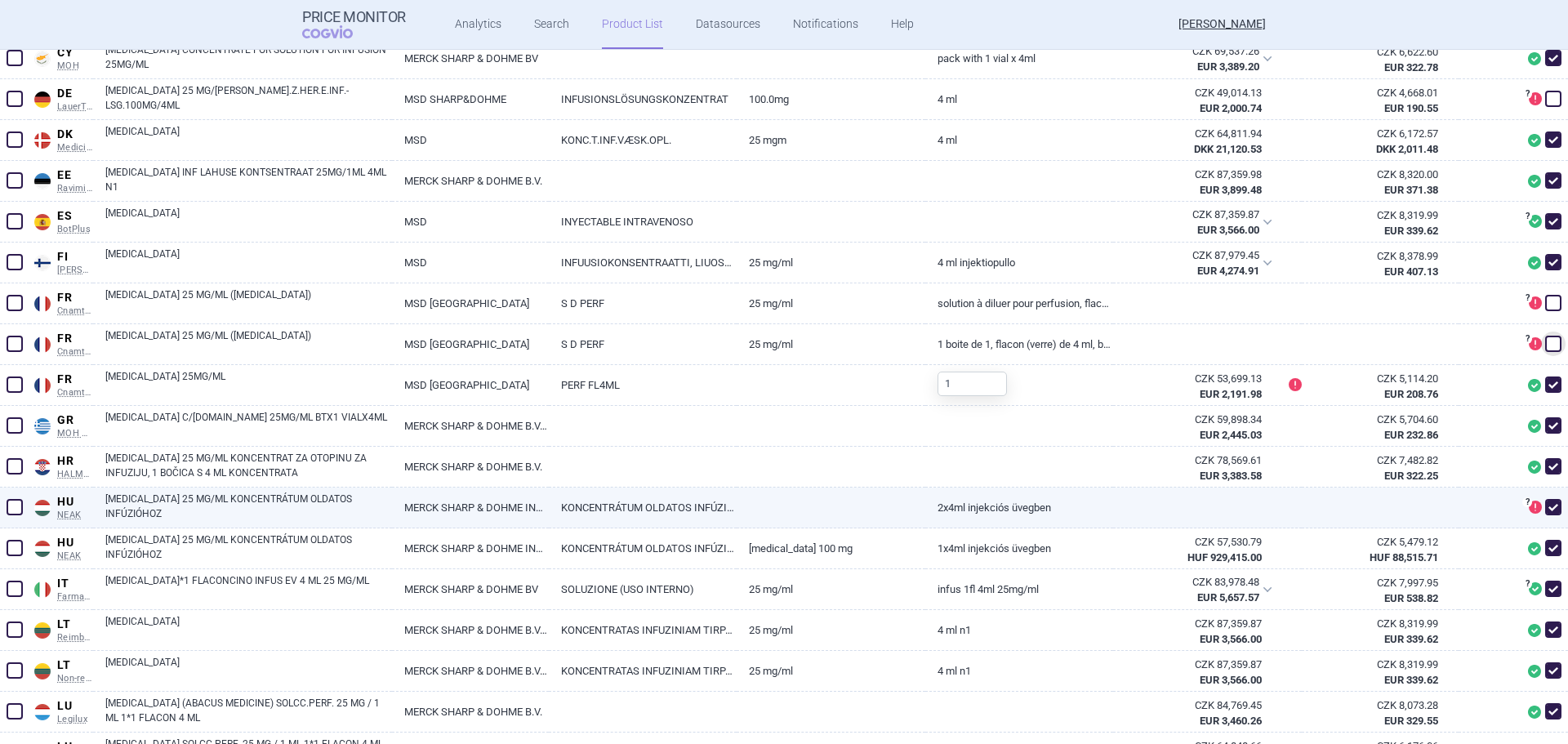
click at [1545, 508] on span at bounding box center [1553, 507] width 17 height 17
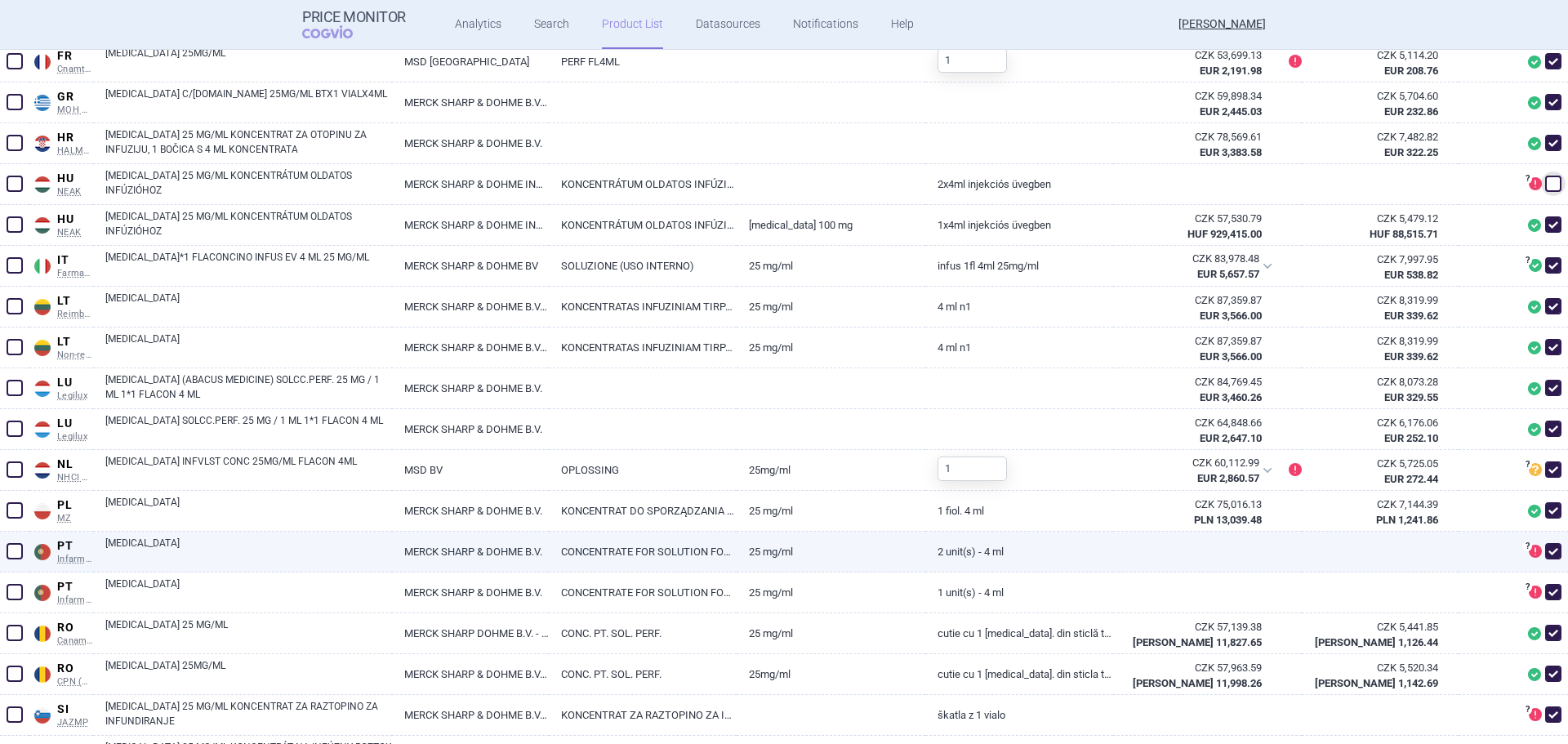
scroll to position [898, 0]
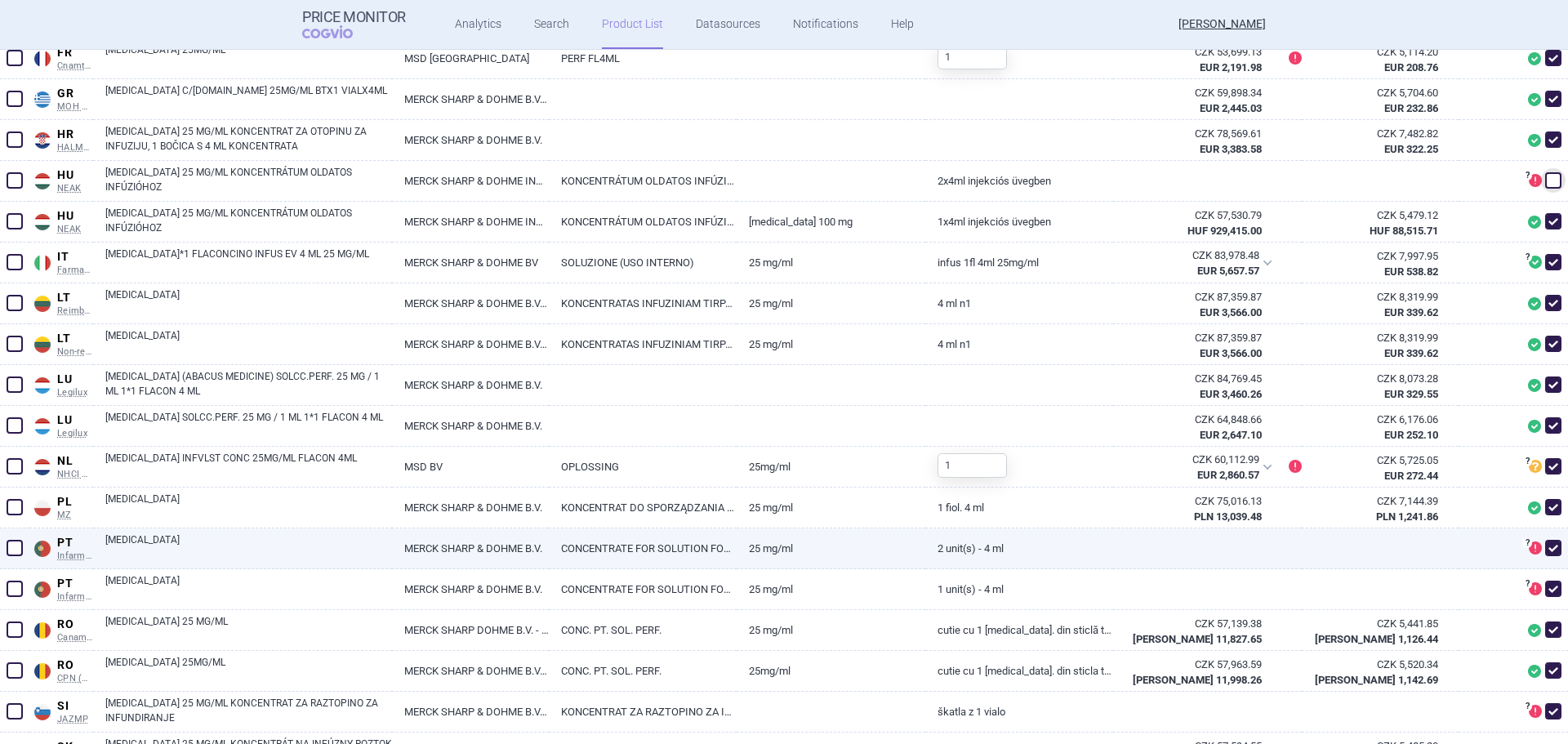
click at [1545, 548] on span at bounding box center [1553, 548] width 17 height 17
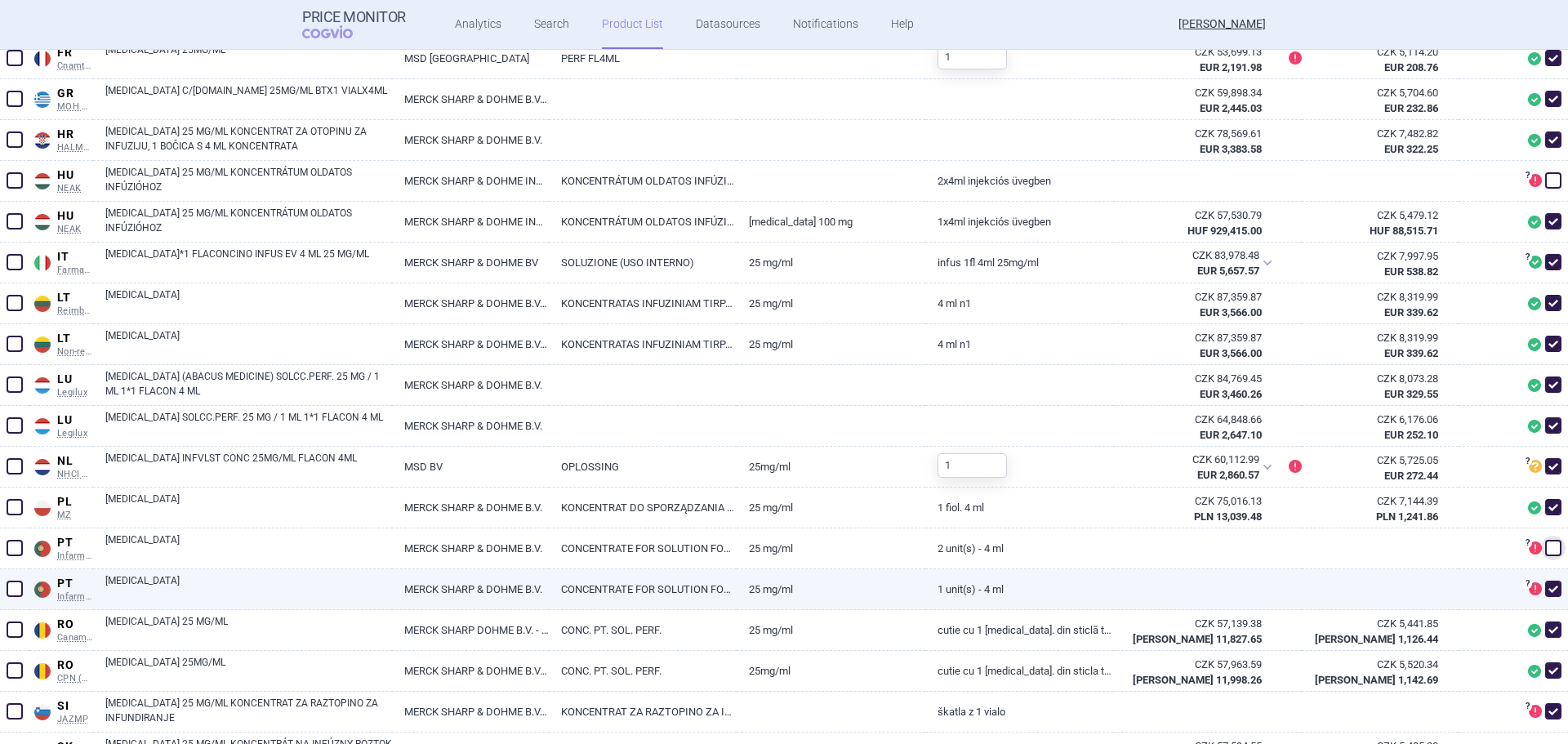
drag, startPoint x: 1541, startPoint y: 589, endPoint x: 1502, endPoint y: 584, distance: 39.3
click at [1545, 589] on span at bounding box center [1553, 589] width 17 height 17
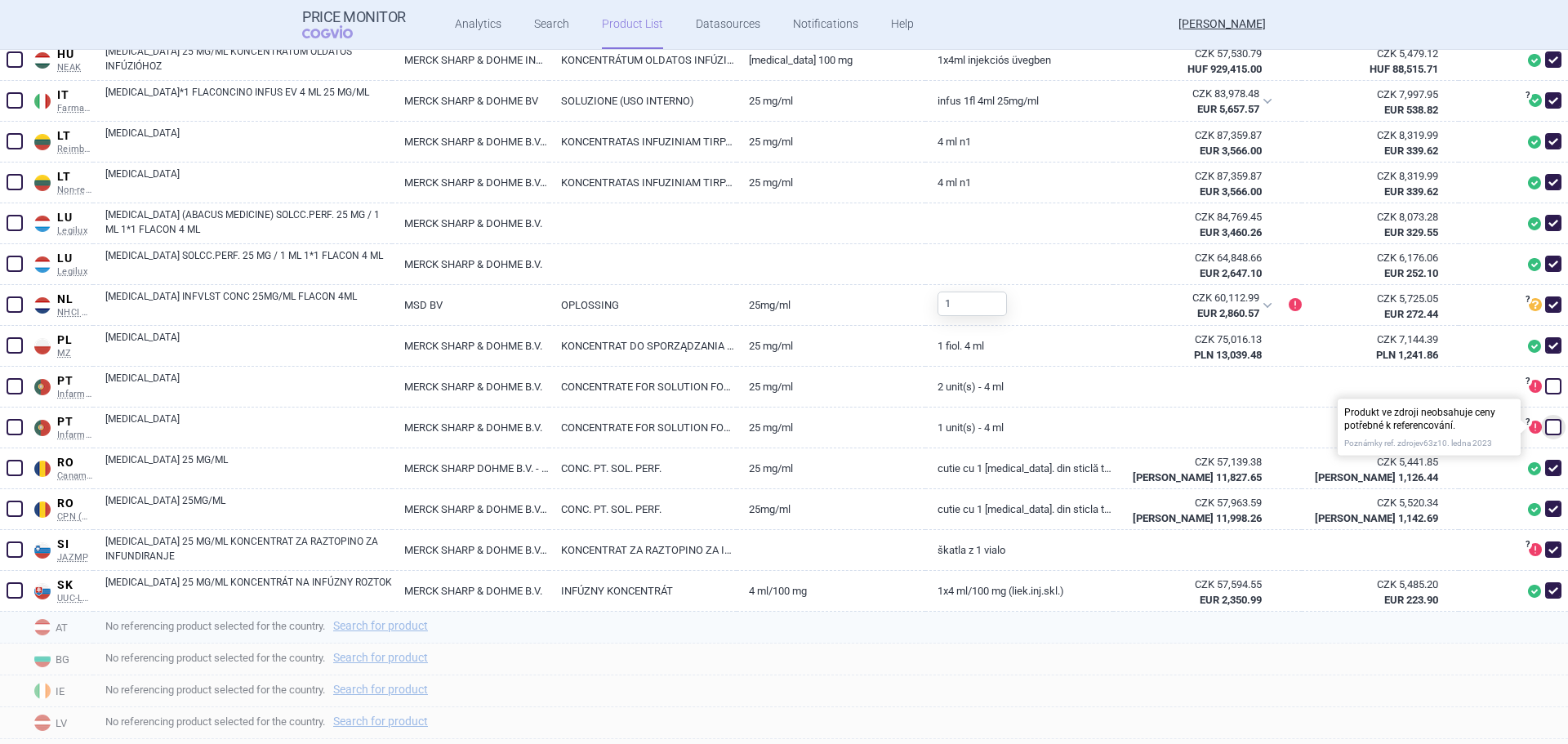
scroll to position [1061, 0]
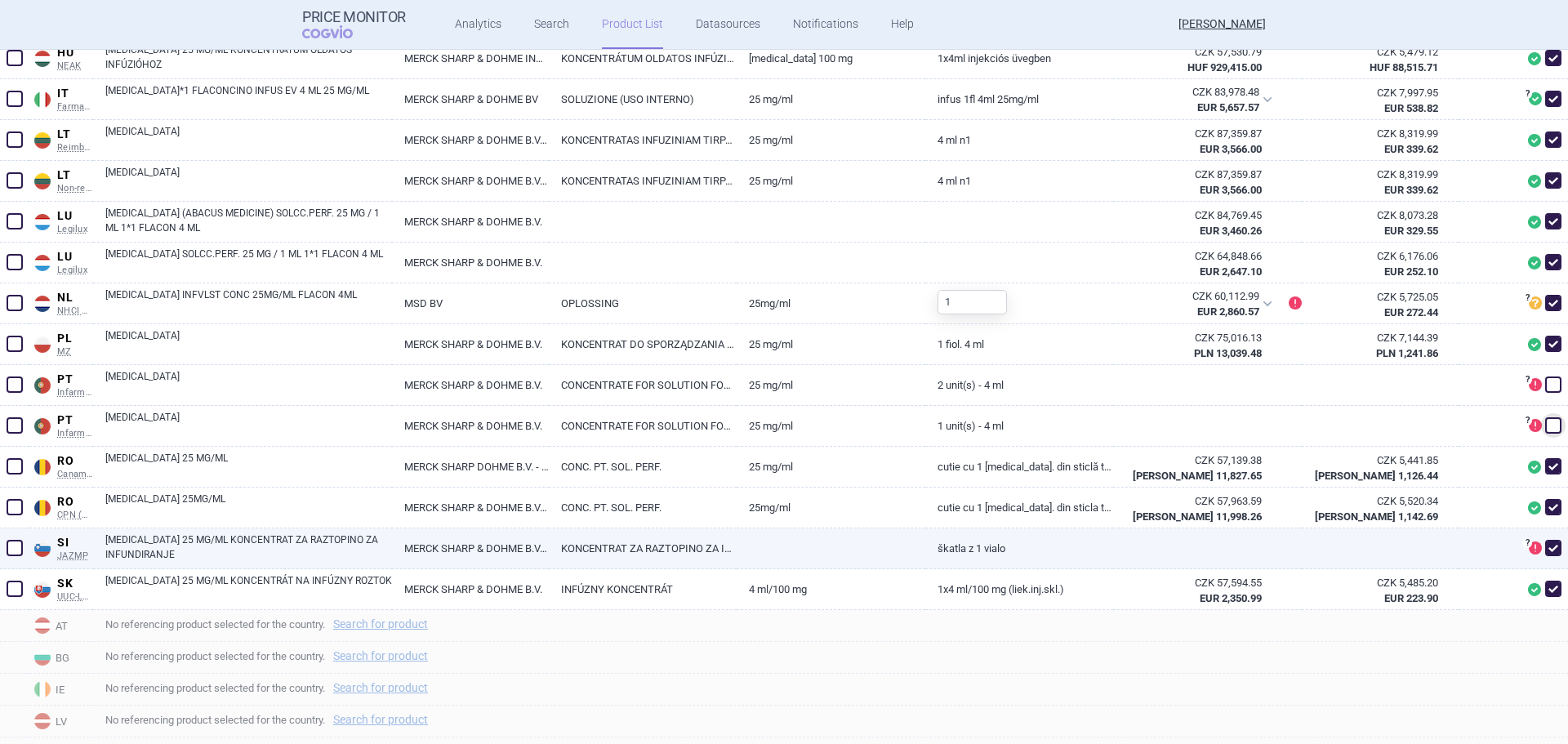
click at [1546, 551] on span at bounding box center [1553, 548] width 17 height 17
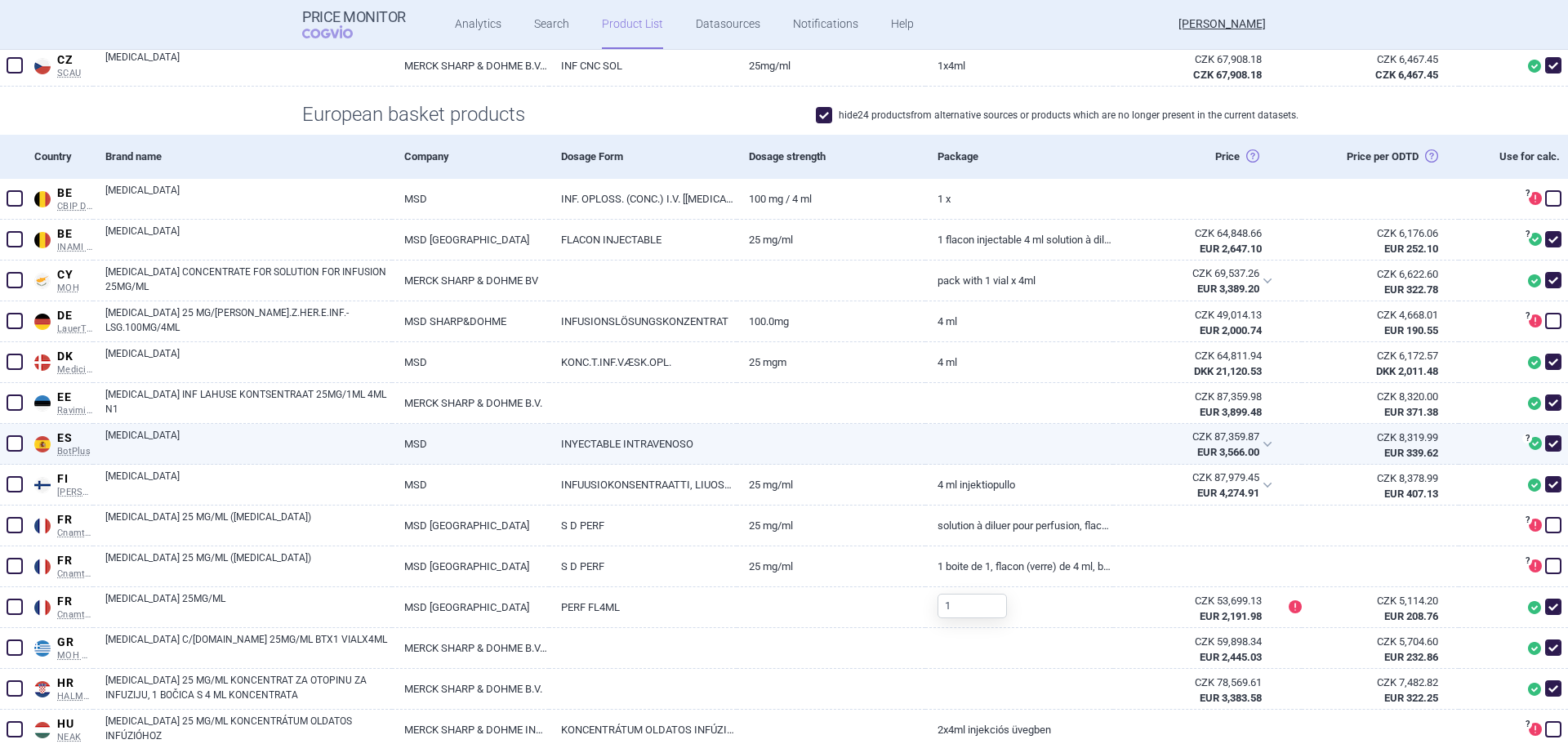
scroll to position [327, 0]
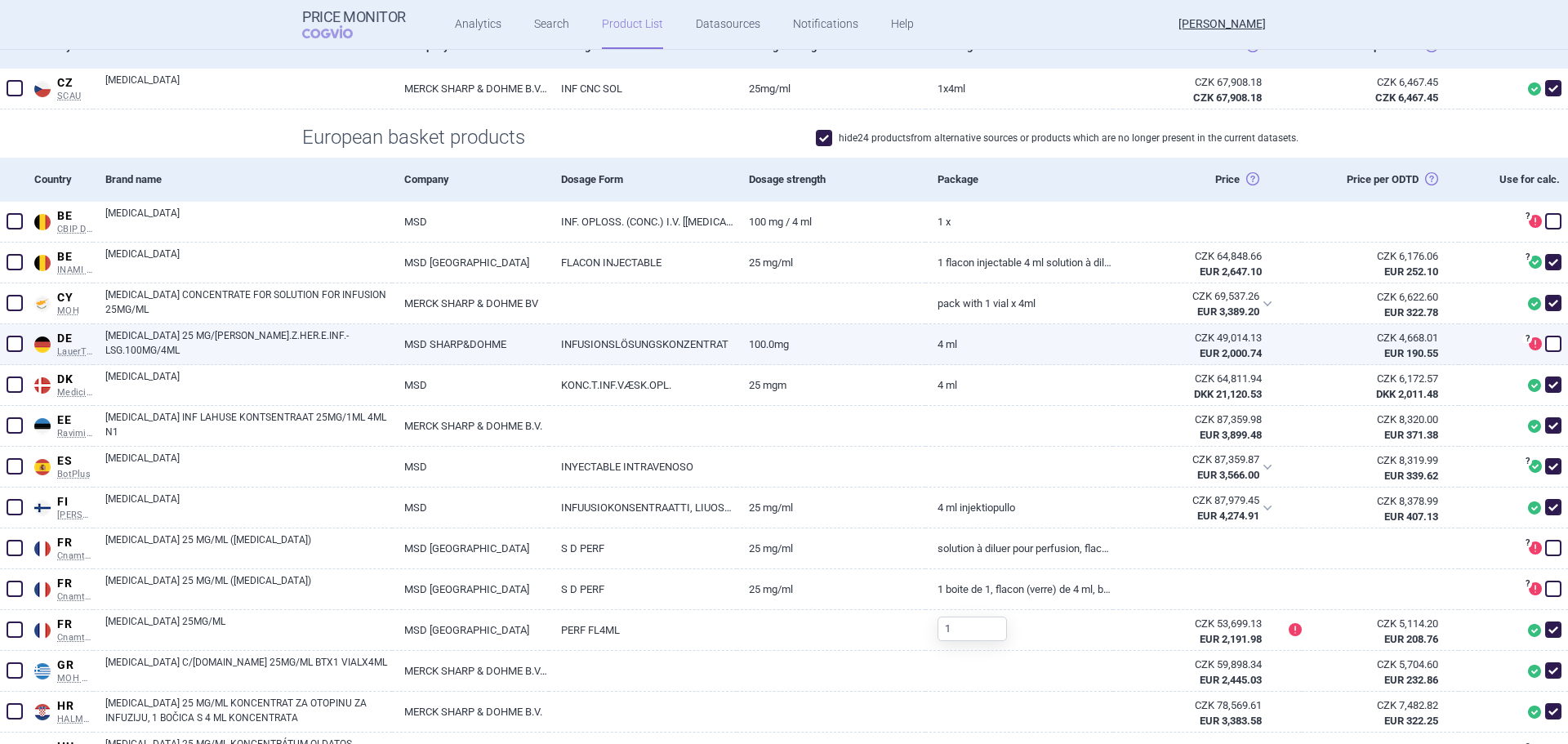
click at [1126, 338] on div "CZK 49,014.13" at bounding box center [1193, 338] width 136 height 15
click at [844, 348] on link "100.0mg" at bounding box center [830, 344] width 188 height 40
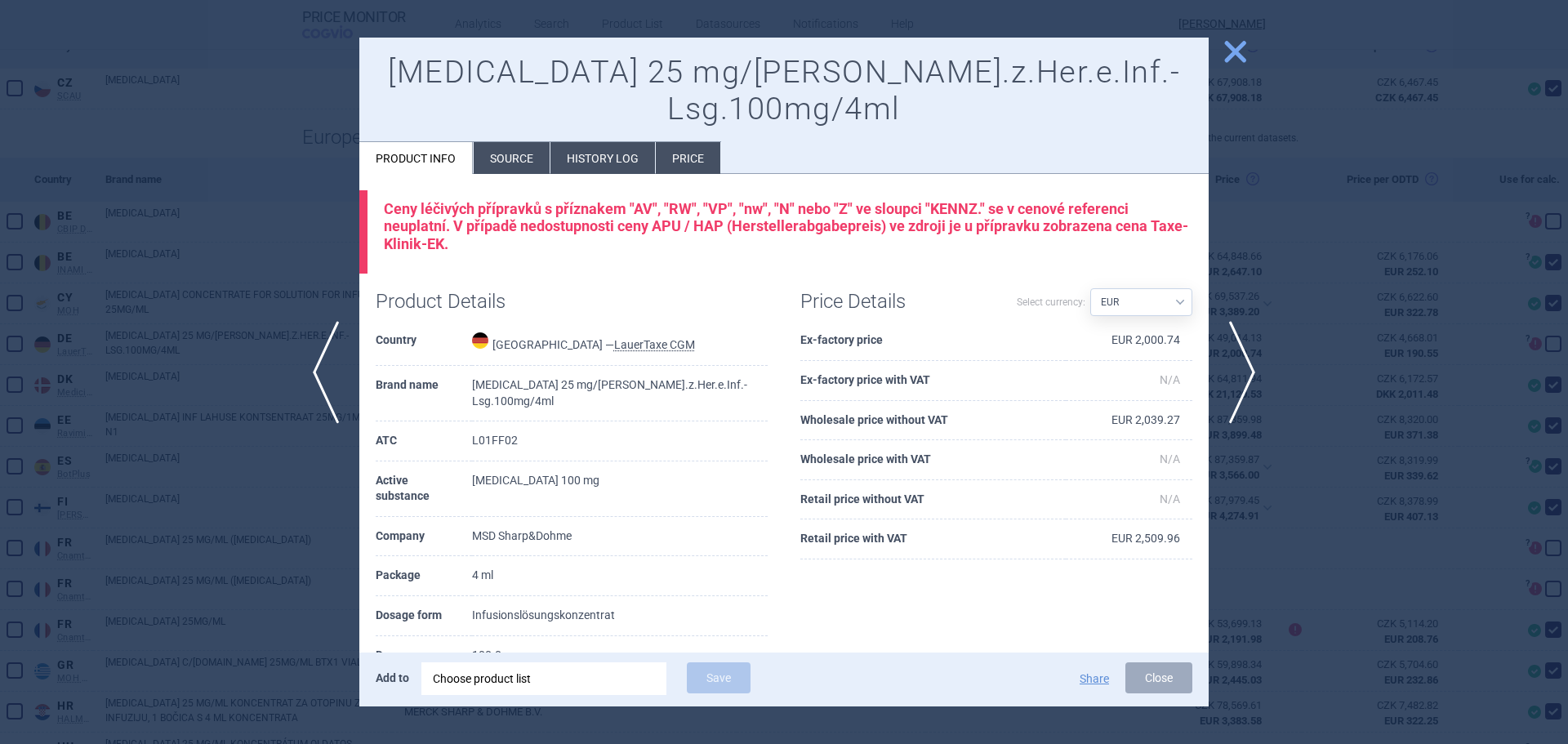
click at [1242, 53] on span "close" at bounding box center [1235, 51] width 29 height 29
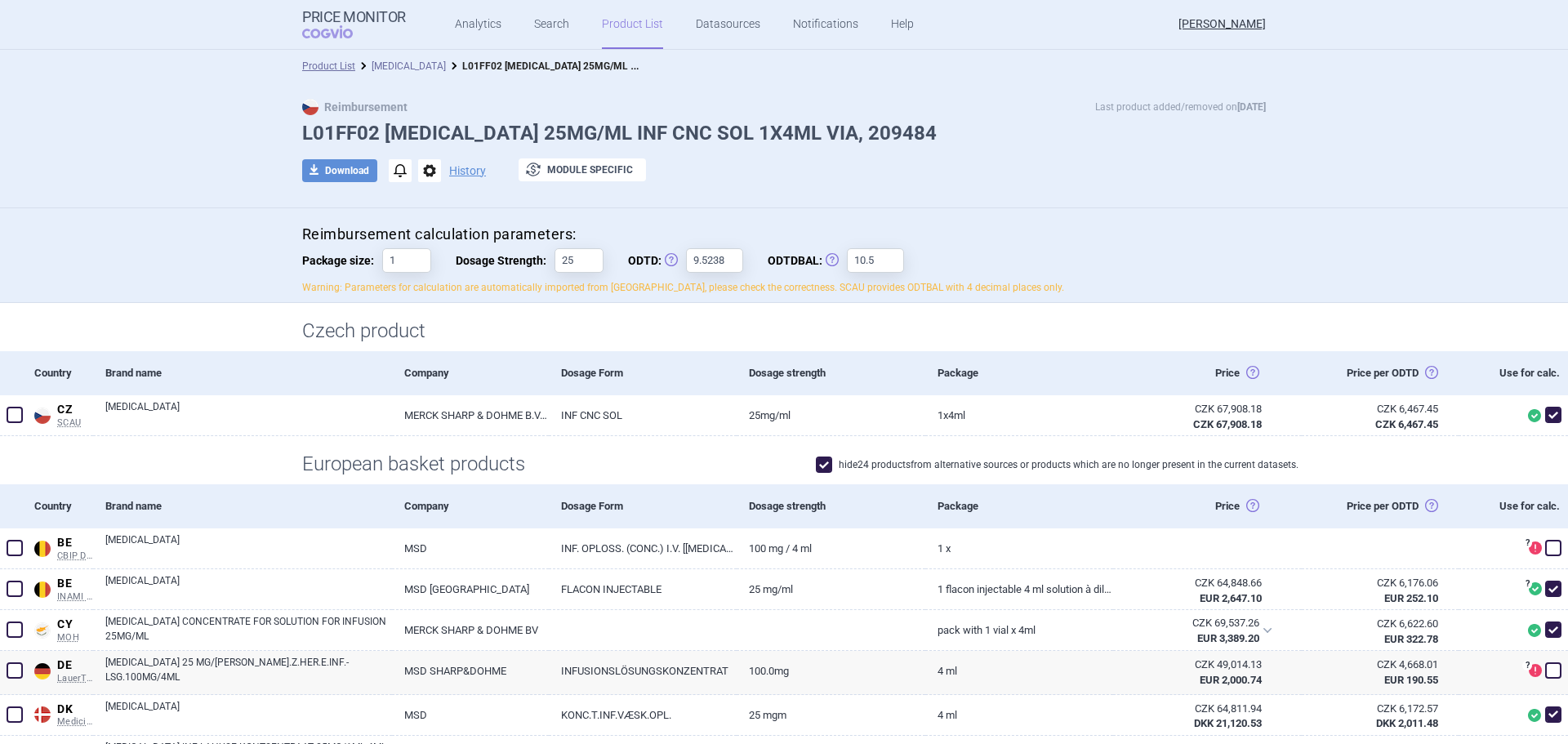
click at [403, 63] on link "[MEDICAL_DATA]" at bounding box center [409, 66] width 74 height 12
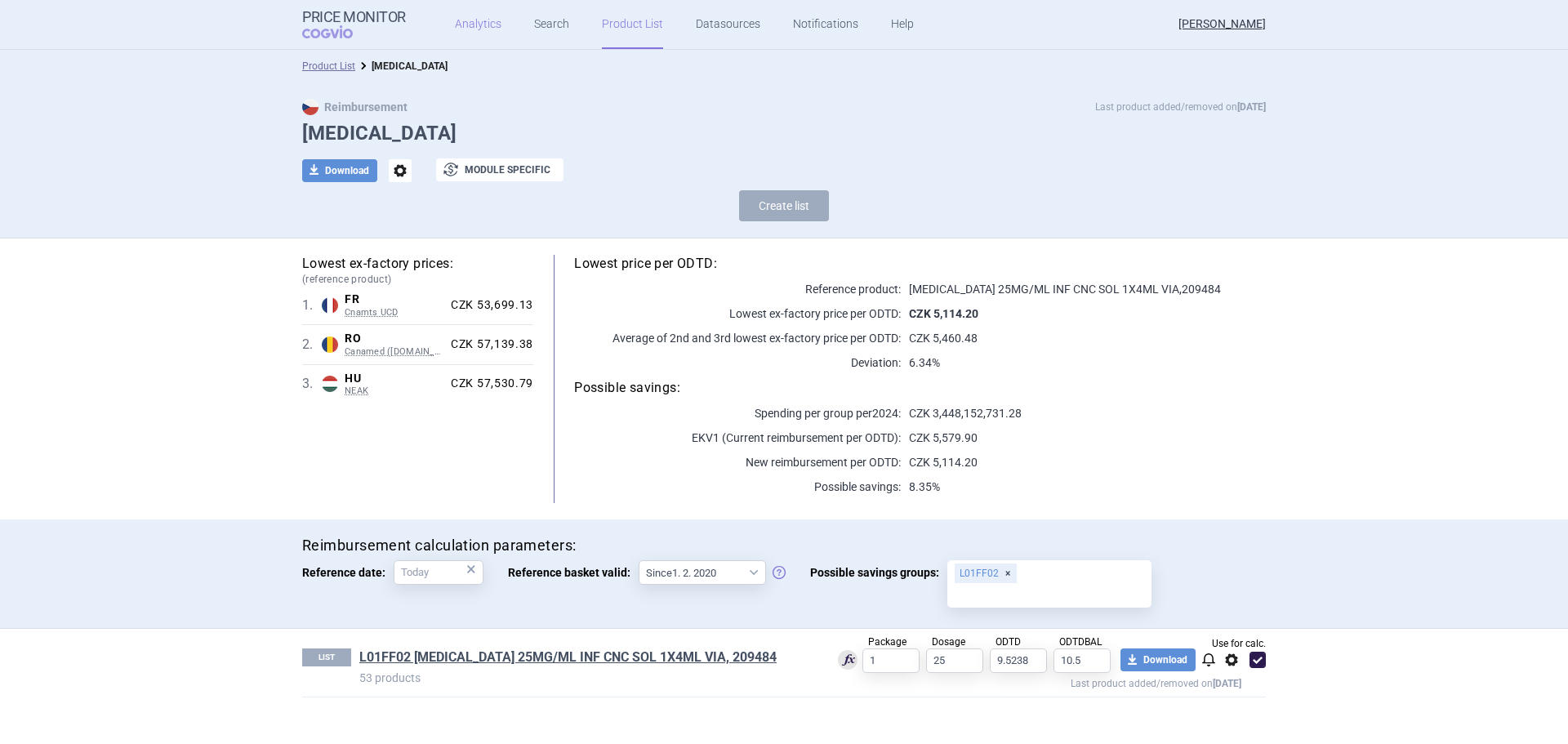
click at [463, 34] on link "Analytics" at bounding box center [478, 24] width 46 height 49
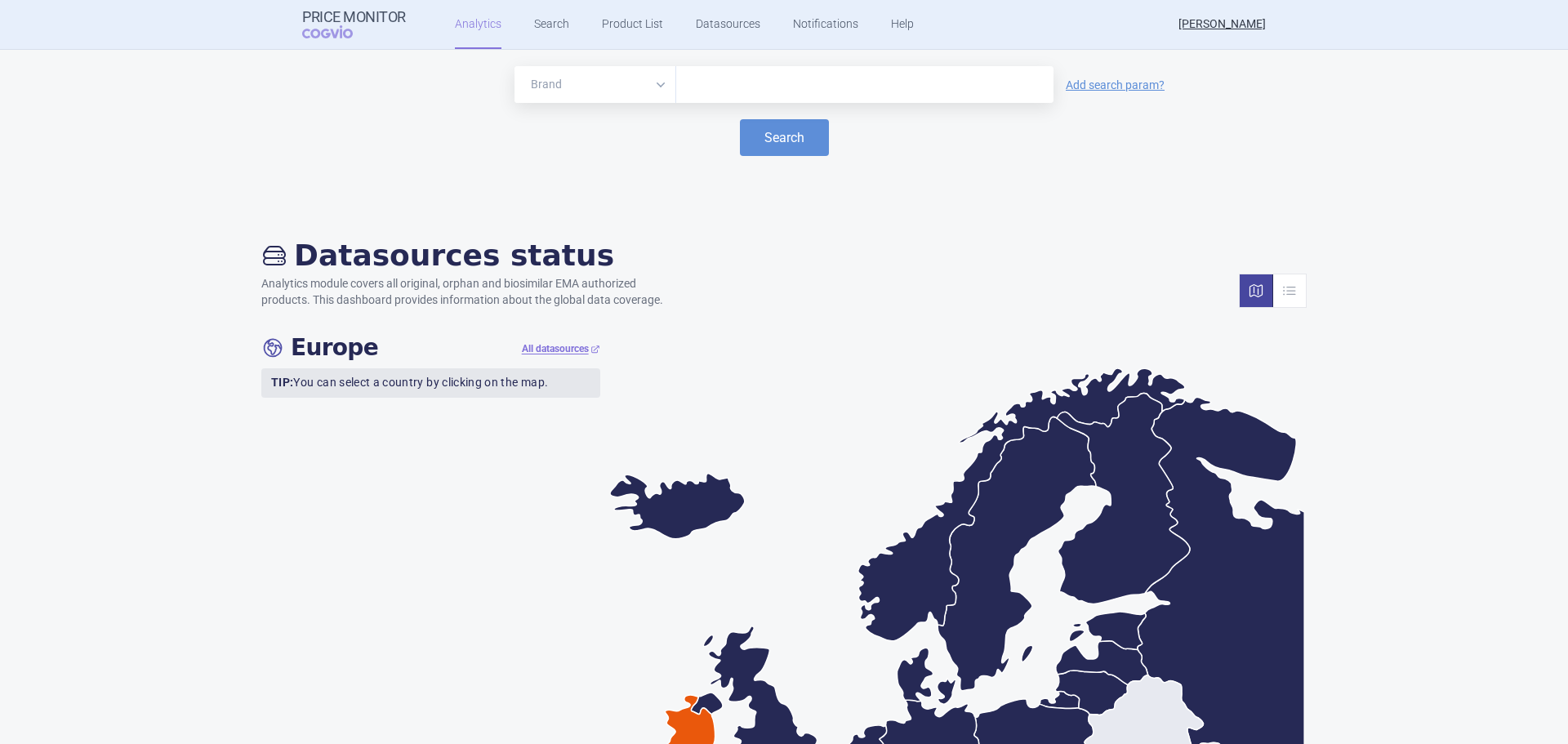
click at [734, 90] on input "text" at bounding box center [865, 85] width 361 height 21
click at [791, 134] on button "Search" at bounding box center [785, 137] width 89 height 36
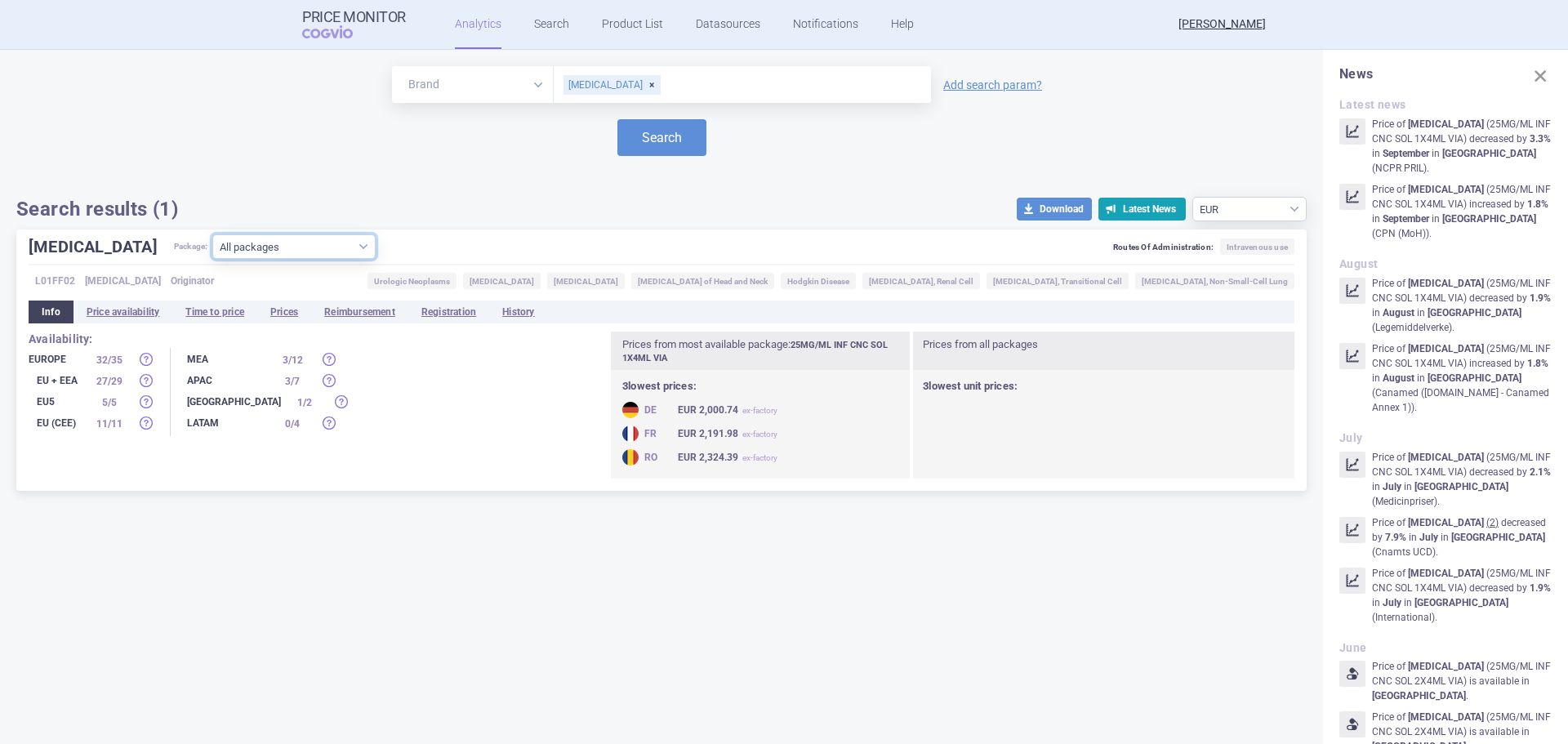
click at [284, 247] on select "All packages 25MG/ML INF CNC SOL 1X4ML VIA ( 39 ) 25MG/ML INF CNC SOL 2X4ML VIA…" at bounding box center [294, 246] width 163 height 25
click at [213, 259] on select "All packages 25MG/ML INF CNC SOL 1X4ML VIA ( 39 ) 25MG/ML INF CNC SOL 2X4ML VIA…" at bounding box center [294, 246] width 163 height 25
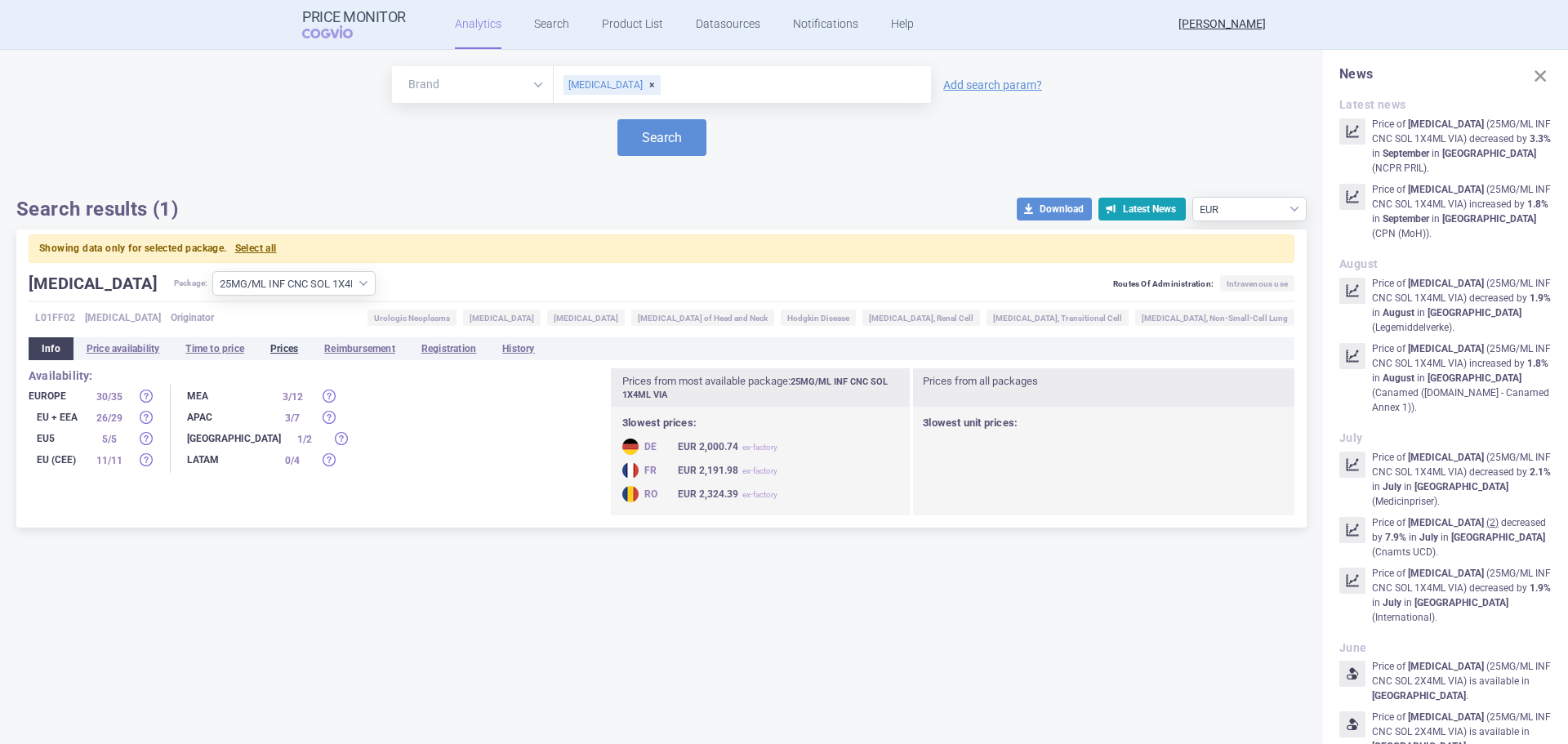
click at [292, 351] on li "Prices" at bounding box center [284, 349] width 54 height 23
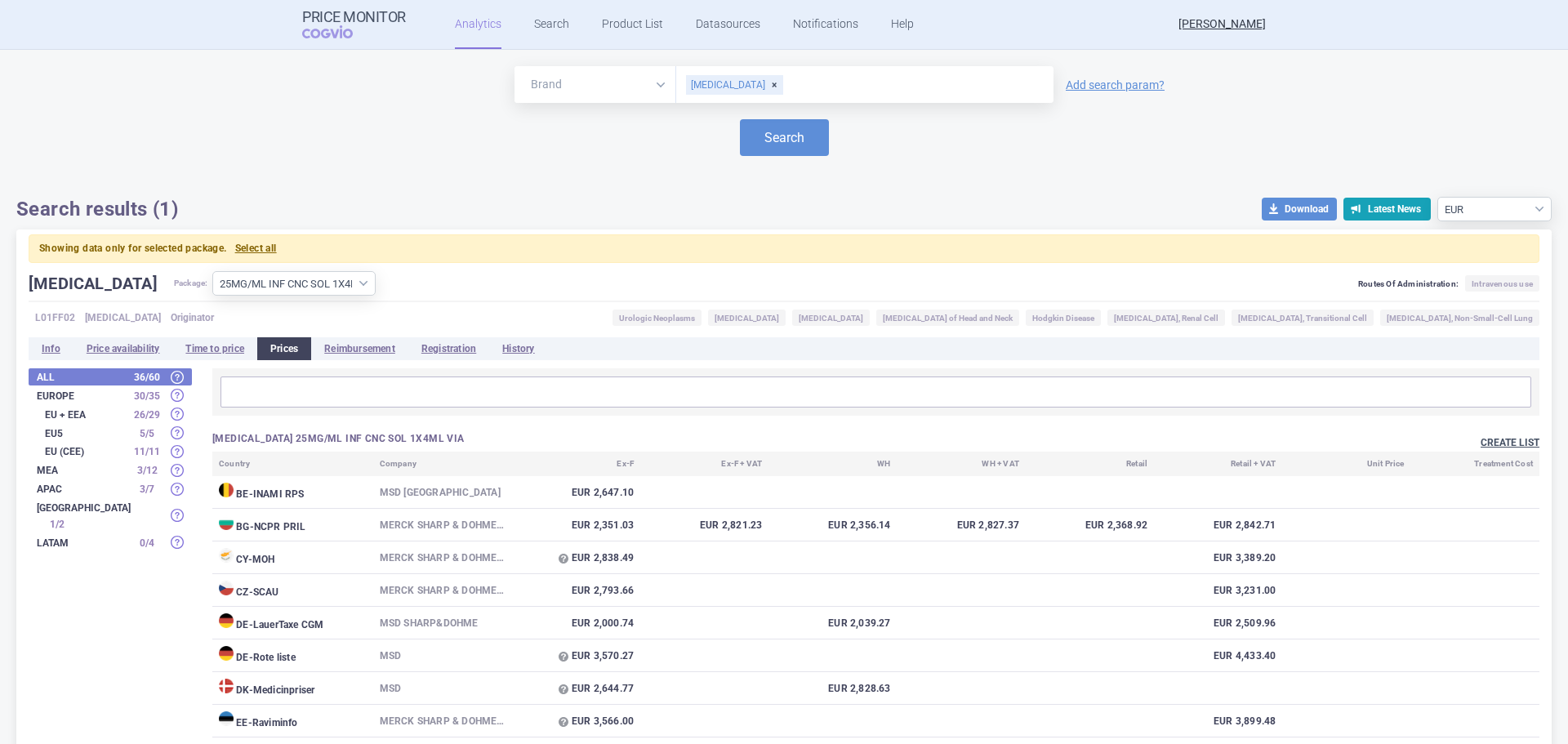
click at [1503, 442] on button "Create list" at bounding box center [1509, 442] width 59 height 14
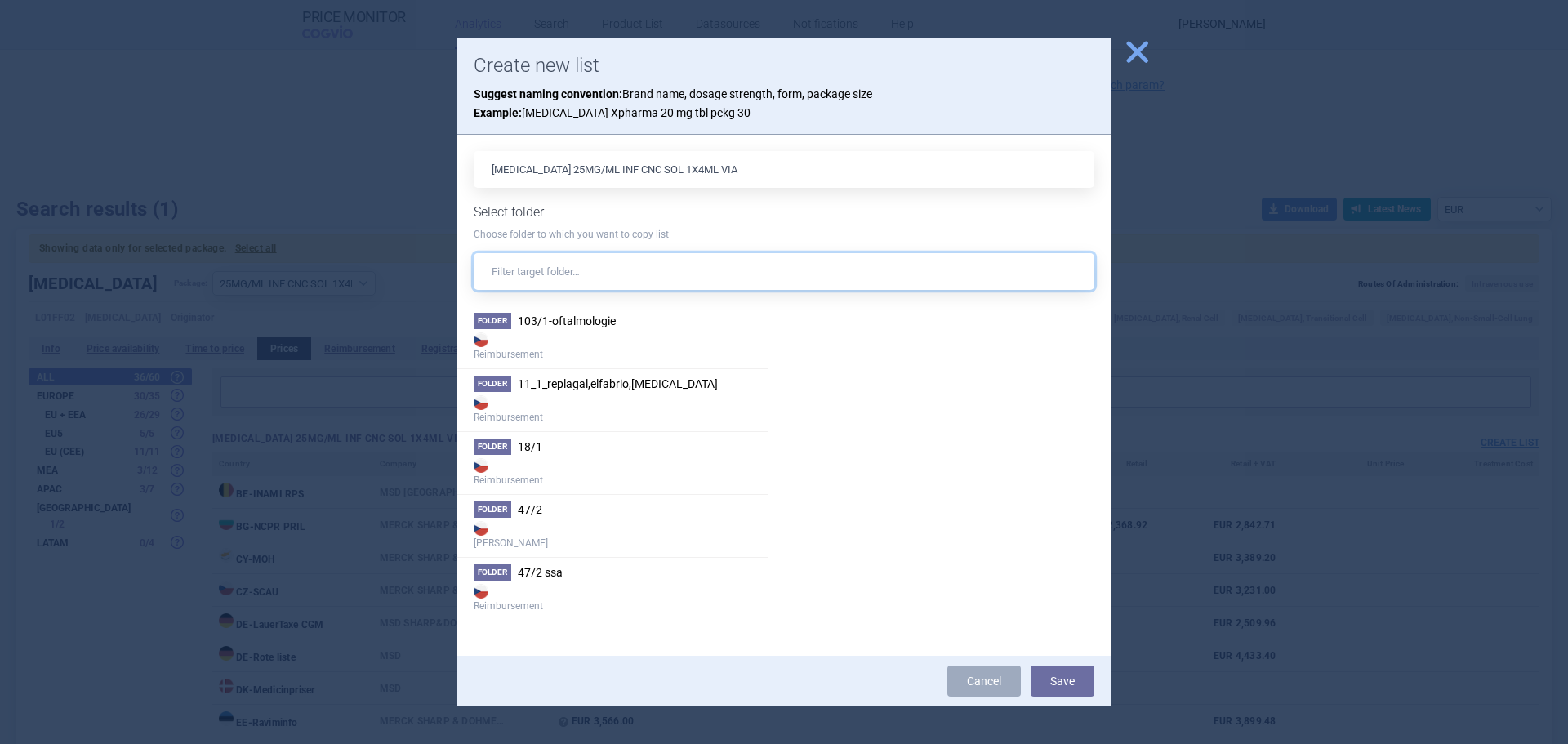
click at [570, 280] on input "text" at bounding box center [784, 271] width 620 height 36
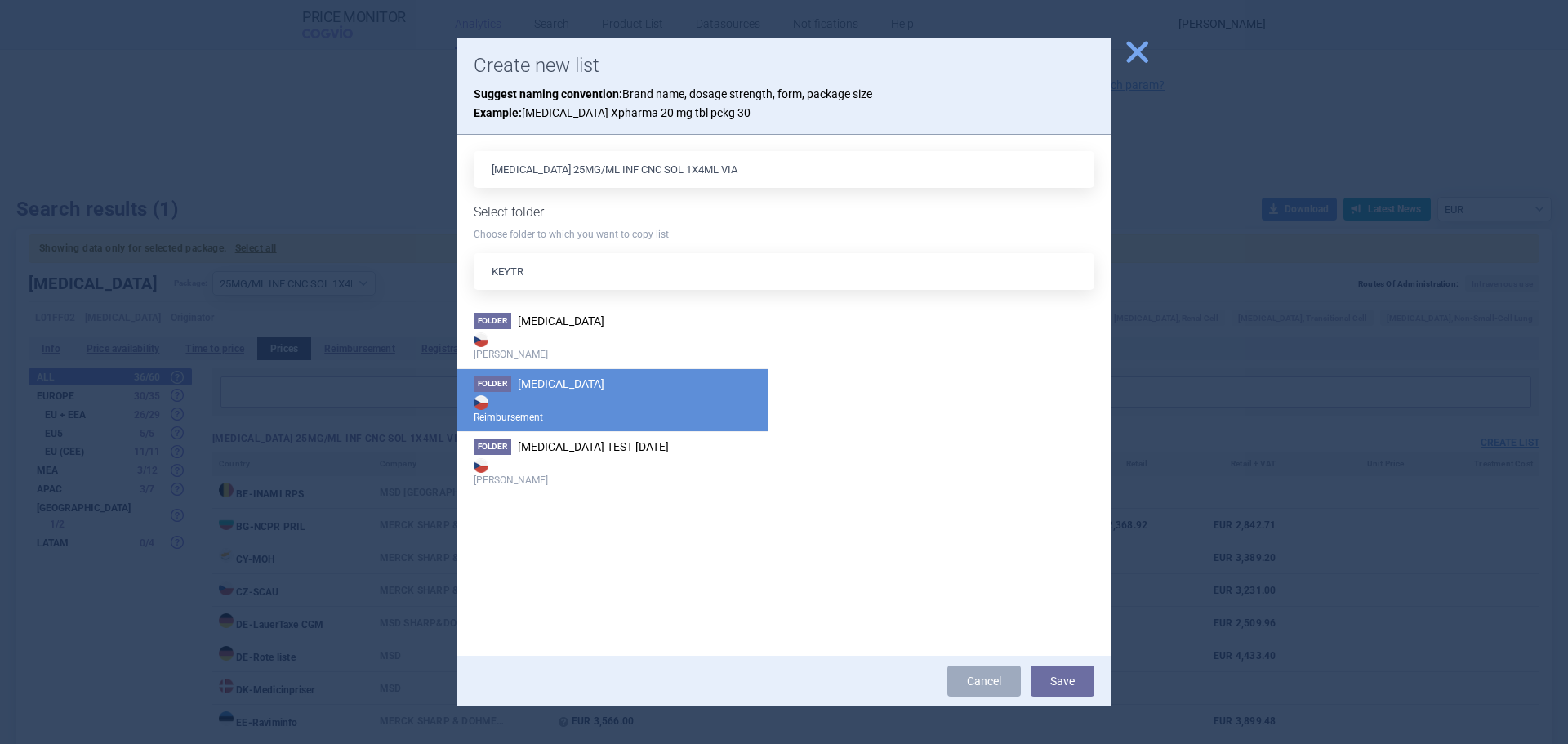
click at [626, 405] on strong "Reimbursement" at bounding box center [613, 408] width 278 height 32
click at [1058, 678] on button "Save" at bounding box center [1062, 681] width 64 height 31
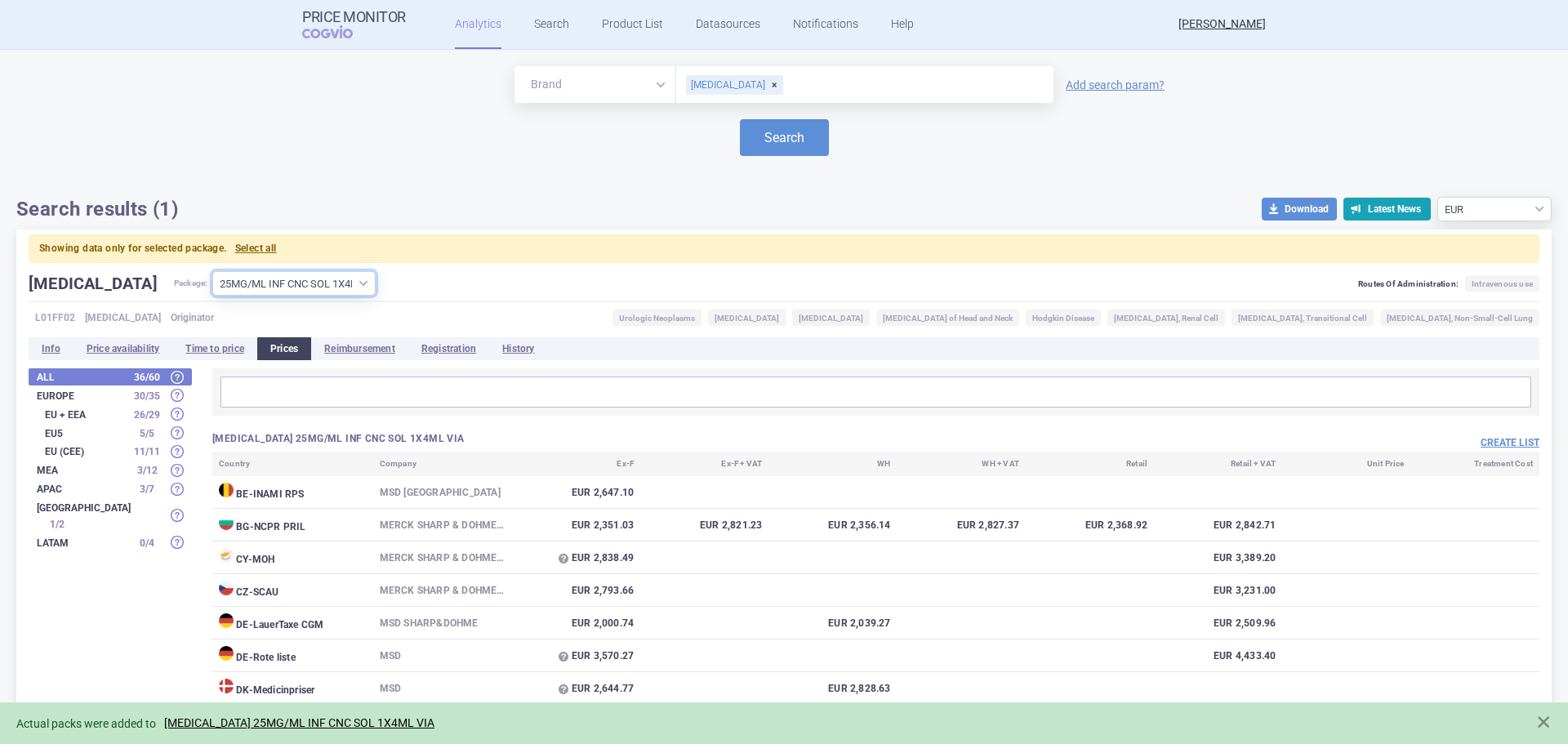
click at [317, 284] on select "All packages 25MG/ML INF CNC SOL 1X4ML VIA ( 39 ) 25MG/ML INF CNC SOL 2X4ML VIA…" at bounding box center [294, 284] width 163 height 25
click at [213, 271] on select "All packages 25MG/ML INF CNC SOL 1X4ML VIA ( 39 ) 25MG/ML INF CNC SOL 2X4ML VIA…" at bounding box center [294, 284] width 163 height 25
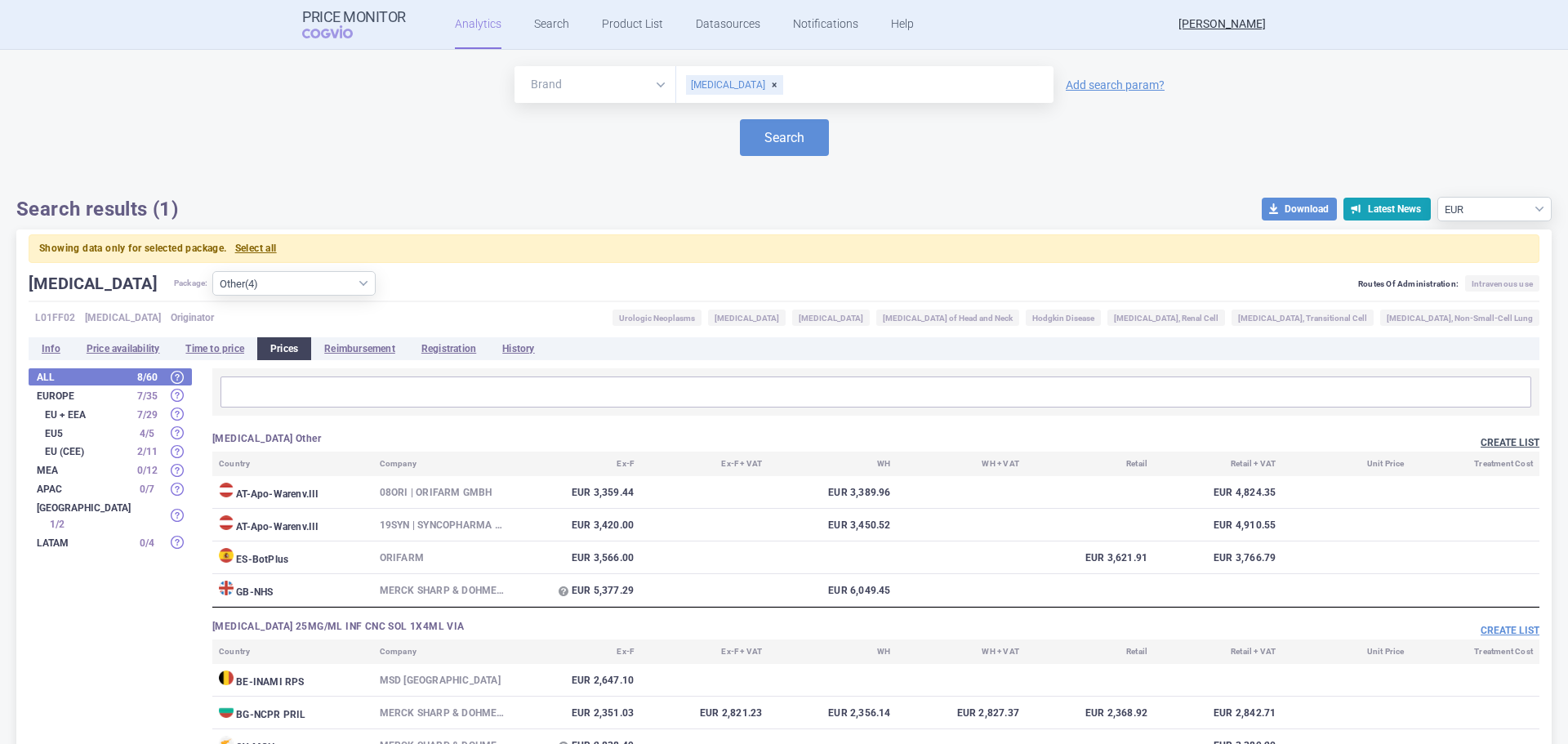
click at [1513, 437] on button "Create list" at bounding box center [1509, 442] width 59 height 14
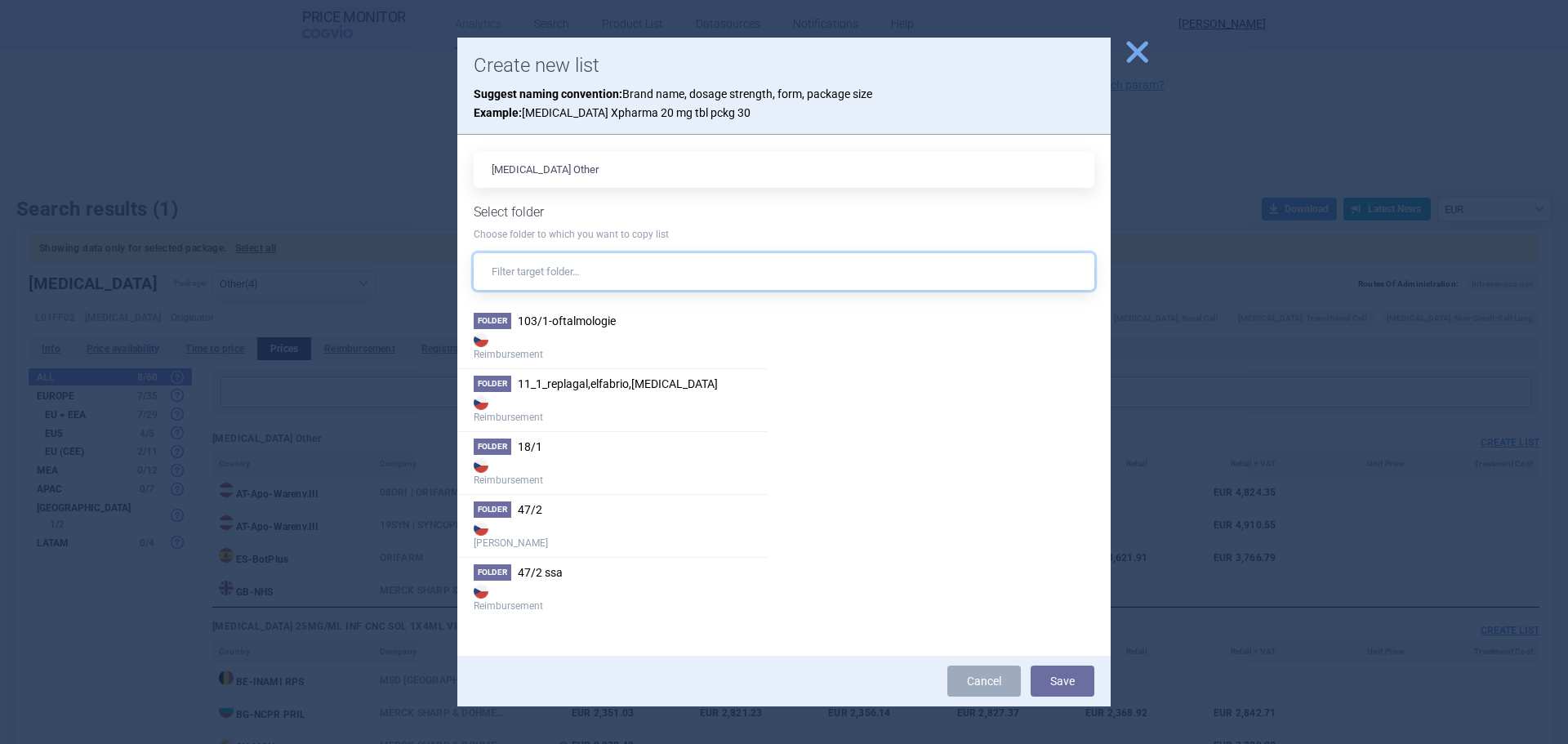
click at [614, 274] on input "text" at bounding box center [784, 271] width 620 height 36
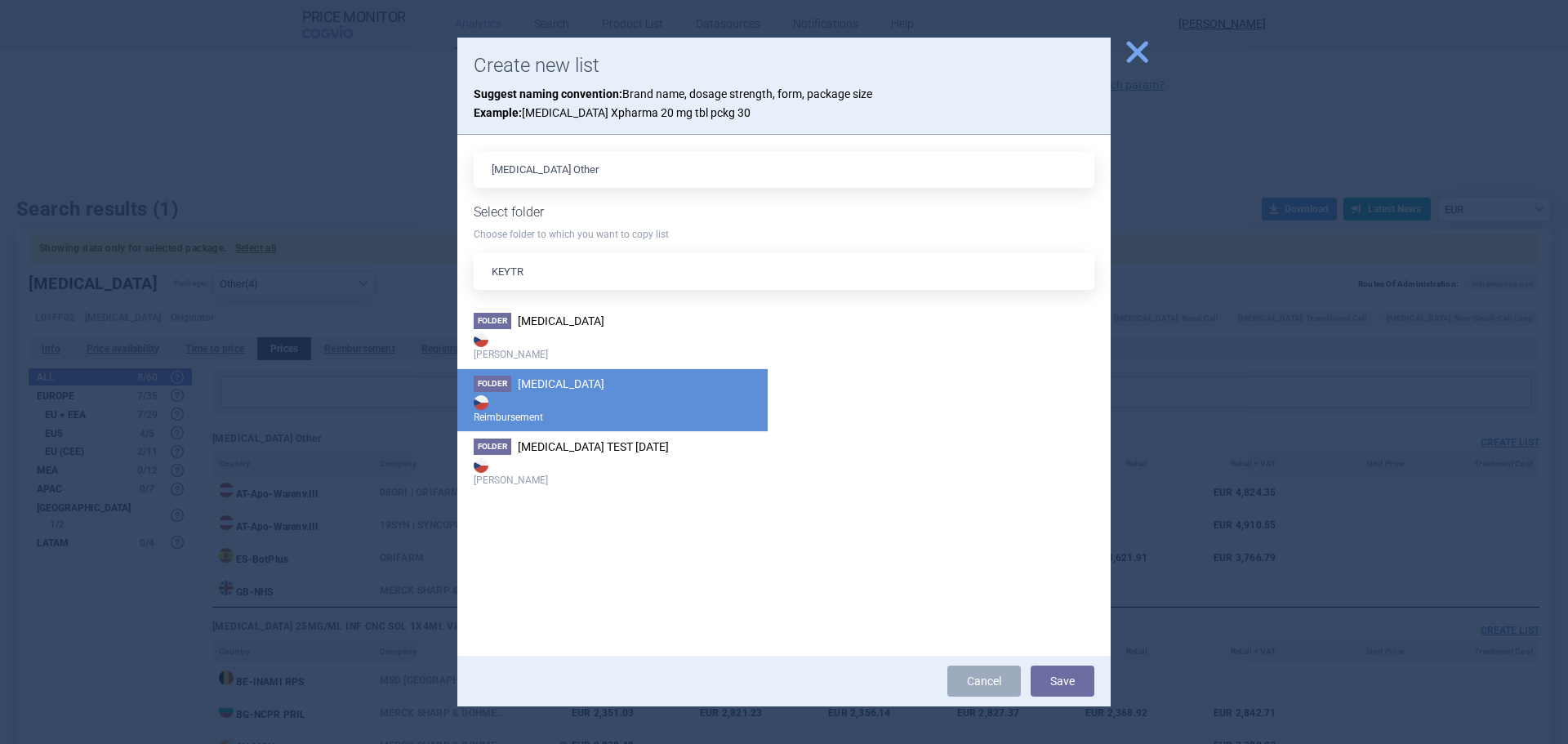
click at [619, 412] on strong "Reimbursement" at bounding box center [613, 408] width 278 height 32
click at [1077, 681] on button "Save" at bounding box center [1062, 681] width 64 height 31
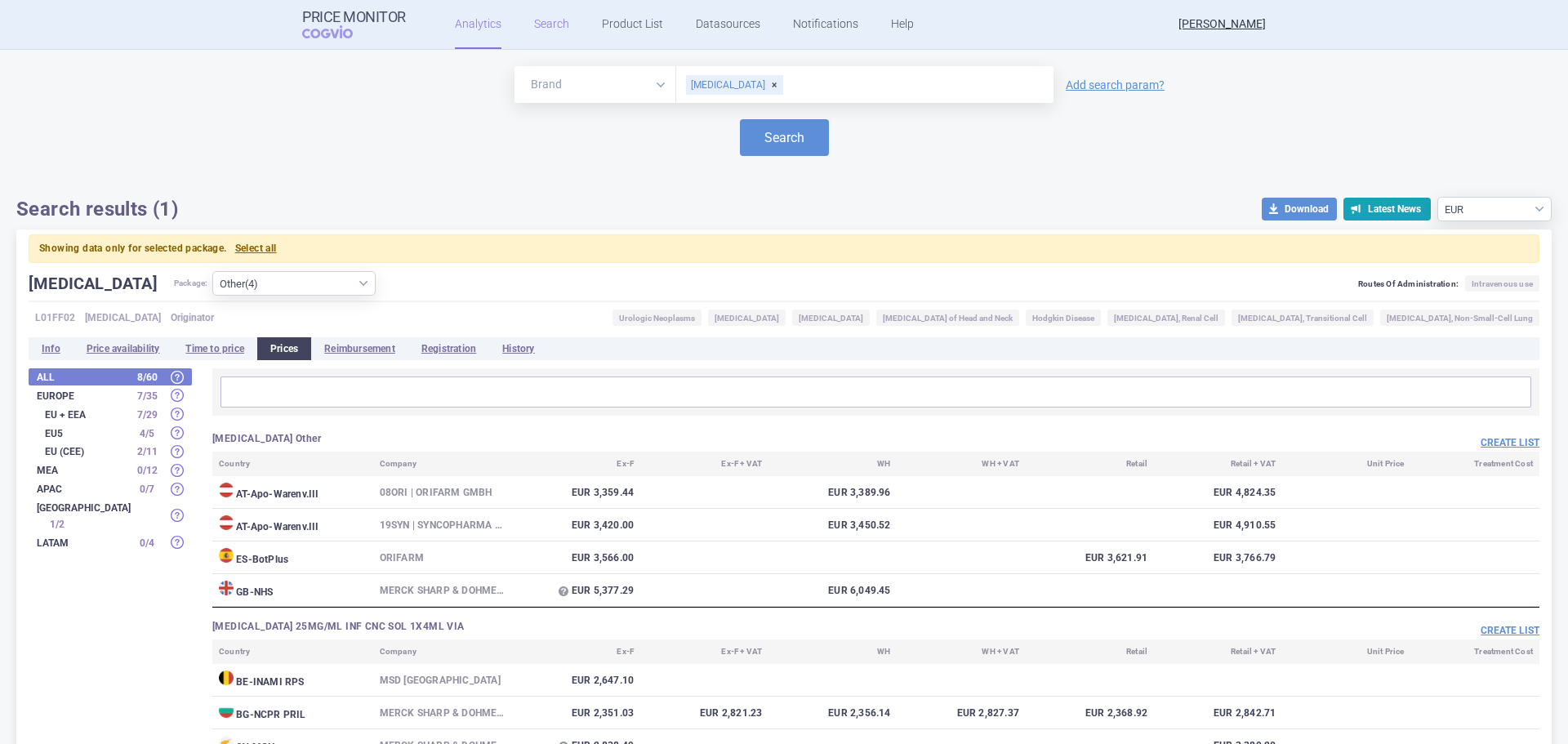
click at [542, 32] on link "Search" at bounding box center [552, 24] width 35 height 49
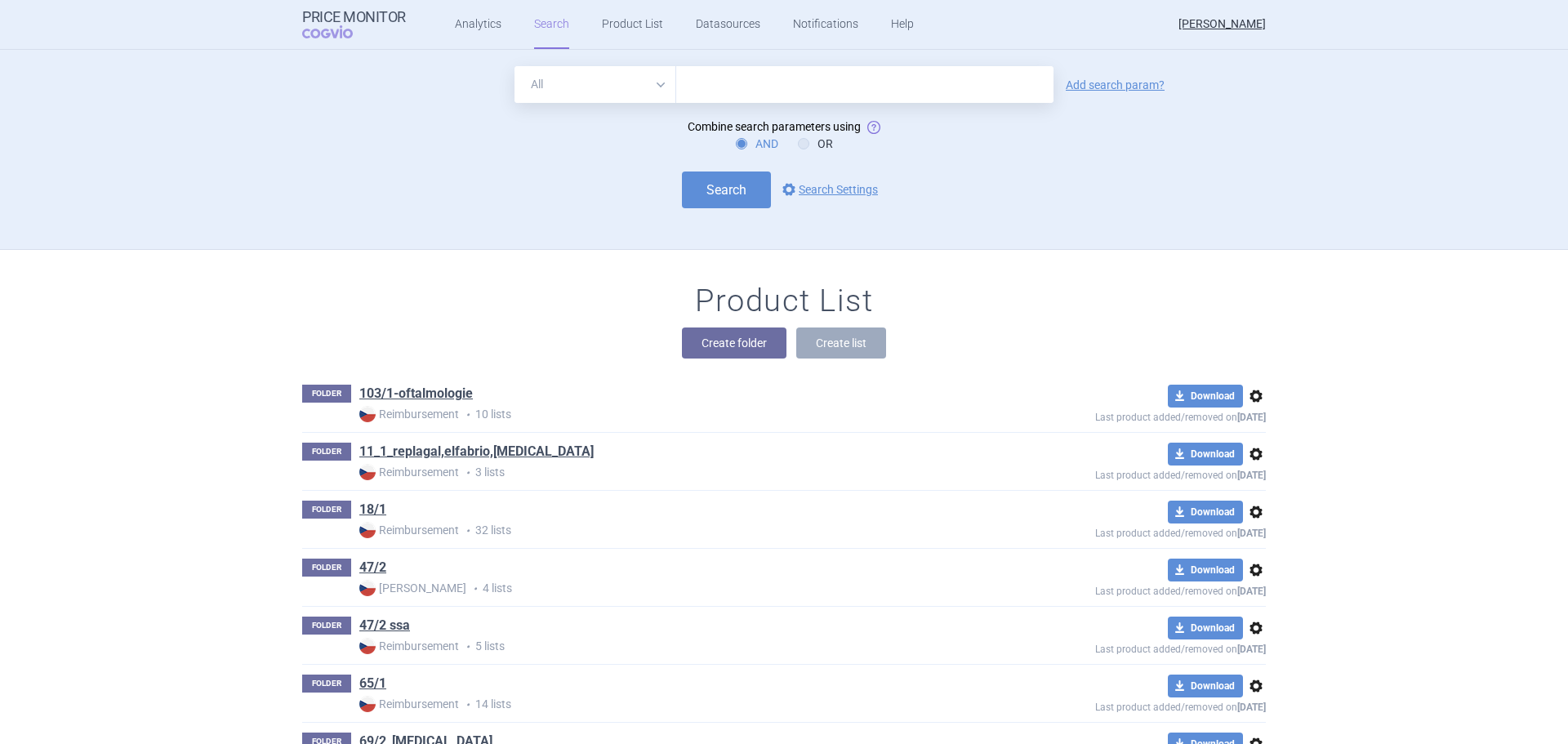
click at [719, 91] on input "text" at bounding box center [865, 84] width 377 height 36
click button "Search" at bounding box center [727, 189] width 89 height 36
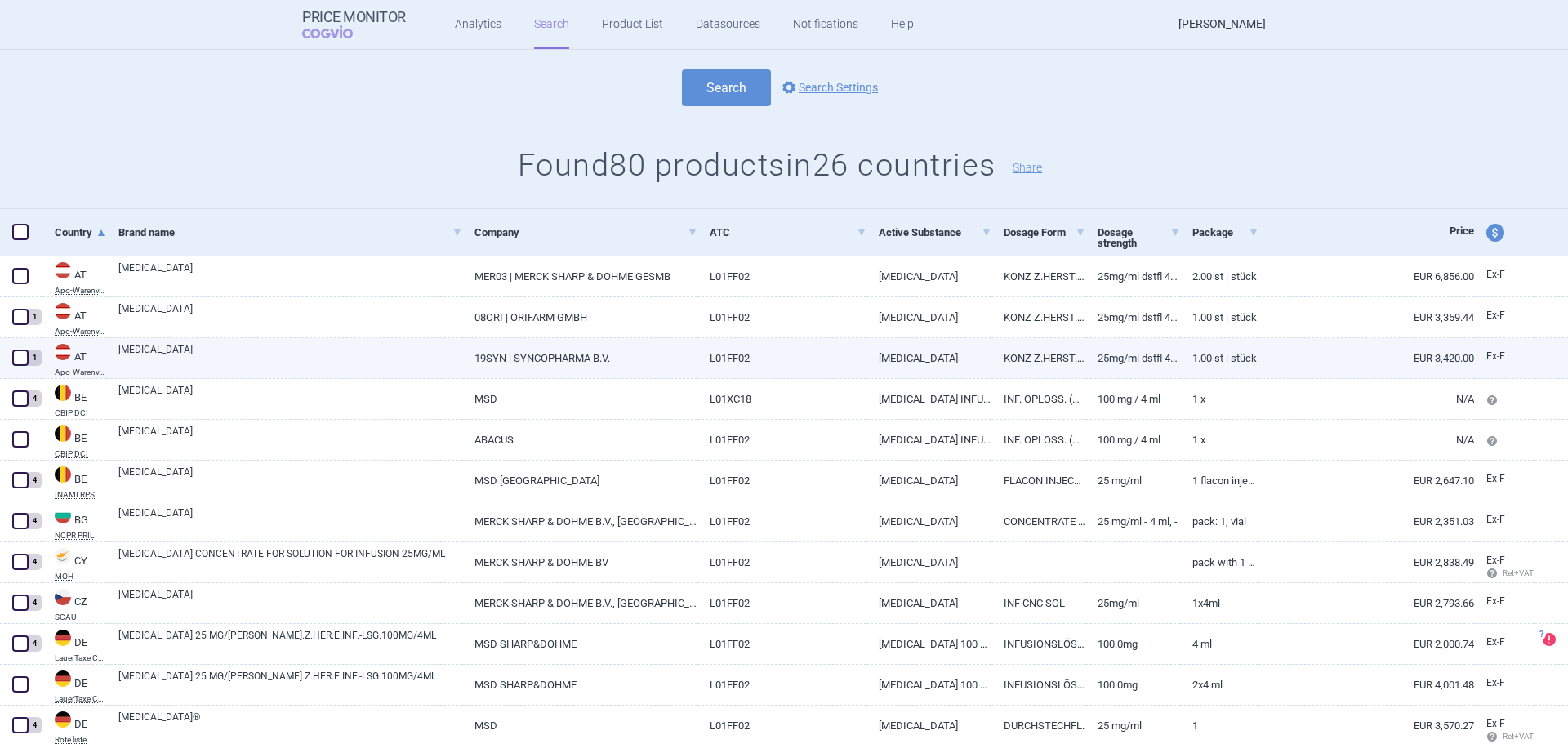
scroll to position [163, 0]
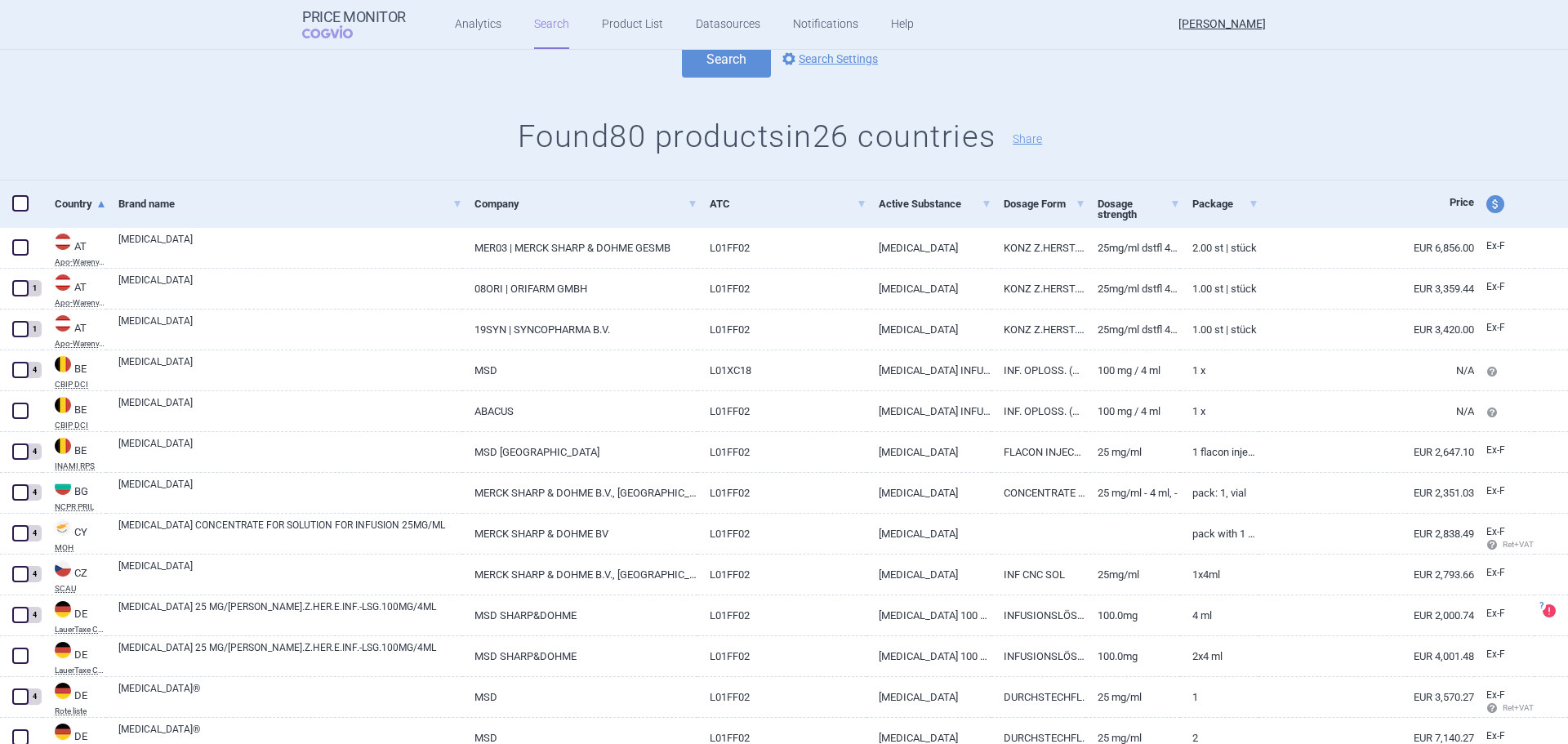
click at [1486, 202] on span "price and currency" at bounding box center [1495, 204] width 18 height 18
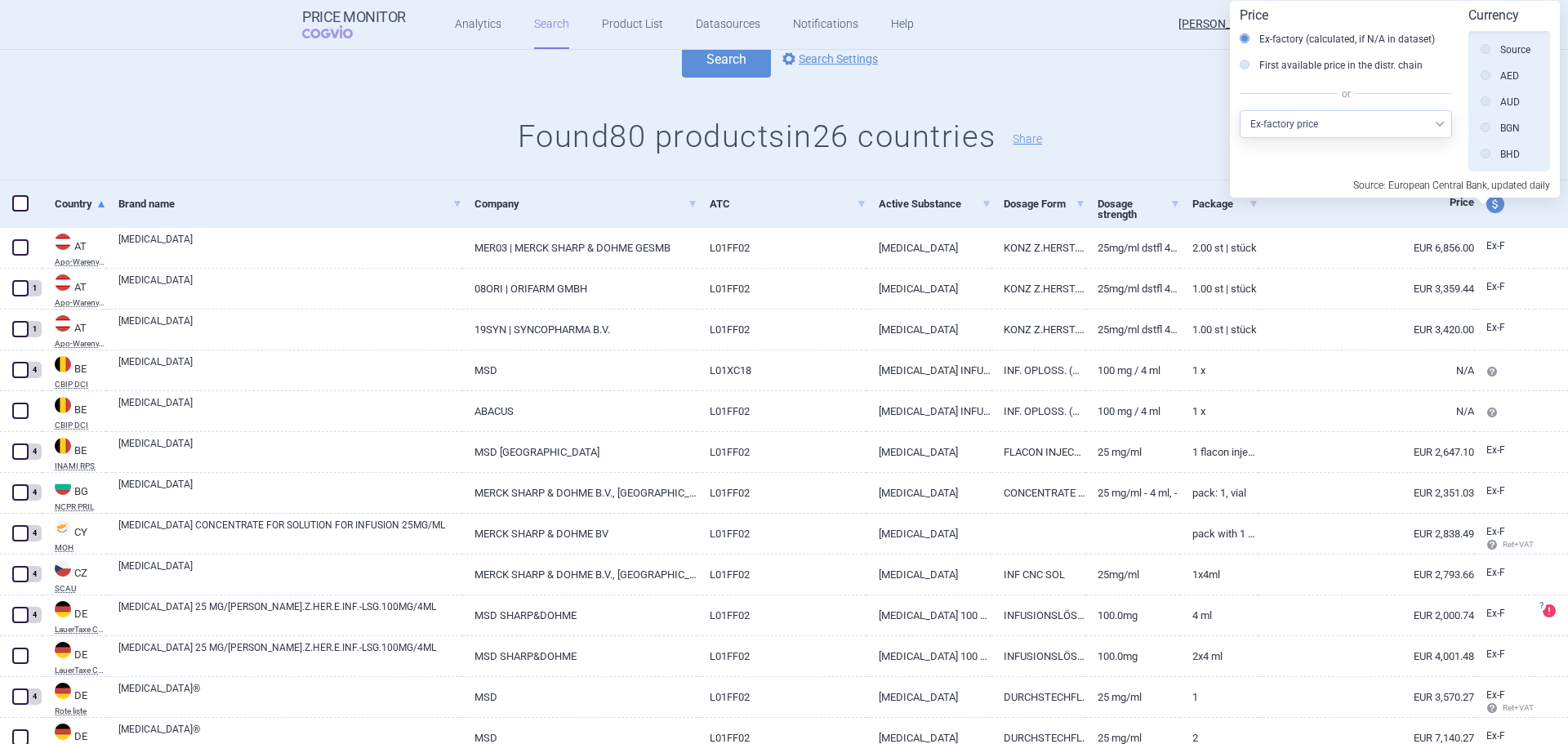
scroll to position [368, 0]
click at [1158, 104] on div "All Brand Name ATC Company Active Substance Country Newer than [MEDICAL_DATA] A…" at bounding box center [784, 50] width 1568 height 261
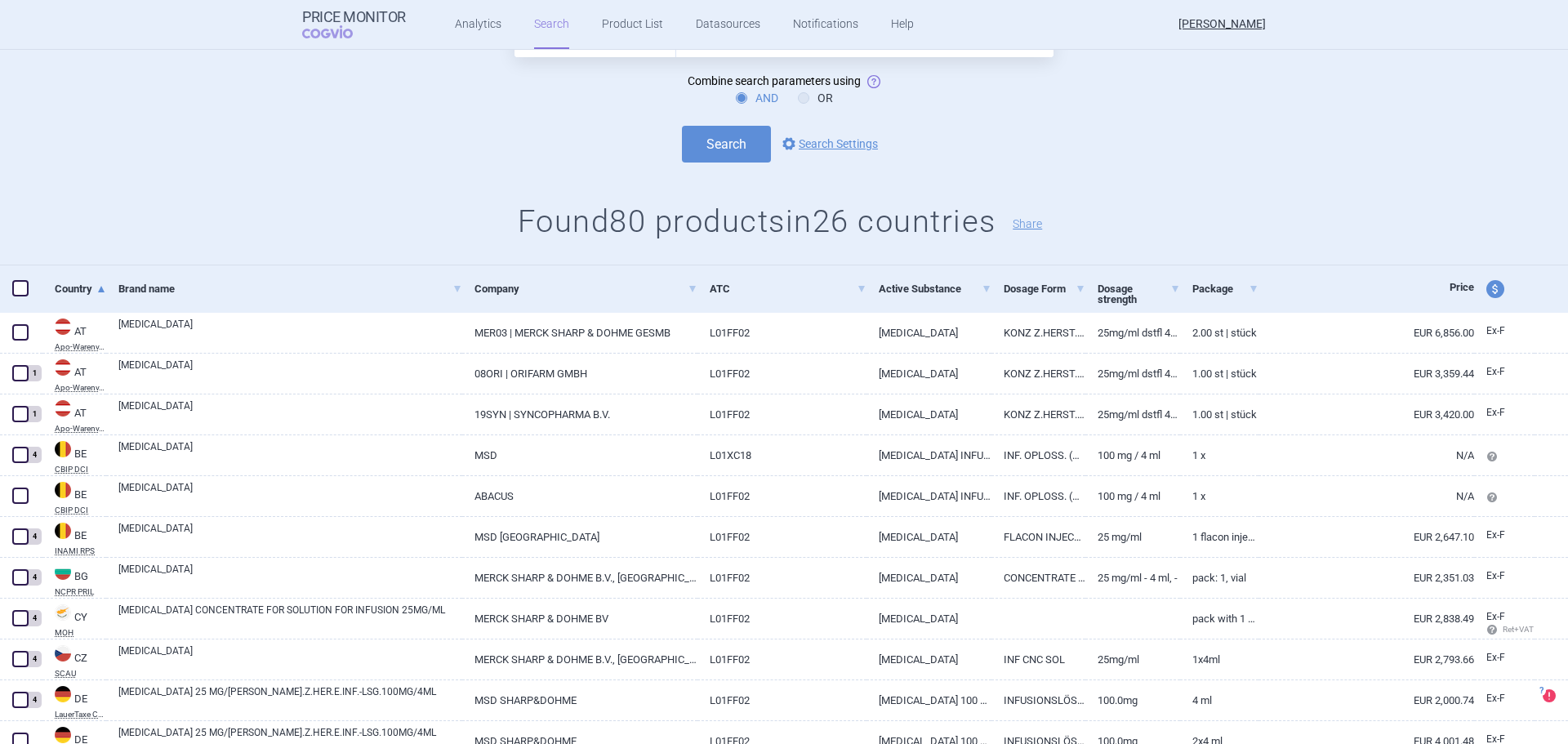
scroll to position [0, 0]
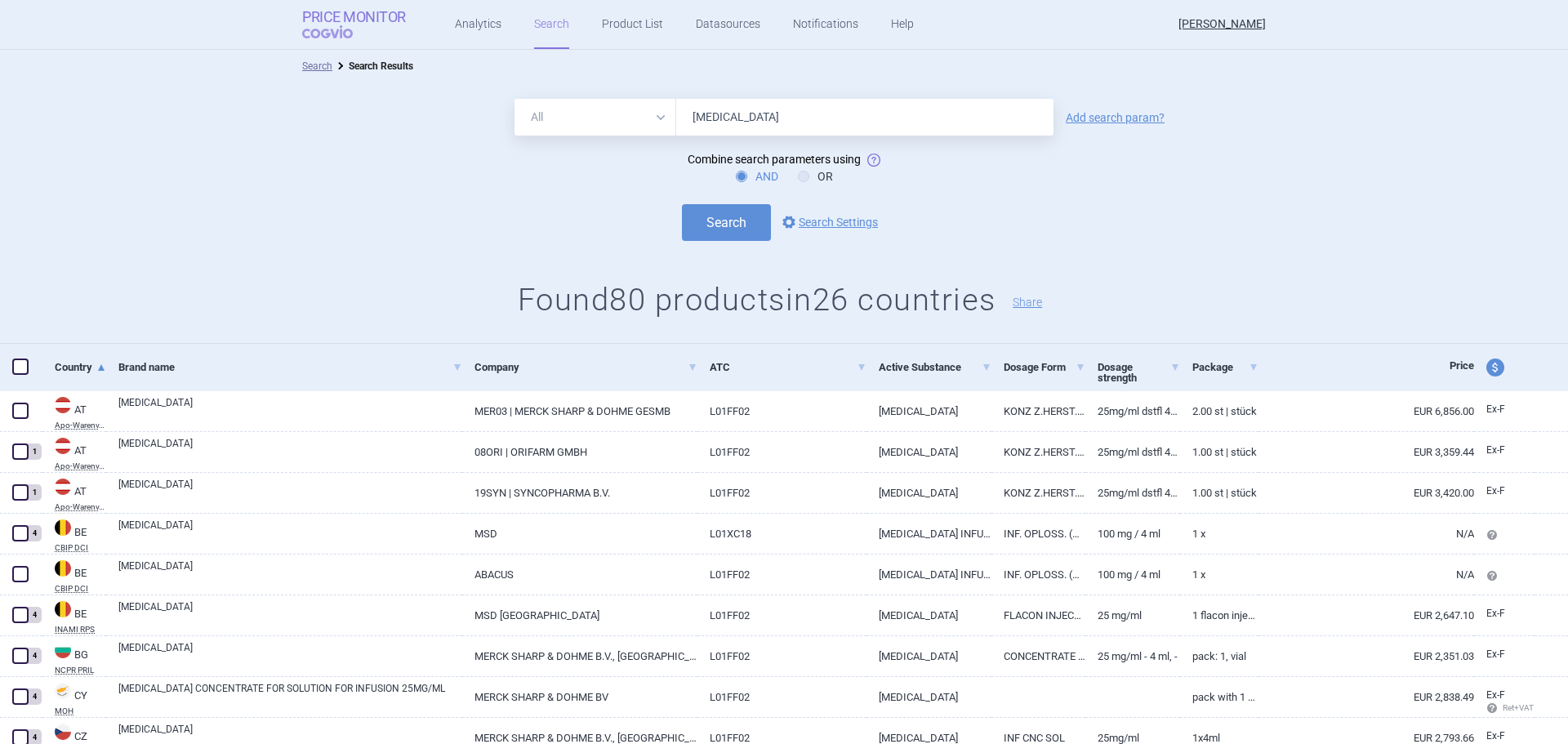
click at [365, 12] on strong "Price Monitor" at bounding box center [353, 17] width 103 height 17
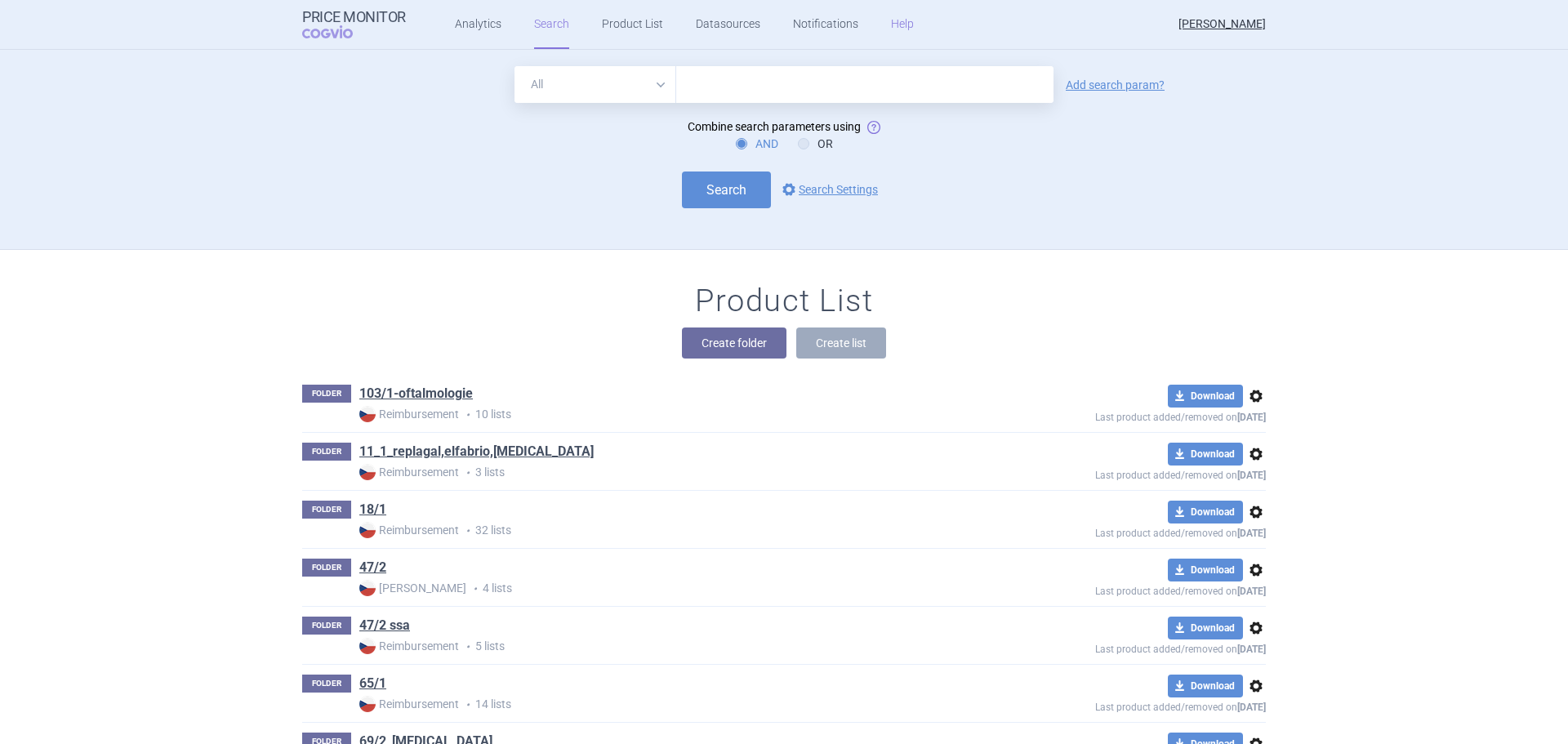
click at [896, 32] on link "Help" at bounding box center [902, 24] width 23 height 49
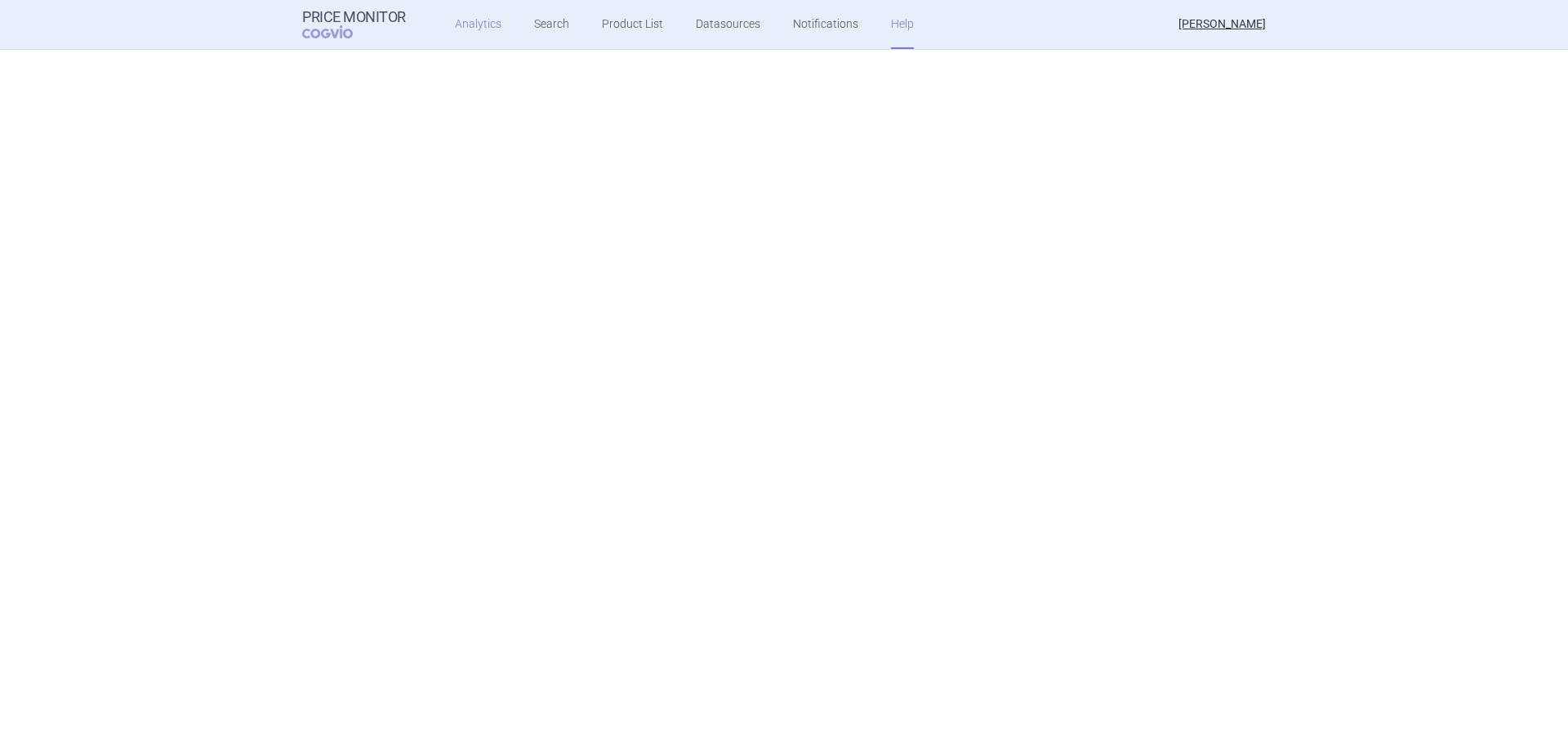
click at [472, 26] on link "Analytics" at bounding box center [478, 24] width 46 height 49
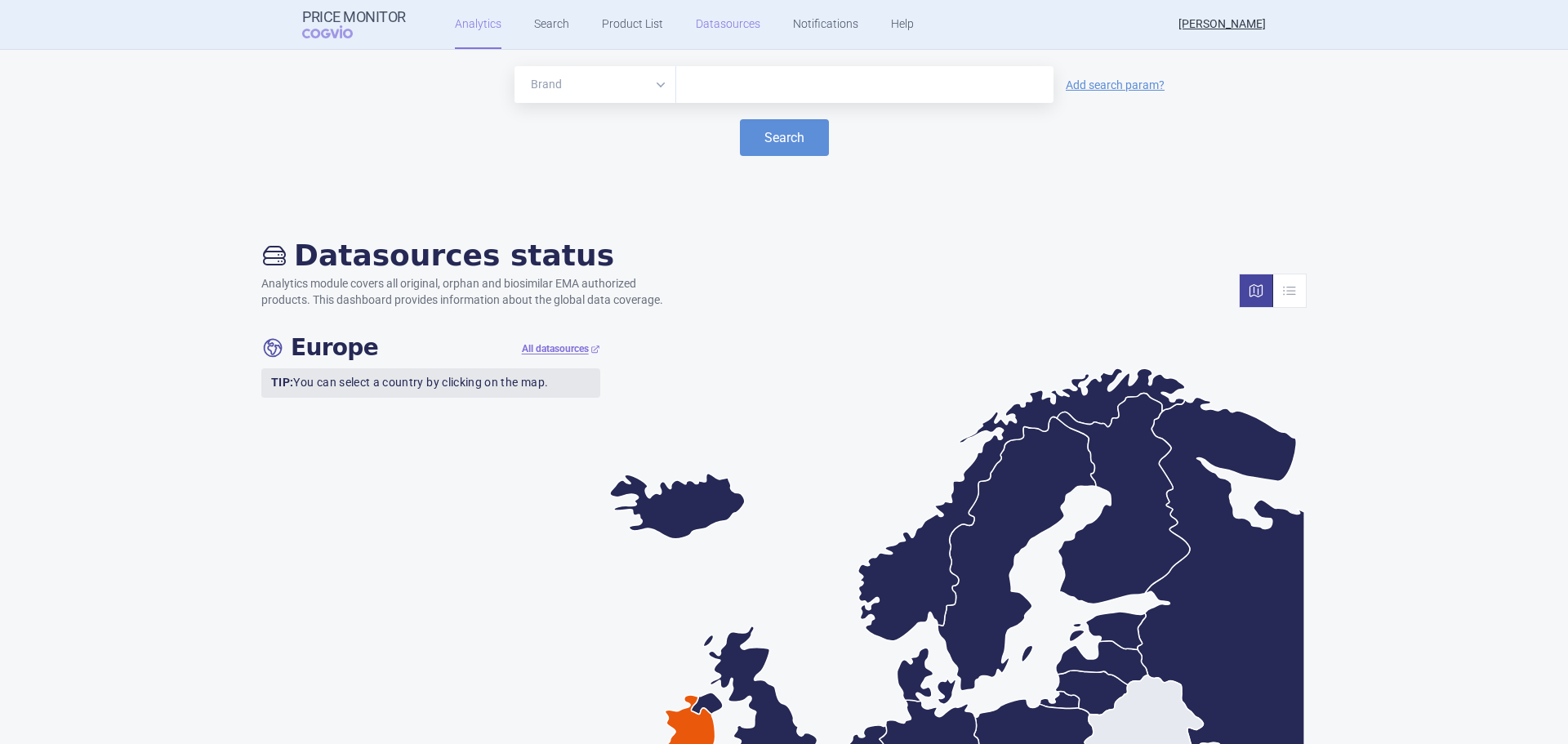
click at [722, 24] on link "Datasources" at bounding box center [728, 24] width 65 height 49
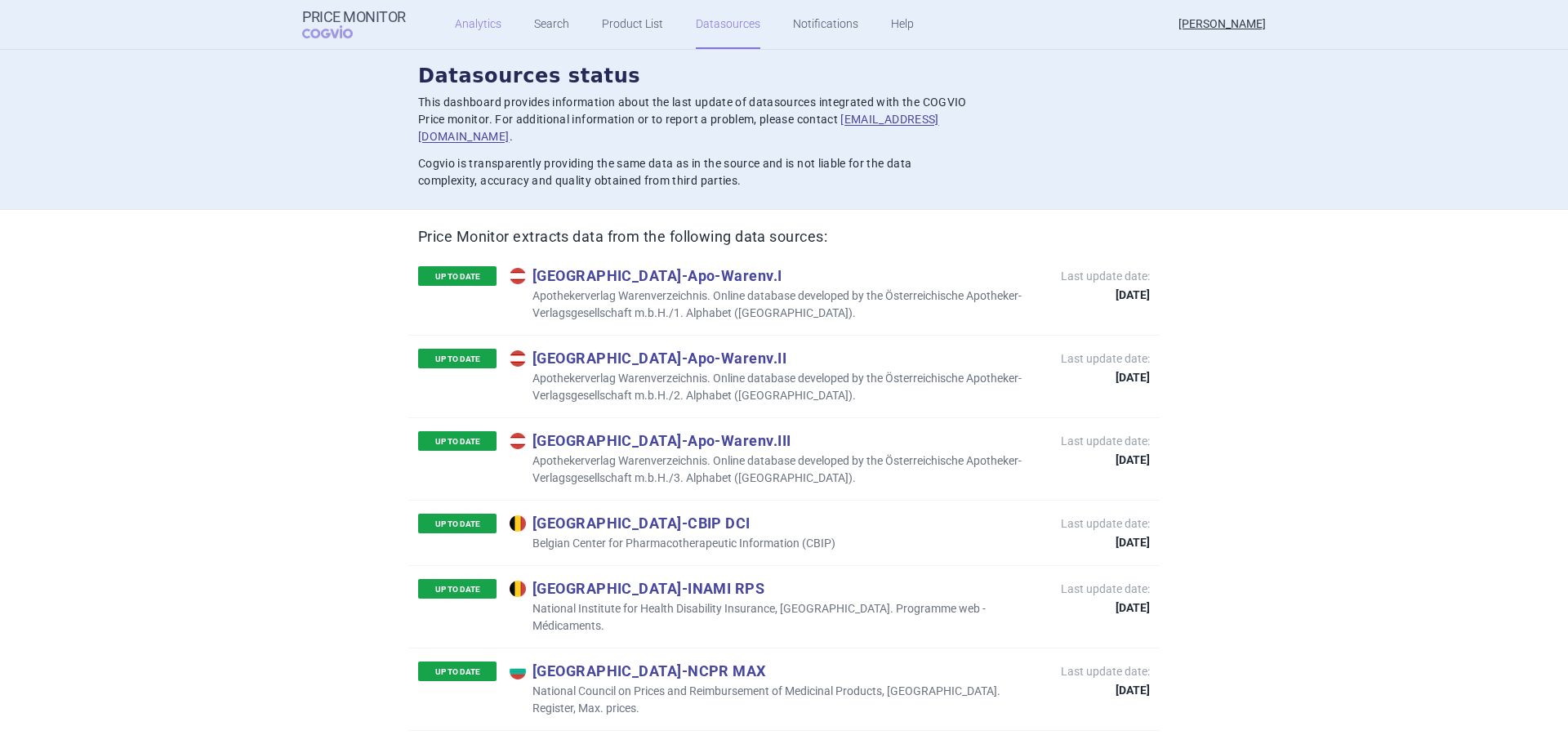
click at [469, 25] on link "Analytics" at bounding box center [478, 24] width 46 height 49
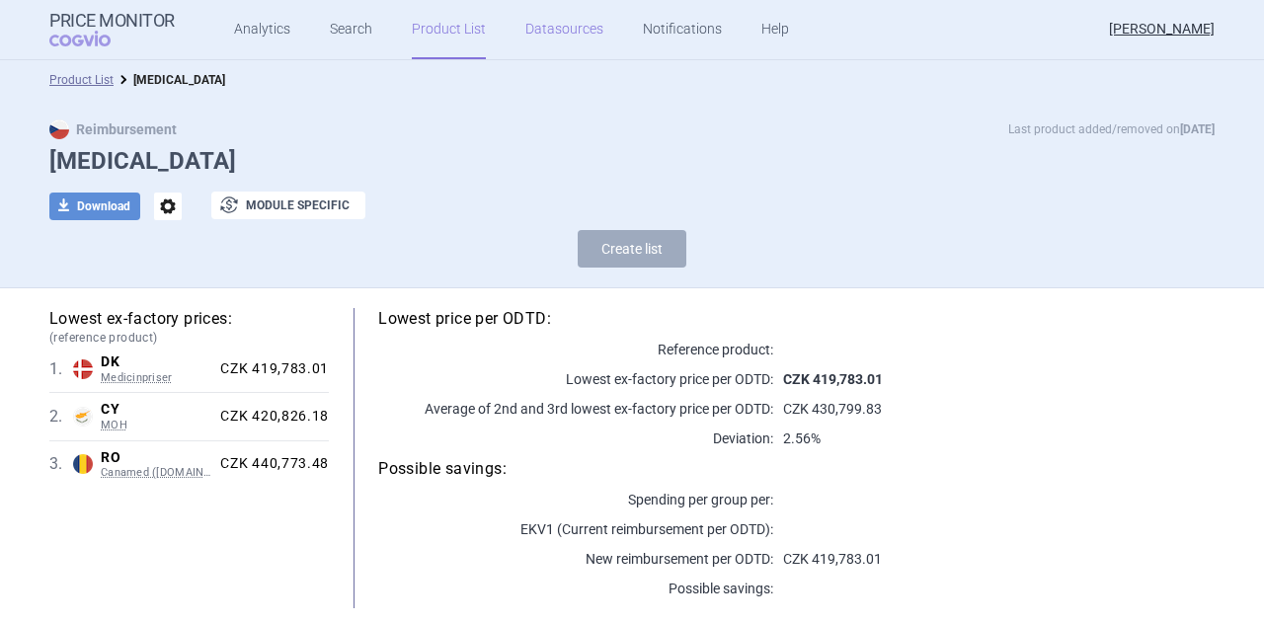
click at [550, 33] on link "Datasources" at bounding box center [564, 29] width 78 height 59
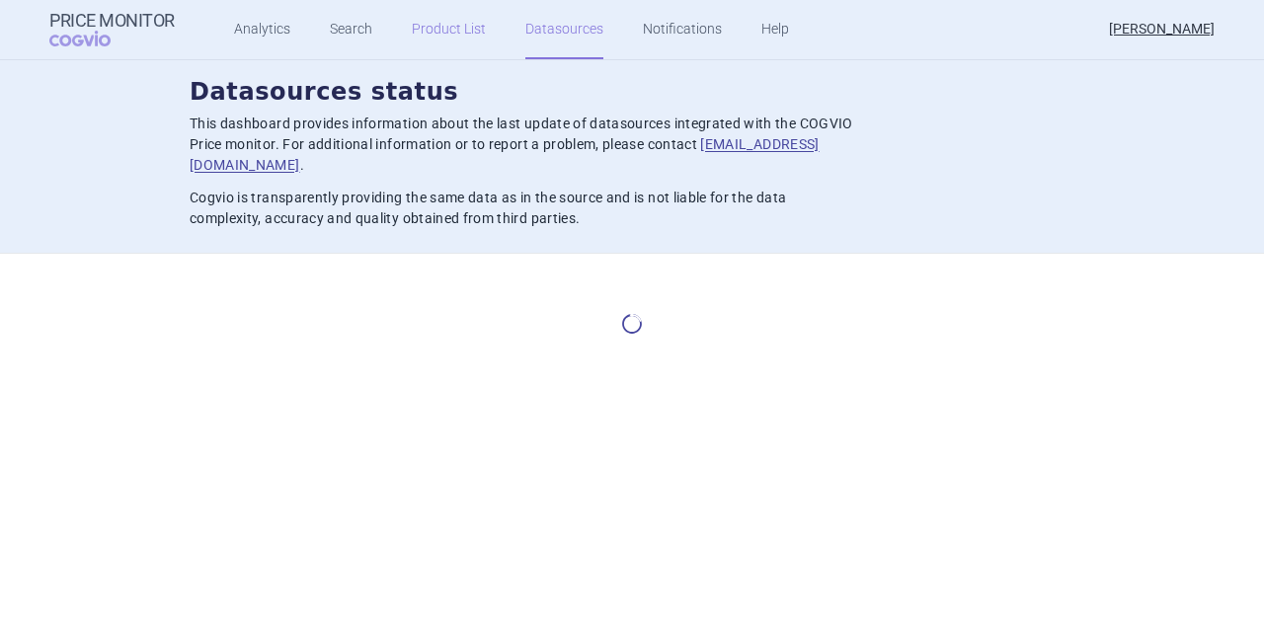
click at [443, 12] on link "Product List" at bounding box center [449, 29] width 74 height 59
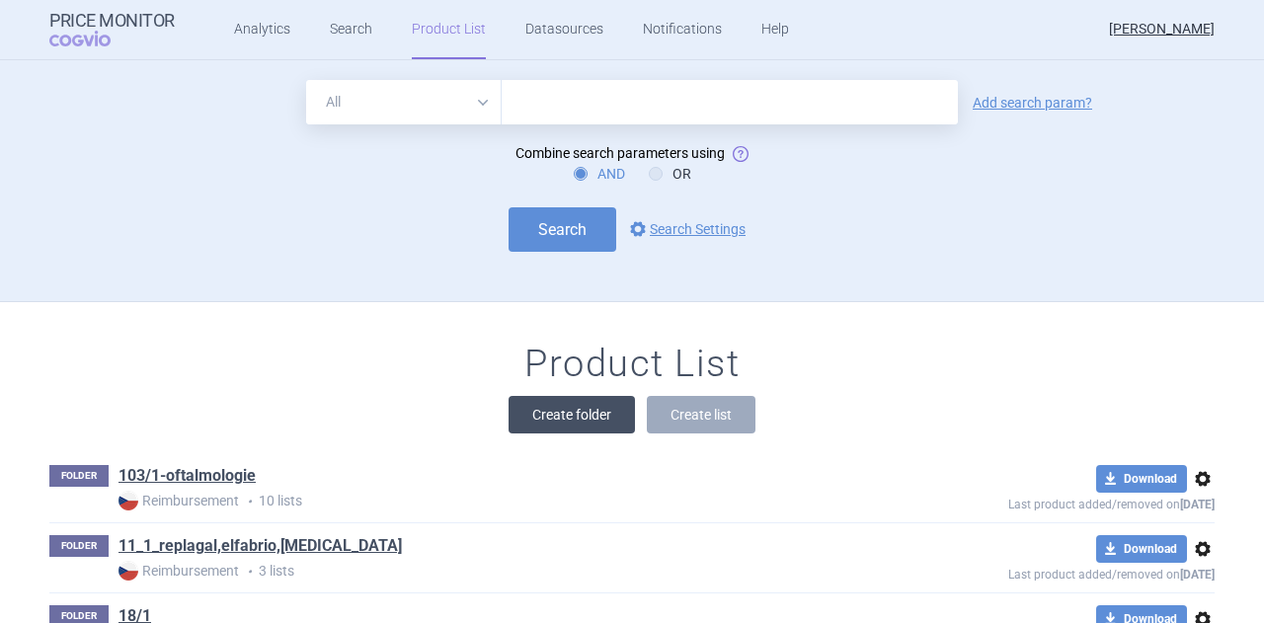
click at [575, 419] on button "Create folder" at bounding box center [572, 415] width 126 height 38
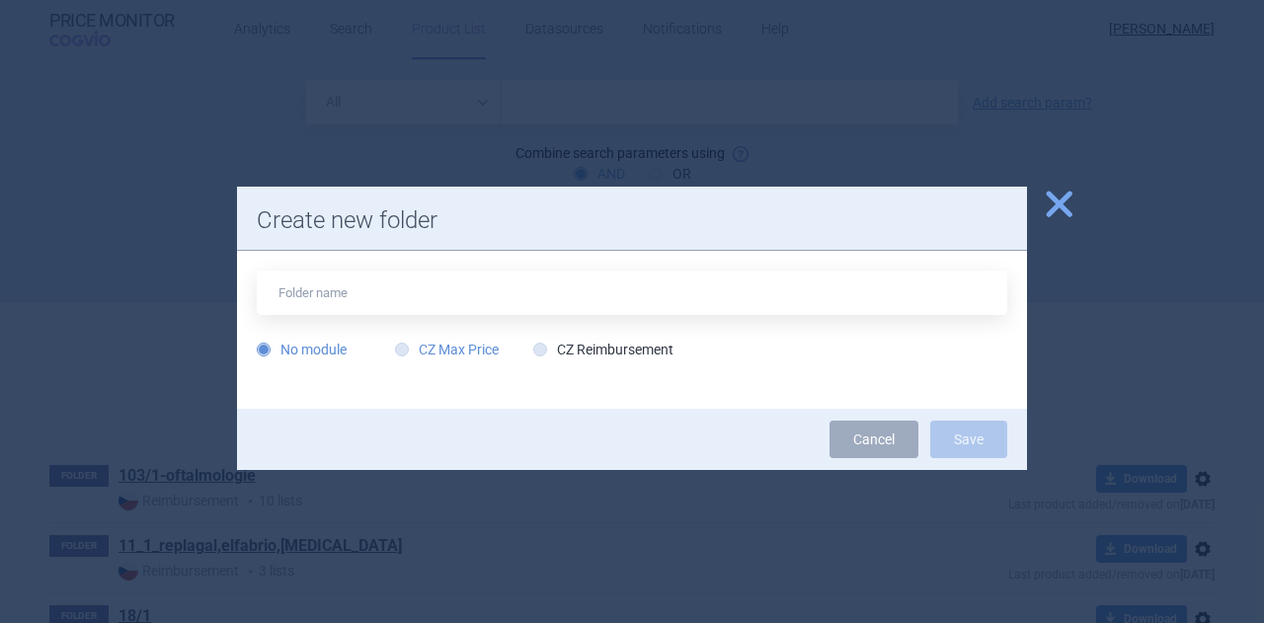
click at [456, 341] on label "CZ Max Price" at bounding box center [447, 350] width 104 height 20
click at [416, 341] on input "CZ Max Price" at bounding box center [406, 351] width 20 height 20
radio input "true"
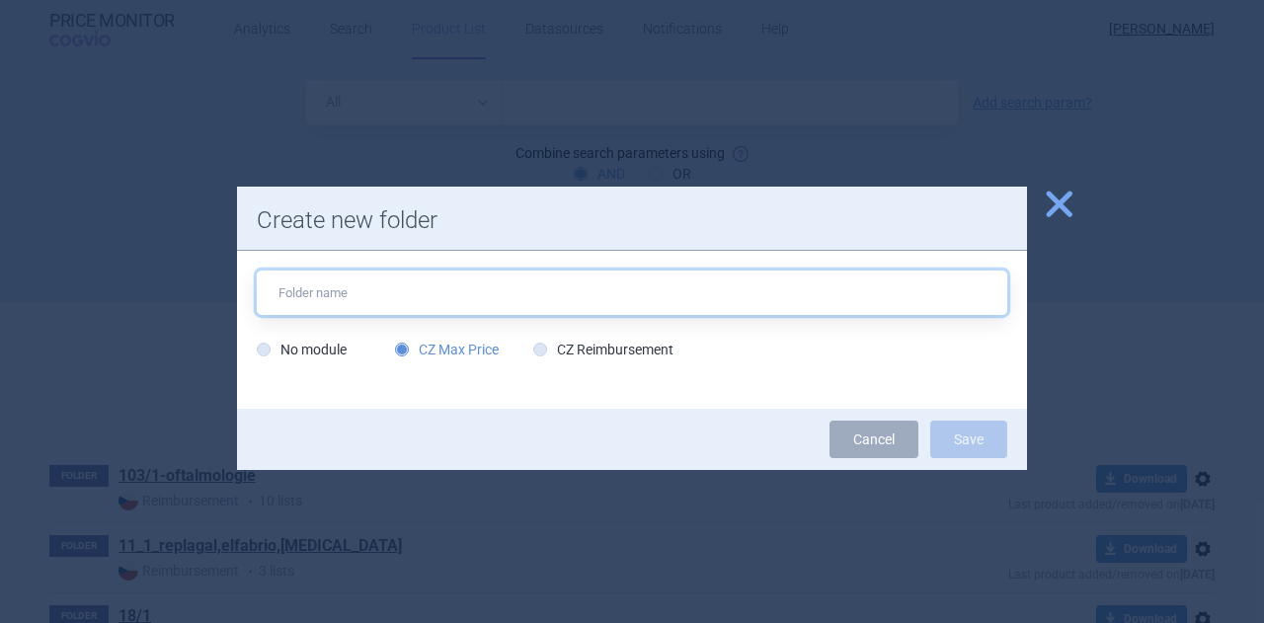
click at [384, 305] on input "text" at bounding box center [632, 293] width 750 height 44
type input "spinraza"
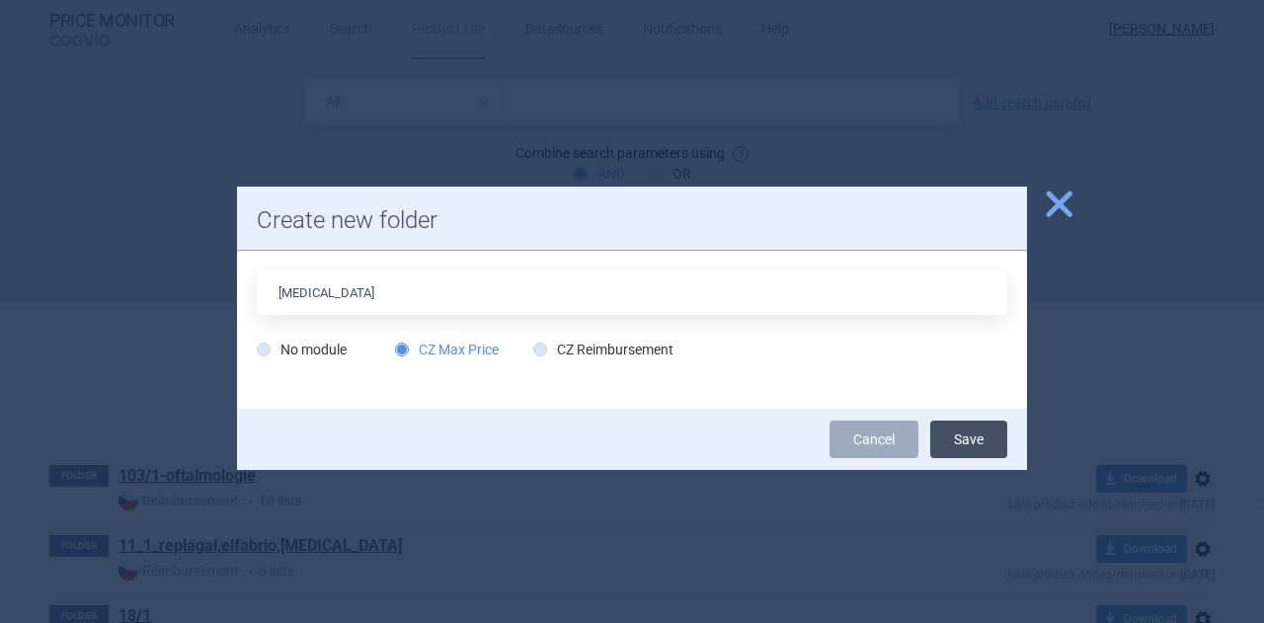
click at [966, 423] on button "Save" at bounding box center [968, 440] width 77 height 38
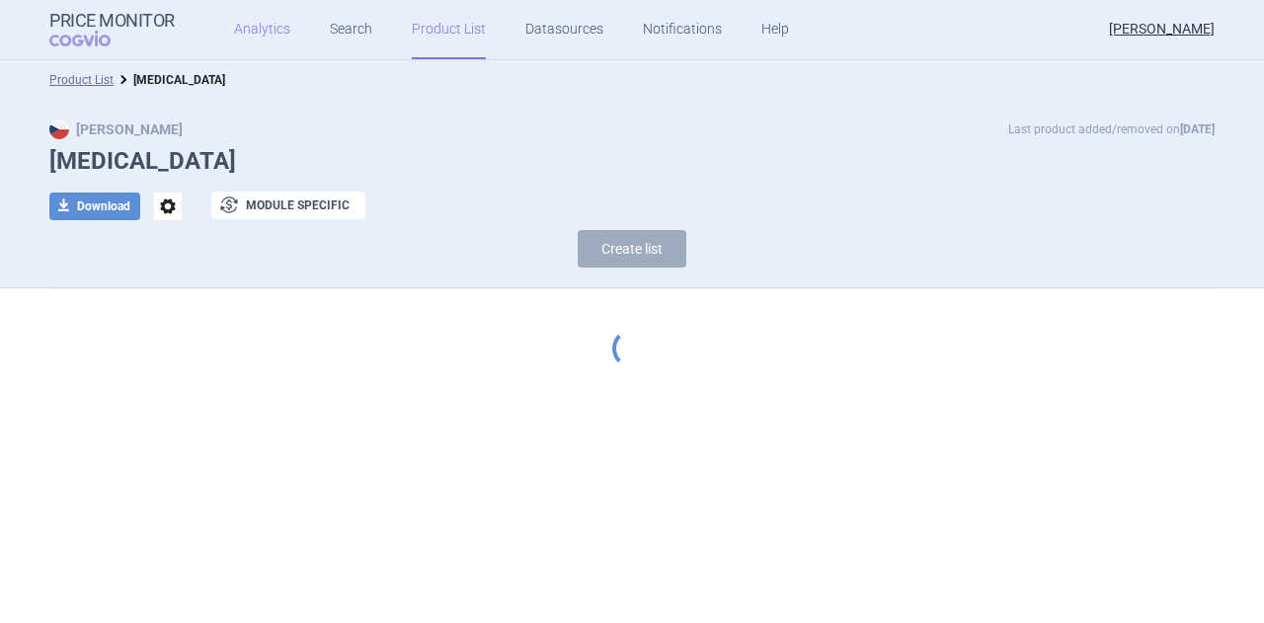
click at [244, 37] on link "Analytics" at bounding box center [262, 29] width 56 height 59
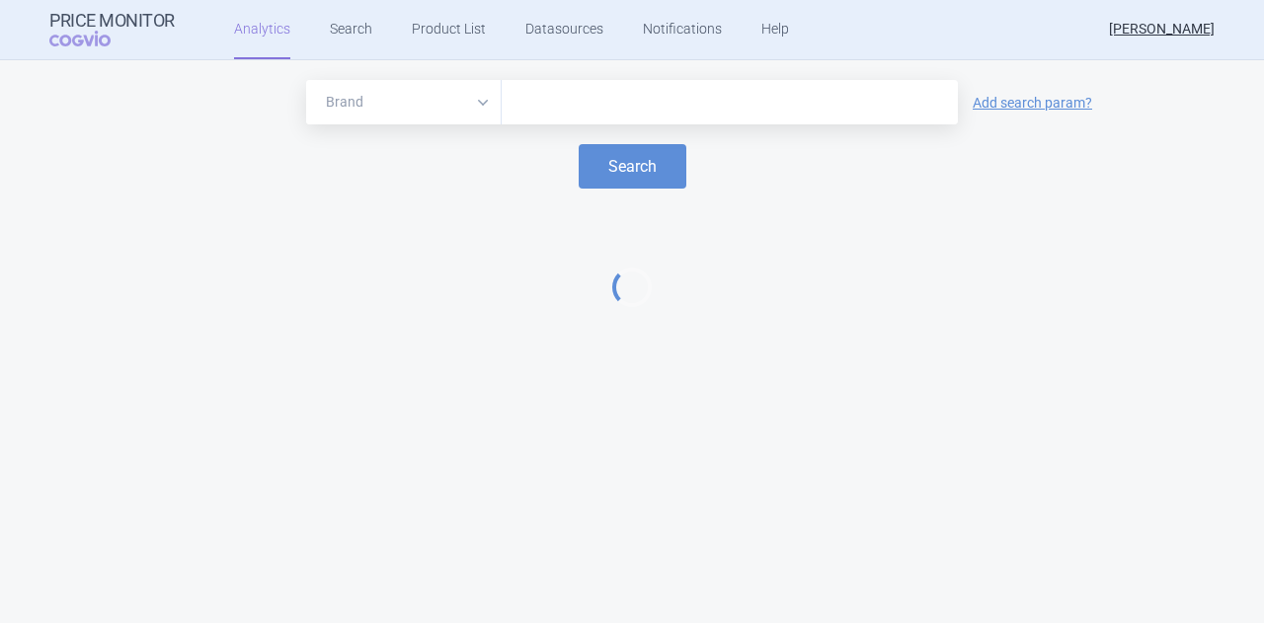
click at [609, 110] on input "text" at bounding box center [730, 103] width 436 height 26
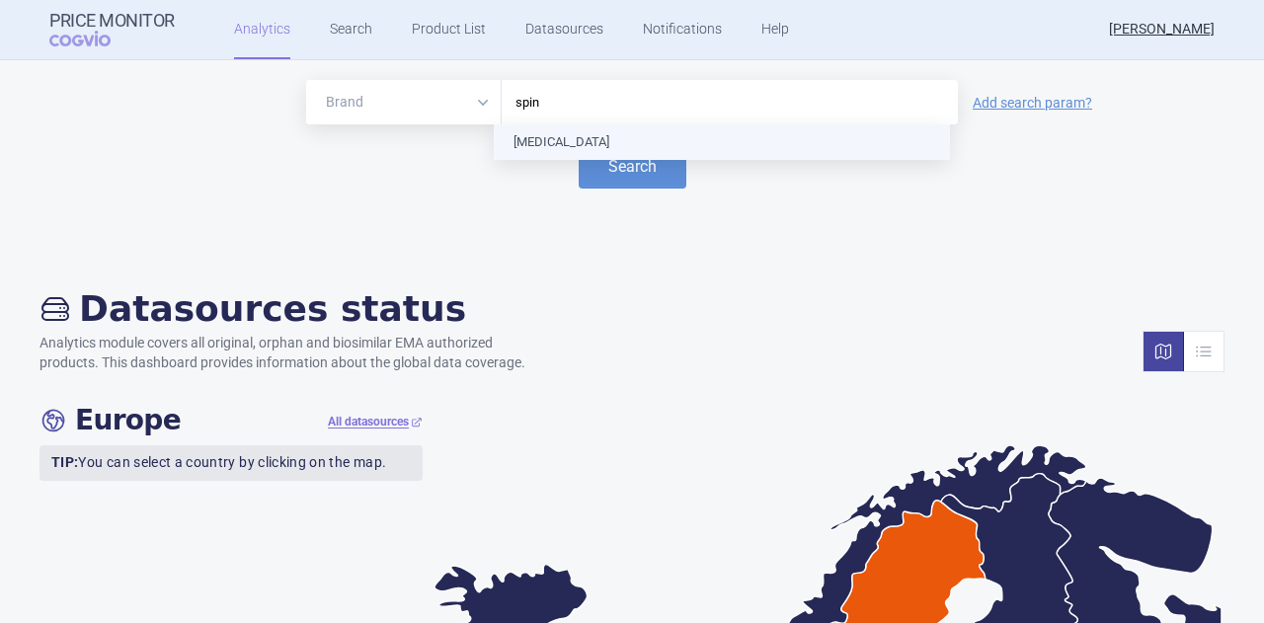
type input "spinr"
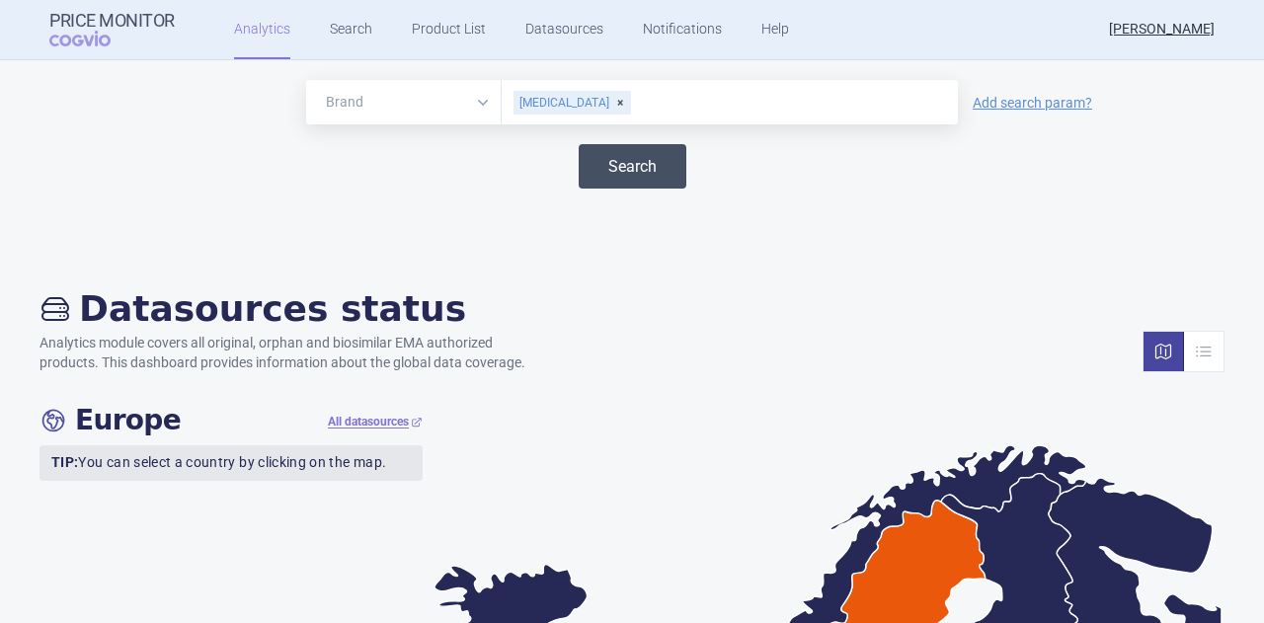
click at [592, 161] on button "Search" at bounding box center [633, 166] width 108 height 44
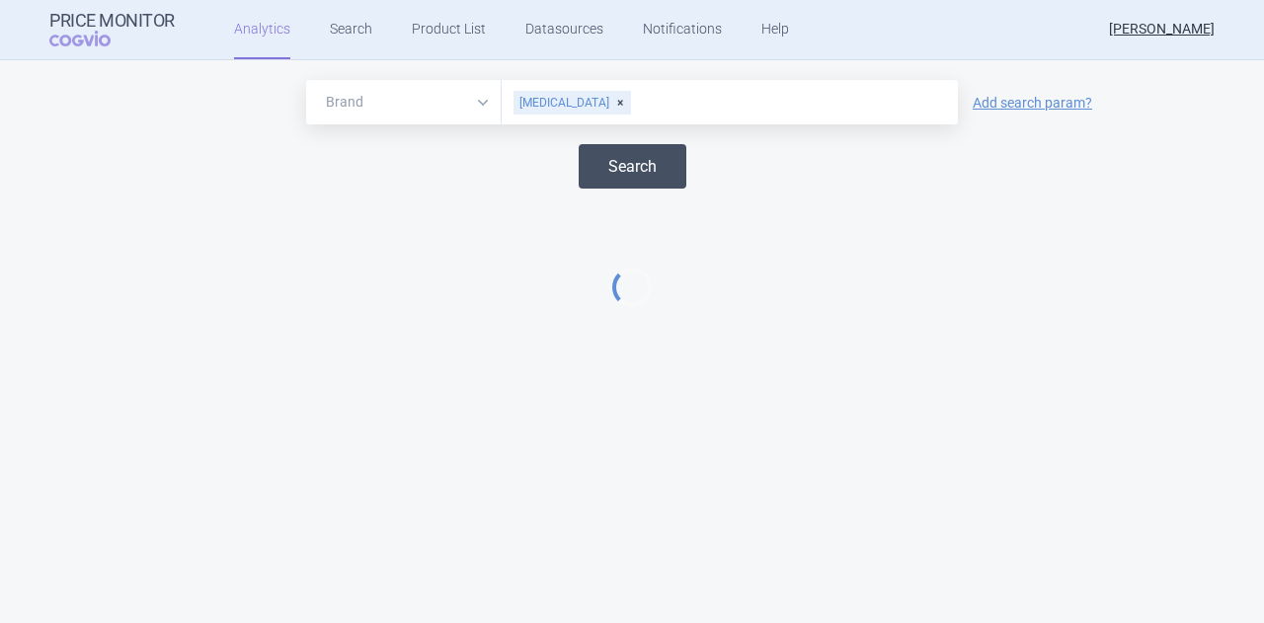
select select "EUR"
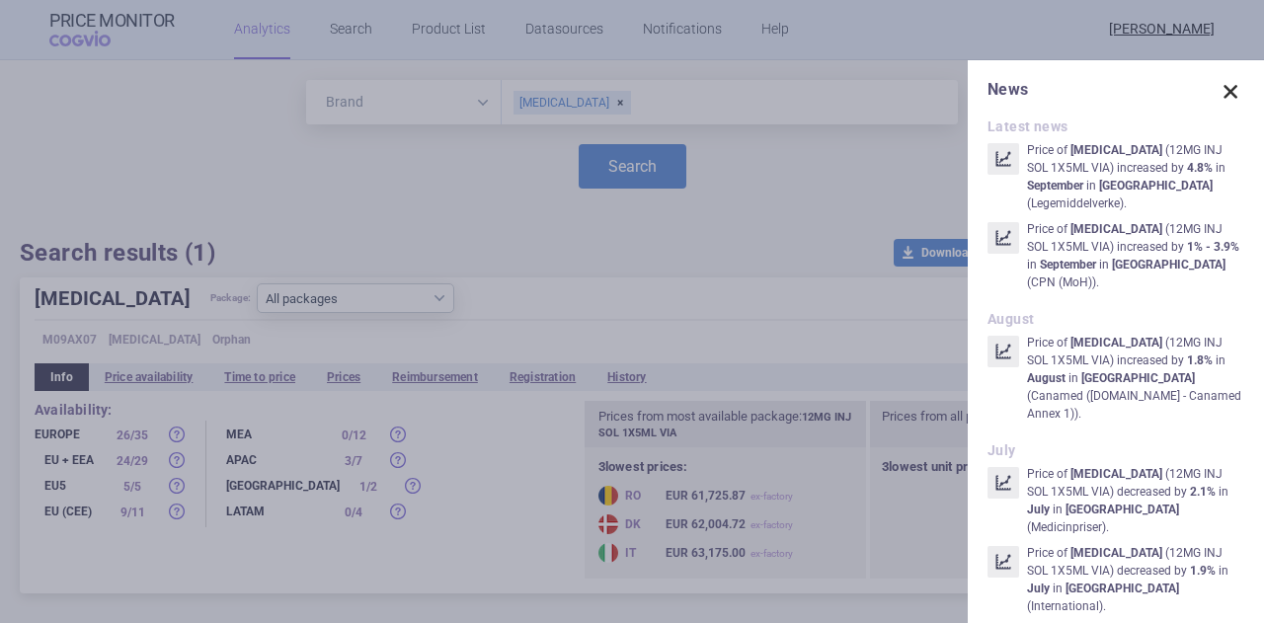
click at [1217, 97] on span at bounding box center [1231, 92] width 28 height 28
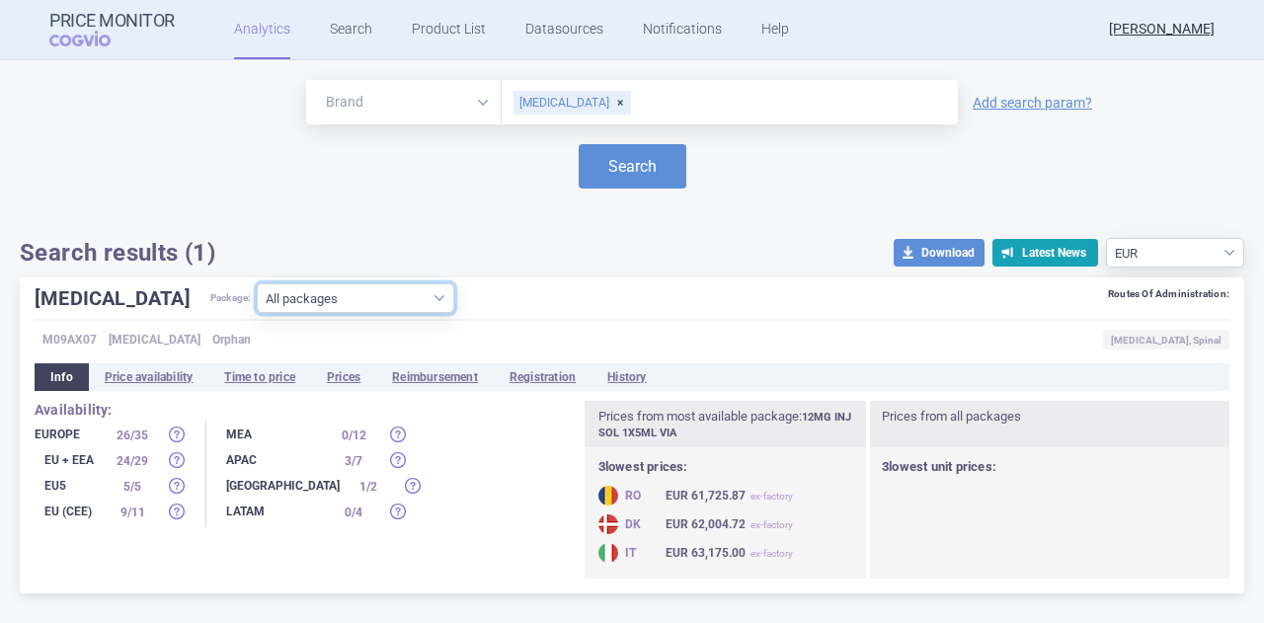
click at [371, 307] on select "All packages 12MG INJ SOL 1X5ML VIA ( 28 )" at bounding box center [355, 298] width 197 height 30
select select "f4aeedec-1c5f-4c90-aec3-62c136f7989e"
click at [257, 313] on select "All packages 12MG INJ SOL 1X5ML VIA ( 28 )" at bounding box center [355, 298] width 197 height 30
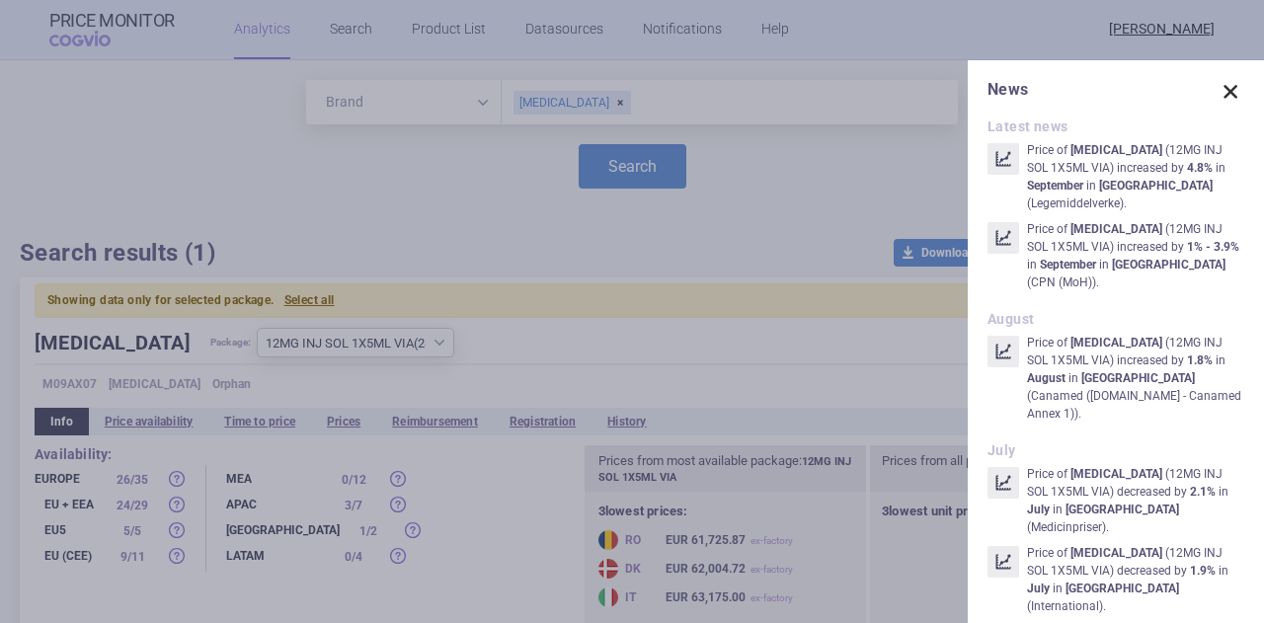
click at [1217, 88] on span at bounding box center [1231, 92] width 28 height 28
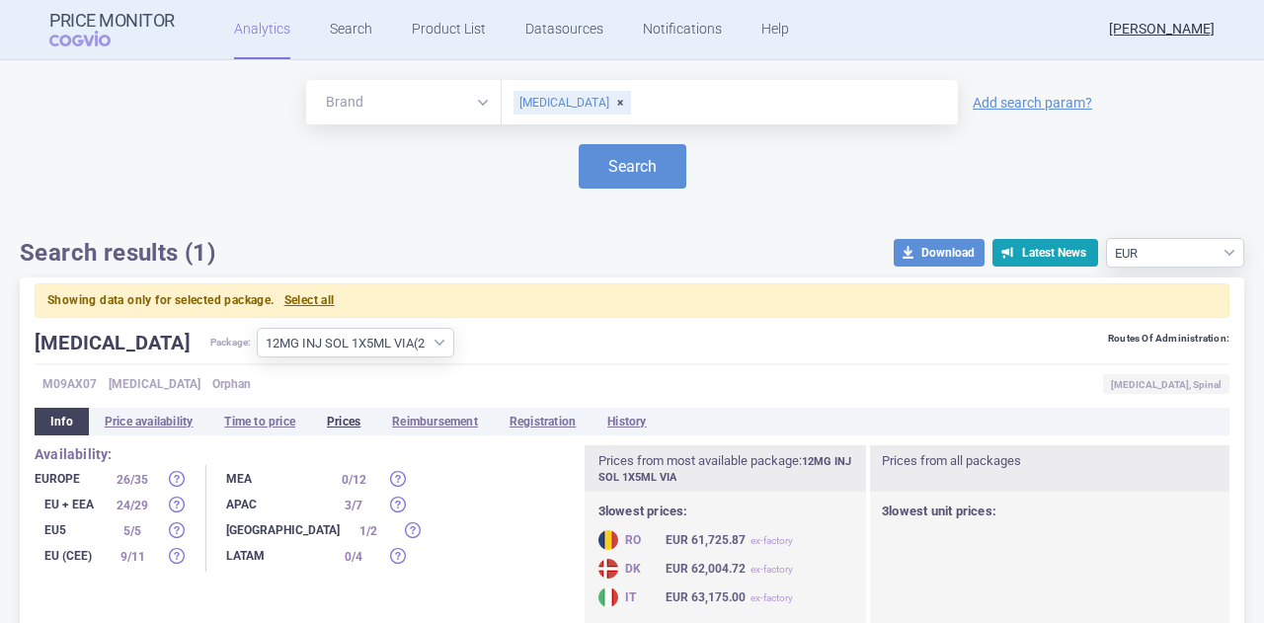
click at [353, 428] on li "Prices" at bounding box center [343, 422] width 65 height 28
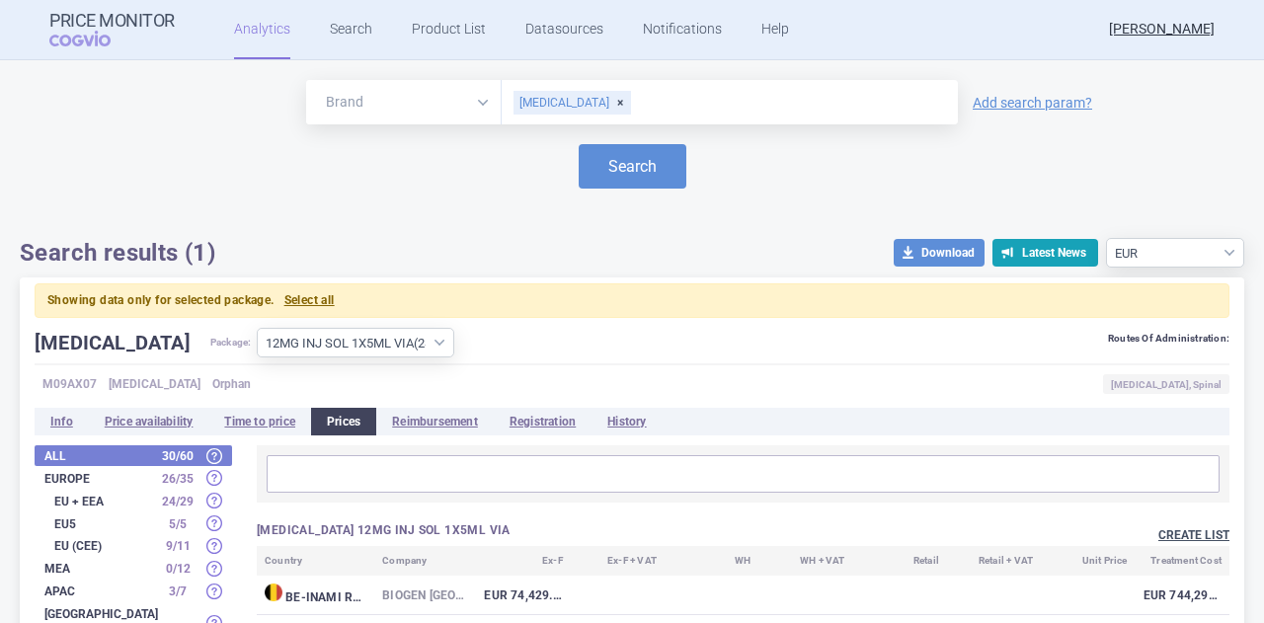
click at [1179, 538] on button "Create list" at bounding box center [1193, 535] width 71 height 17
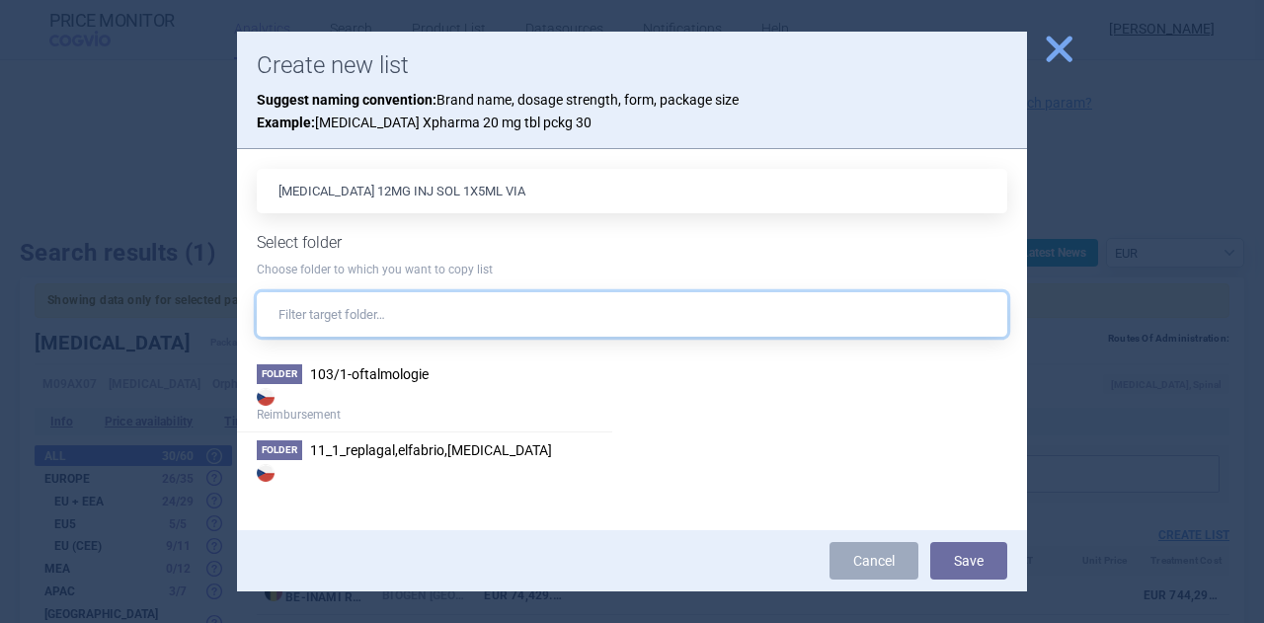
click at [482, 326] on input "text" at bounding box center [632, 314] width 750 height 44
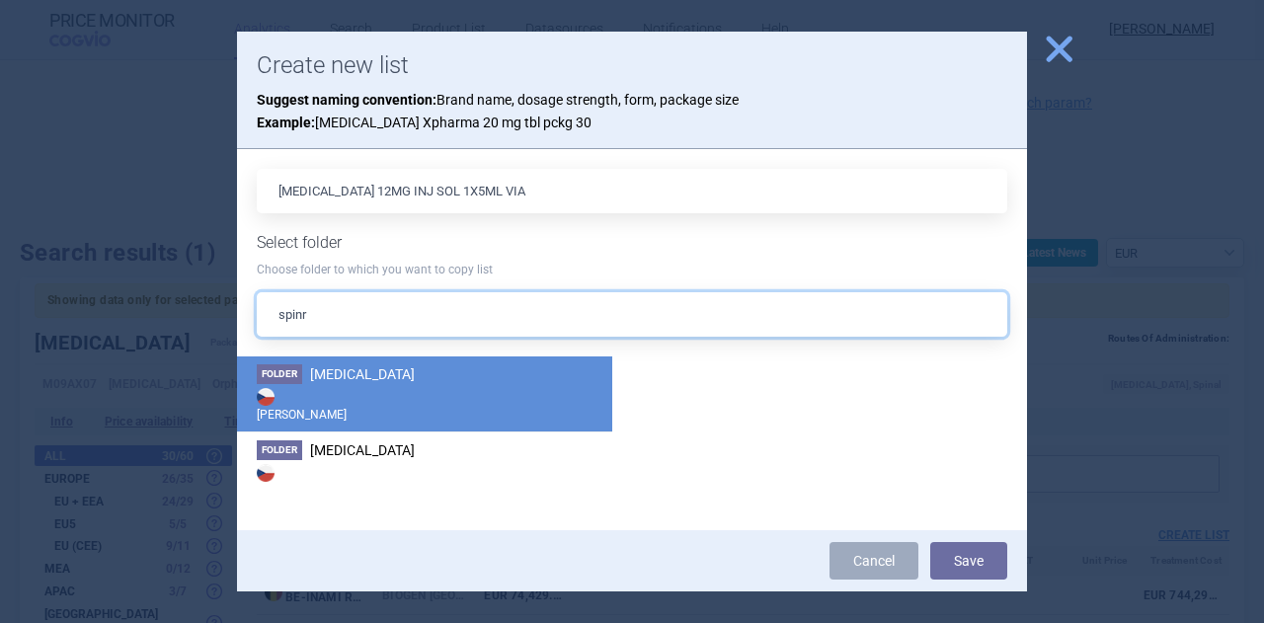
type input "spinr"
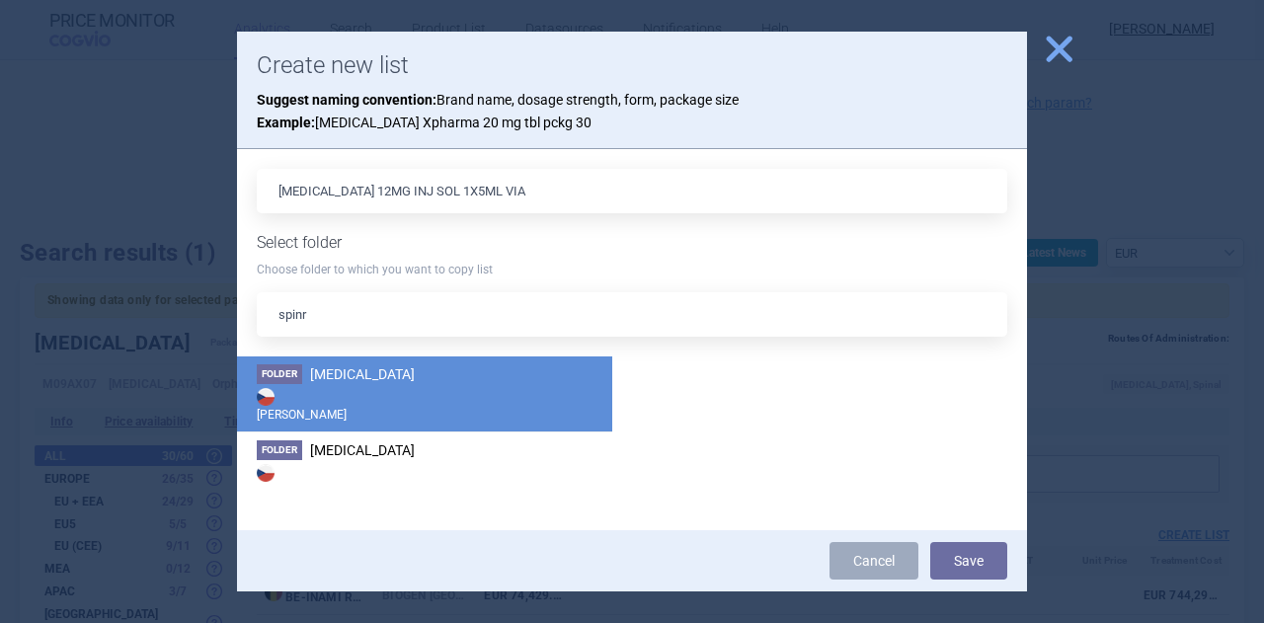
click at [465, 412] on strong "[PERSON_NAME]" at bounding box center [425, 403] width 336 height 39
click at [952, 552] on button "Save" at bounding box center [968, 561] width 77 height 38
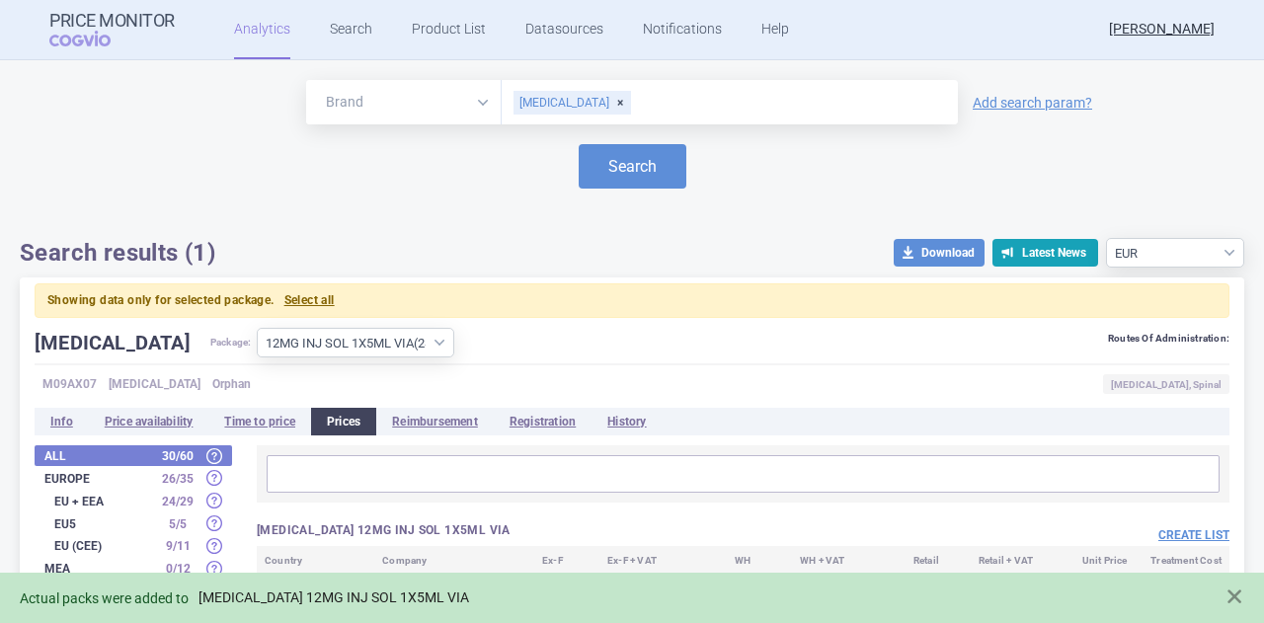
click at [318, 606] on link "SPINRAZA 12MG INJ SOL 1X5ML VIA" at bounding box center [333, 598] width 271 height 17
